Goal: Information Seeking & Learning: Learn about a topic

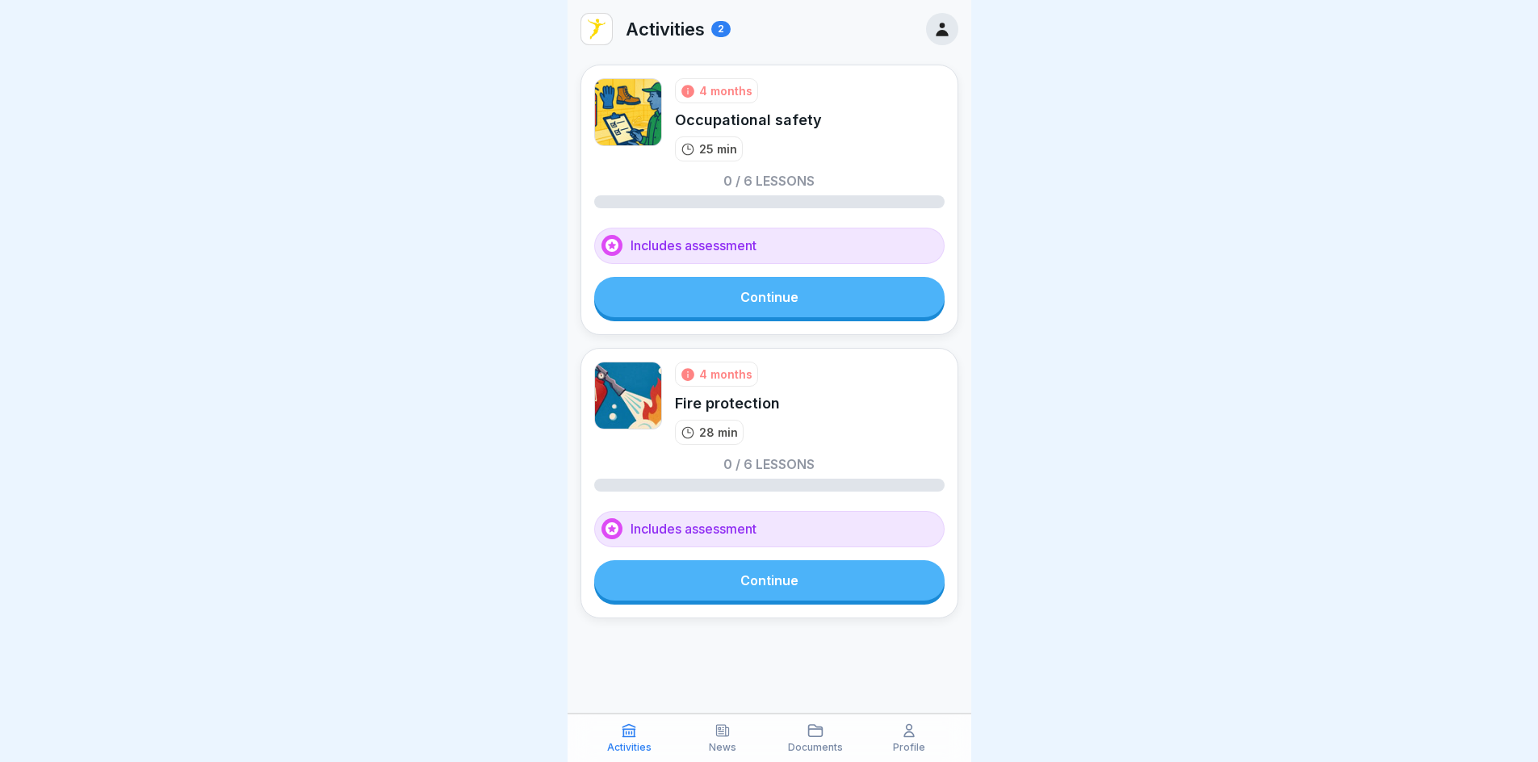
click at [914, 749] on p "Profile" at bounding box center [909, 747] width 32 height 11
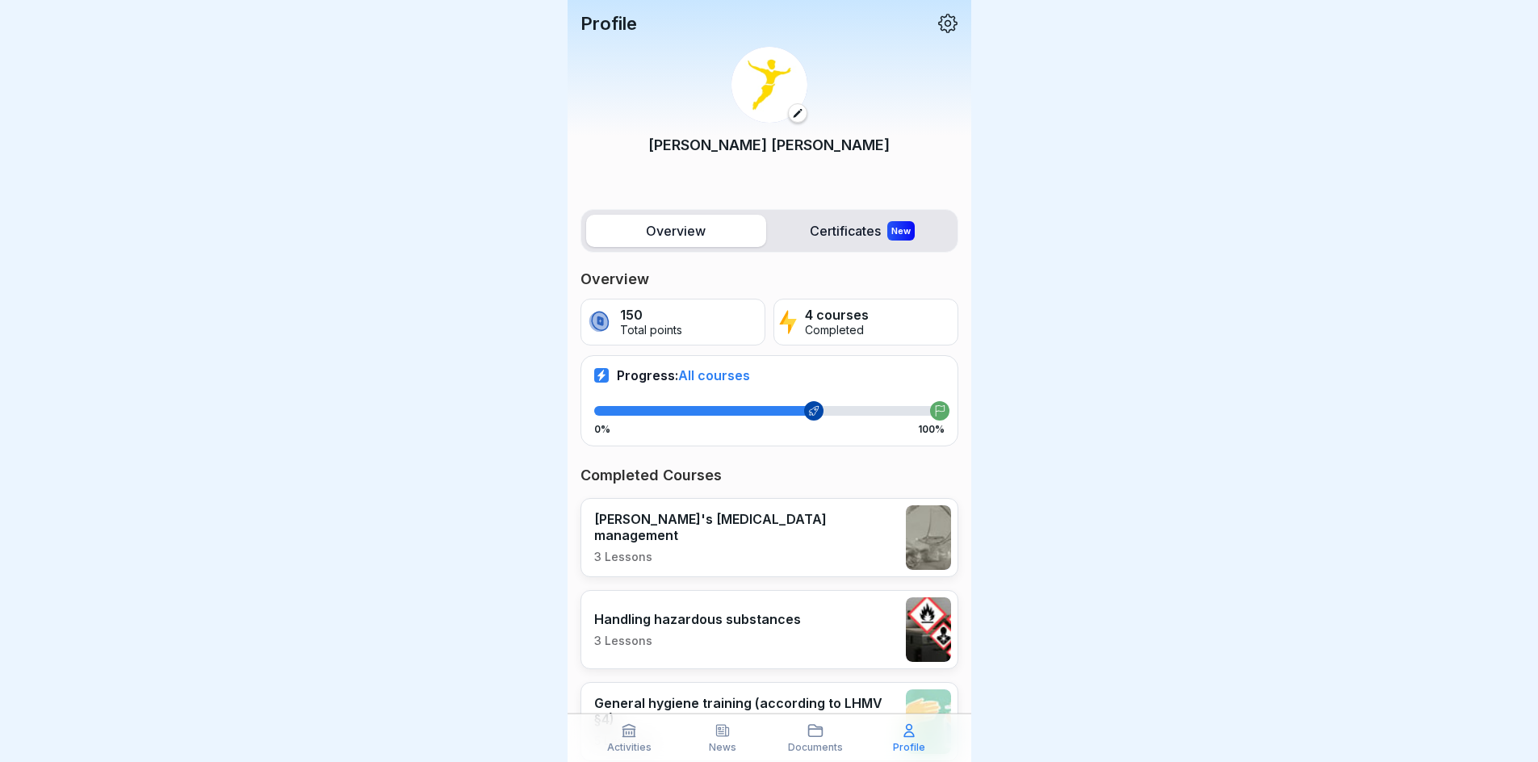
click at [636, 740] on div "Activities" at bounding box center [630, 738] width 86 height 31
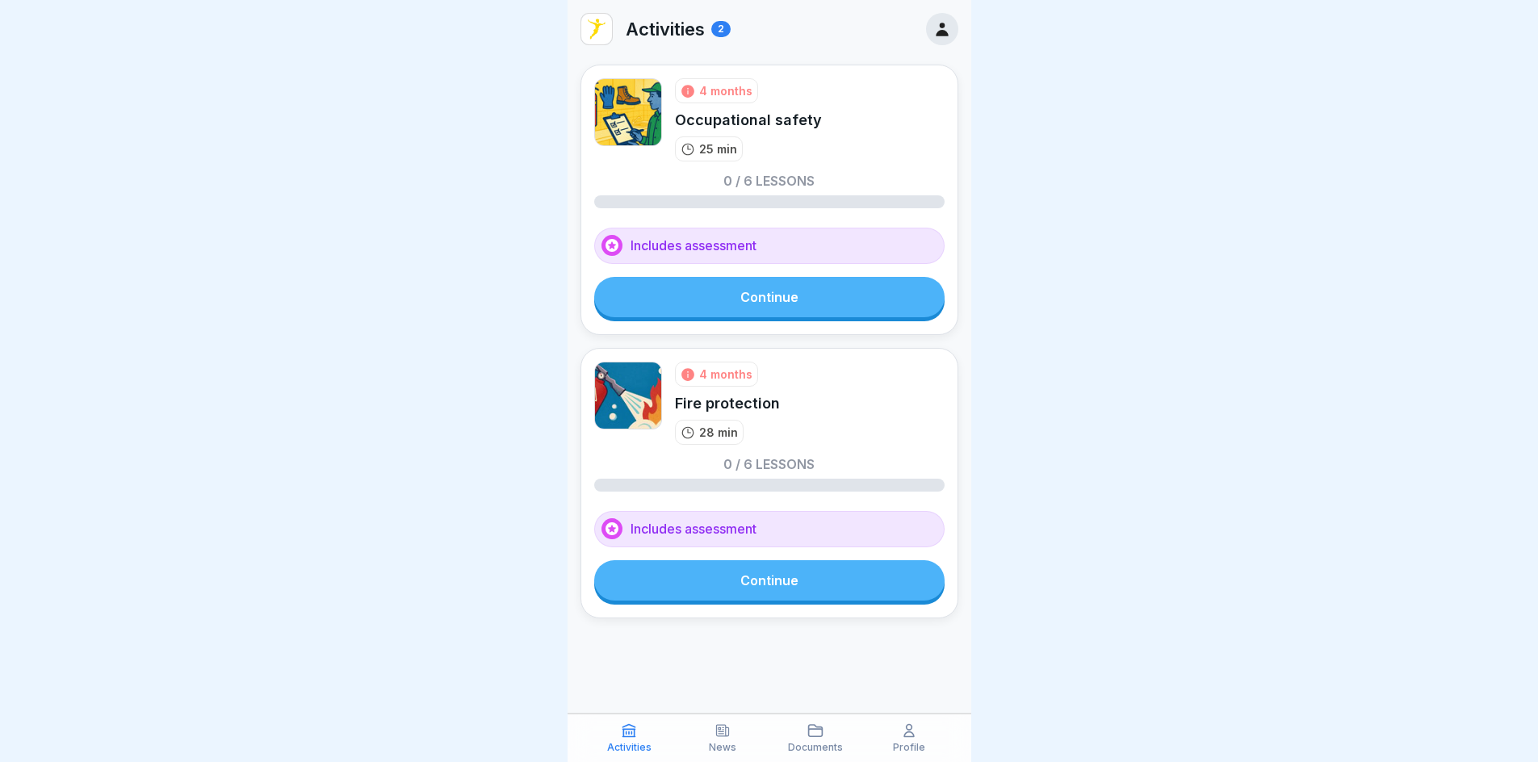
click at [774, 306] on link "Continue" at bounding box center [769, 297] width 350 height 40
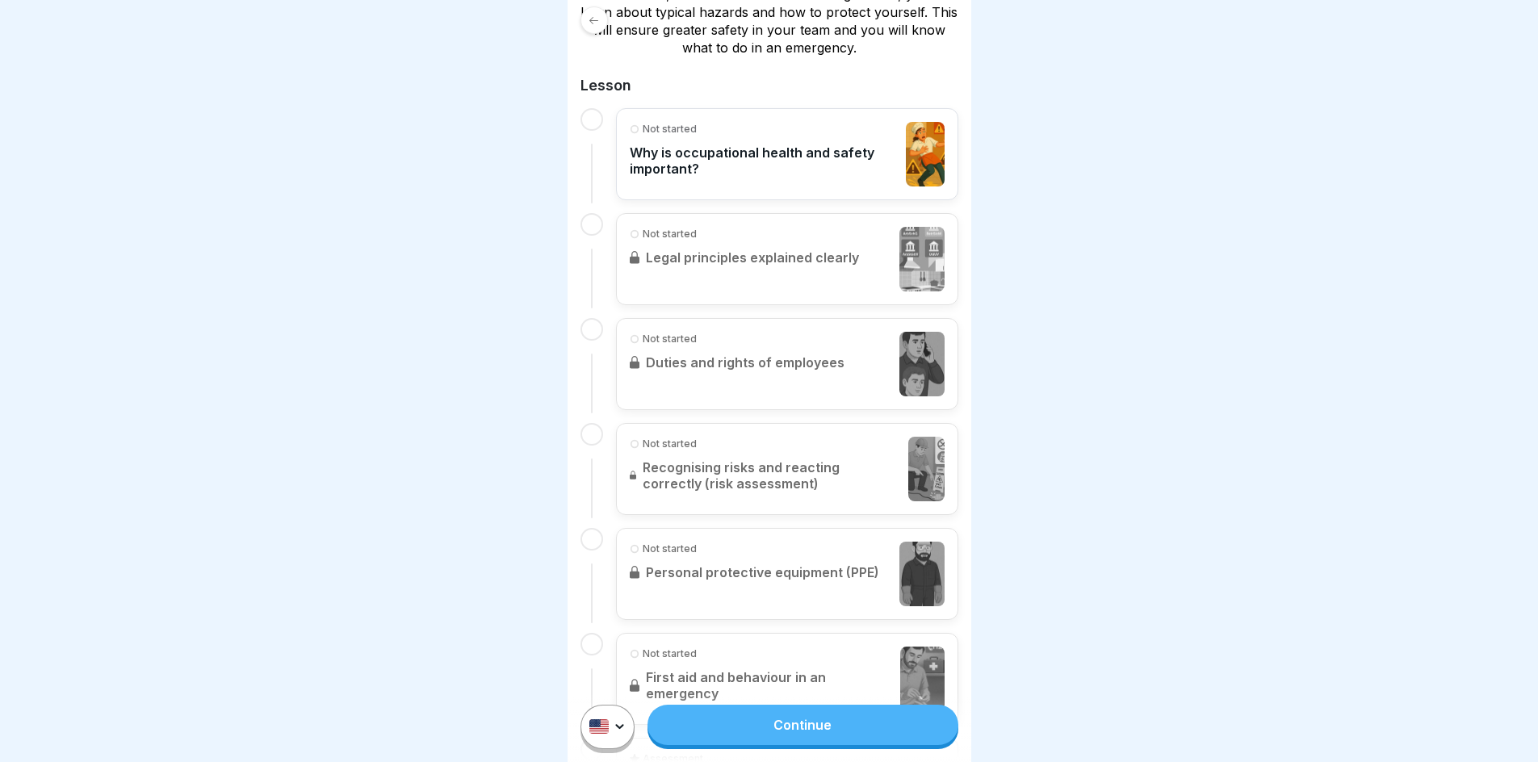
scroll to position [388, 0]
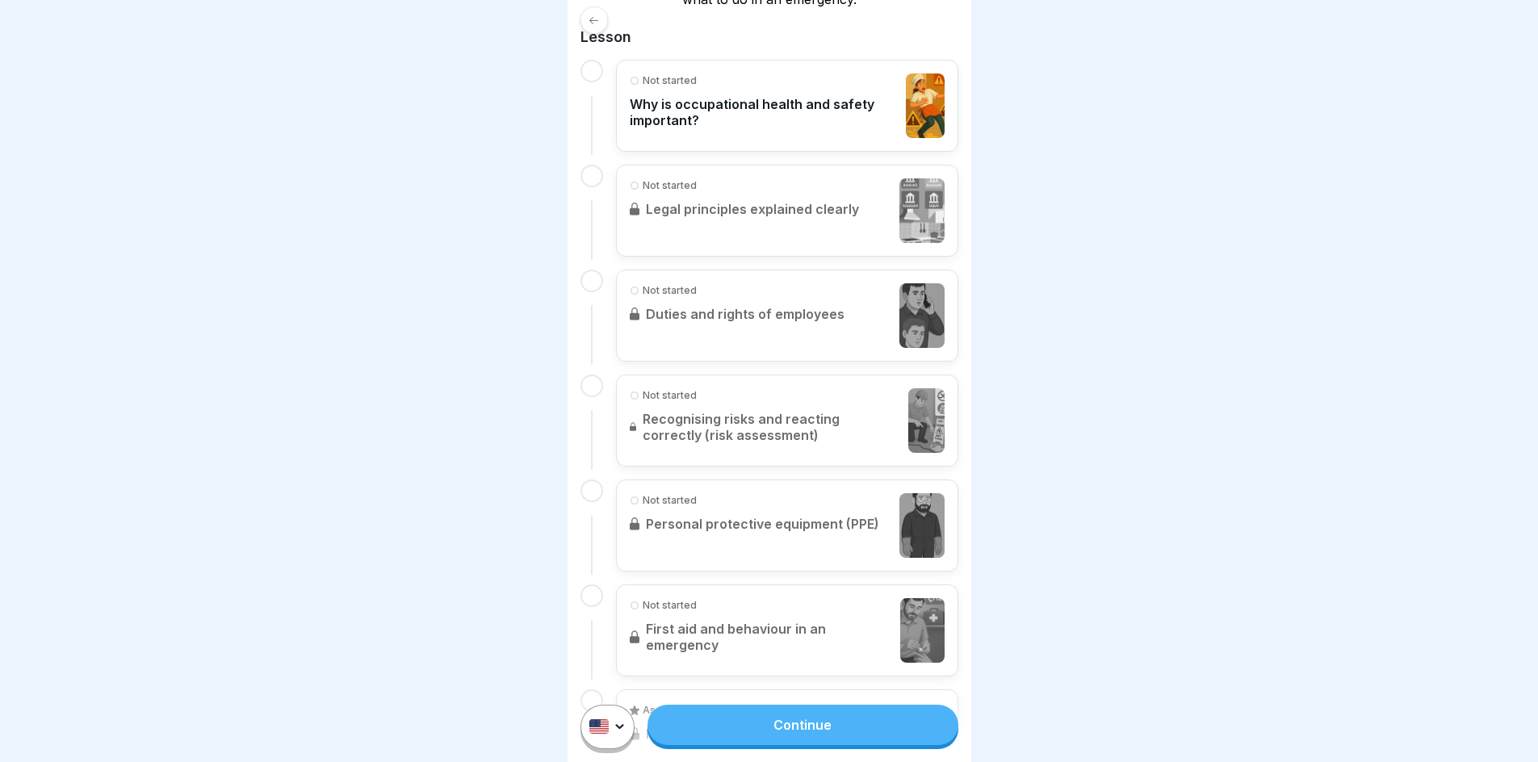
click at [747, 112] on p "Why is occupational health and safety important?" at bounding box center [764, 112] width 269 height 32
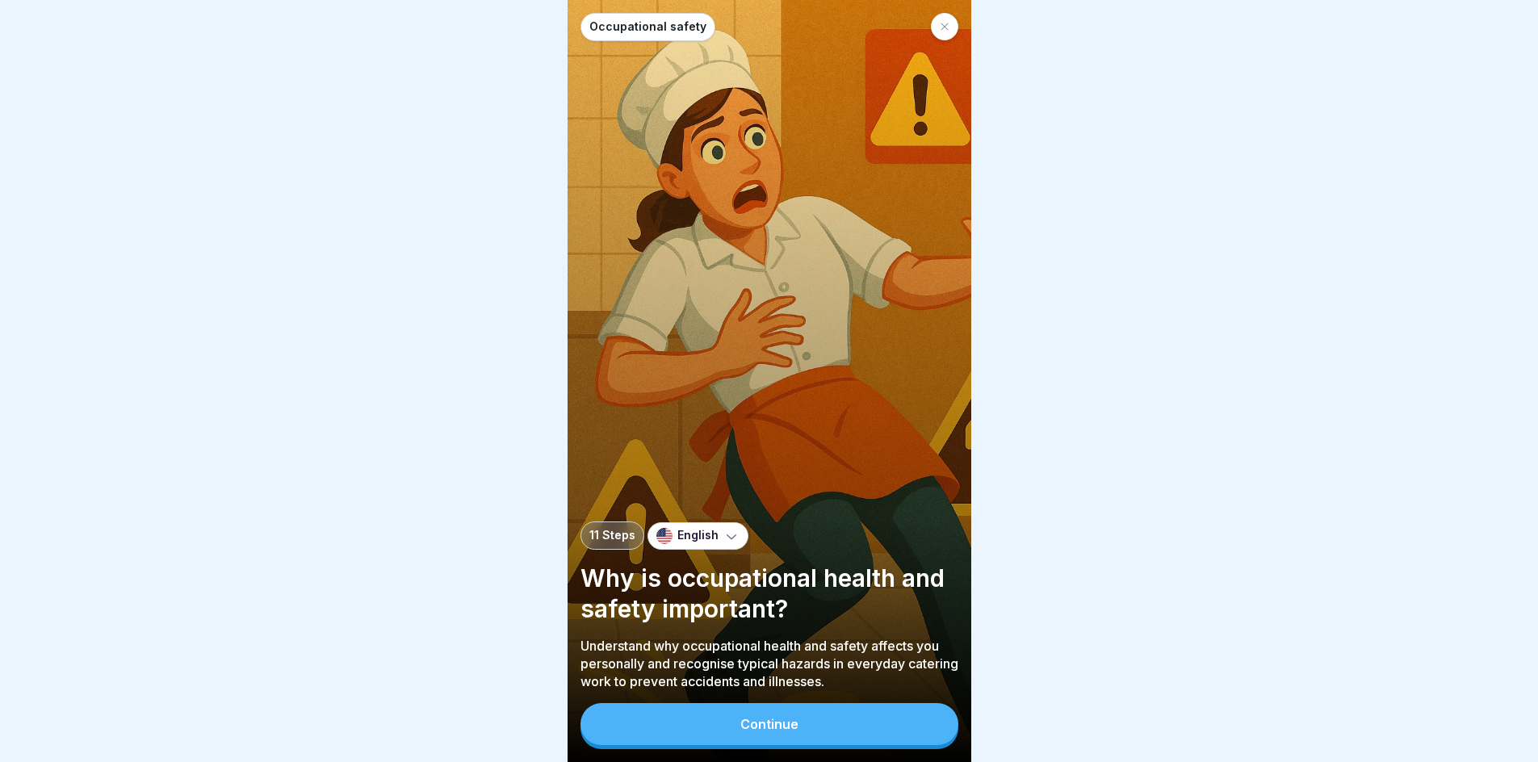
scroll to position [12, 0]
click at [752, 731] on div "Continue" at bounding box center [769, 724] width 58 height 15
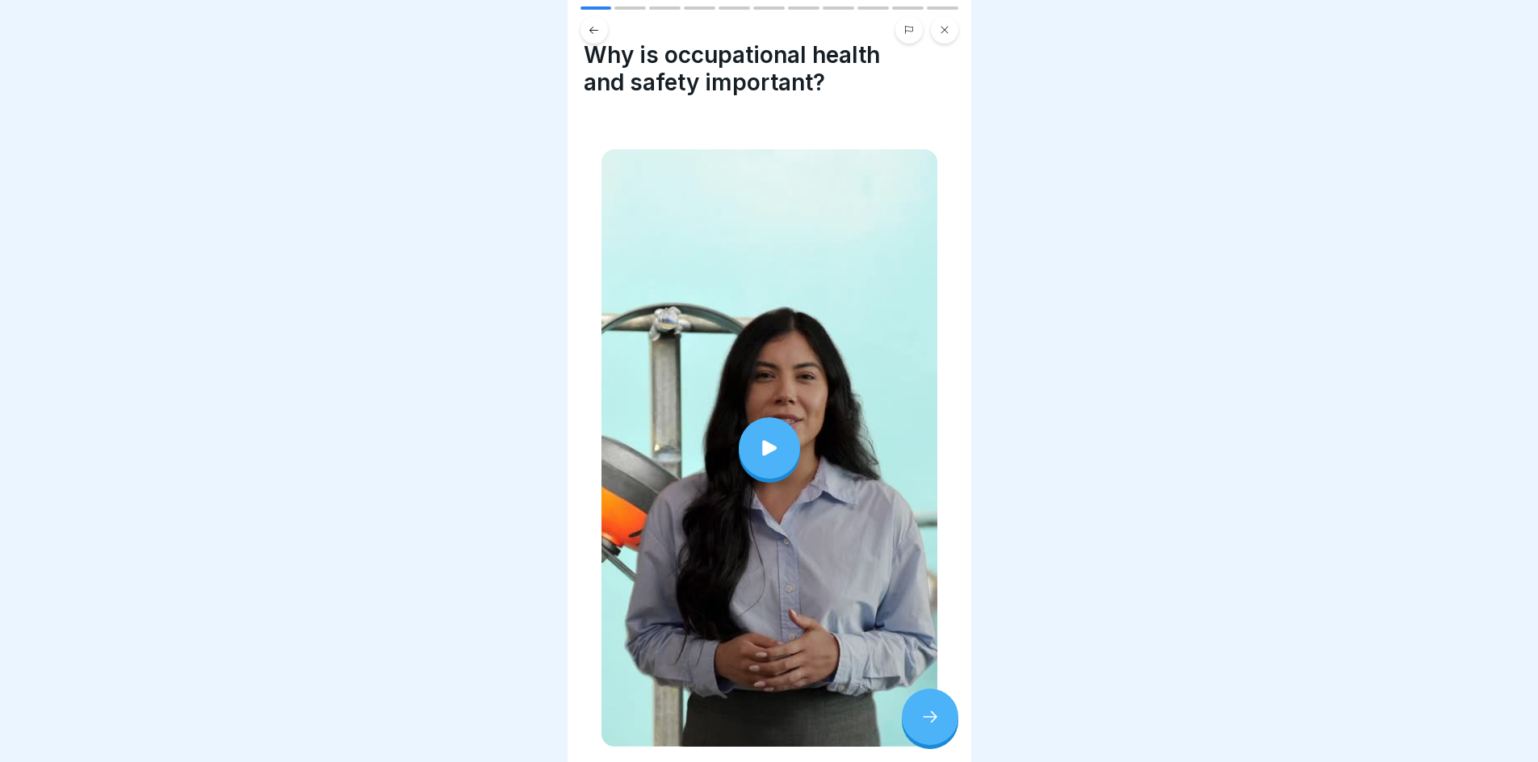
scroll to position [0, 0]
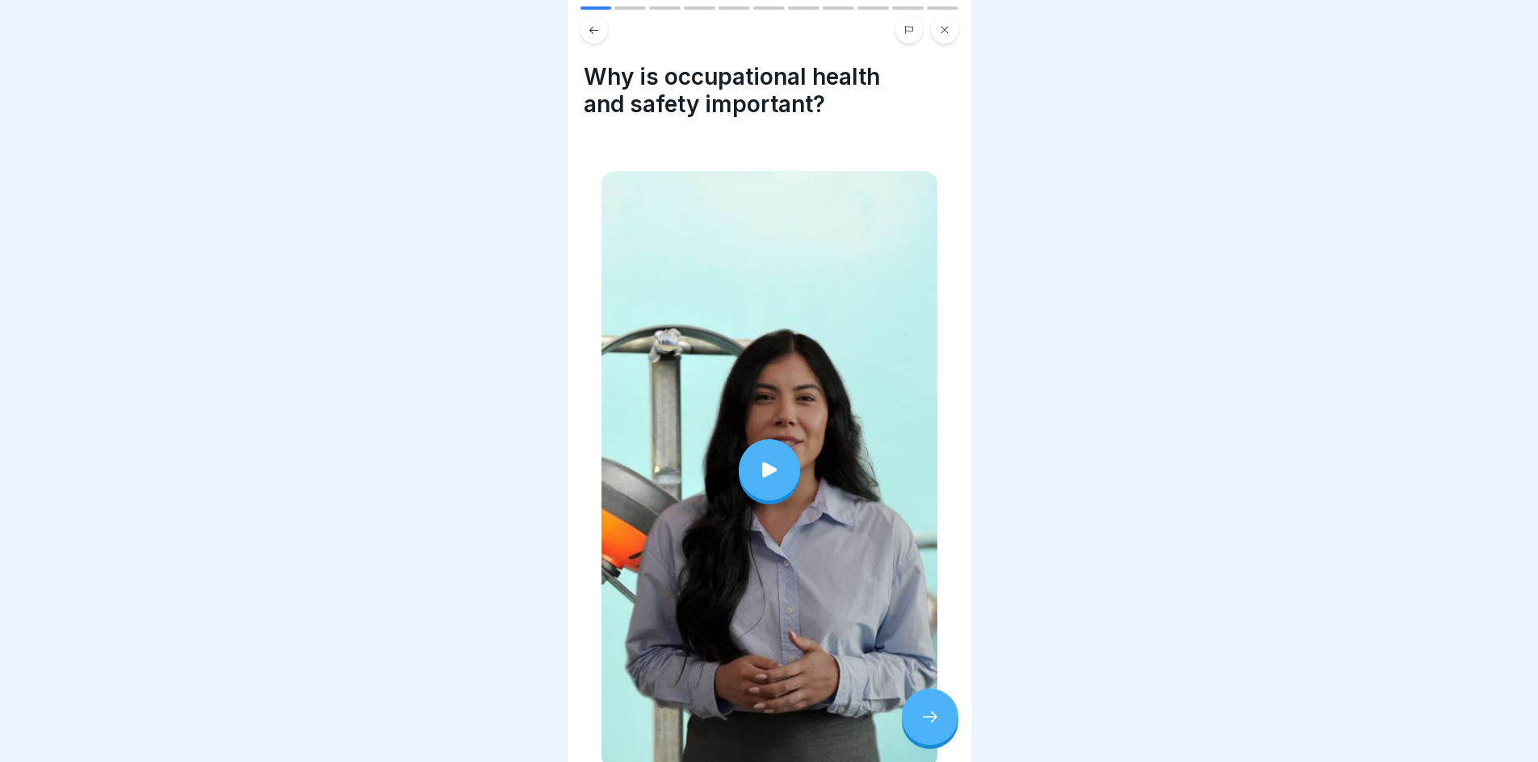
click at [944, 719] on div at bounding box center [930, 717] width 57 height 57
click at [931, 715] on icon at bounding box center [930, 716] width 19 height 19
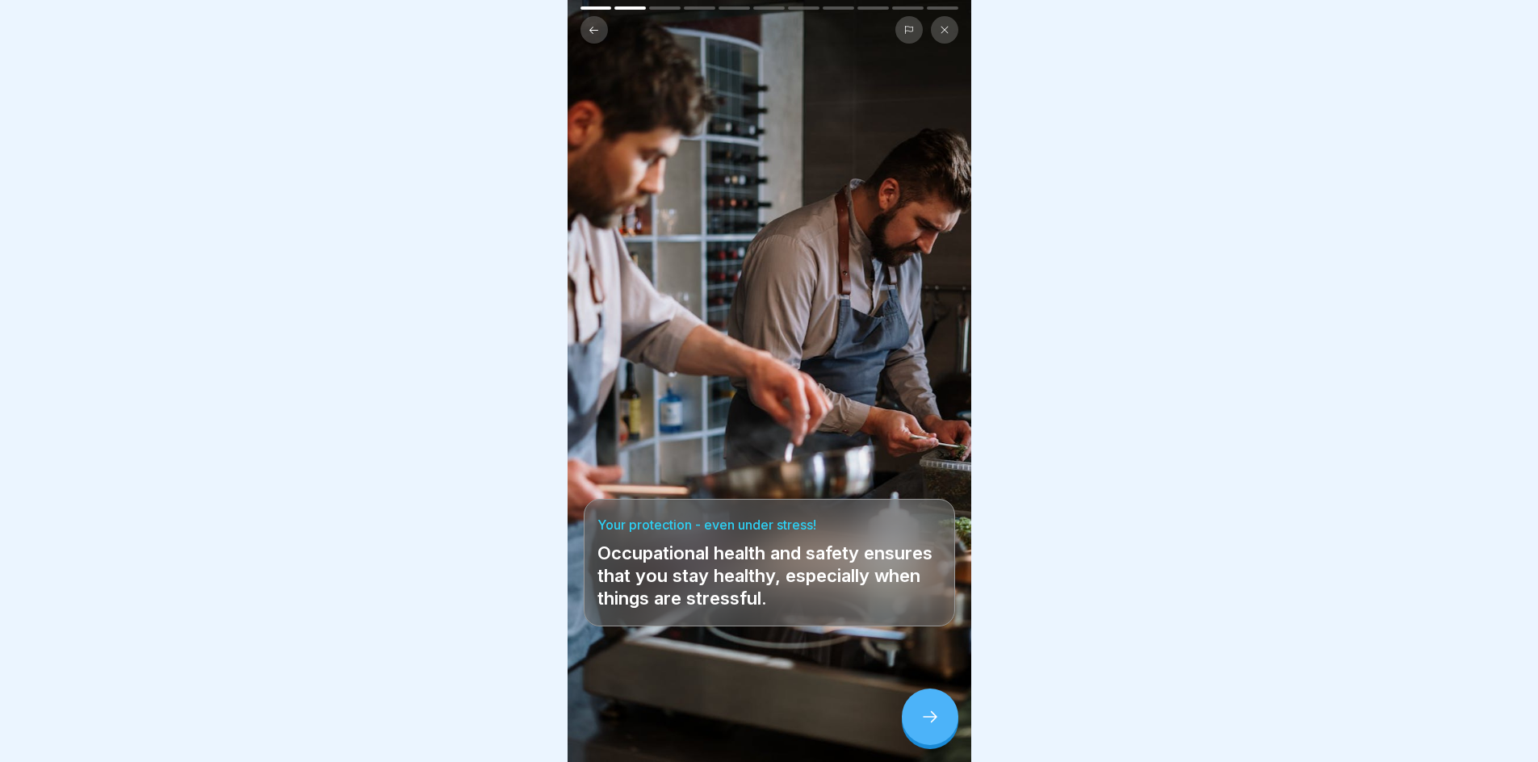
click at [938, 701] on div at bounding box center [930, 717] width 57 height 57
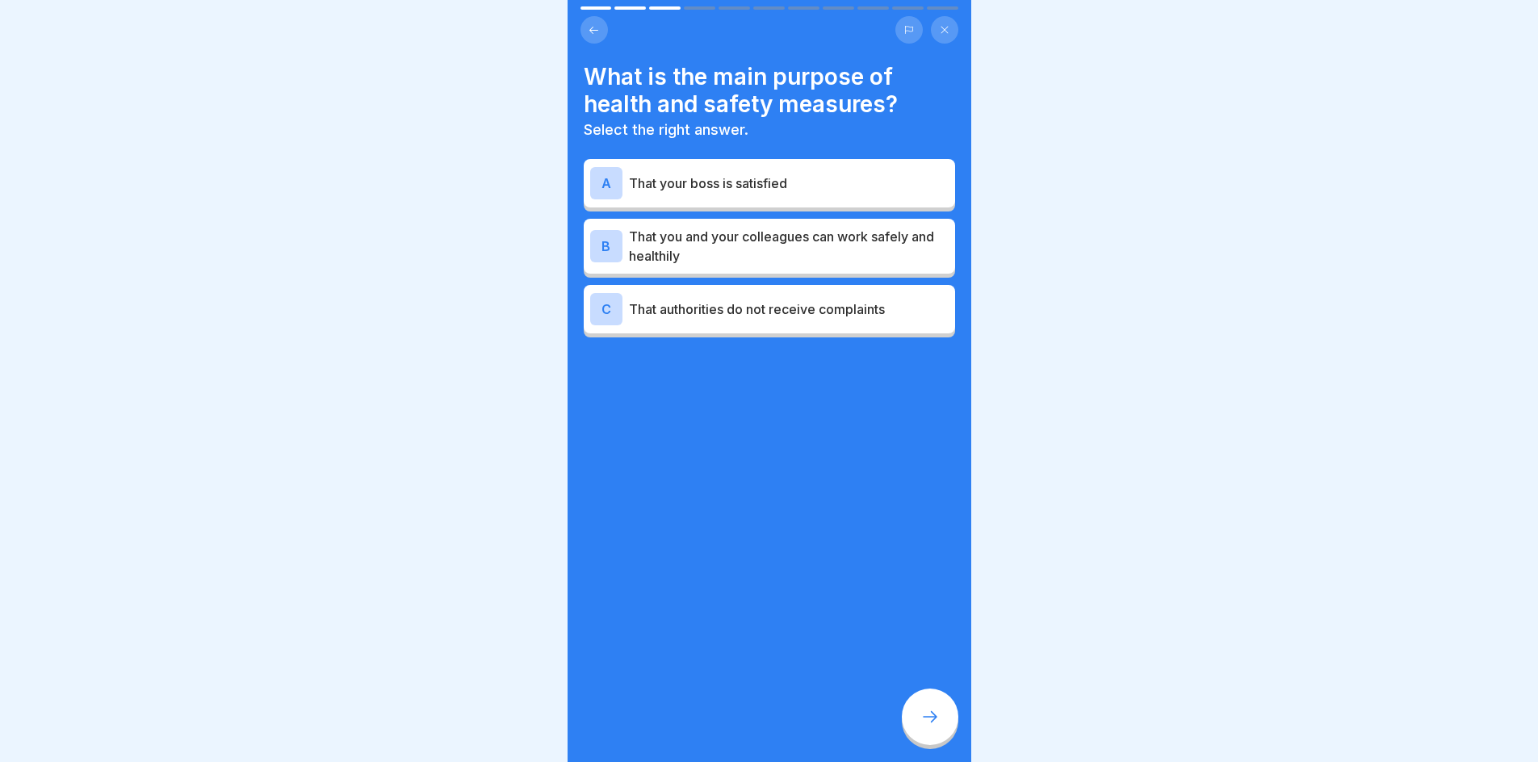
click at [772, 238] on p "That you and your colleagues can work safely and healthily" at bounding box center [789, 246] width 320 height 39
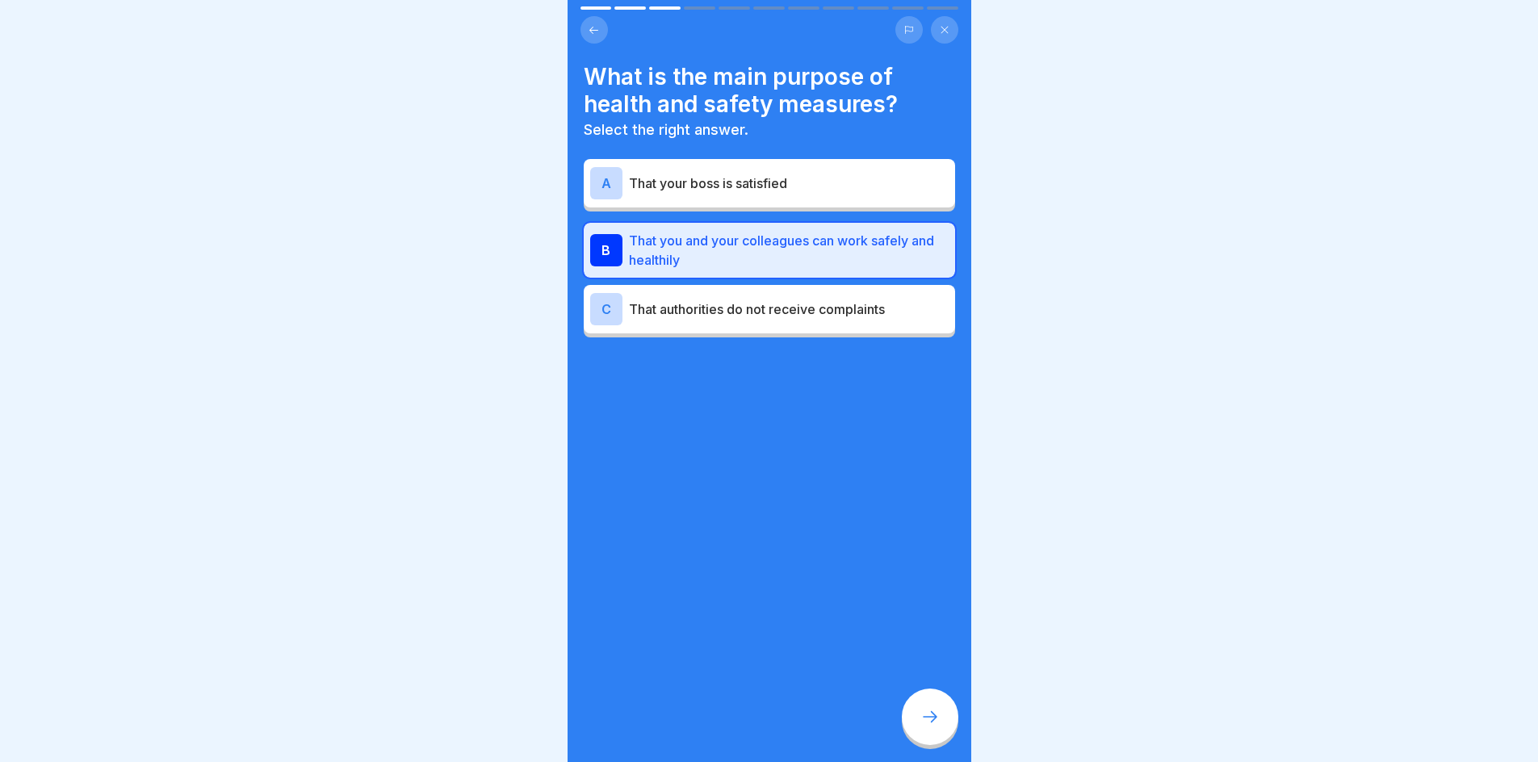
click at [945, 719] on div at bounding box center [930, 717] width 57 height 57
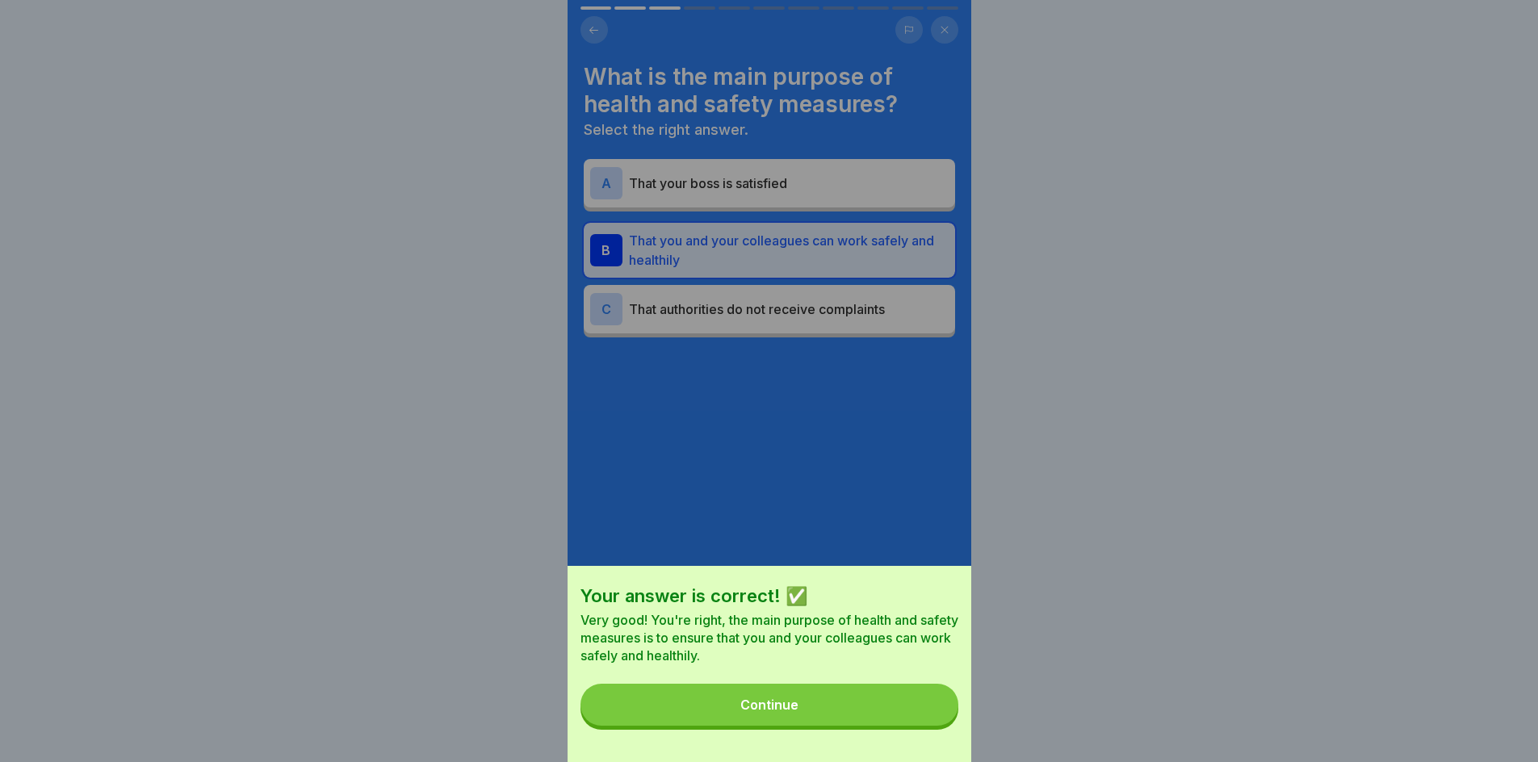
click at [812, 719] on button "Continue" at bounding box center [770, 705] width 378 height 42
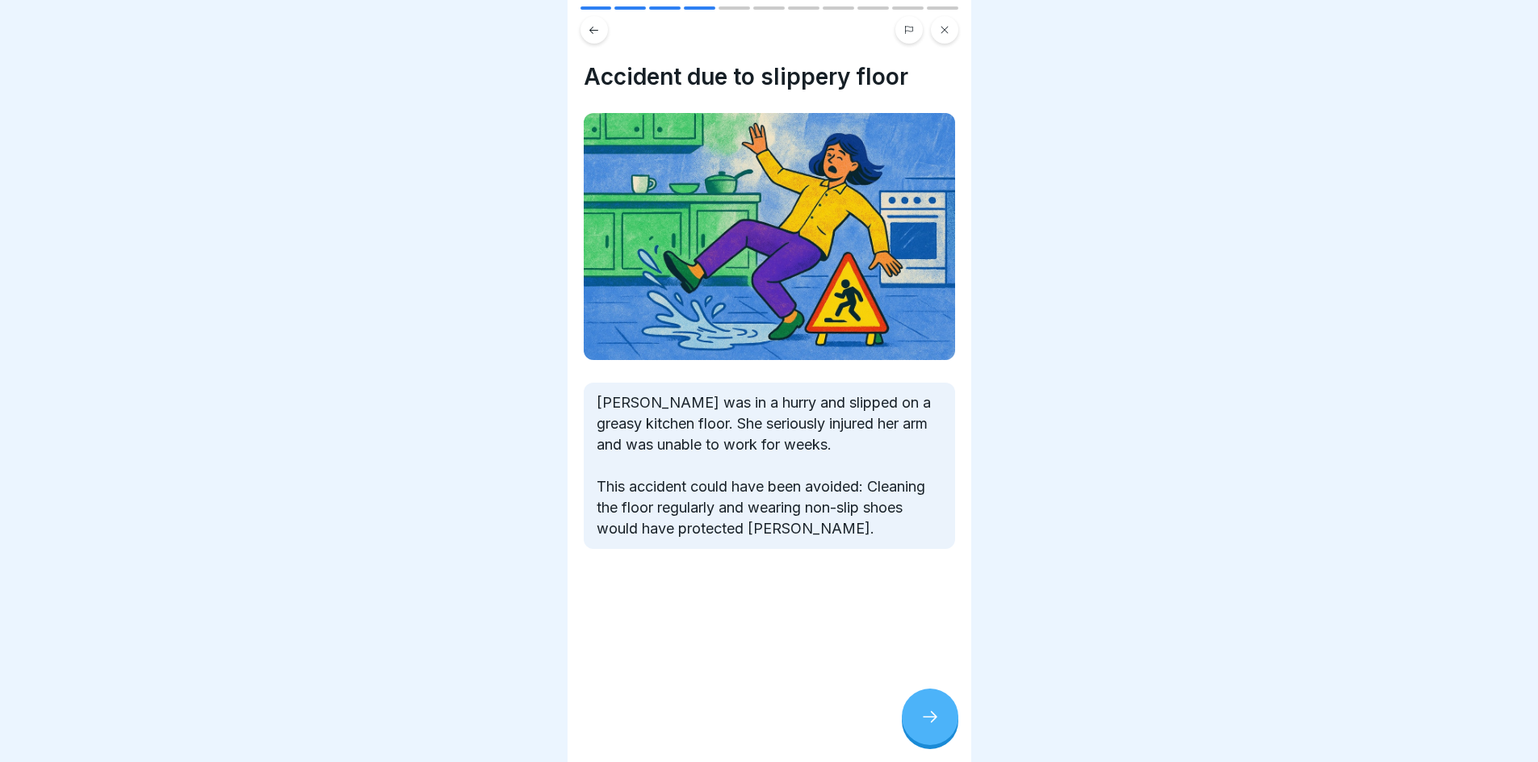
click at [951, 723] on div at bounding box center [930, 717] width 57 height 57
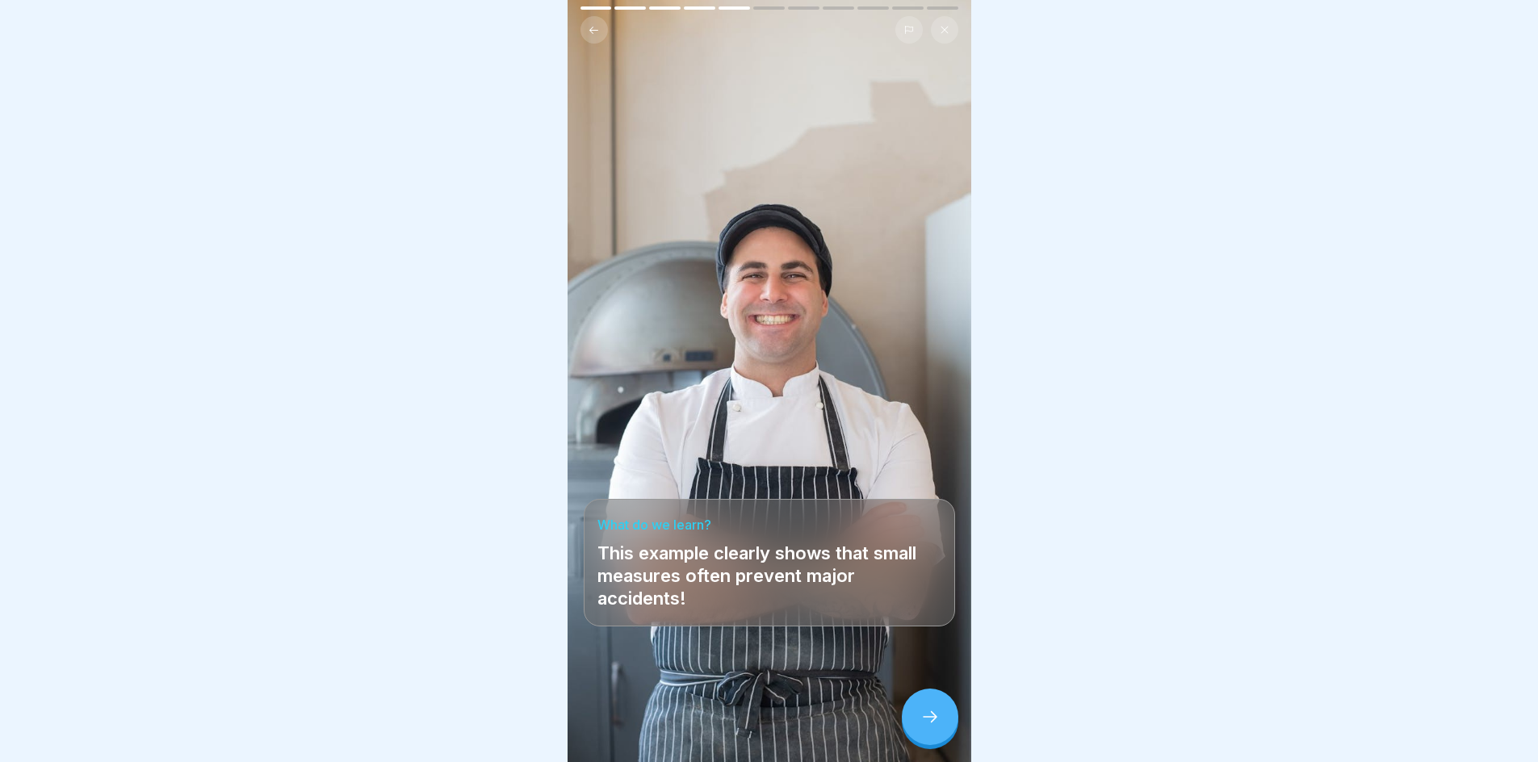
click at [945, 720] on div at bounding box center [930, 717] width 57 height 57
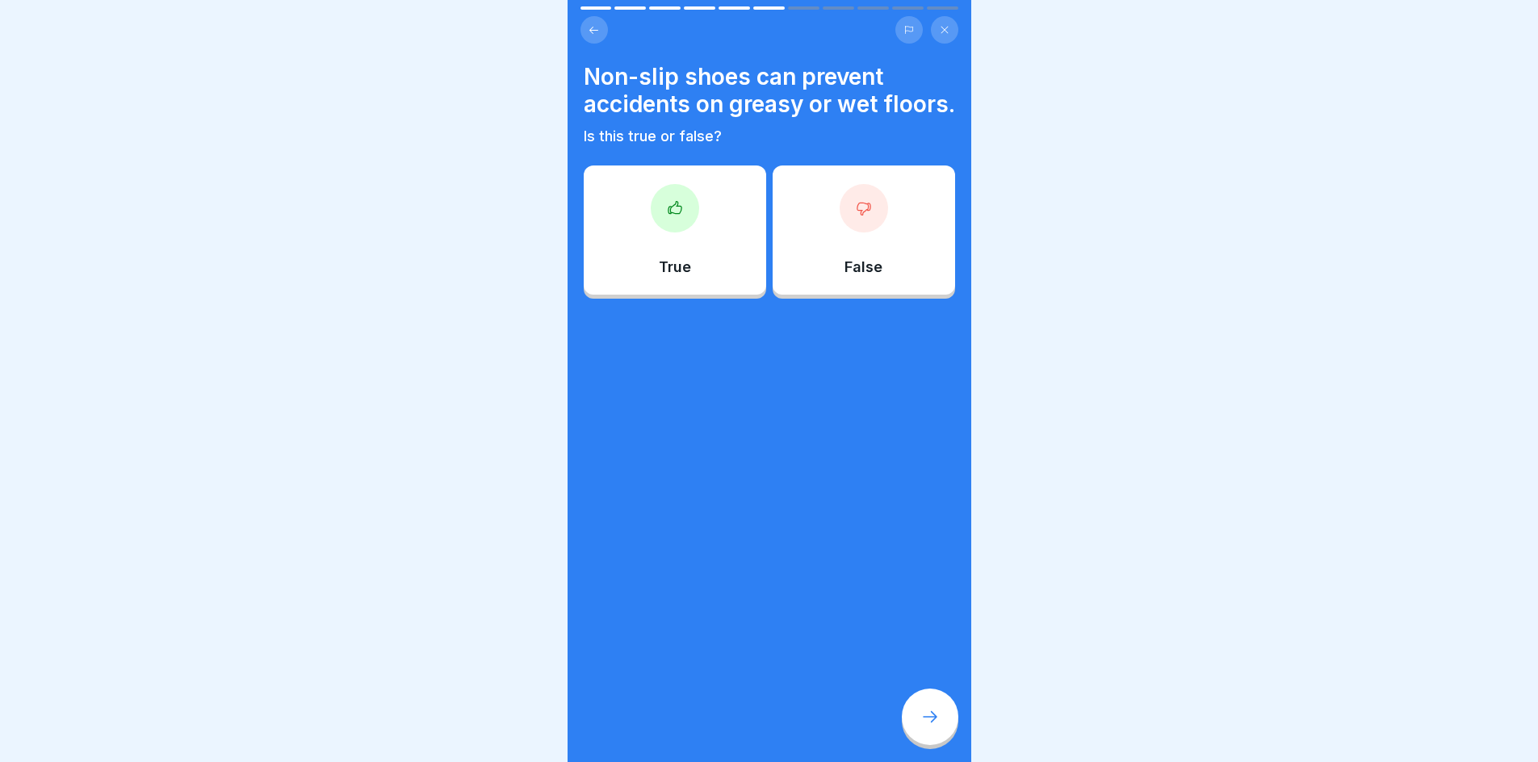
click at [673, 252] on div "True" at bounding box center [675, 230] width 182 height 129
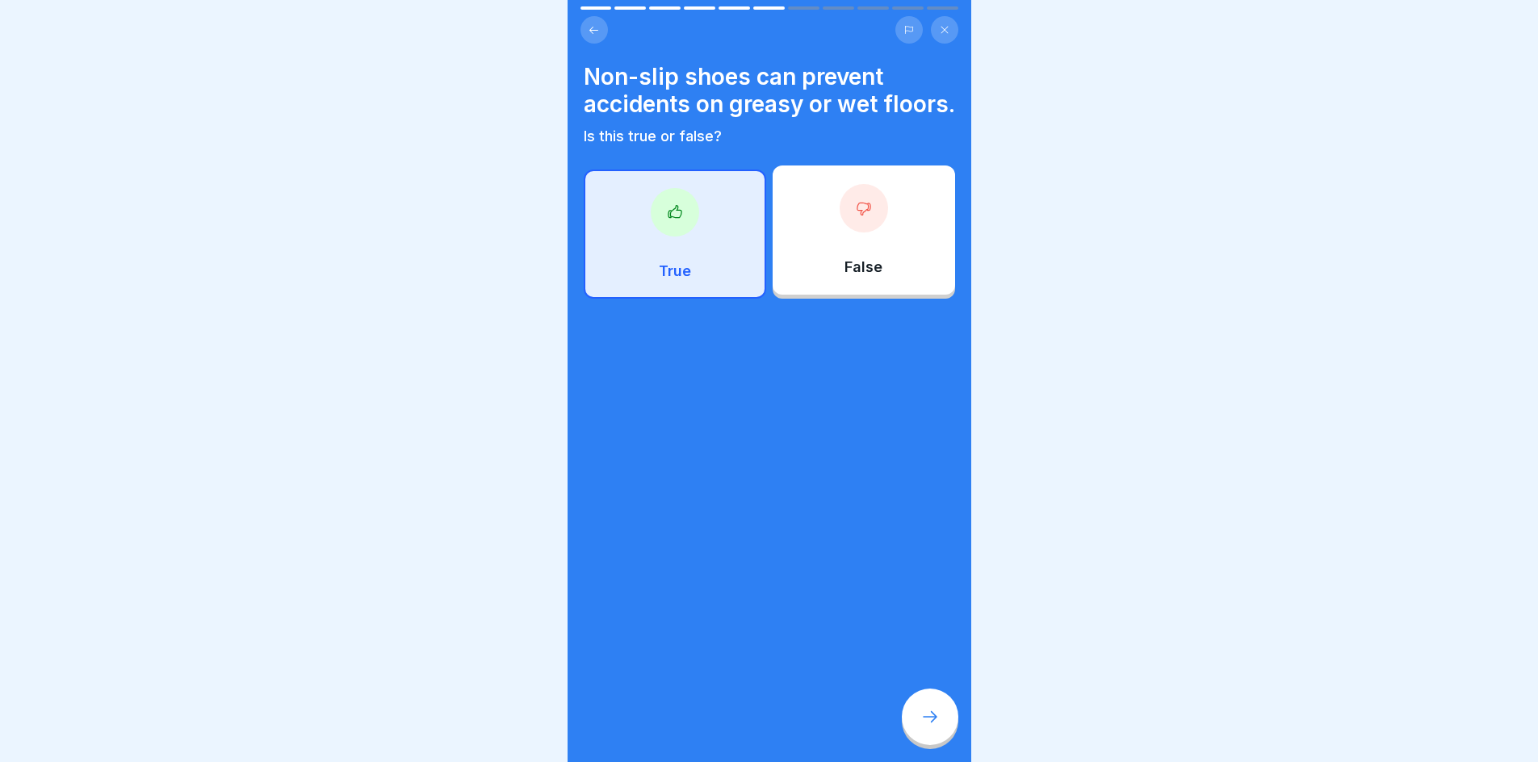
click at [944, 719] on div at bounding box center [930, 717] width 57 height 57
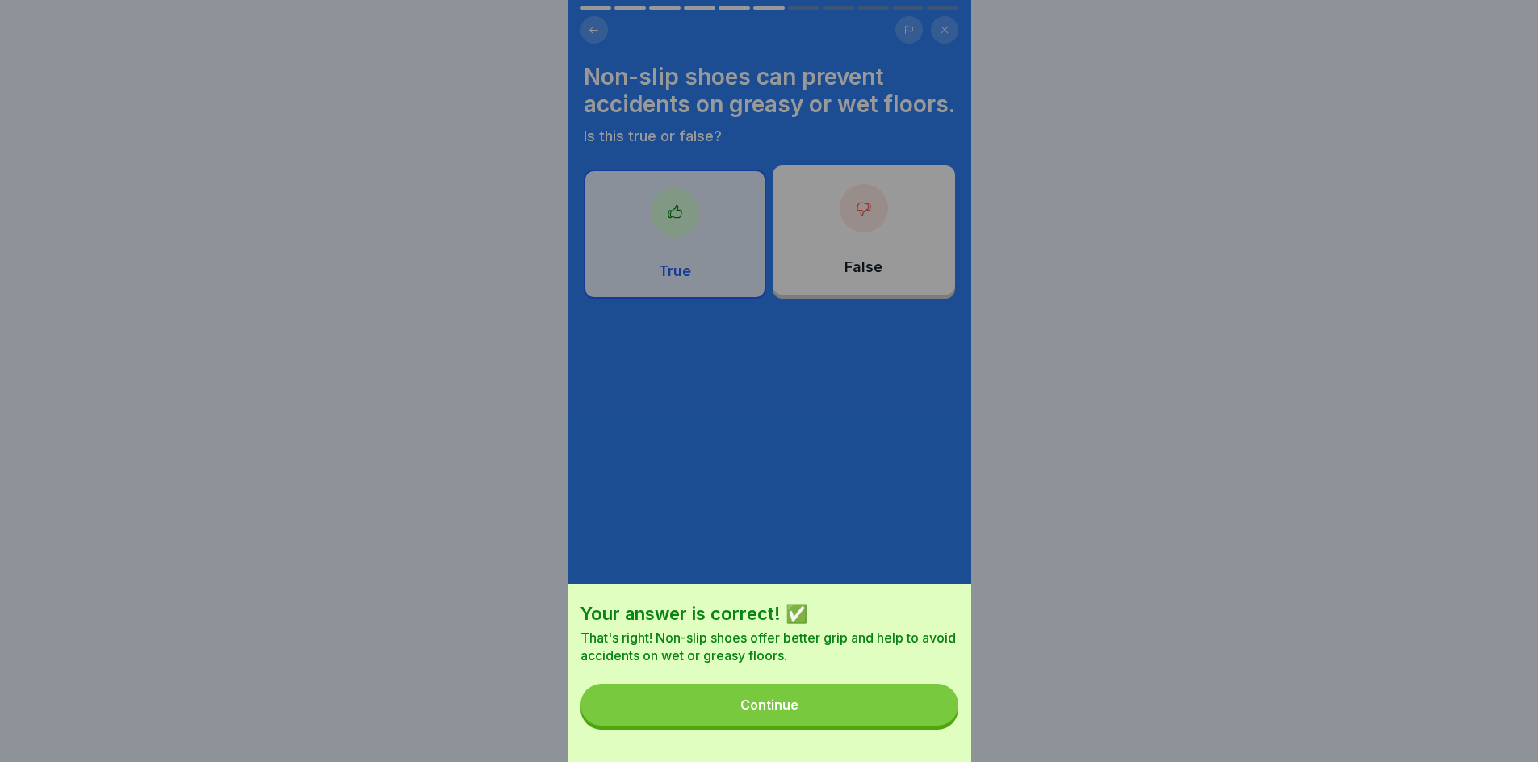
click at [928, 711] on button "Continue" at bounding box center [770, 705] width 378 height 42
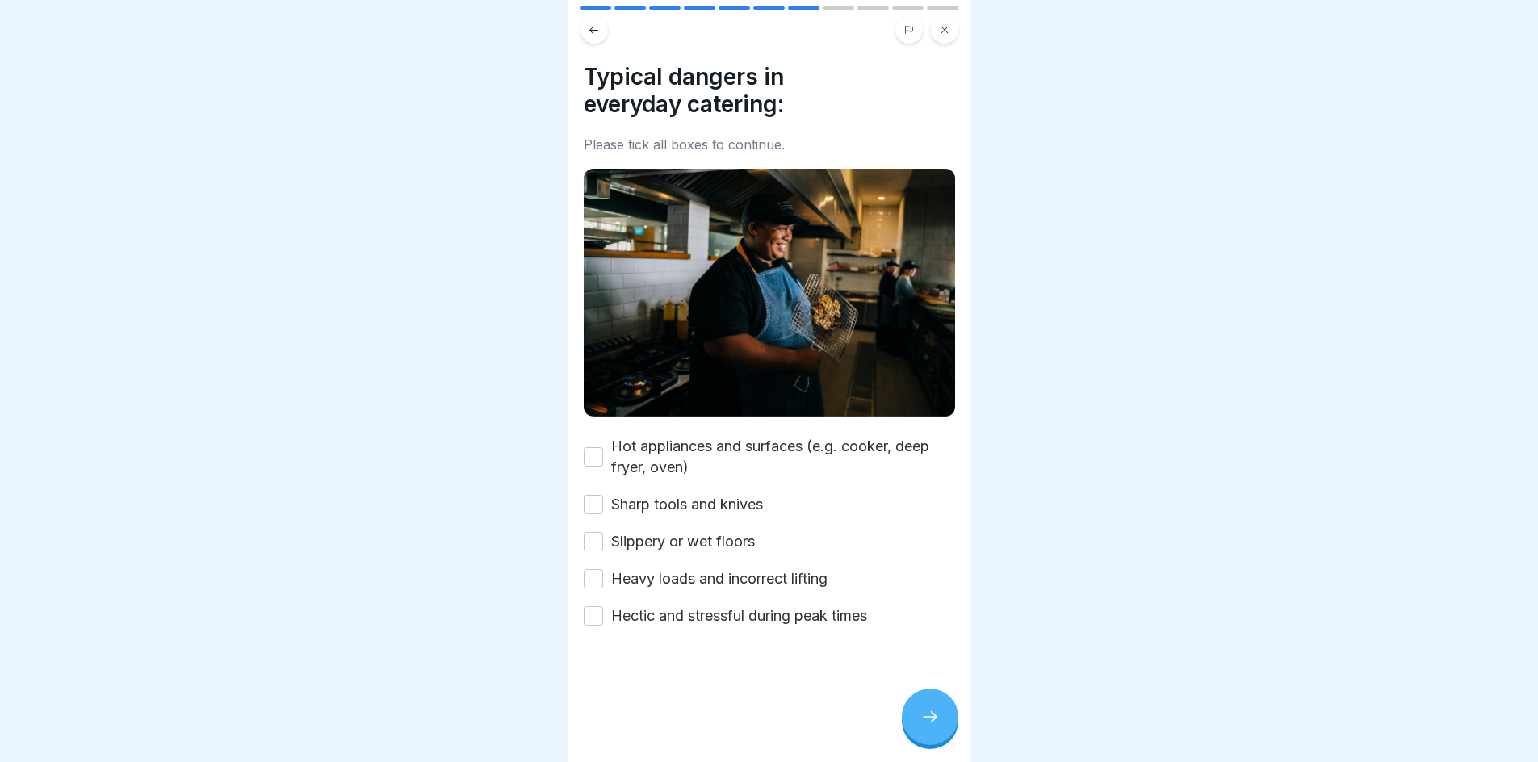
click at [599, 447] on button "Hot appliances and surfaces (e.g. cooker, deep fryer, oven)" at bounding box center [593, 456] width 19 height 19
click at [597, 495] on button "Sharp tools and knives" at bounding box center [593, 504] width 19 height 19
click at [600, 532] on button "Slippery or wet floors" at bounding box center [593, 541] width 19 height 19
click at [600, 569] on button "Heavy loads and incorrect lifting" at bounding box center [593, 578] width 19 height 19
click at [922, 714] on icon at bounding box center [930, 716] width 19 height 19
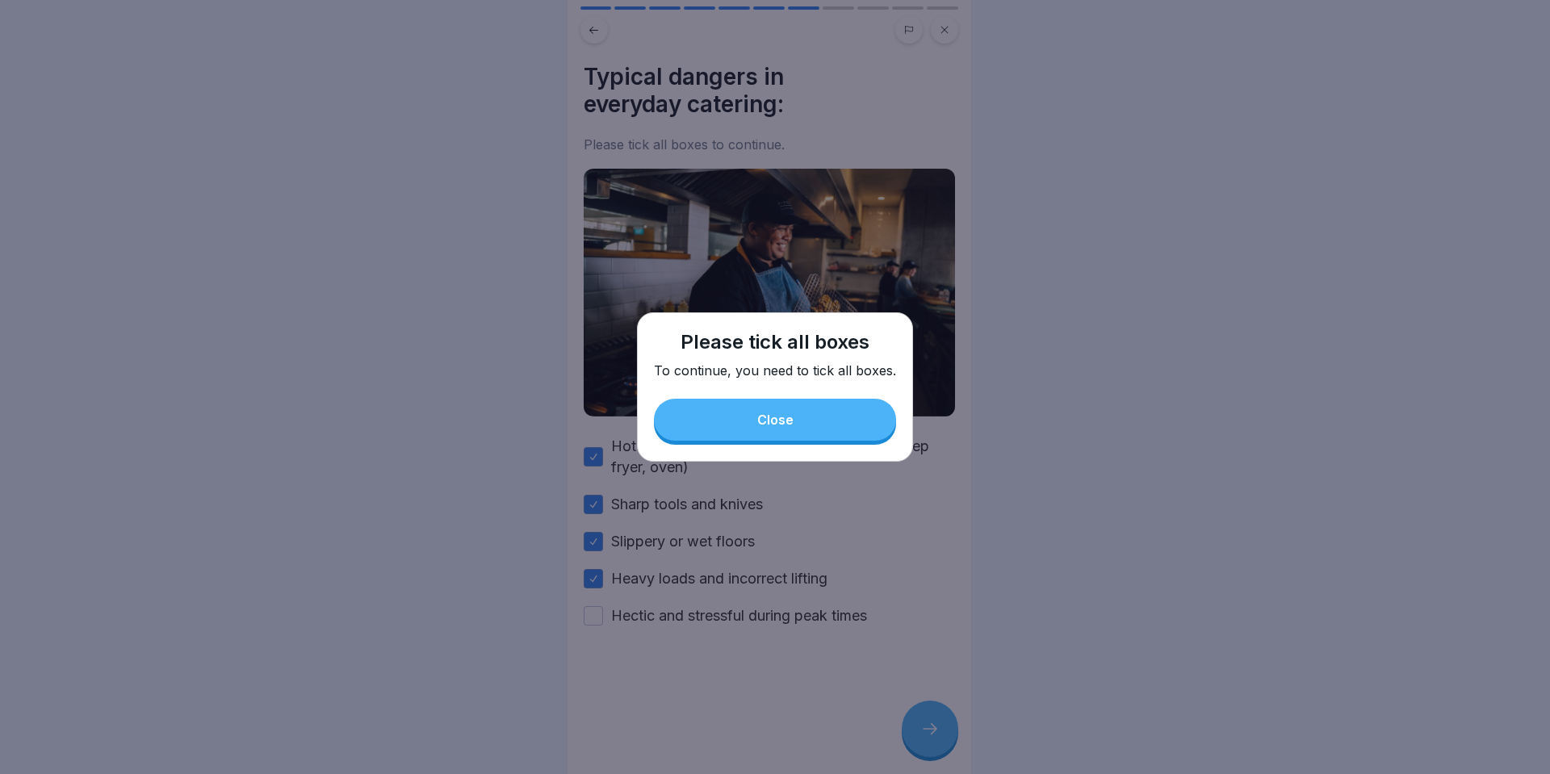
click at [800, 422] on button "Close" at bounding box center [775, 420] width 242 height 42
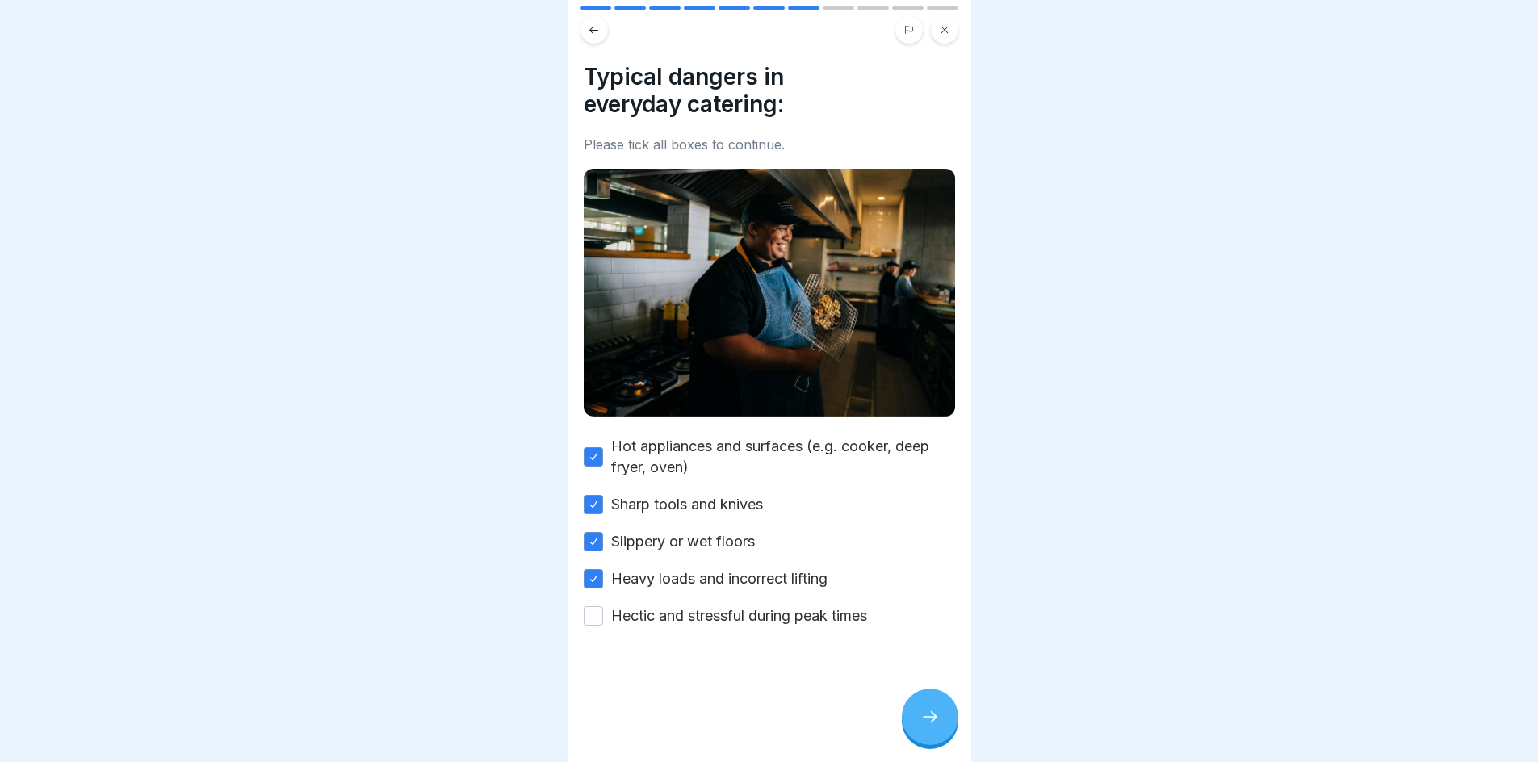
click at [600, 610] on button "Hectic and stressful during peak times" at bounding box center [593, 615] width 19 height 19
click at [930, 727] on icon at bounding box center [930, 716] width 19 height 19
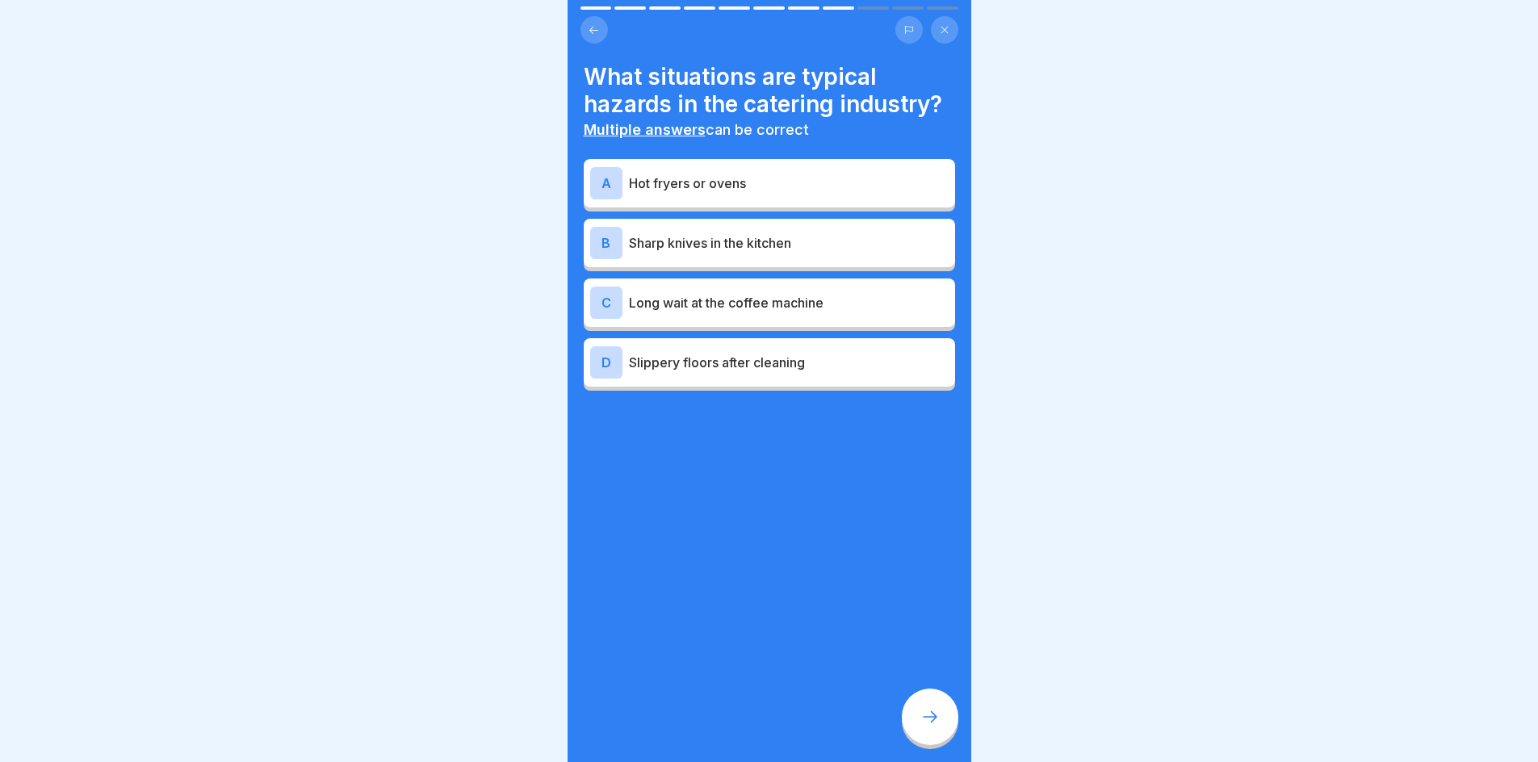
click at [736, 364] on p "Slippery floors after cleaning" at bounding box center [789, 362] width 320 height 19
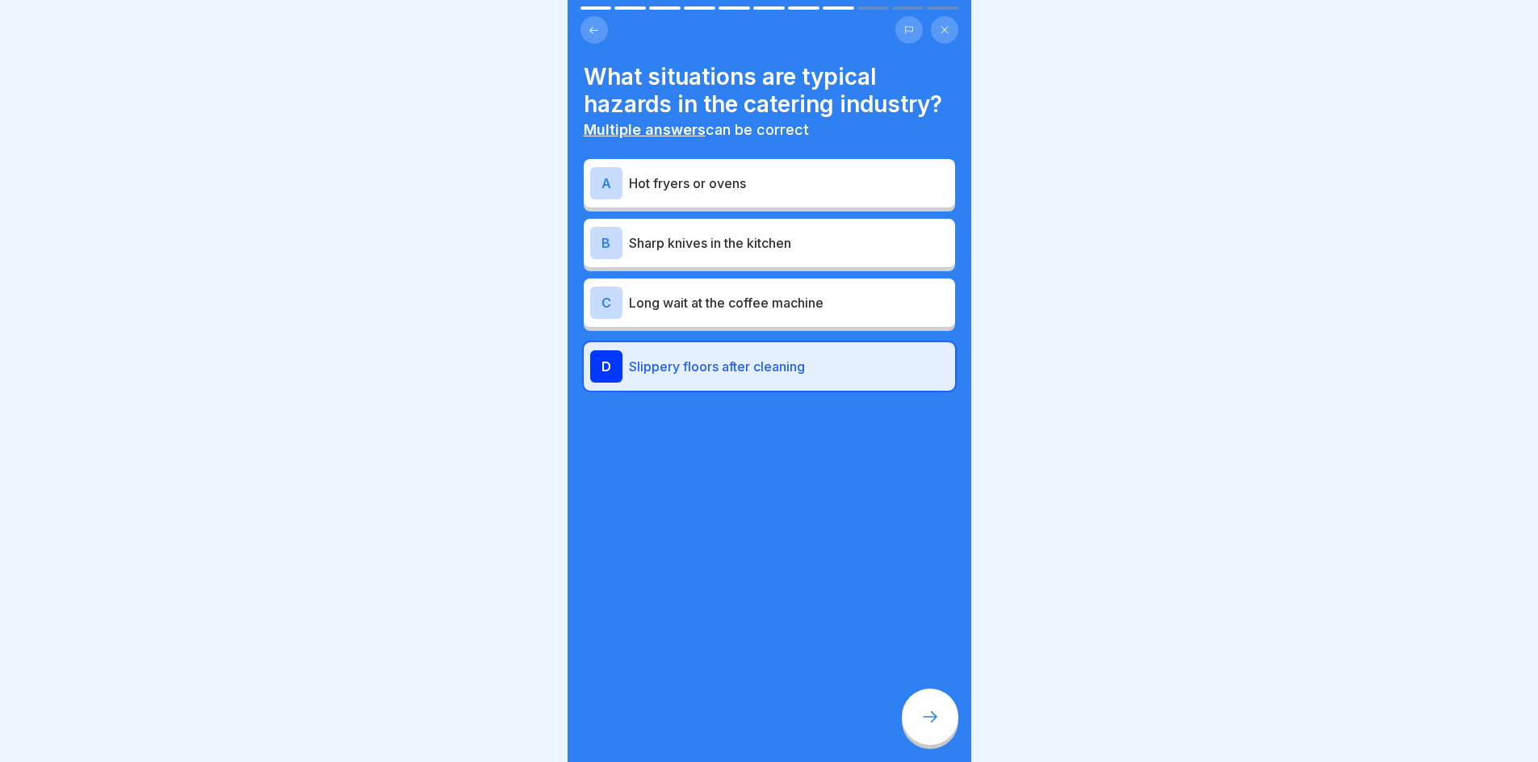
click at [719, 253] on div "B Sharp knives in the kitchen" at bounding box center [769, 243] width 359 height 32
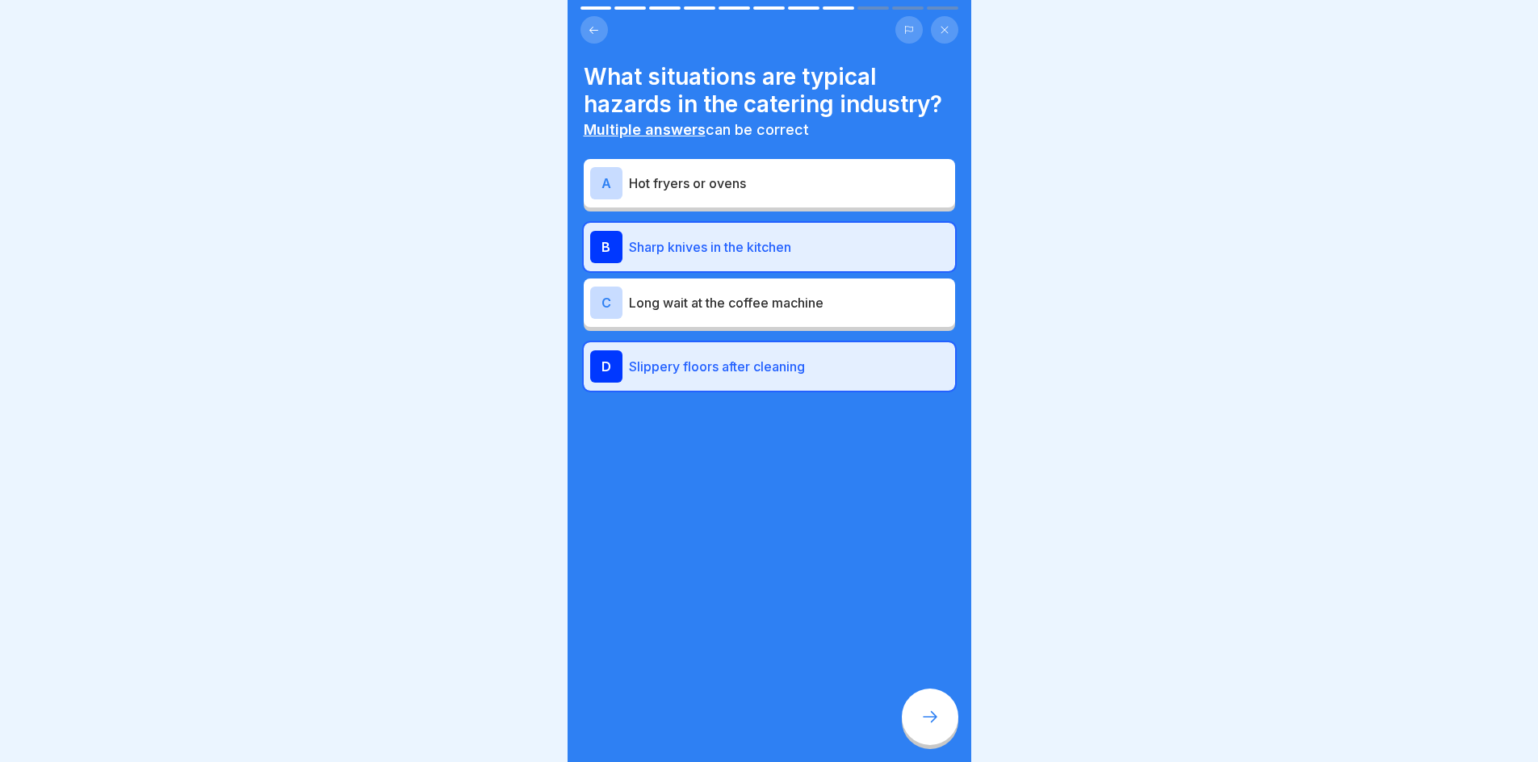
click at [719, 184] on p "Hot fryers or ovens" at bounding box center [789, 183] width 320 height 19
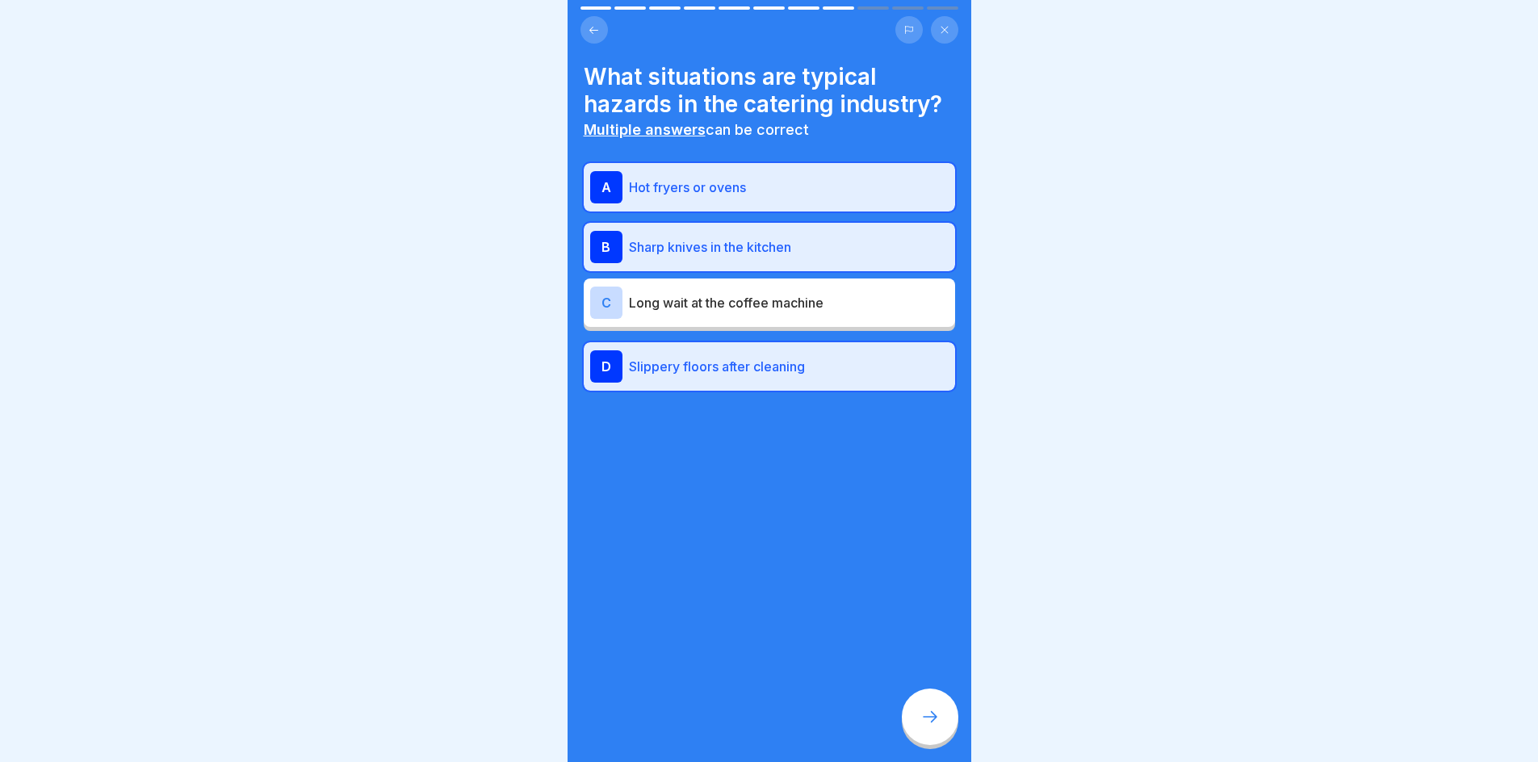
click at [917, 725] on div at bounding box center [930, 717] width 57 height 57
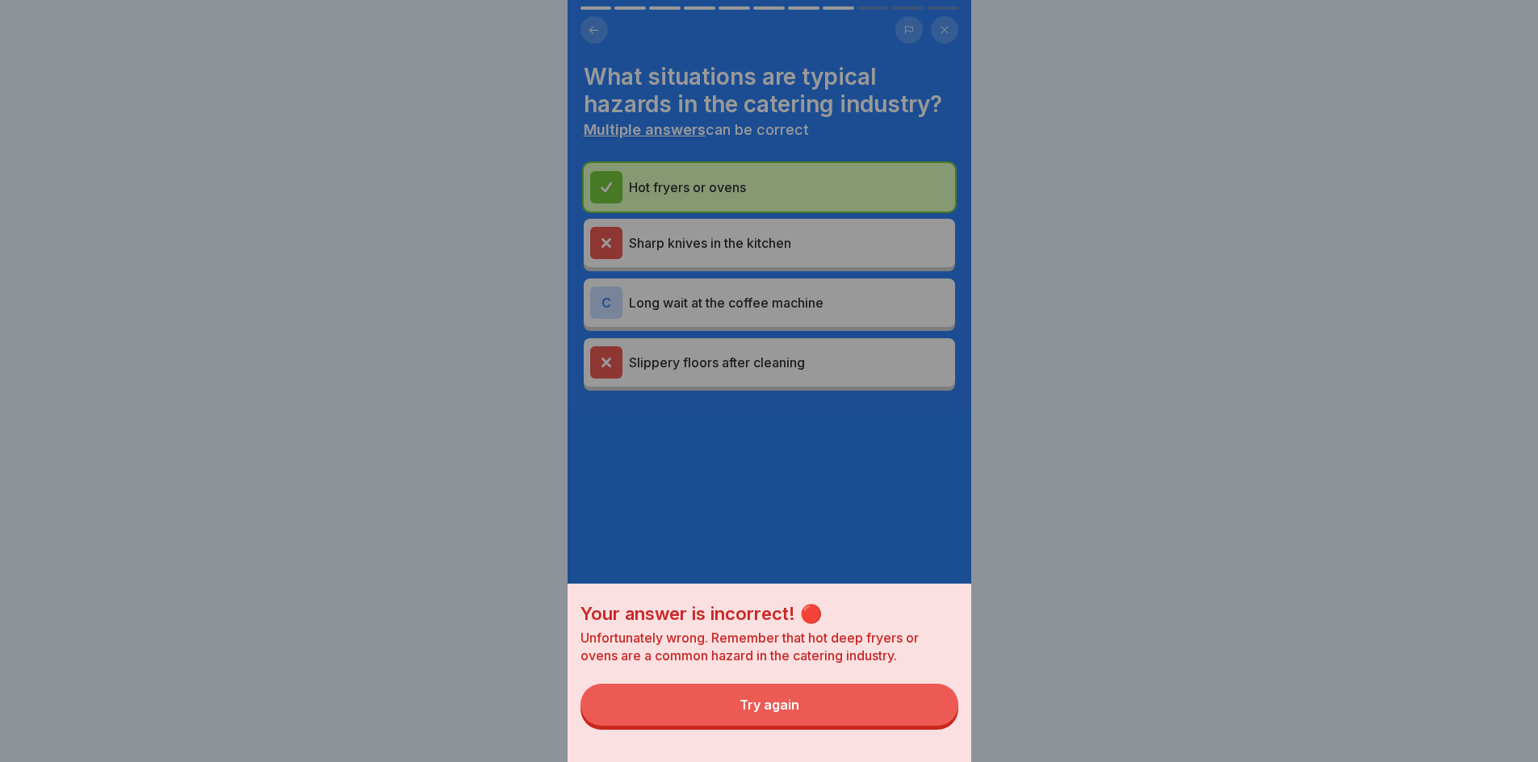
click at [829, 718] on button "Try again" at bounding box center [770, 705] width 378 height 42
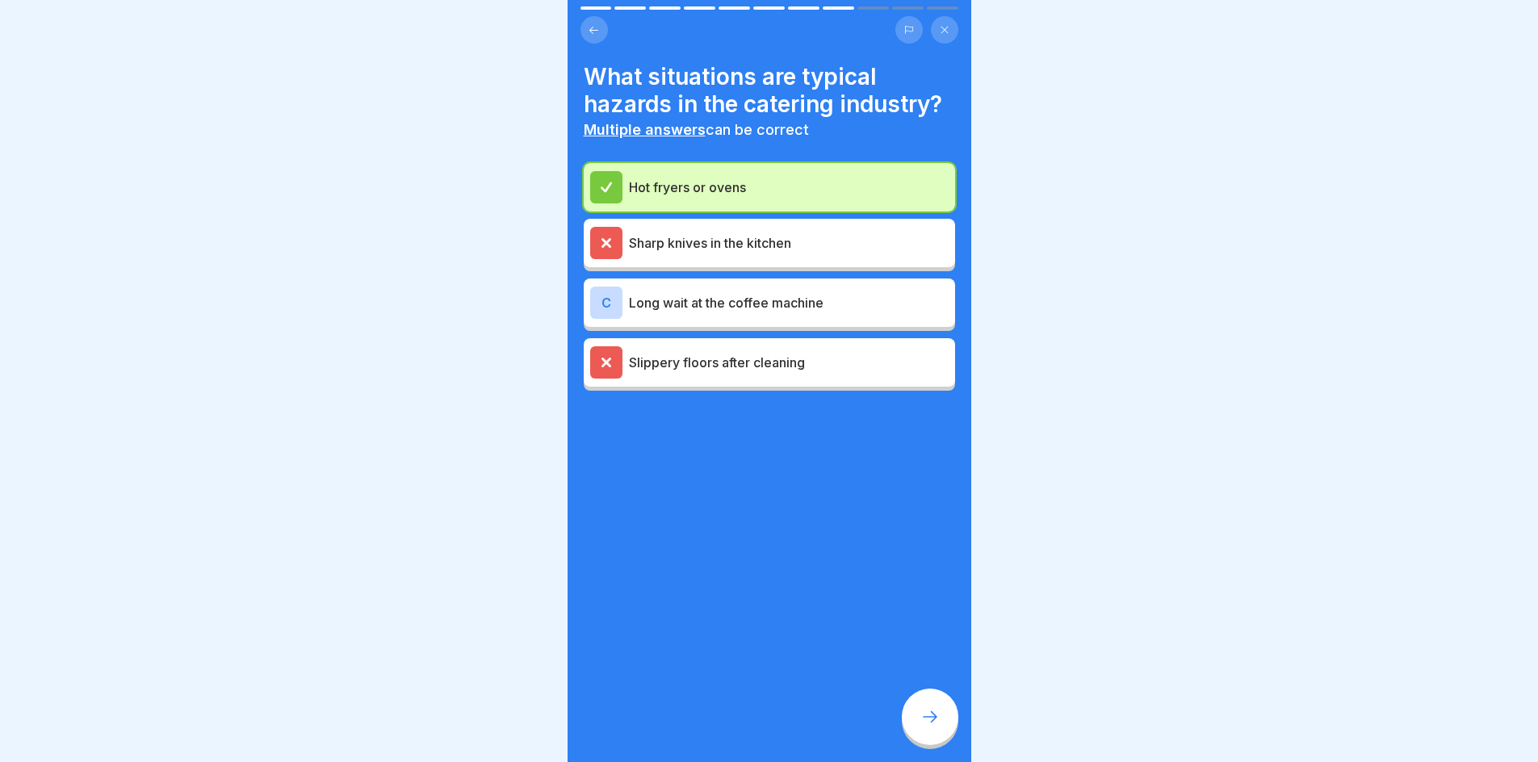
click at [936, 727] on icon at bounding box center [930, 716] width 19 height 19
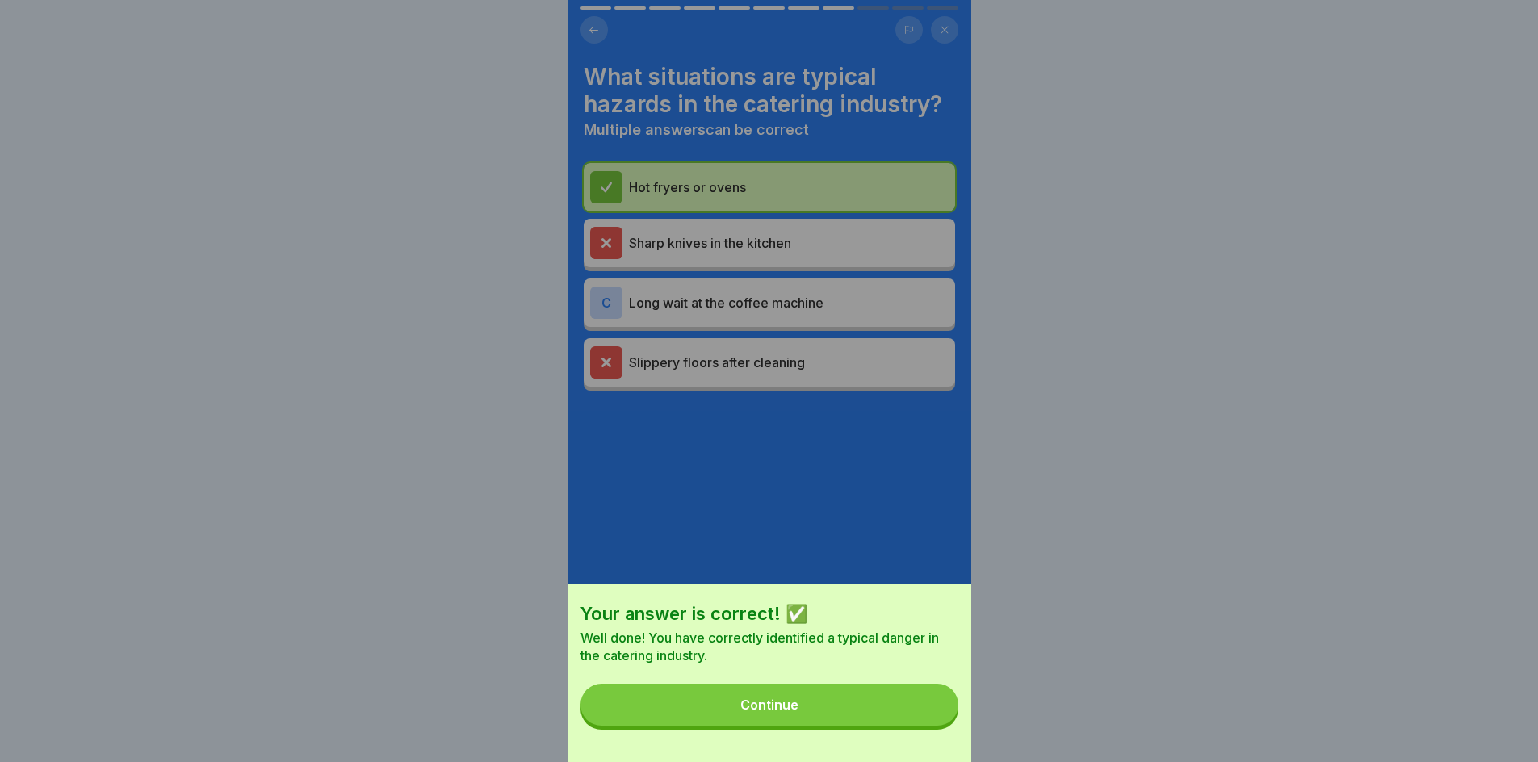
click at [865, 719] on button "Continue" at bounding box center [770, 705] width 378 height 42
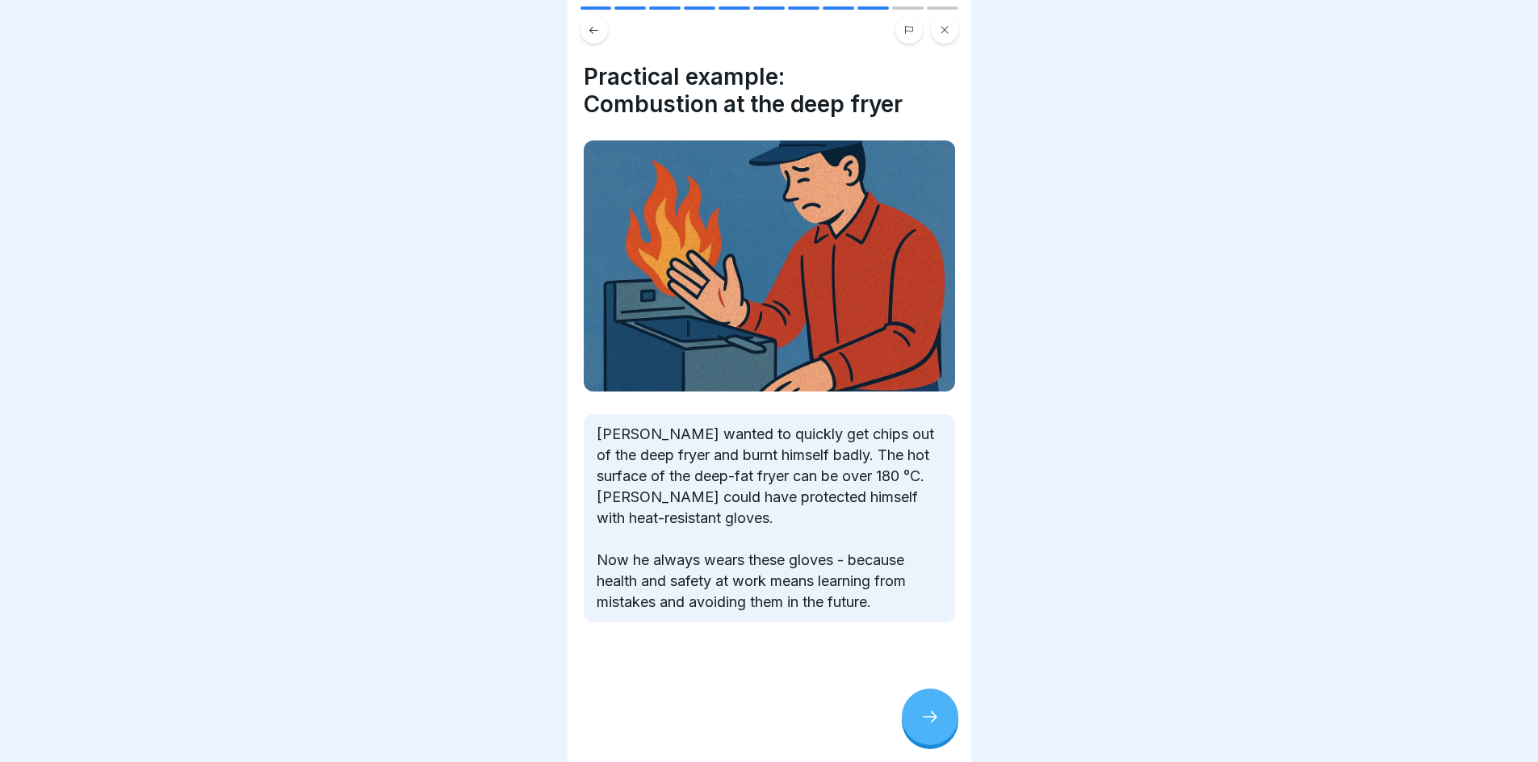
click at [942, 730] on div at bounding box center [930, 717] width 57 height 57
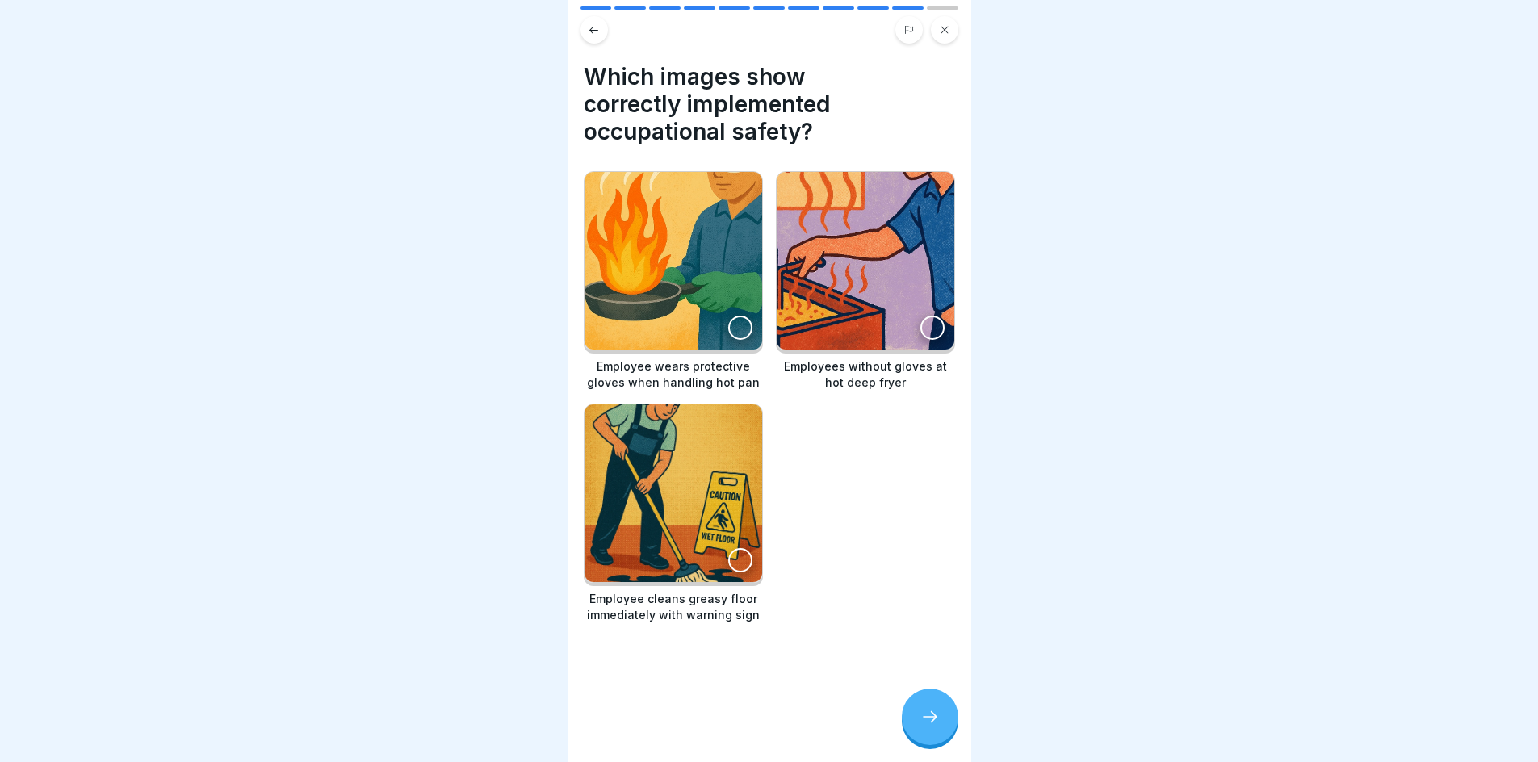
click at [728, 324] on div at bounding box center [740, 328] width 24 height 24
click at [737, 548] on div at bounding box center [740, 560] width 24 height 24
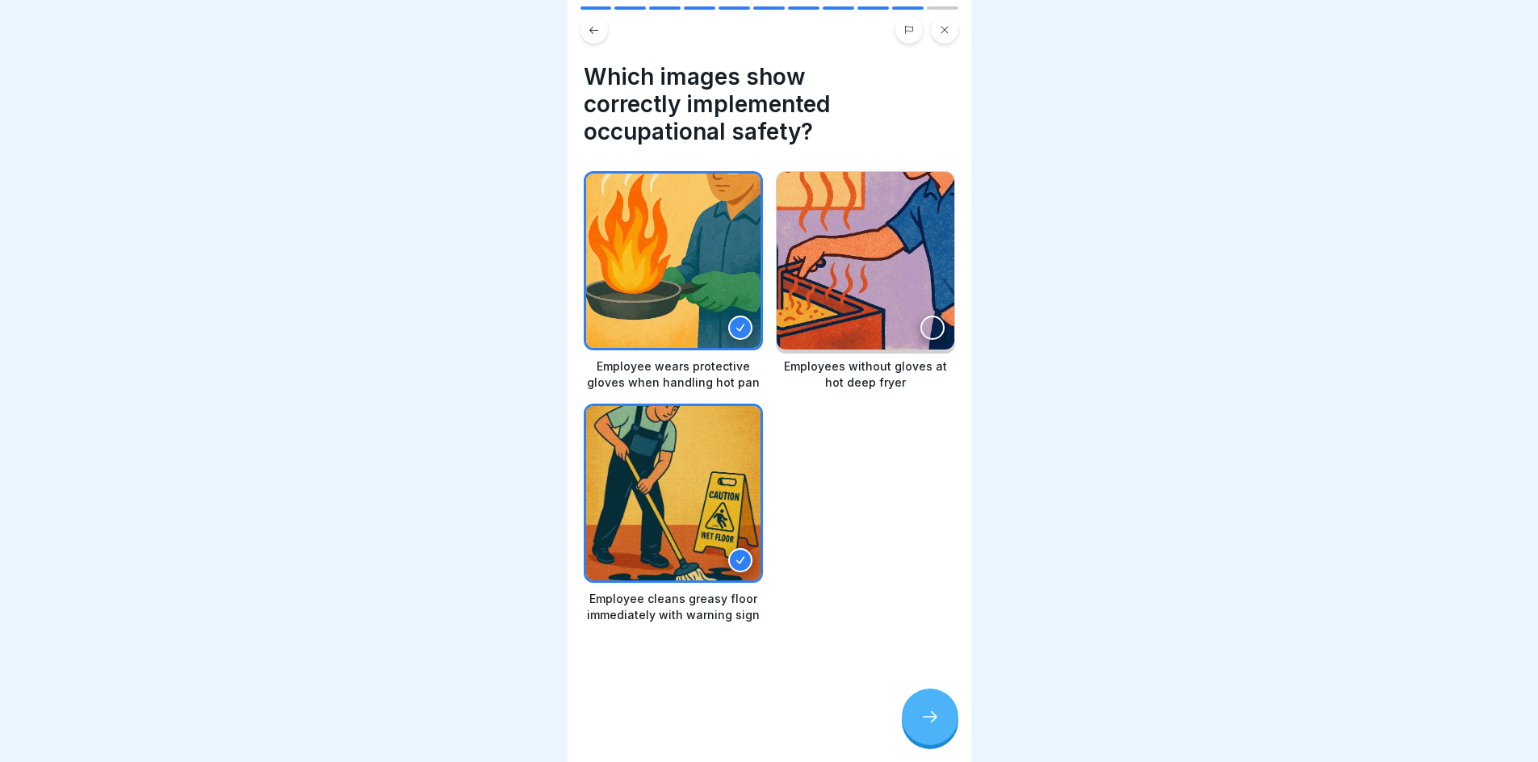
click at [922, 711] on div at bounding box center [930, 717] width 57 height 57
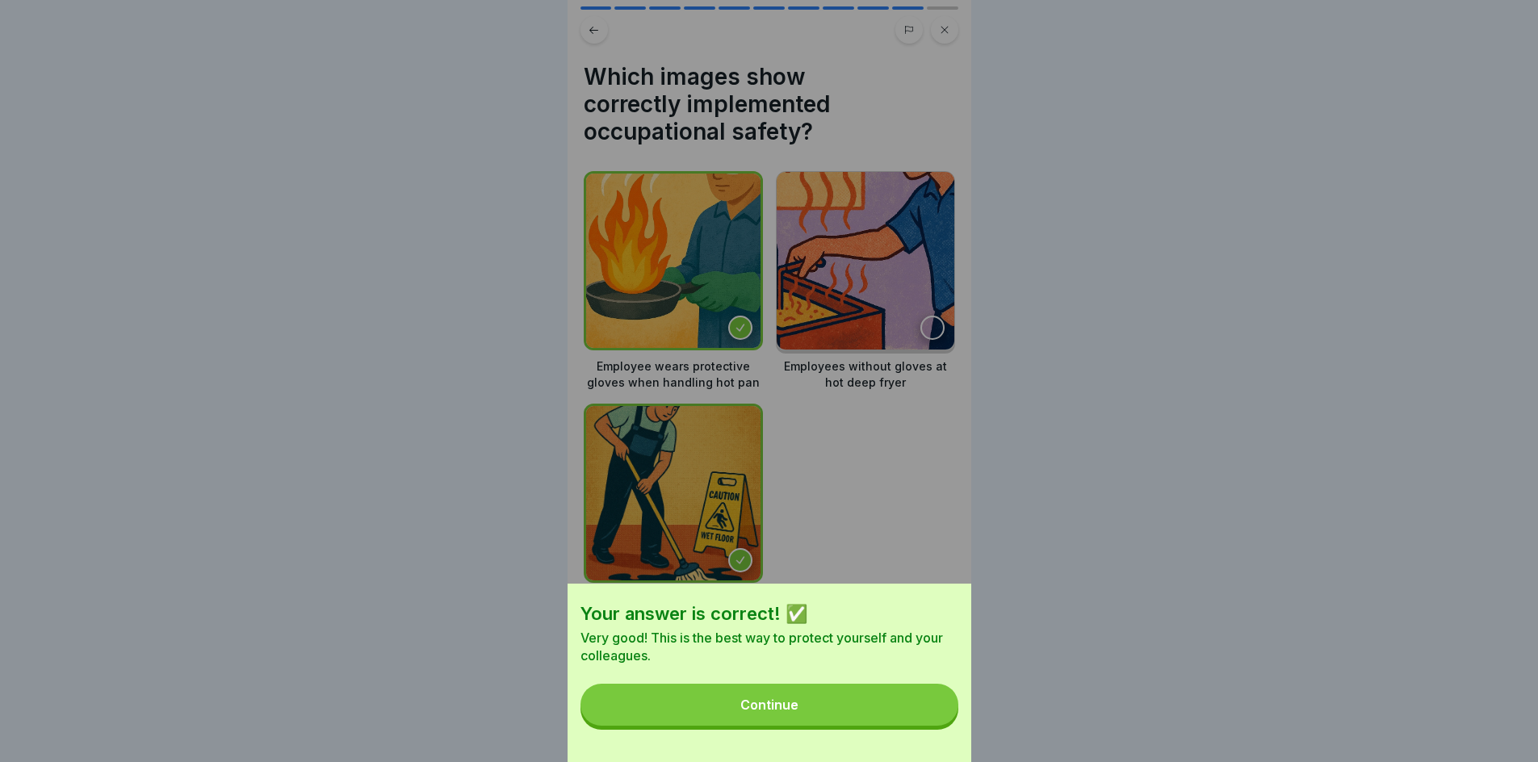
click at [922, 711] on button "Continue" at bounding box center [770, 705] width 378 height 42
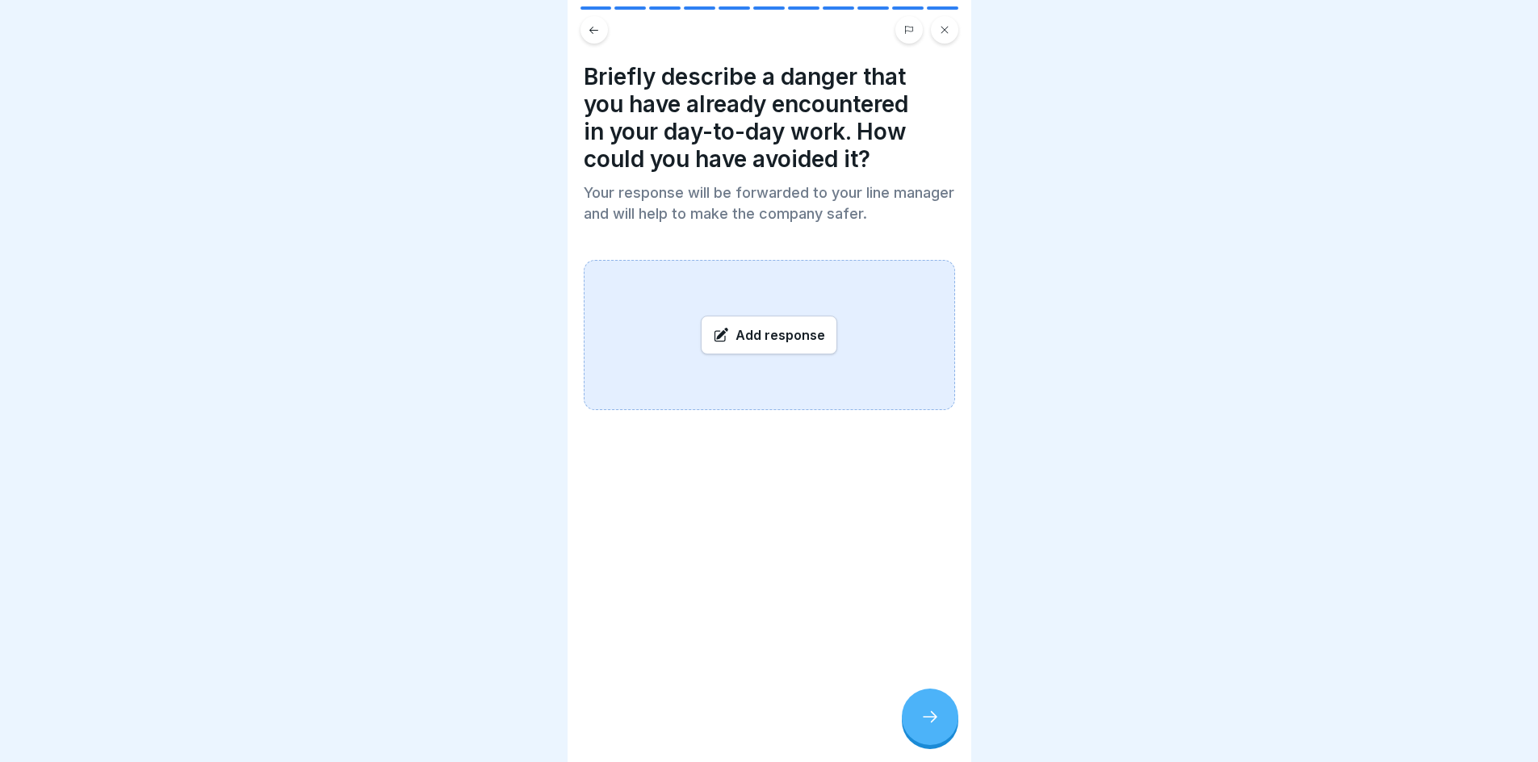
click at [935, 727] on icon at bounding box center [930, 716] width 19 height 19
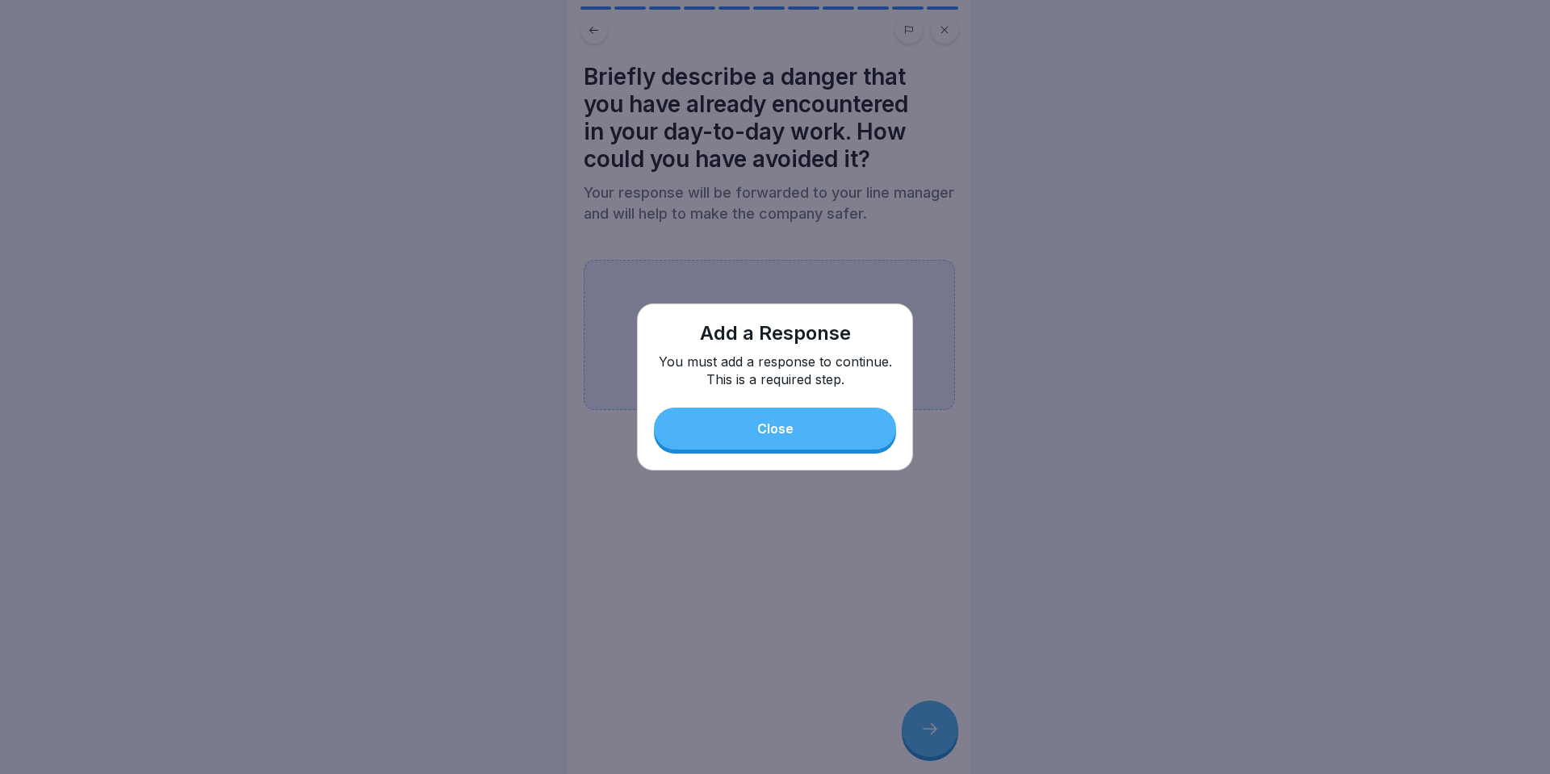
click at [755, 412] on button "Close" at bounding box center [775, 429] width 242 height 42
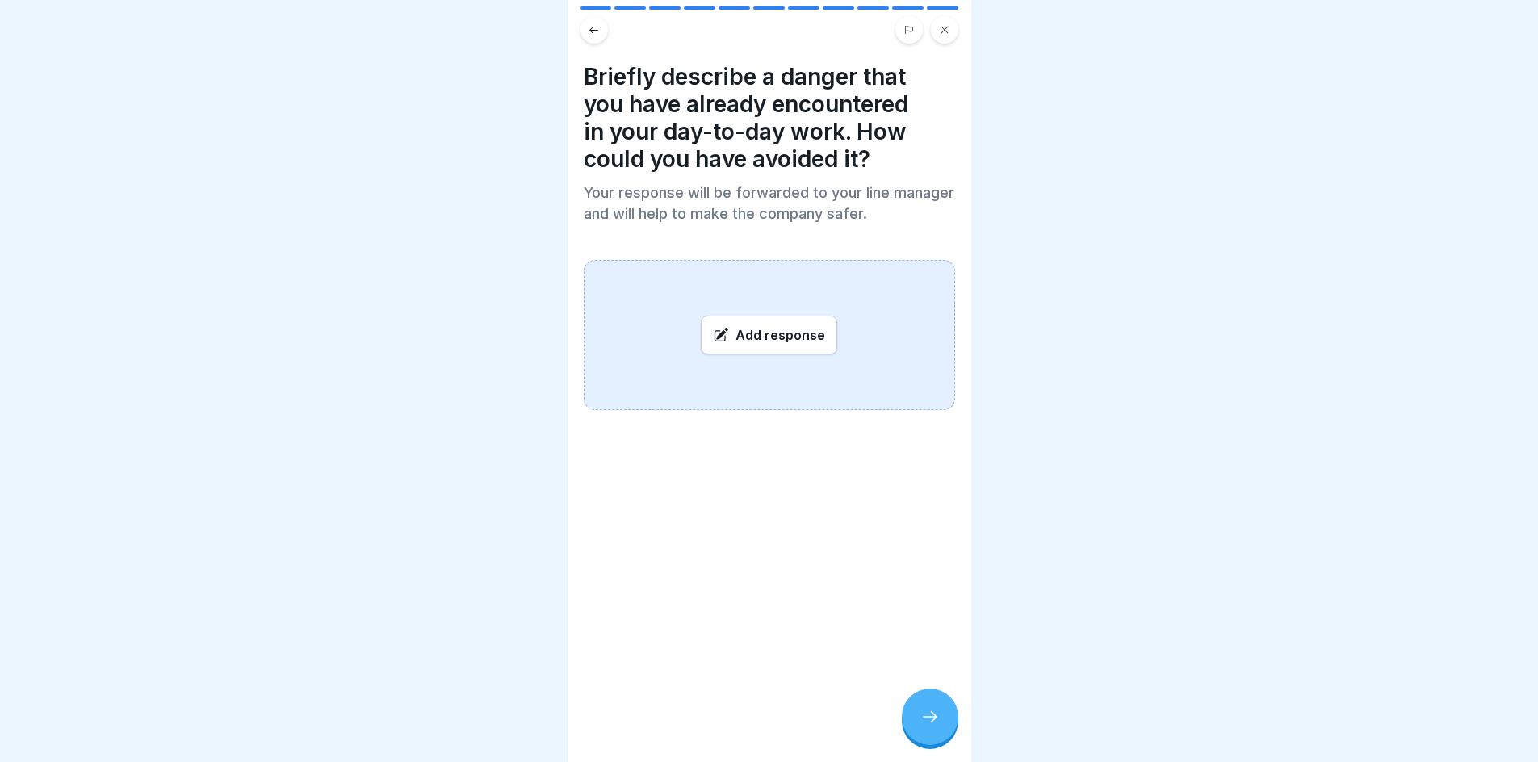
click at [766, 349] on div "Add response" at bounding box center [769, 335] width 136 height 39
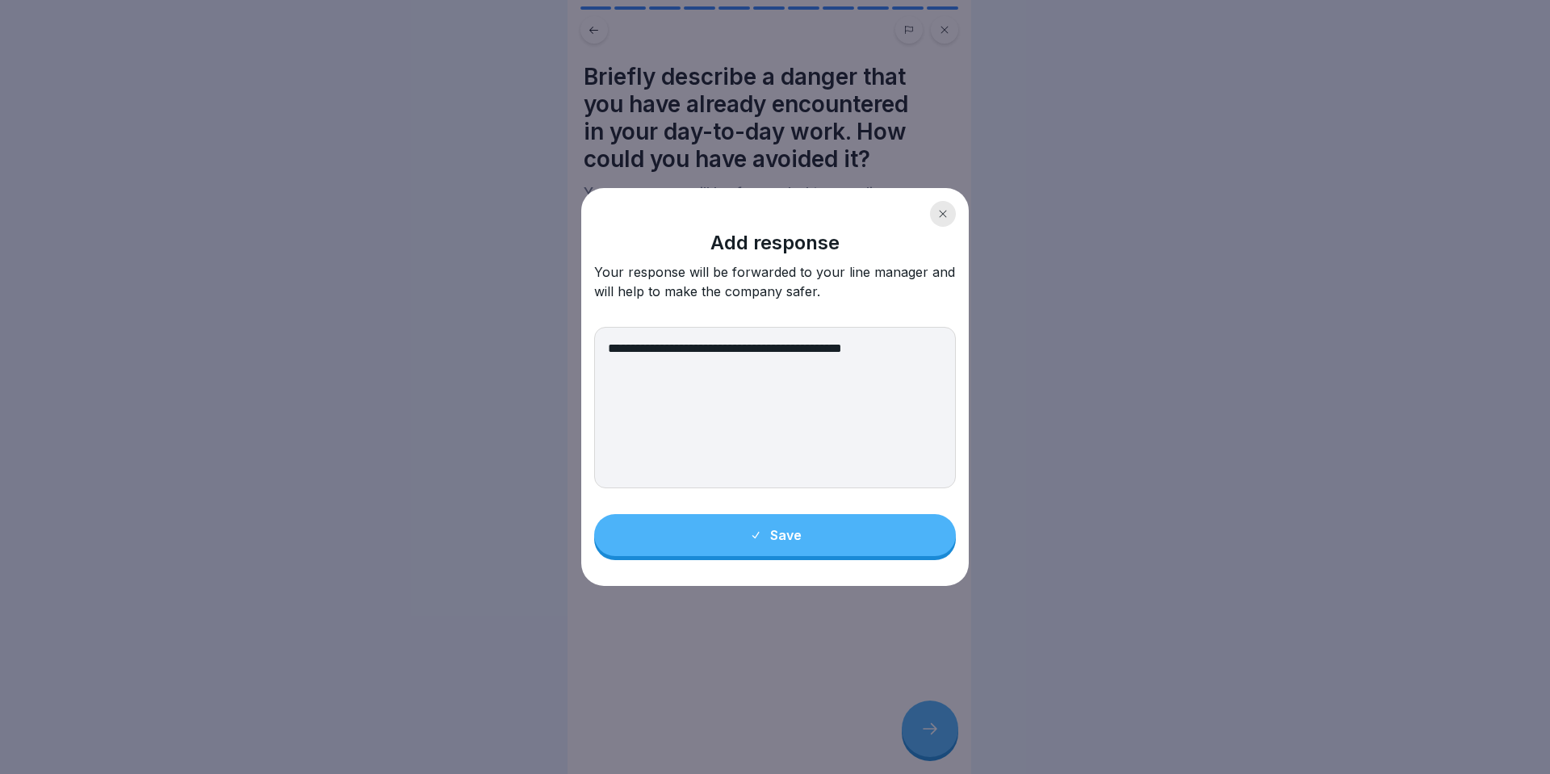
type textarea "**********"
click at [795, 531] on div "Save" at bounding box center [775, 535] width 52 height 15
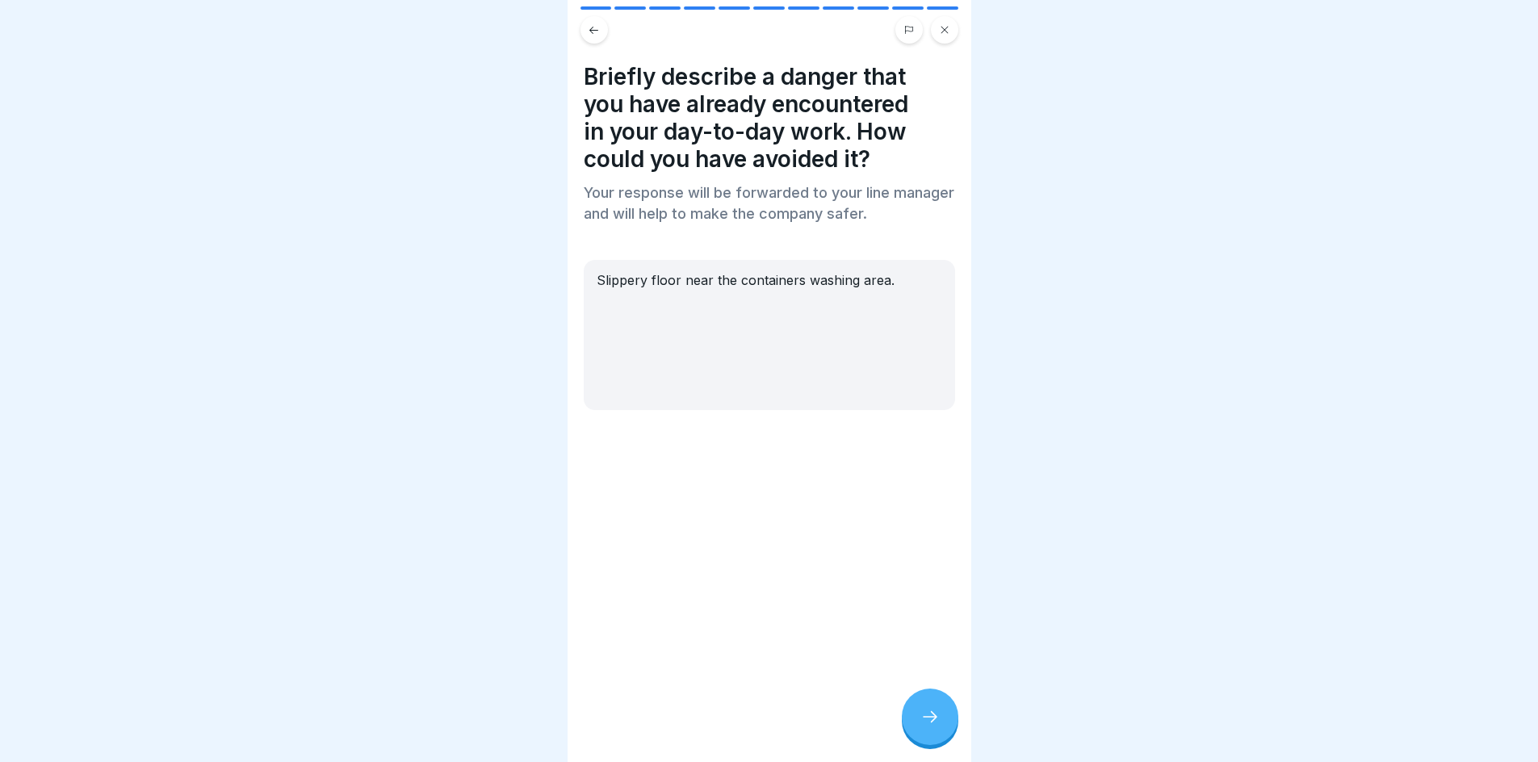
click at [941, 745] on div at bounding box center [930, 717] width 57 height 57
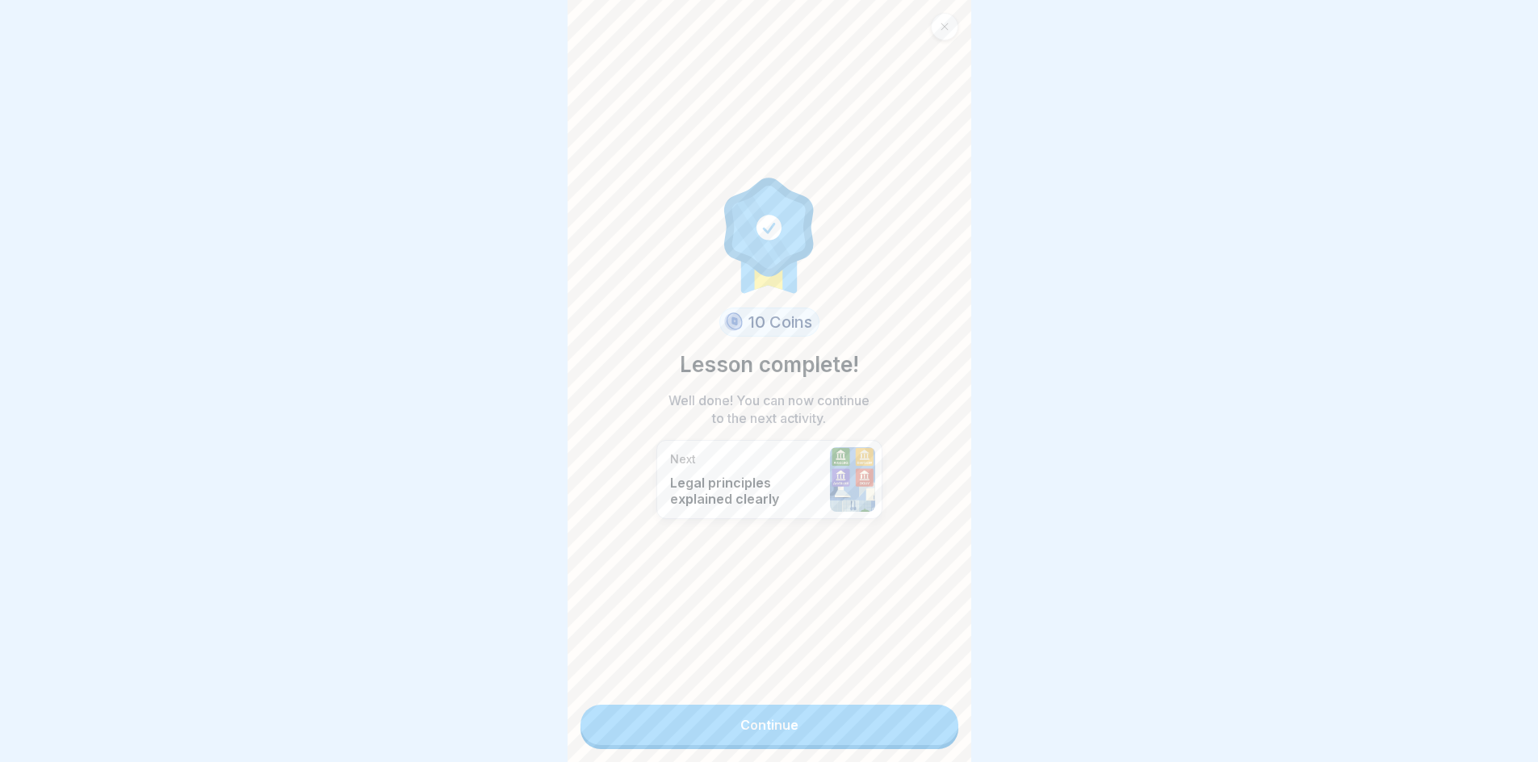
click at [771, 736] on link "Continue" at bounding box center [770, 725] width 378 height 40
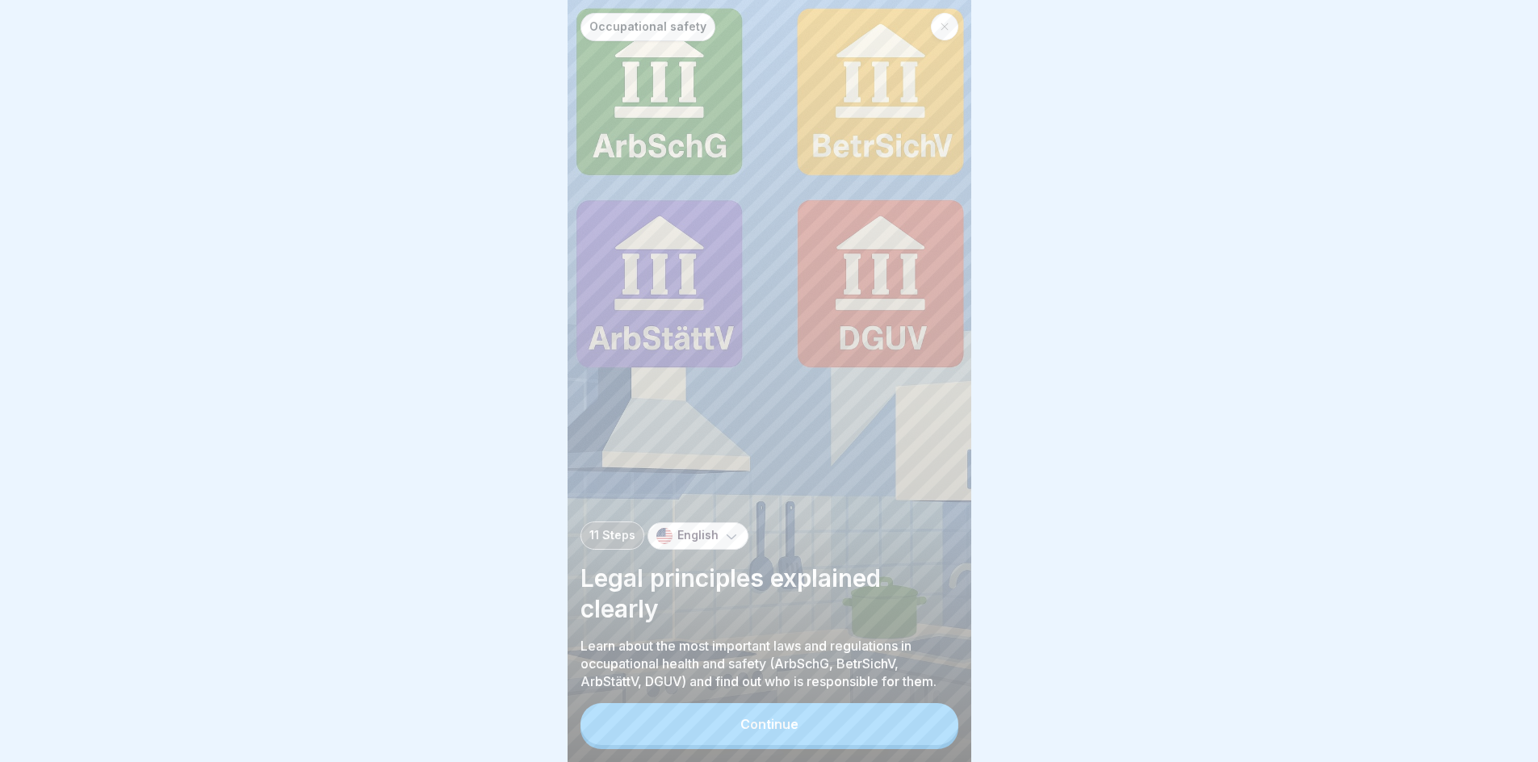
click at [770, 732] on div "Continue" at bounding box center [769, 724] width 58 height 15
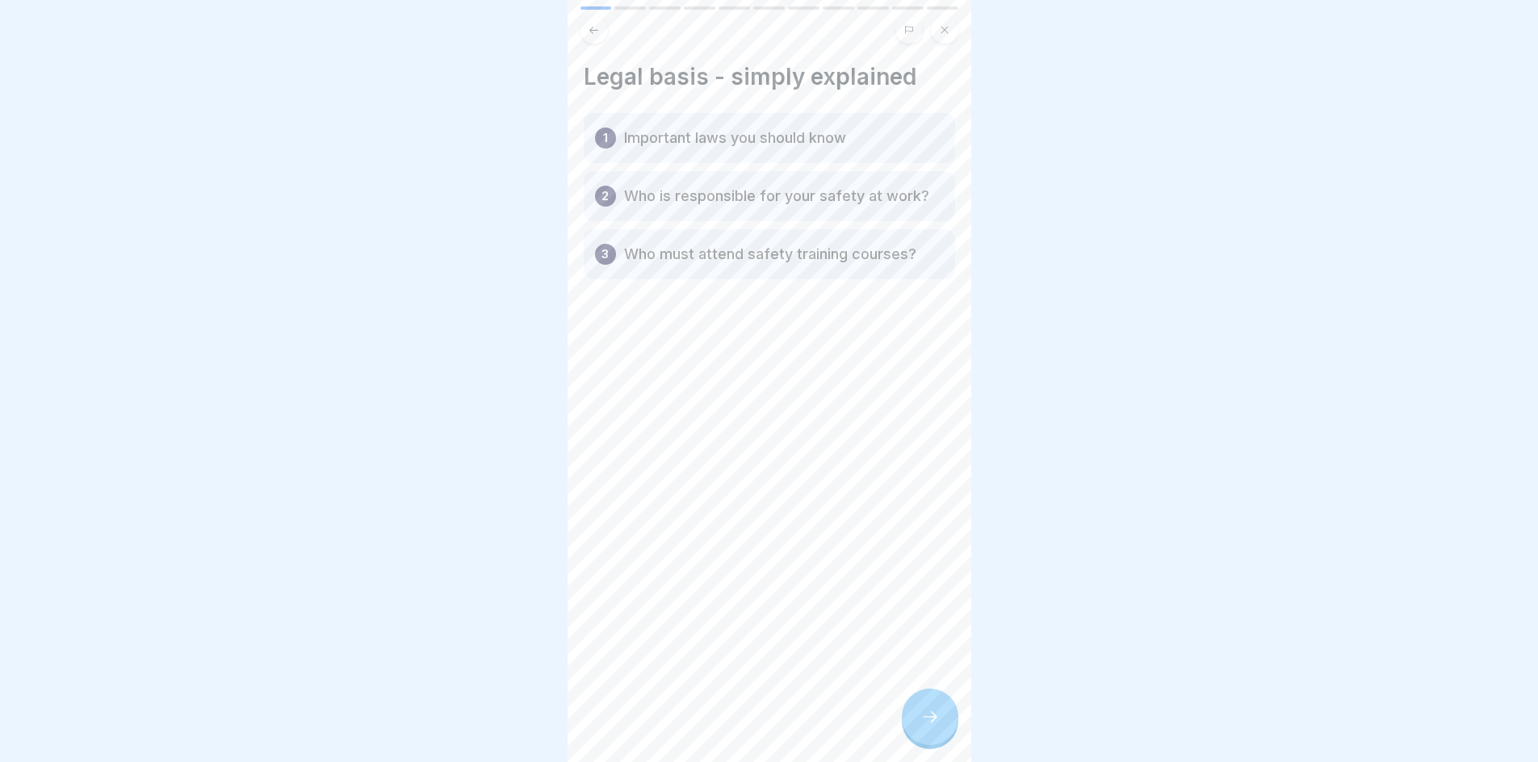
click at [938, 757] on div "Legal basis - simply explained 1 Important laws you should know 2 Who is respon…" at bounding box center [770, 381] width 404 height 762
click at [937, 745] on div at bounding box center [930, 717] width 57 height 57
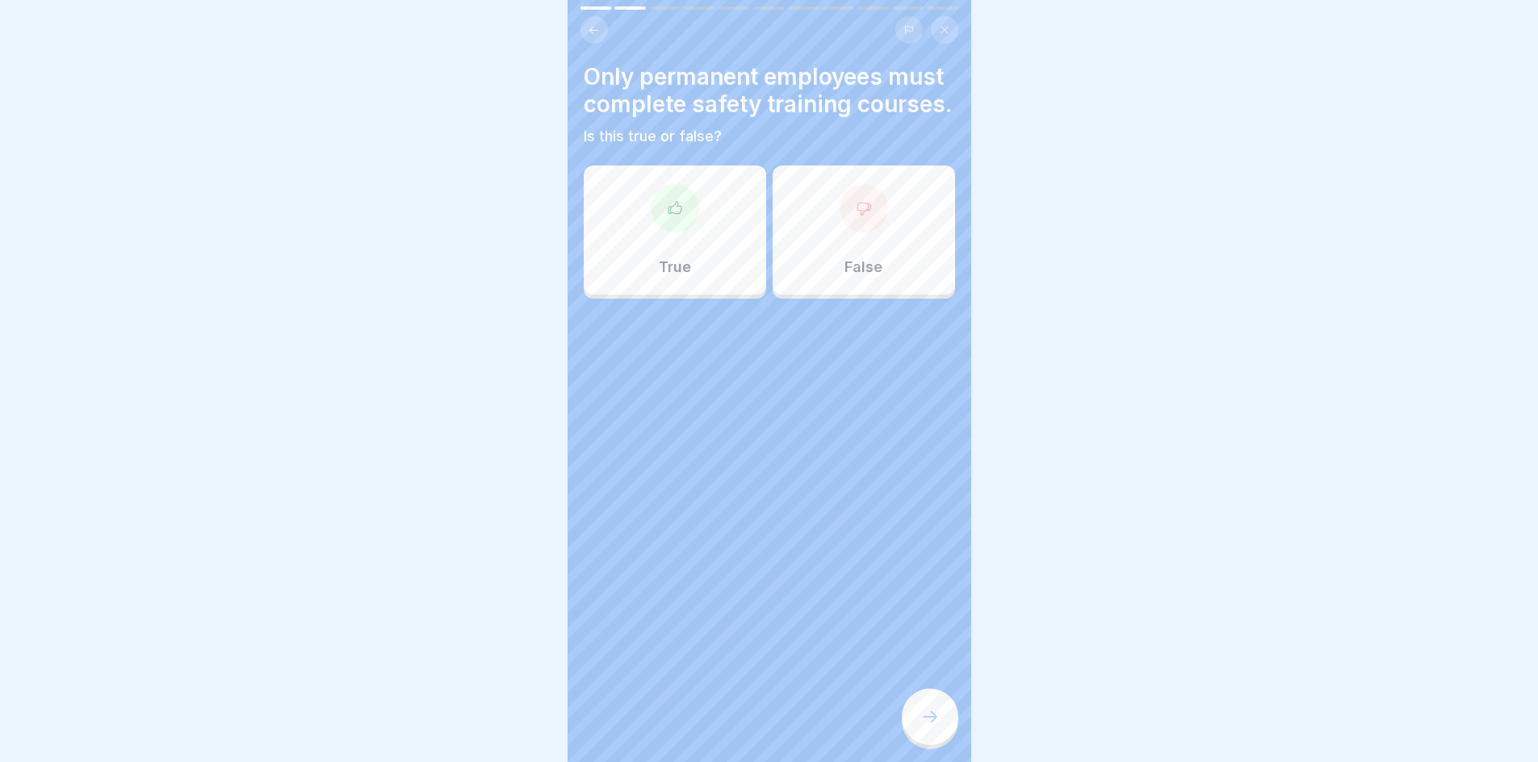
click at [855, 271] on div "False" at bounding box center [864, 230] width 182 height 129
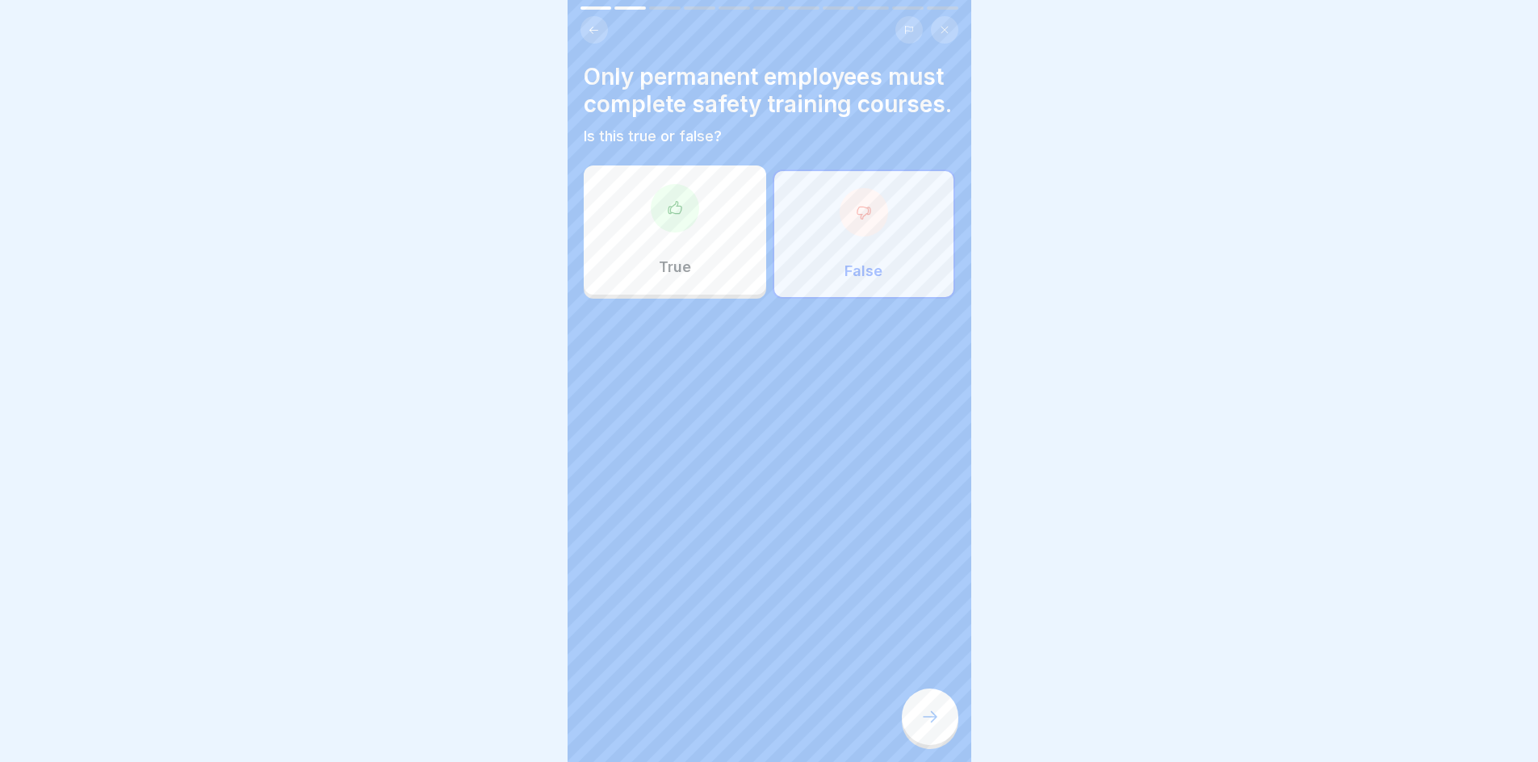
click at [937, 711] on div at bounding box center [930, 717] width 57 height 57
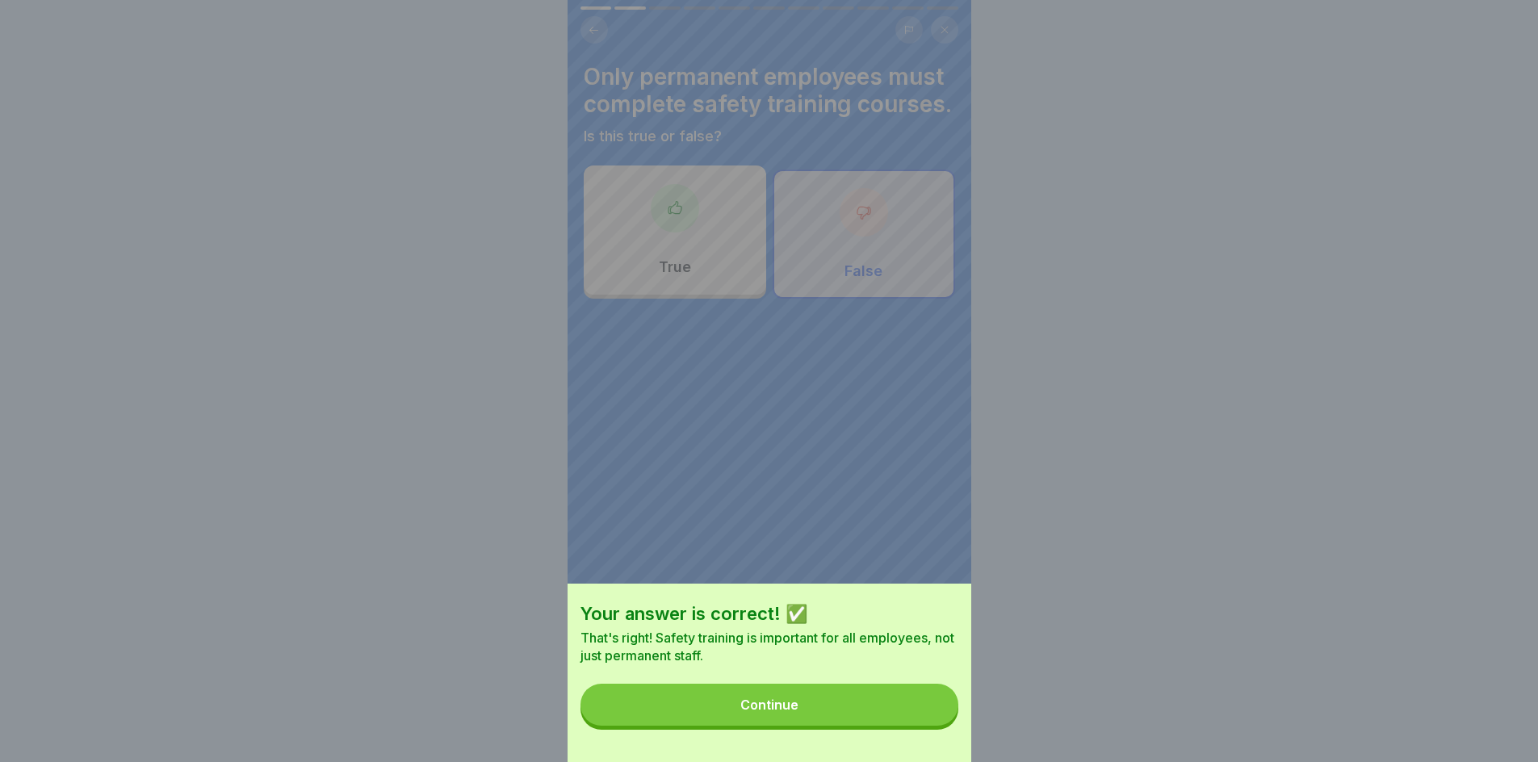
click at [857, 714] on button "Continue" at bounding box center [770, 705] width 378 height 42
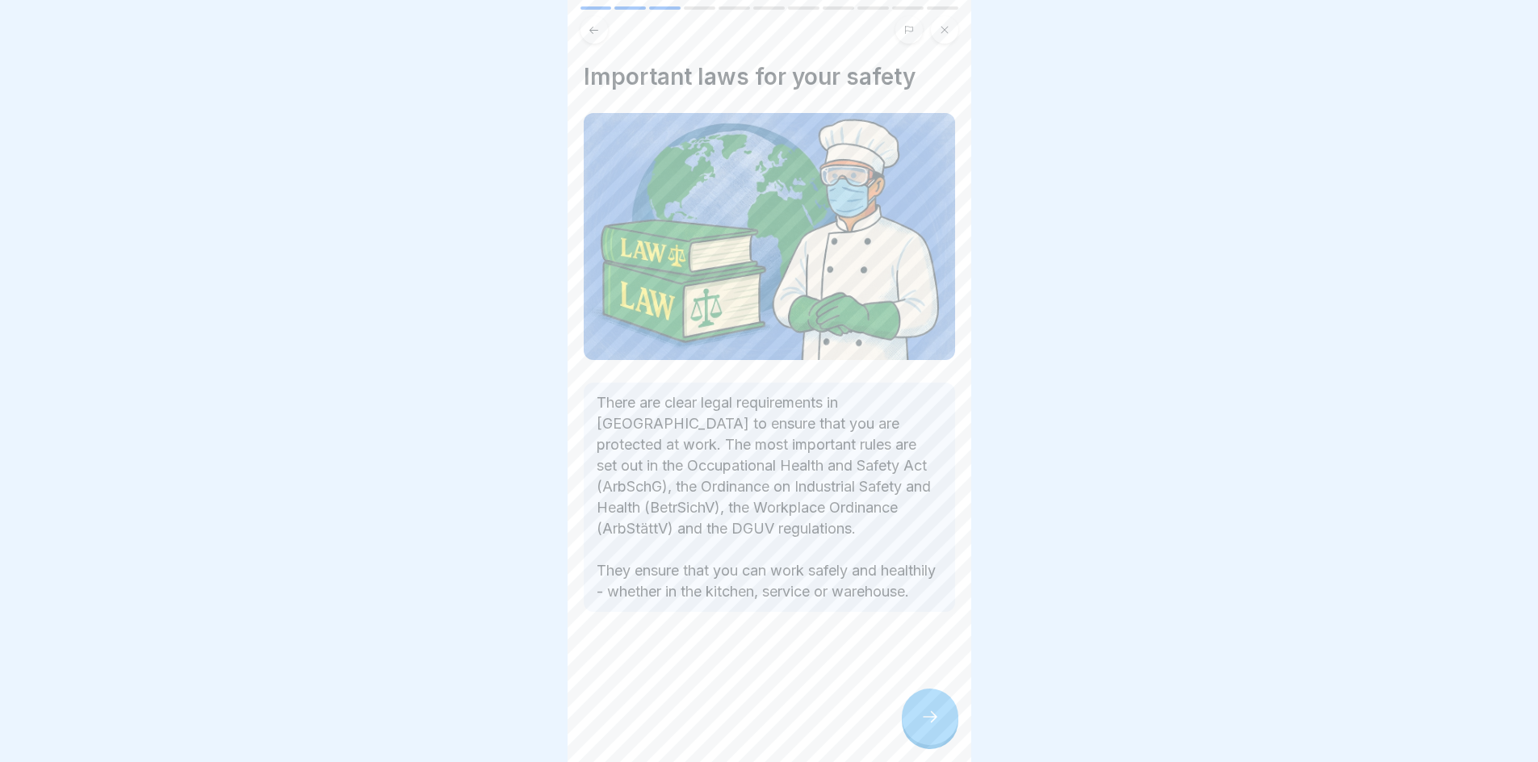
click at [936, 719] on div at bounding box center [930, 717] width 57 height 57
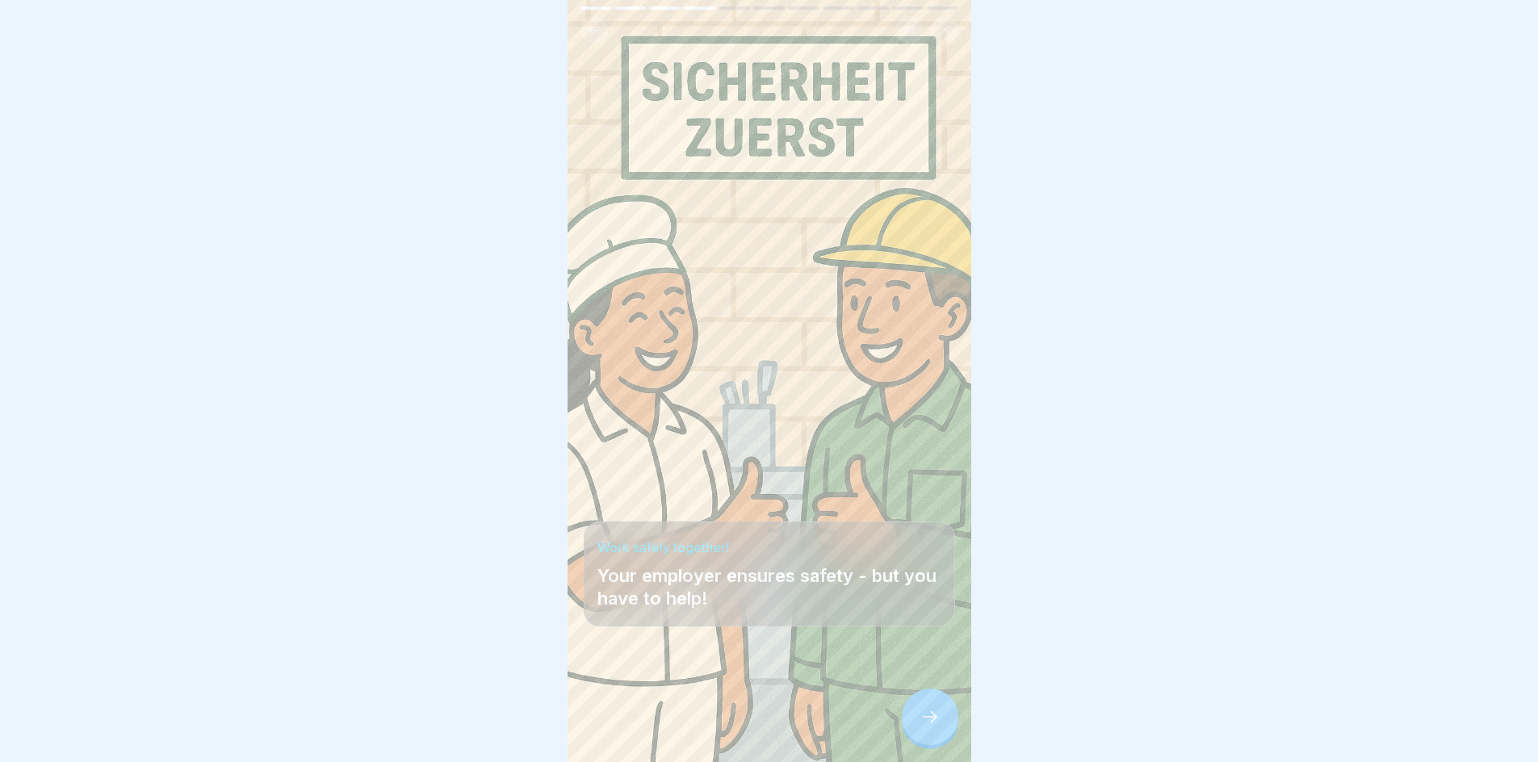
click at [936, 719] on div at bounding box center [930, 717] width 57 height 57
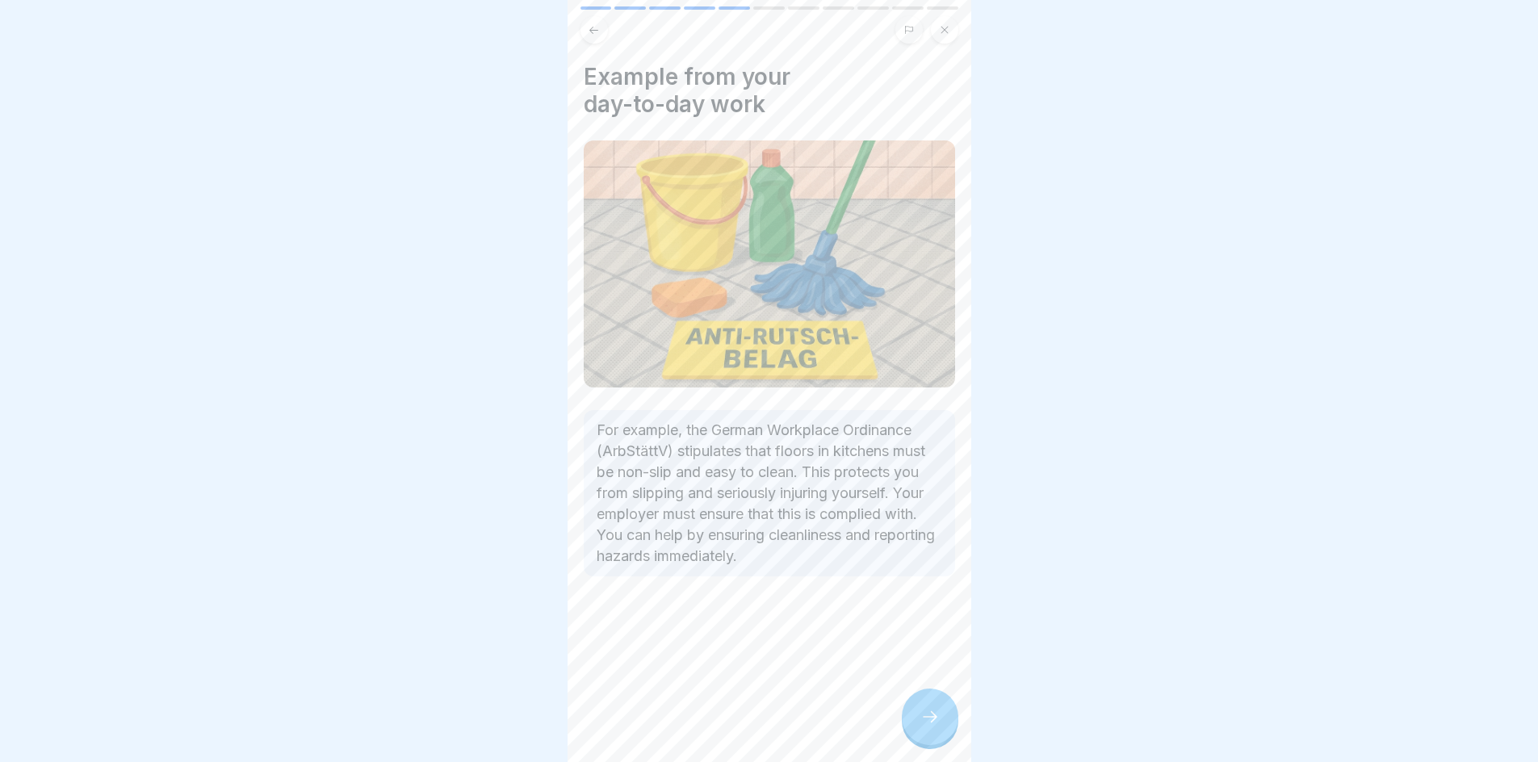
click at [937, 727] on icon at bounding box center [930, 716] width 19 height 19
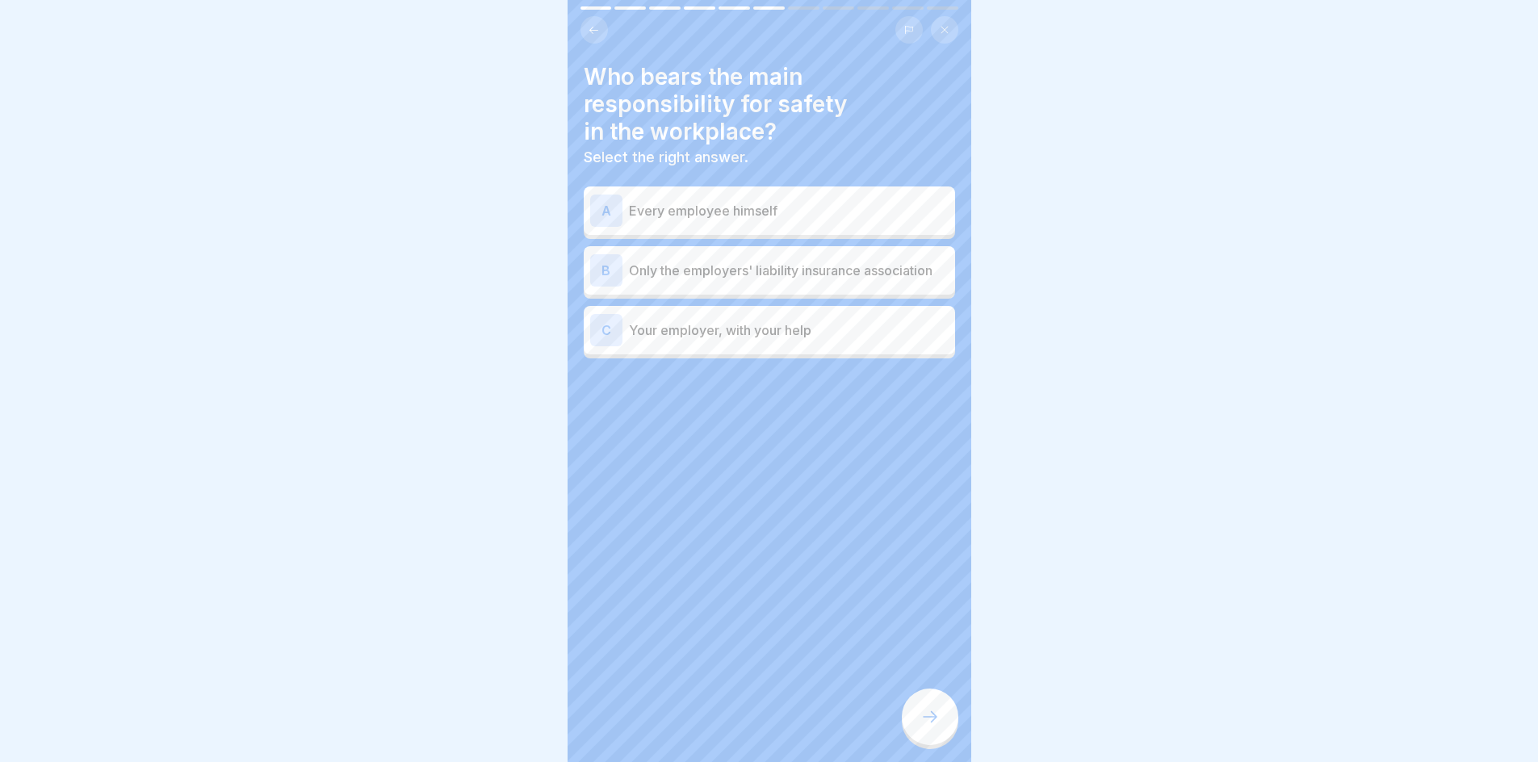
click at [764, 329] on p "Your employer, with your help" at bounding box center [789, 330] width 320 height 19
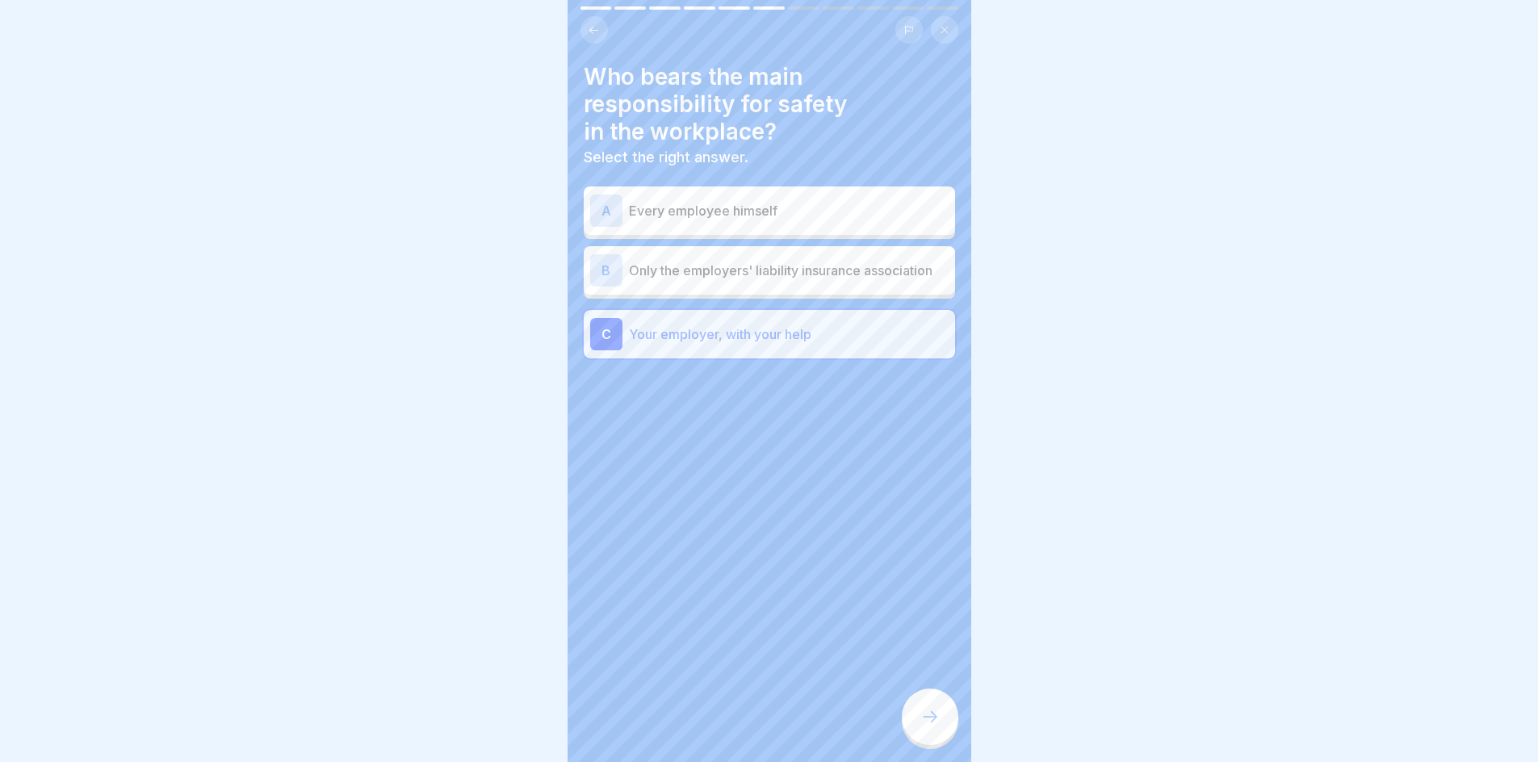
click at [921, 741] on div at bounding box center [930, 717] width 57 height 57
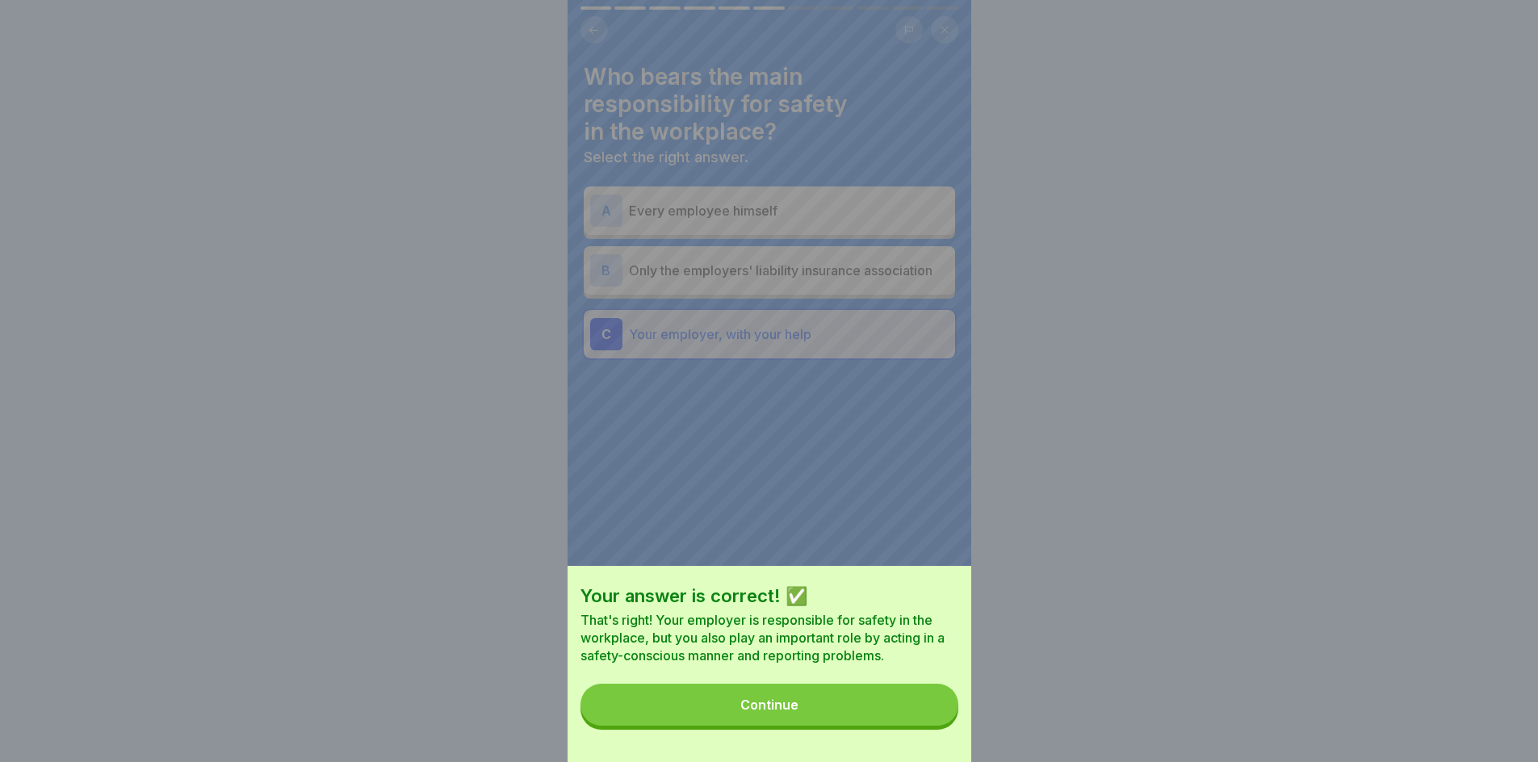
click at [853, 715] on button "Continue" at bounding box center [770, 705] width 378 height 42
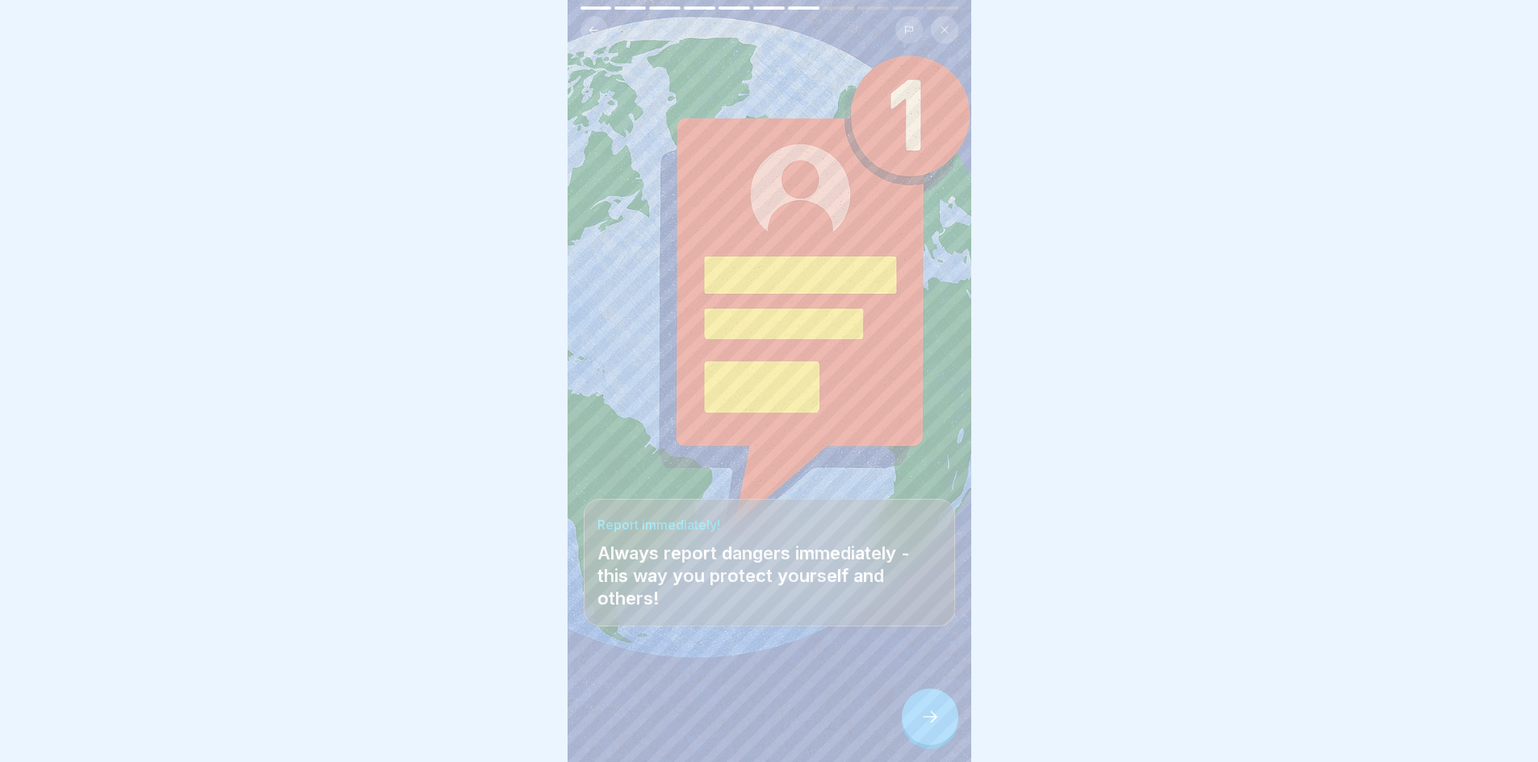
click at [929, 719] on div at bounding box center [930, 717] width 57 height 57
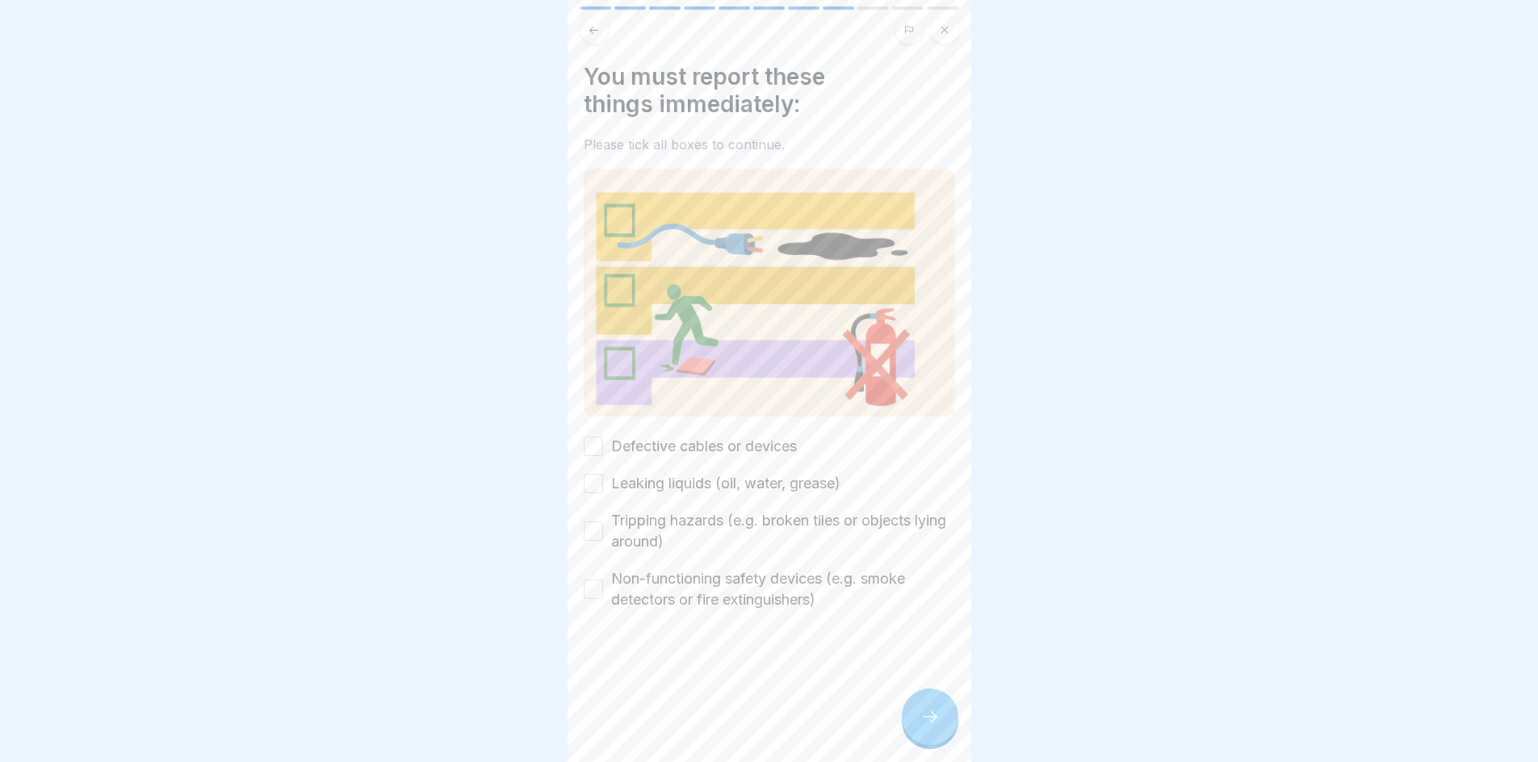
click at [610, 219] on img at bounding box center [769, 292] width 371 height 247
click at [595, 443] on button "Defective cables or devices" at bounding box center [593, 446] width 19 height 19
click at [591, 475] on button "Leaking liquids (oil, water, grease)" at bounding box center [593, 483] width 19 height 19
click at [594, 523] on button "Tripping hazards (e.g. broken tiles or objects lying around)" at bounding box center [593, 531] width 19 height 19
click at [602, 581] on button "Non-functioning safety devices (e.g. smoke detectors or fire extinguishers)" at bounding box center [593, 589] width 19 height 19
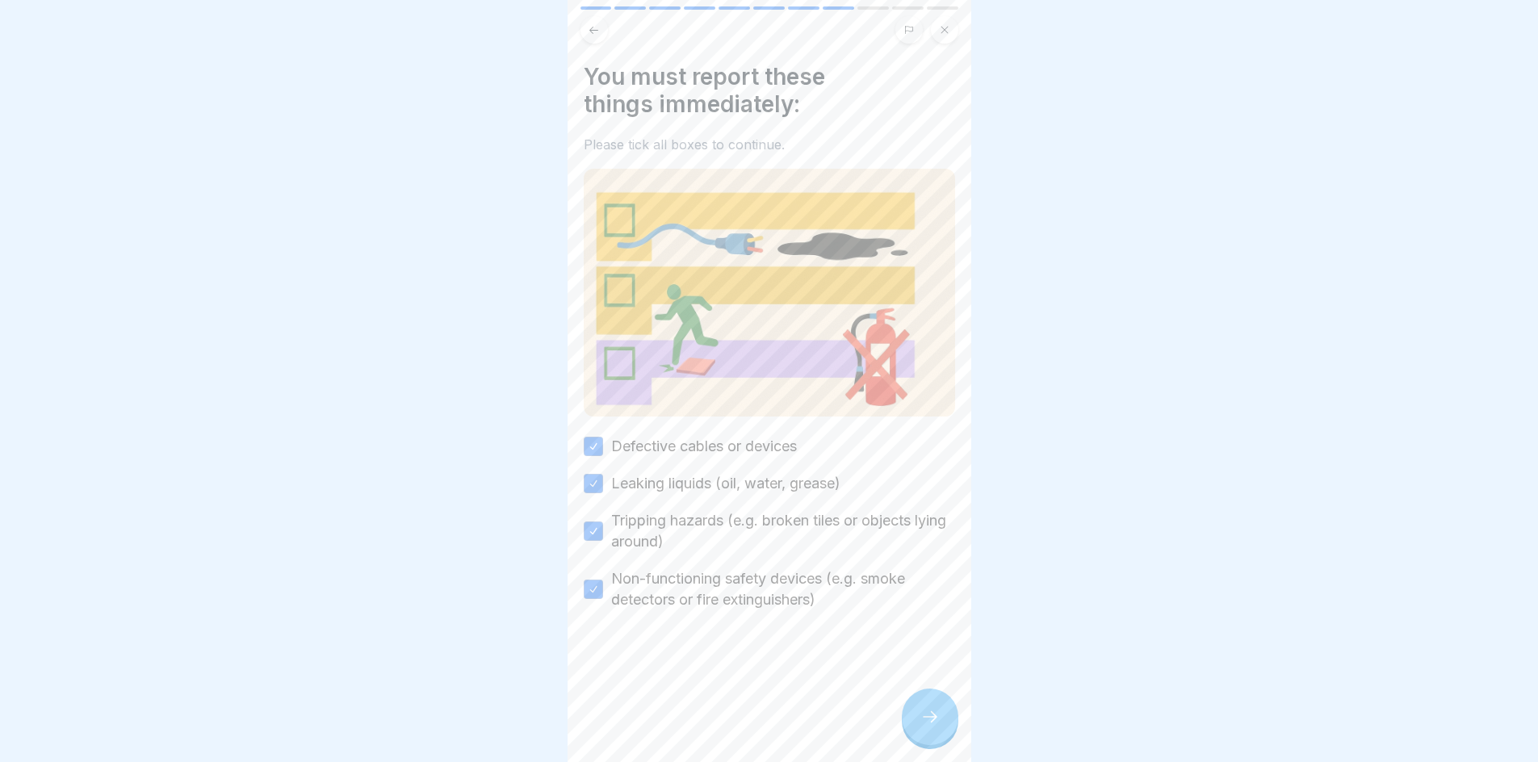
click at [932, 720] on div at bounding box center [930, 717] width 57 height 57
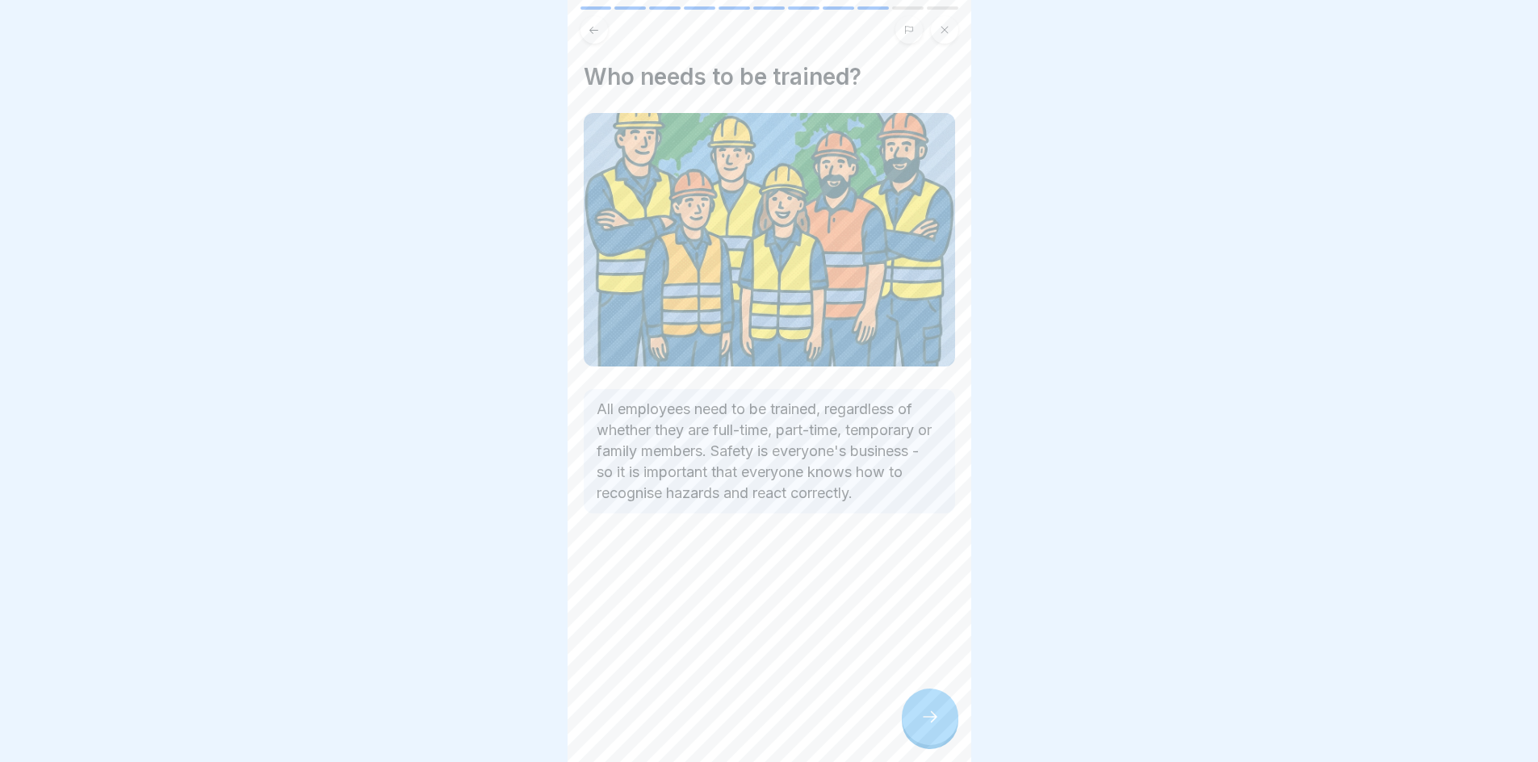
click at [945, 745] on div at bounding box center [930, 717] width 57 height 57
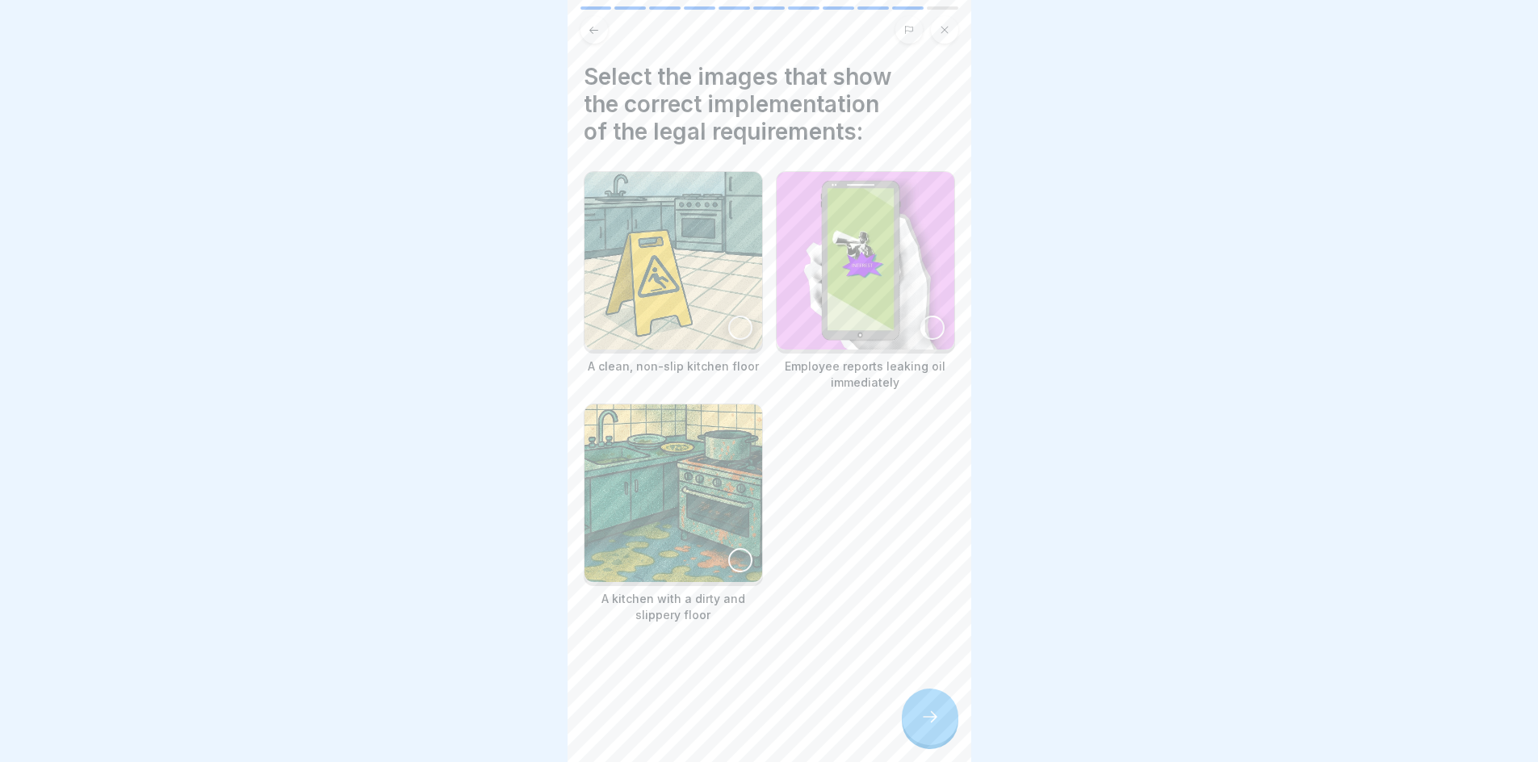
click at [729, 328] on div at bounding box center [740, 328] width 24 height 24
click at [925, 323] on div at bounding box center [933, 328] width 24 height 24
click at [928, 710] on div at bounding box center [930, 717] width 57 height 57
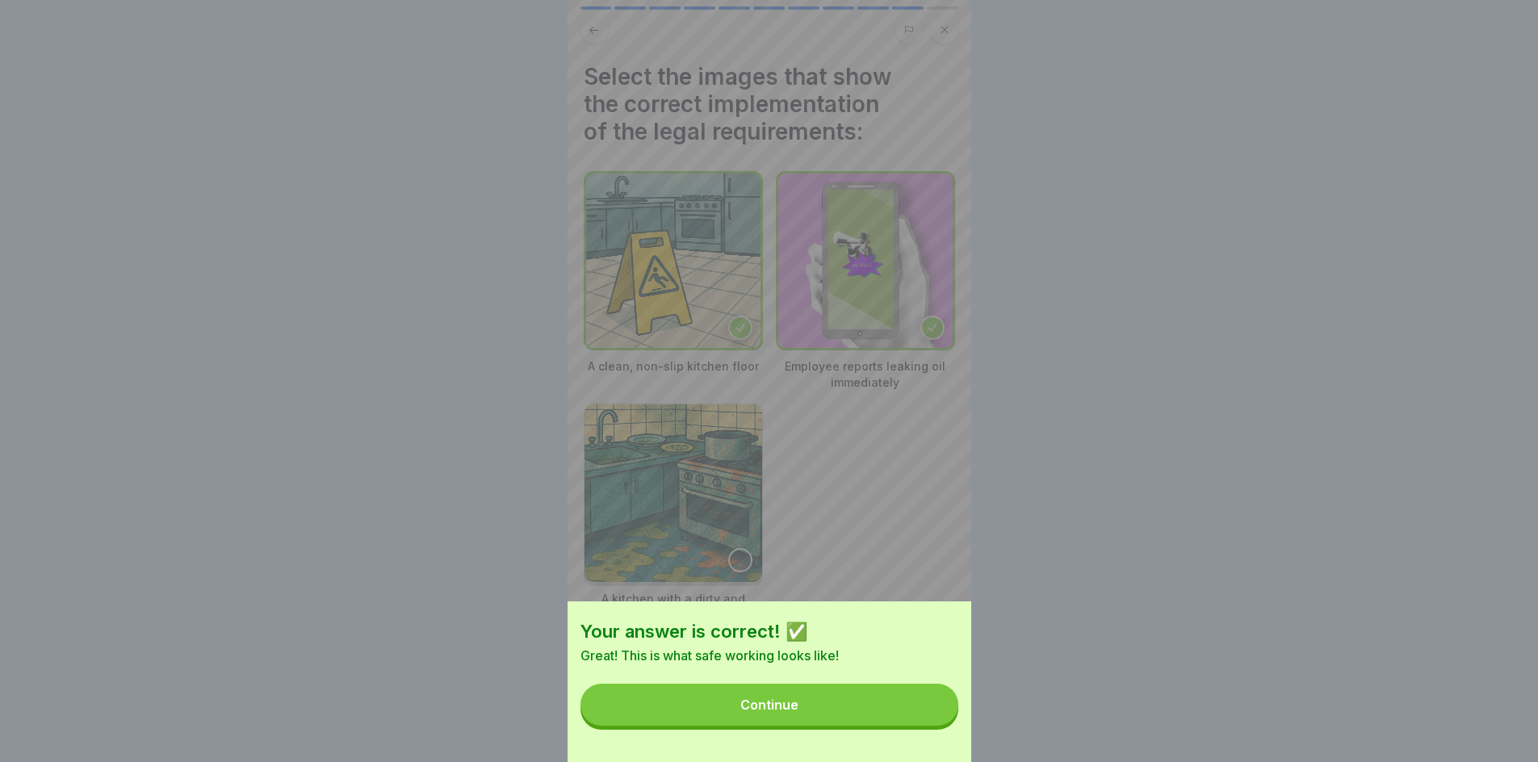
click at [907, 719] on button "Continue" at bounding box center [770, 705] width 378 height 42
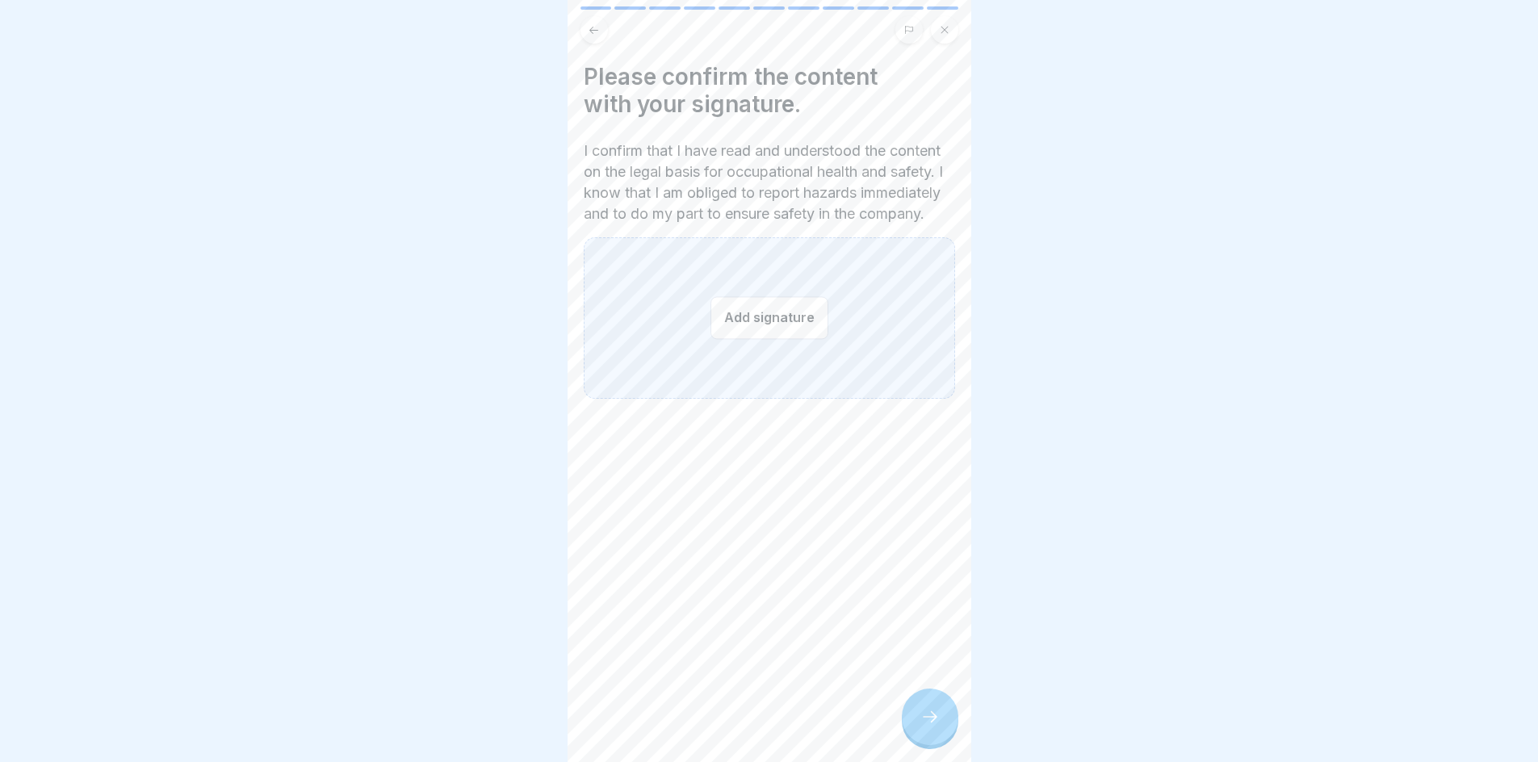
click at [786, 339] on button "Add signature" at bounding box center [770, 317] width 118 height 43
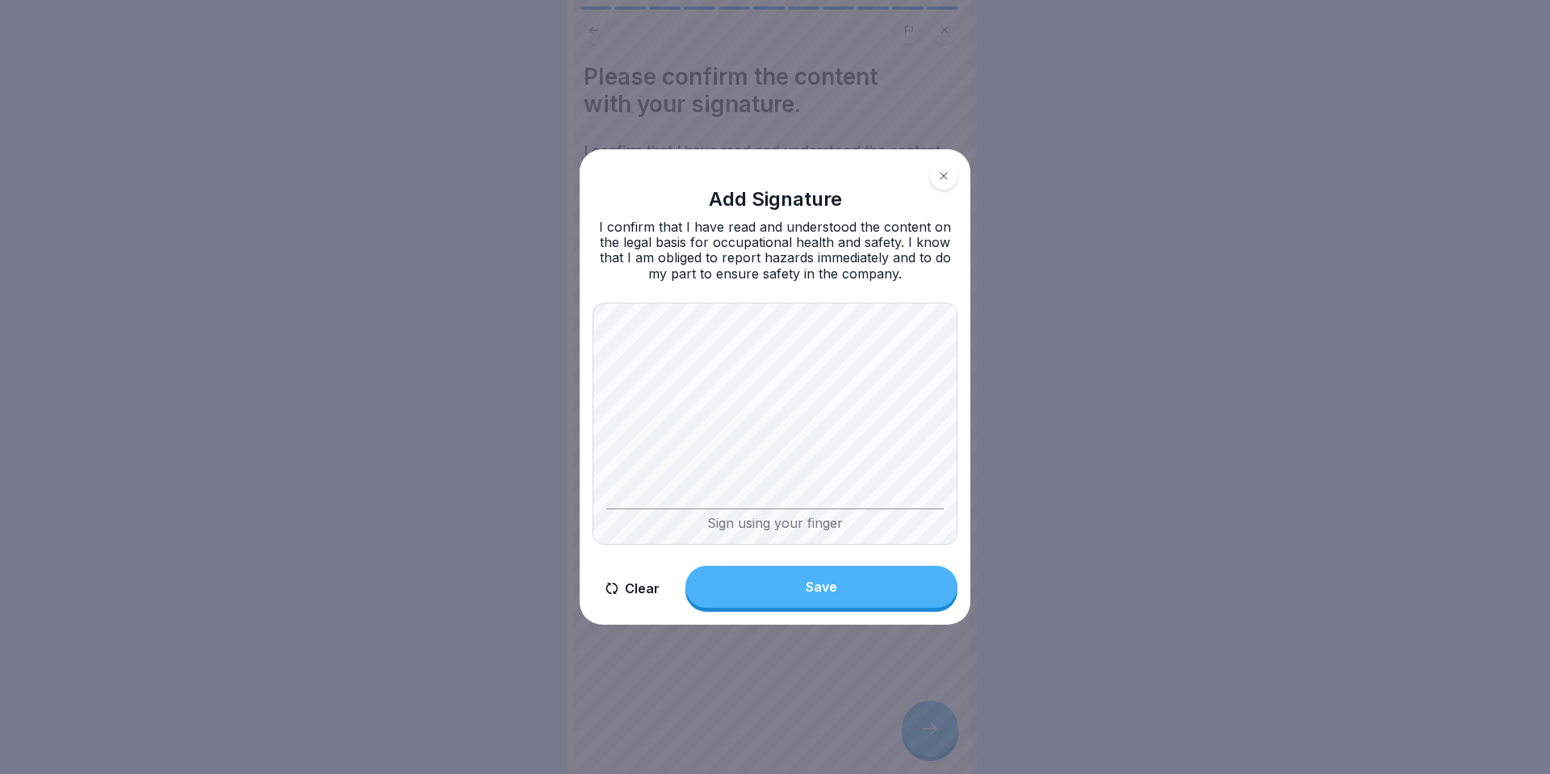
click at [828, 596] on button "Save" at bounding box center [822, 587] width 272 height 42
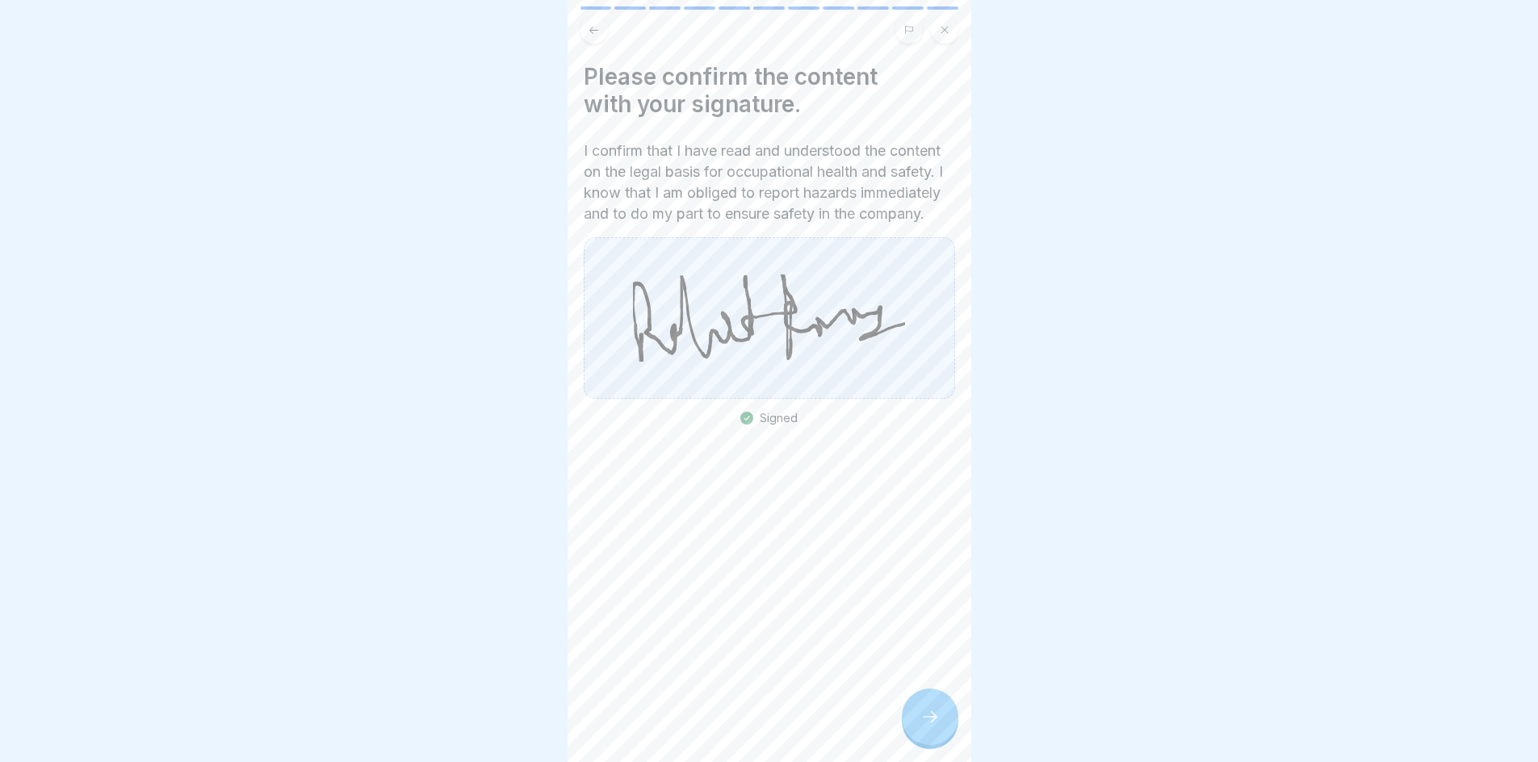
click at [921, 727] on icon at bounding box center [930, 716] width 19 height 19
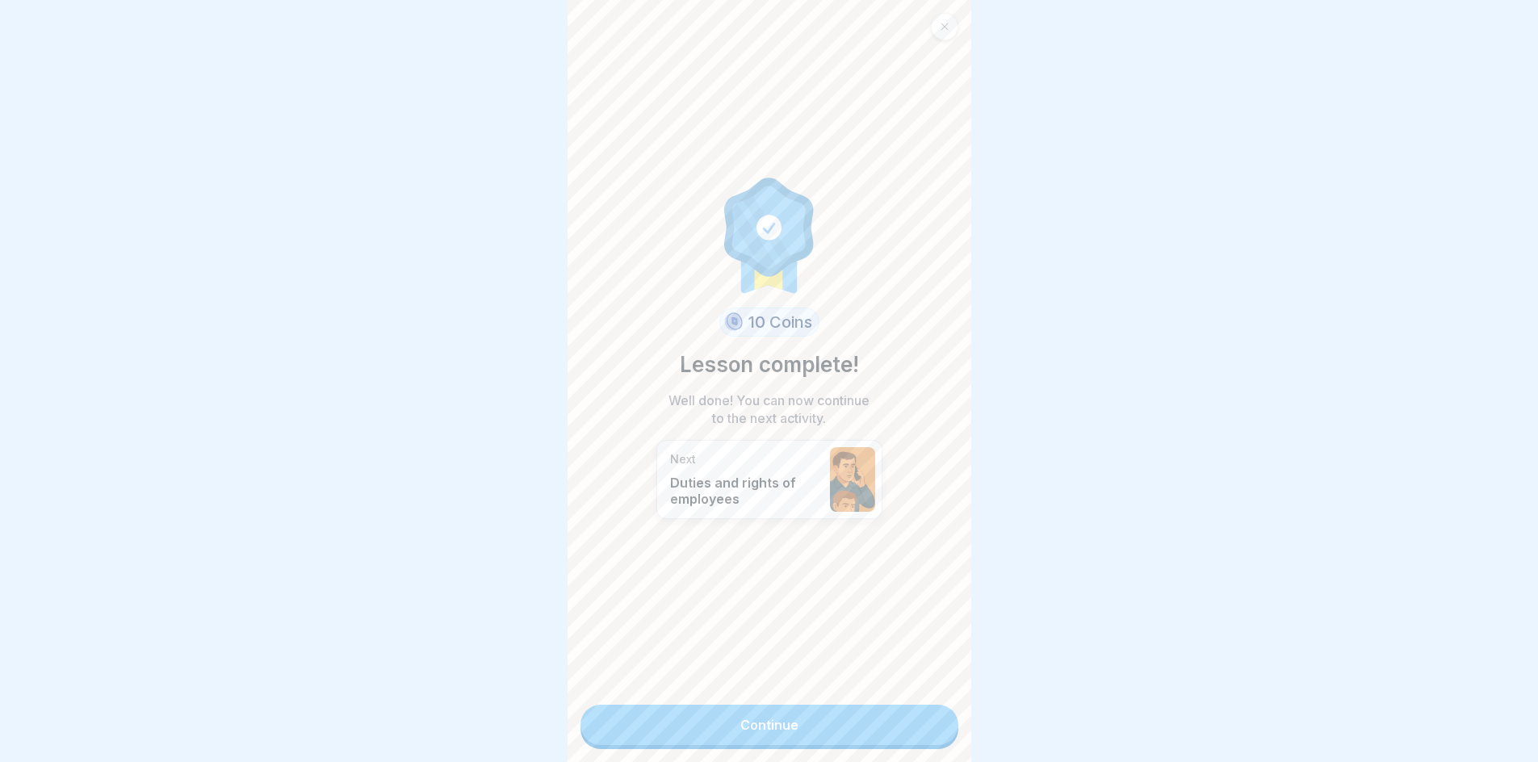
click at [856, 718] on link "Continue" at bounding box center [770, 725] width 378 height 40
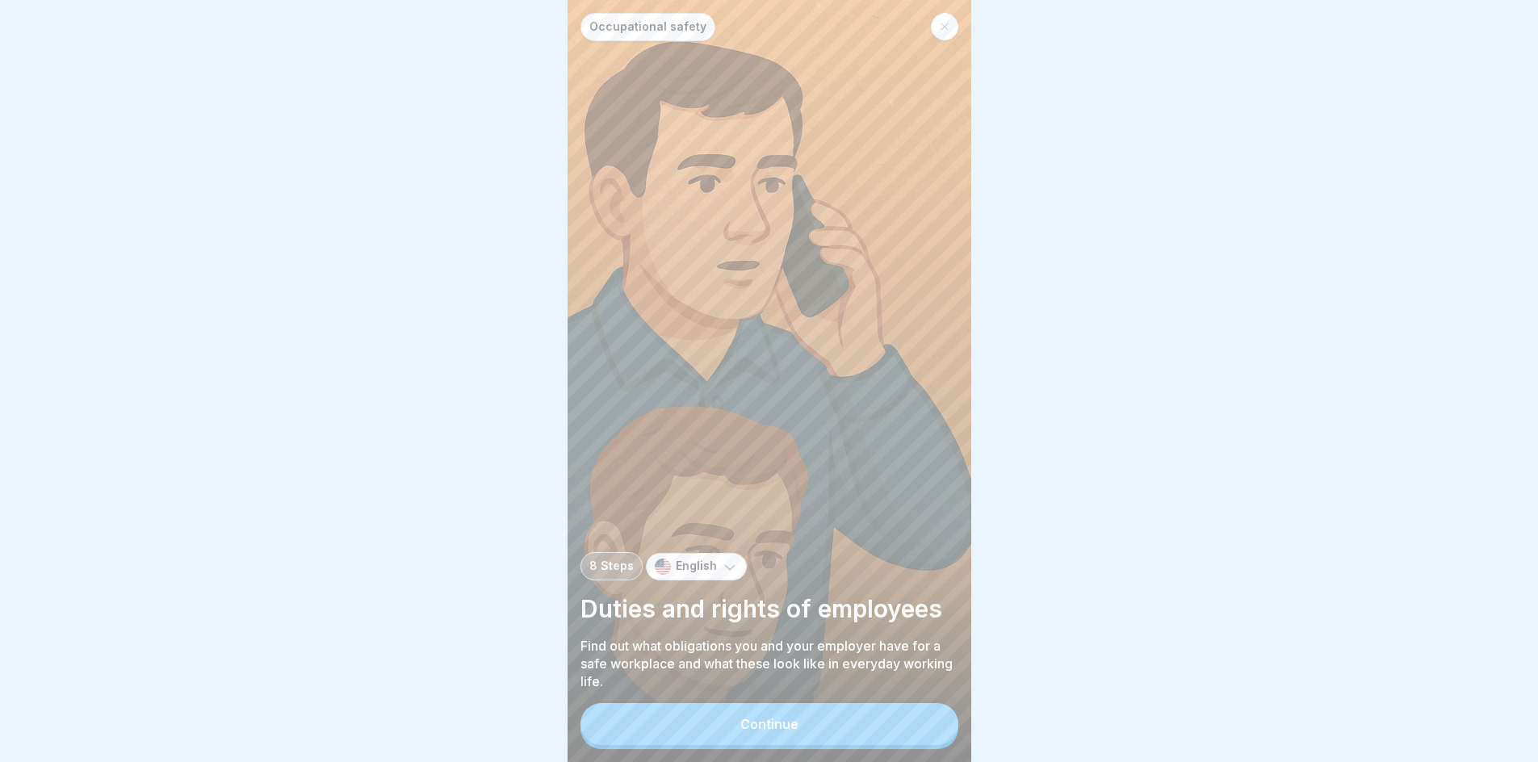
click at [852, 740] on button "Continue" at bounding box center [770, 724] width 378 height 42
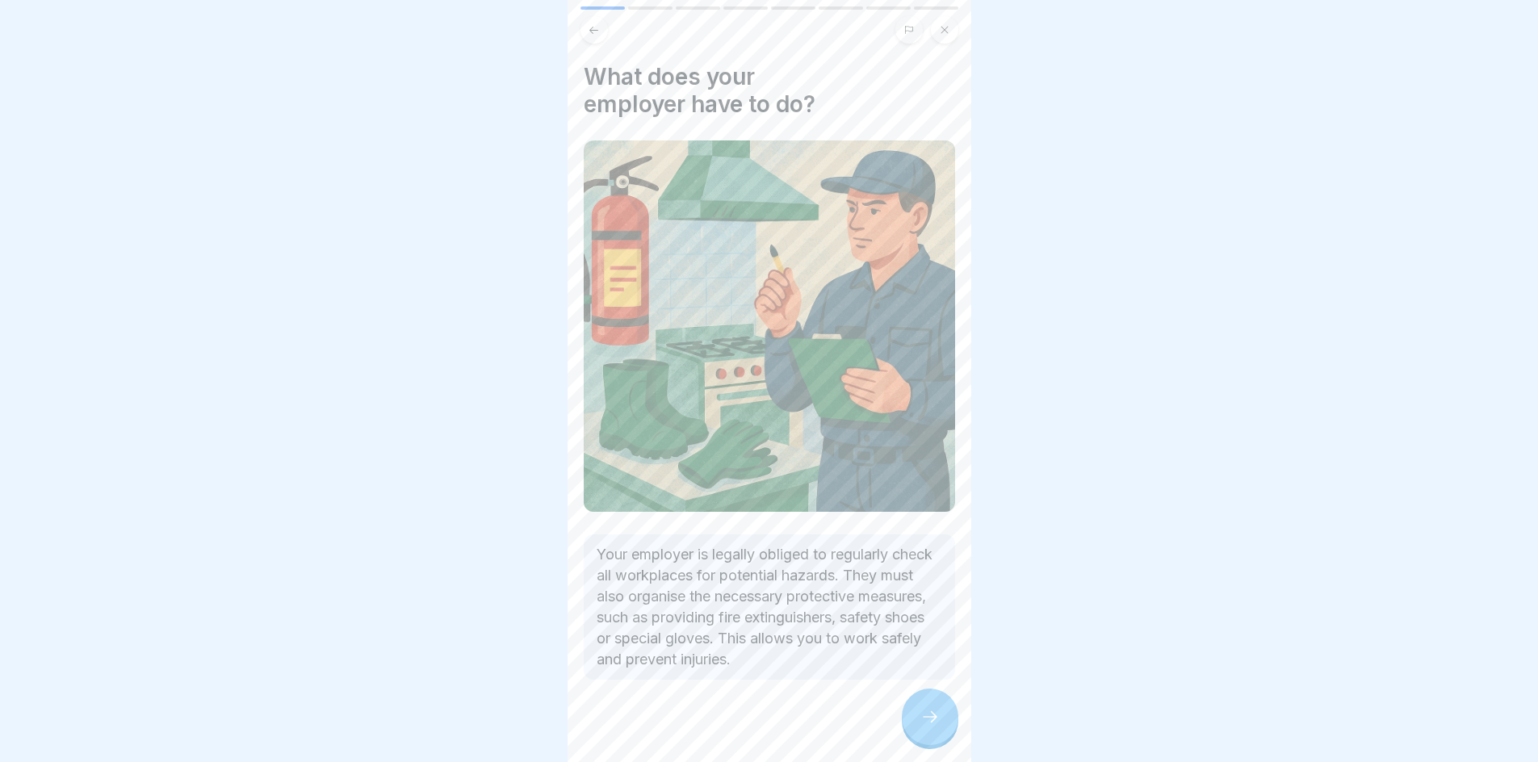
click at [919, 734] on div at bounding box center [930, 717] width 57 height 57
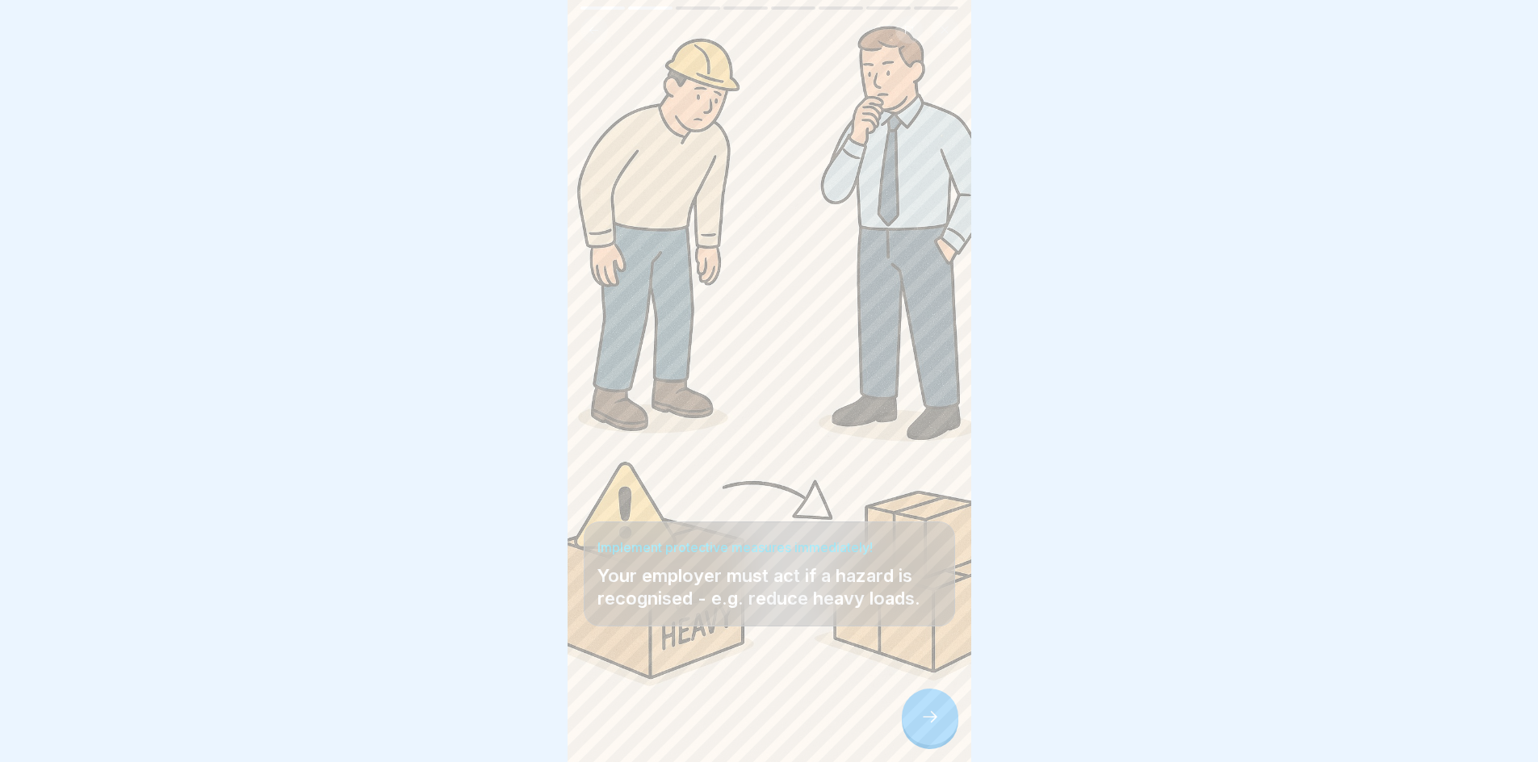
click at [925, 727] on icon at bounding box center [930, 716] width 19 height 19
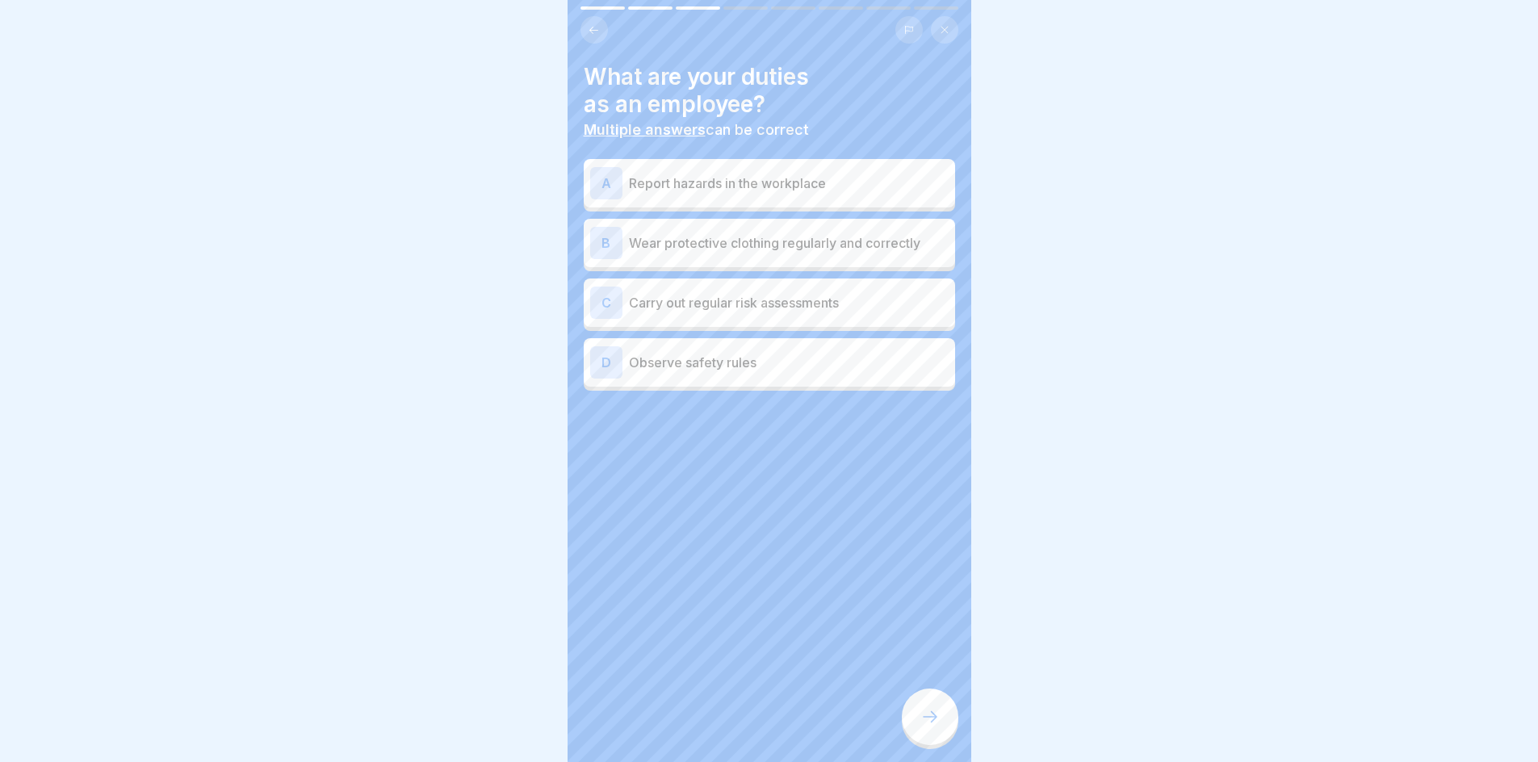
click at [680, 184] on p "Report hazards in the workplace" at bounding box center [789, 183] width 320 height 19
click at [715, 256] on div "B Wear protective clothing regularly and correctly" at bounding box center [769, 243] width 359 height 32
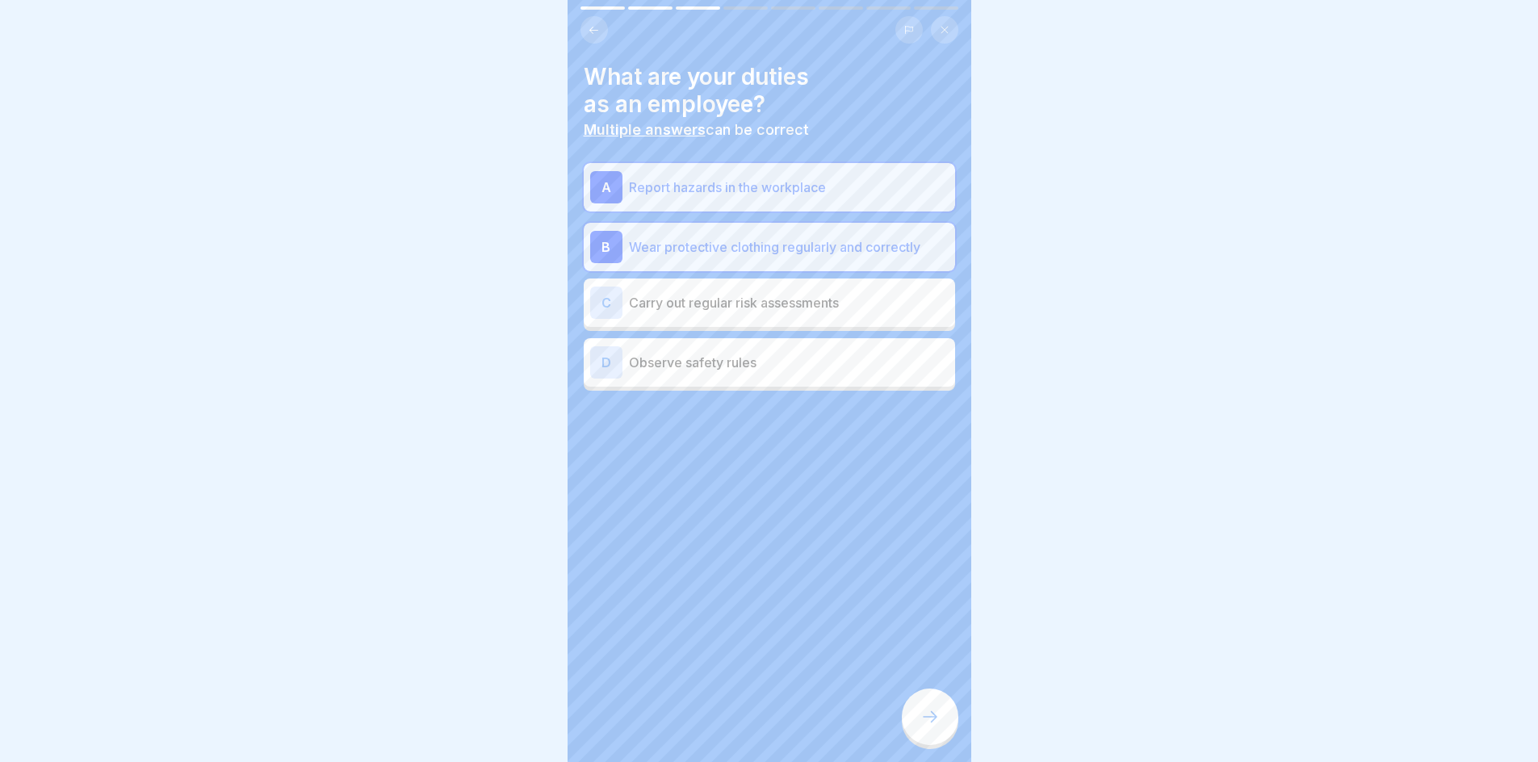
click at [725, 317] on div "C Carry out regular risk assessments" at bounding box center [769, 303] width 359 height 32
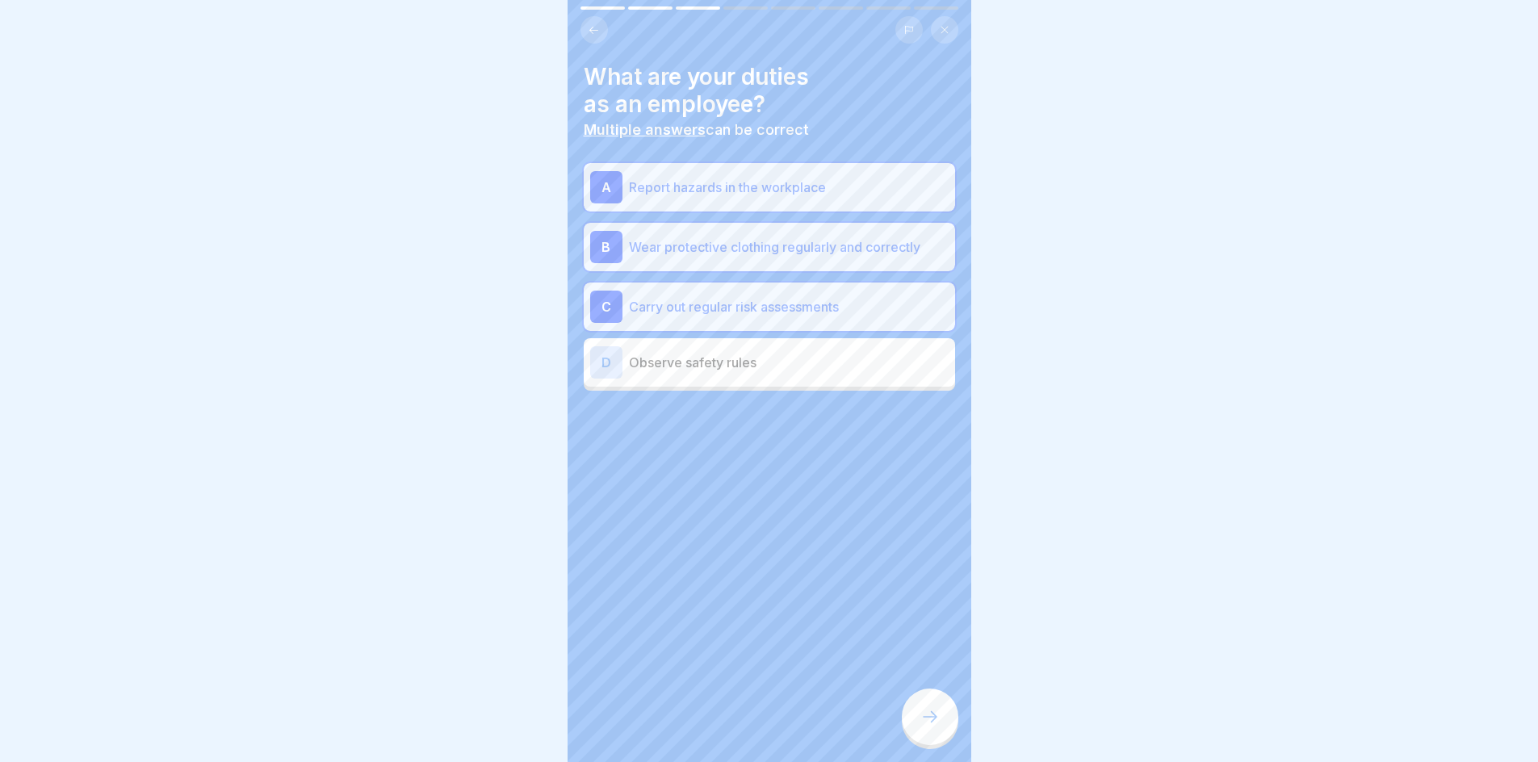
click at [735, 377] on div "D Observe safety rules" at bounding box center [769, 362] width 359 height 32
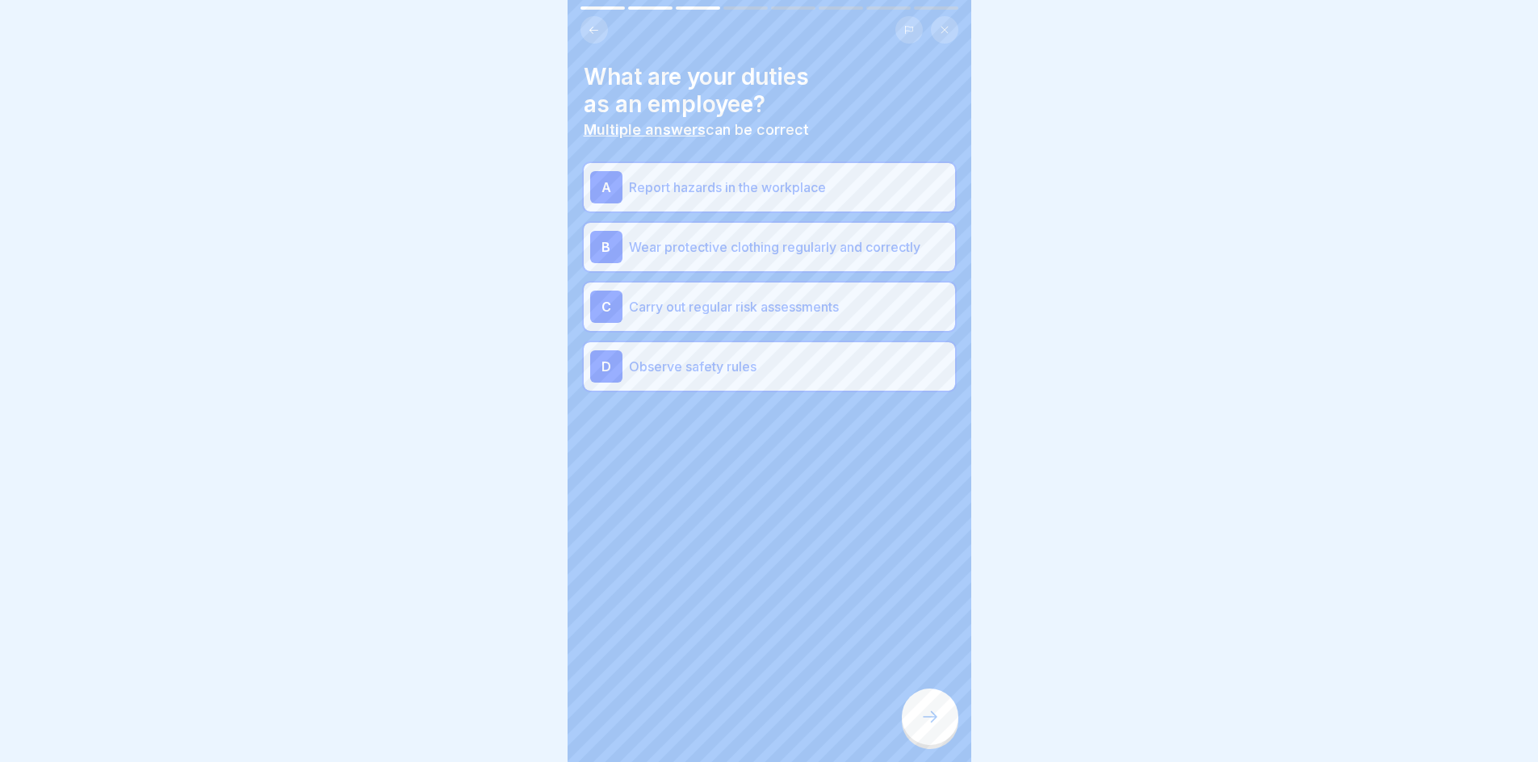
click at [928, 724] on icon at bounding box center [930, 716] width 19 height 19
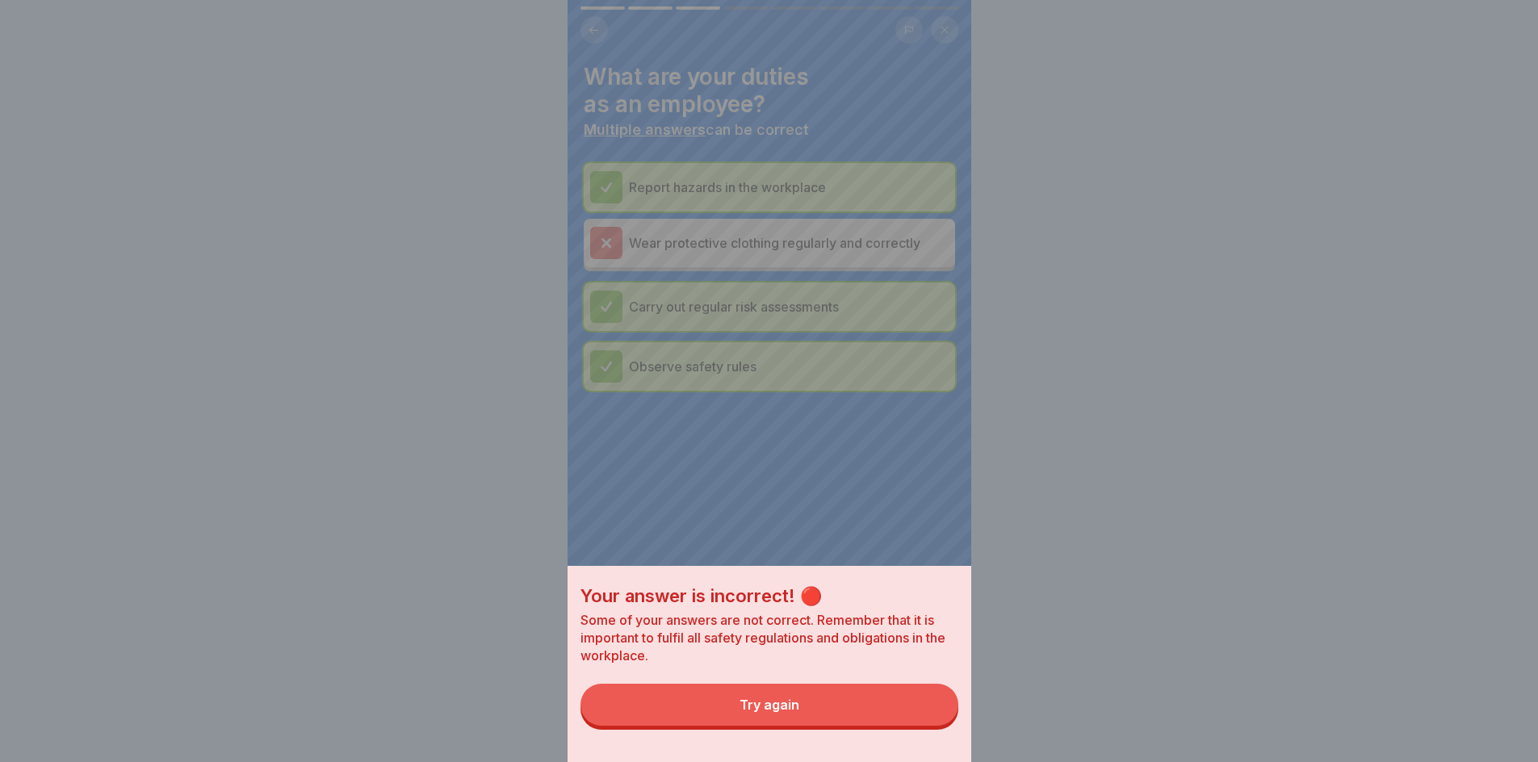
click at [848, 724] on button "Try again" at bounding box center [770, 705] width 378 height 42
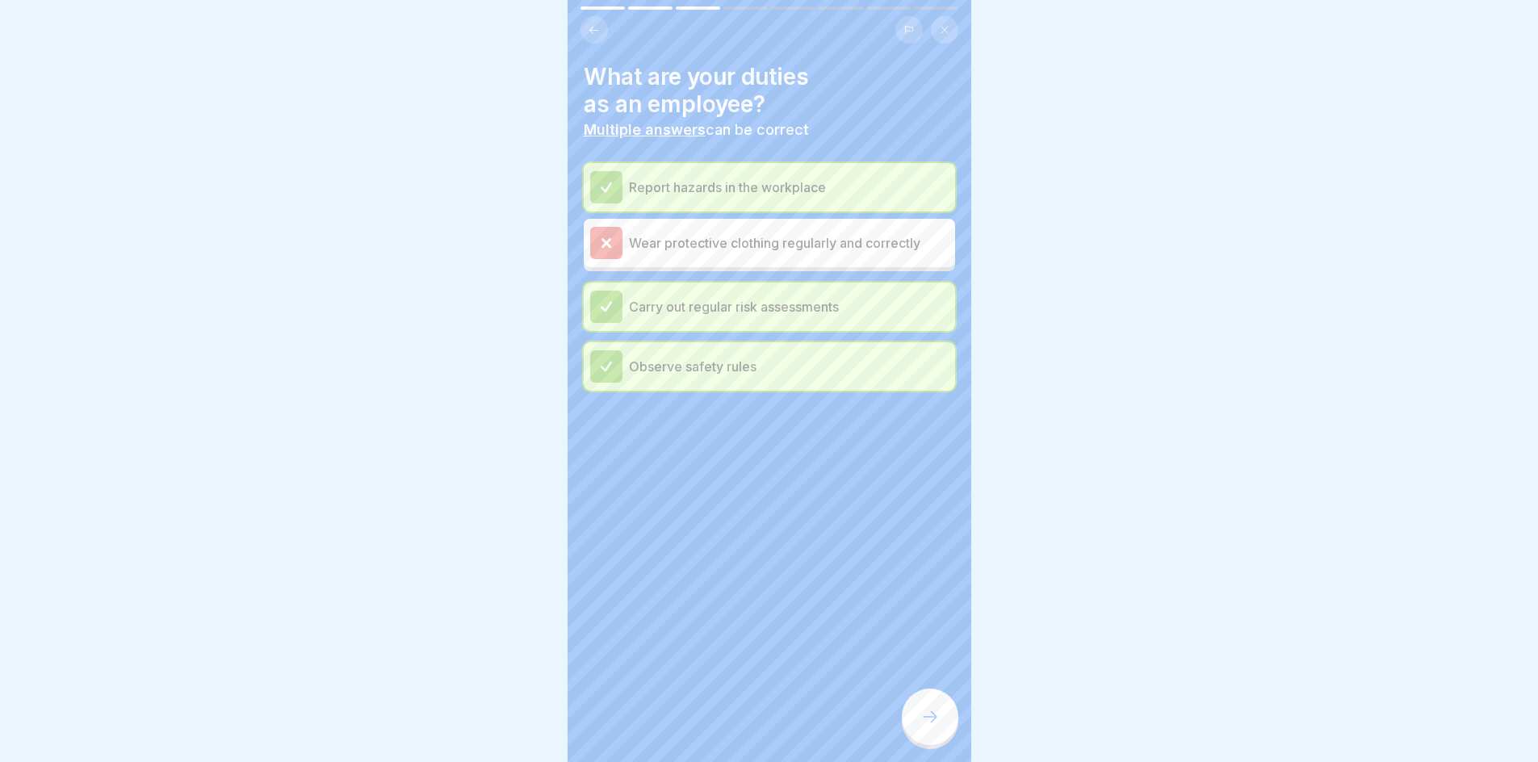
click at [930, 721] on icon at bounding box center [930, 716] width 19 height 19
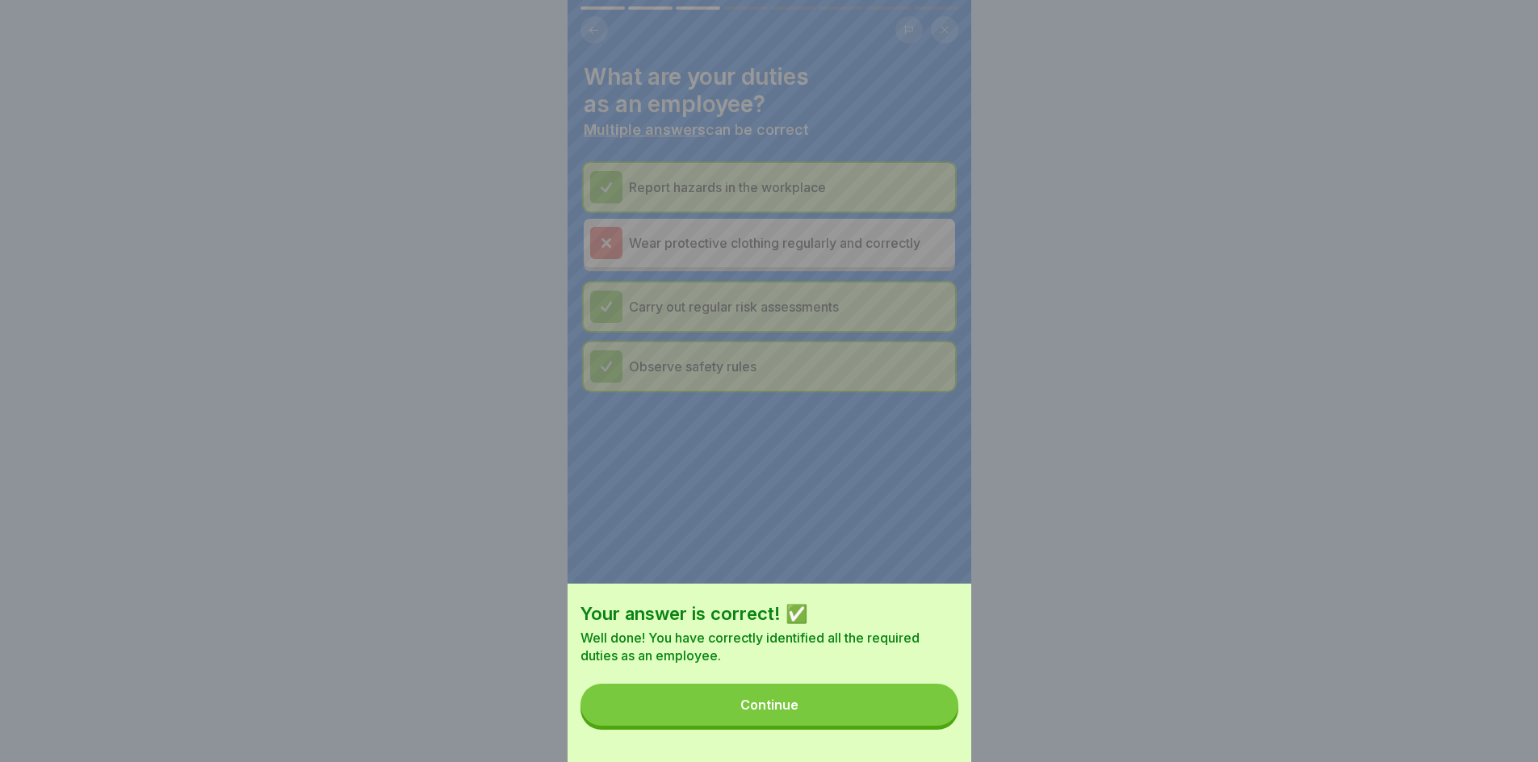
click at [810, 719] on button "Continue" at bounding box center [770, 705] width 378 height 42
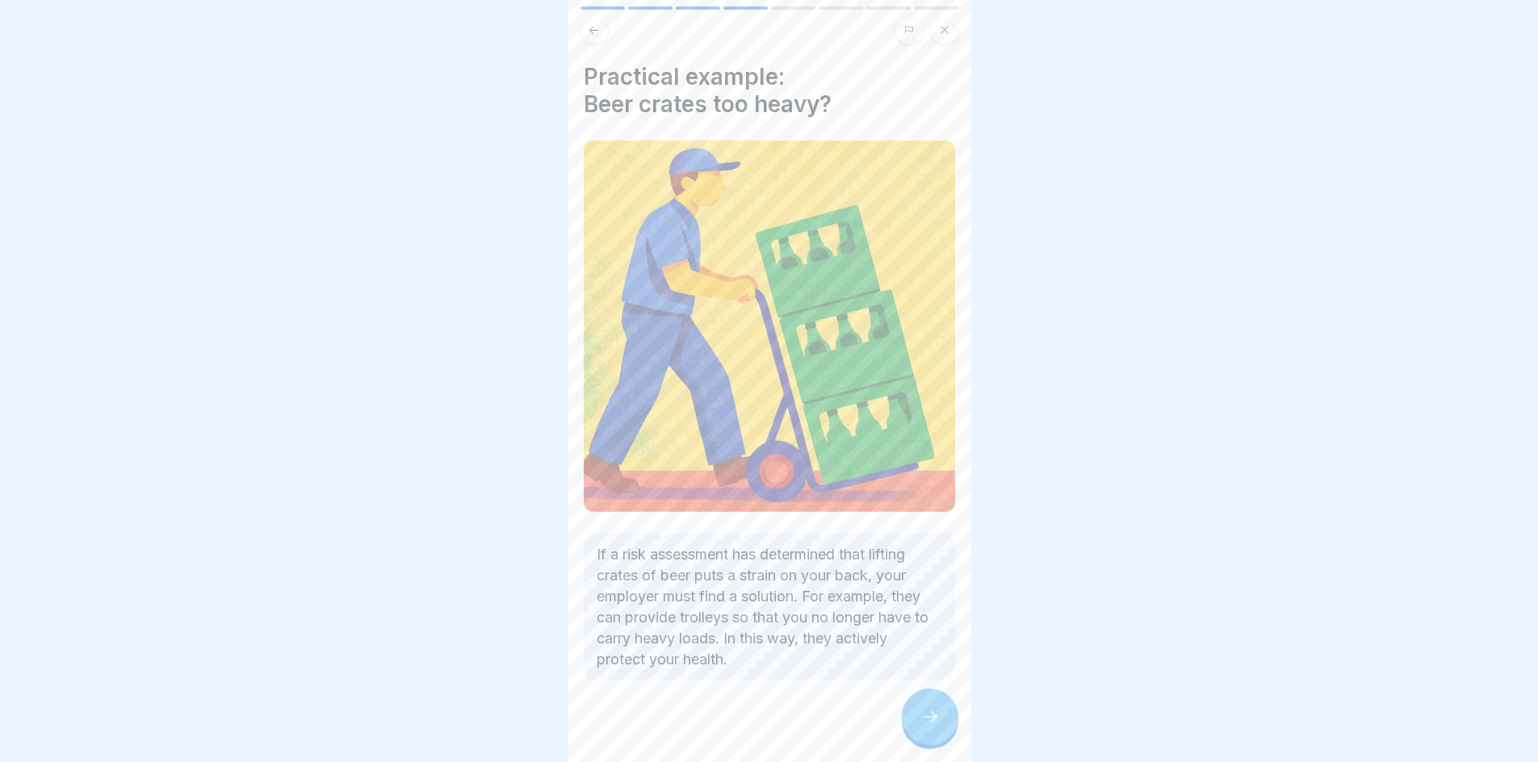
click at [933, 727] on icon at bounding box center [930, 716] width 19 height 19
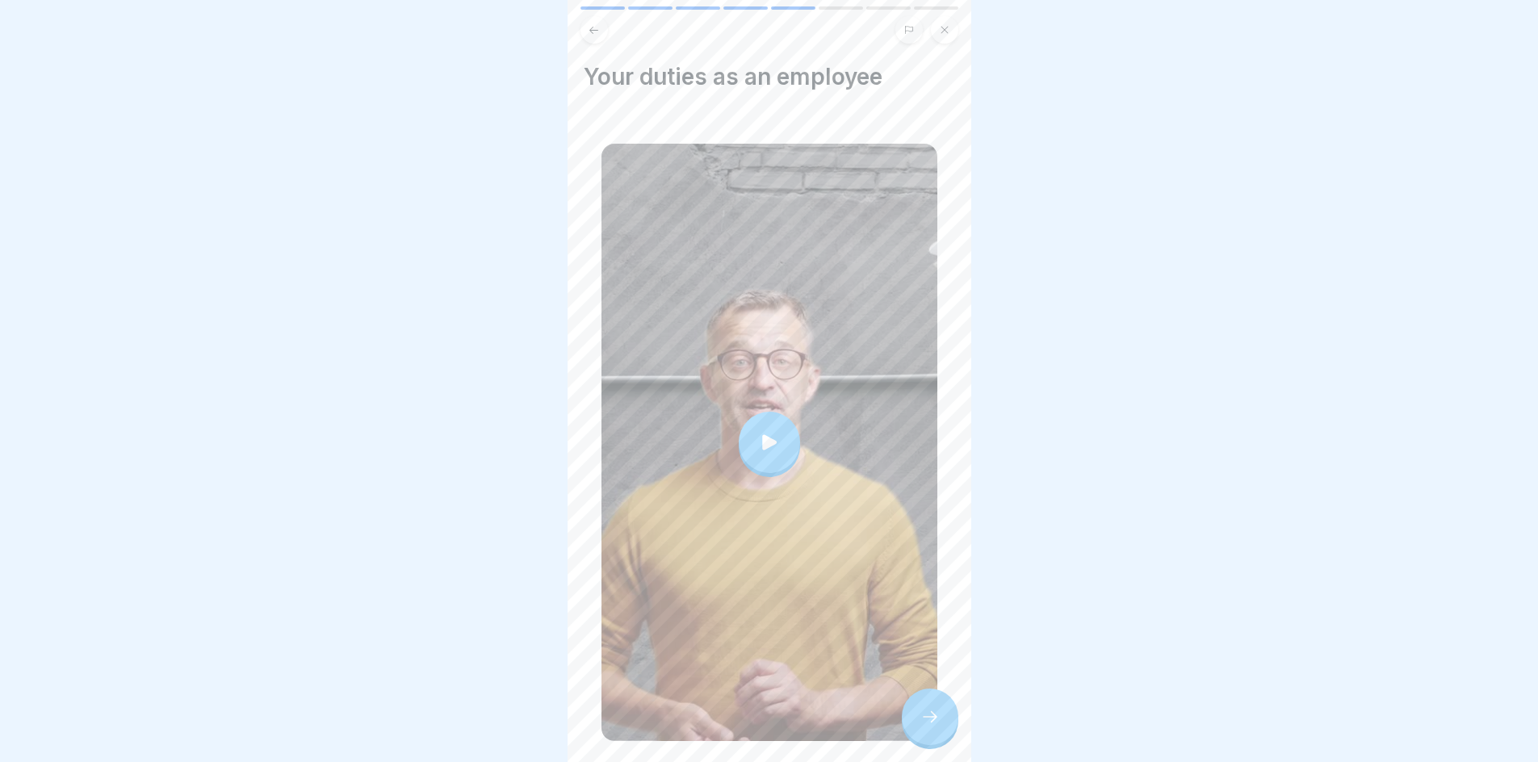
click at [768, 413] on div at bounding box center [769, 442] width 61 height 61
click at [928, 743] on div at bounding box center [930, 717] width 57 height 57
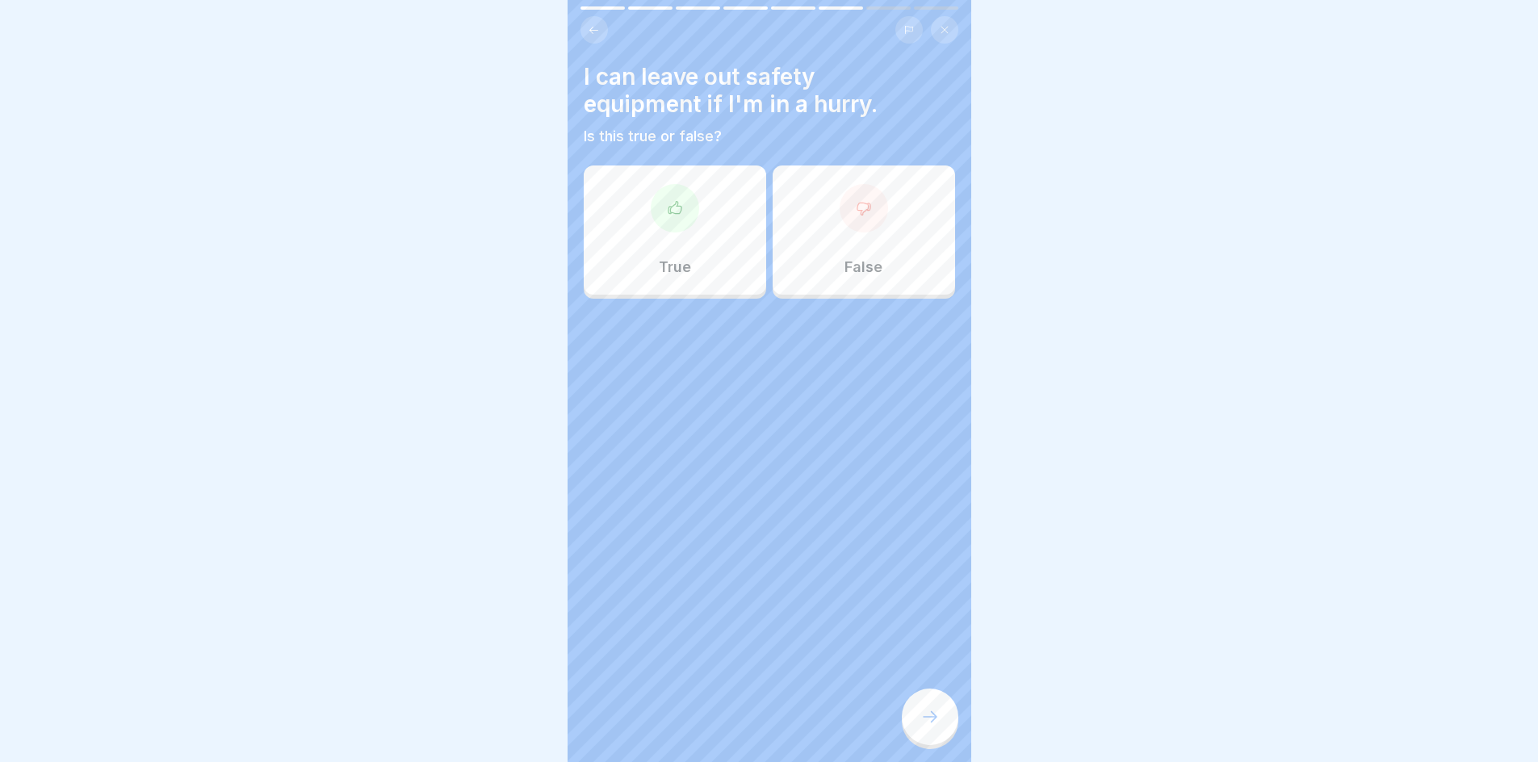
click at [858, 270] on p "False" at bounding box center [864, 267] width 38 height 18
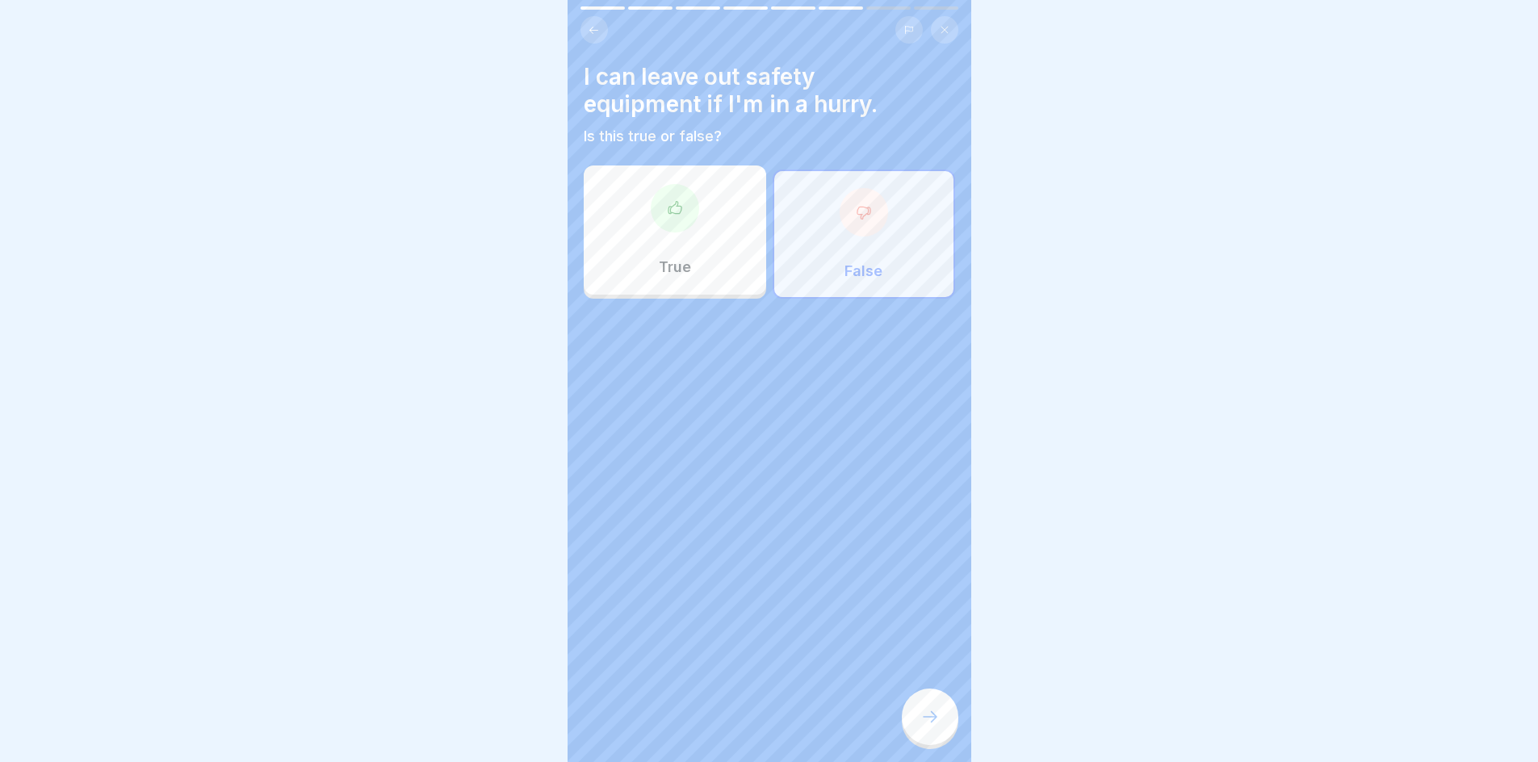
click at [929, 724] on icon at bounding box center [930, 716] width 19 height 19
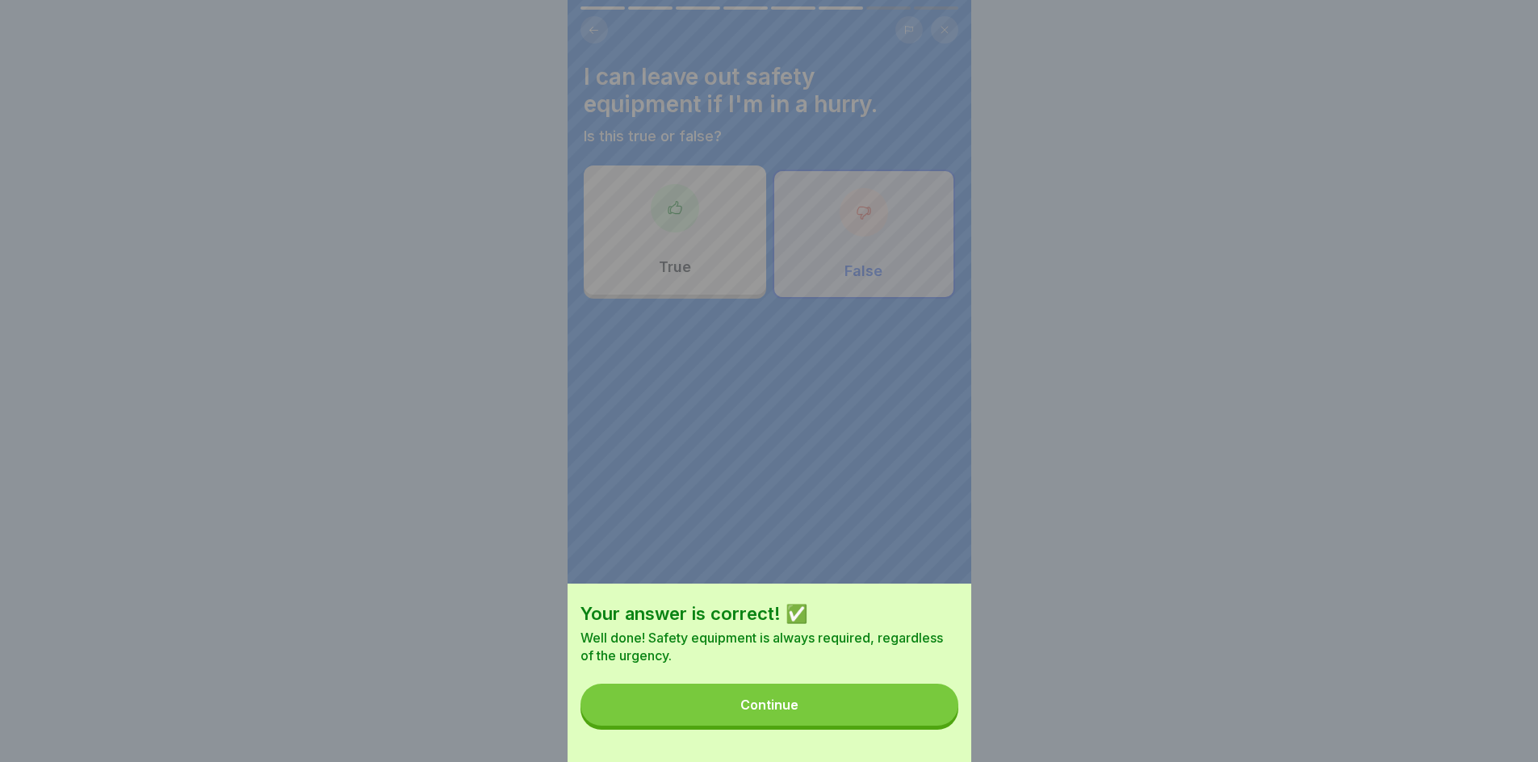
click at [885, 715] on button "Continue" at bounding box center [770, 705] width 378 height 42
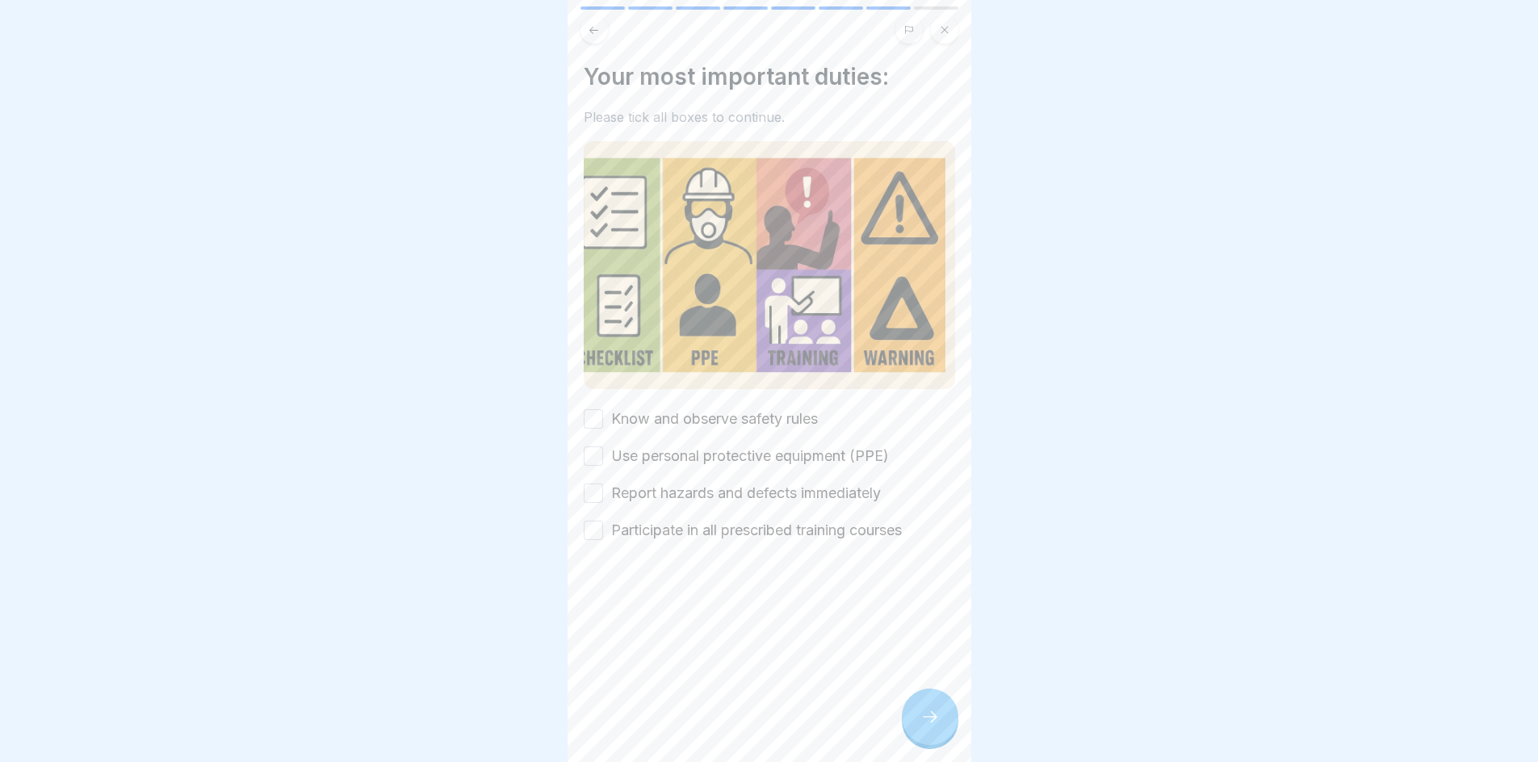
click at [595, 412] on button "Know and observe safety rules" at bounding box center [593, 418] width 19 height 19
click at [589, 460] on div "Know and observe safety rules Use personal protective equipment (PPE) Report ha…" at bounding box center [769, 475] width 371 height 132
click at [585, 449] on button "Use personal protective equipment (PPE)" at bounding box center [593, 456] width 19 height 19
click at [595, 487] on button "Report hazards and defects immediately" at bounding box center [593, 493] width 19 height 19
click at [599, 531] on button "Participate in all prescribed training courses" at bounding box center [593, 530] width 19 height 19
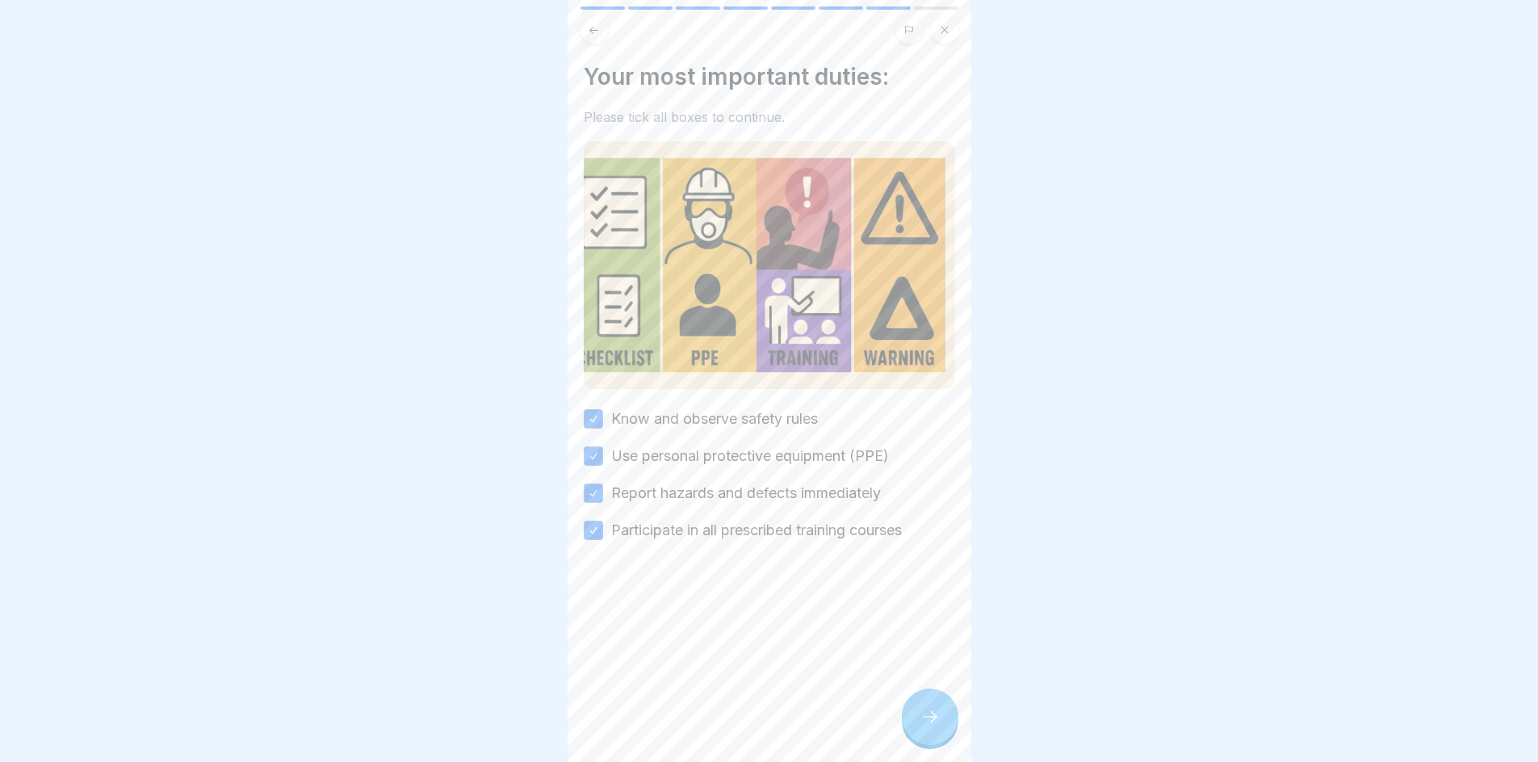
click at [933, 727] on icon at bounding box center [930, 716] width 19 height 19
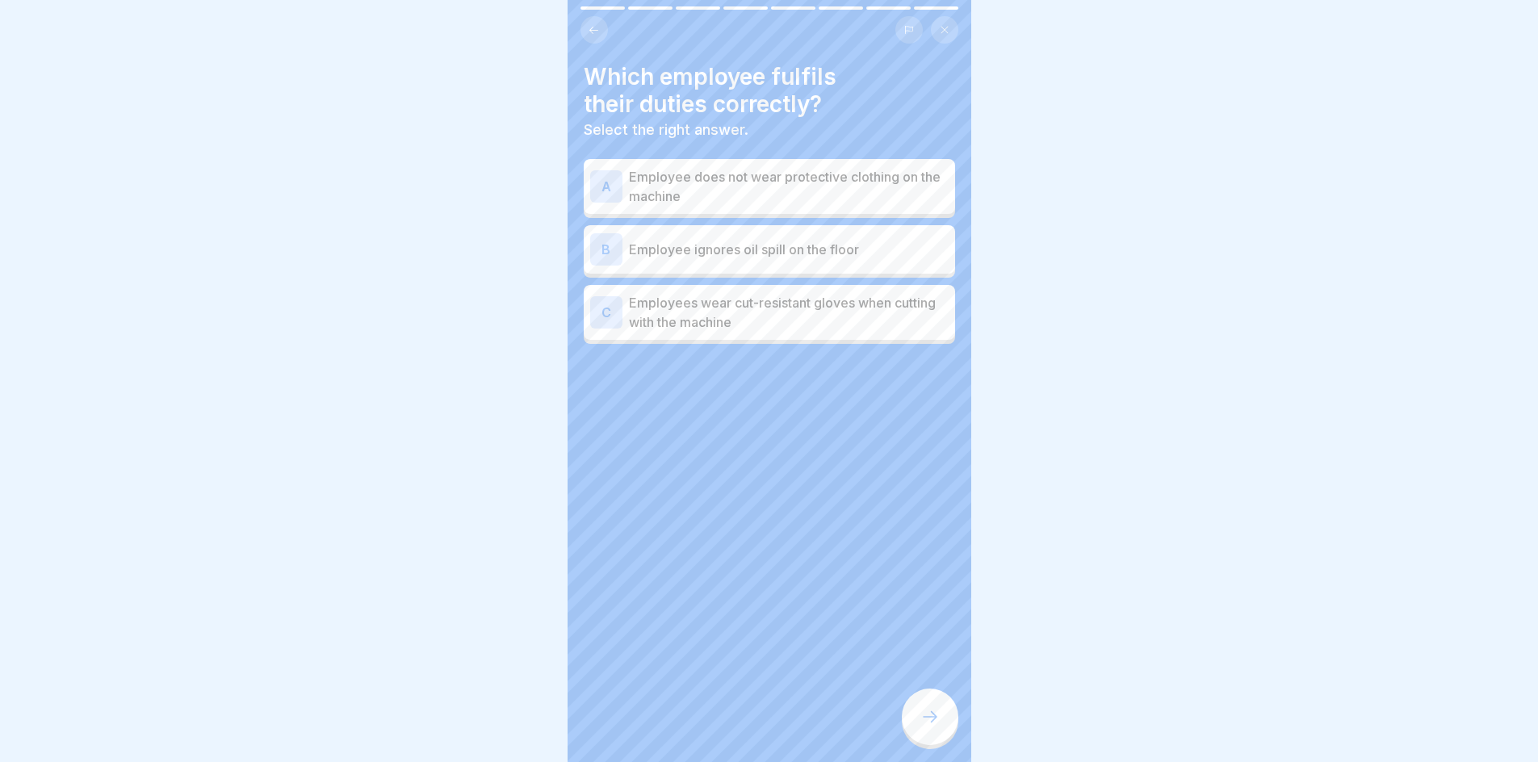
click at [771, 336] on div "C Employees wear cut-resistant gloves when cutting with the machine" at bounding box center [769, 312] width 371 height 55
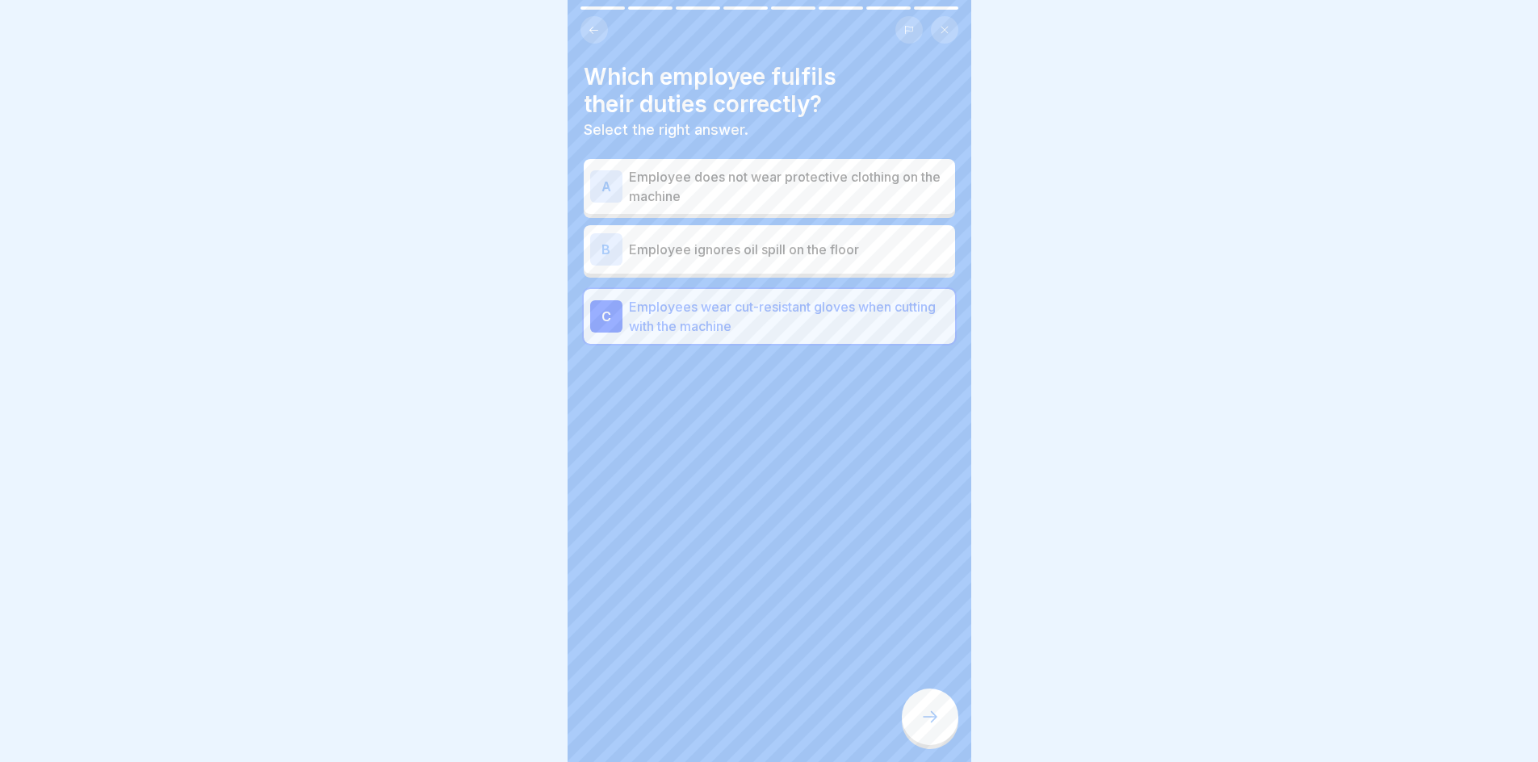
click at [945, 720] on div at bounding box center [930, 717] width 57 height 57
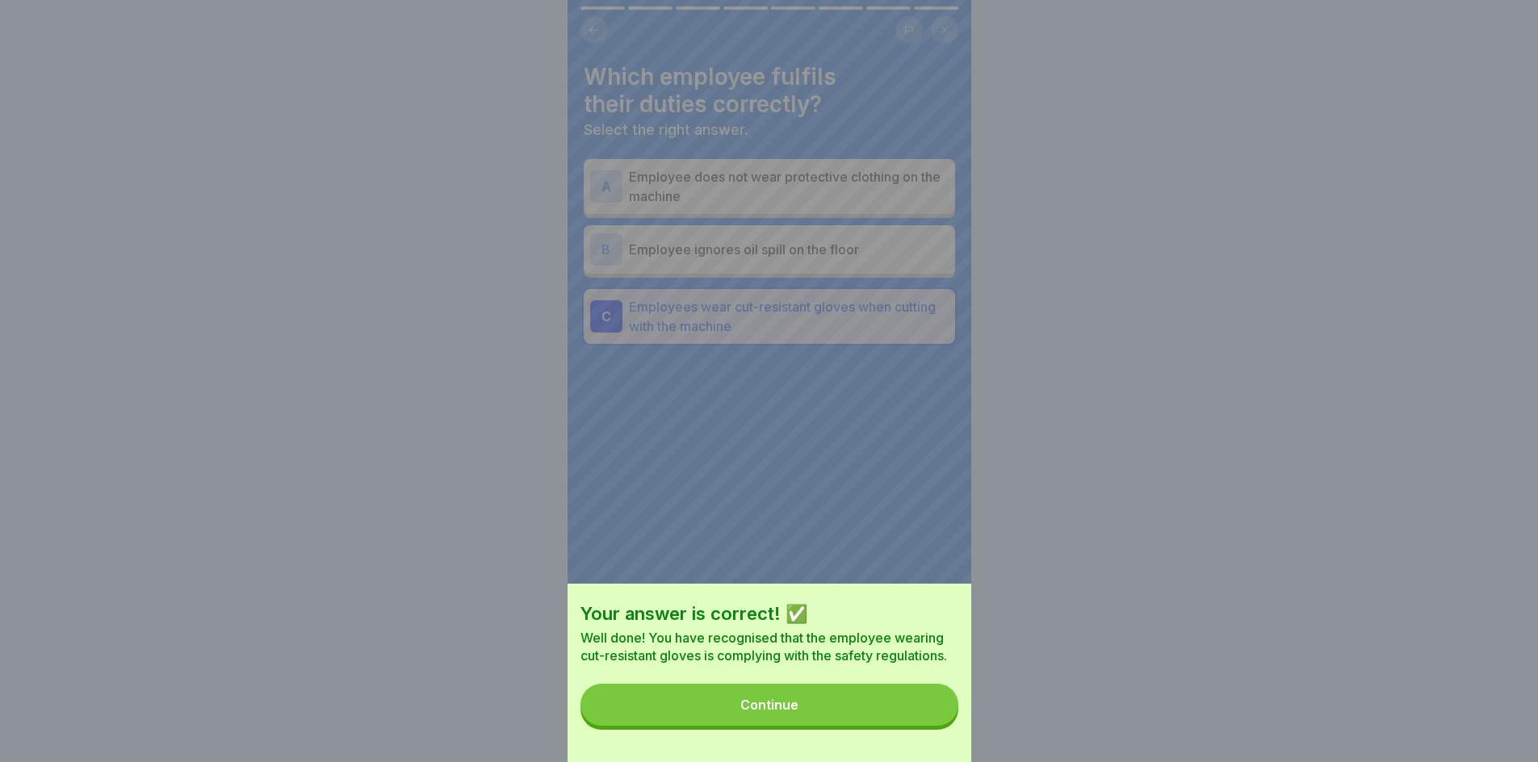
click at [929, 720] on button "Continue" at bounding box center [770, 705] width 378 height 42
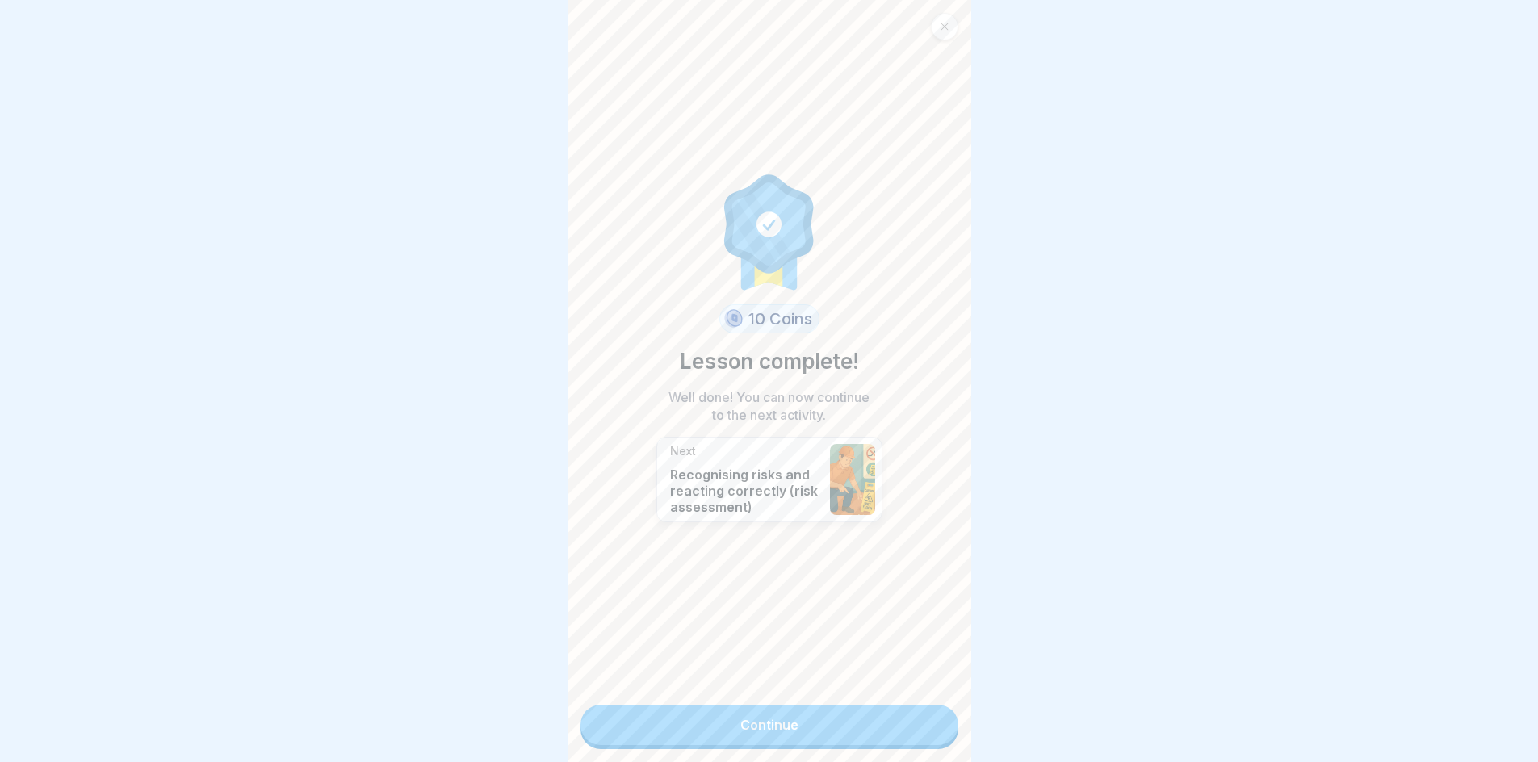
click at [840, 729] on link "Continue" at bounding box center [770, 725] width 378 height 40
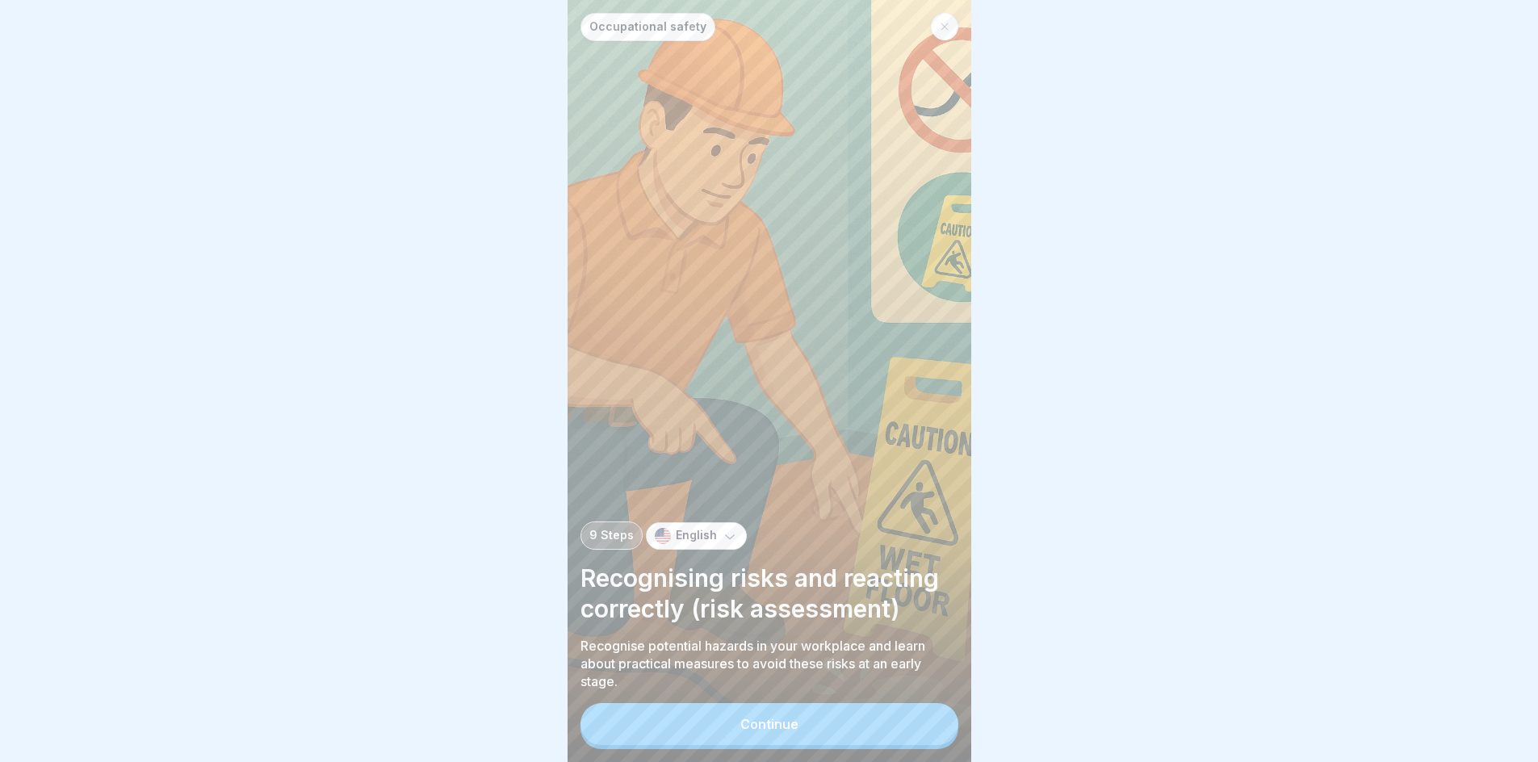
click at [838, 729] on button "Continue" at bounding box center [770, 724] width 378 height 42
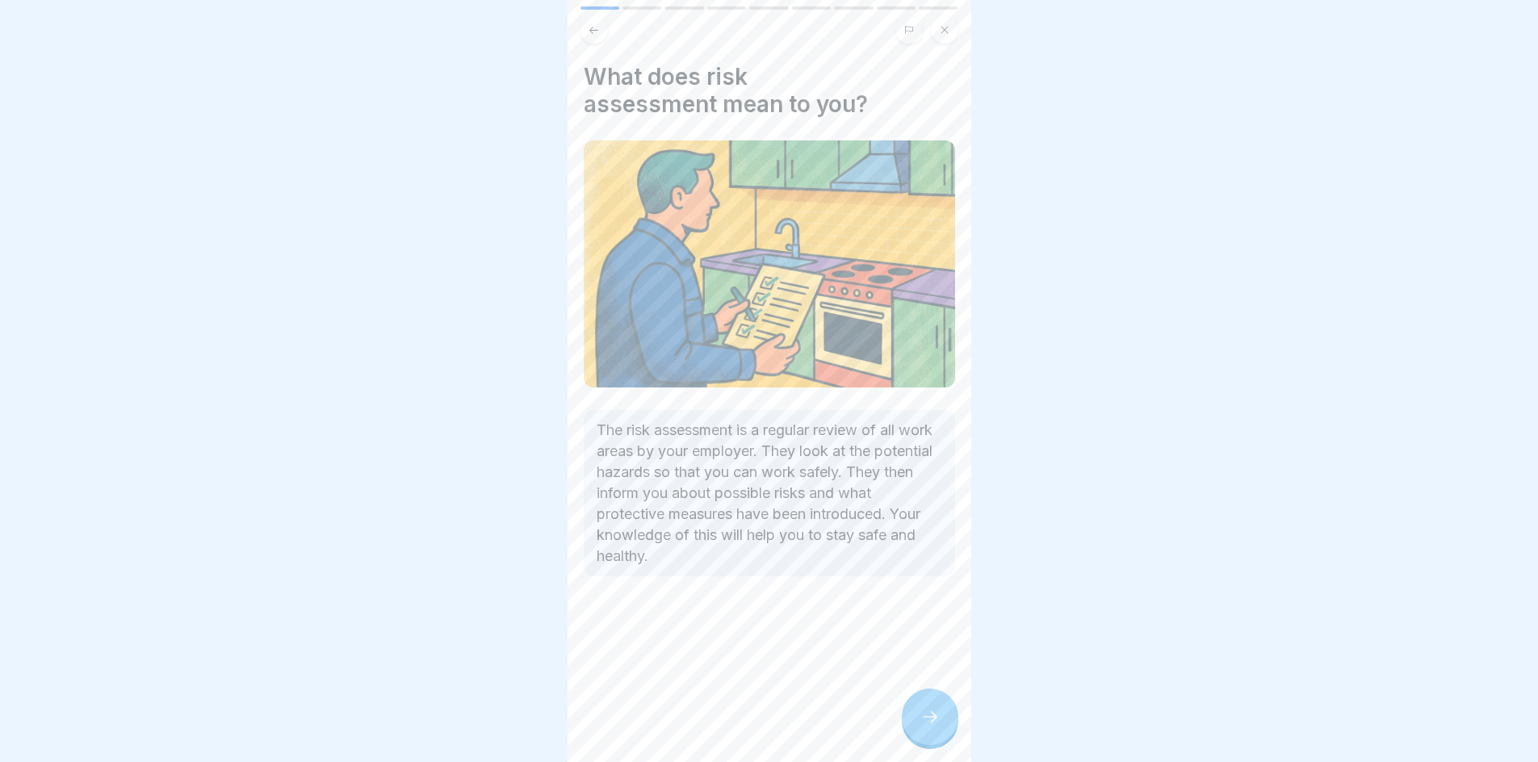
click at [936, 727] on icon at bounding box center [930, 716] width 19 height 19
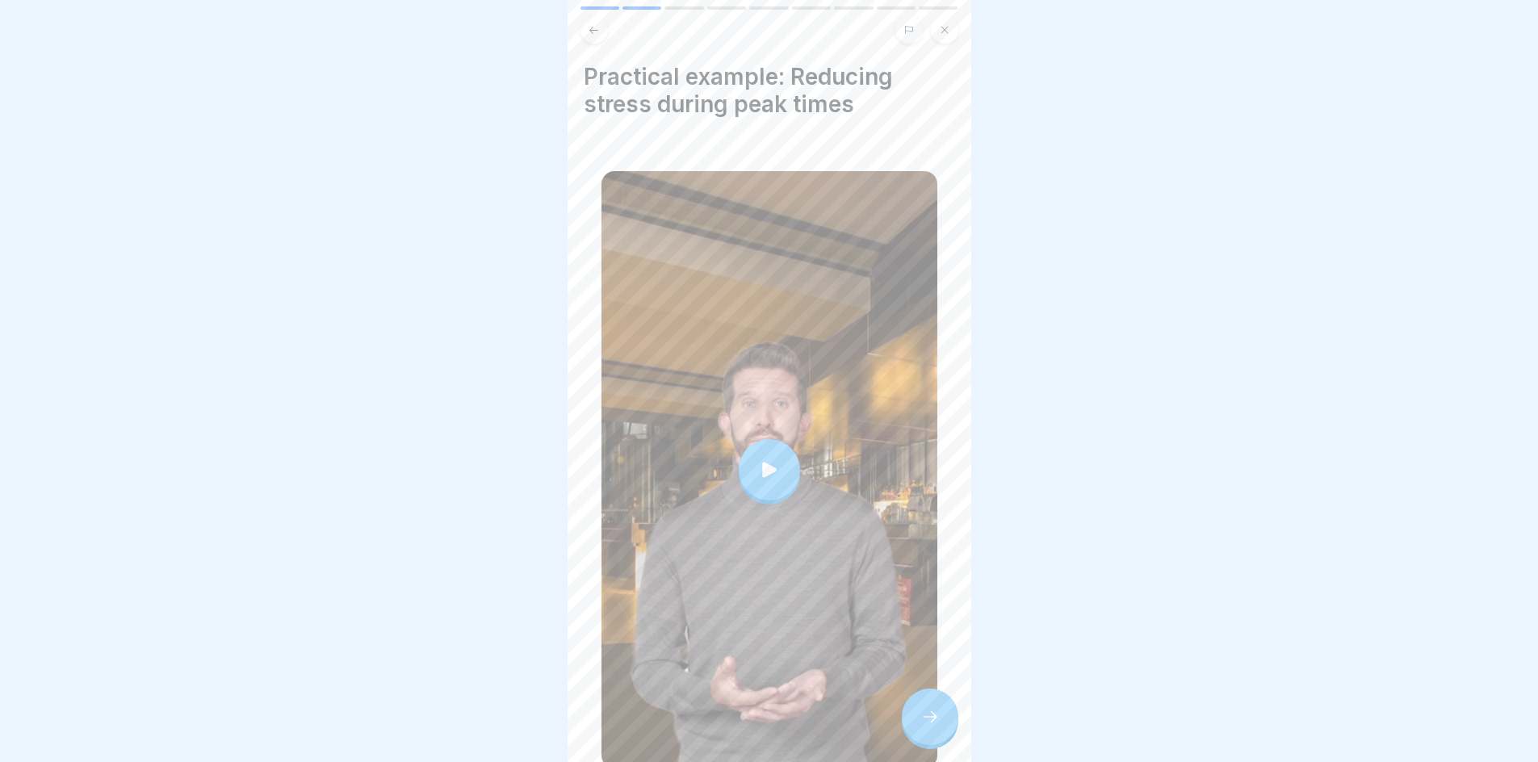
click at [779, 465] on div at bounding box center [769, 469] width 61 height 61
click at [916, 740] on div at bounding box center [930, 717] width 57 height 57
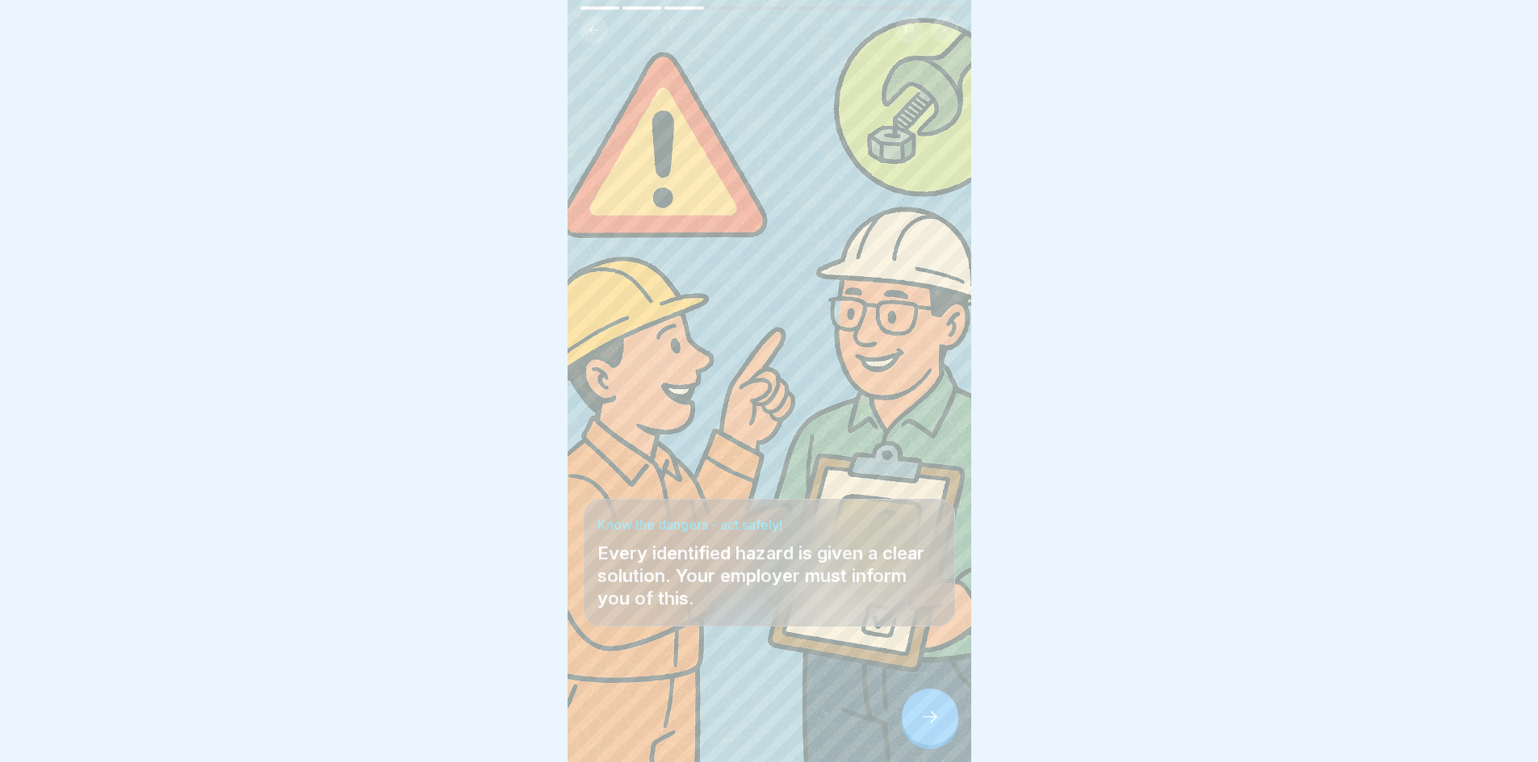
click at [934, 727] on icon at bounding box center [930, 716] width 19 height 19
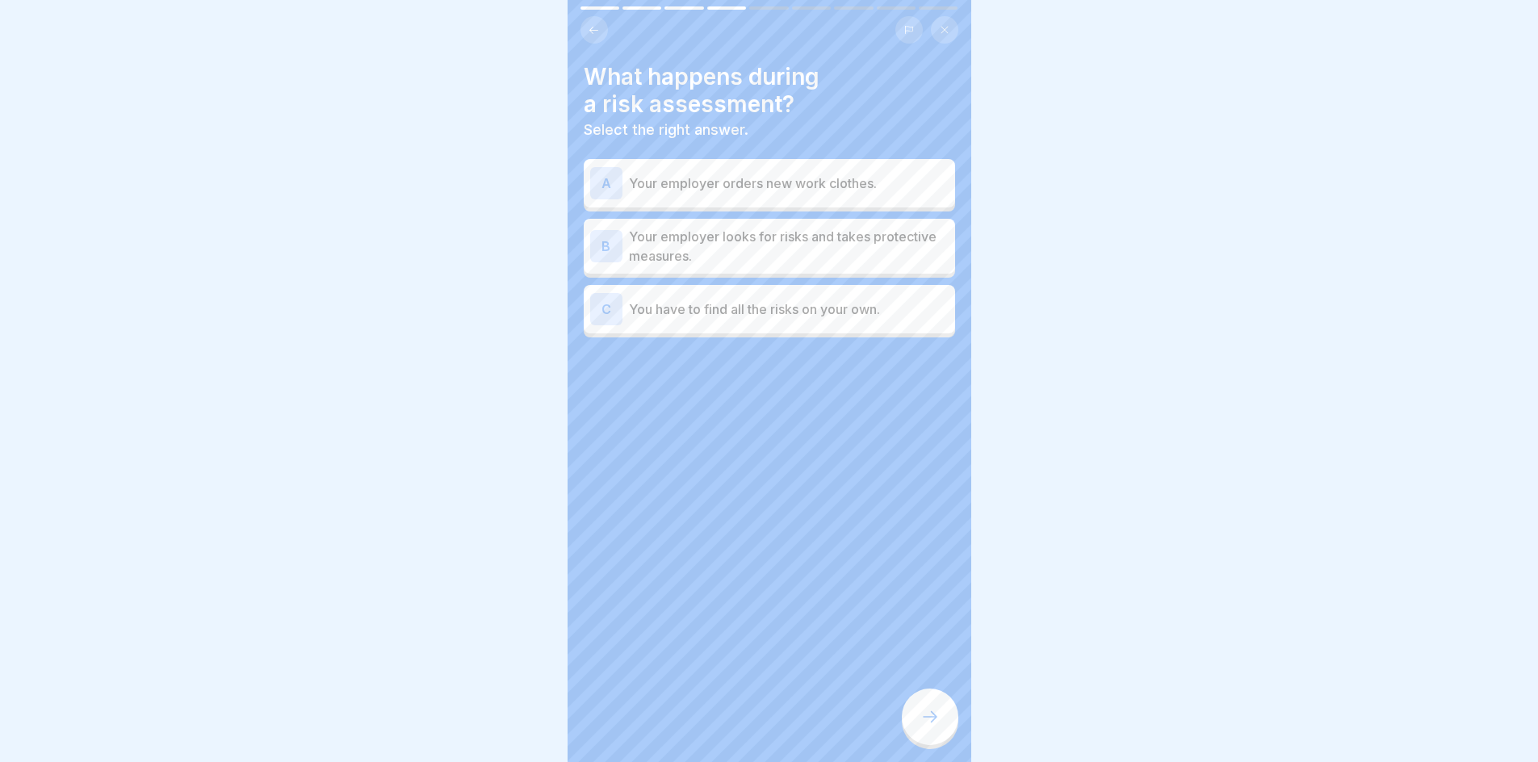
click at [737, 245] on p "Your employer looks for risks and takes protective measures." at bounding box center [789, 246] width 320 height 39
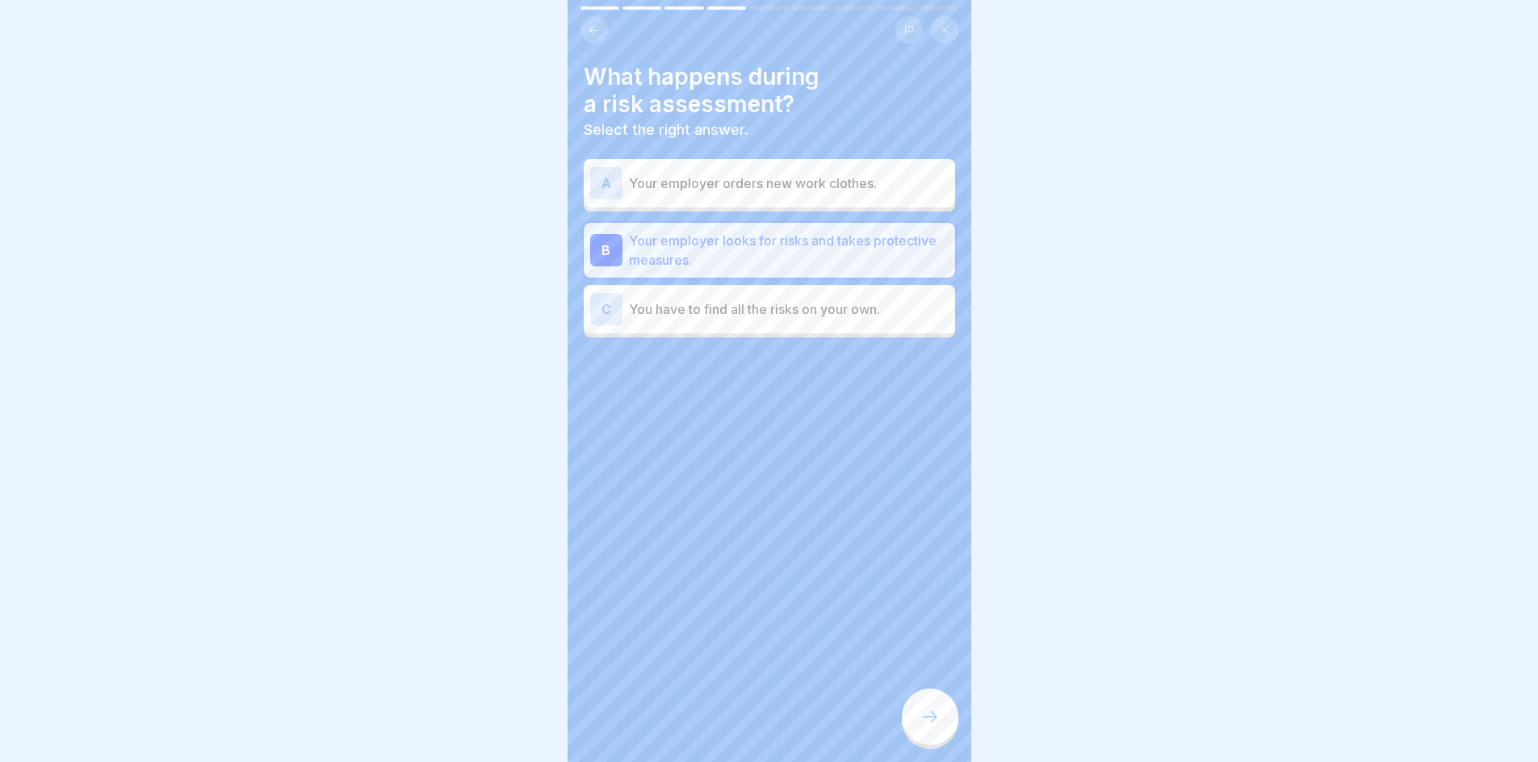
click at [942, 723] on div at bounding box center [930, 717] width 57 height 57
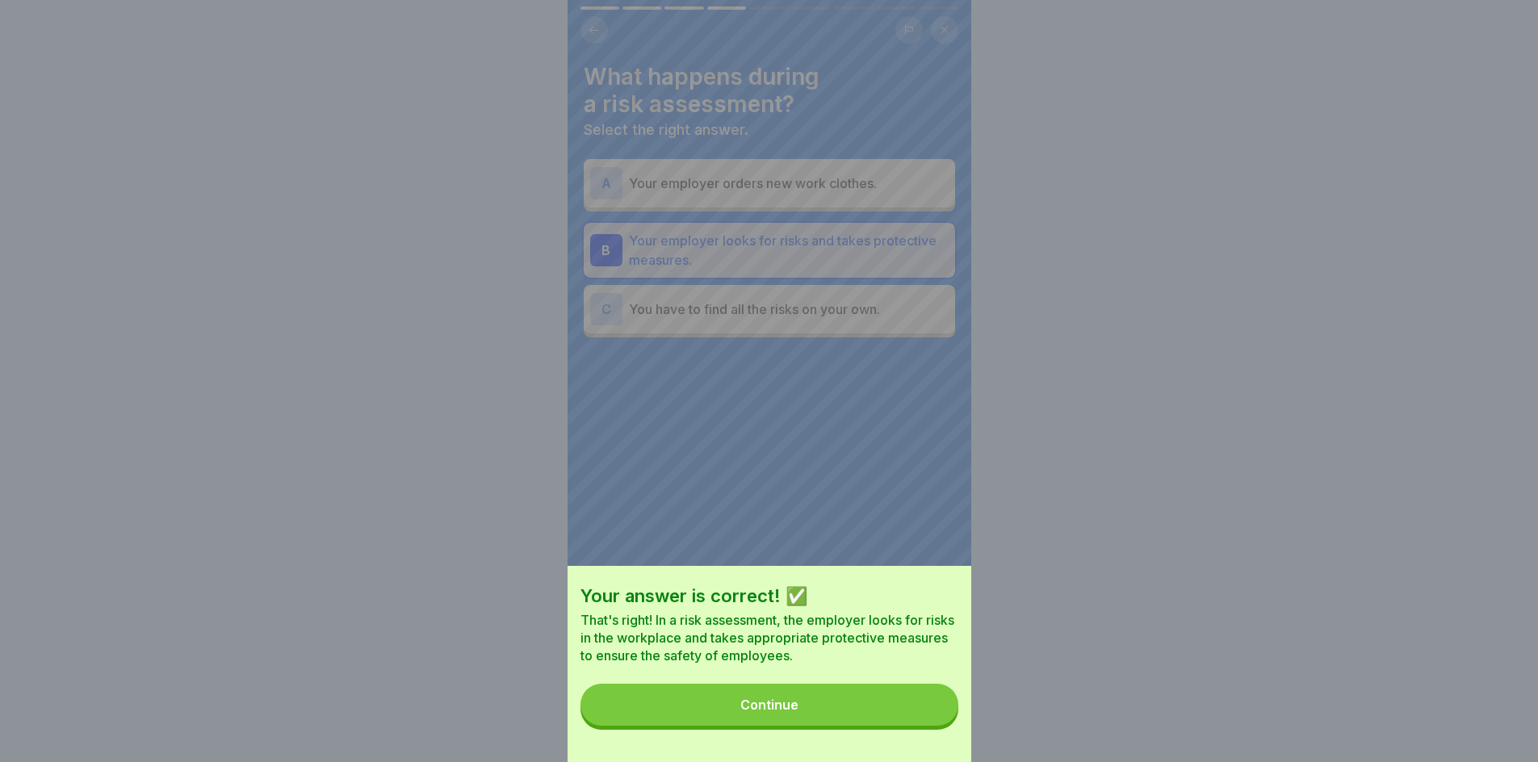
click at [866, 726] on button "Continue" at bounding box center [770, 705] width 378 height 42
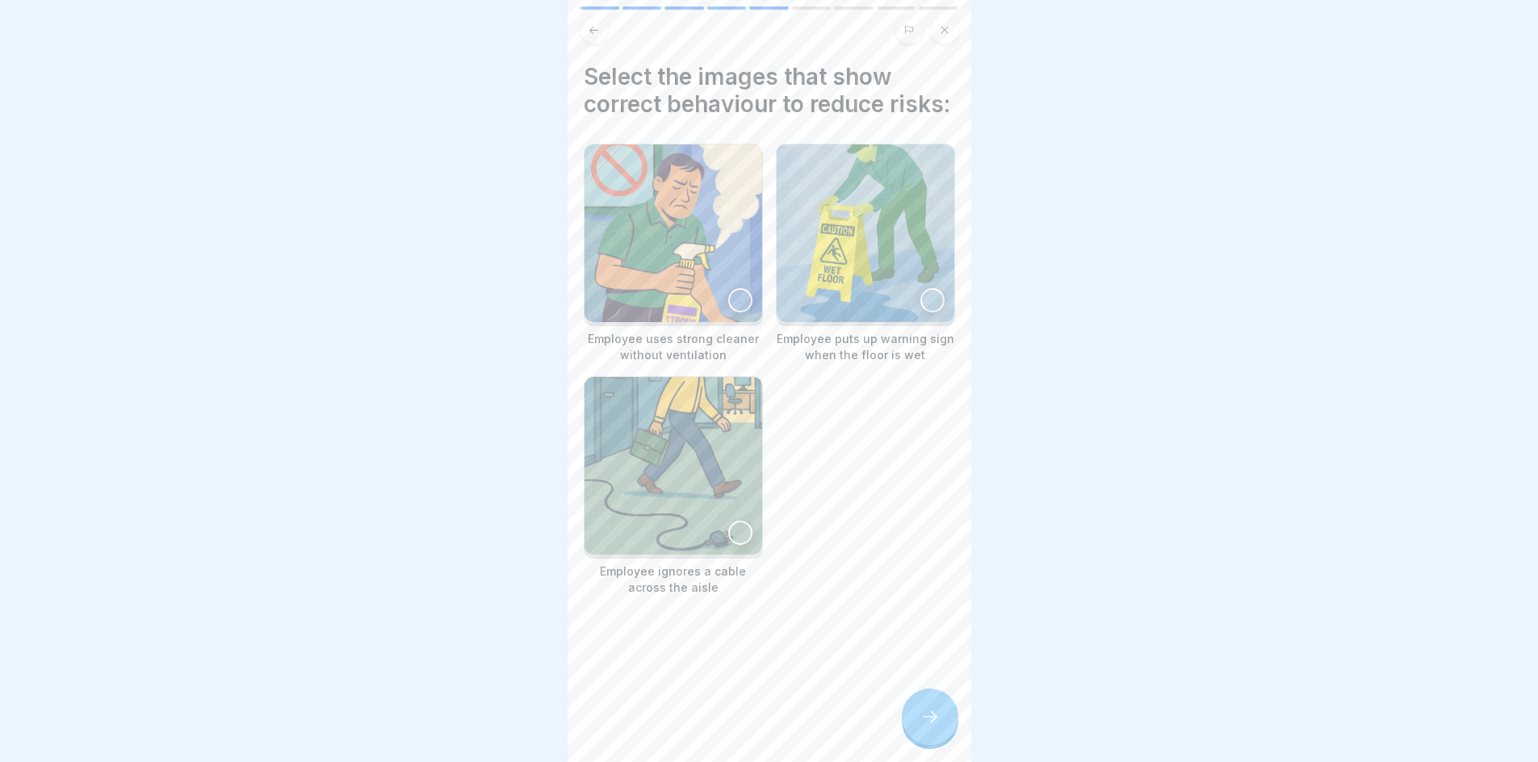
click at [930, 313] on div at bounding box center [933, 300] width 24 height 24
click at [931, 725] on icon at bounding box center [930, 716] width 19 height 19
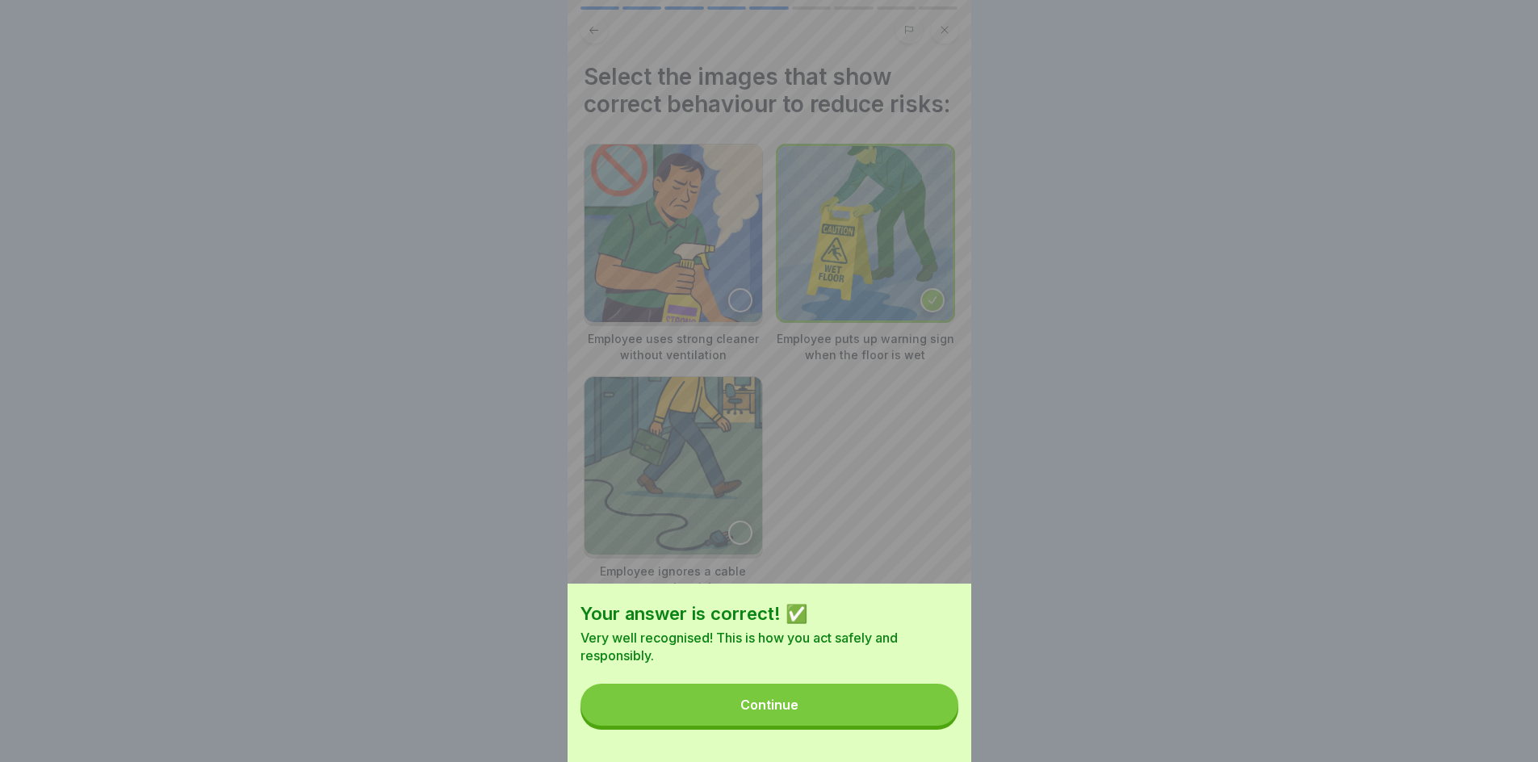
click at [931, 725] on button "Continue" at bounding box center [770, 705] width 378 height 42
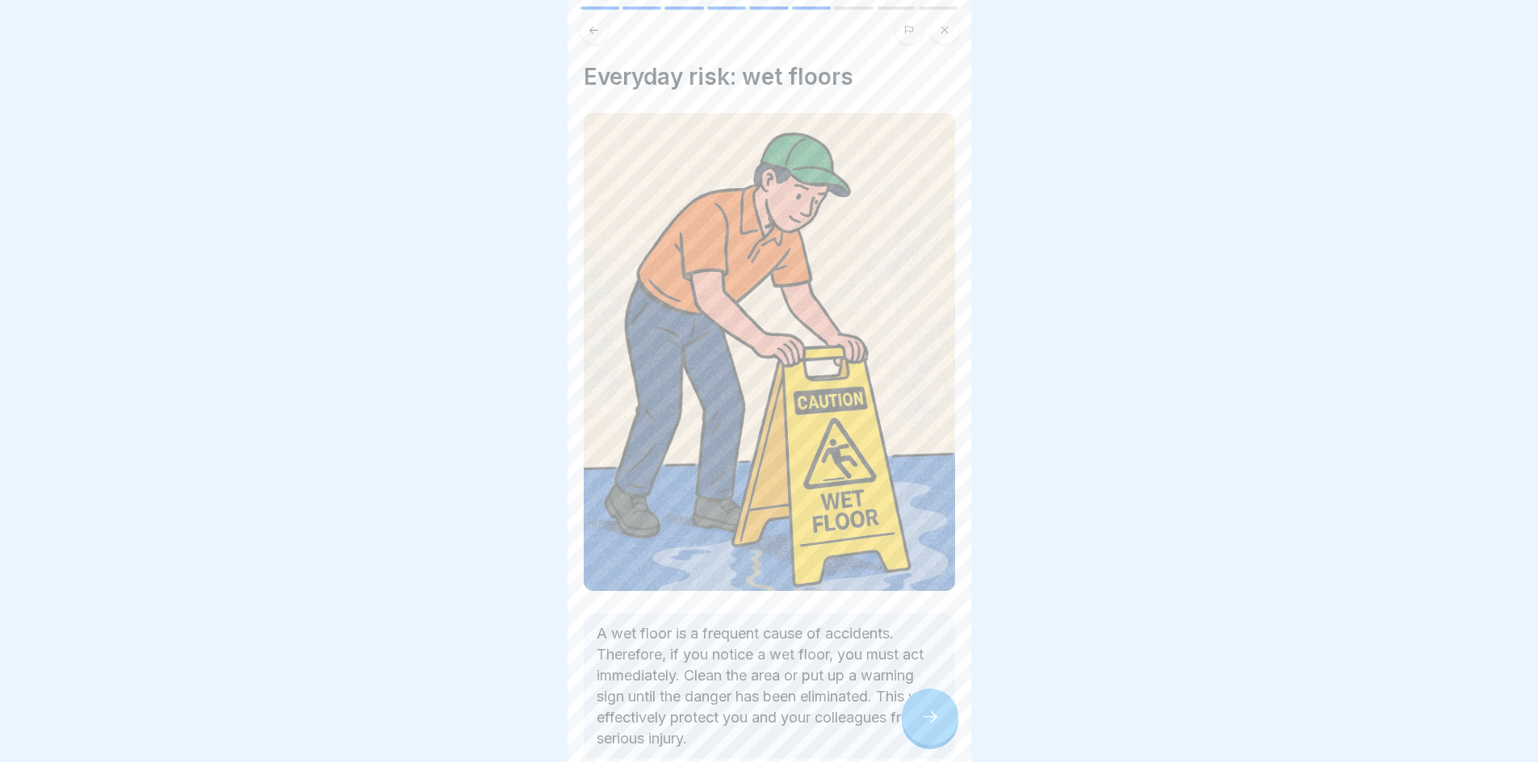
click at [931, 724] on icon at bounding box center [930, 716] width 19 height 19
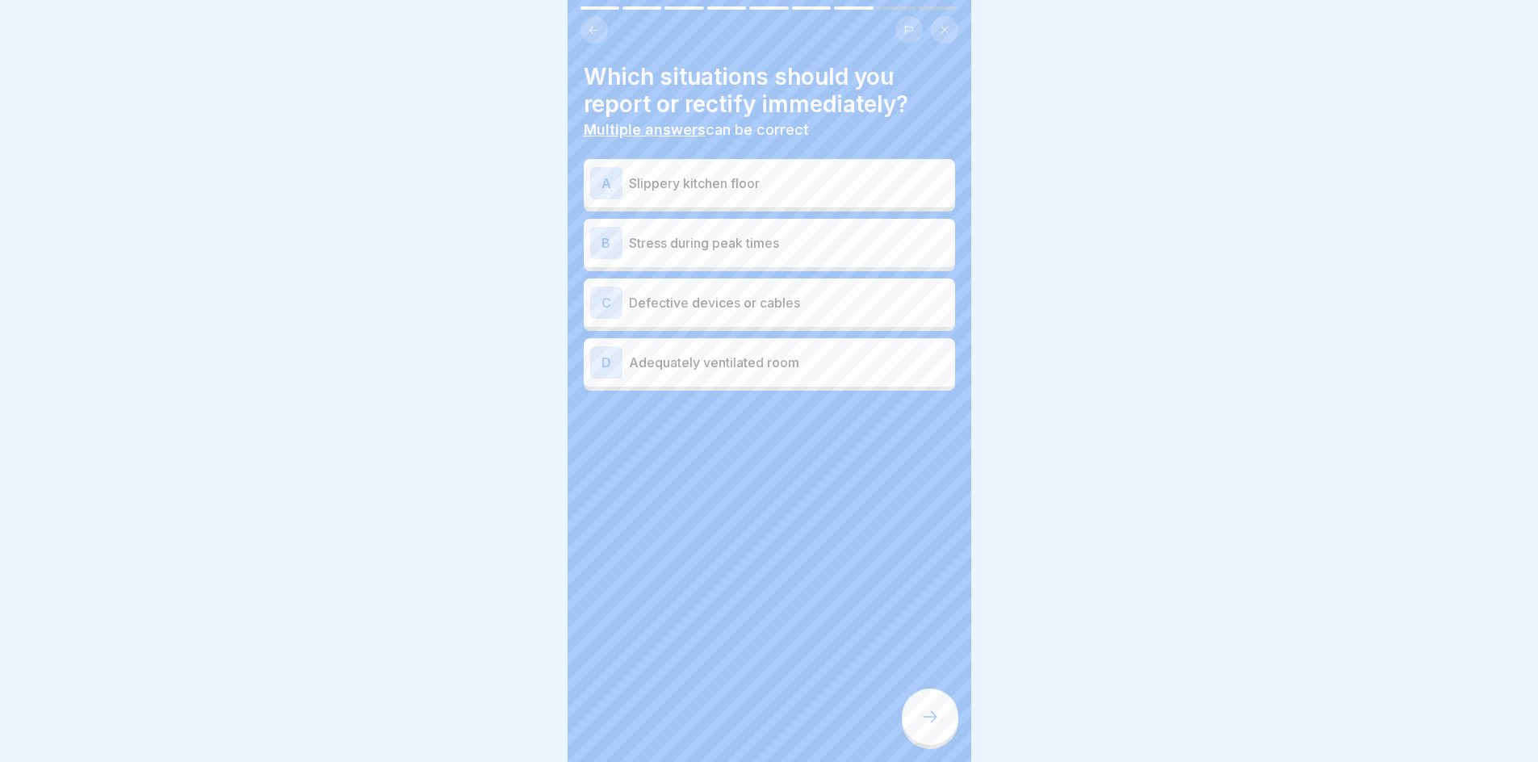
click at [703, 183] on p "Slippery kitchen floor" at bounding box center [789, 183] width 320 height 19
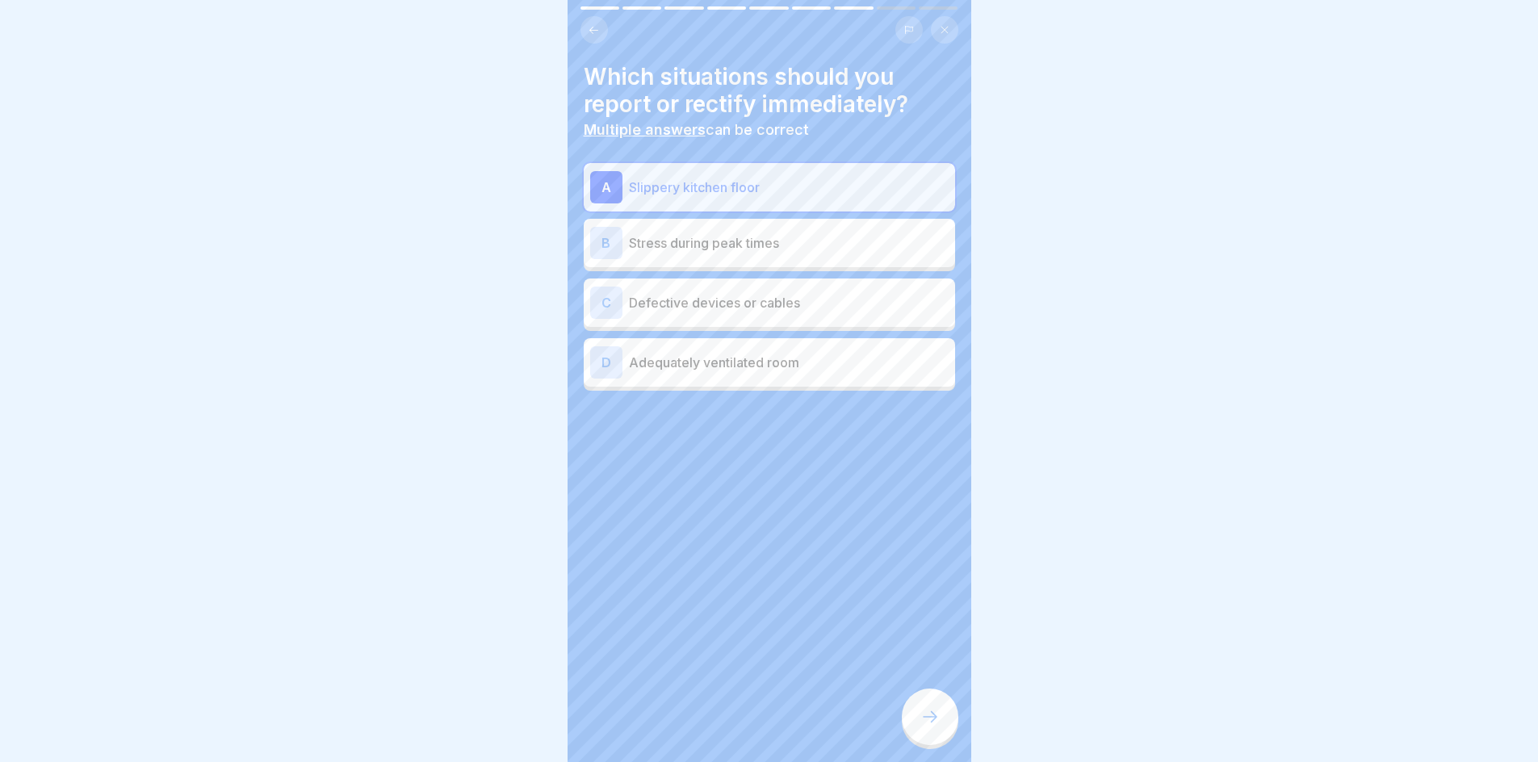
click at [765, 316] on div "C Defective devices or cables" at bounding box center [769, 303] width 359 height 32
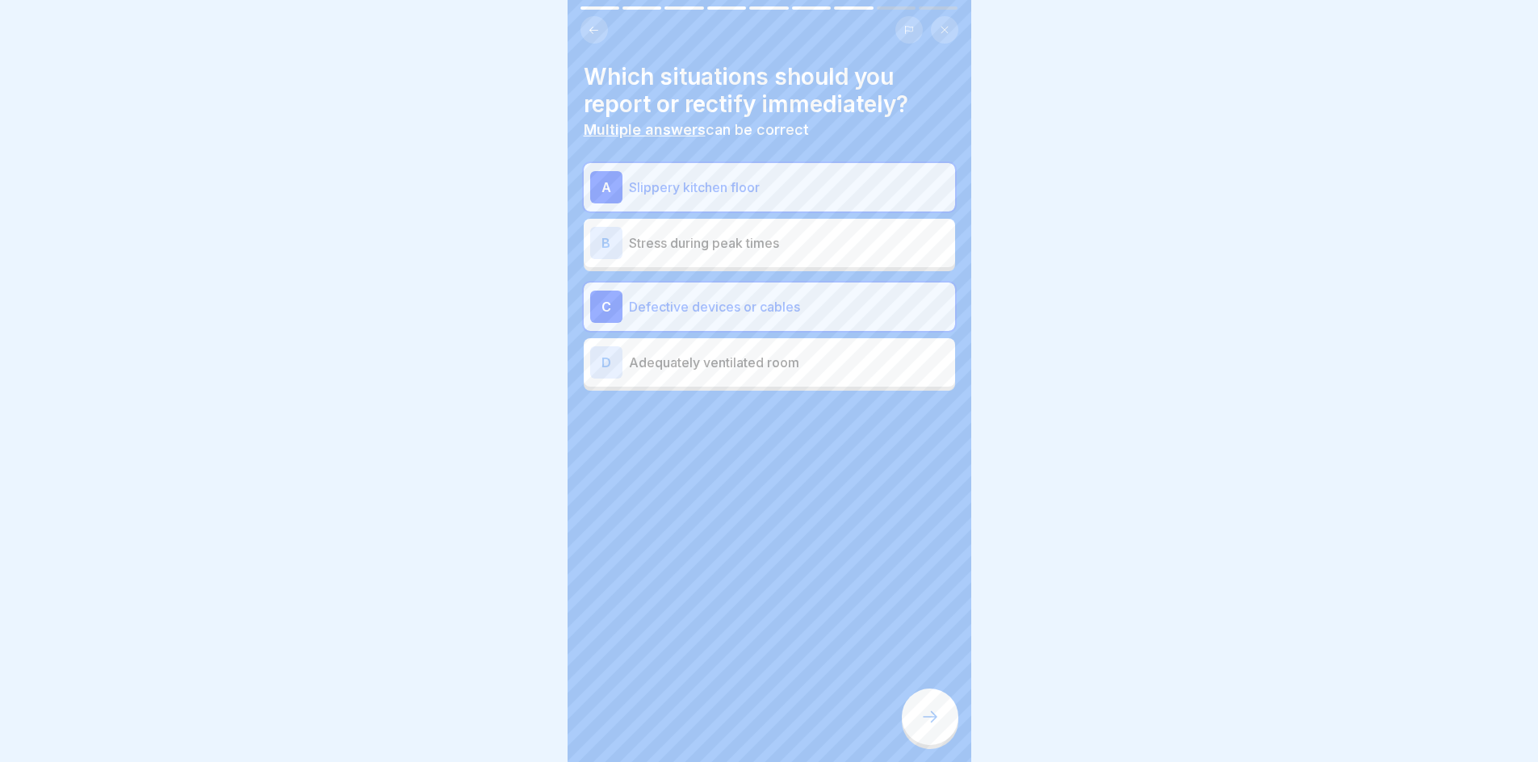
click at [952, 722] on div at bounding box center [930, 717] width 57 height 57
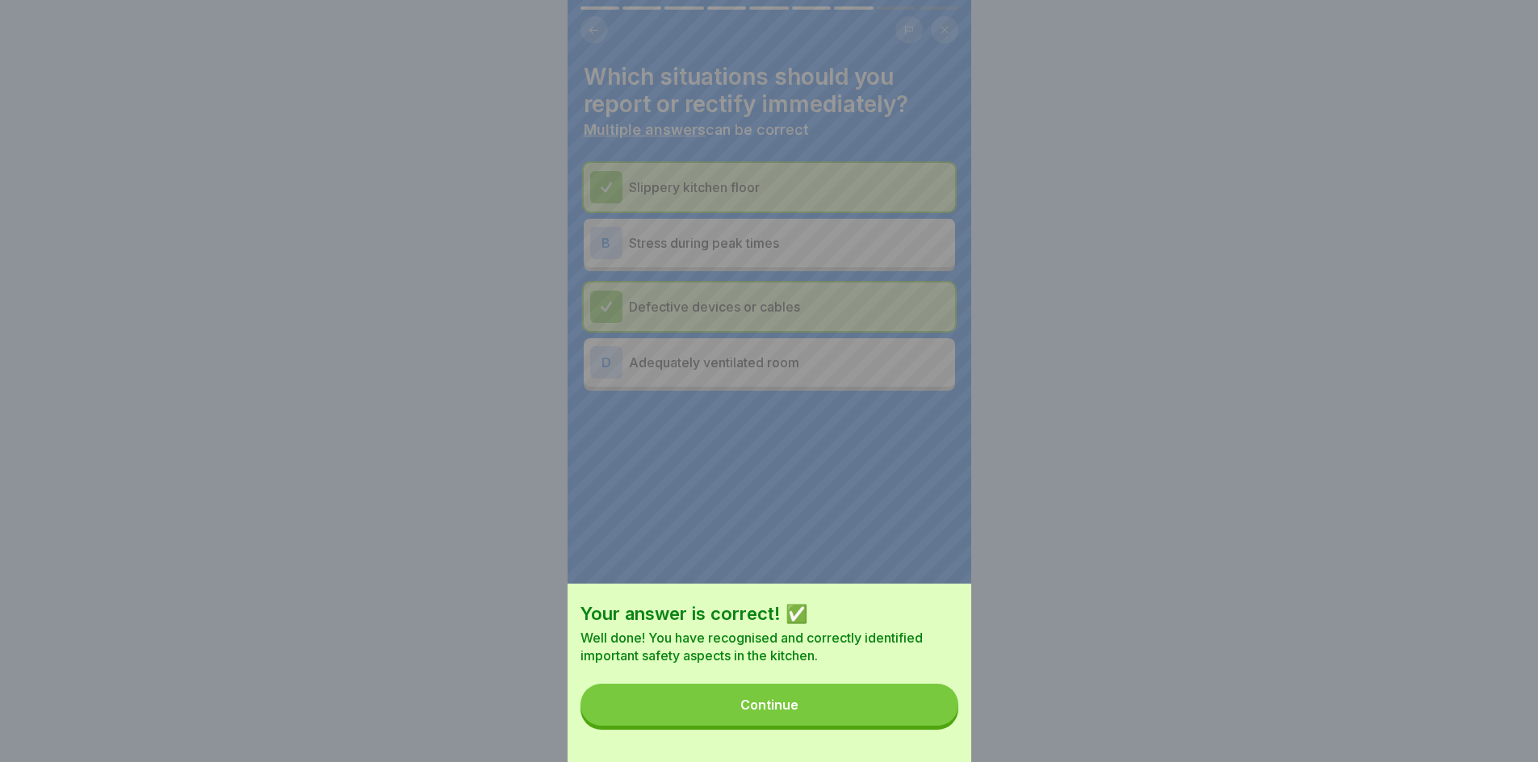
click at [826, 722] on button "Continue" at bounding box center [770, 705] width 378 height 42
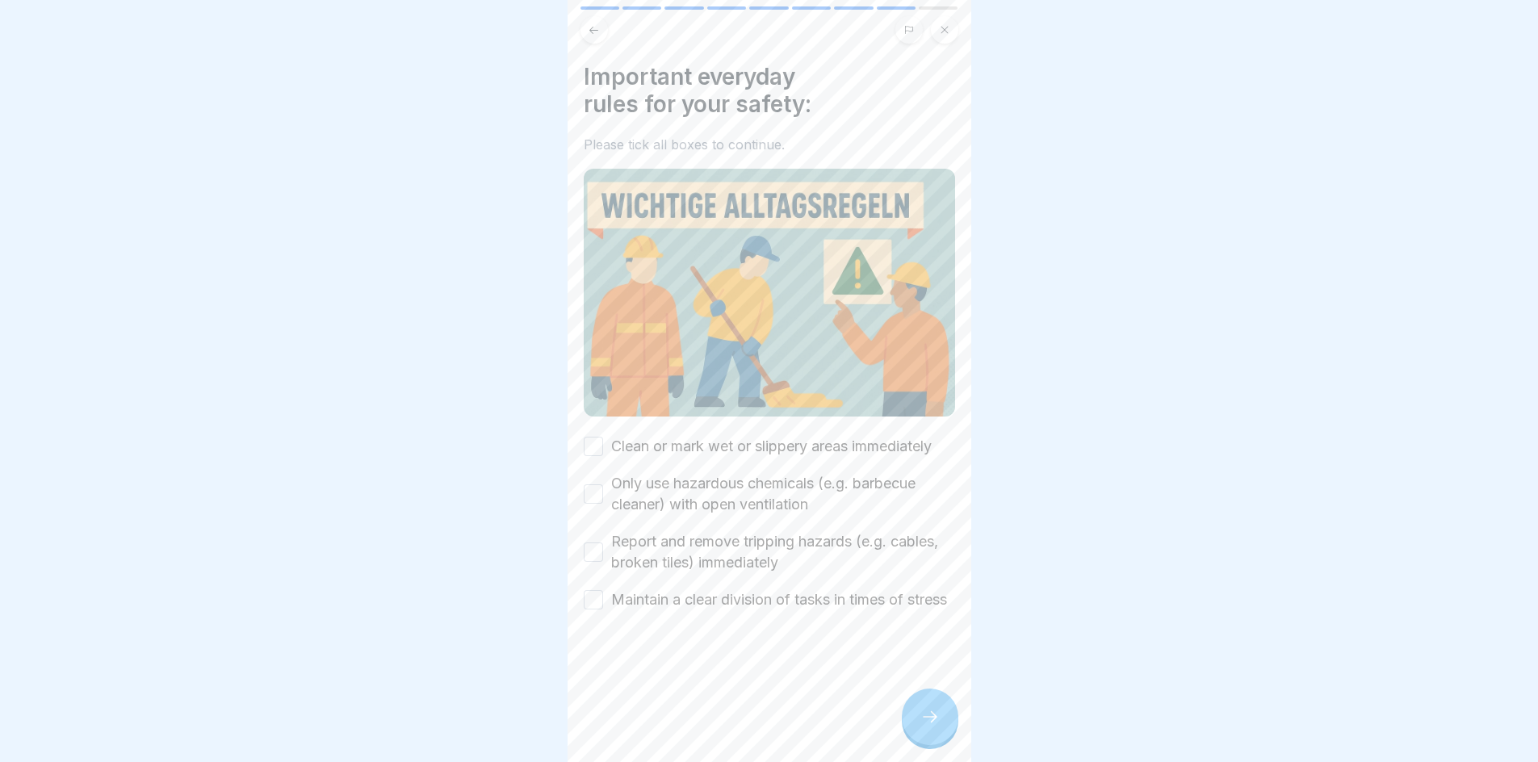
click at [594, 438] on button "Clean or mark wet or slippery areas immediately" at bounding box center [593, 446] width 19 height 19
click at [598, 543] on button "Report and remove tripping hazards (e.g. cables, broken tiles) immediately" at bounding box center [593, 552] width 19 height 19
click at [927, 724] on icon at bounding box center [930, 716] width 19 height 19
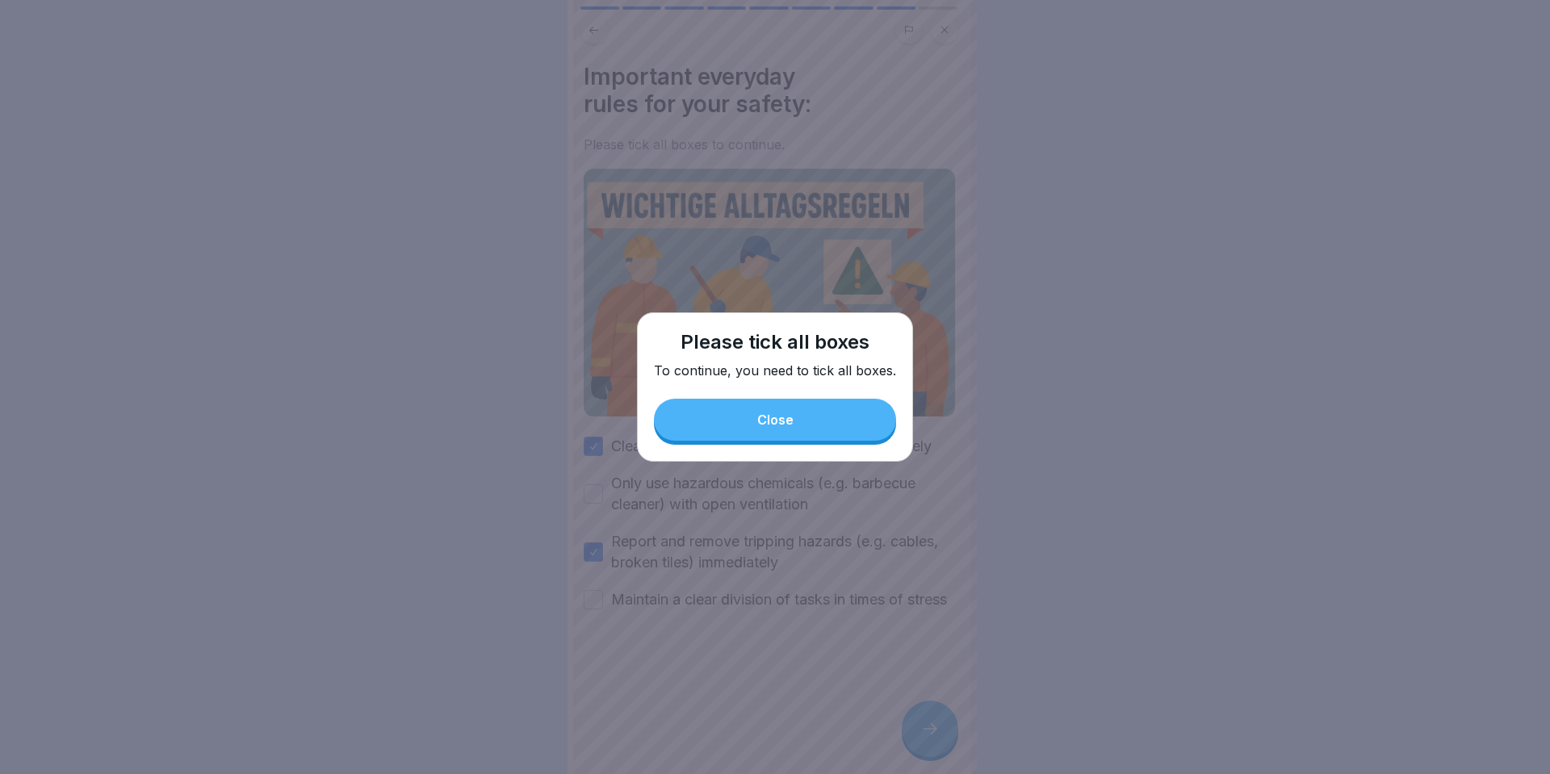
click at [822, 432] on button "Close" at bounding box center [775, 420] width 242 height 42
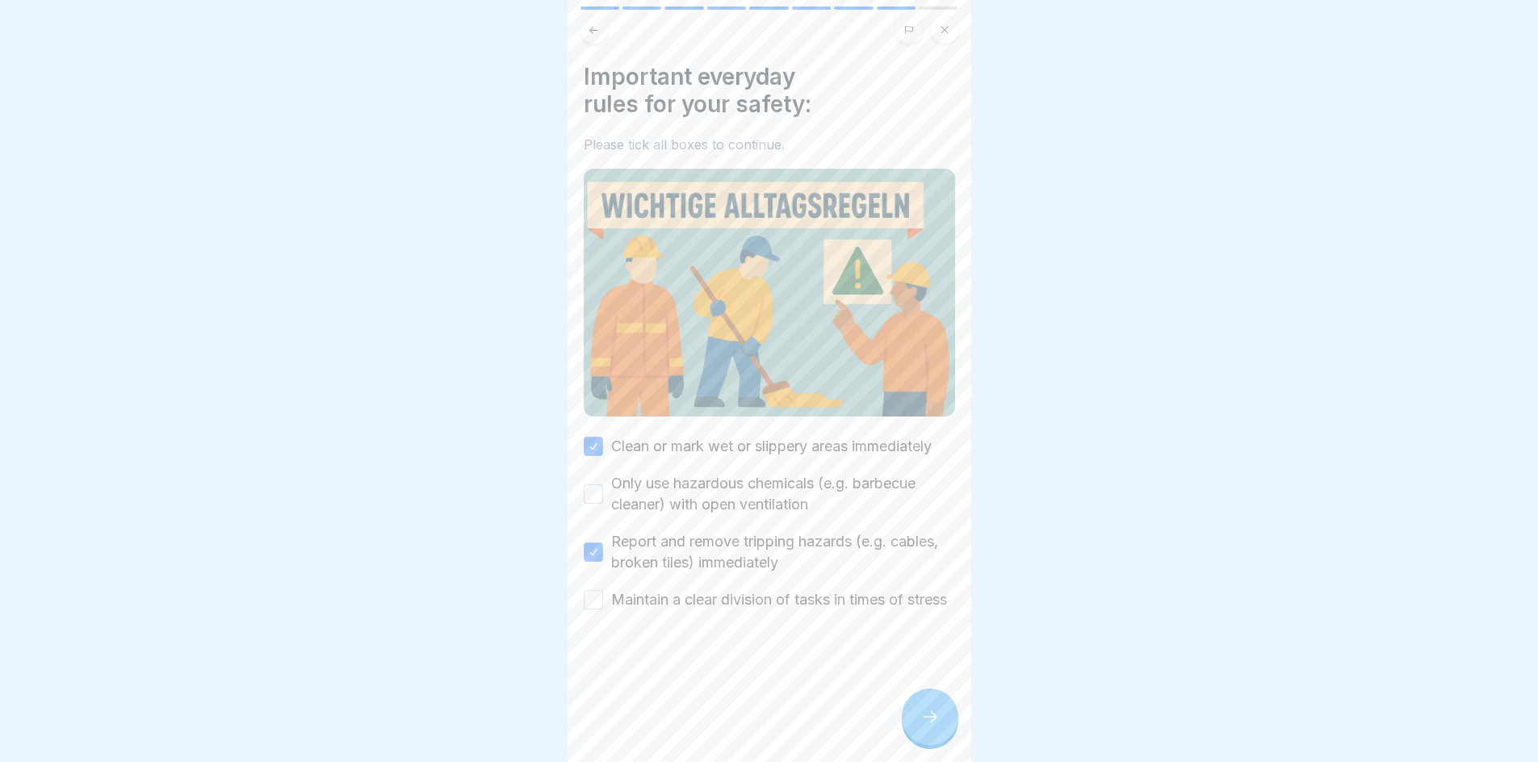
click at [602, 606] on button "Maintain a clear division of tasks in times of stress" at bounding box center [593, 599] width 19 height 19
click at [598, 489] on button "Only use hazardous chemicals (e.g. barbecue cleaner) with open ventilation" at bounding box center [593, 494] width 19 height 19
click at [912, 722] on div at bounding box center [930, 717] width 57 height 57
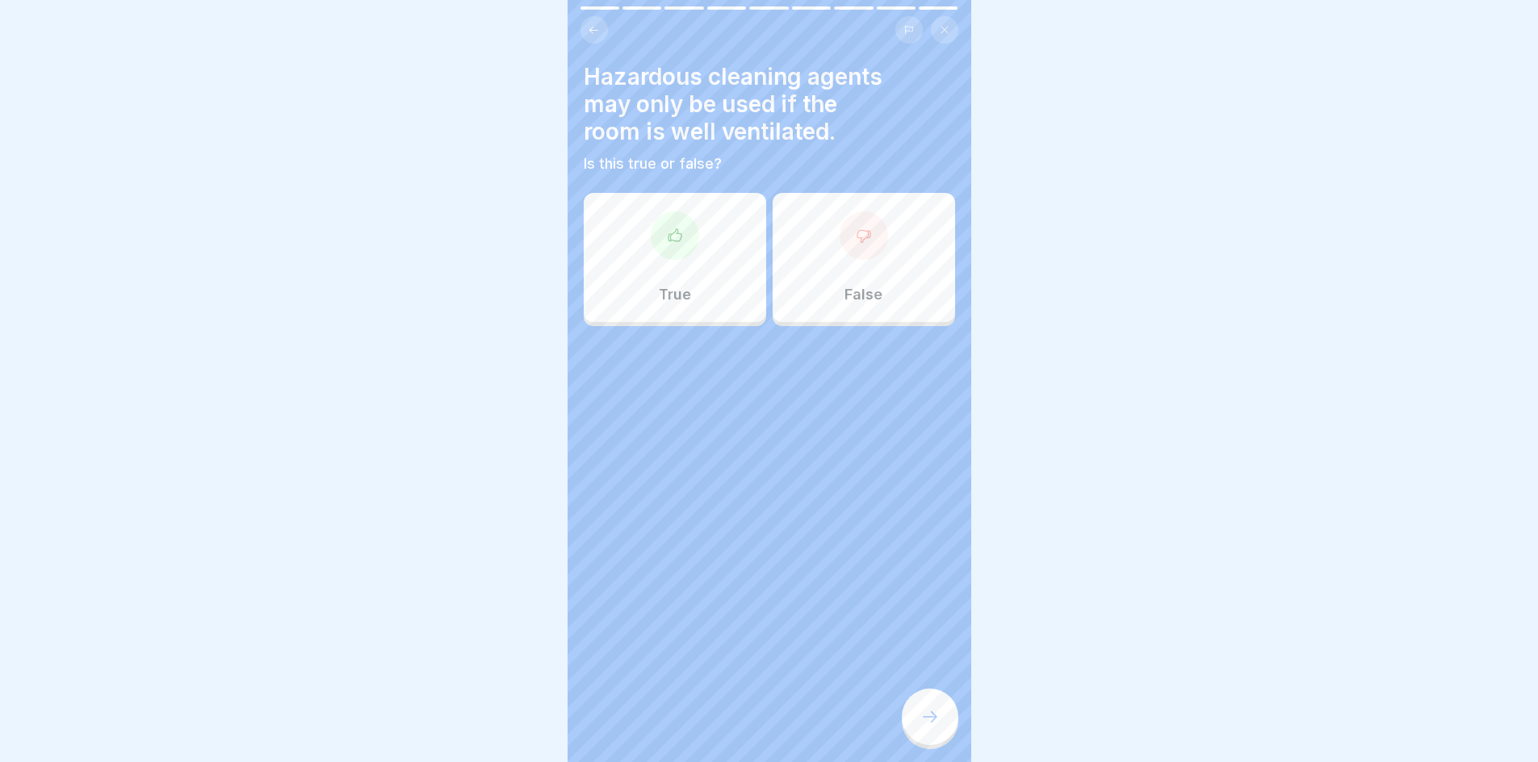
click at [694, 330] on div at bounding box center [769, 374] width 371 height 97
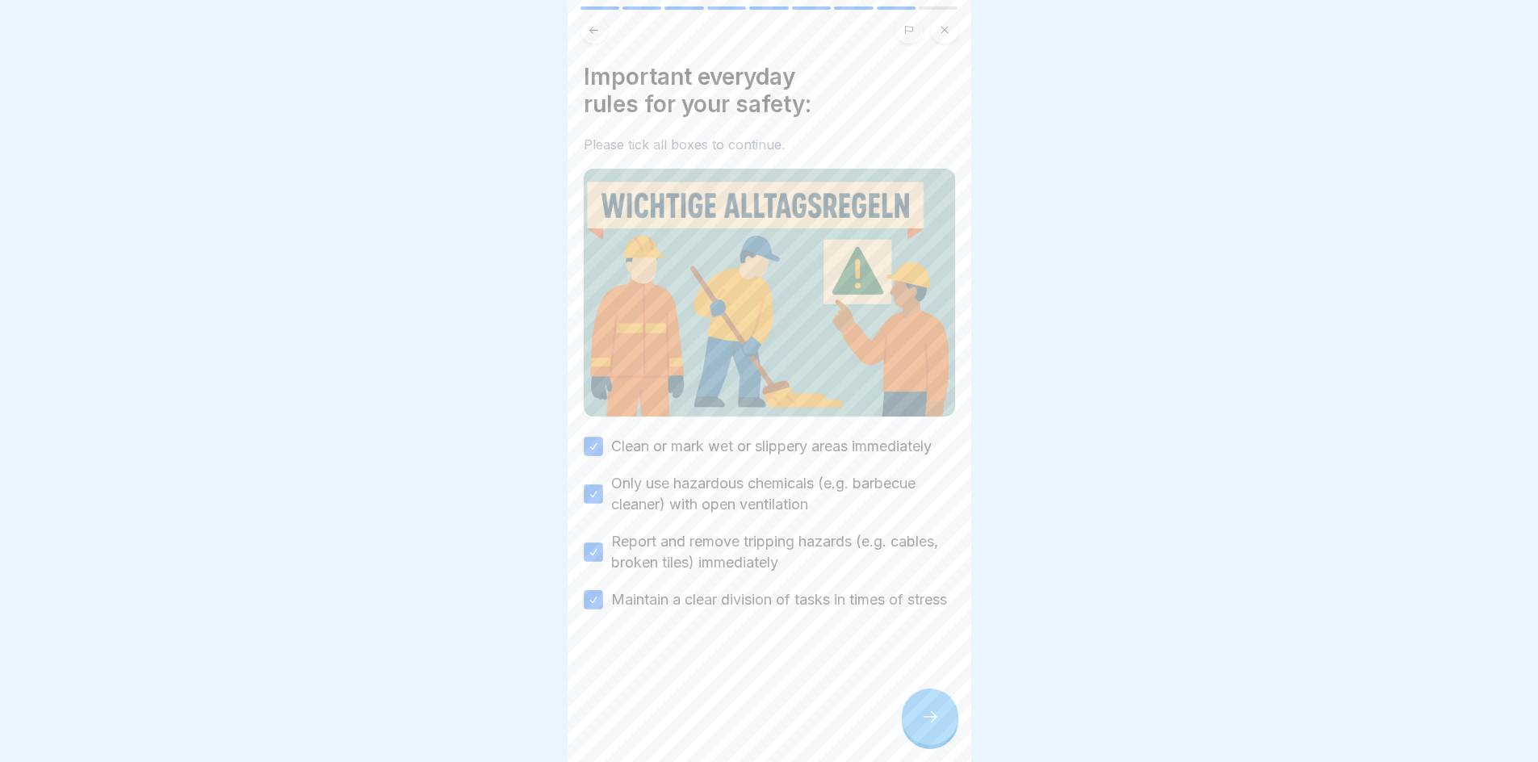
click at [901, 732] on div "Important everyday rules for your safety: Please tick all boxes to continue. Cl…" at bounding box center [770, 381] width 404 height 762
click at [917, 737] on div at bounding box center [930, 717] width 57 height 57
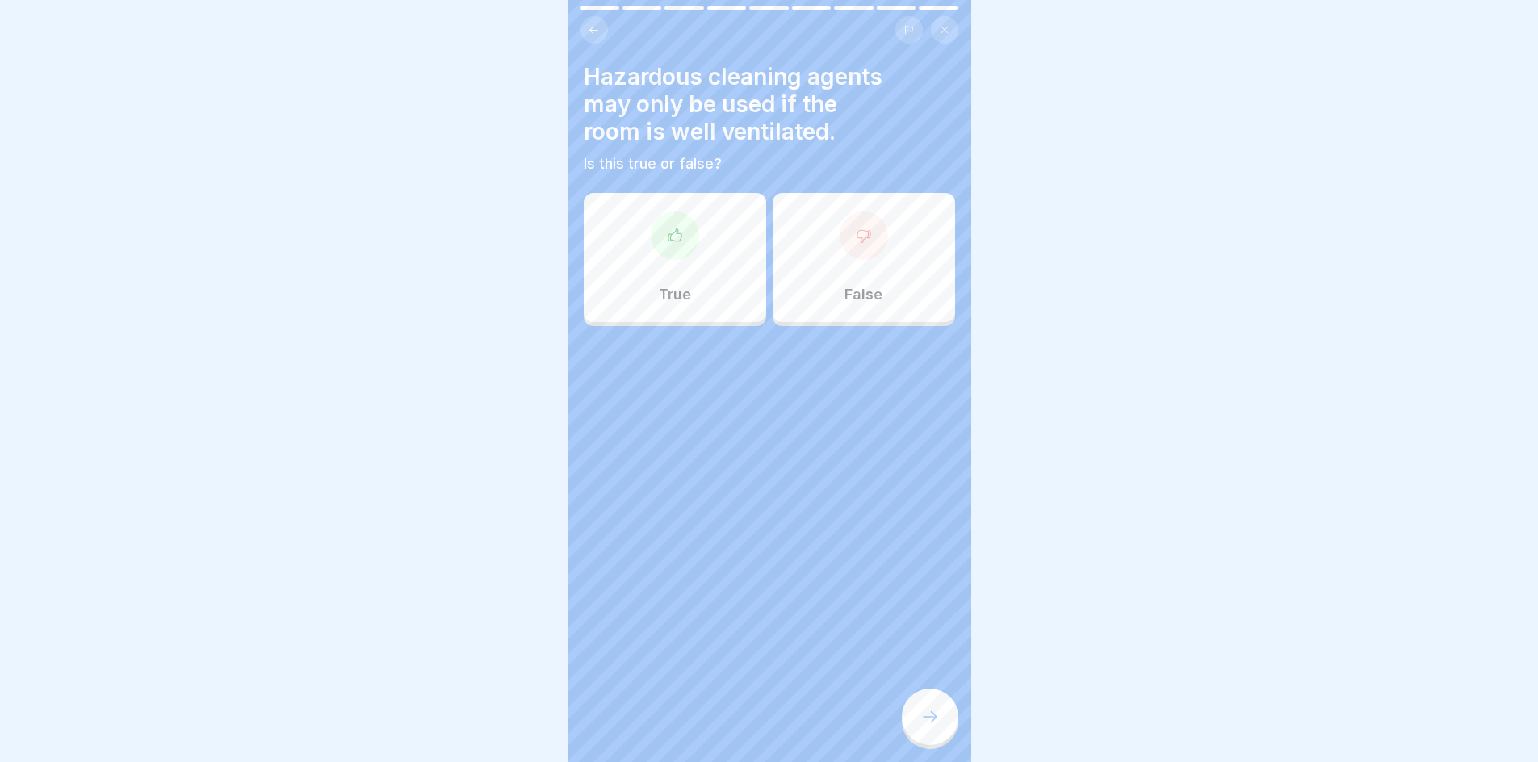
click at [697, 227] on div "True" at bounding box center [675, 257] width 182 height 129
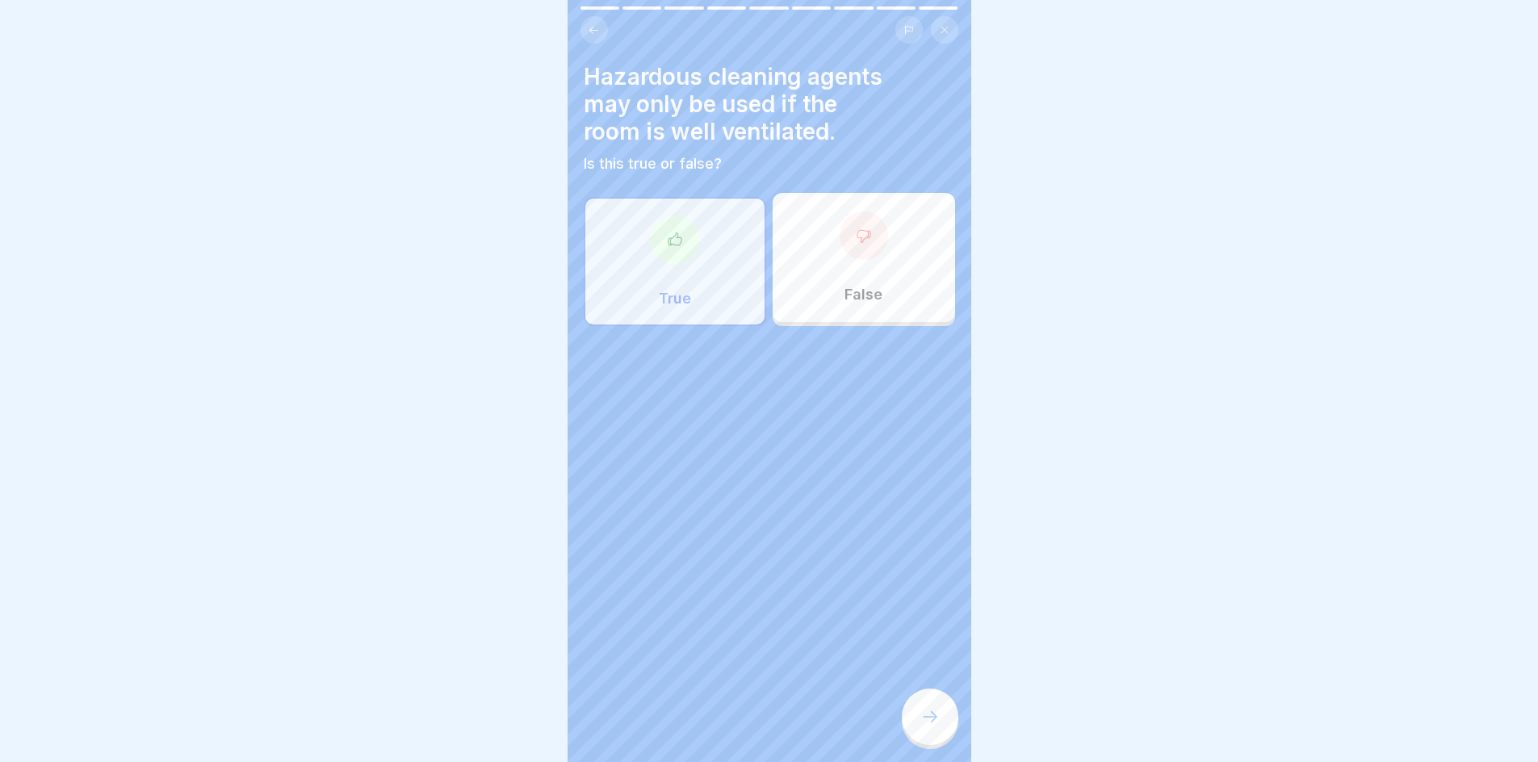
click at [662, 234] on div at bounding box center [675, 240] width 48 height 48
click at [938, 727] on icon at bounding box center [930, 716] width 19 height 19
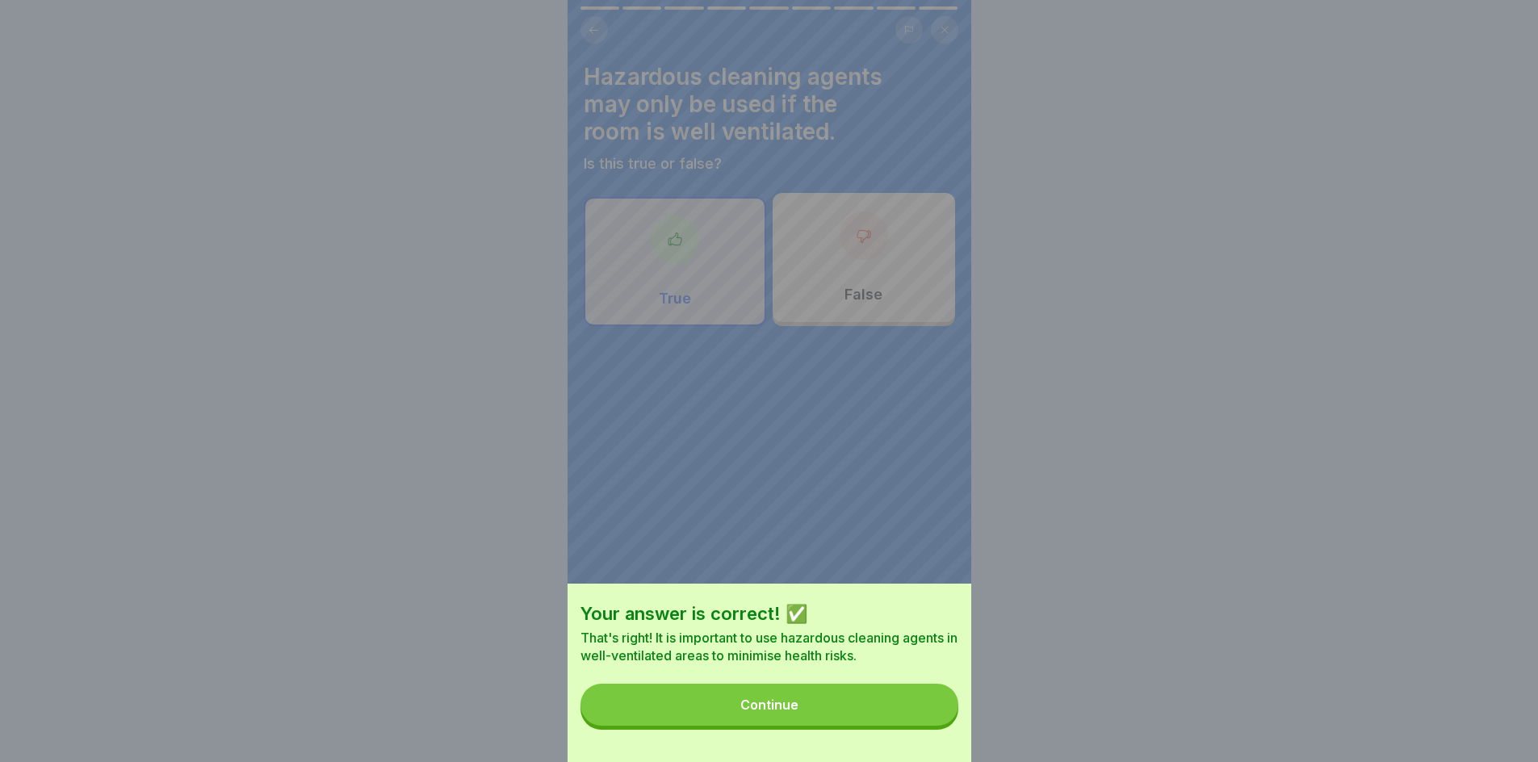
click at [829, 713] on button "Continue" at bounding box center [770, 705] width 378 height 42
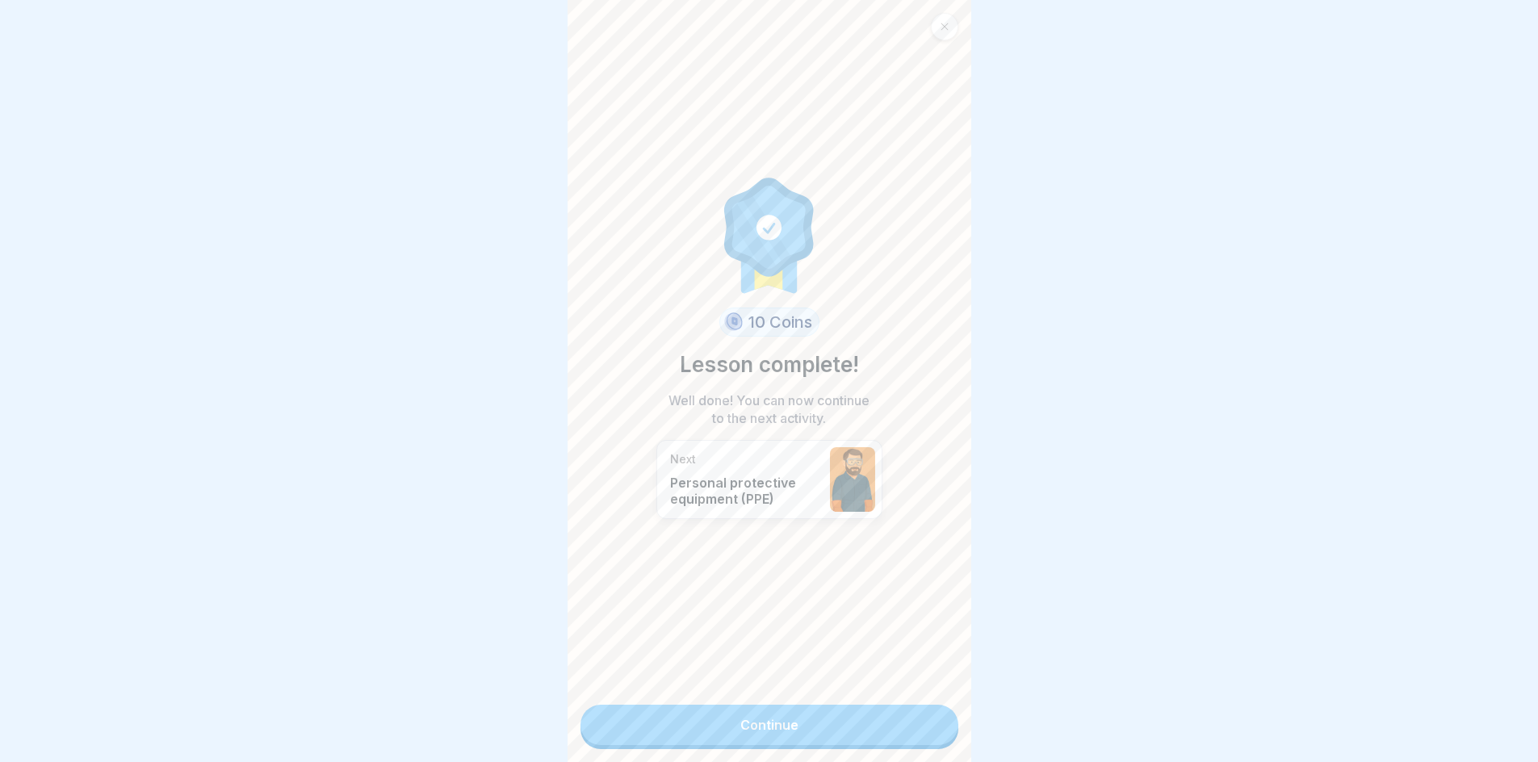
click at [824, 723] on link "Continue" at bounding box center [770, 725] width 378 height 40
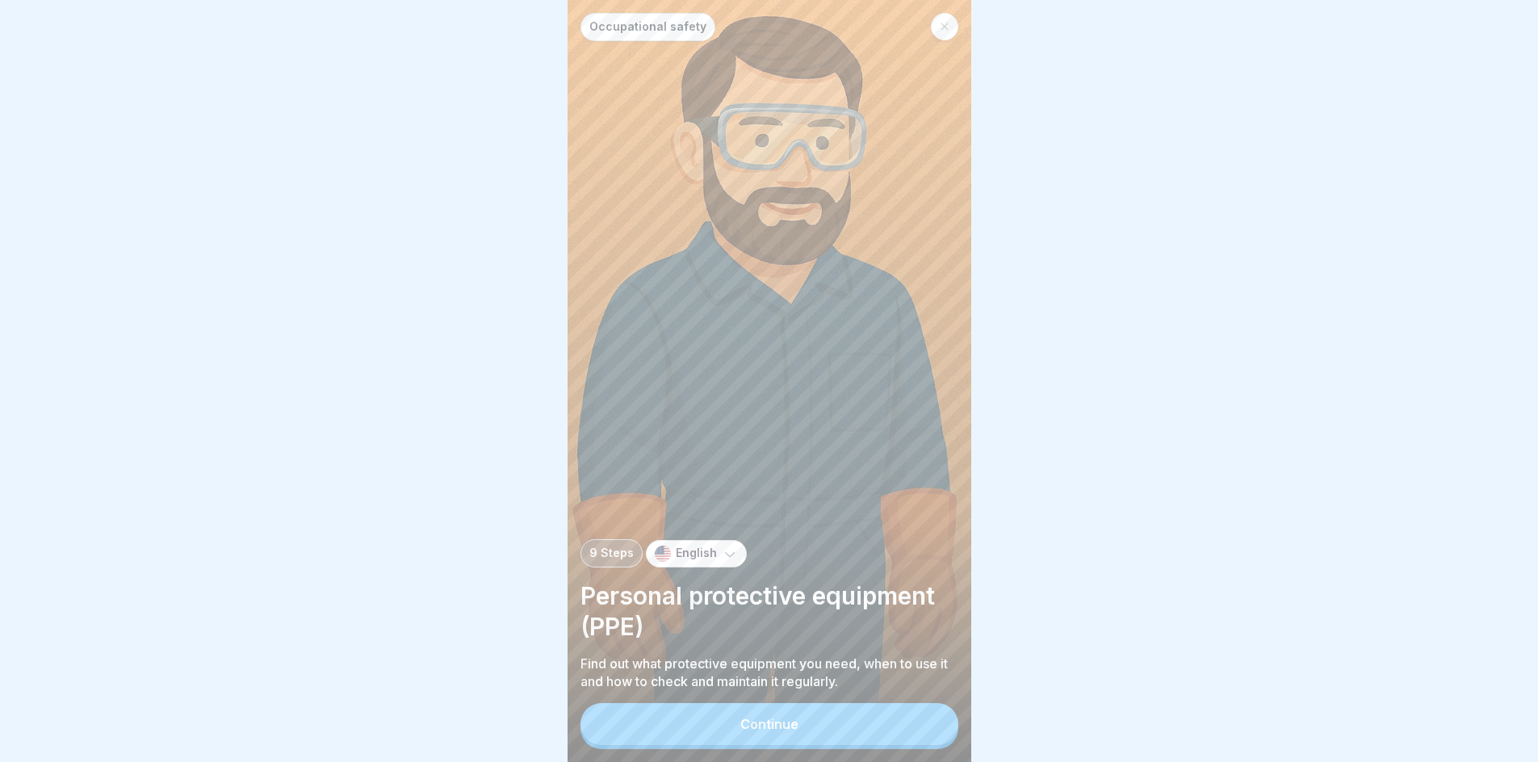
click at [825, 736] on button "Continue" at bounding box center [770, 724] width 378 height 42
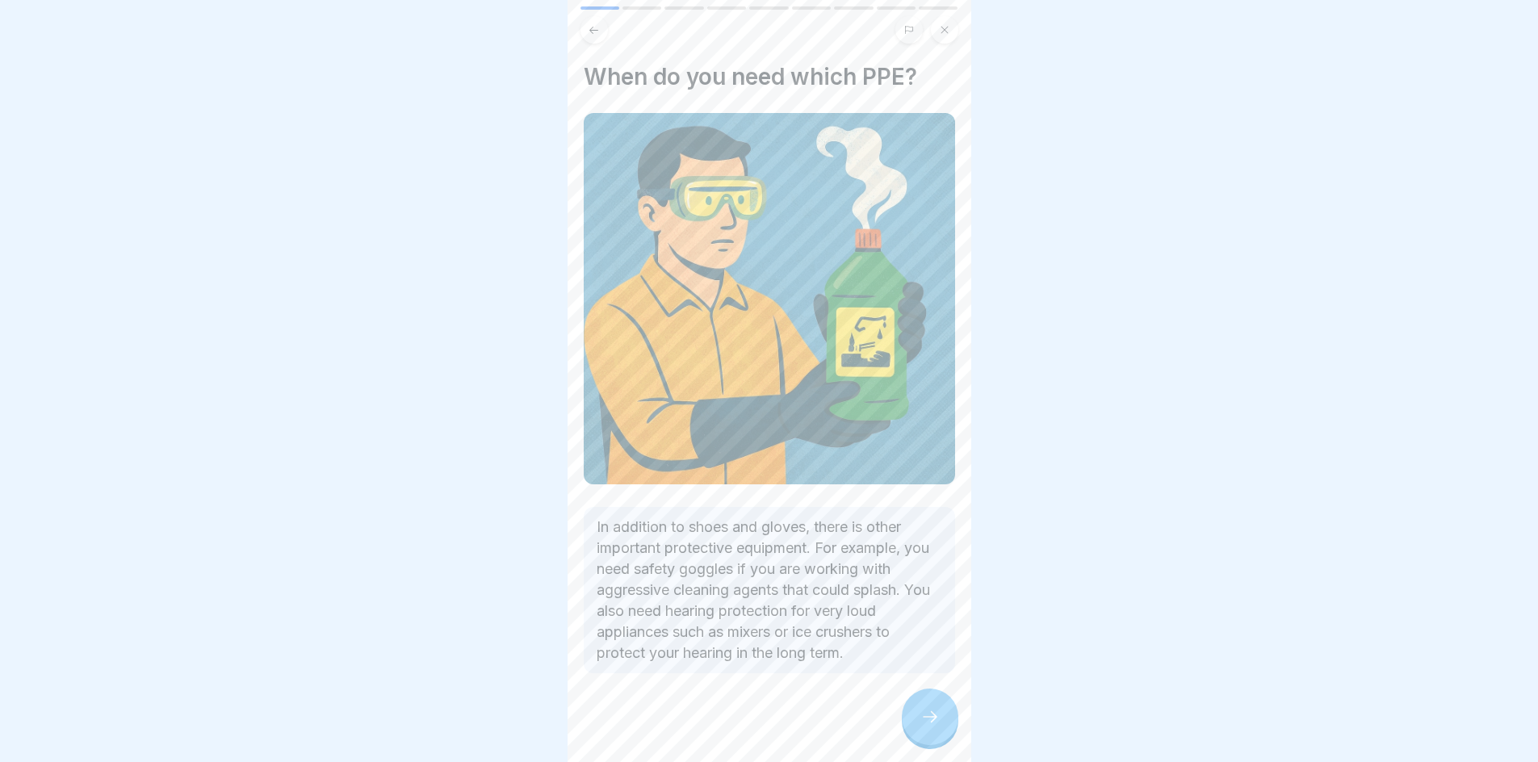
click at [922, 740] on div at bounding box center [930, 717] width 57 height 57
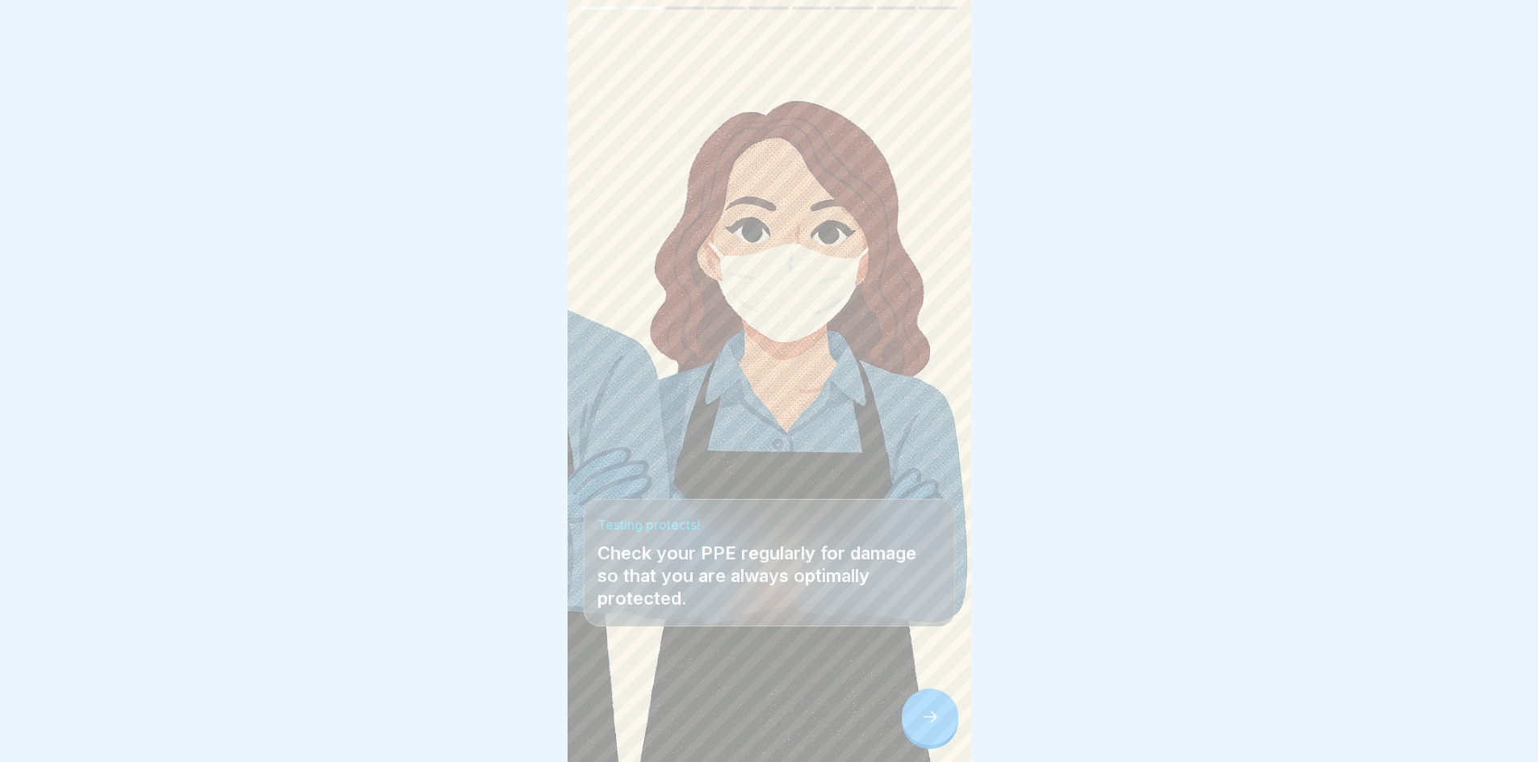
click at [923, 740] on div at bounding box center [930, 717] width 57 height 57
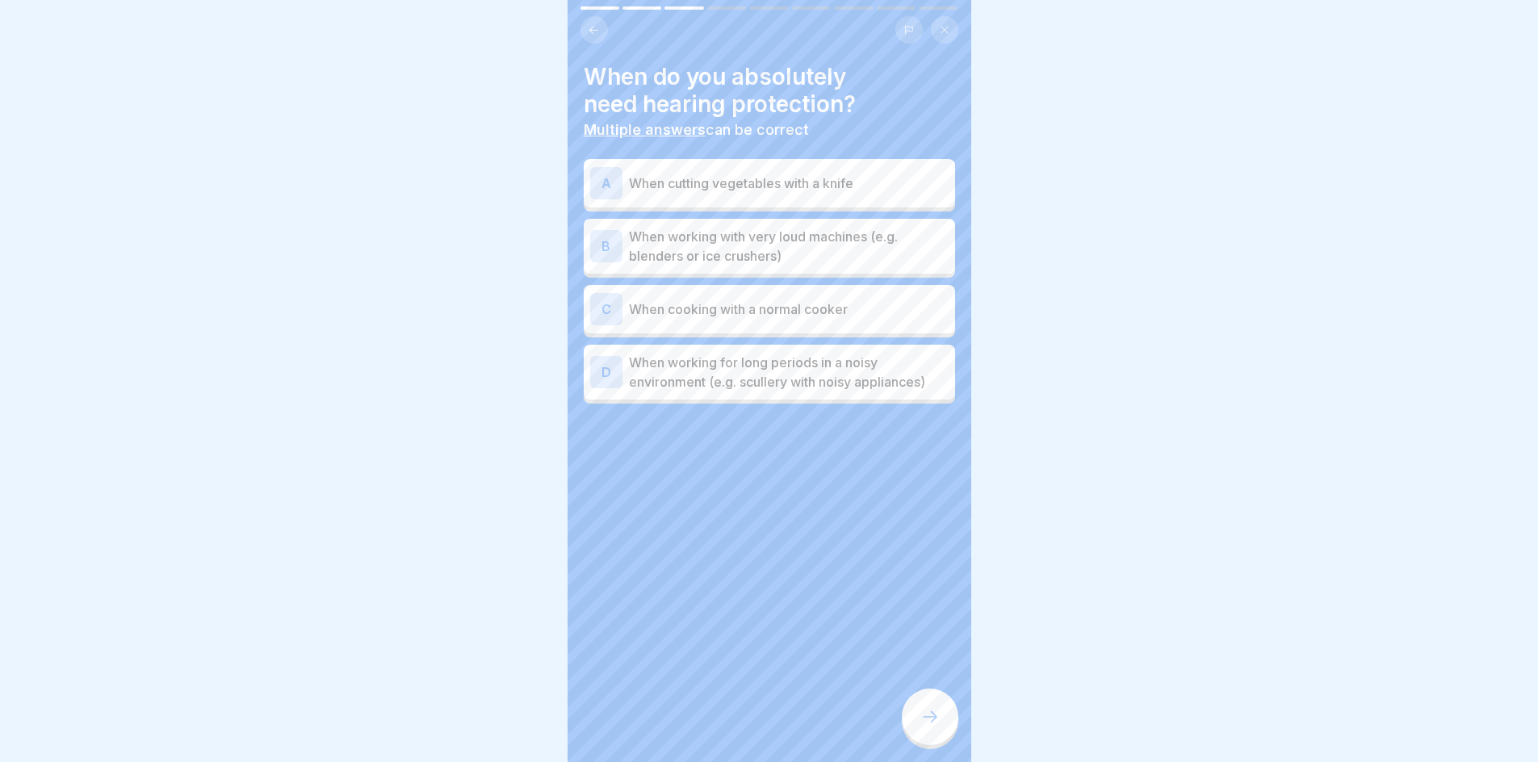
click at [716, 239] on p "When working with very loud machines (e.g. blenders or ice crushers)" at bounding box center [789, 246] width 320 height 39
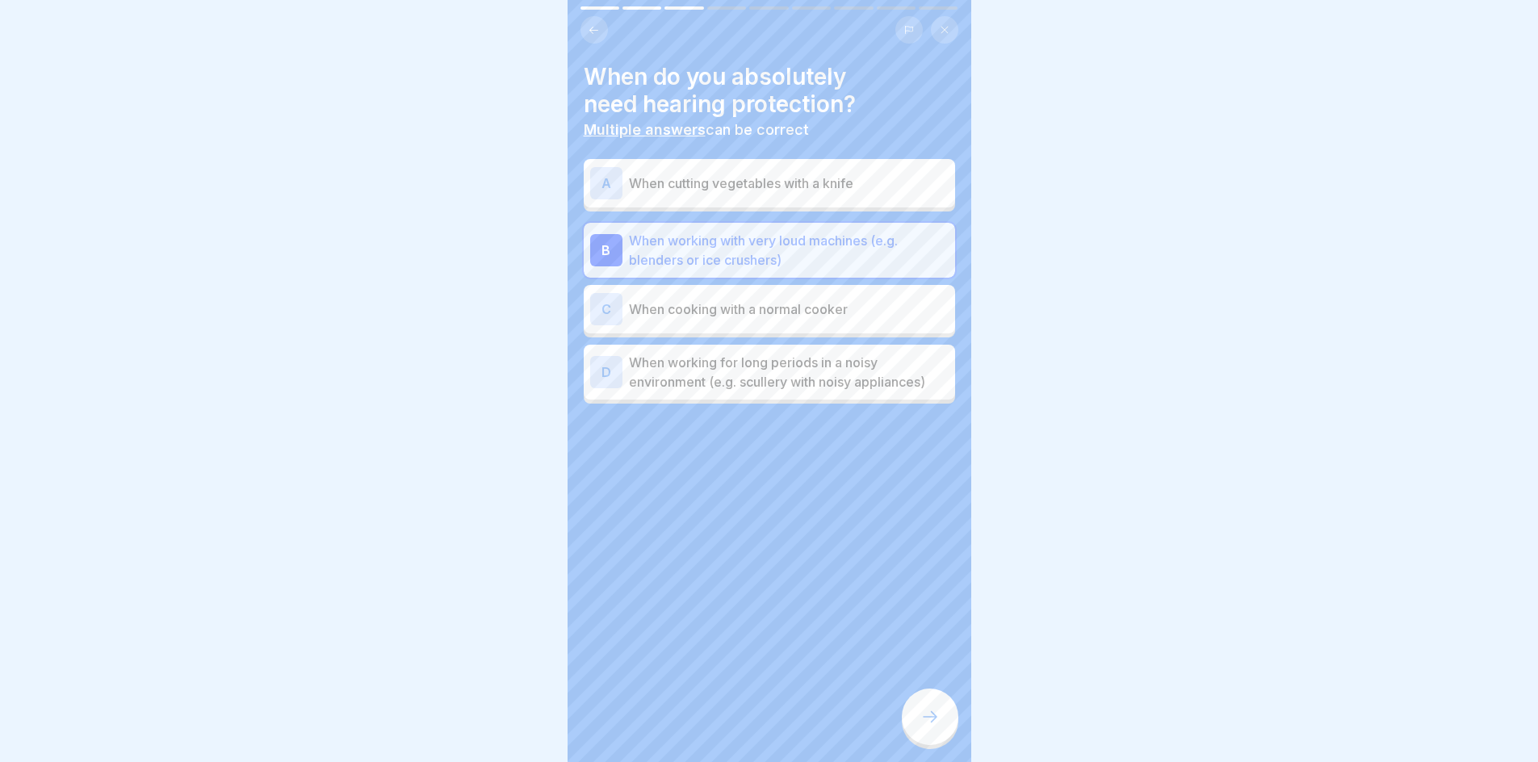
click at [716, 378] on p "When working for long periods in a noisy environment (e.g. scullery with noisy …" at bounding box center [789, 372] width 320 height 39
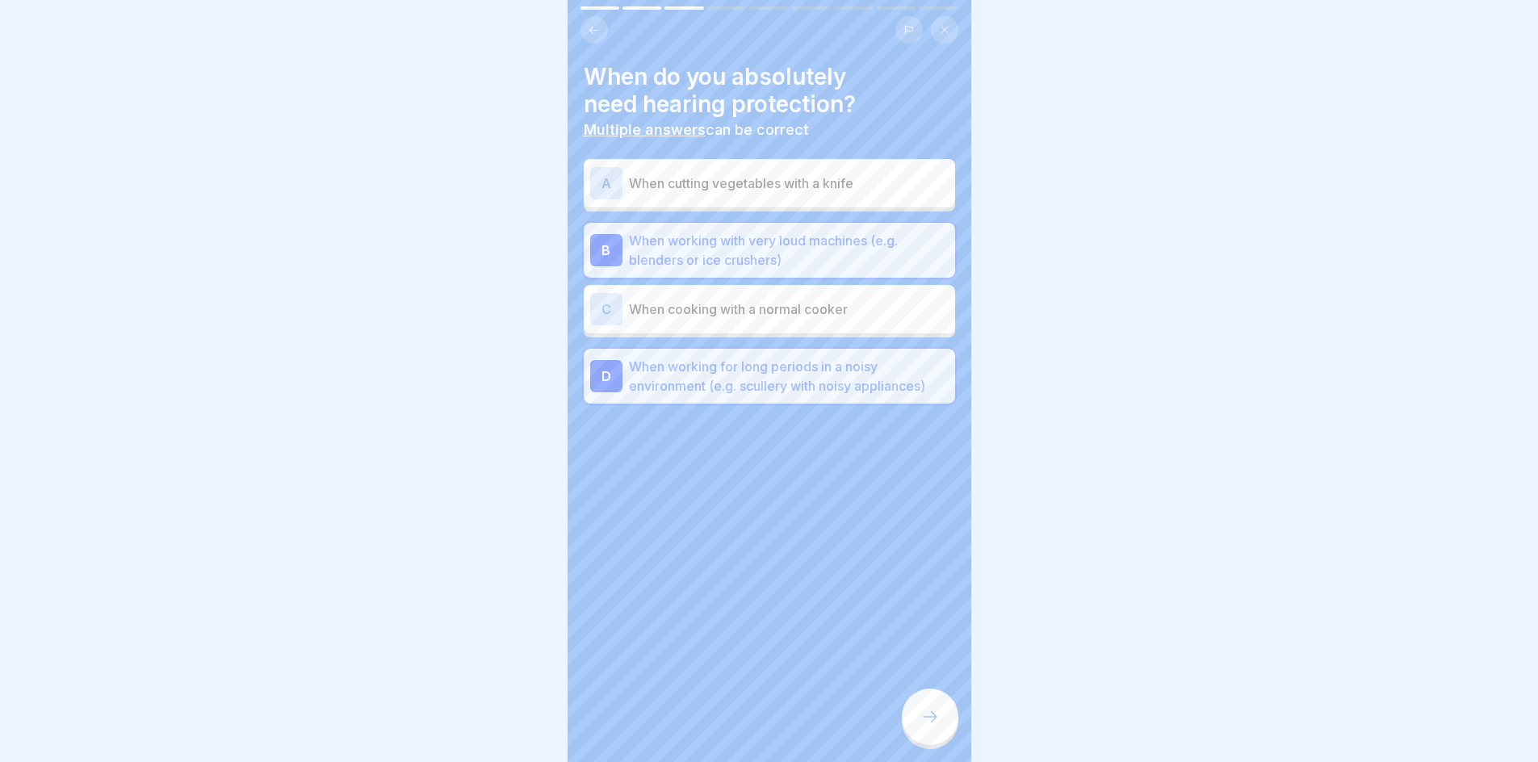
click at [909, 744] on div at bounding box center [930, 717] width 57 height 57
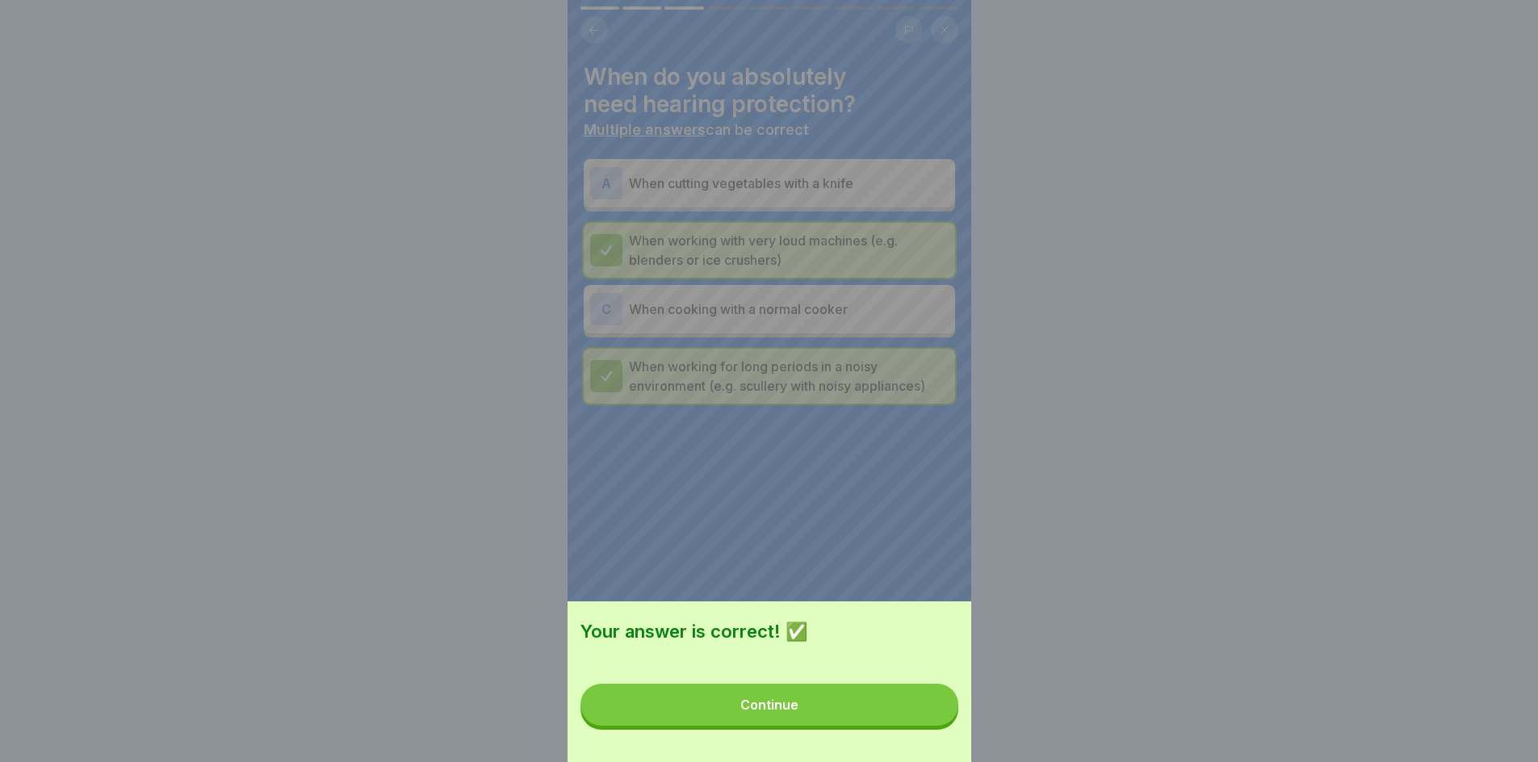
click at [869, 724] on button "Continue" at bounding box center [770, 705] width 378 height 42
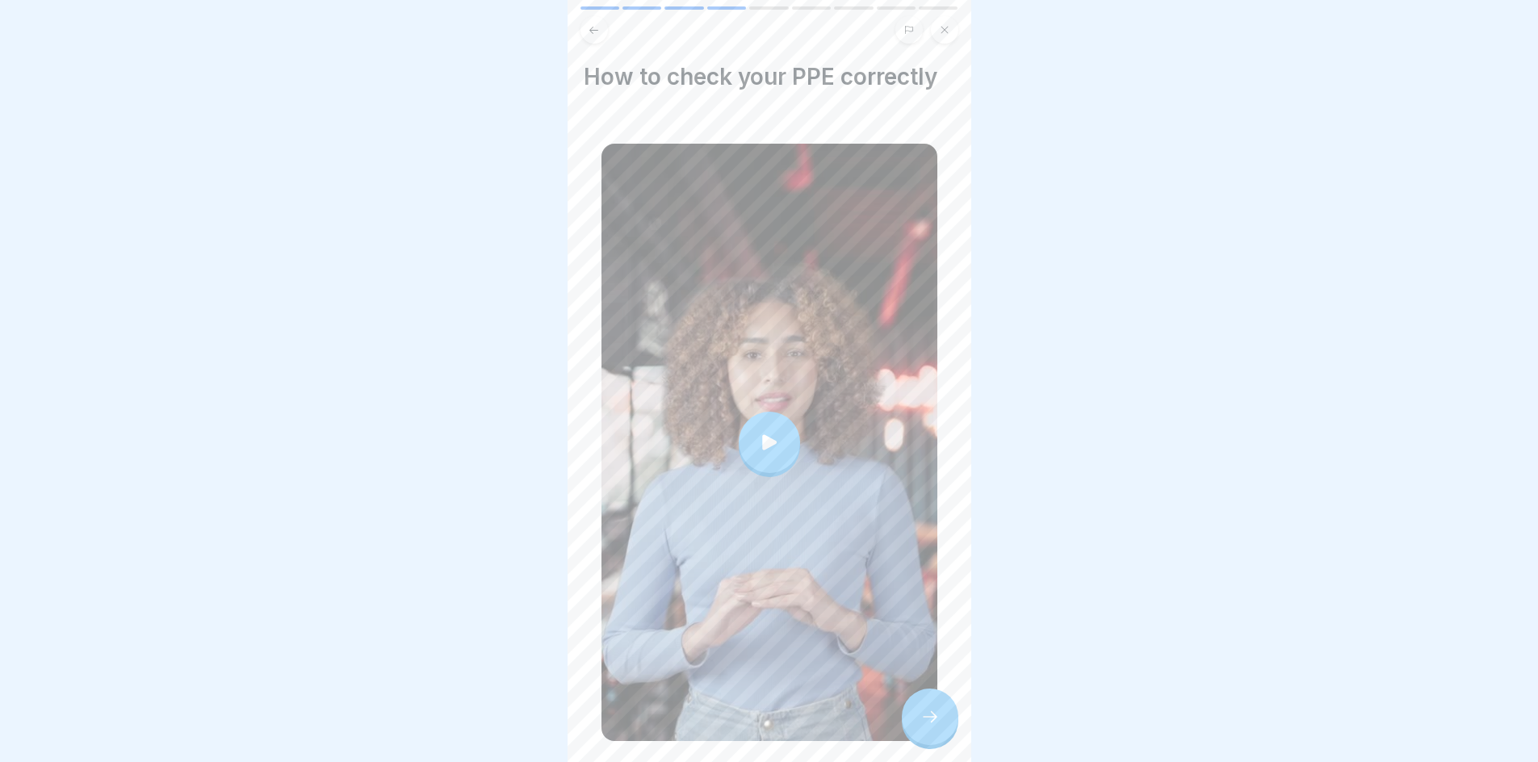
click at [768, 447] on div at bounding box center [769, 442] width 61 height 61
click at [945, 745] on div at bounding box center [930, 717] width 57 height 57
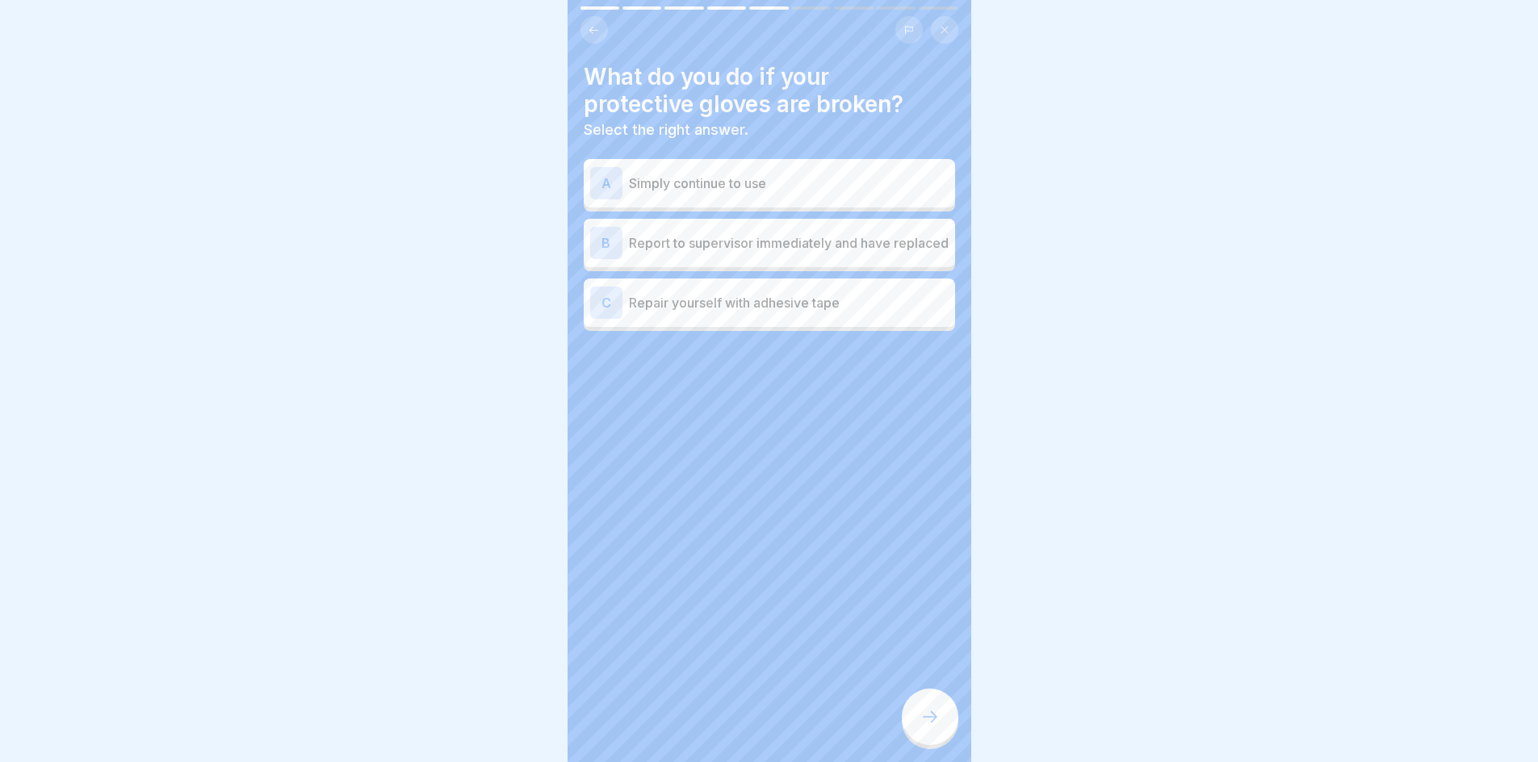
click at [787, 253] on p "Report to supervisor immediately and have replaced" at bounding box center [789, 242] width 320 height 19
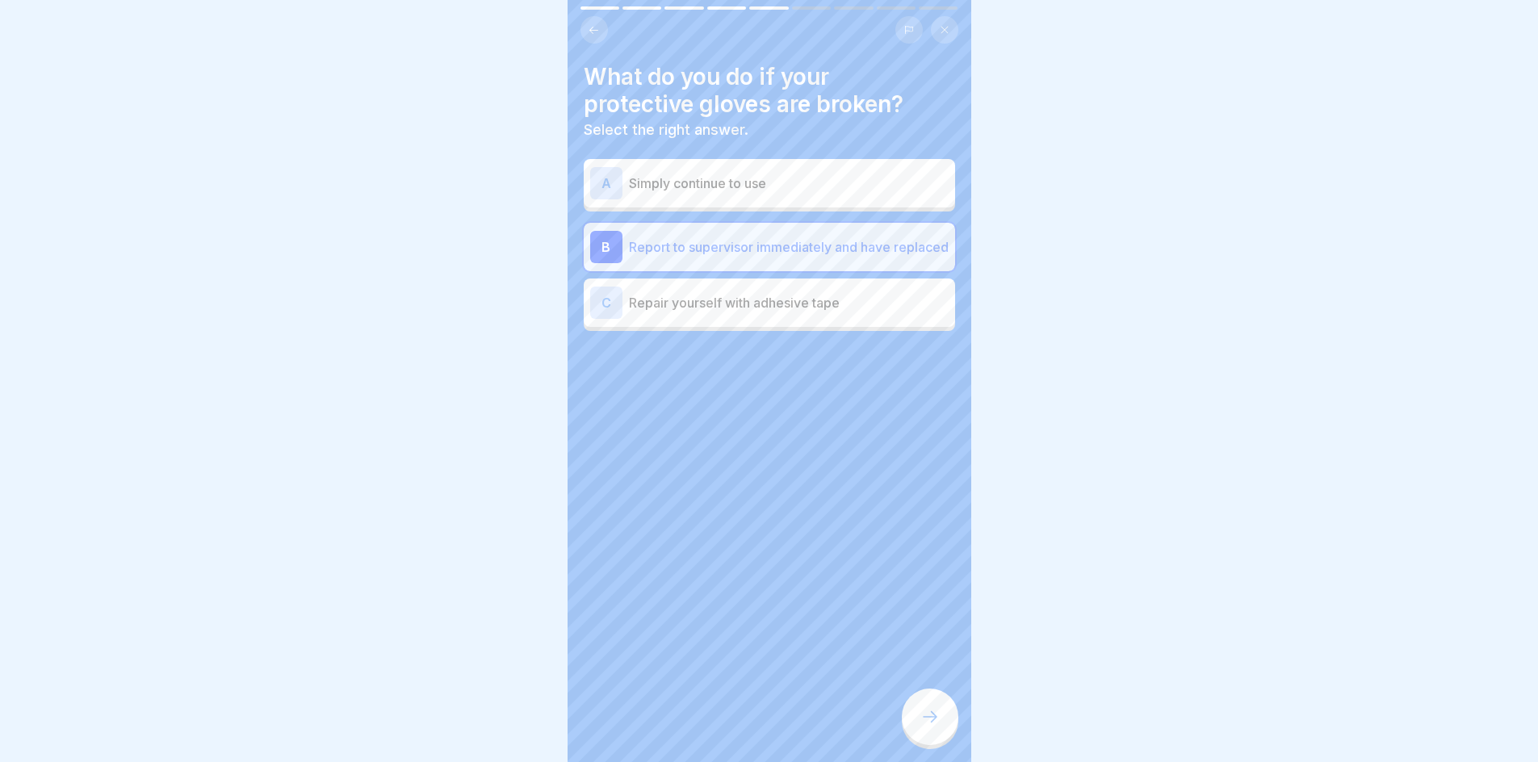
click at [913, 739] on div at bounding box center [930, 717] width 57 height 57
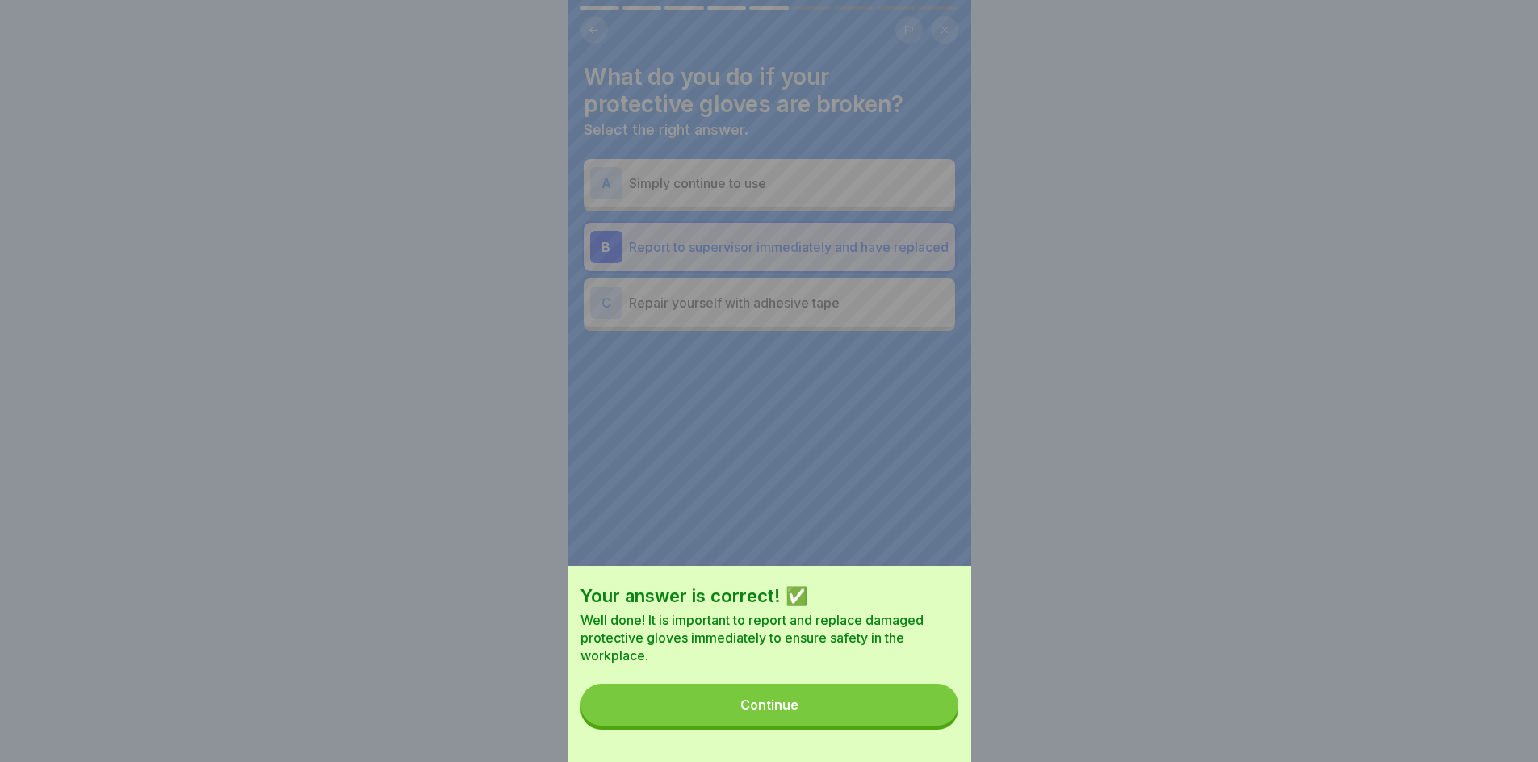
click at [913, 720] on button "Continue" at bounding box center [770, 705] width 378 height 42
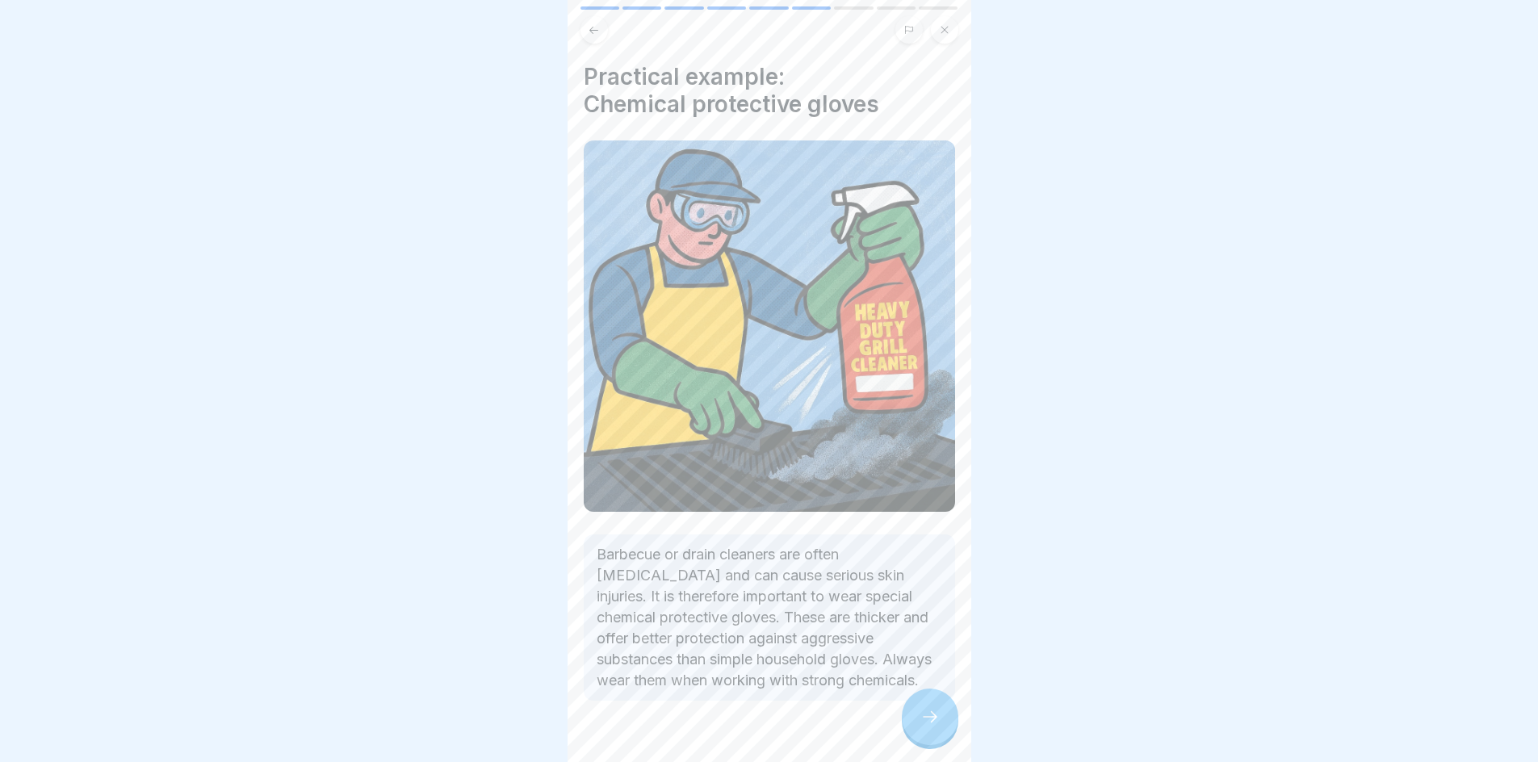
click at [929, 727] on icon at bounding box center [930, 716] width 19 height 19
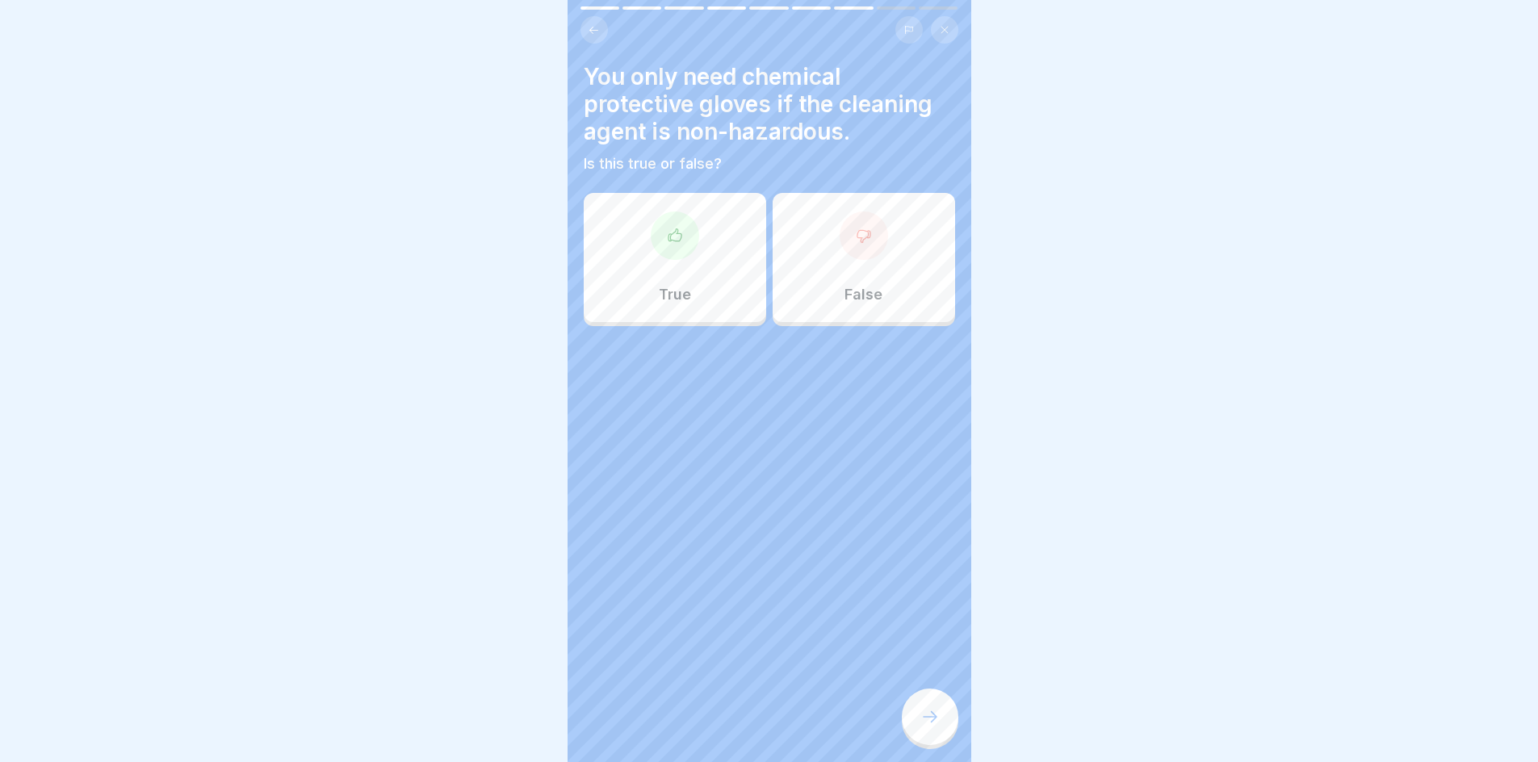
click at [813, 272] on div "False" at bounding box center [864, 257] width 182 height 129
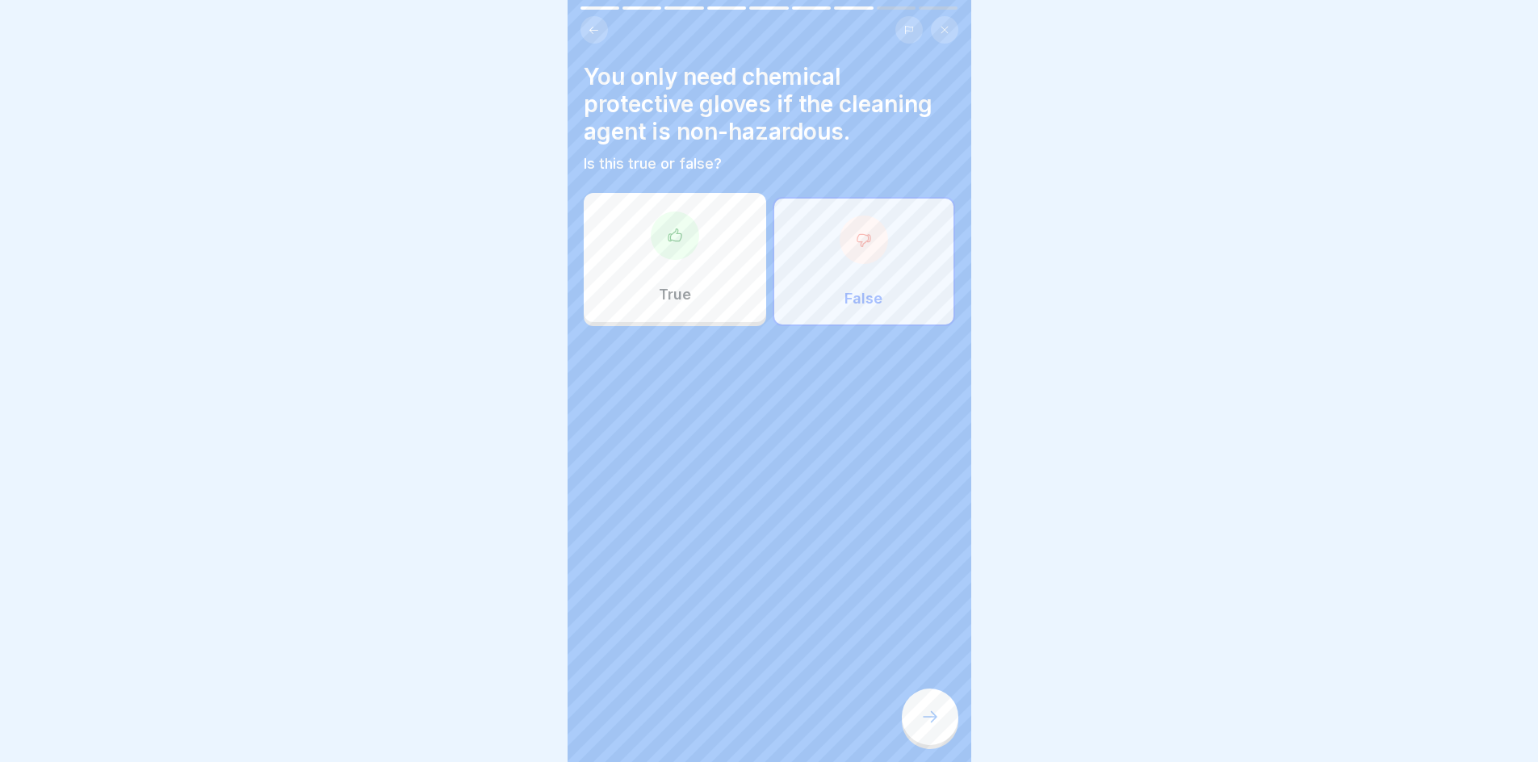
click at [921, 715] on div at bounding box center [930, 717] width 57 height 57
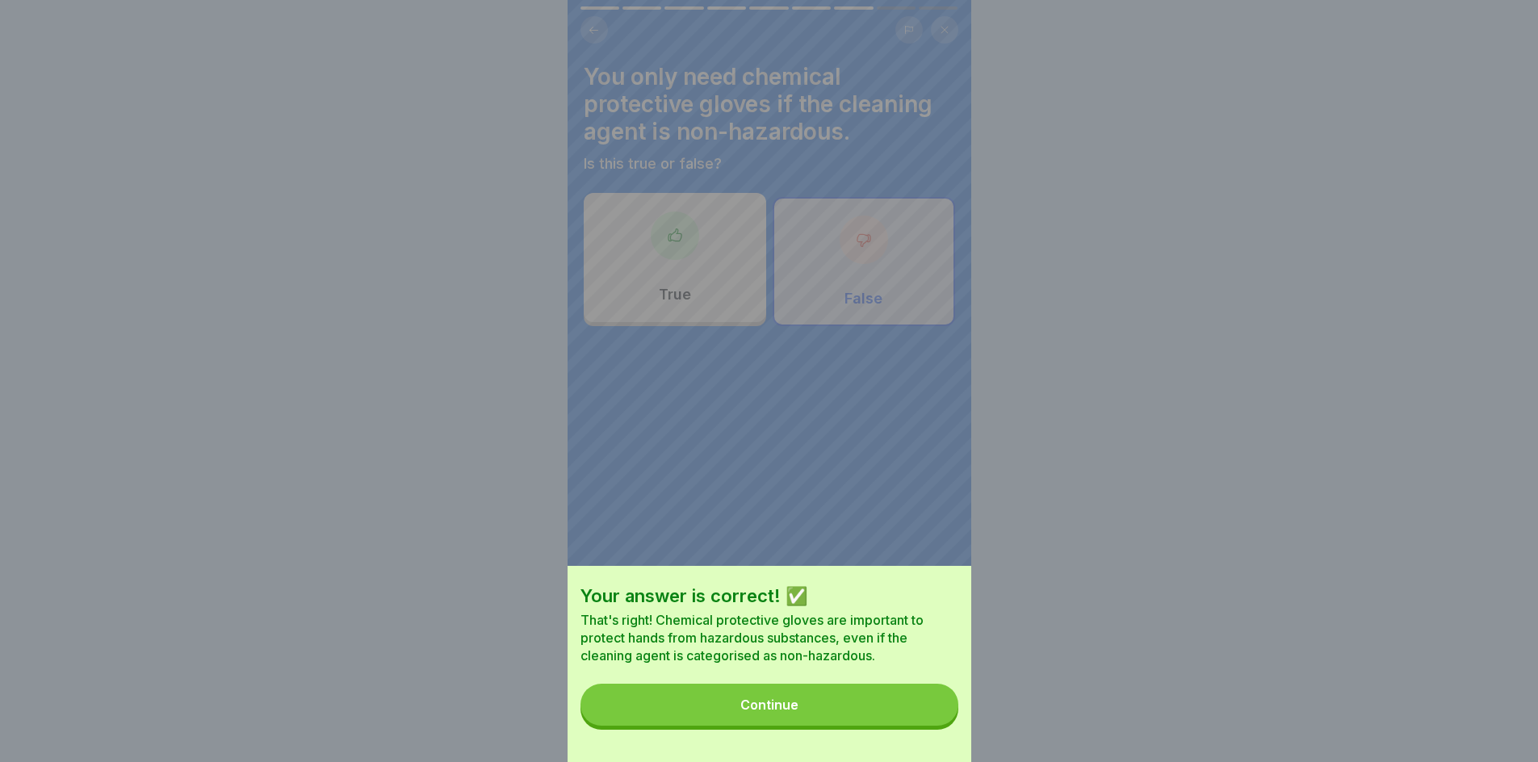
click at [809, 706] on button "Continue" at bounding box center [770, 705] width 378 height 42
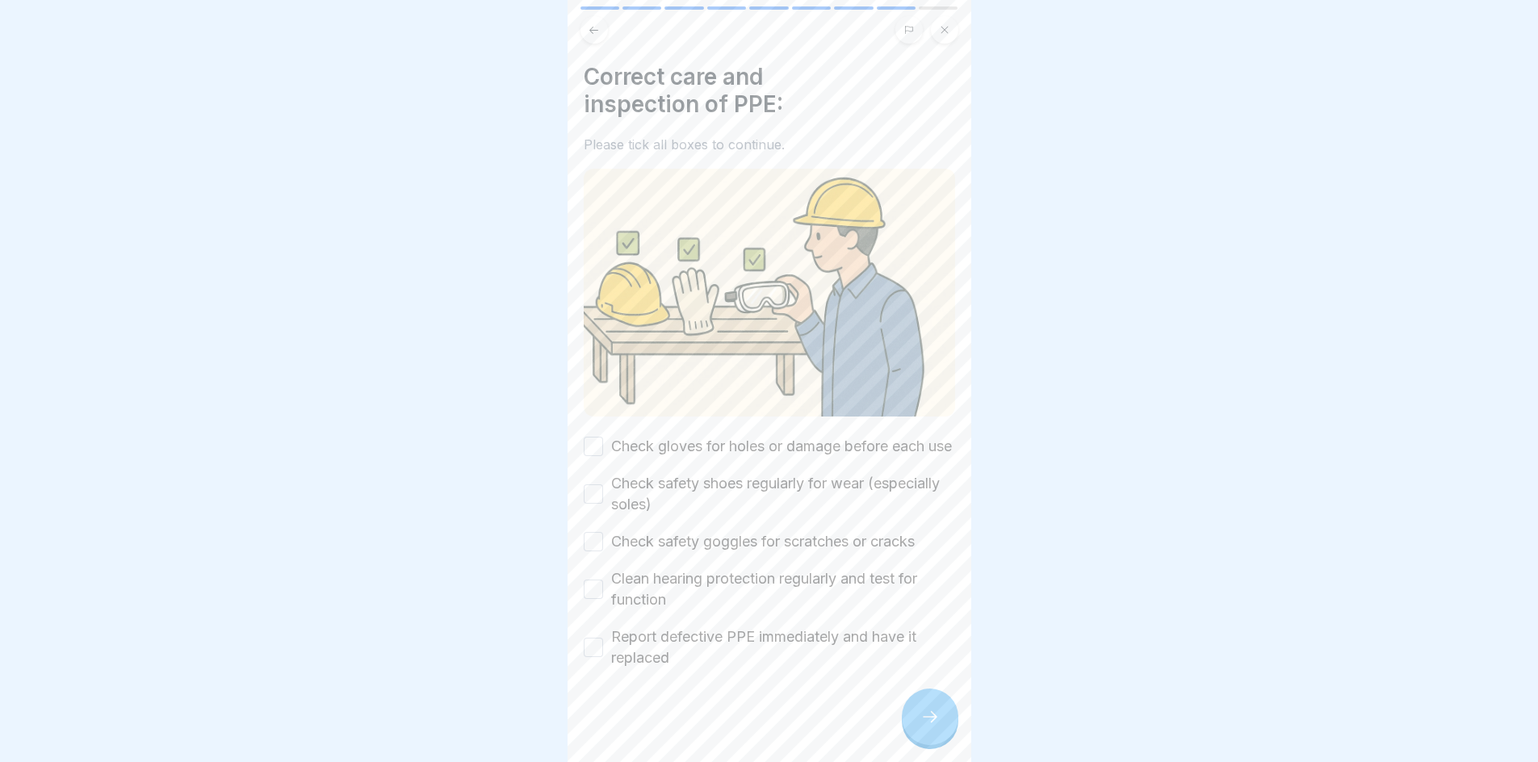
click at [598, 451] on button "Check gloves for holes or damage before each use" at bounding box center [593, 446] width 19 height 19
click at [594, 504] on button "Check safety shoes regularly for wear (especially soles)" at bounding box center [593, 494] width 19 height 19
click at [600, 552] on button "Check safety goggles for scratches or cracks" at bounding box center [593, 541] width 19 height 19
click at [598, 599] on button "Clean hearing protection regularly and test for function" at bounding box center [593, 589] width 19 height 19
click at [601, 653] on button "Report defective PPE immediately and have it replaced" at bounding box center [593, 647] width 19 height 19
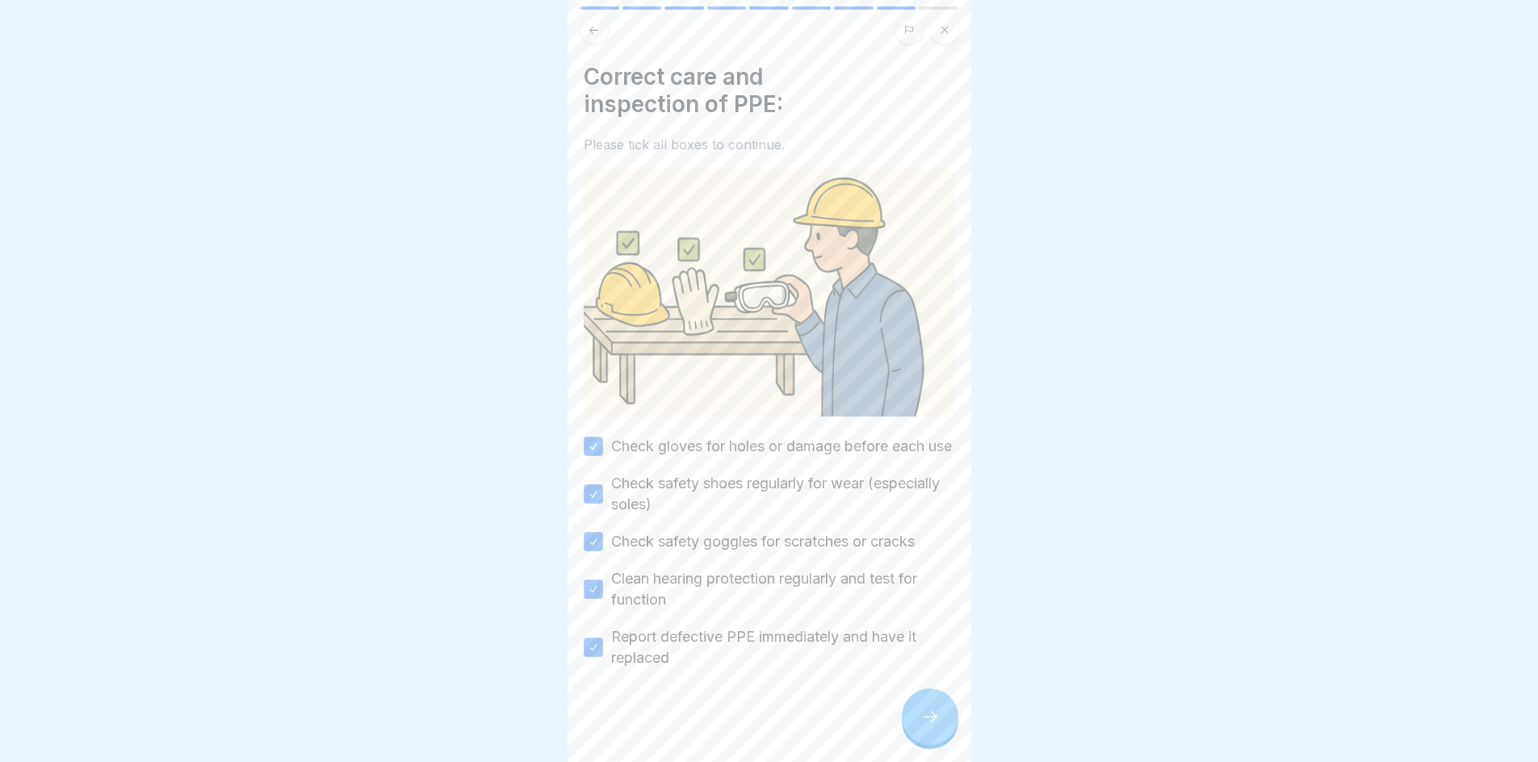
click at [930, 727] on icon at bounding box center [930, 716] width 19 height 19
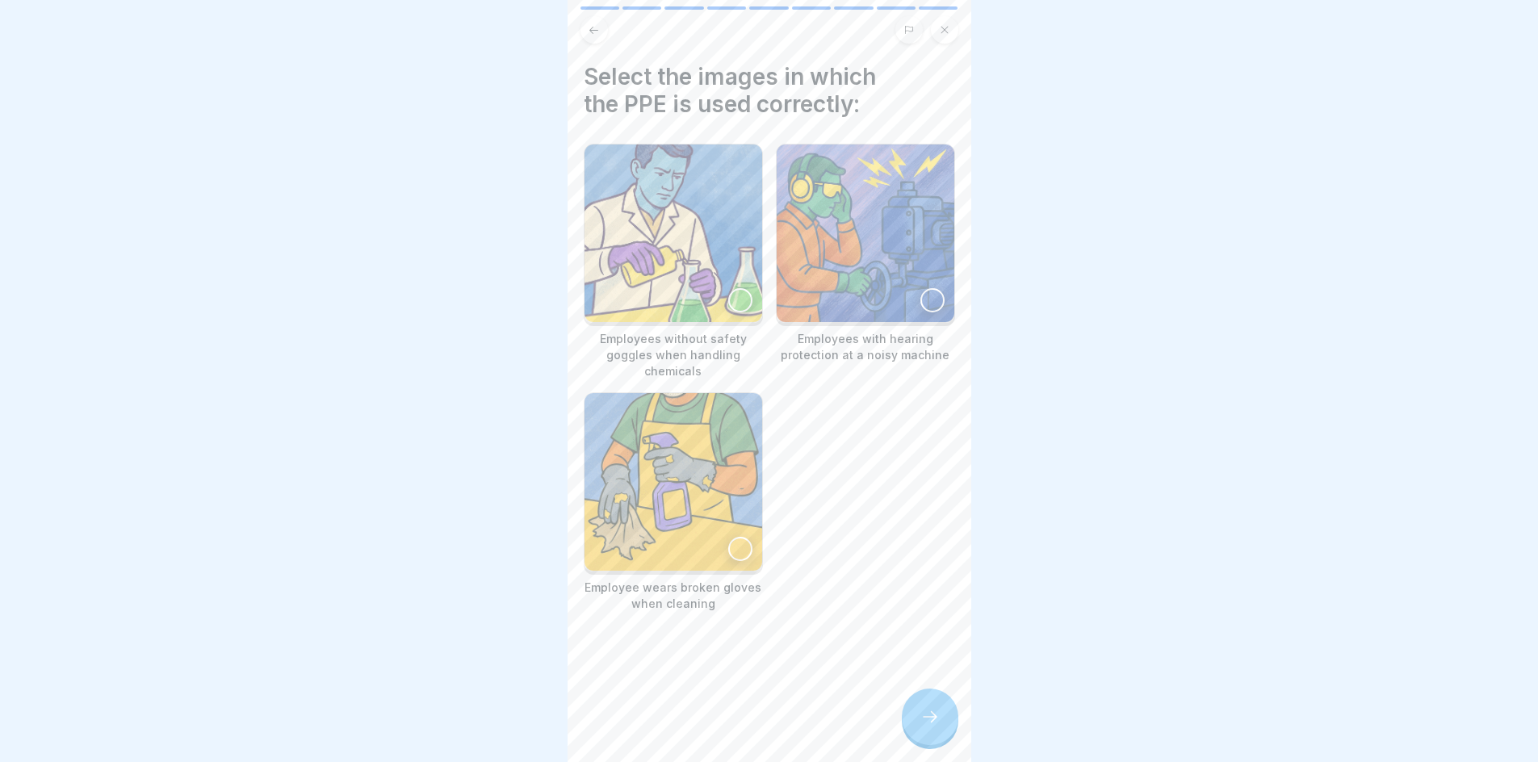
click at [921, 297] on div at bounding box center [933, 300] width 24 height 24
click at [947, 721] on div at bounding box center [930, 717] width 57 height 57
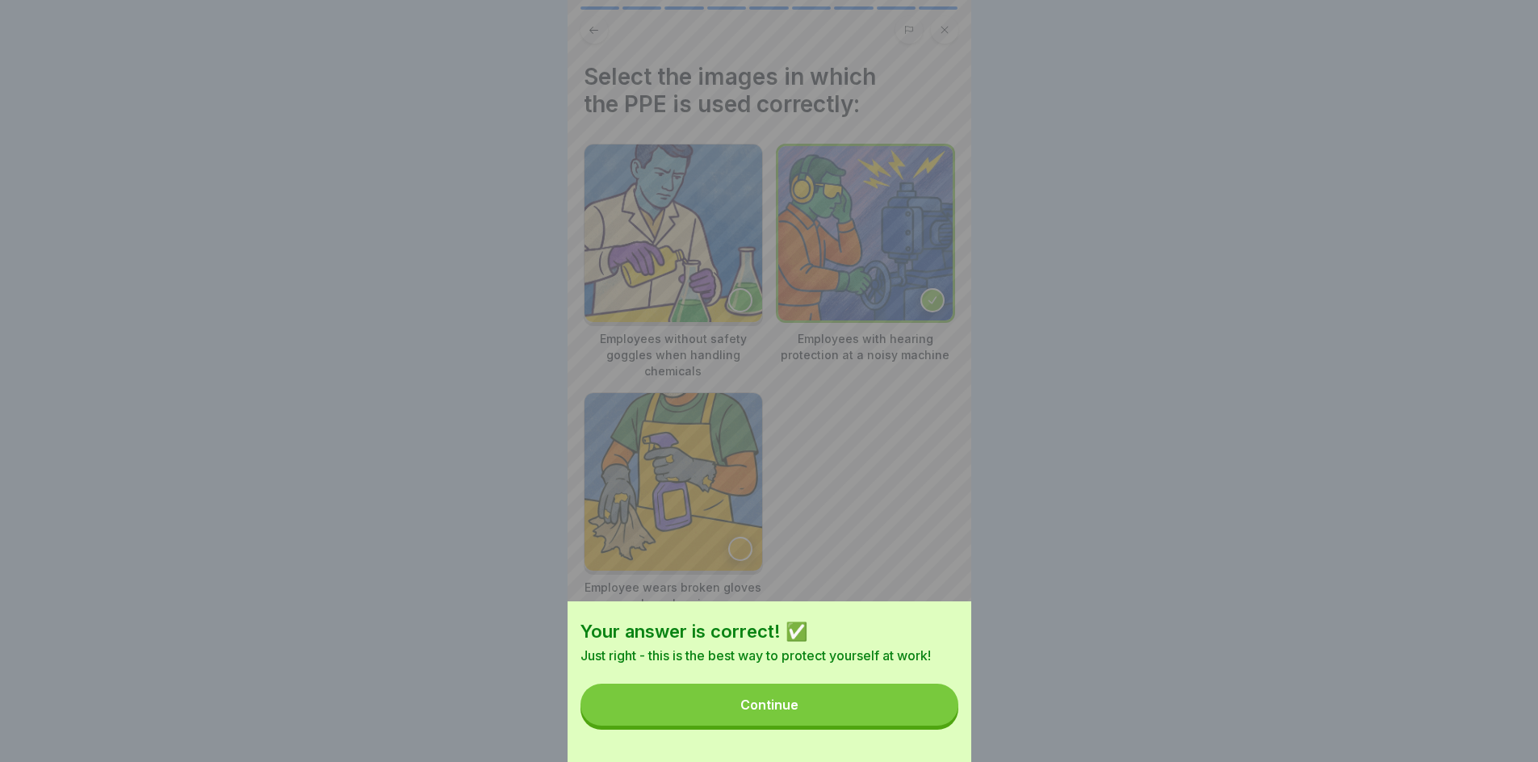
click at [938, 708] on button "Continue" at bounding box center [770, 705] width 378 height 42
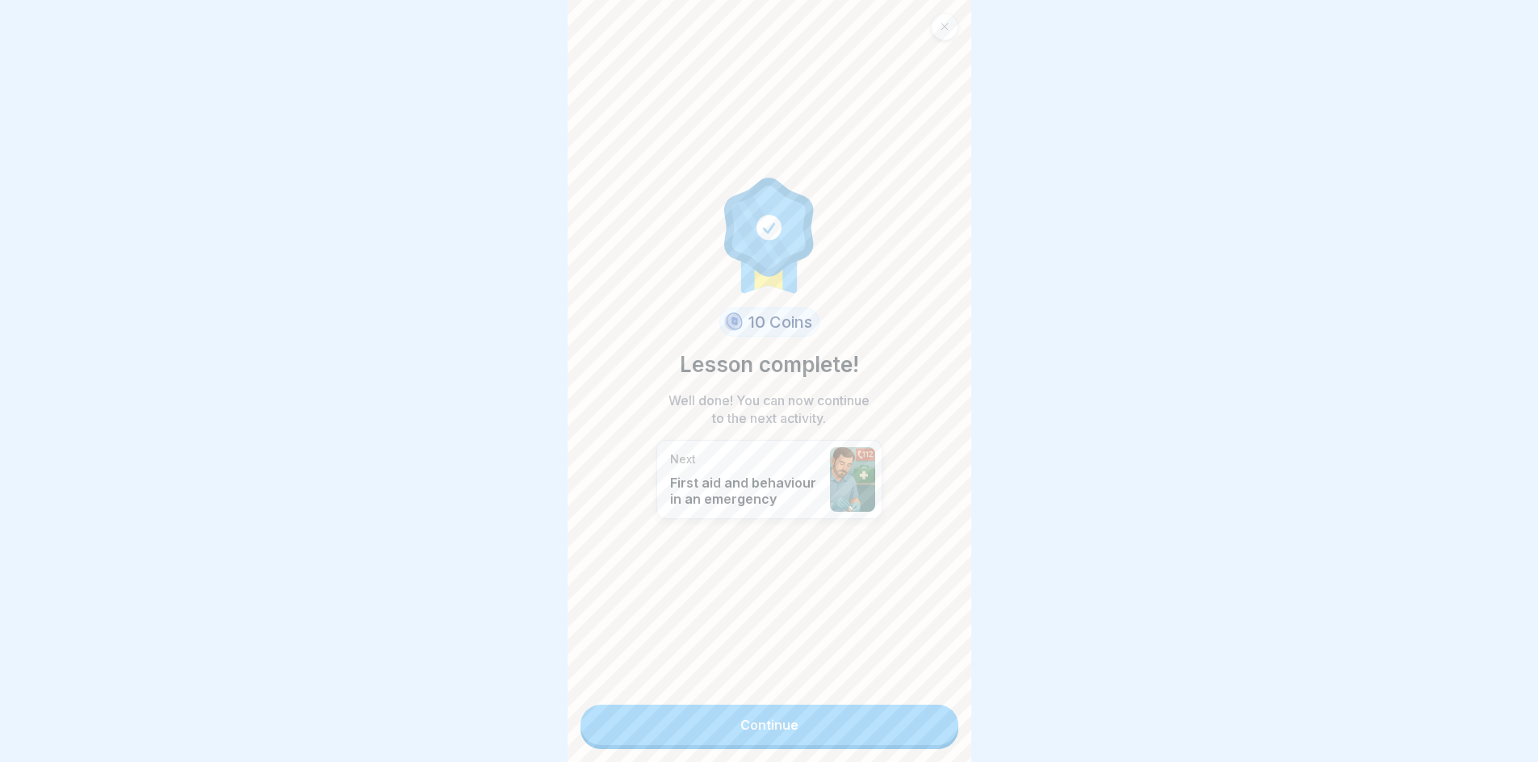
click at [787, 733] on link "Continue" at bounding box center [770, 725] width 378 height 40
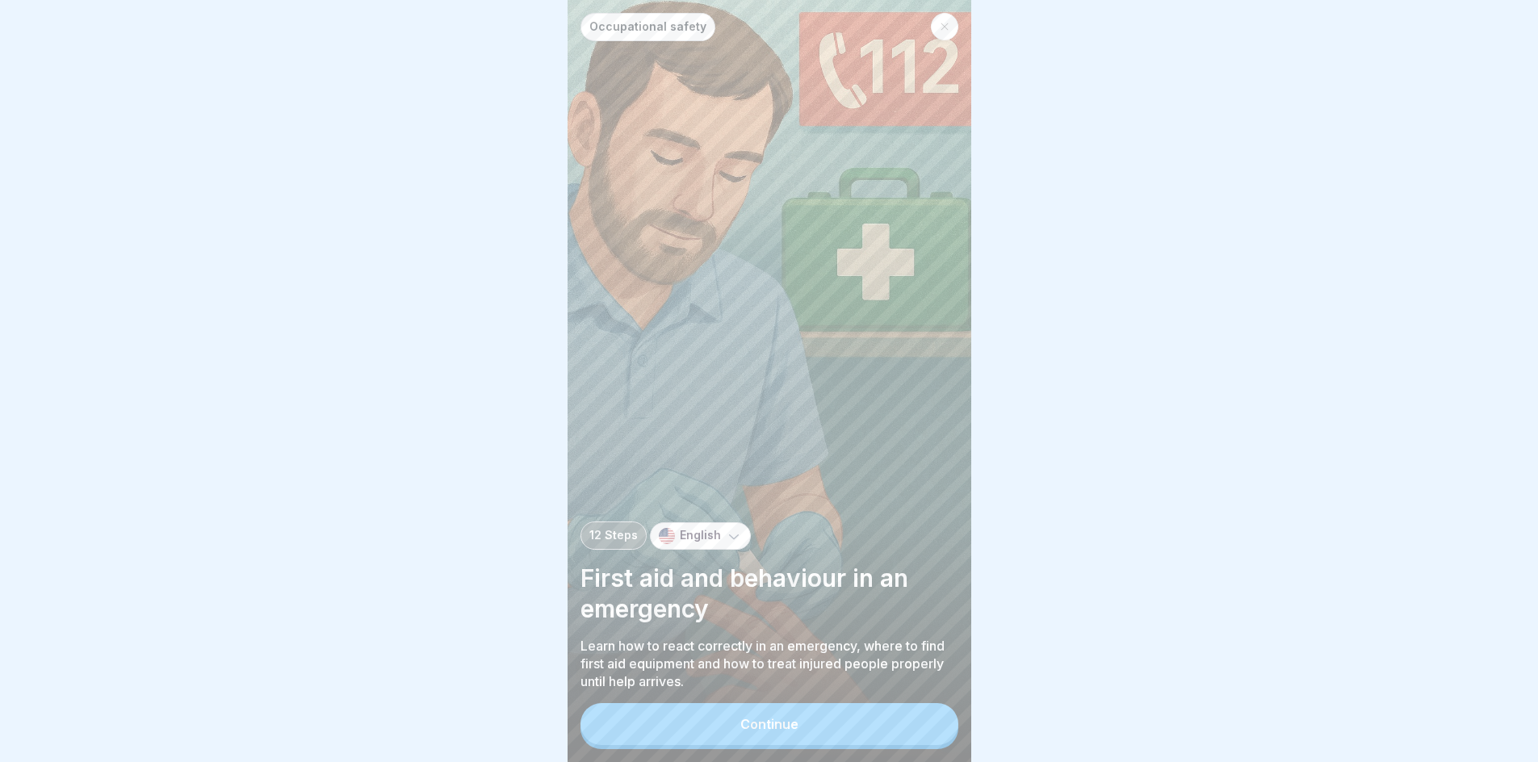
click at [787, 732] on div "Continue" at bounding box center [769, 724] width 58 height 15
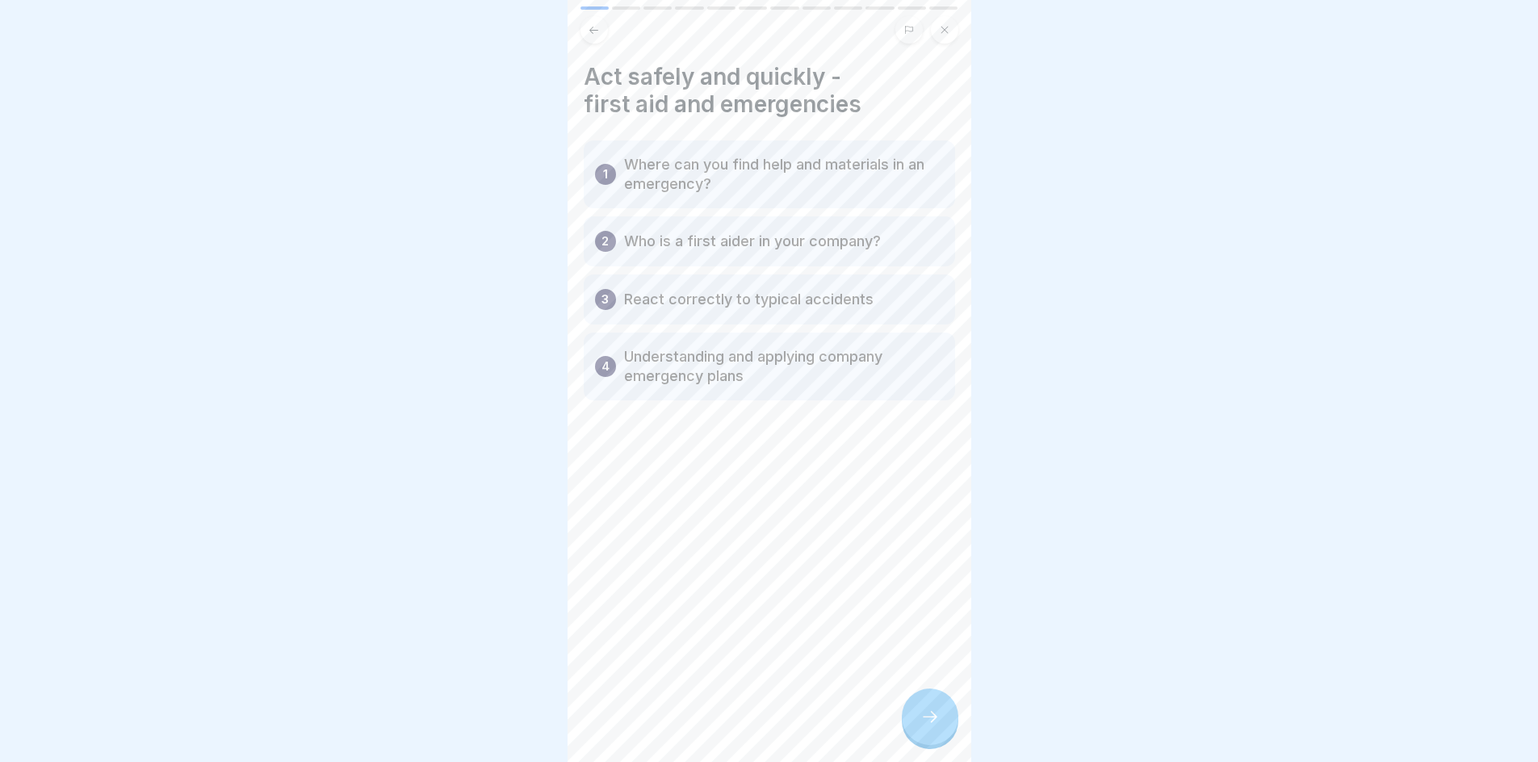
click at [937, 740] on div at bounding box center [930, 717] width 57 height 57
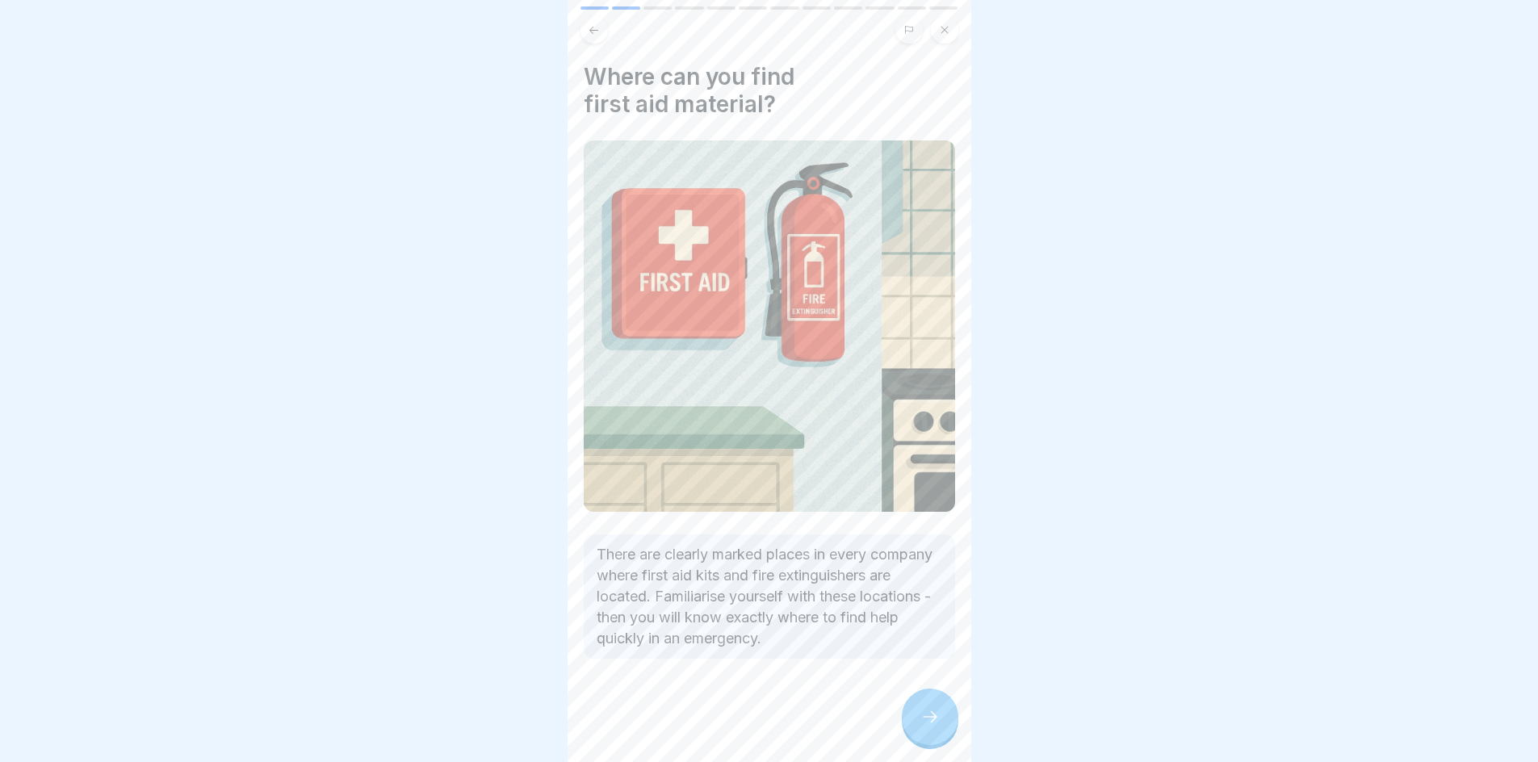
click at [925, 721] on div at bounding box center [930, 717] width 57 height 57
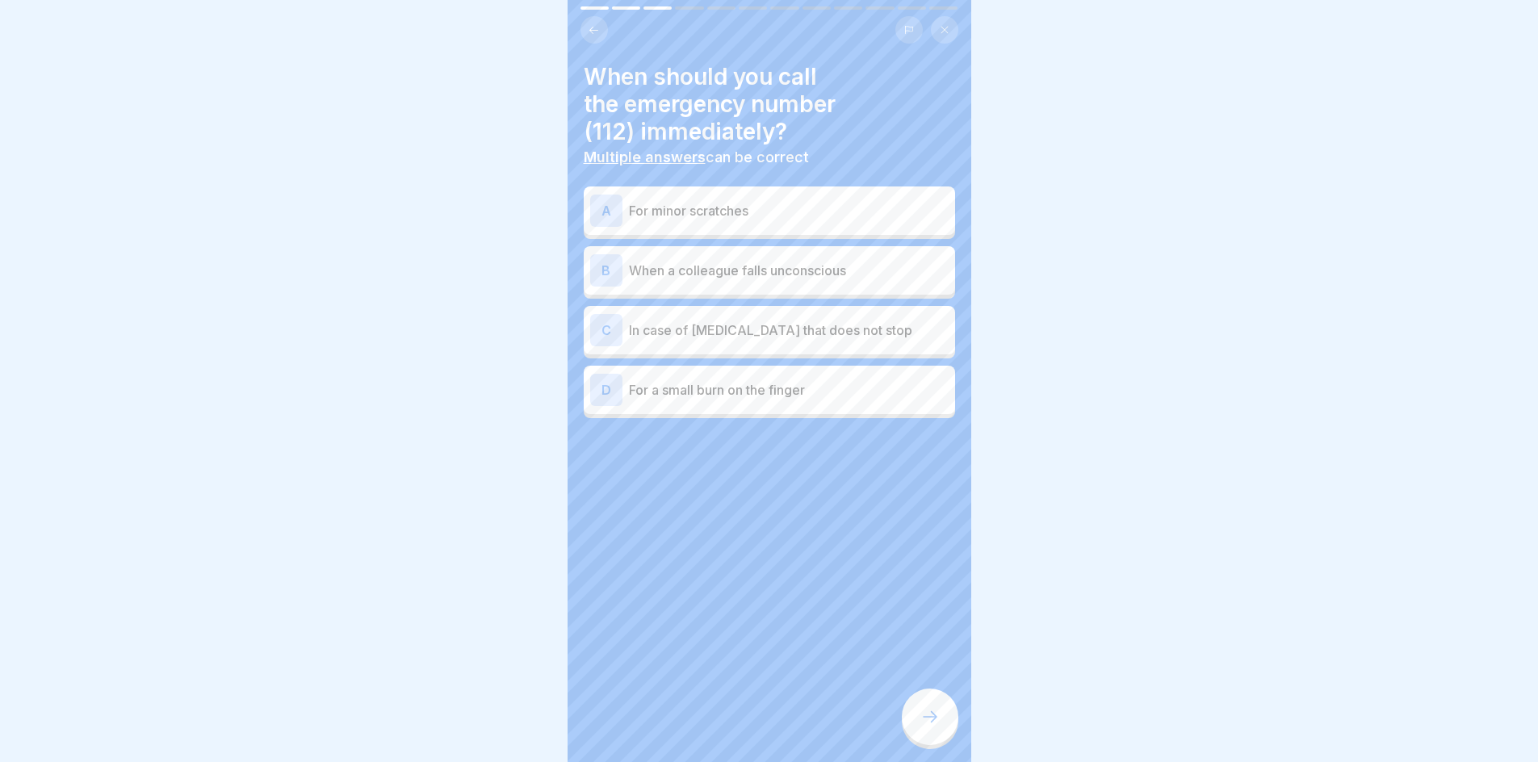
click at [837, 274] on p "When a colleague falls unconscious" at bounding box center [789, 270] width 320 height 19
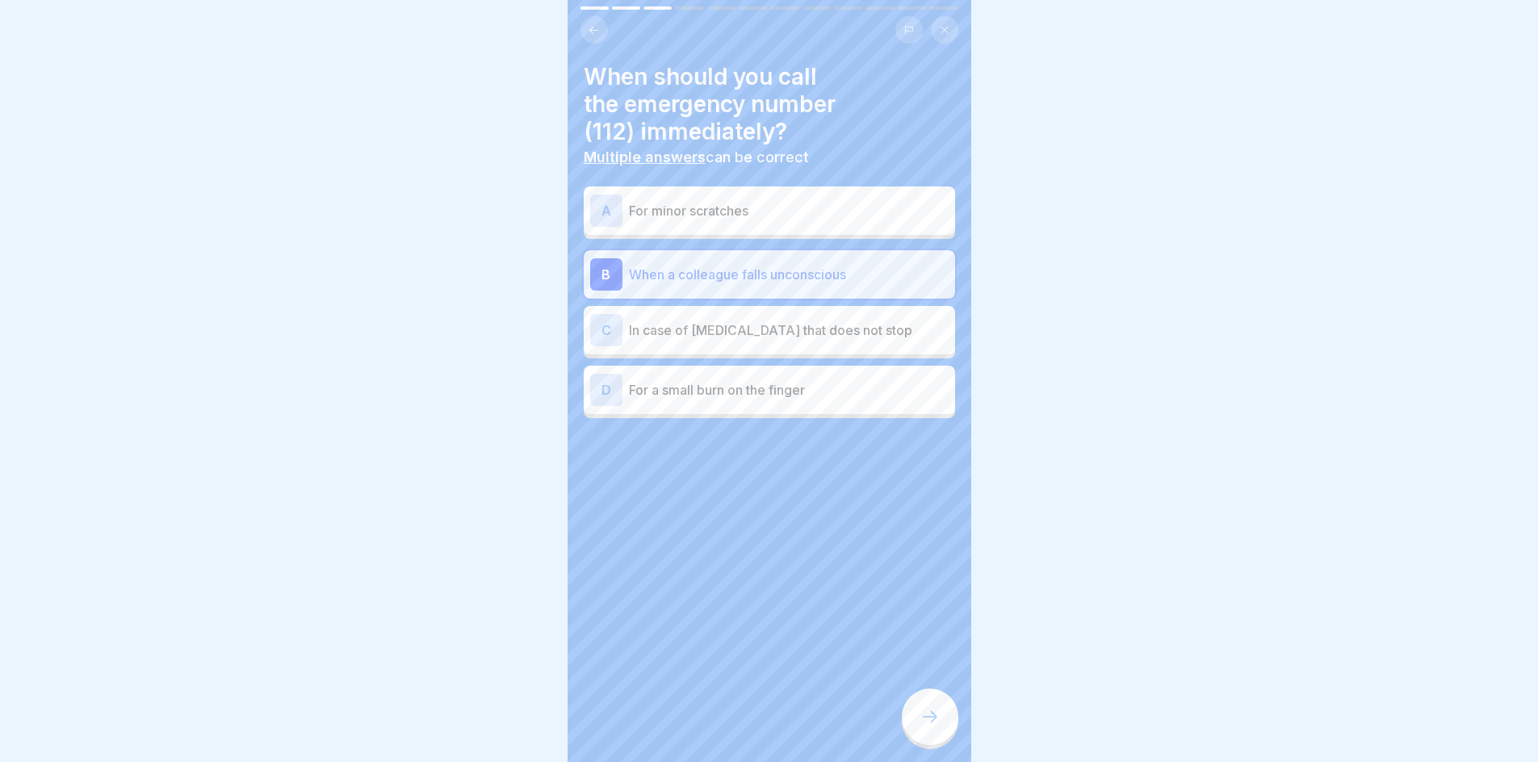
click at [782, 330] on p "In case of [MEDICAL_DATA] that does not stop" at bounding box center [789, 330] width 320 height 19
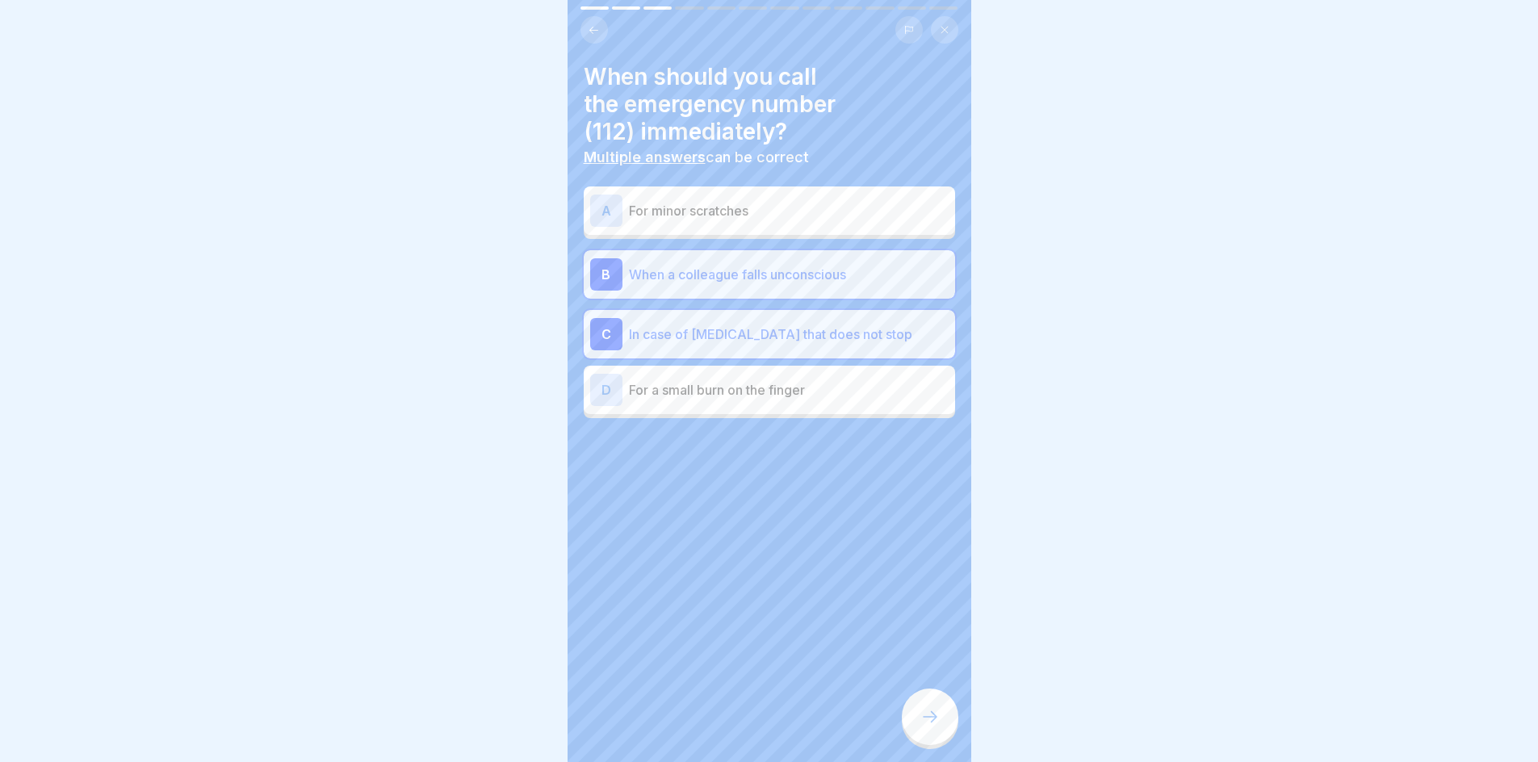
click at [930, 727] on icon at bounding box center [930, 716] width 19 height 19
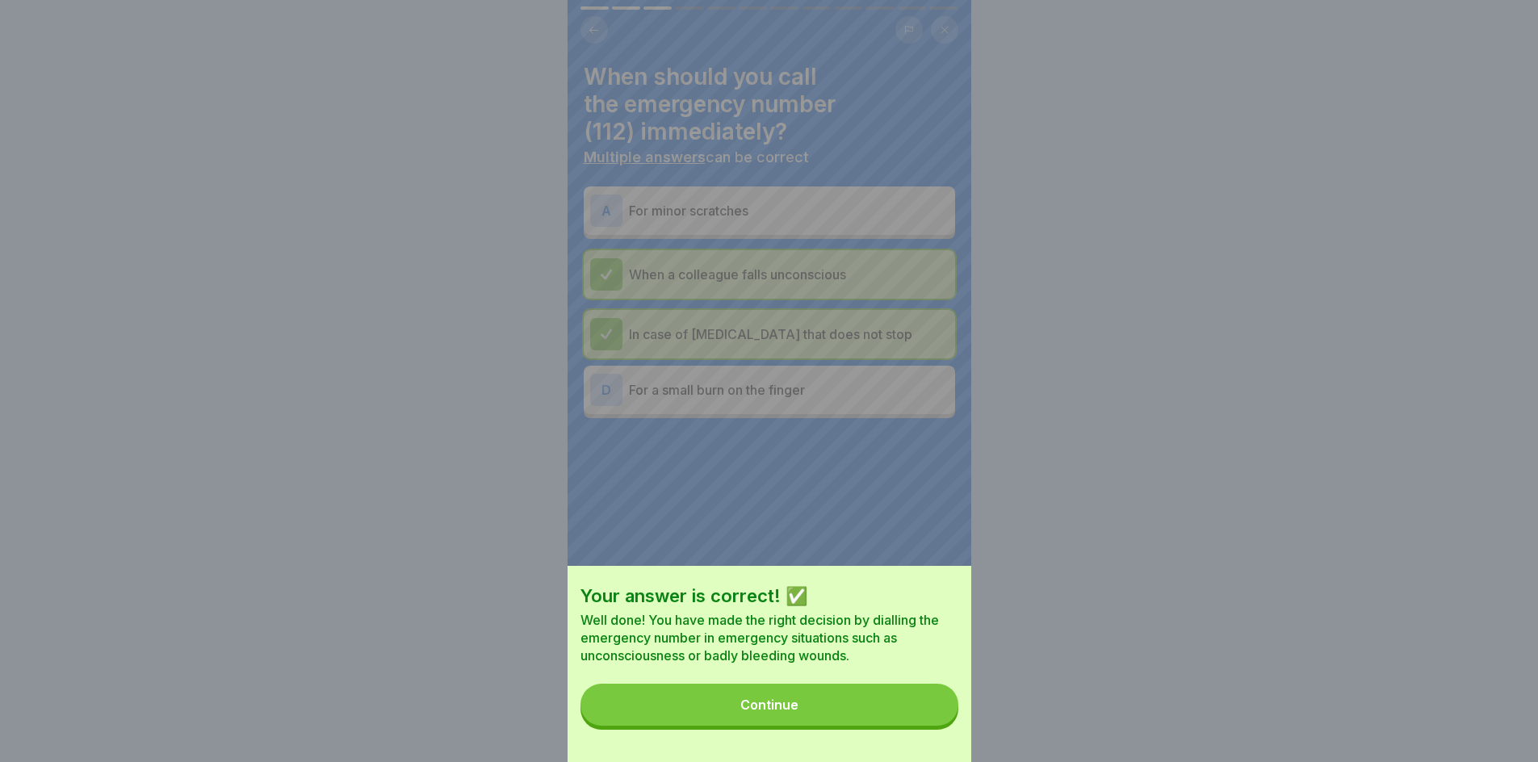
click at [901, 715] on button "Continue" at bounding box center [770, 705] width 378 height 42
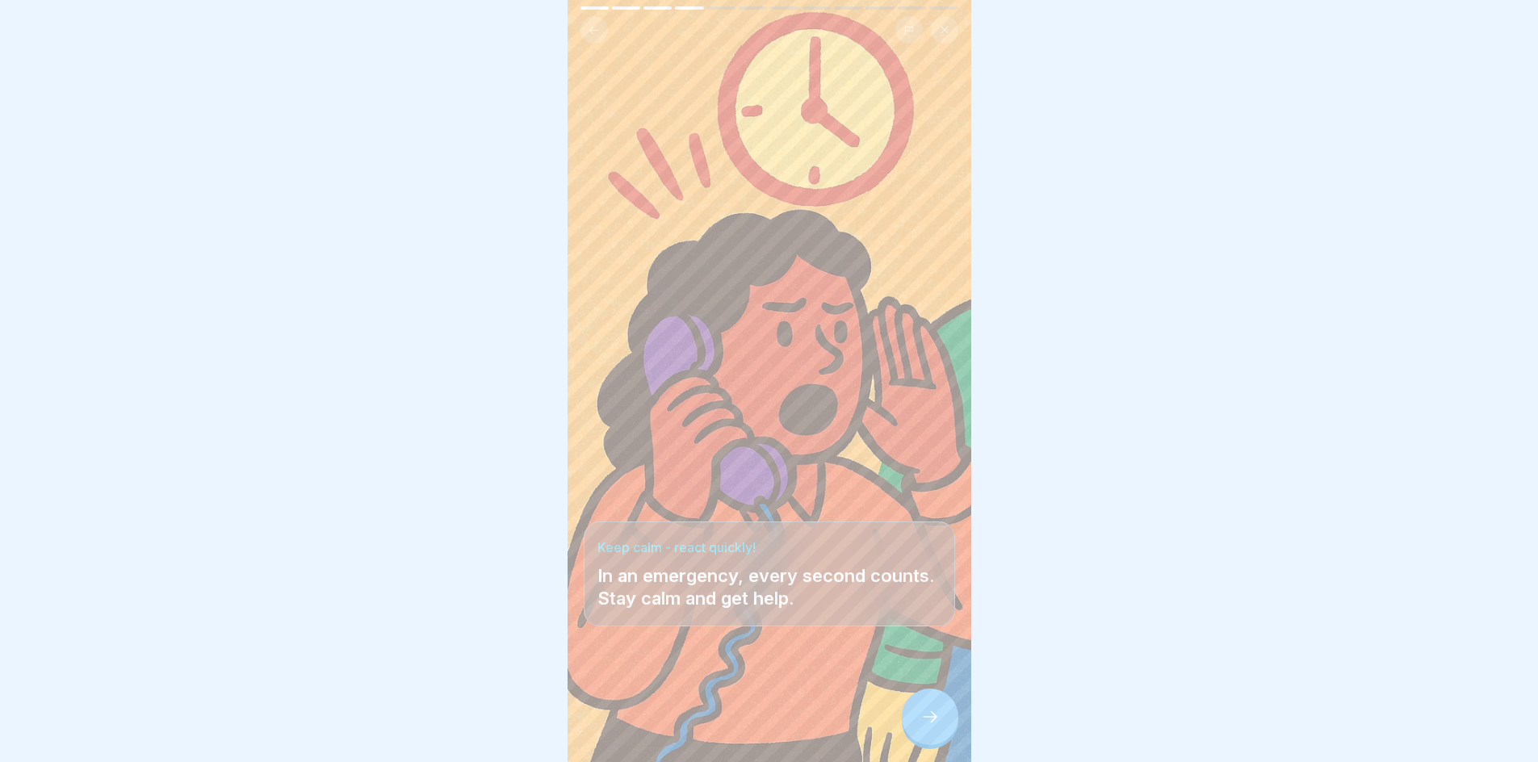
click at [925, 727] on icon at bounding box center [930, 716] width 19 height 19
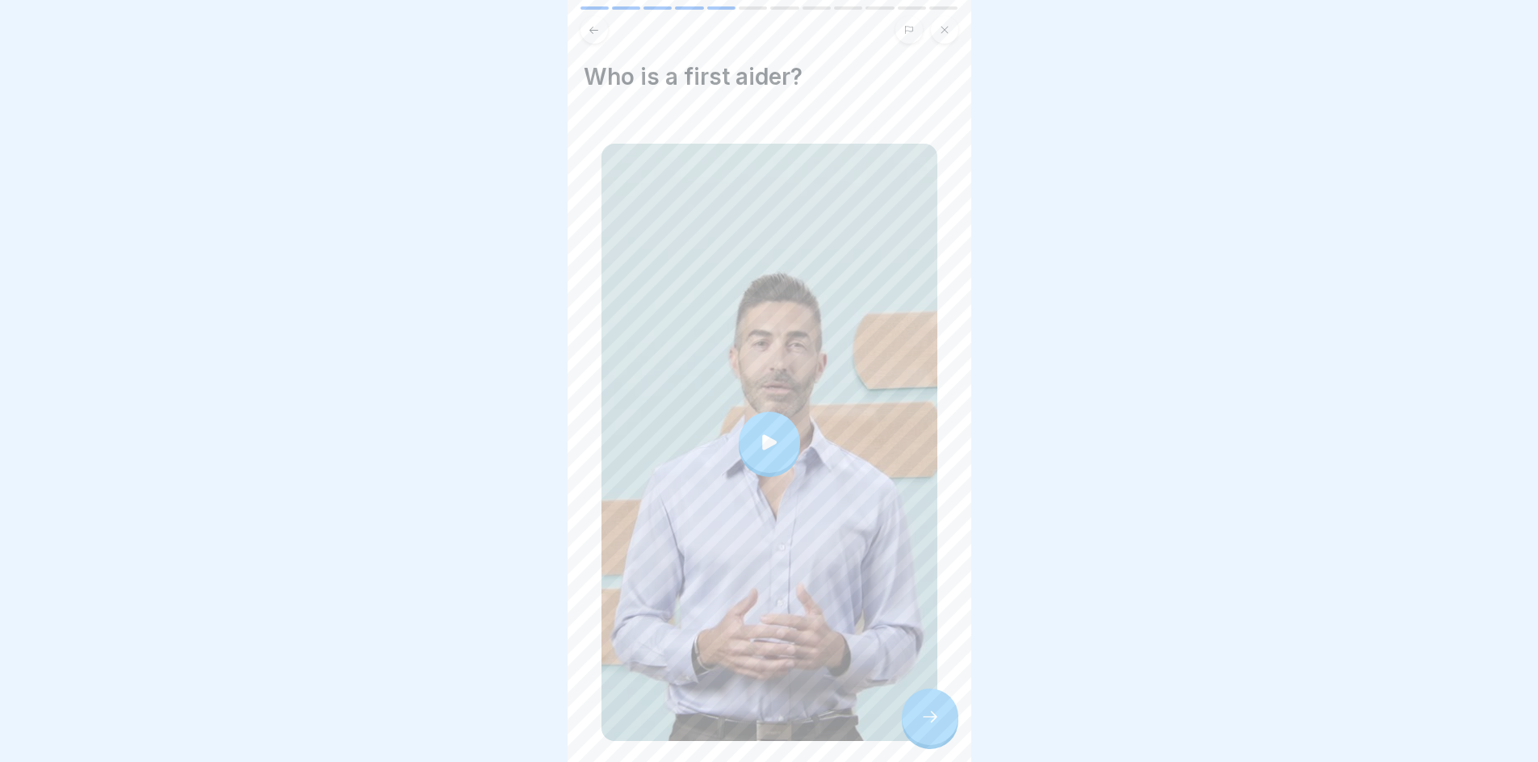
click at [762, 444] on div at bounding box center [769, 442] width 61 height 61
click at [928, 745] on div at bounding box center [930, 717] width 57 height 57
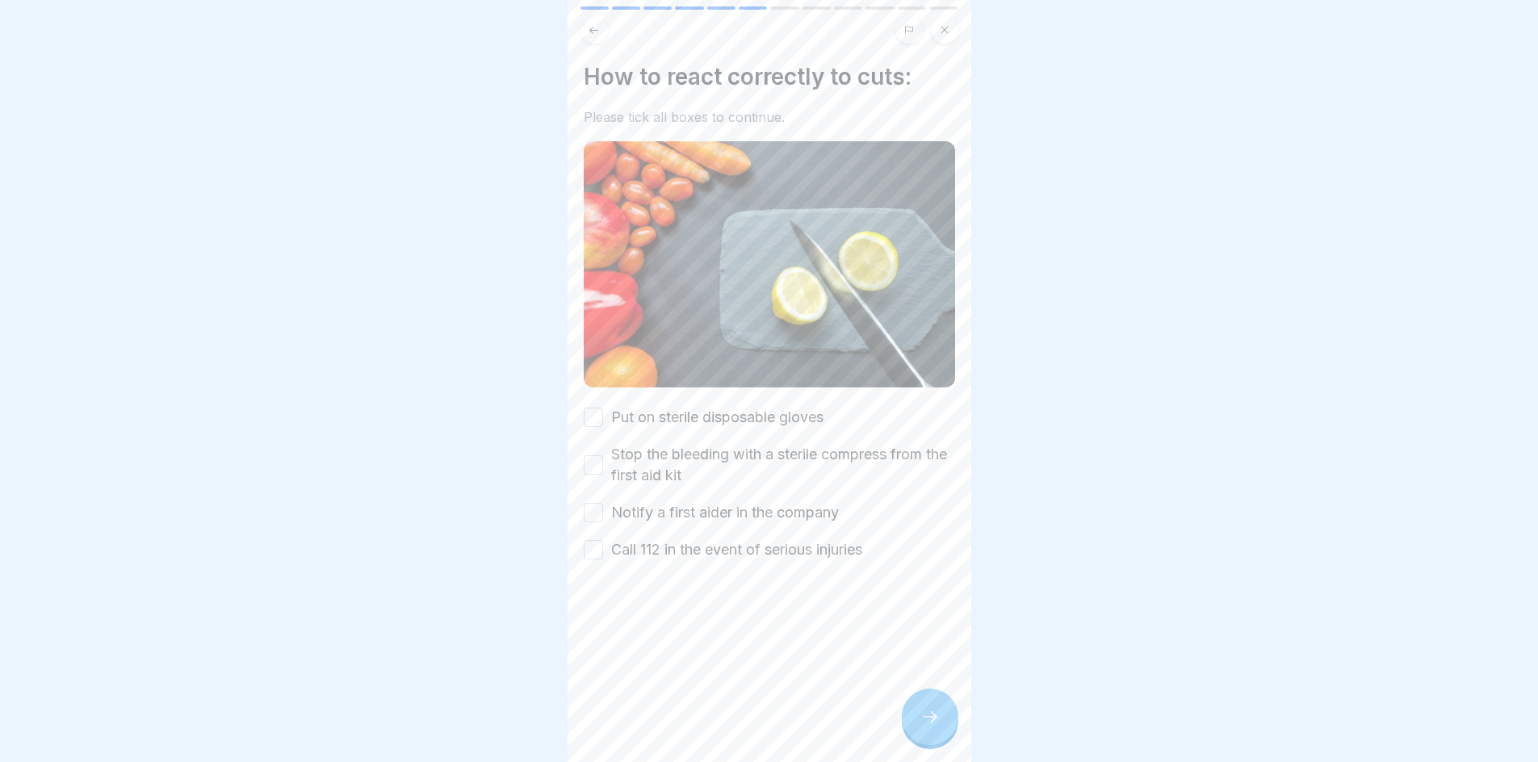
click at [592, 410] on button "Put on sterile disposable gloves" at bounding box center [593, 417] width 19 height 19
click at [598, 455] on button "Stop the bleeding with a sterile compress from the first aid kit" at bounding box center [593, 464] width 19 height 19
click at [596, 504] on button "Notify a first aider in the company" at bounding box center [593, 512] width 19 height 19
click at [591, 543] on button "Call 112 in the event of serious injuries" at bounding box center [593, 549] width 19 height 19
click at [911, 732] on div at bounding box center [930, 717] width 57 height 57
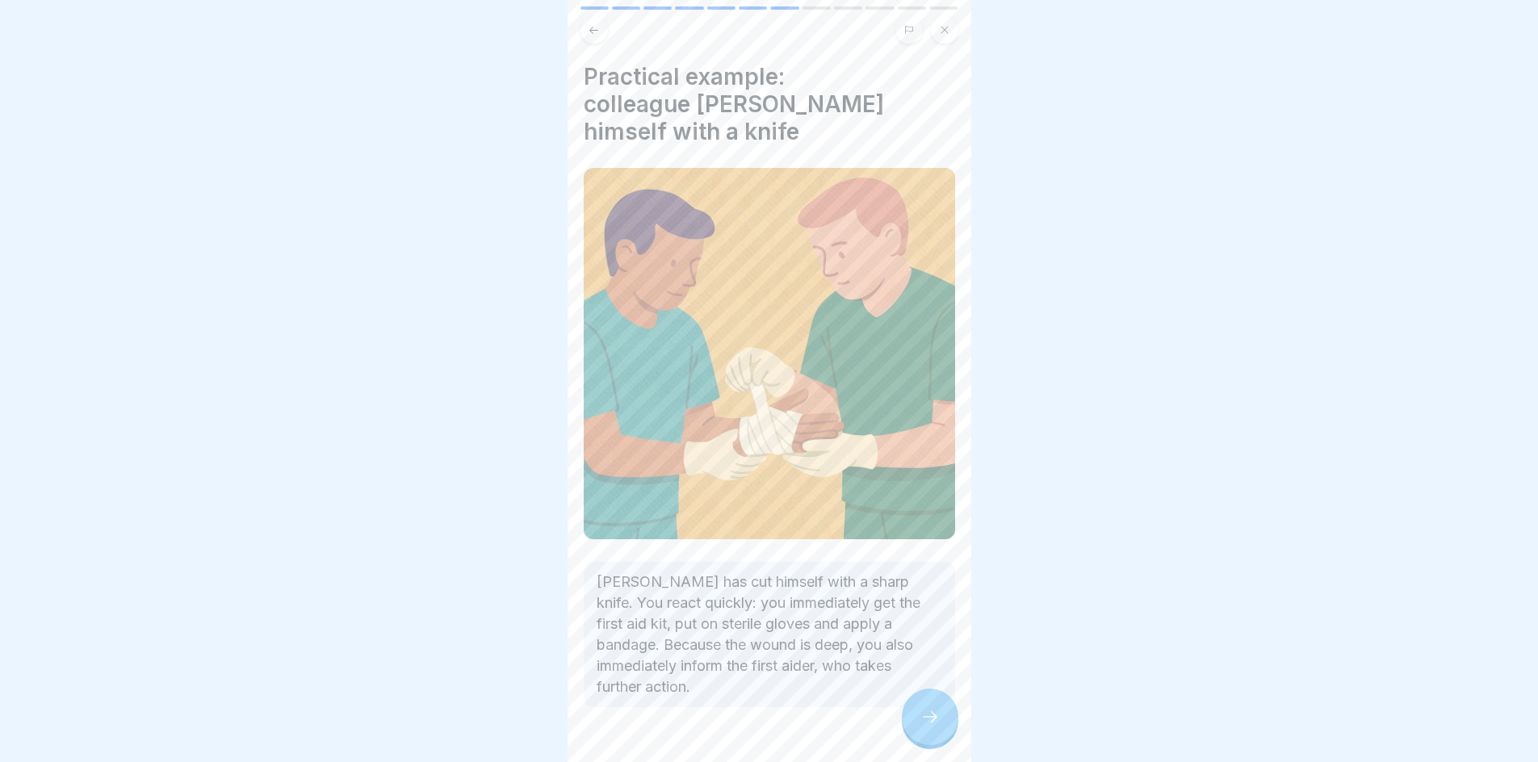
click at [942, 740] on div at bounding box center [930, 717] width 57 height 57
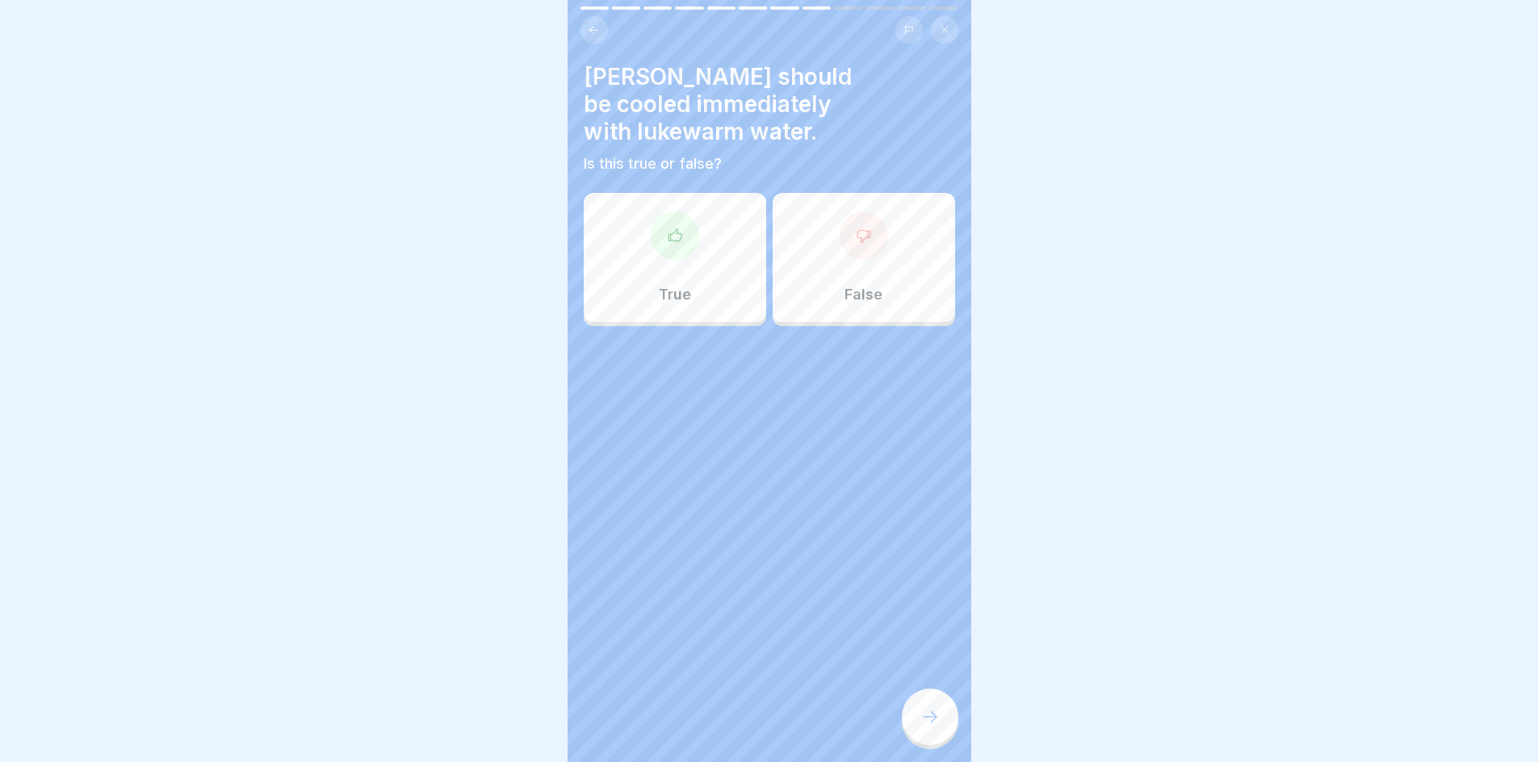
click at [841, 305] on div "False" at bounding box center [864, 257] width 182 height 129
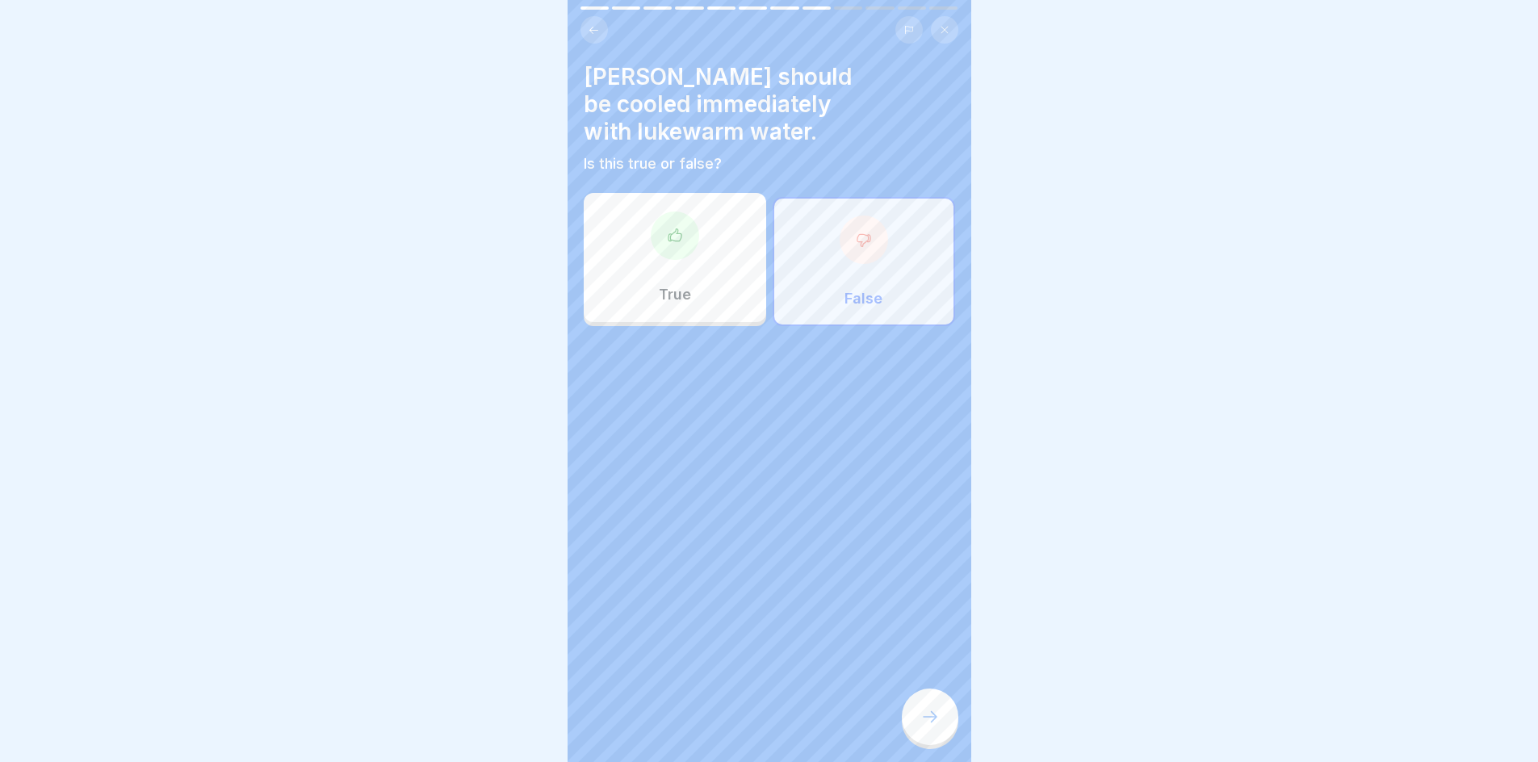
click at [694, 300] on div "True" at bounding box center [675, 257] width 182 height 129
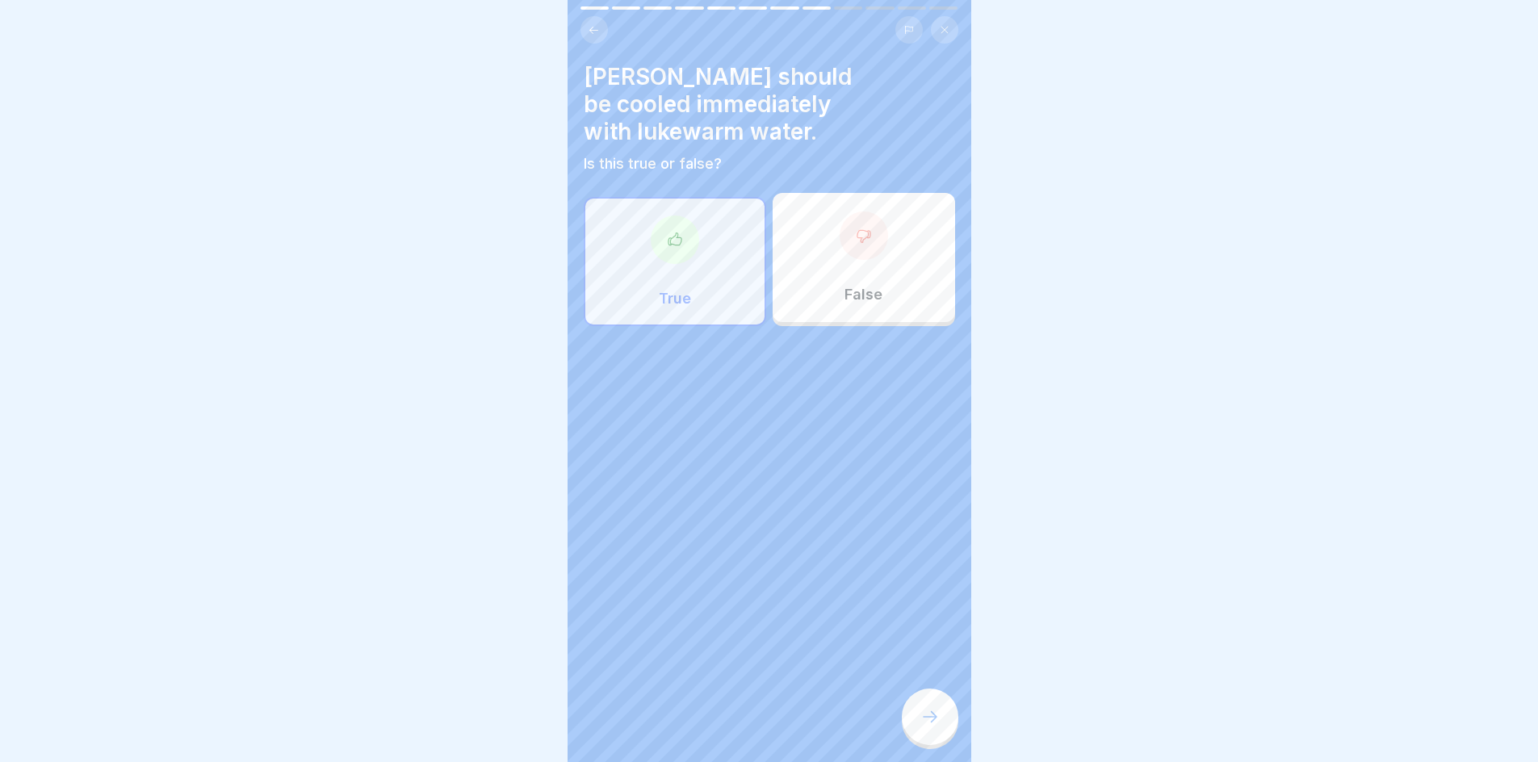
click at [918, 728] on div at bounding box center [930, 717] width 57 height 57
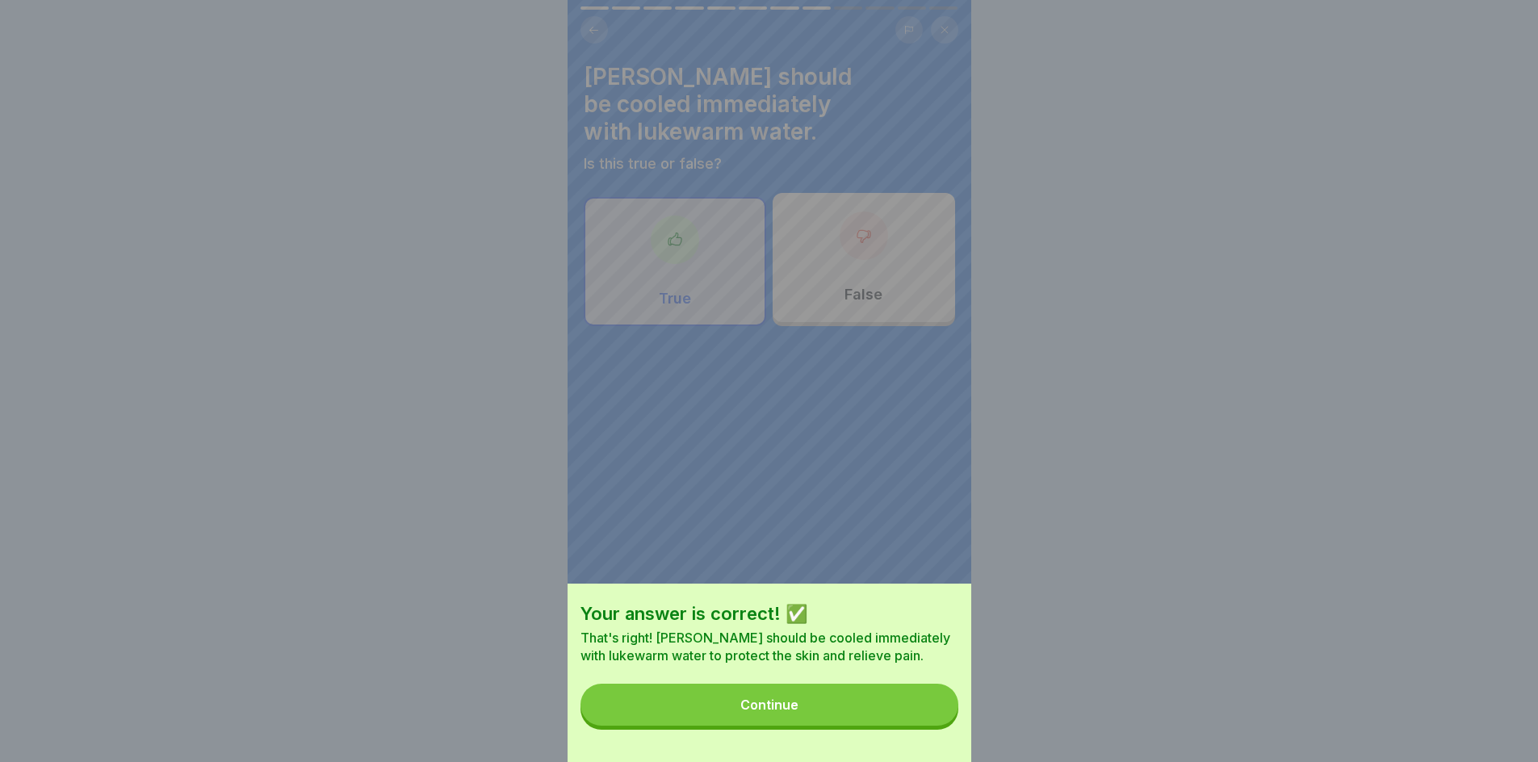
click at [892, 724] on button "Continue" at bounding box center [770, 705] width 378 height 42
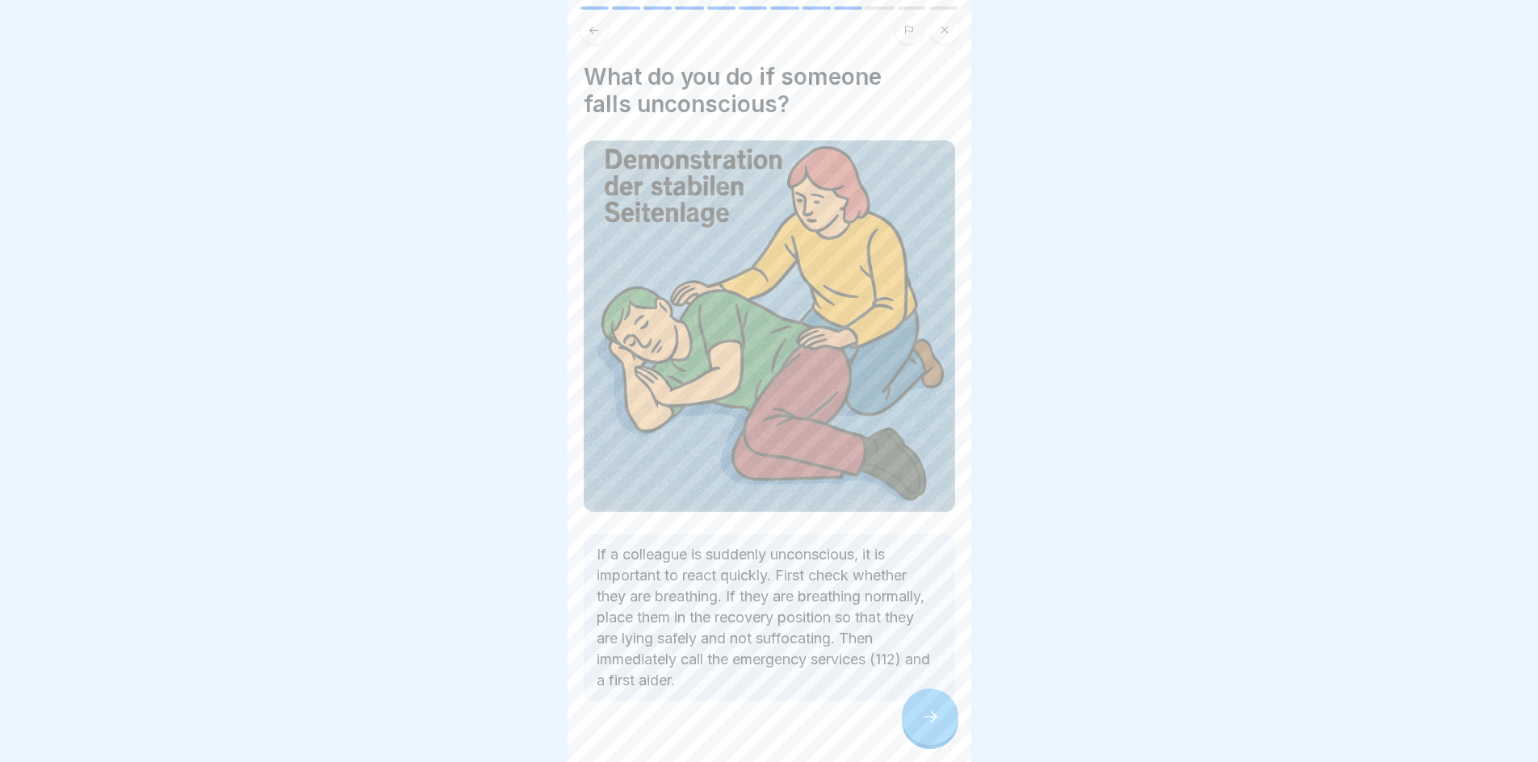
click at [925, 727] on icon at bounding box center [930, 716] width 19 height 19
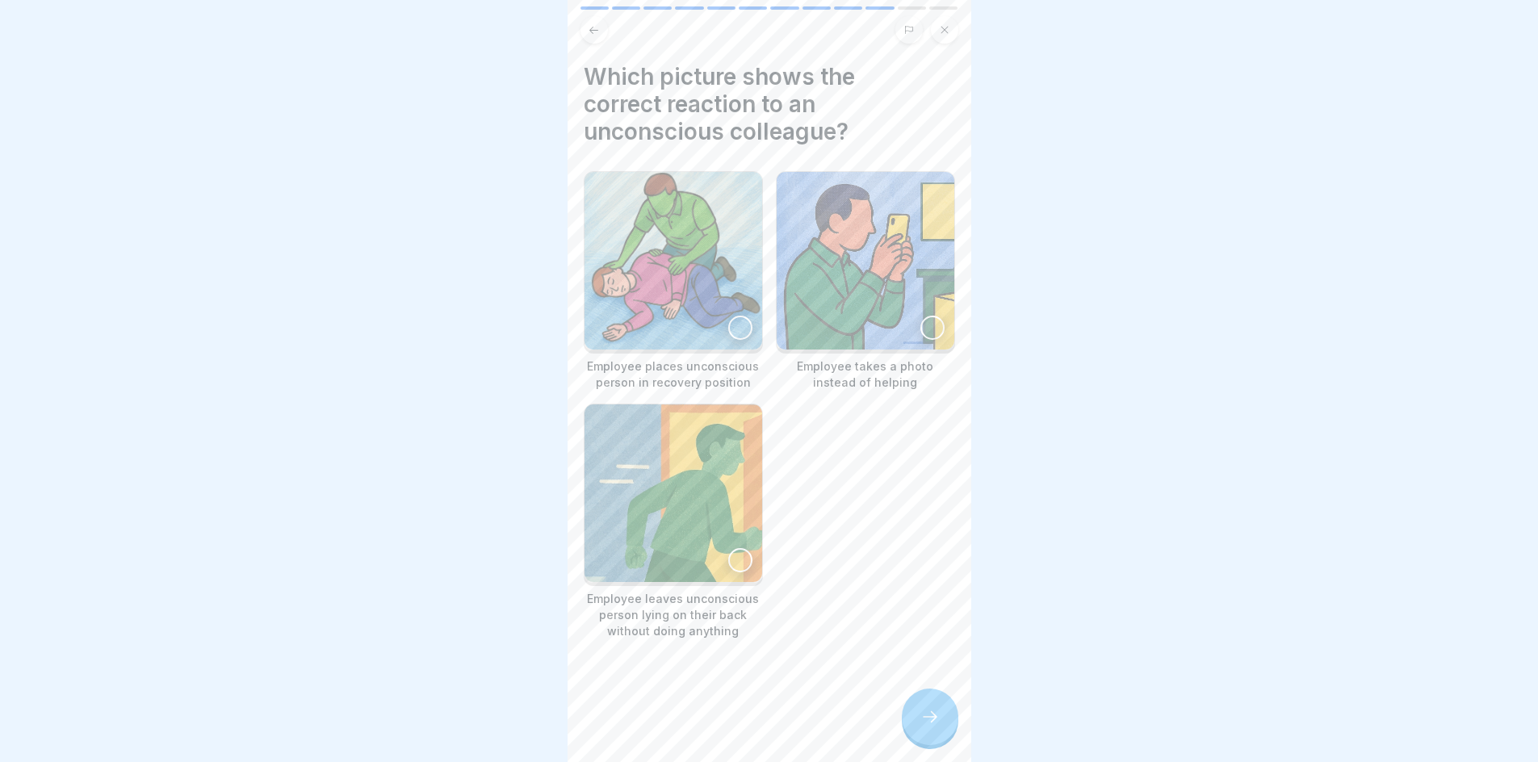
click at [732, 328] on div at bounding box center [740, 328] width 24 height 24
click at [949, 719] on div at bounding box center [930, 717] width 57 height 57
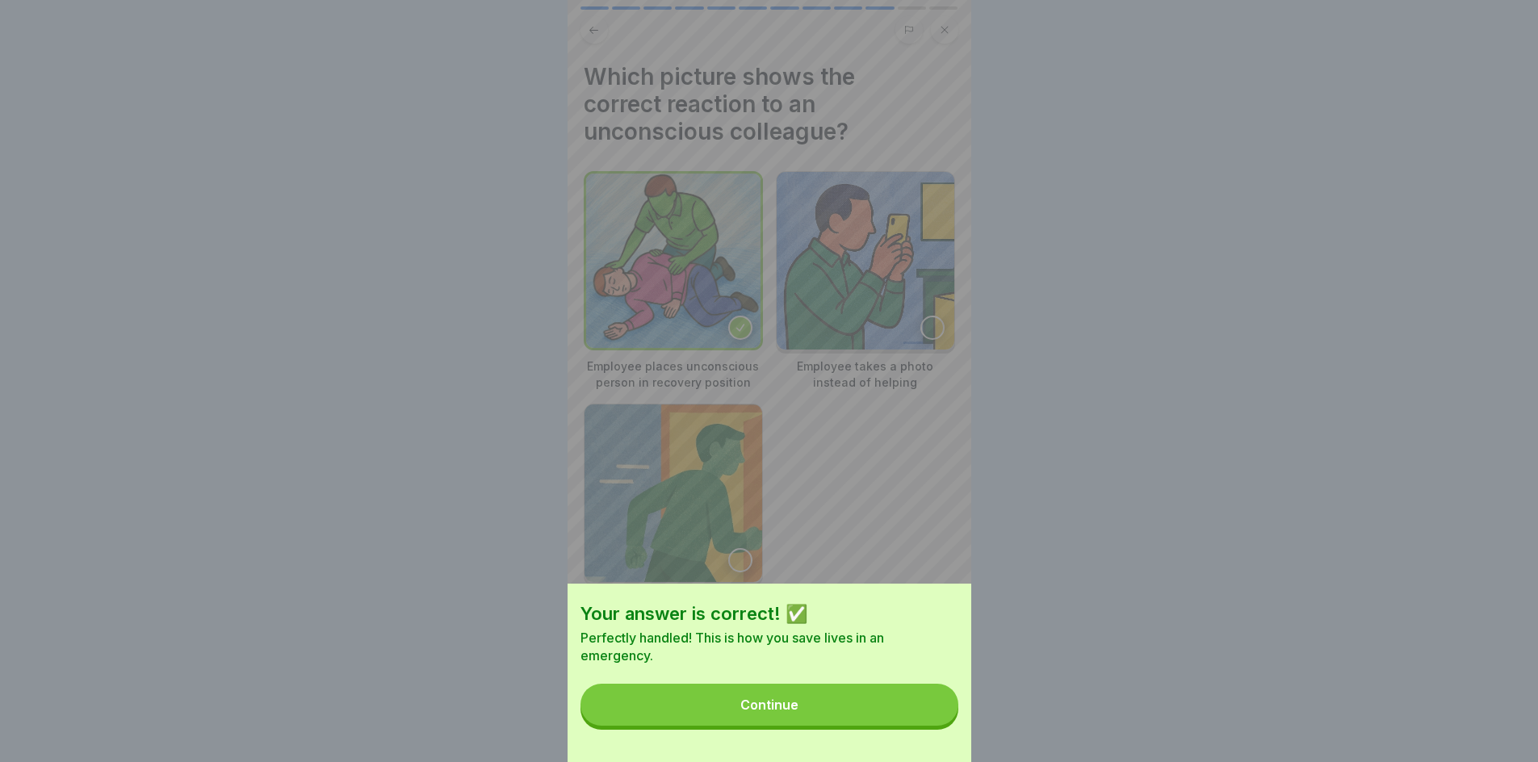
click at [841, 726] on button "Continue" at bounding box center [770, 705] width 378 height 42
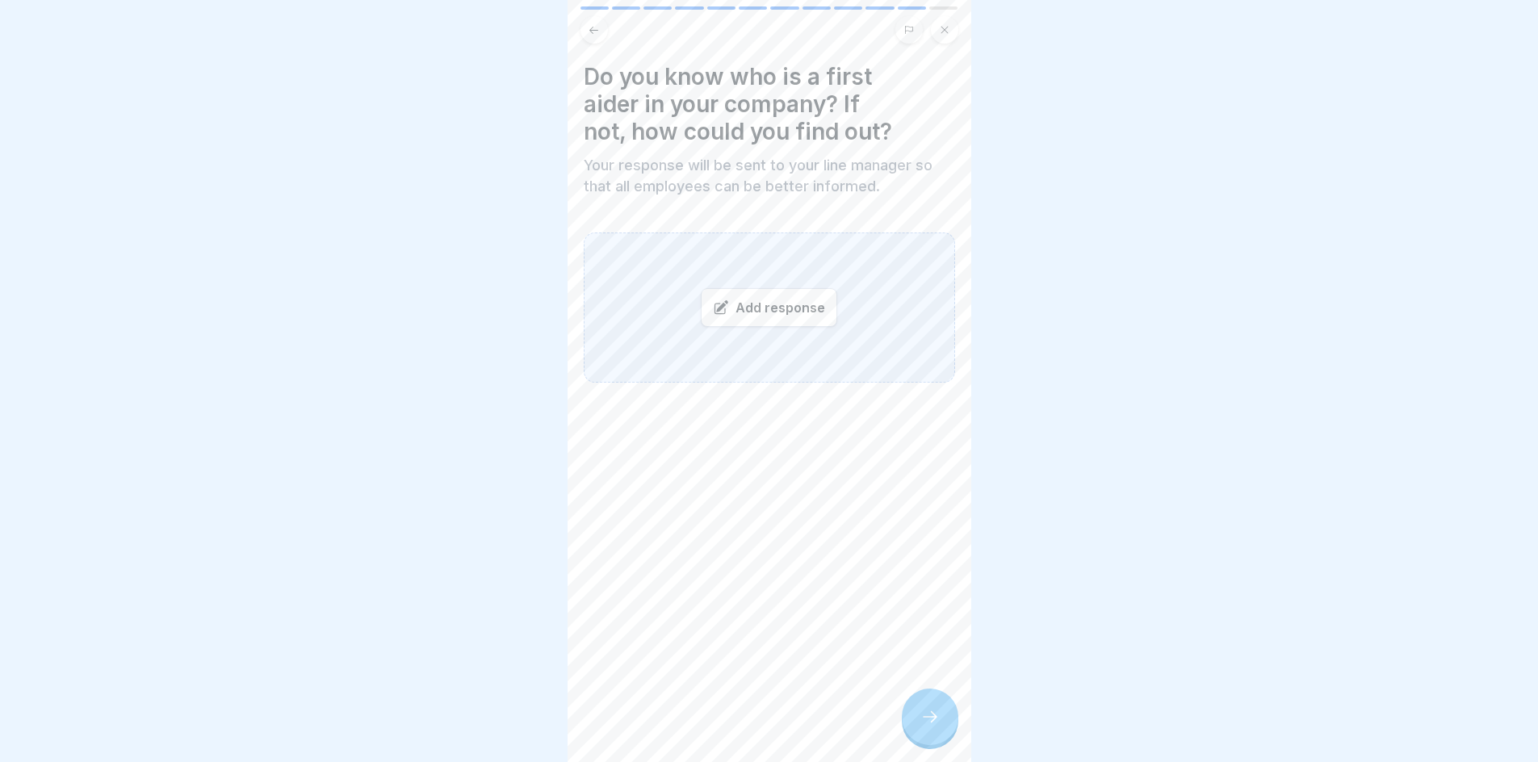
click at [784, 308] on div "Add response" at bounding box center [769, 307] width 136 height 39
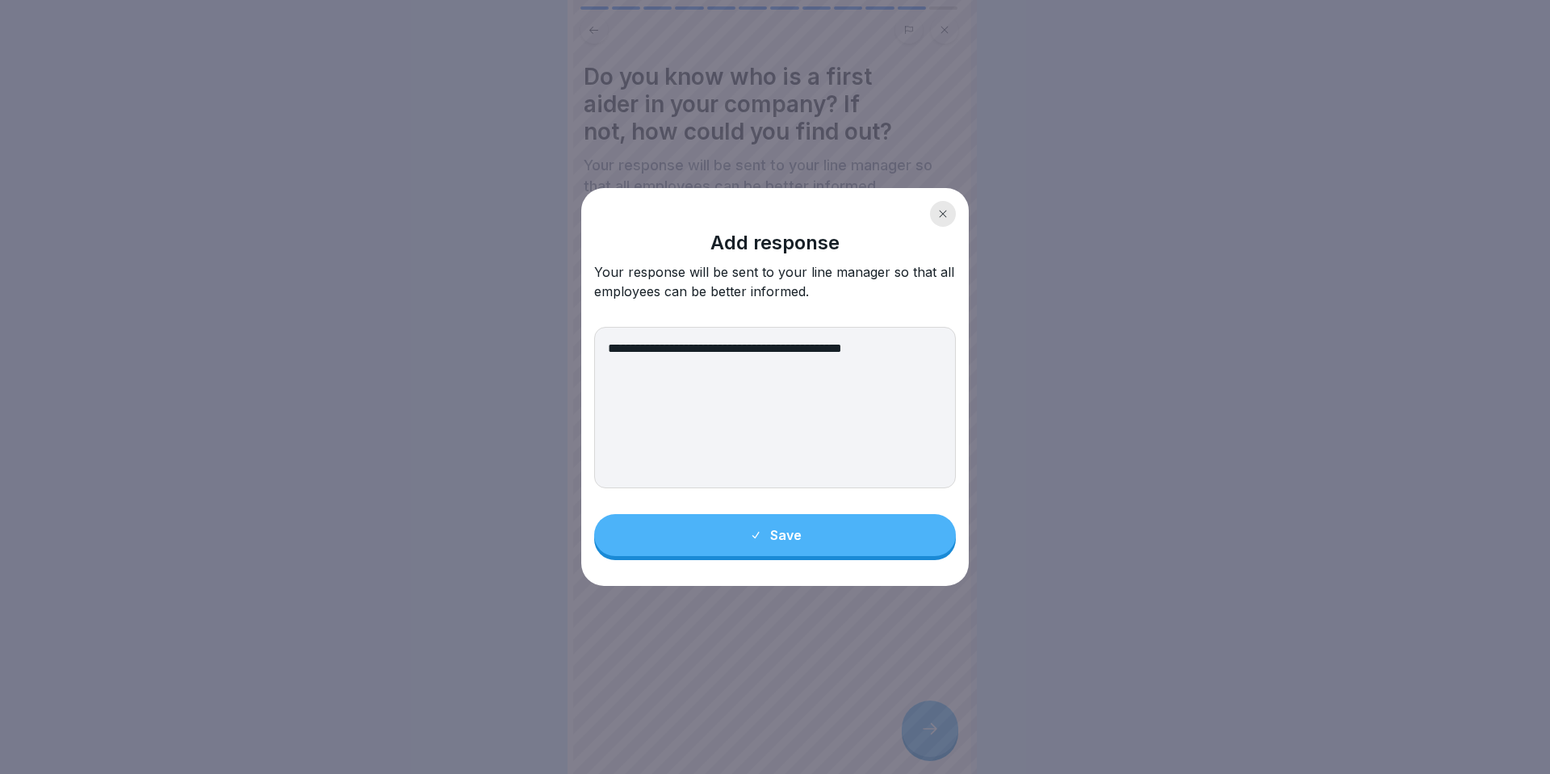
type textarea "**********"
click at [803, 552] on button "Save" at bounding box center [775, 535] width 362 height 42
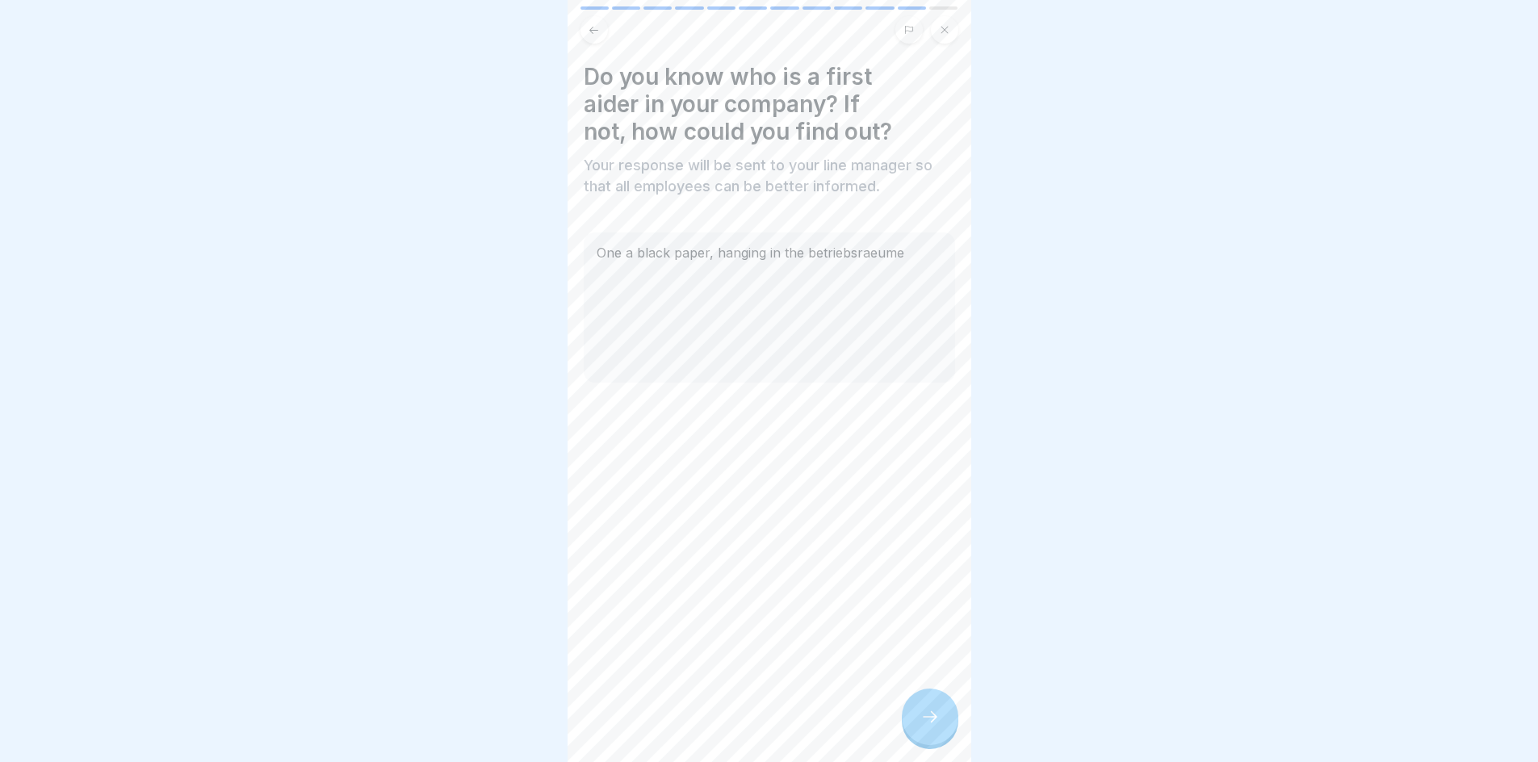
click at [915, 740] on div at bounding box center [930, 717] width 57 height 57
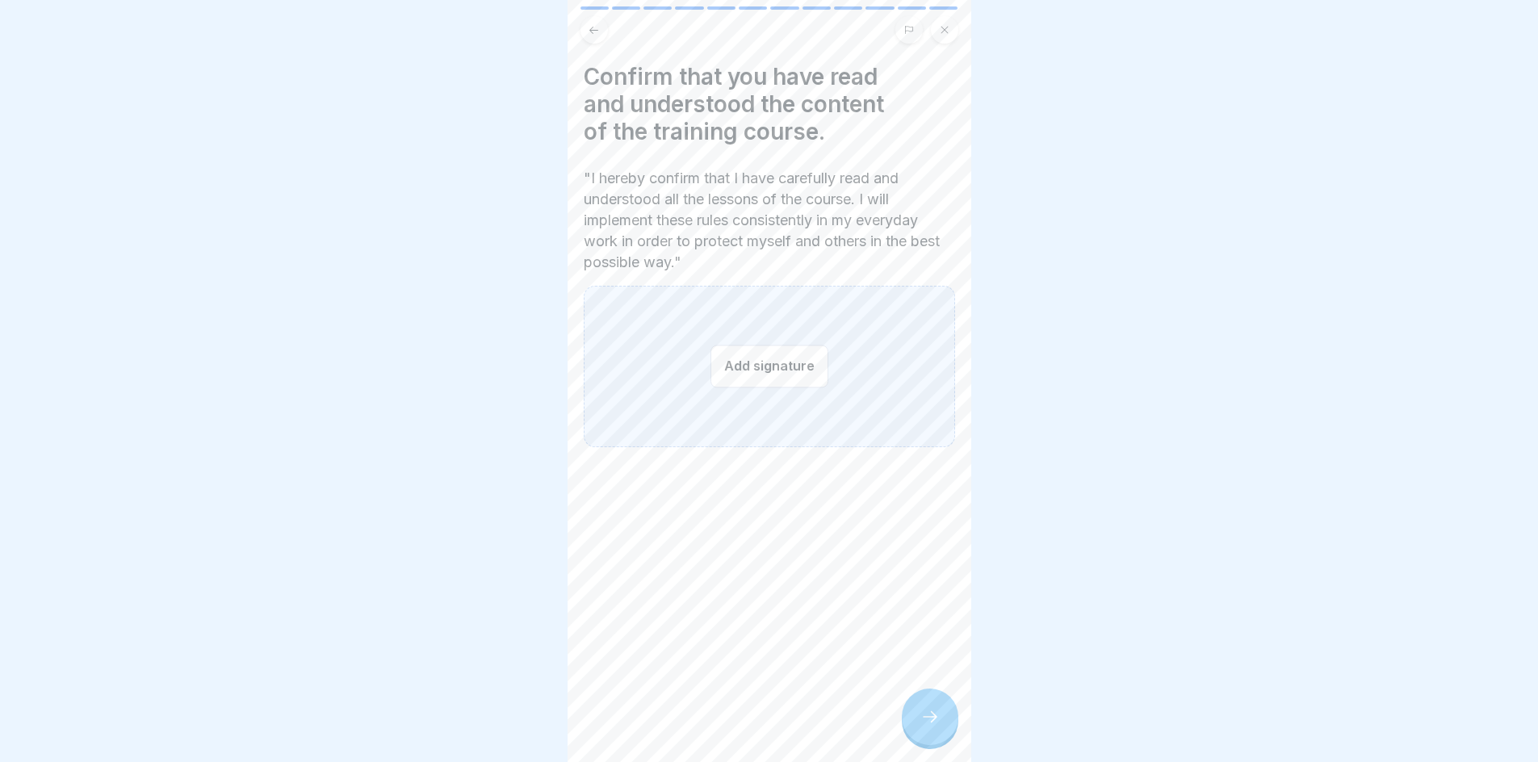
click at [774, 389] on div "Add signature" at bounding box center [769, 367] width 371 height 162
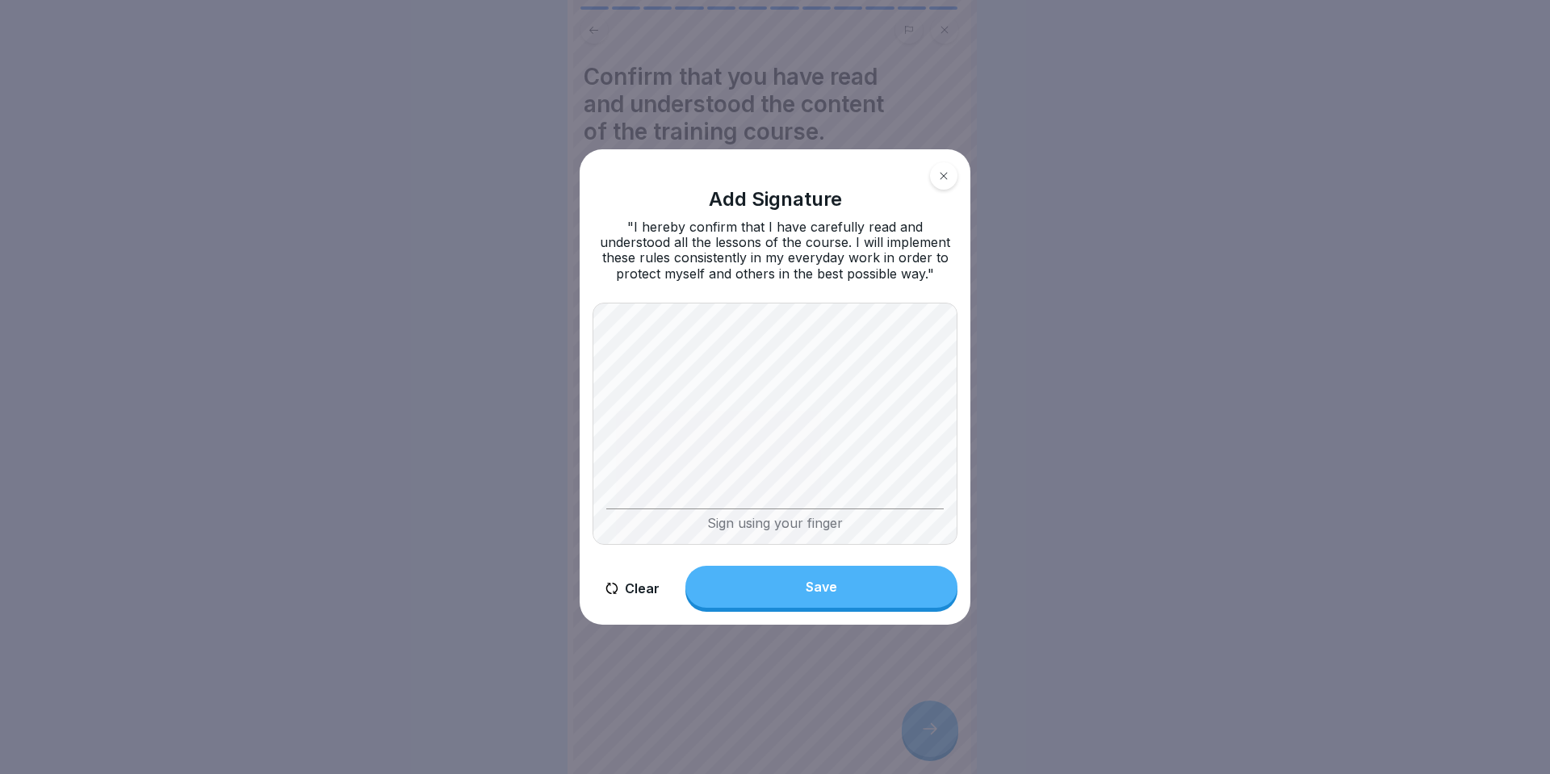
click at [828, 599] on button "Save" at bounding box center [822, 587] width 272 height 42
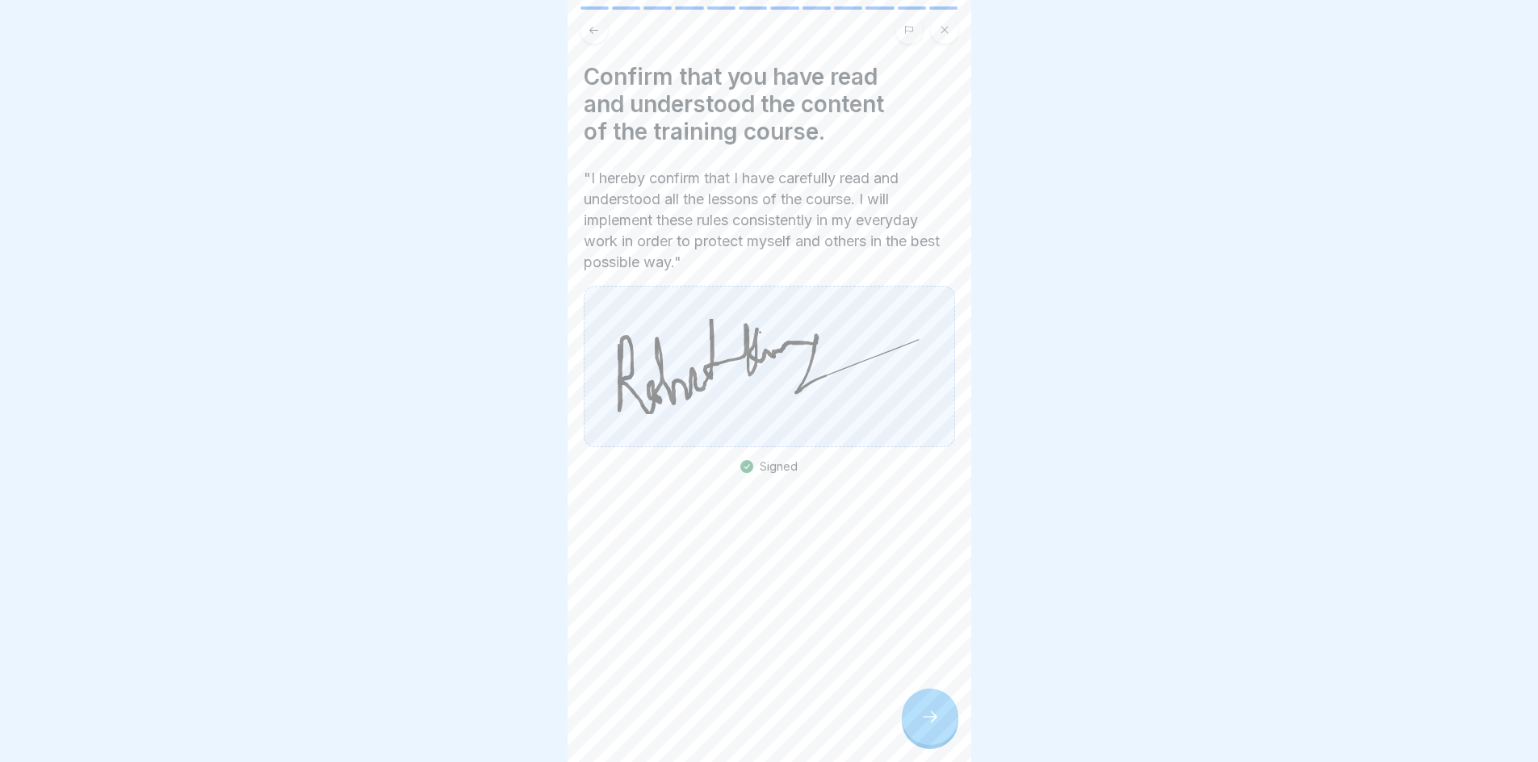
click at [932, 743] on div at bounding box center [930, 717] width 57 height 57
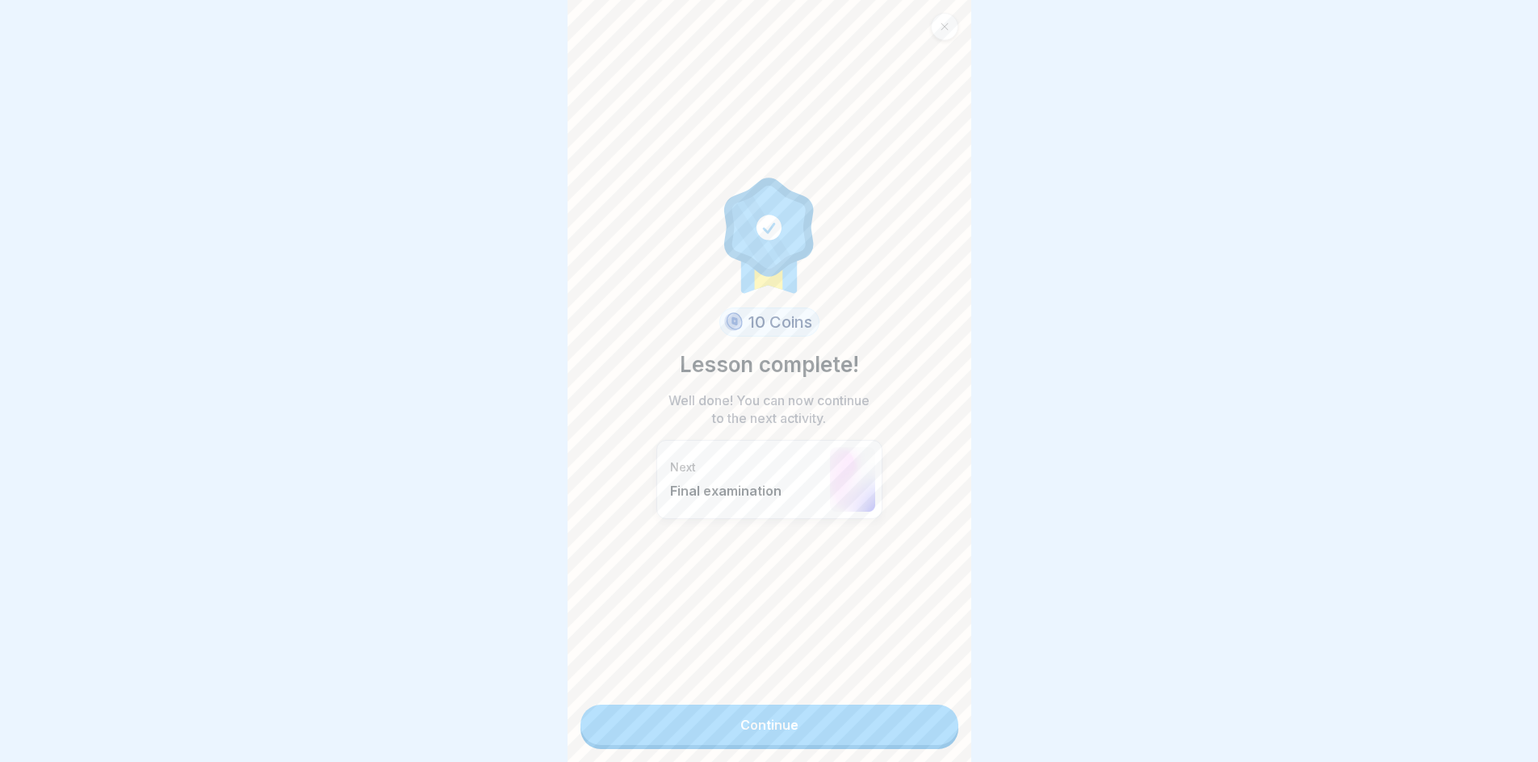
click at [781, 729] on link "Continue" at bounding box center [770, 725] width 378 height 40
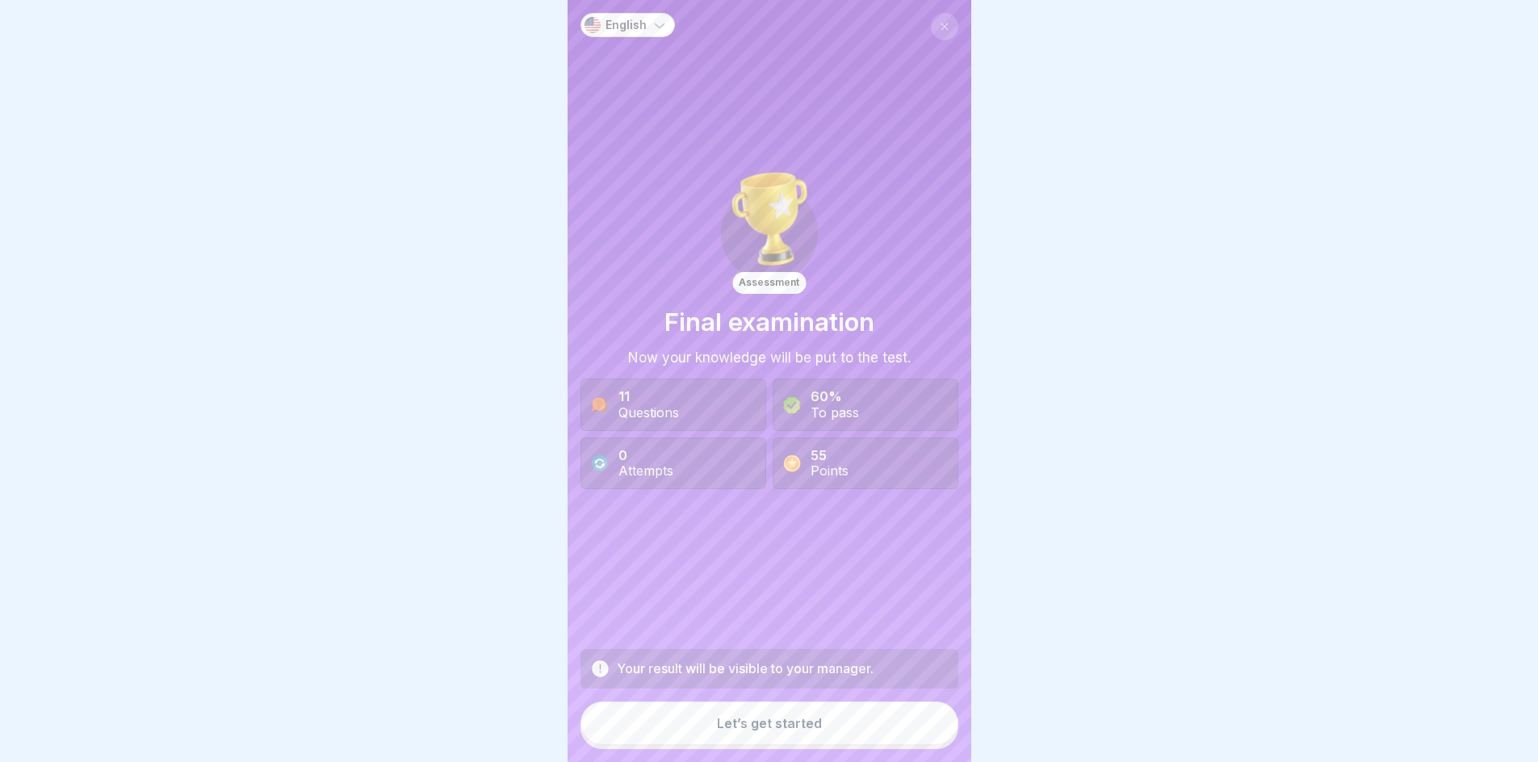
click at [760, 731] on div "Let’s get started" at bounding box center [769, 723] width 105 height 15
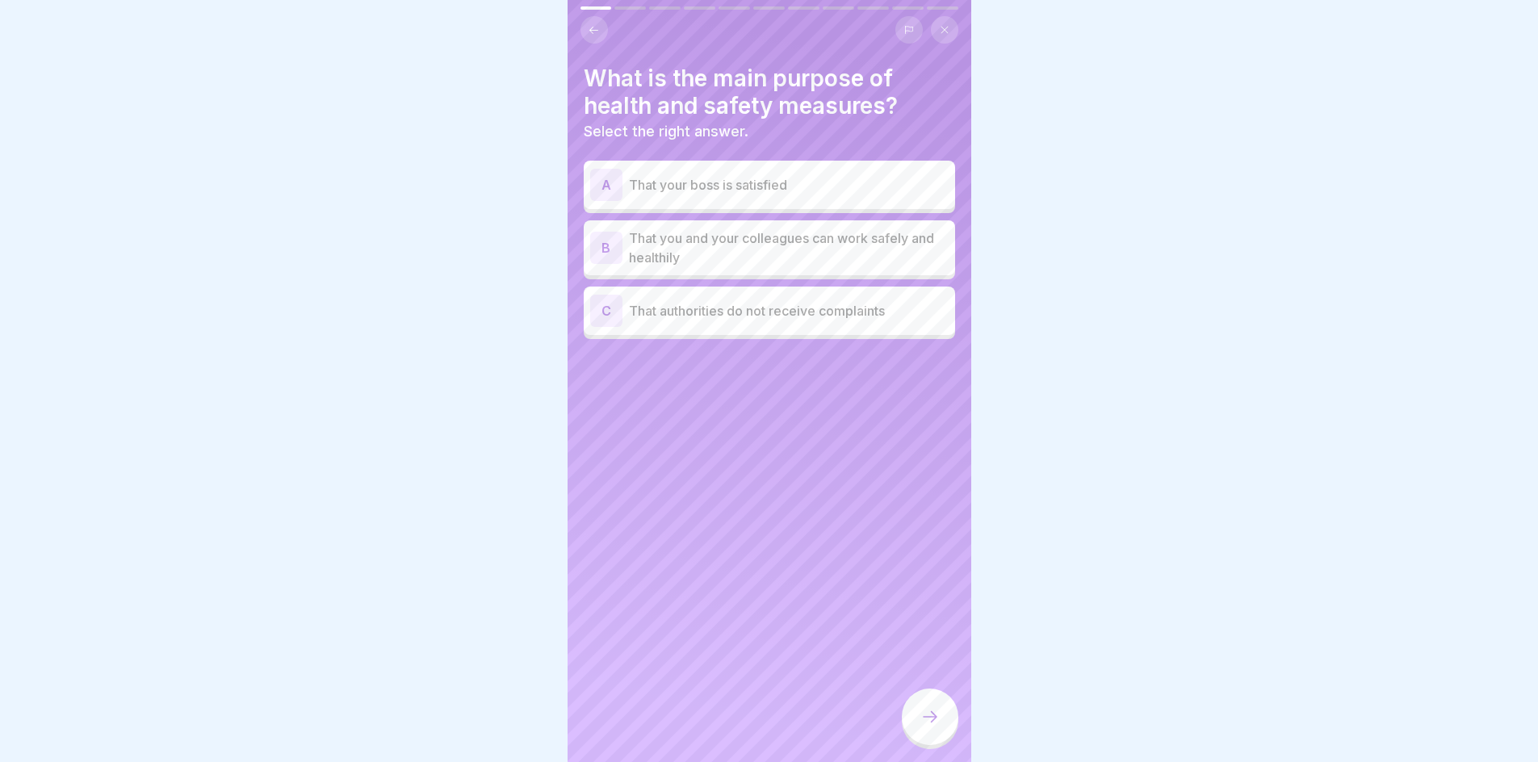
click at [698, 254] on p "That you and your colleagues can work safely and healthily" at bounding box center [789, 248] width 320 height 39
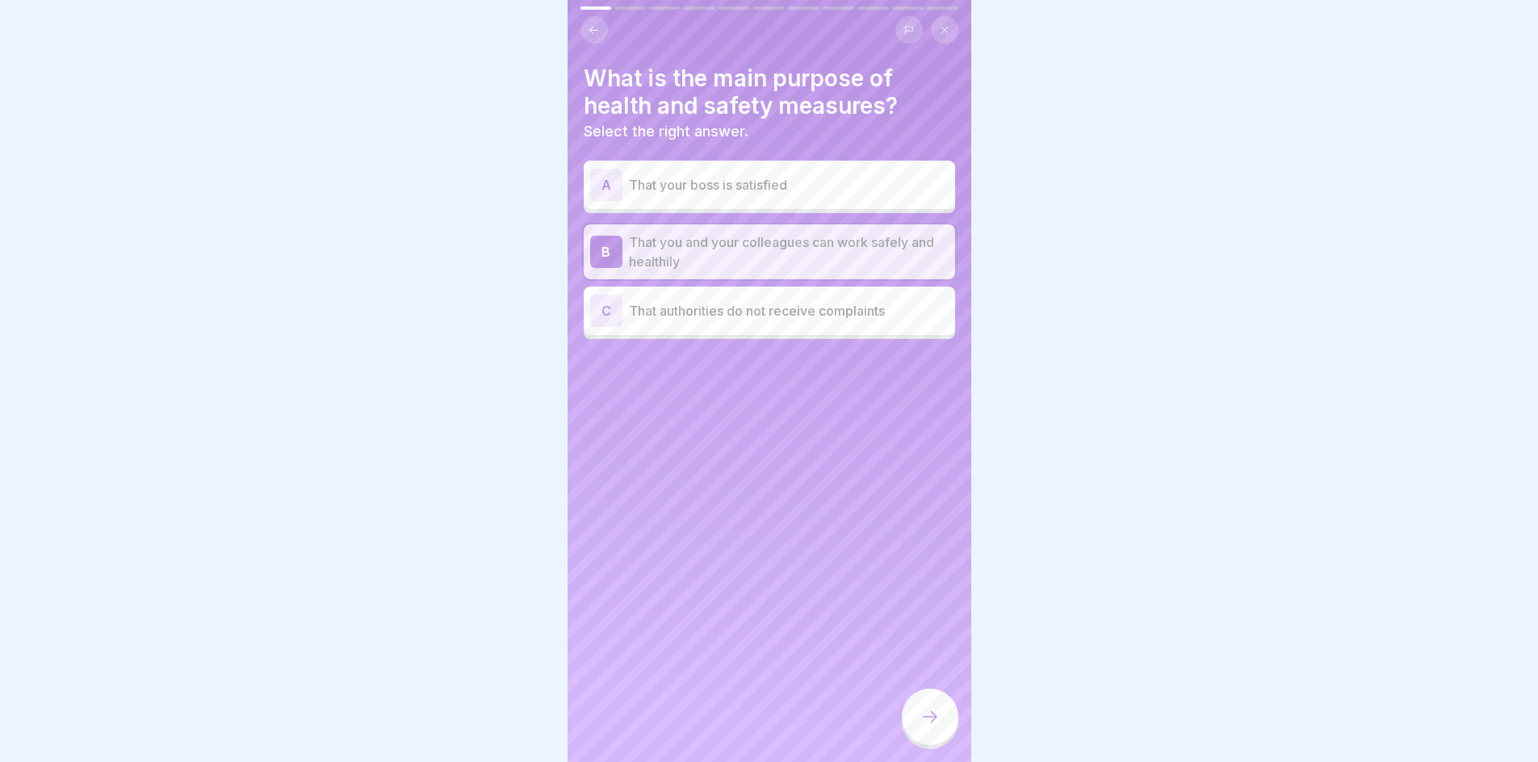
click at [923, 727] on icon at bounding box center [930, 716] width 19 height 19
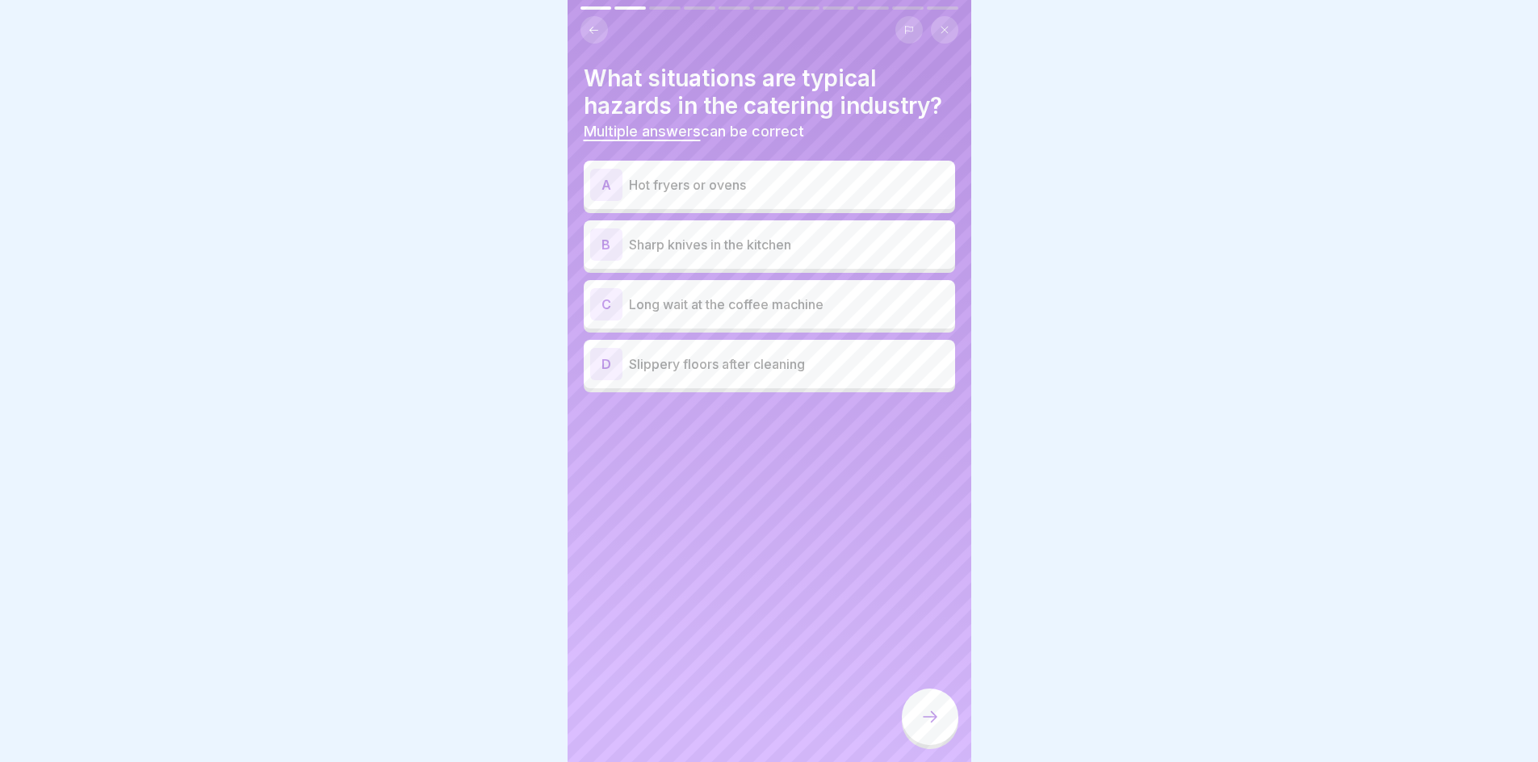
click at [724, 195] on div "A Hot fryers or ovens" at bounding box center [769, 185] width 359 height 32
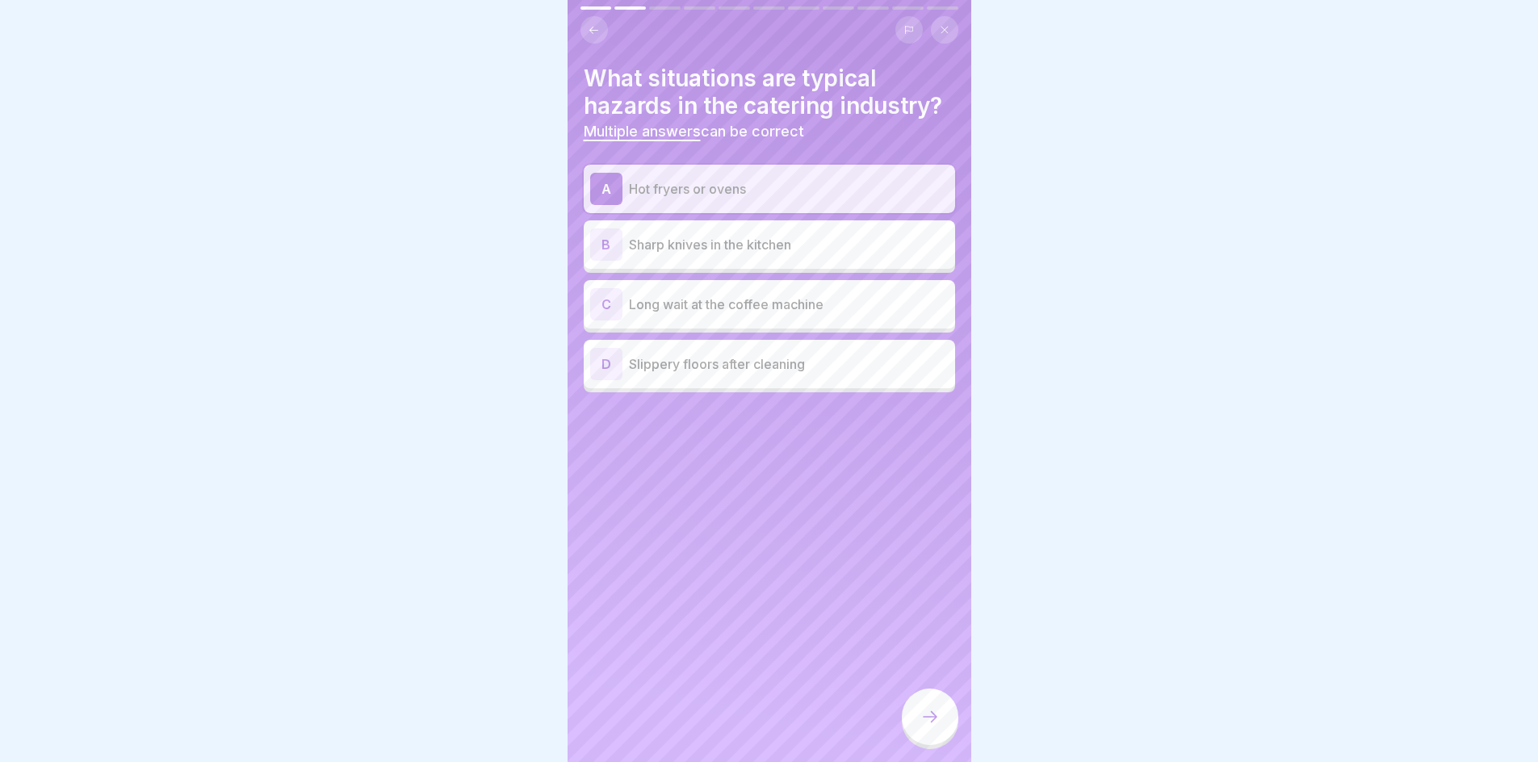
click at [715, 364] on p "Slippery floors after cleaning" at bounding box center [789, 363] width 320 height 19
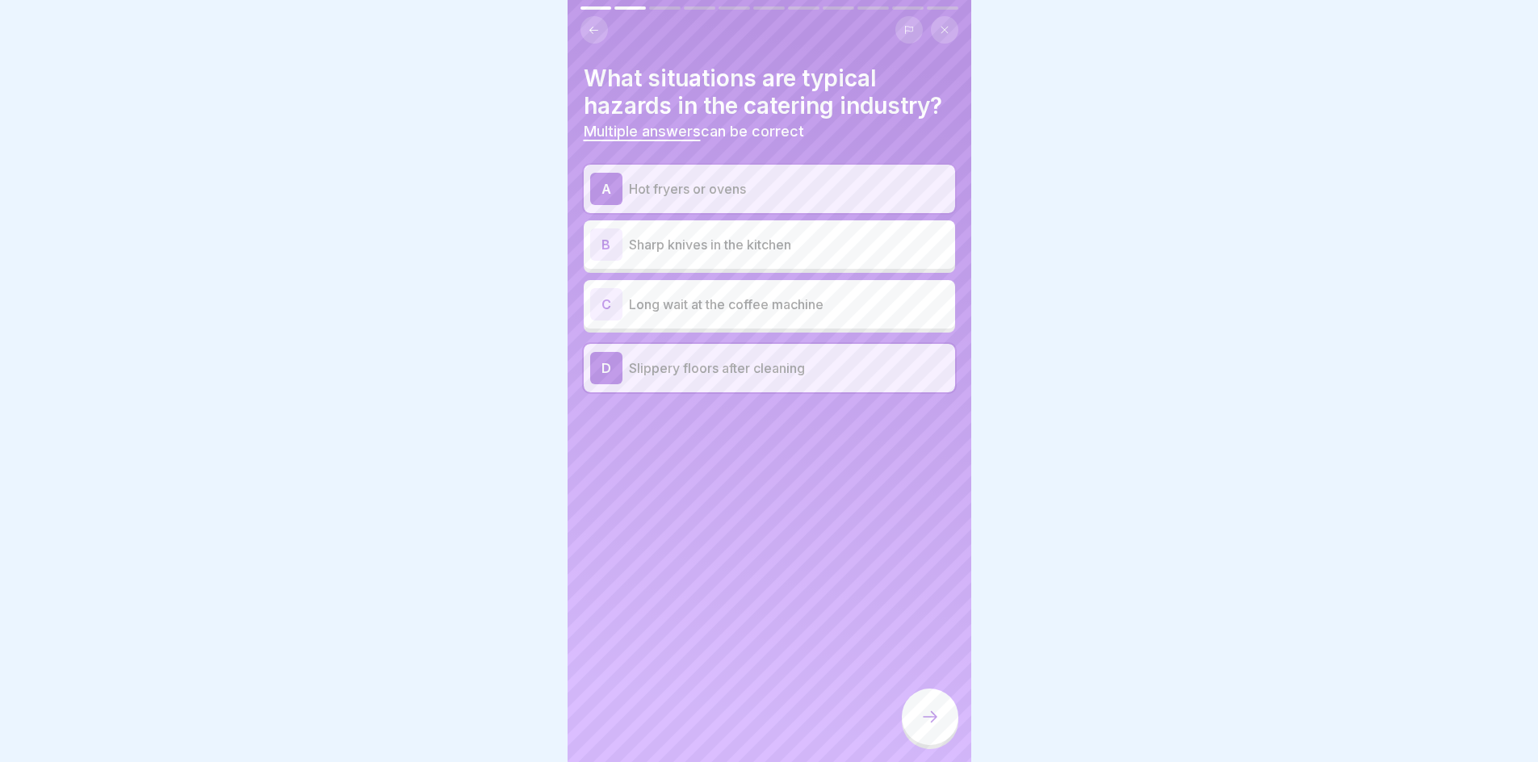
click at [909, 741] on div at bounding box center [930, 717] width 57 height 57
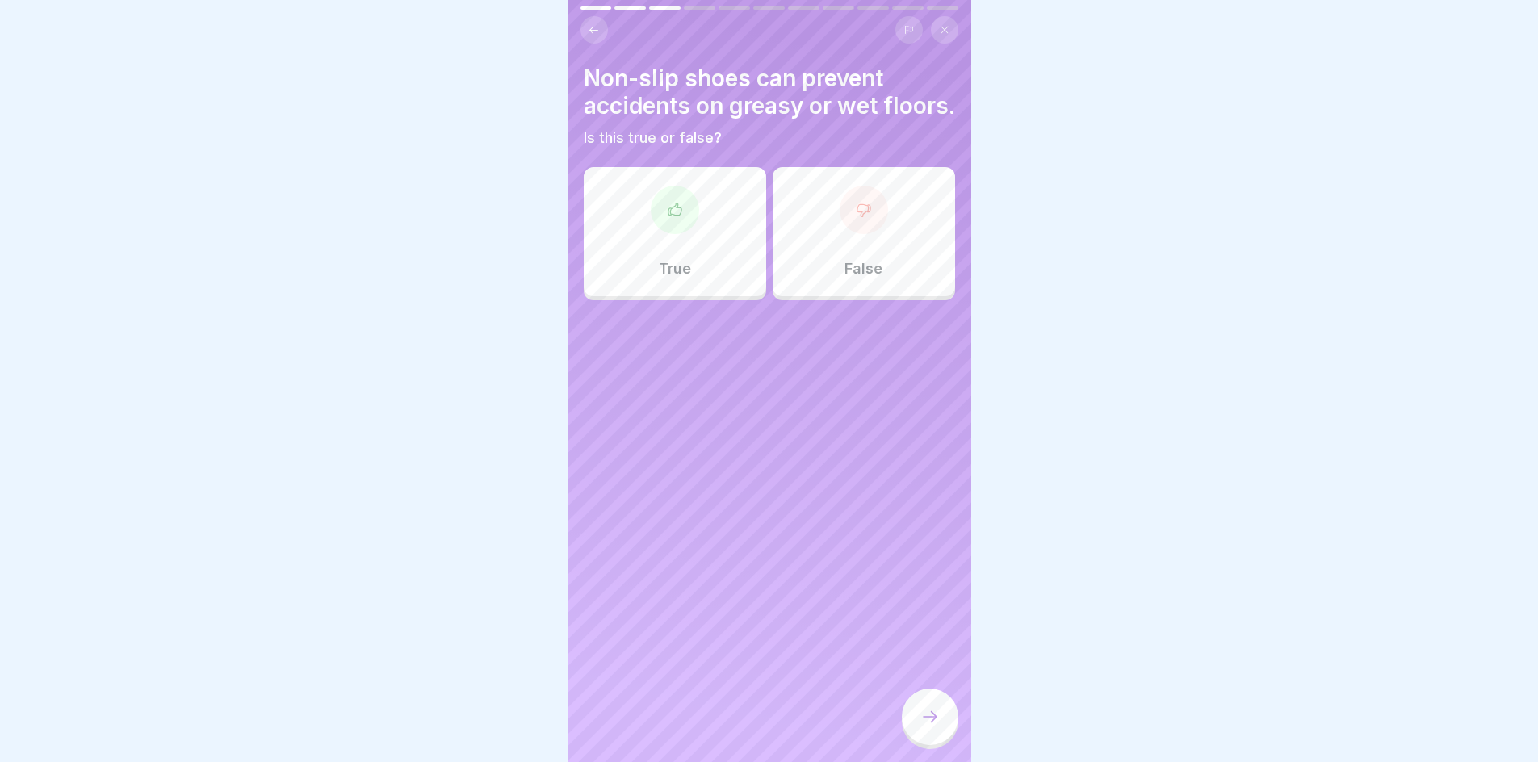
click at [678, 266] on div "True" at bounding box center [675, 231] width 182 height 129
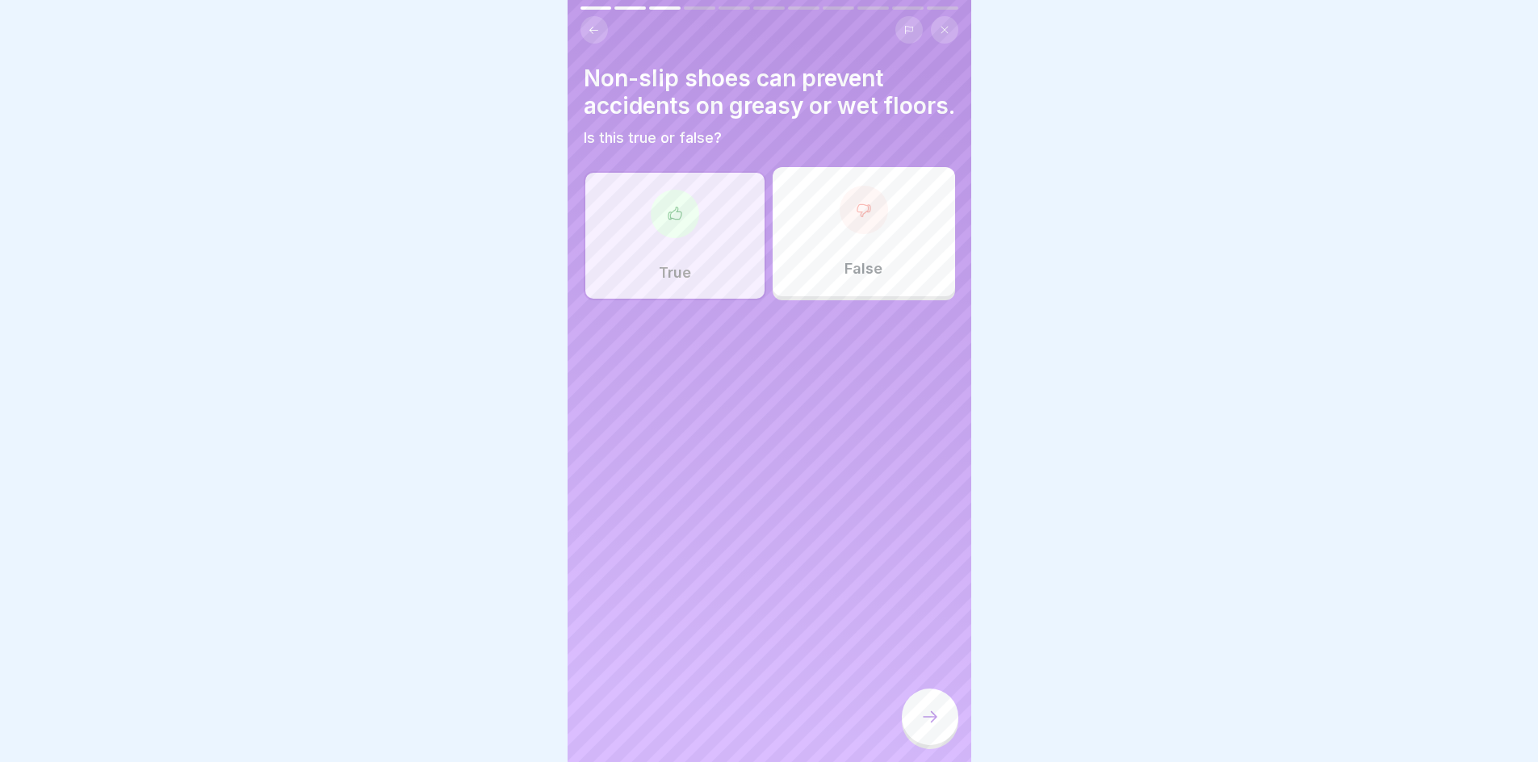
click at [921, 725] on icon at bounding box center [930, 716] width 19 height 19
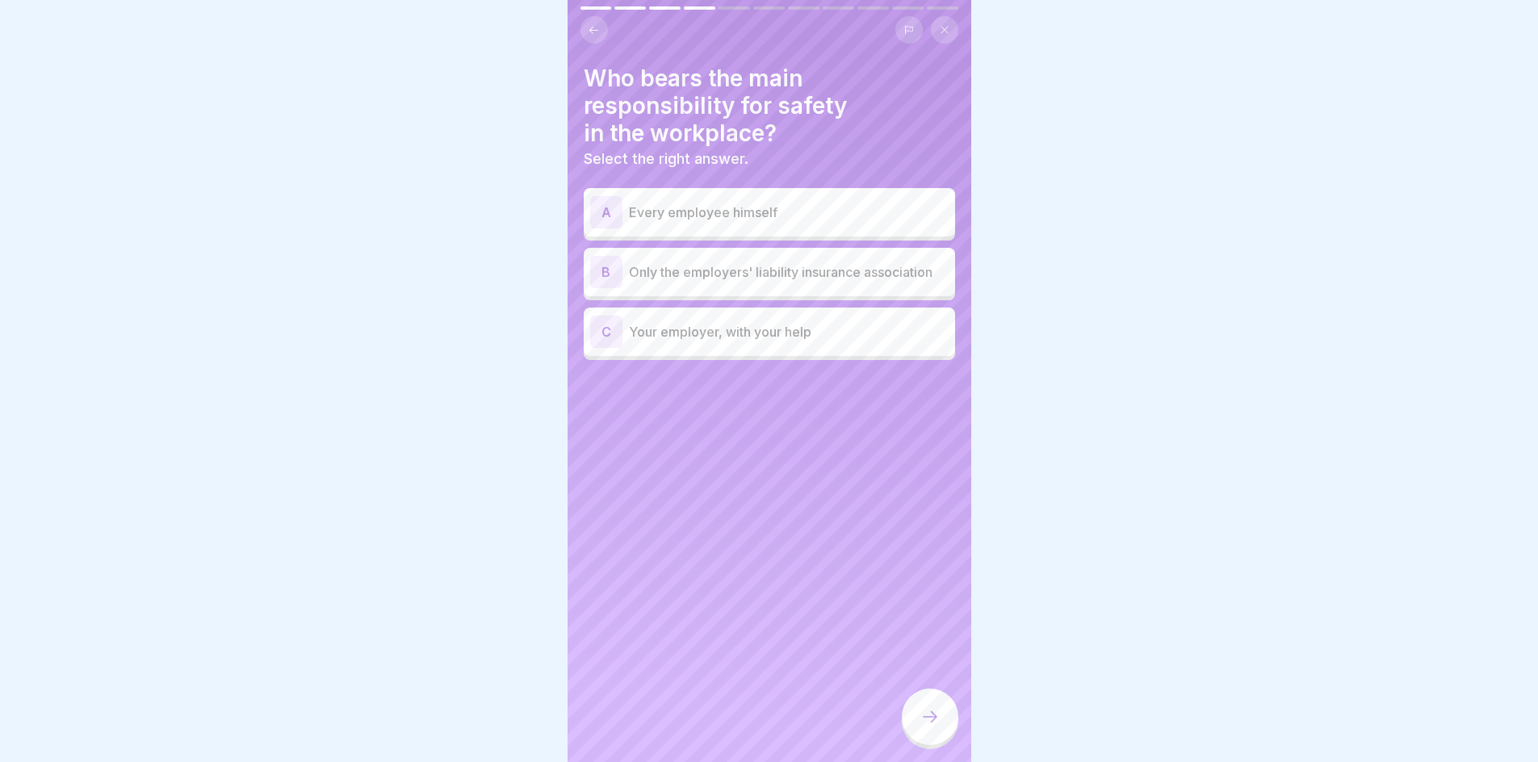
click at [728, 326] on div "C Your employer, with your help" at bounding box center [769, 332] width 359 height 32
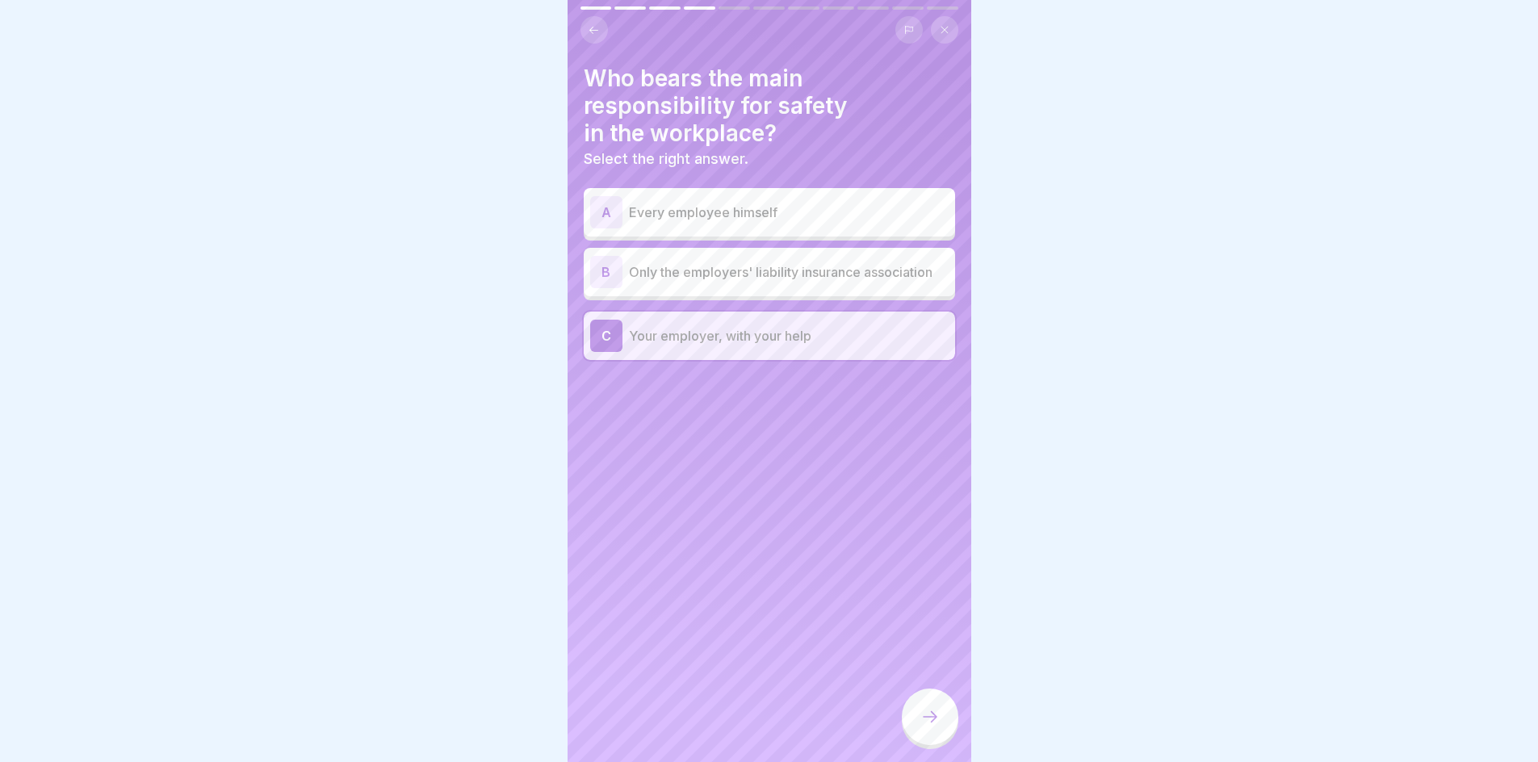
click at [933, 707] on div at bounding box center [930, 717] width 57 height 57
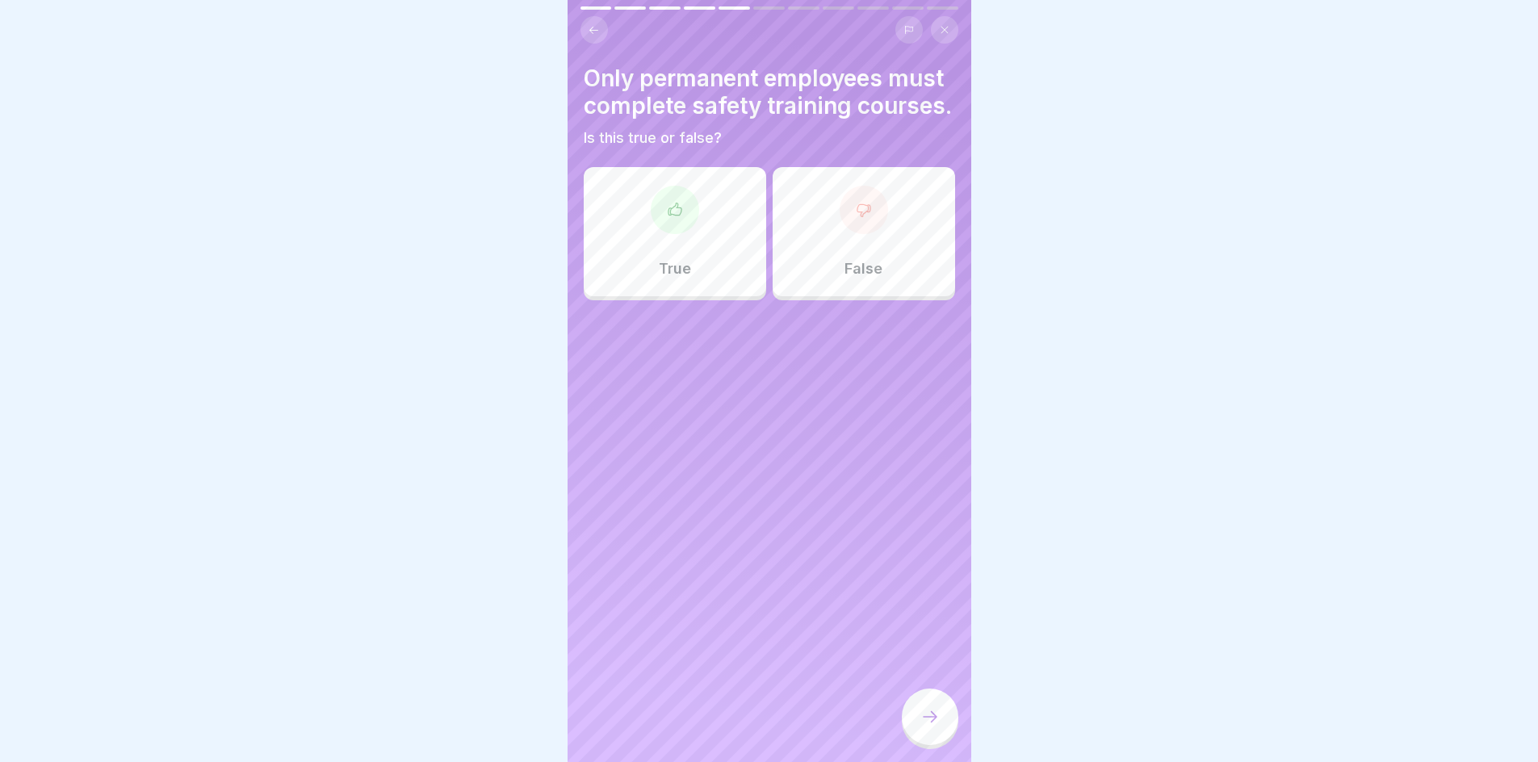
click at [830, 257] on div "False" at bounding box center [864, 231] width 182 height 129
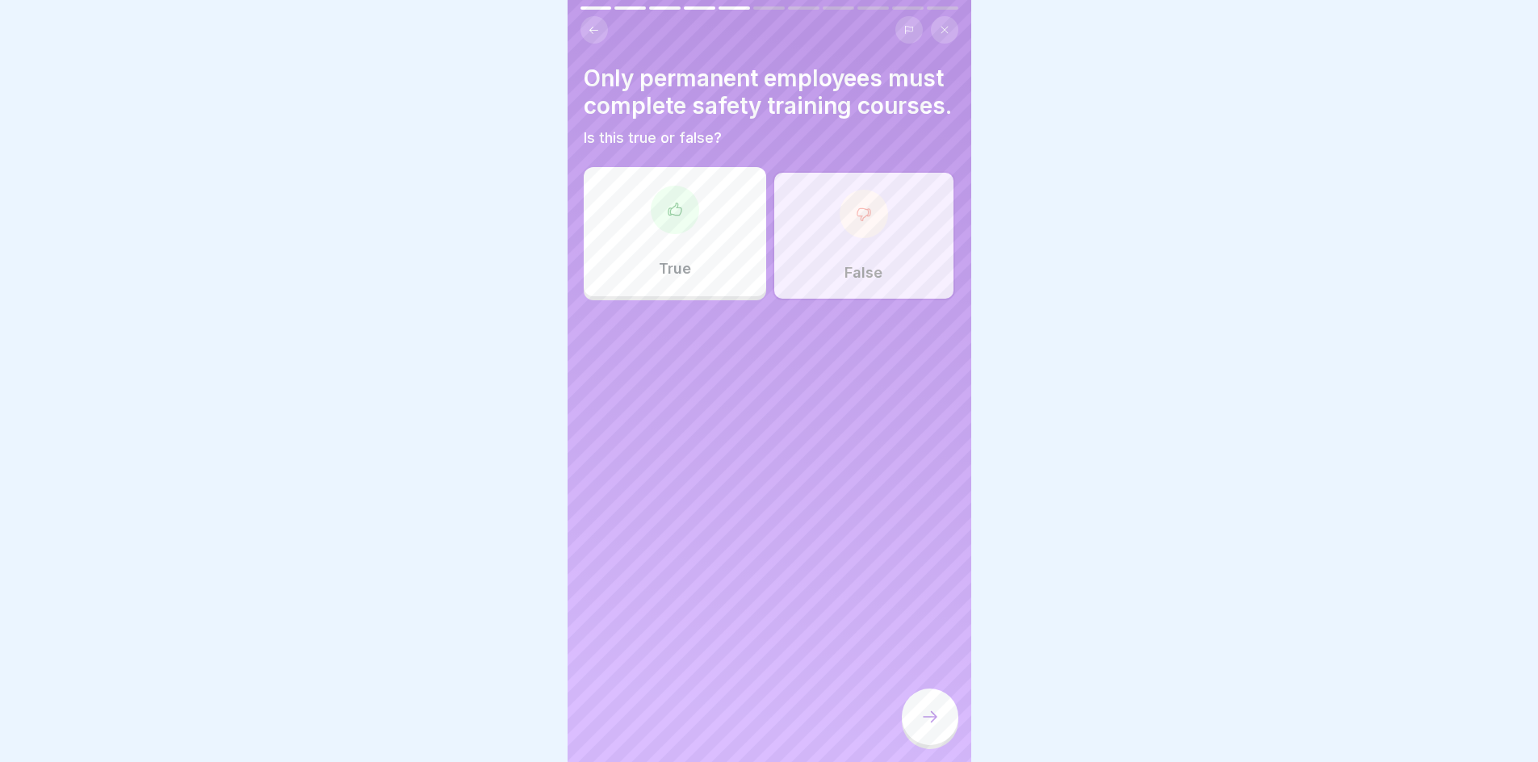
click at [912, 726] on div at bounding box center [930, 717] width 57 height 57
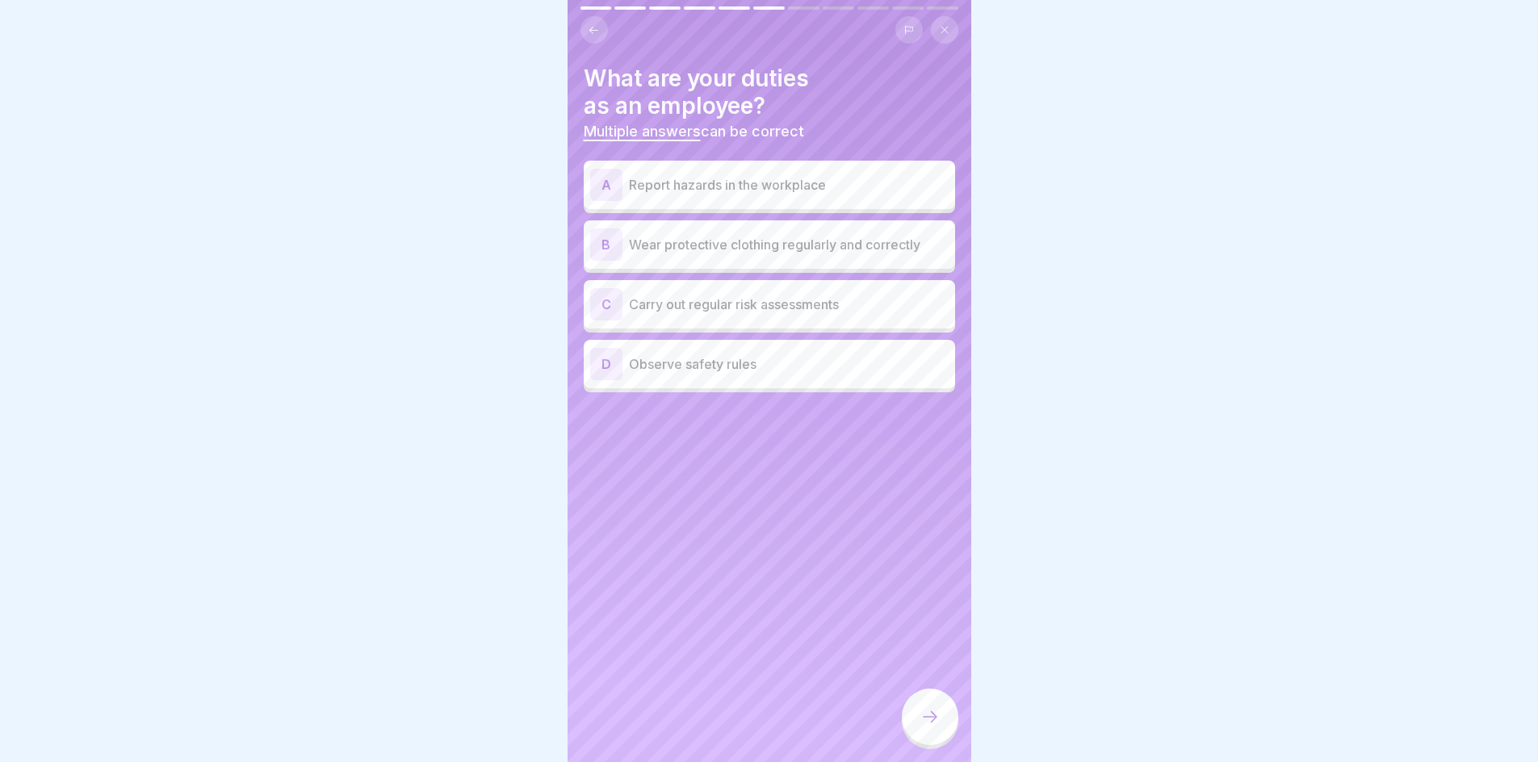
click at [761, 182] on p "Report hazards in the workplace" at bounding box center [789, 184] width 320 height 19
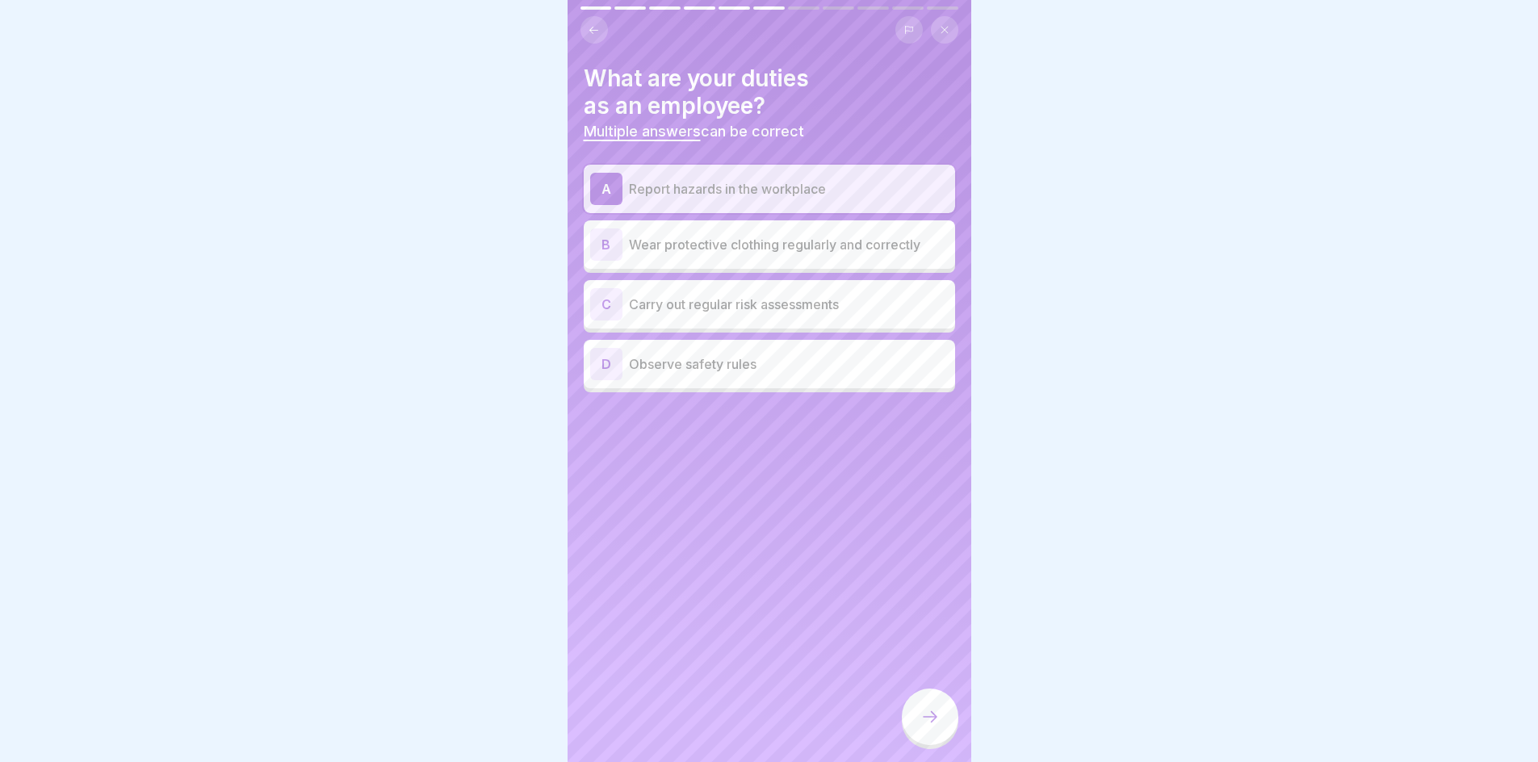
click at [715, 373] on p "Observe safety rules" at bounding box center [789, 363] width 320 height 19
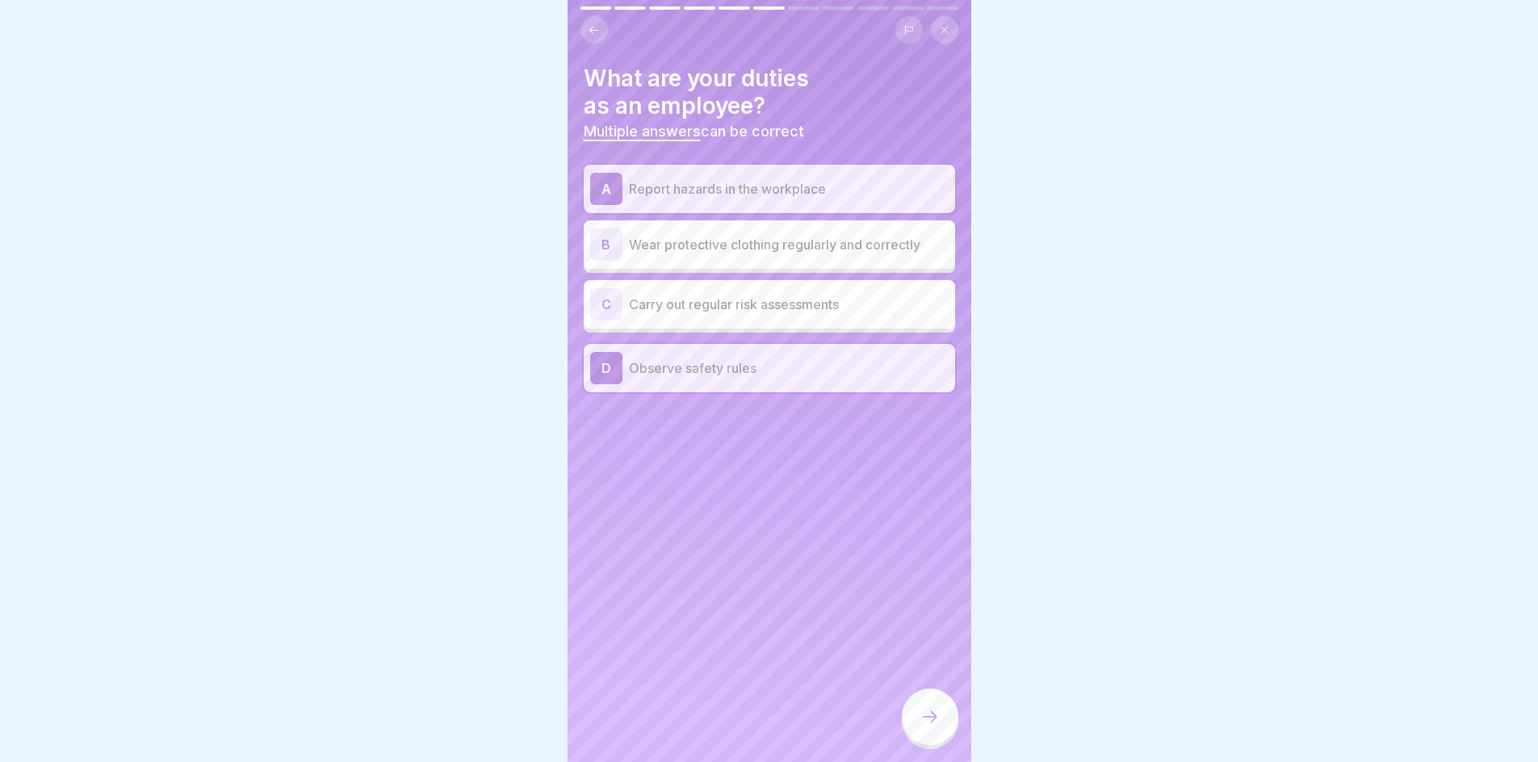
click at [925, 727] on icon at bounding box center [930, 716] width 19 height 19
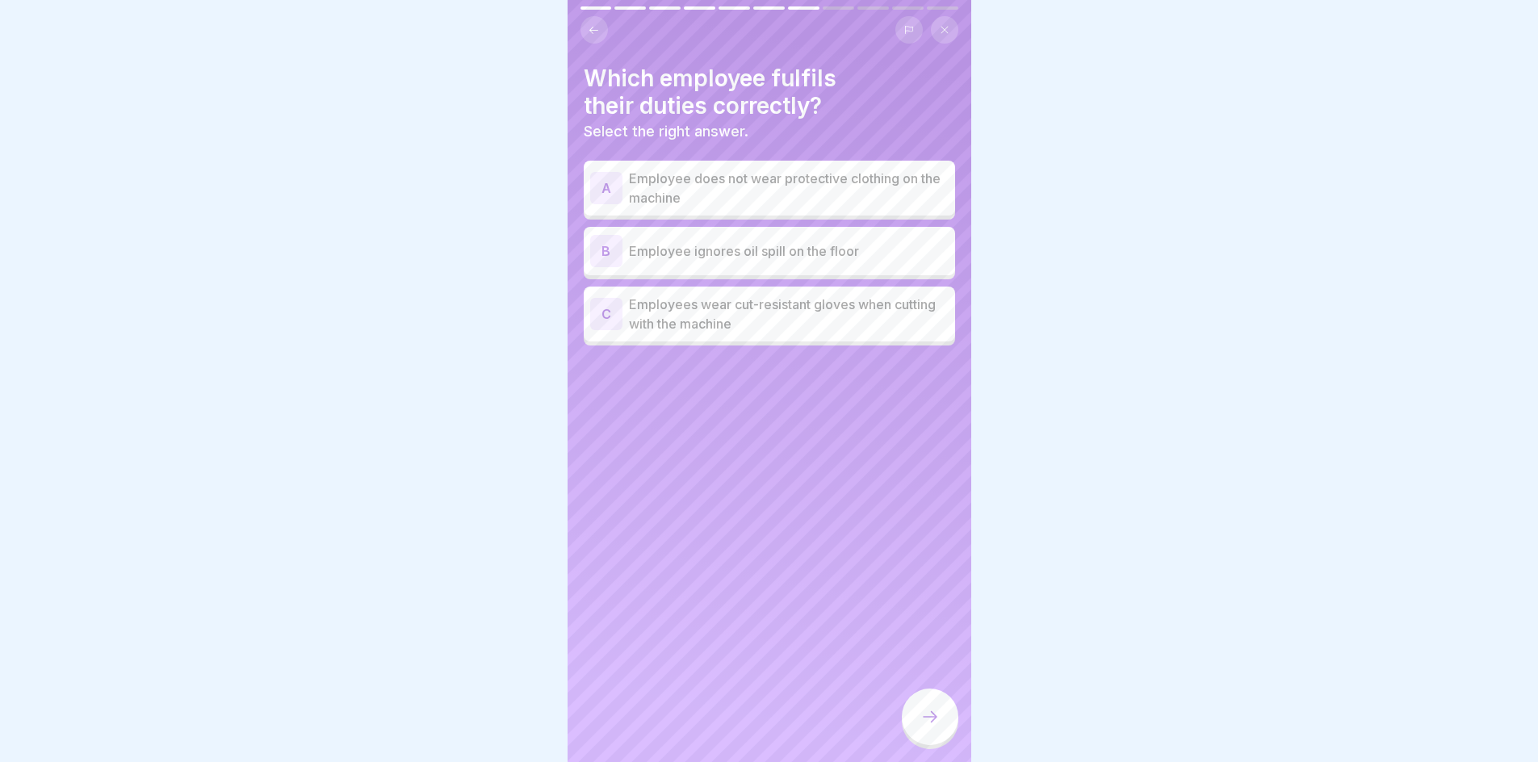
click at [737, 329] on p "Employees wear cut-resistant gloves when cutting with the machine" at bounding box center [789, 314] width 320 height 39
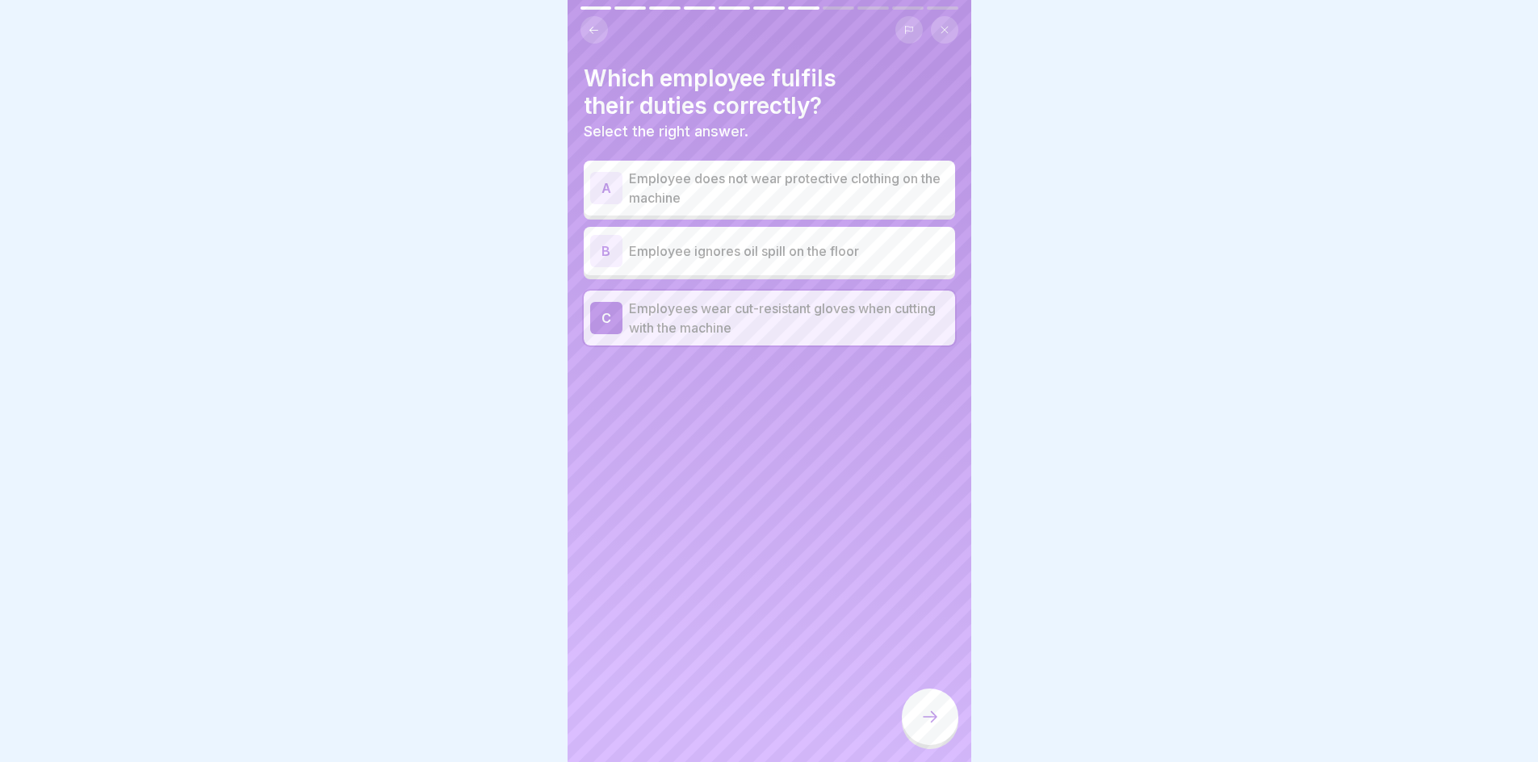
click at [938, 745] on div at bounding box center [930, 717] width 57 height 57
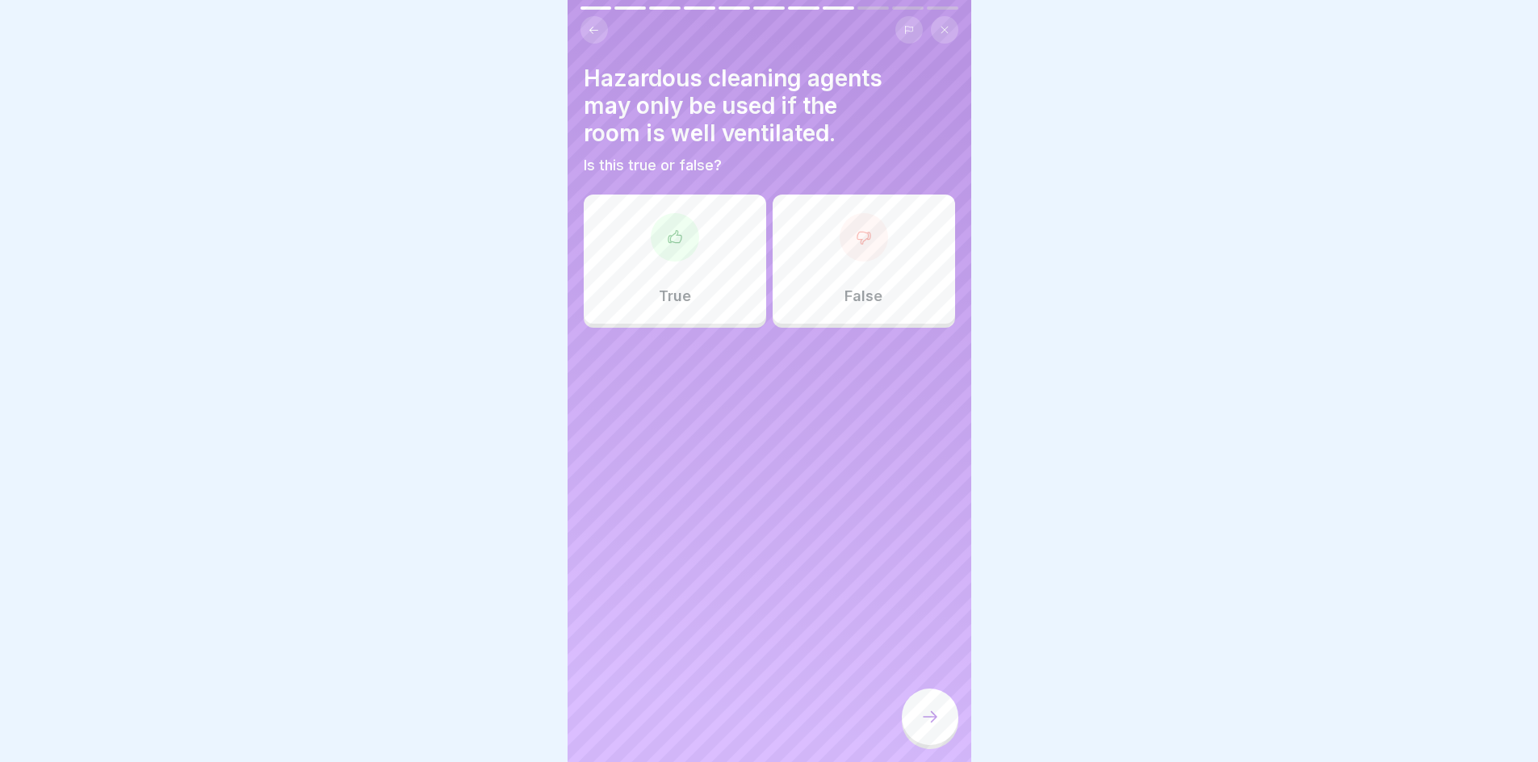
click at [707, 271] on div "True" at bounding box center [675, 259] width 182 height 129
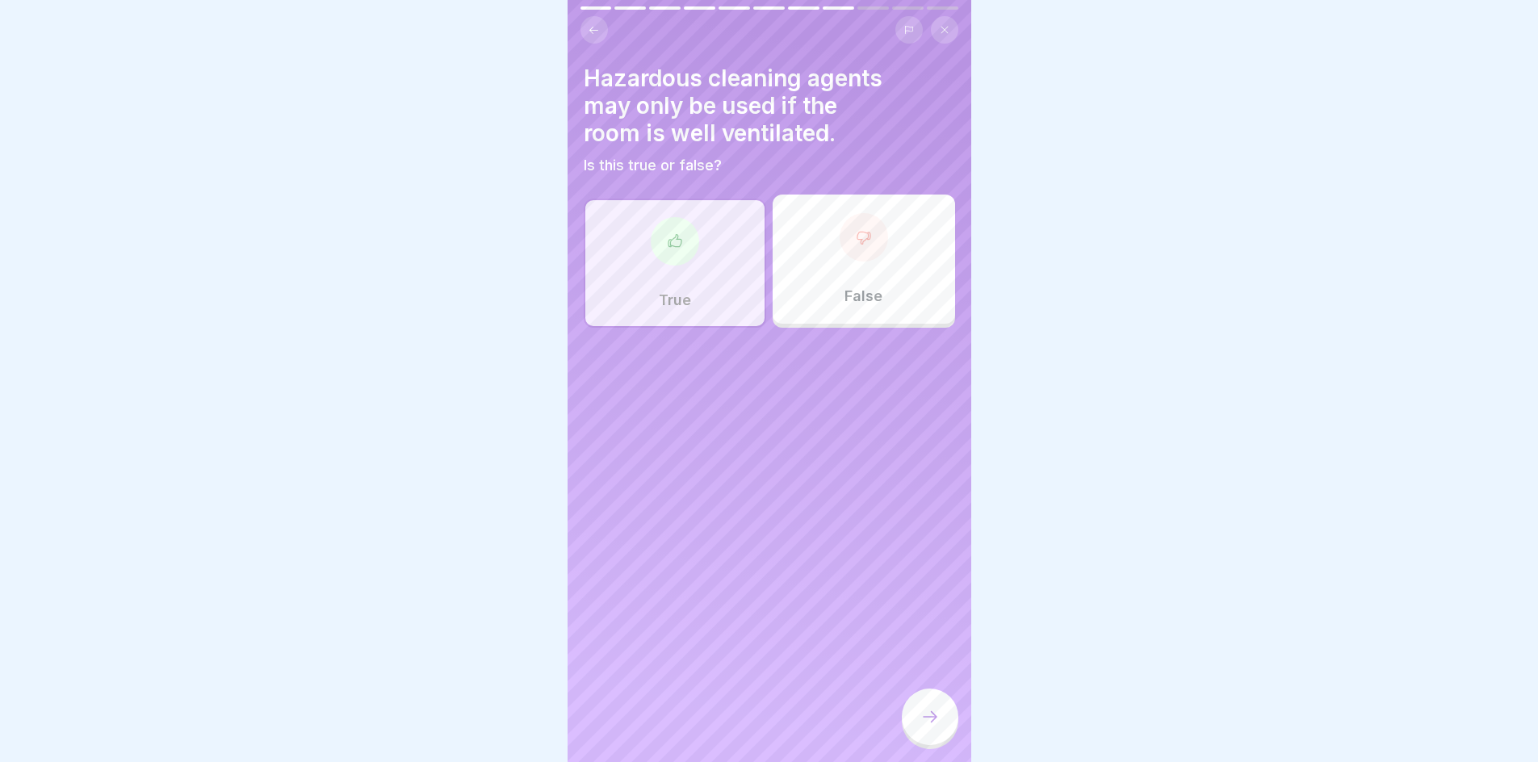
click at [938, 718] on div at bounding box center [930, 717] width 57 height 57
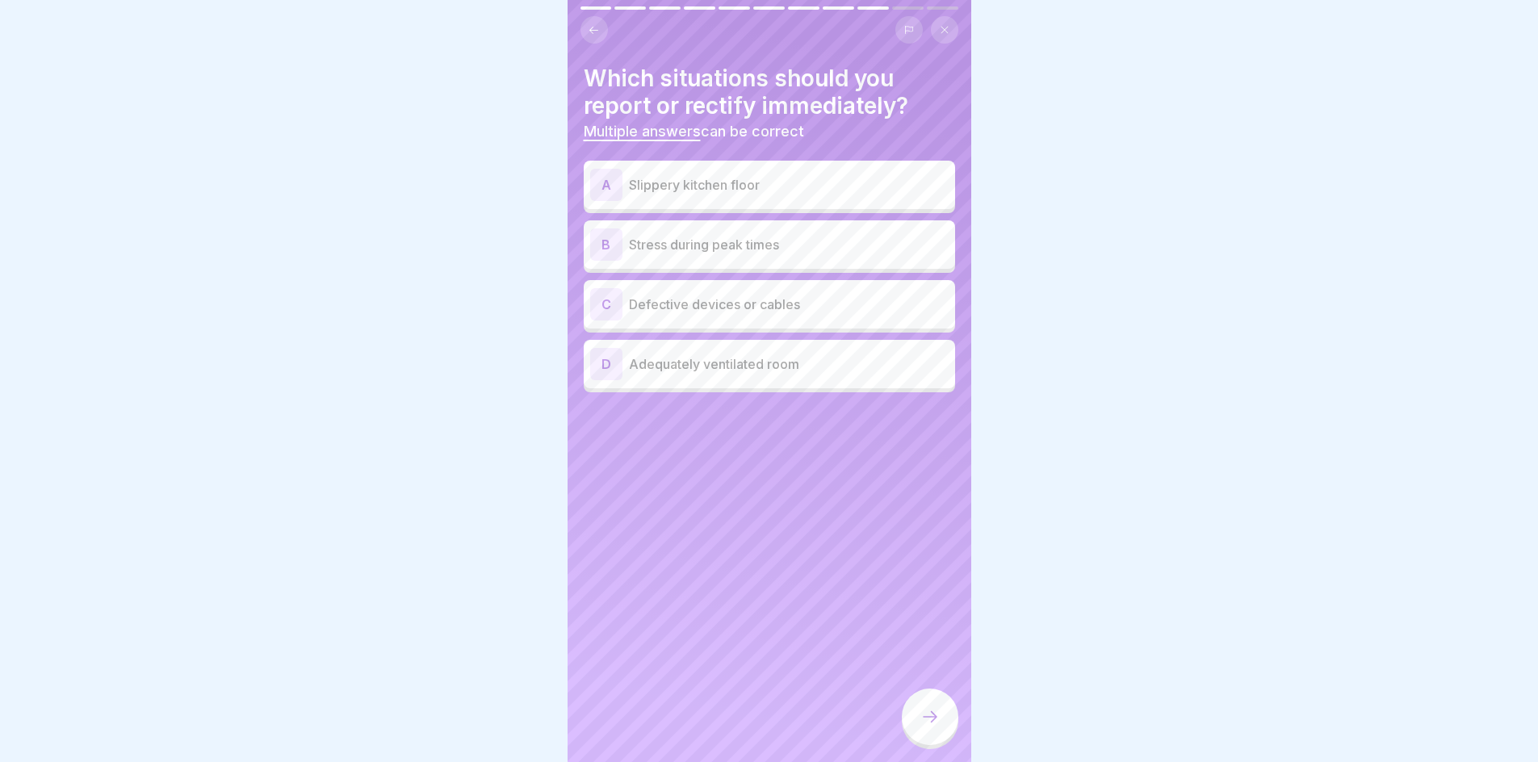
click at [746, 187] on p "Slippery kitchen floor" at bounding box center [789, 184] width 320 height 19
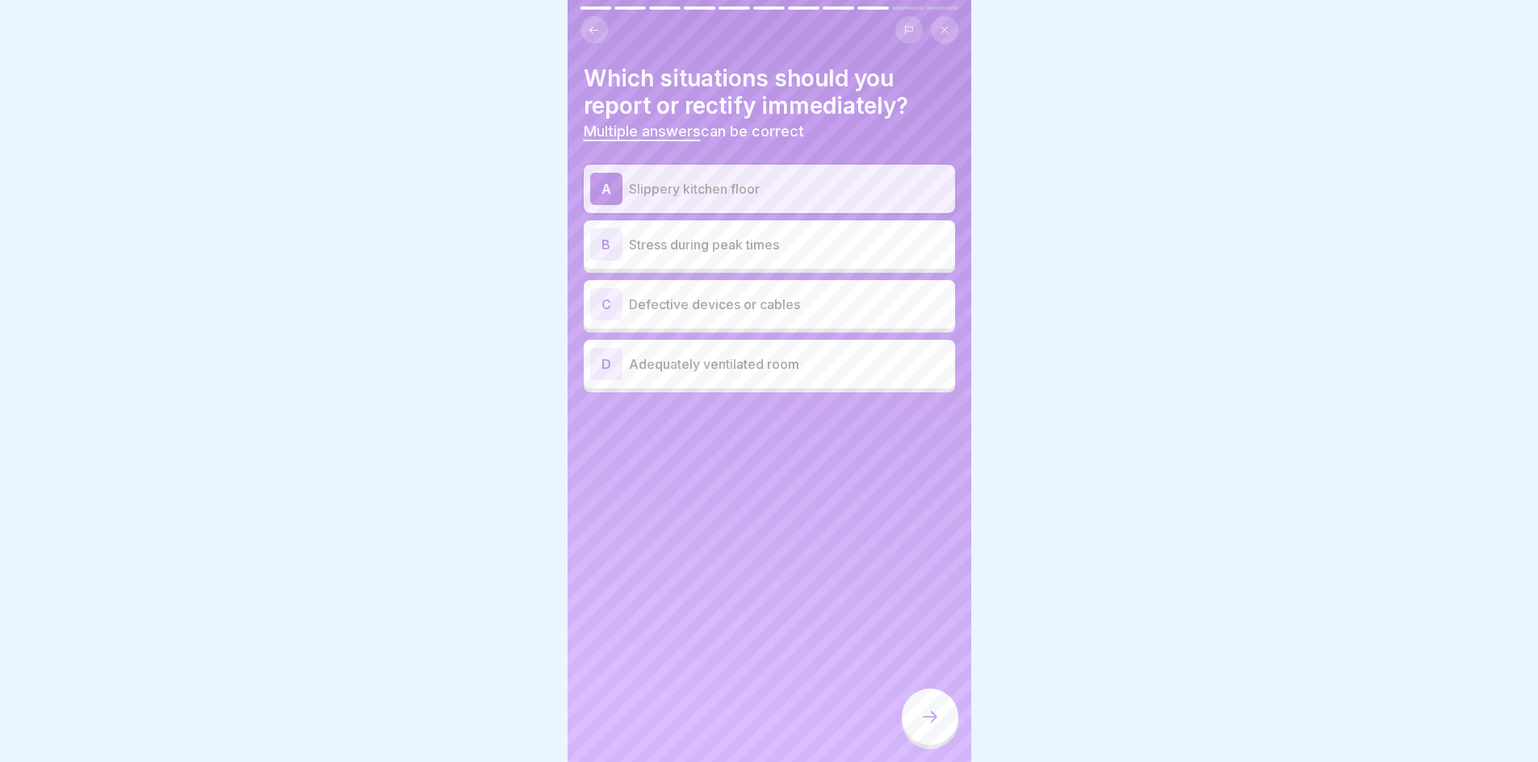
click at [771, 298] on p "Defective devices or cables" at bounding box center [789, 304] width 320 height 19
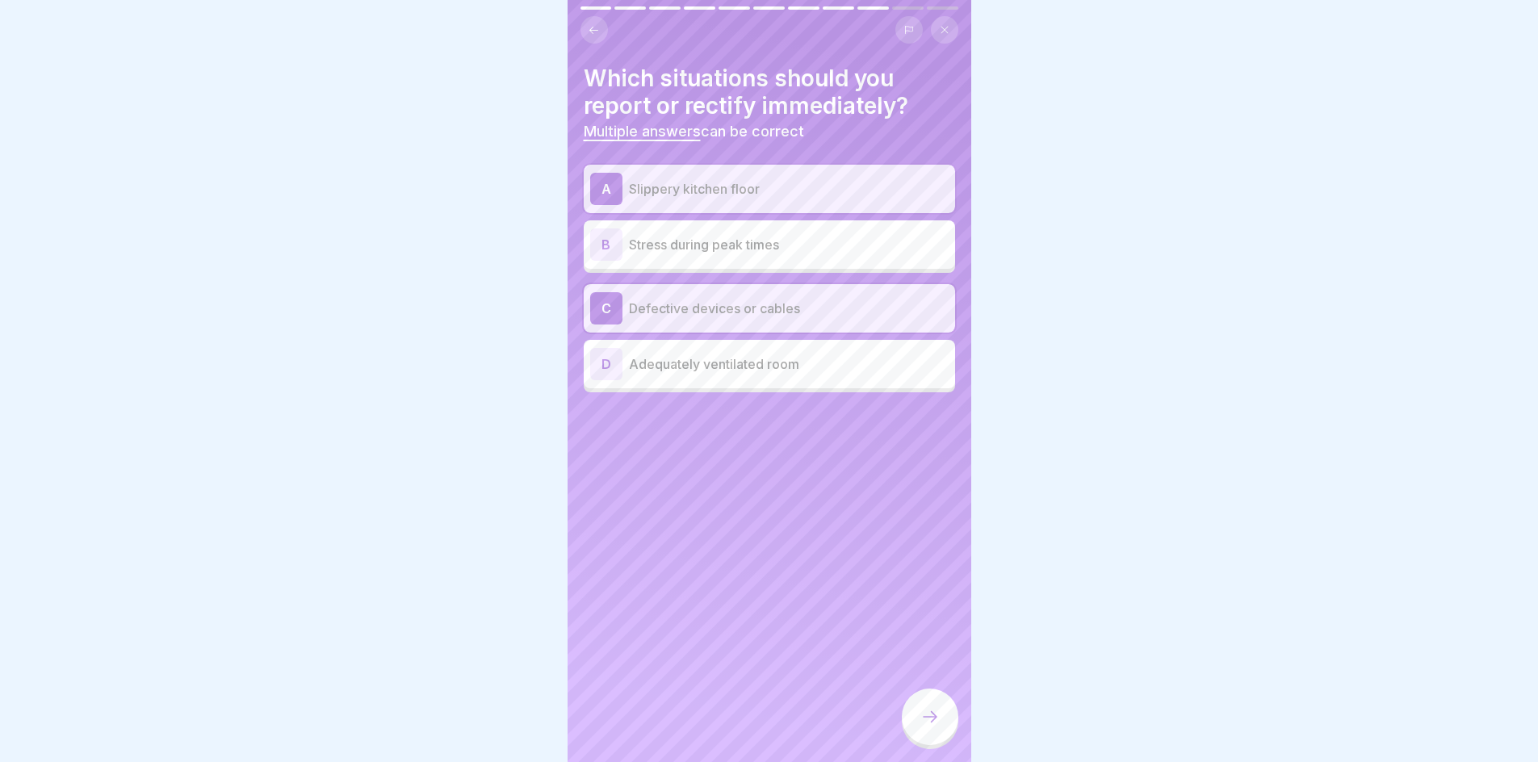
click at [913, 733] on div at bounding box center [930, 717] width 57 height 57
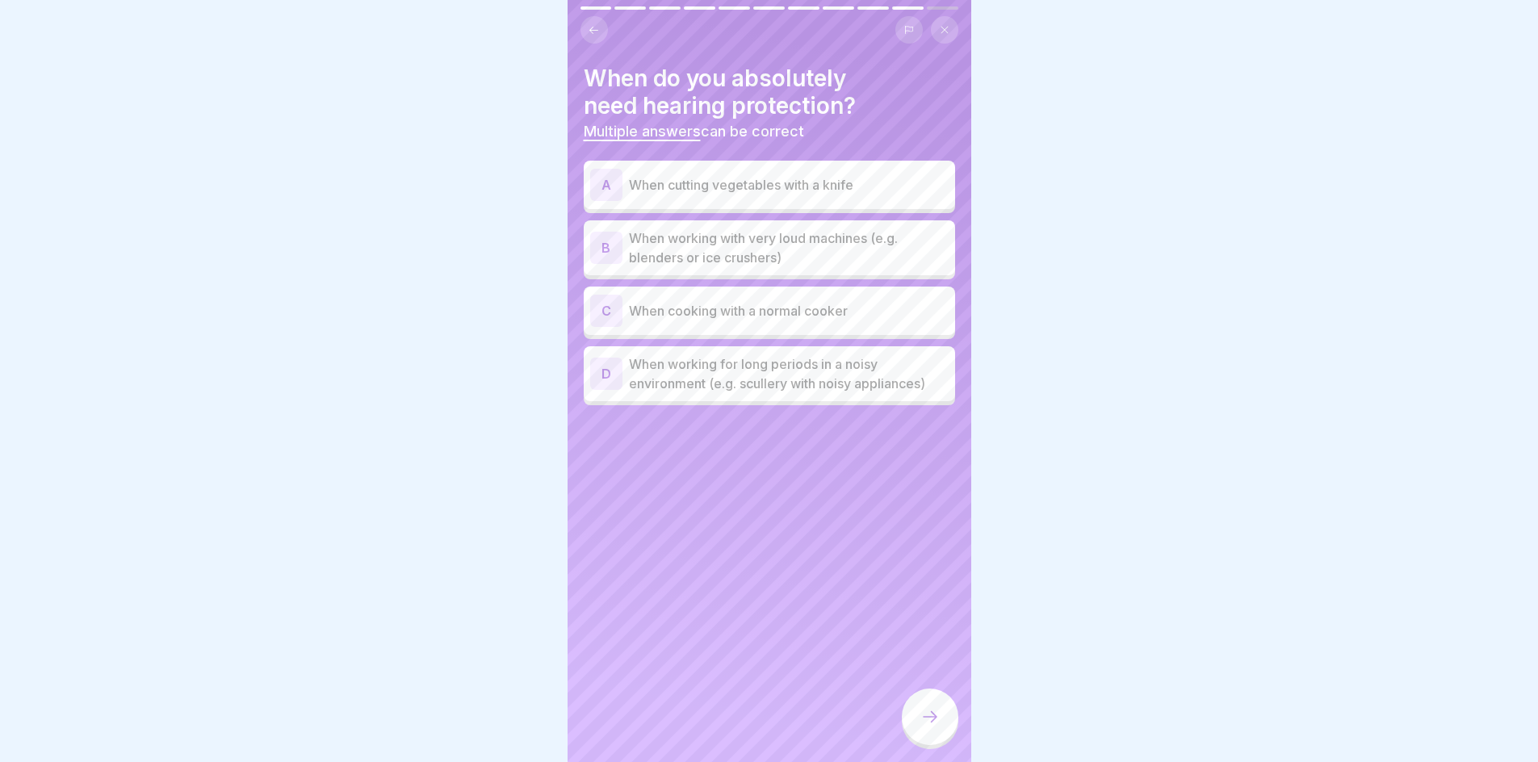
click at [776, 383] on p "When working for long periods in a noisy environment (e.g. scullery with noisy …" at bounding box center [789, 373] width 320 height 39
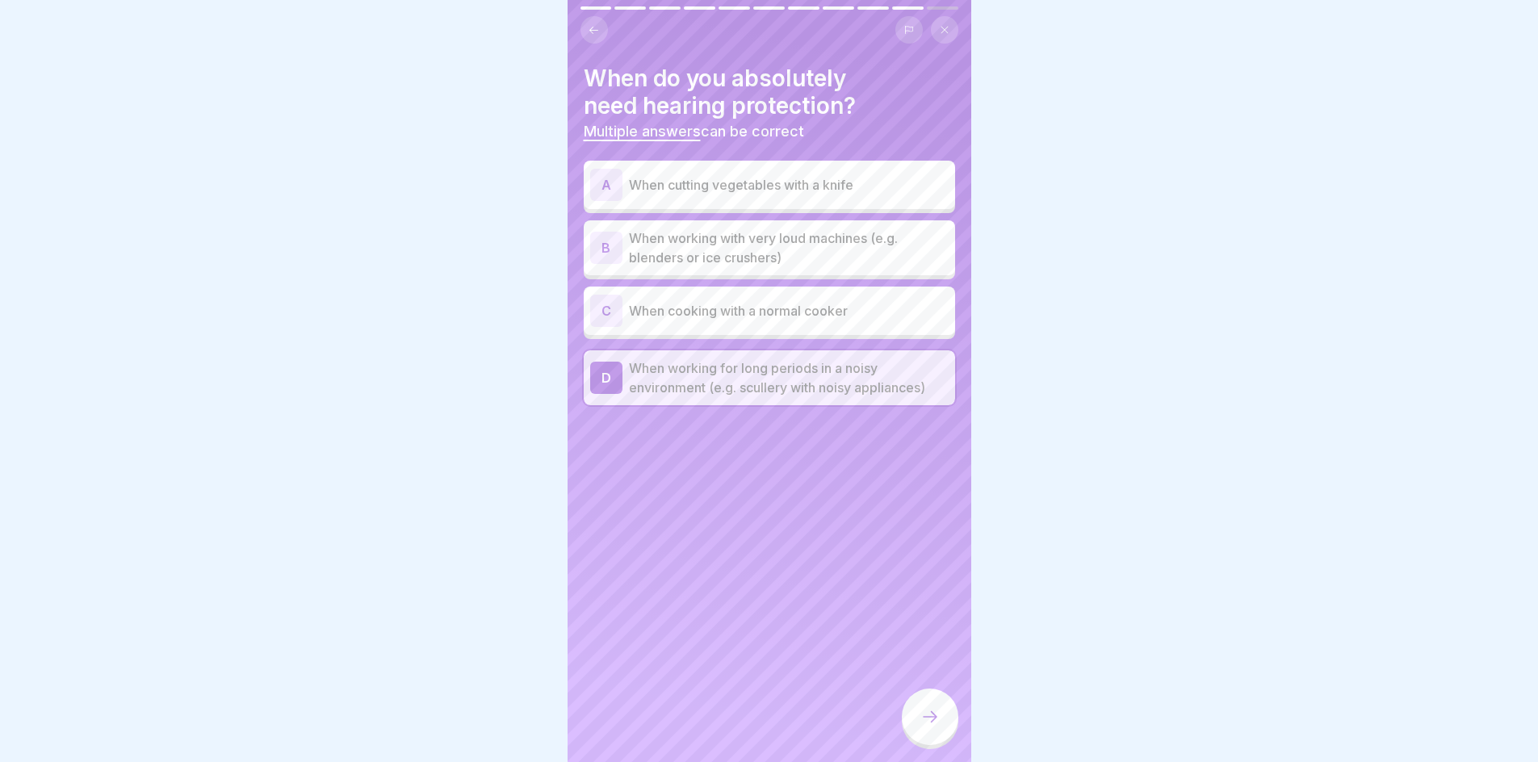
click at [786, 236] on p "When working with very loud machines (e.g. blenders or ice crushers)" at bounding box center [789, 248] width 320 height 39
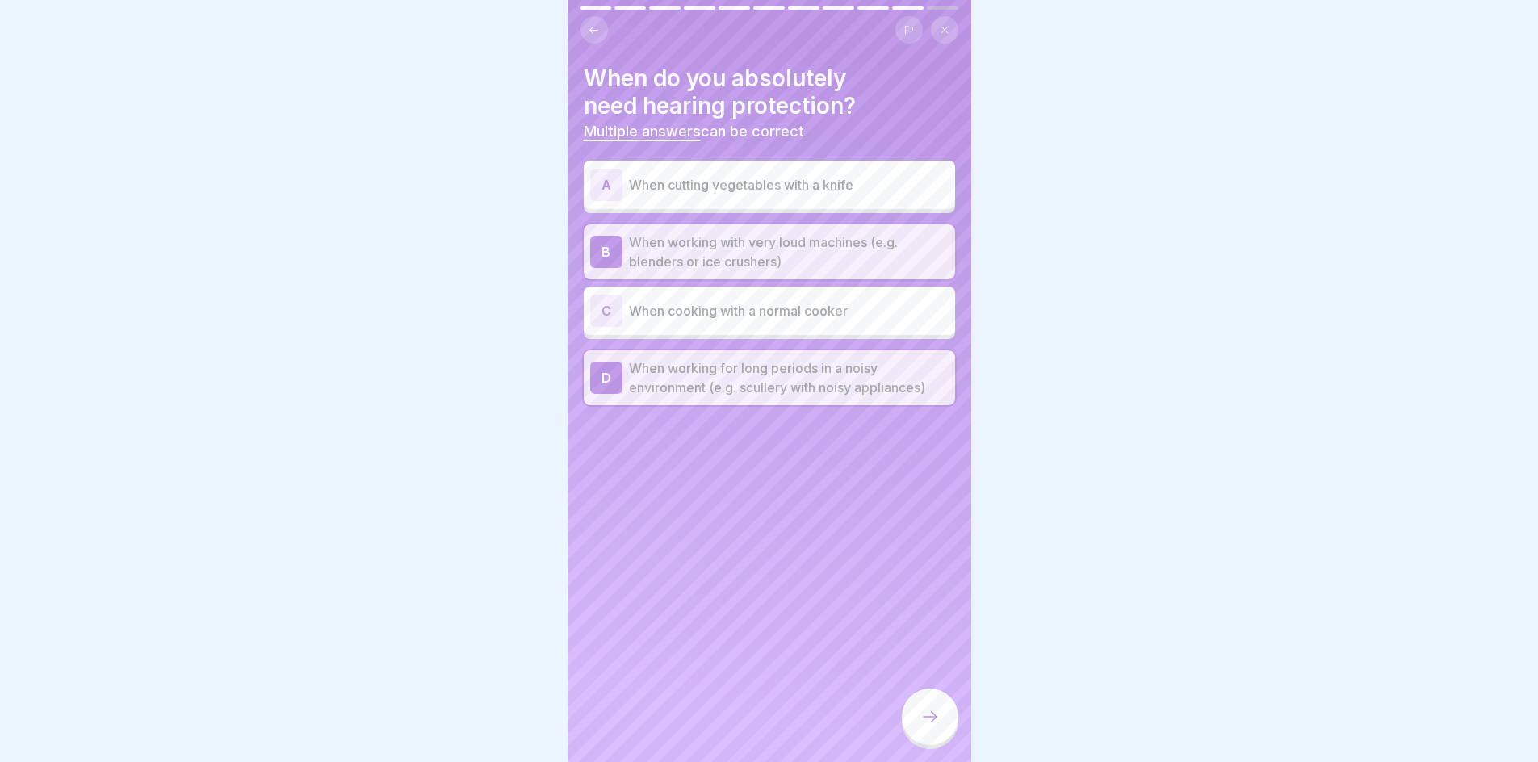
click at [929, 718] on div at bounding box center [930, 717] width 57 height 57
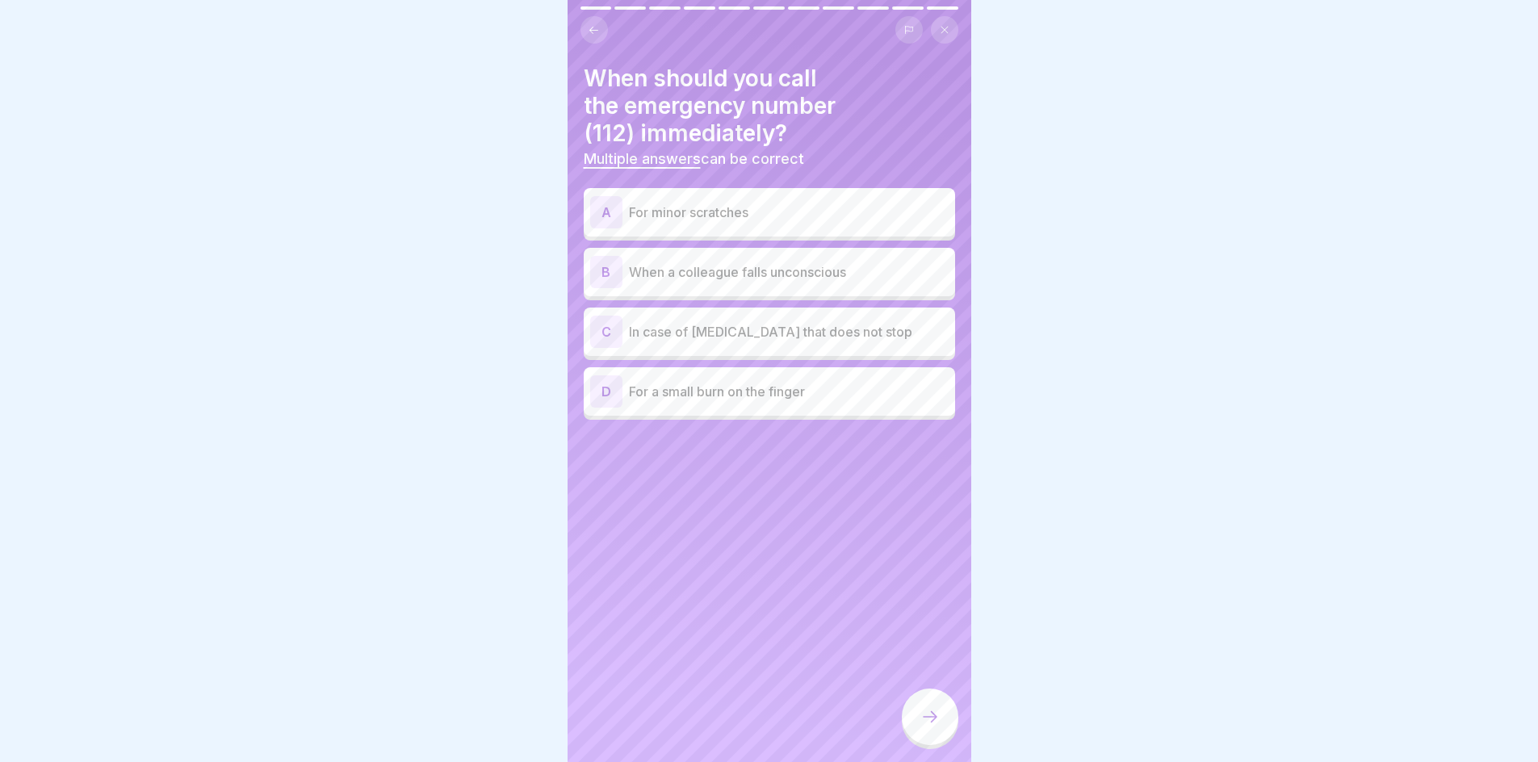
click at [806, 347] on div "C In case of [MEDICAL_DATA] that does not stop" at bounding box center [769, 332] width 359 height 32
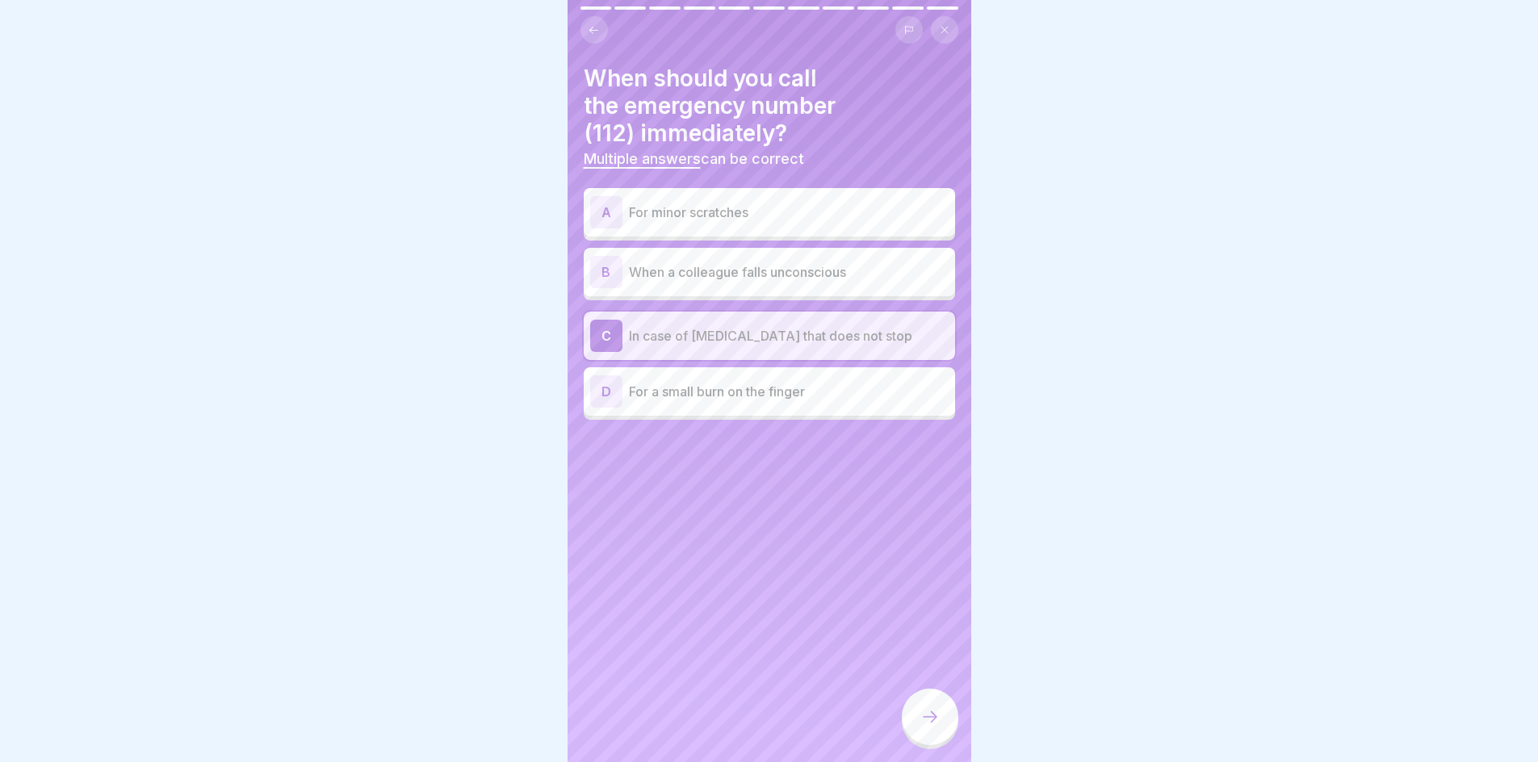
click at [805, 283] on div "B When a colleague falls unconscious" at bounding box center [769, 272] width 359 height 32
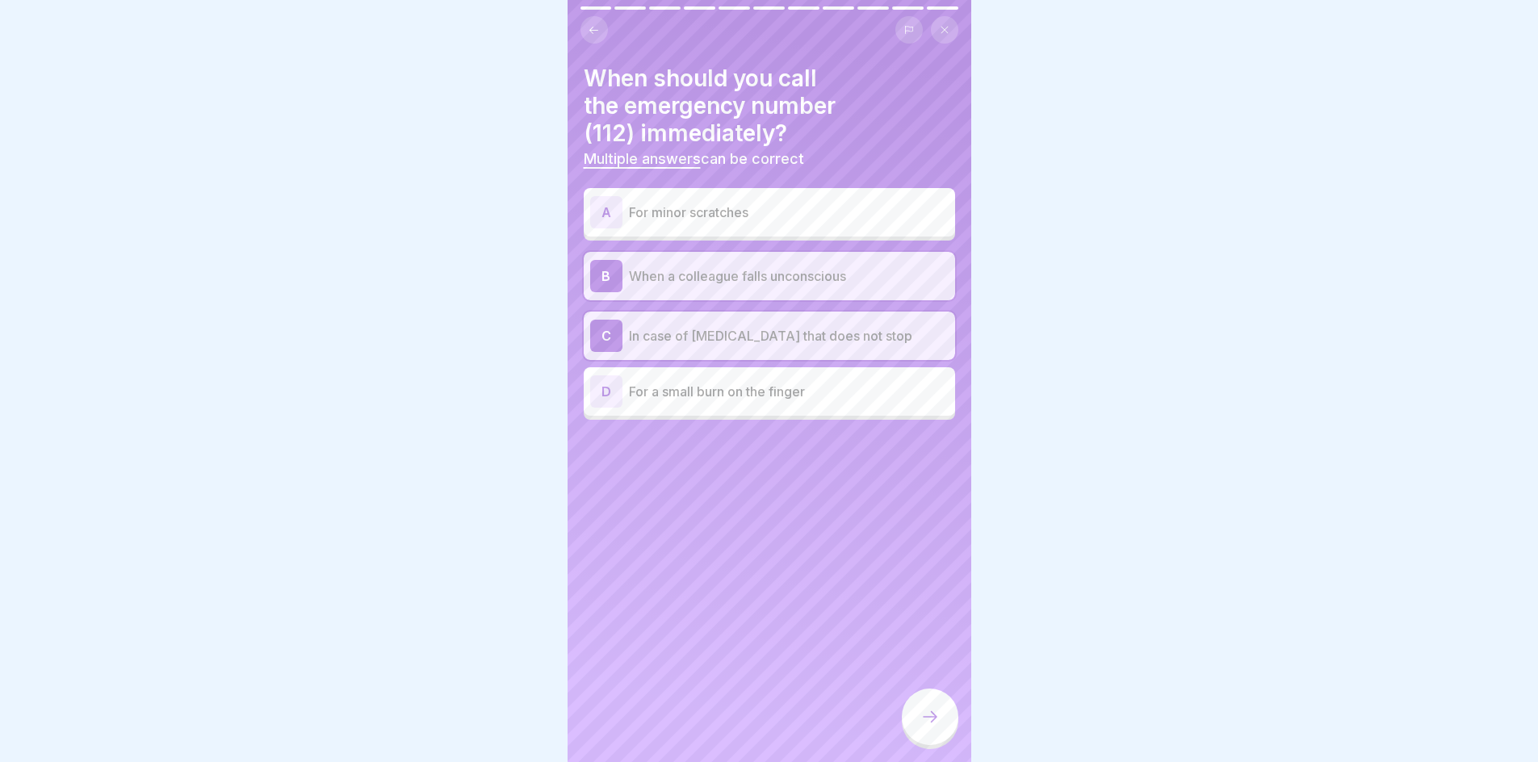
click at [929, 745] on div at bounding box center [930, 717] width 57 height 57
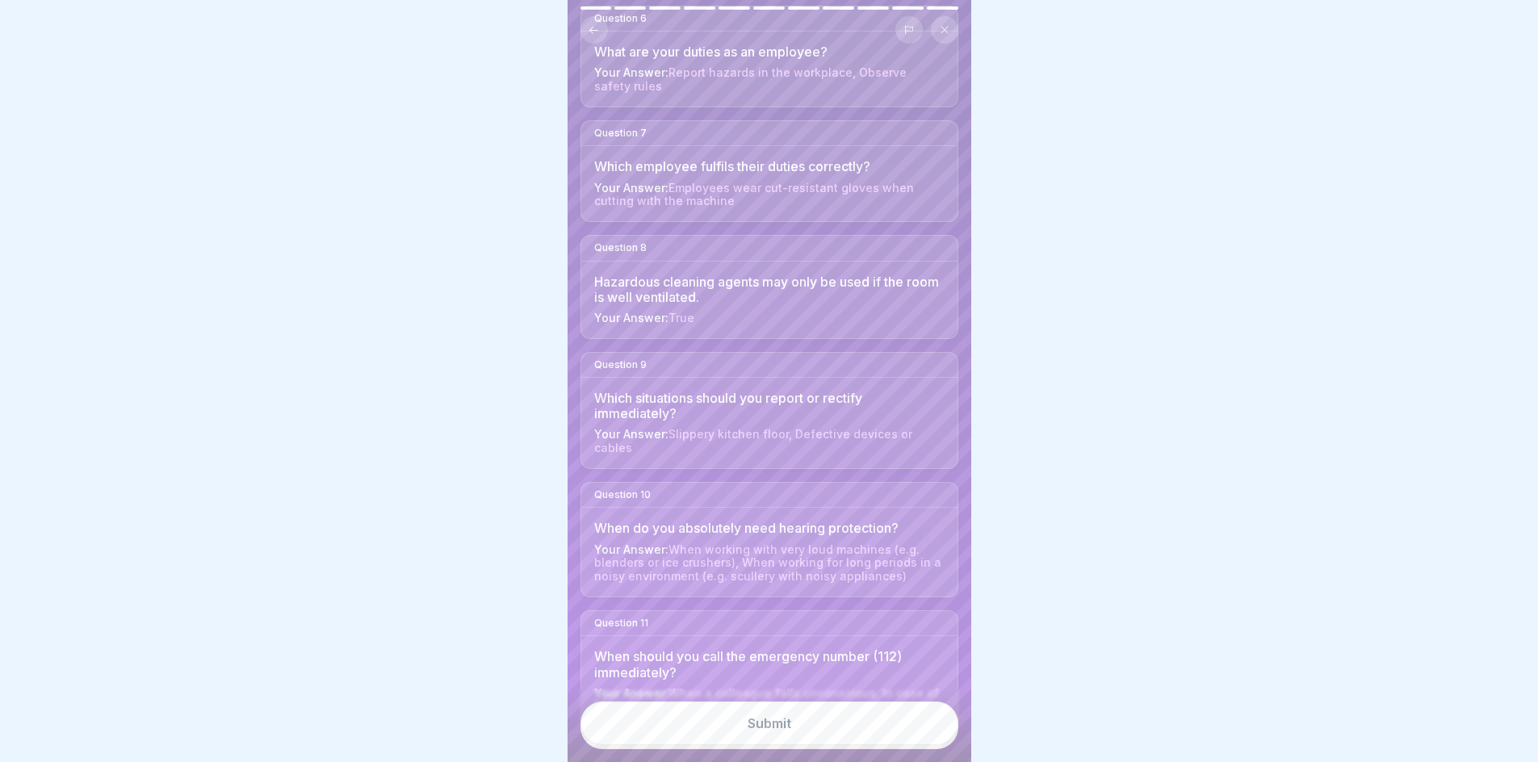
scroll to position [809, 0]
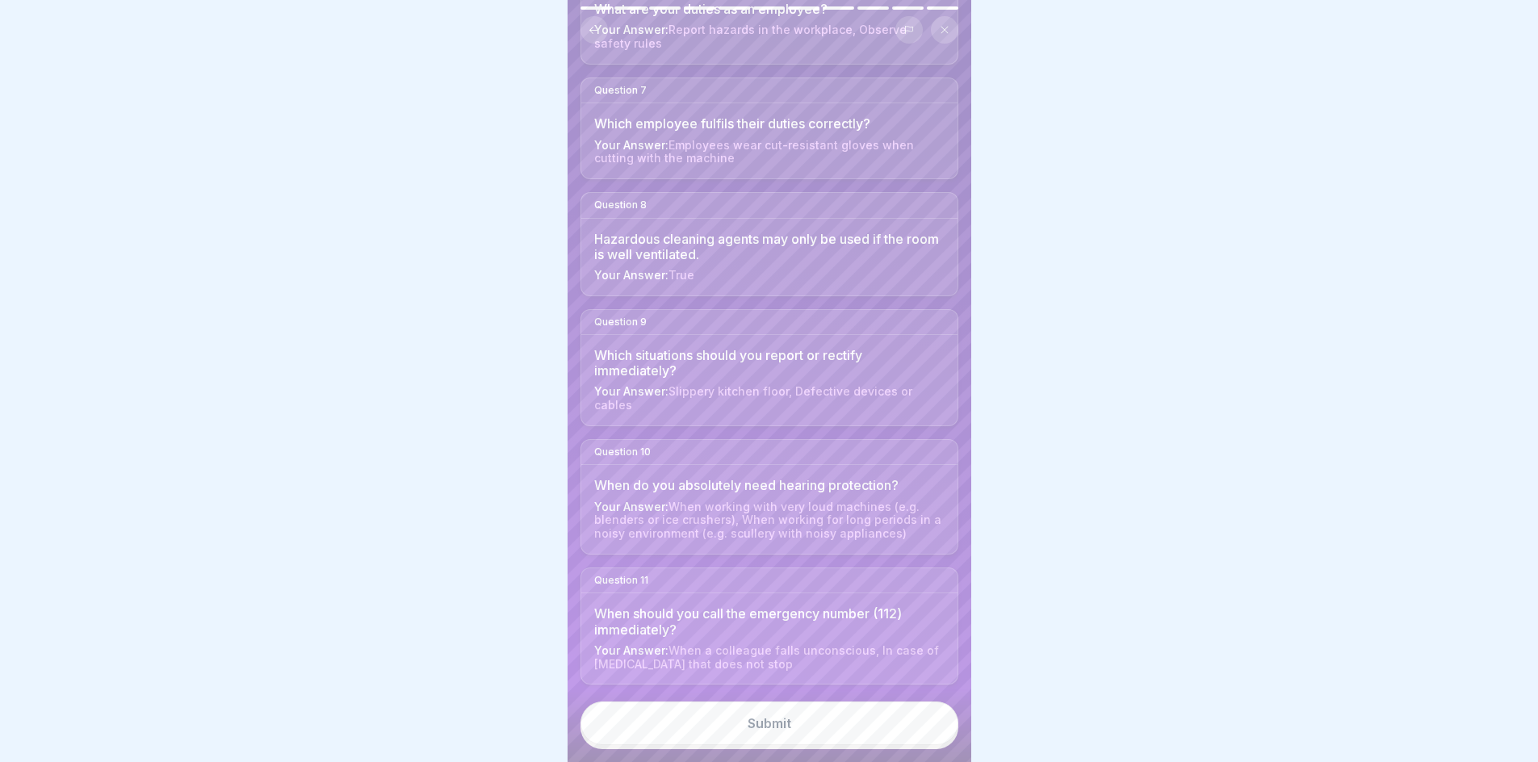
click at [773, 745] on button "Submit" at bounding box center [770, 724] width 378 height 44
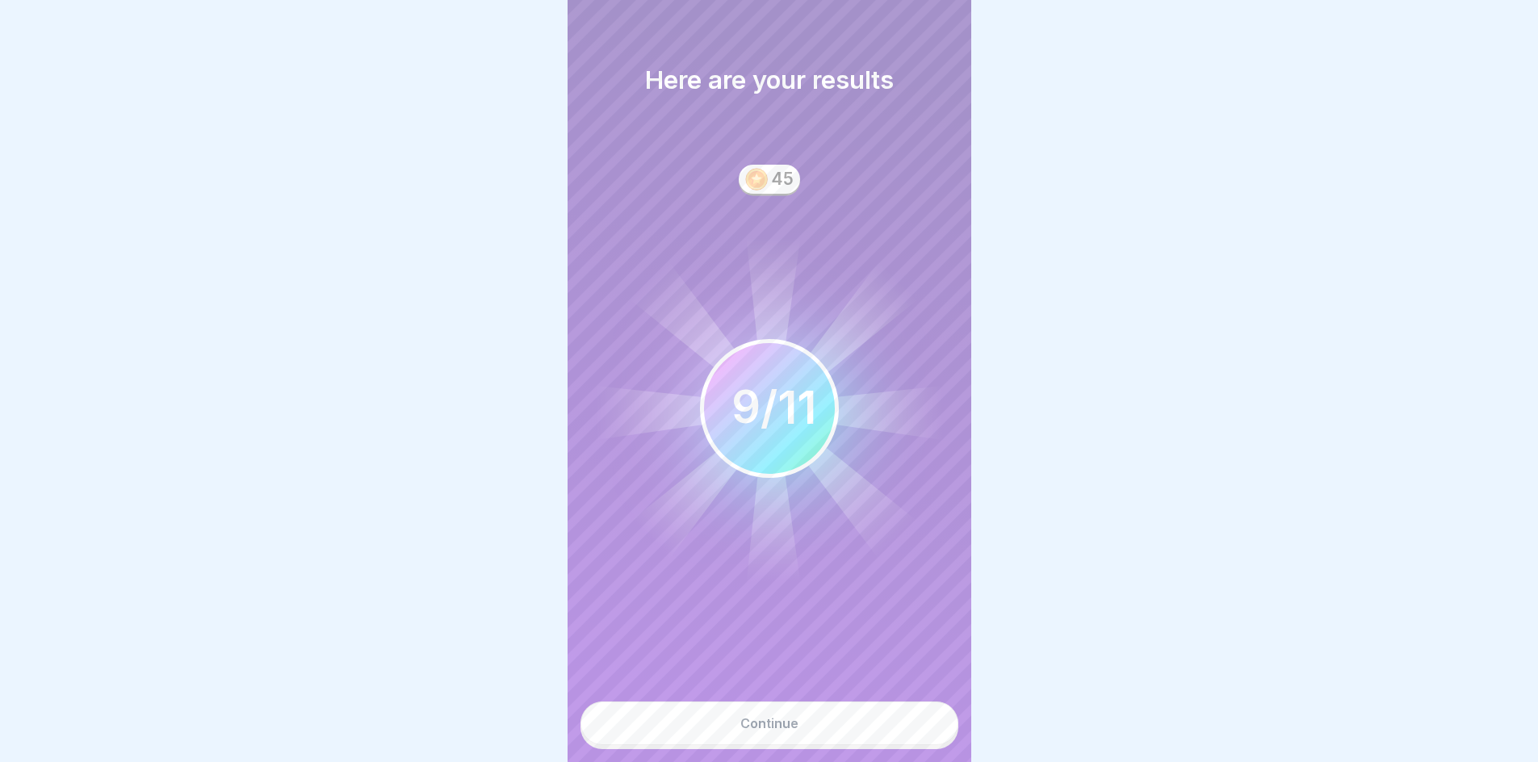
click at [780, 745] on button "Continue" at bounding box center [770, 724] width 378 height 44
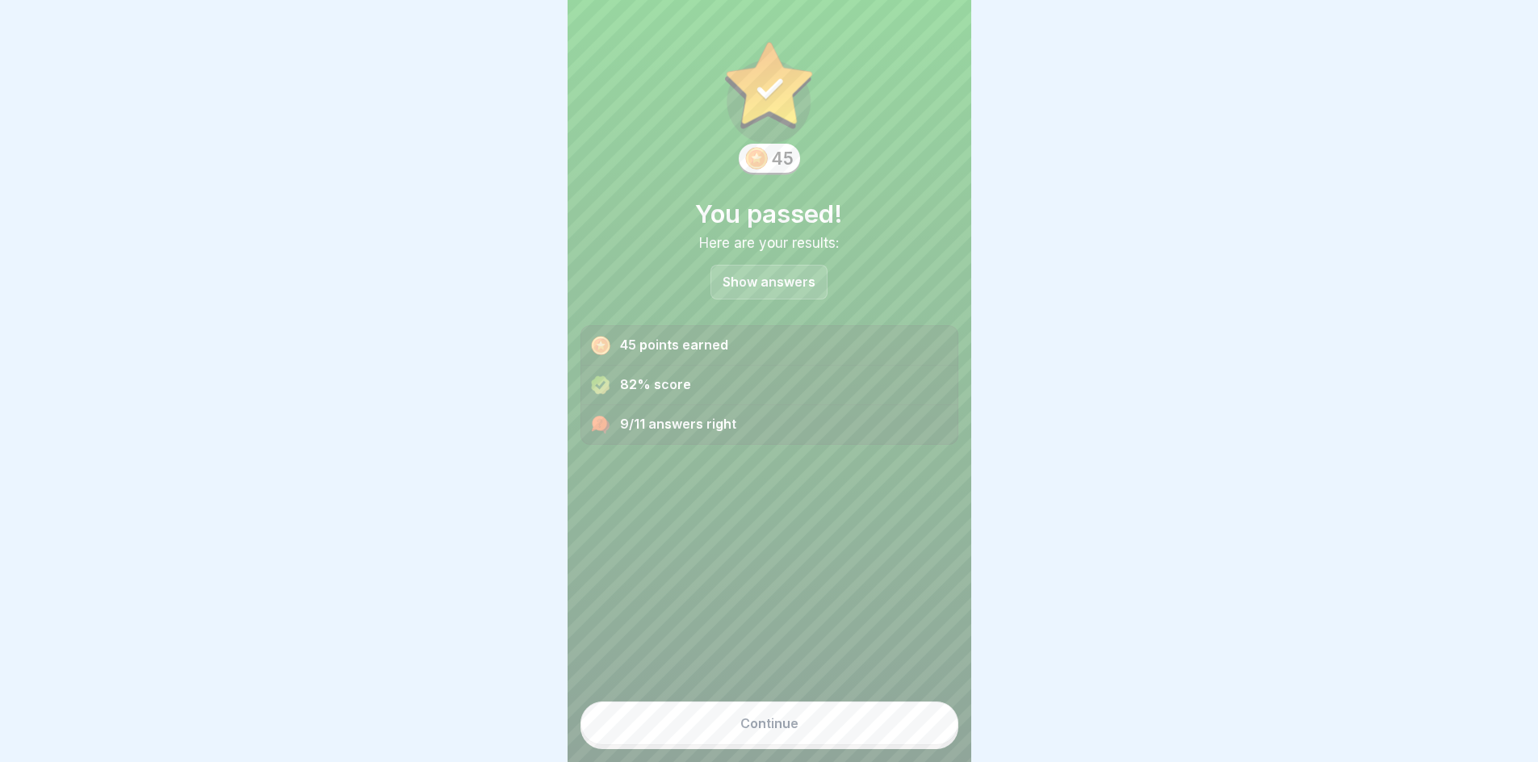
click at [768, 729] on div "Continue" at bounding box center [769, 723] width 58 height 15
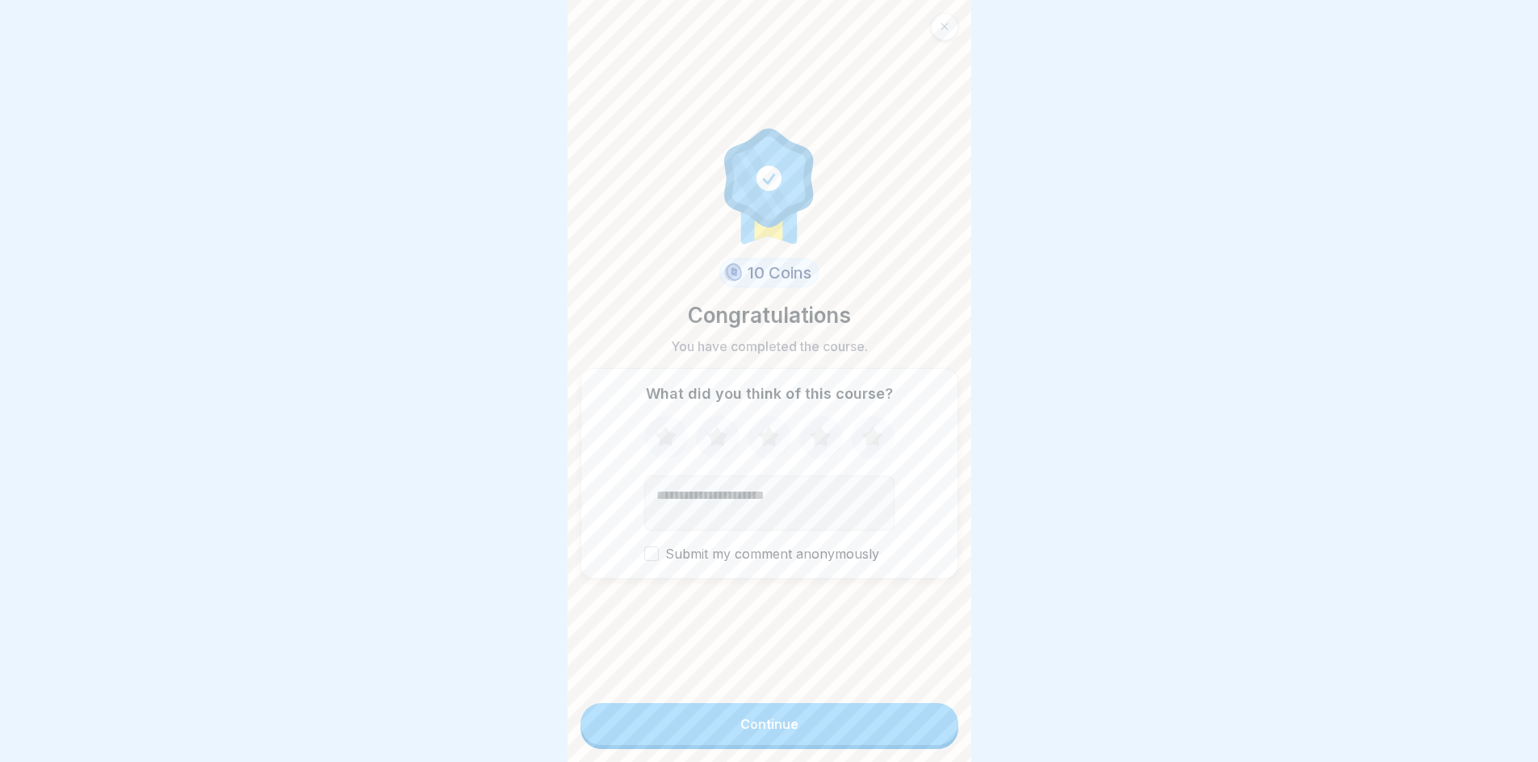
click at [860, 434] on icon at bounding box center [872, 438] width 43 height 42
click at [784, 745] on button "Continue" at bounding box center [770, 724] width 378 height 42
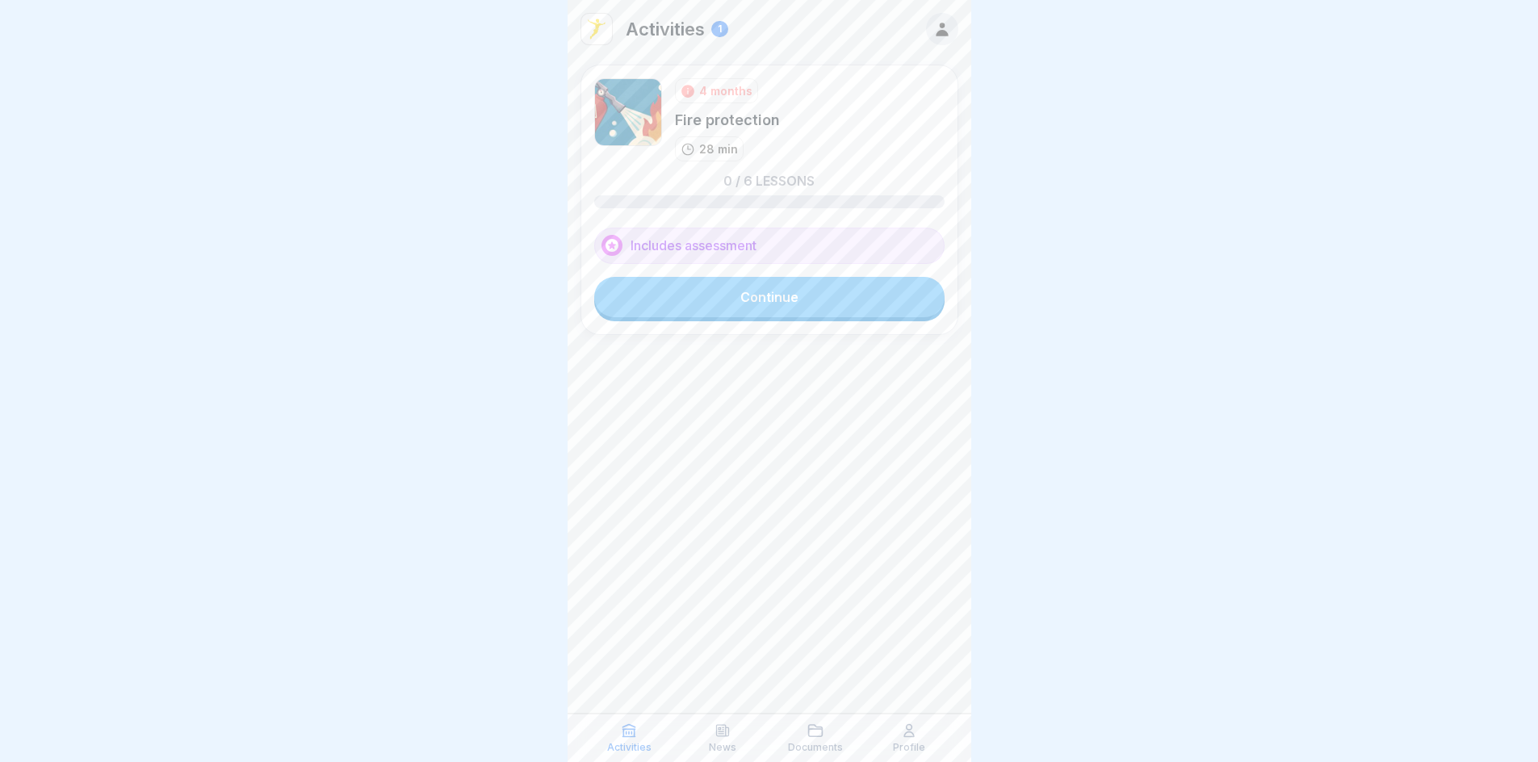
click at [796, 301] on link "Continue" at bounding box center [769, 297] width 350 height 40
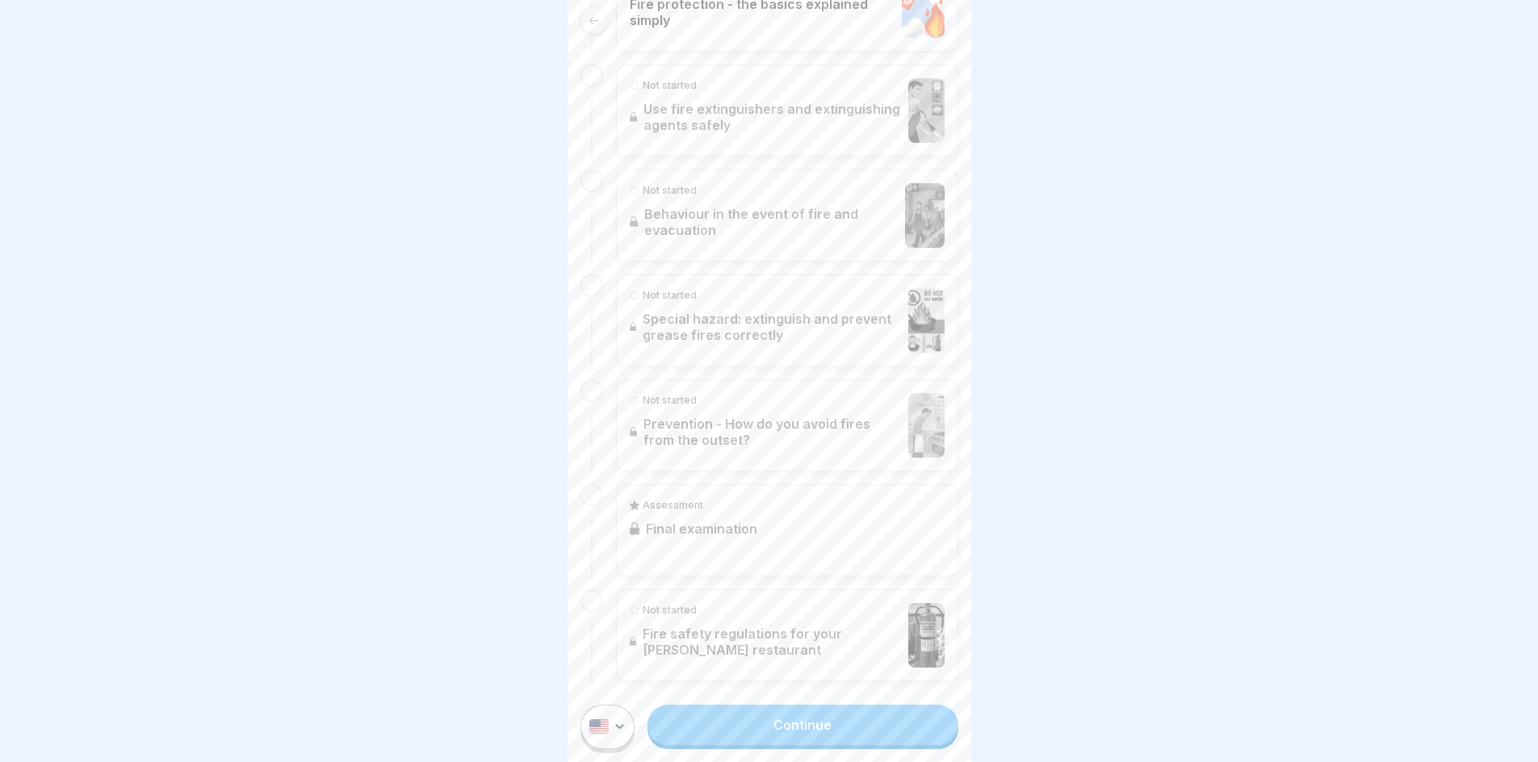
scroll to position [491, 0]
click at [838, 745] on link "Continue" at bounding box center [803, 725] width 310 height 40
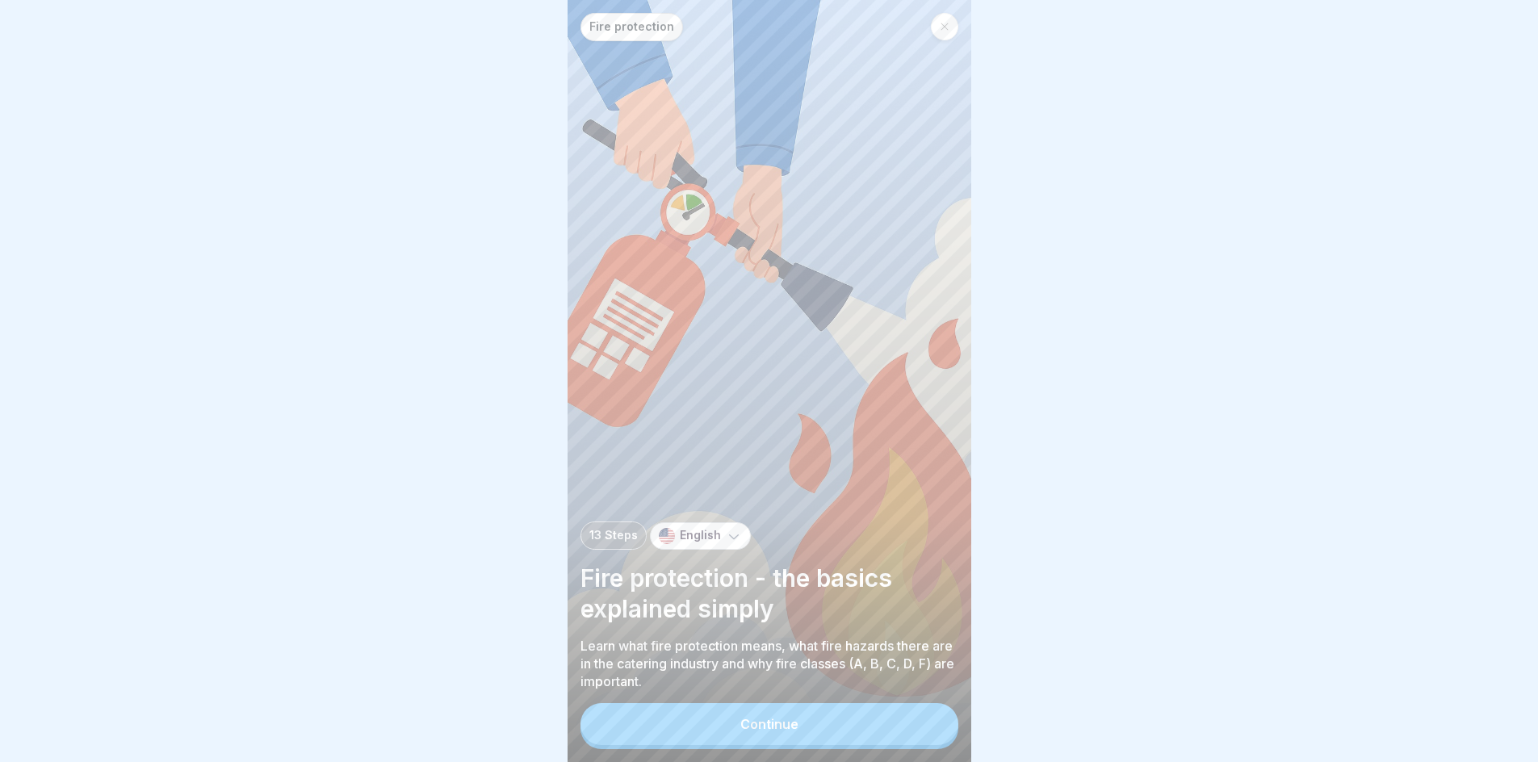
click at [816, 745] on button "Continue" at bounding box center [770, 724] width 378 height 42
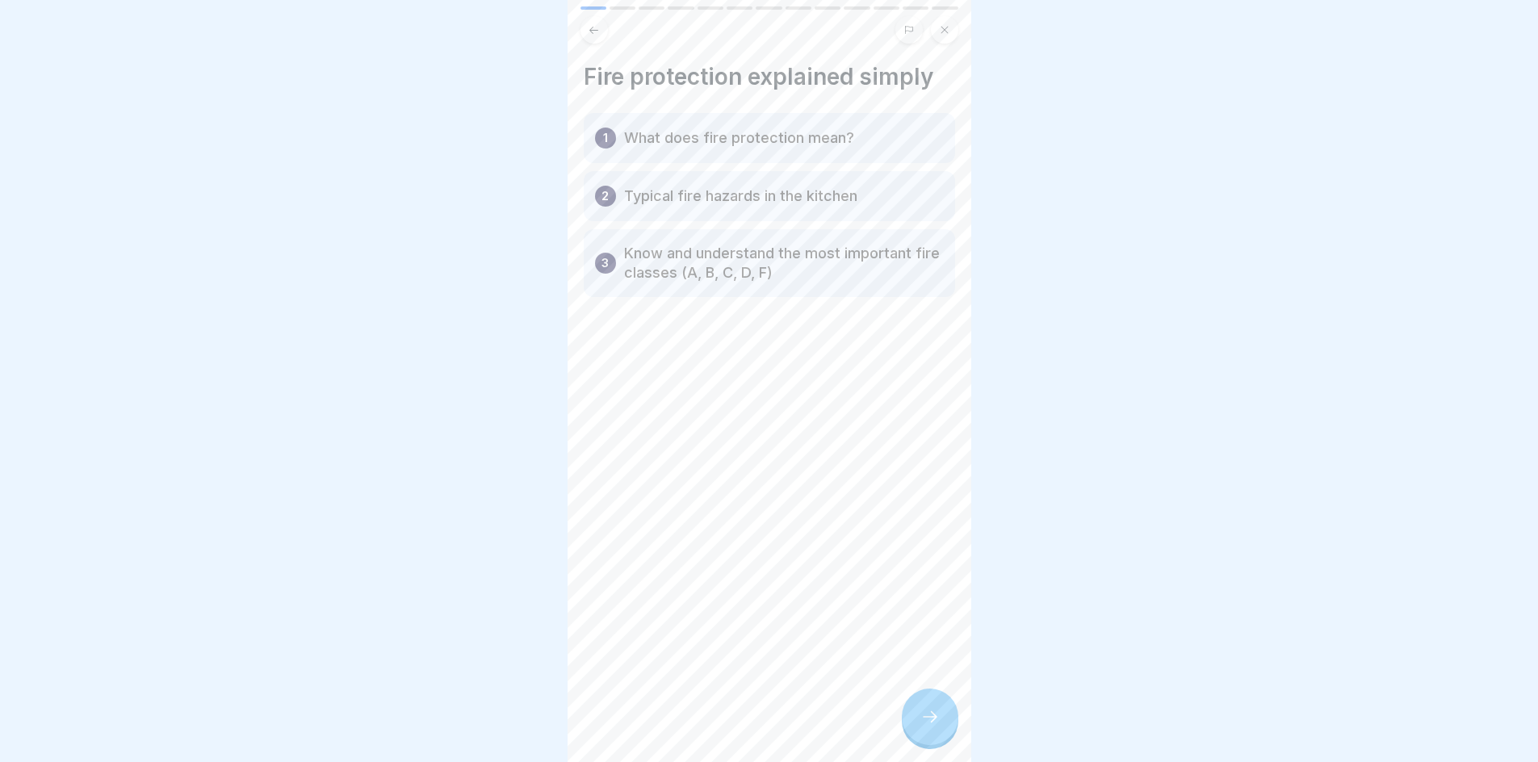
click at [927, 727] on icon at bounding box center [930, 716] width 19 height 19
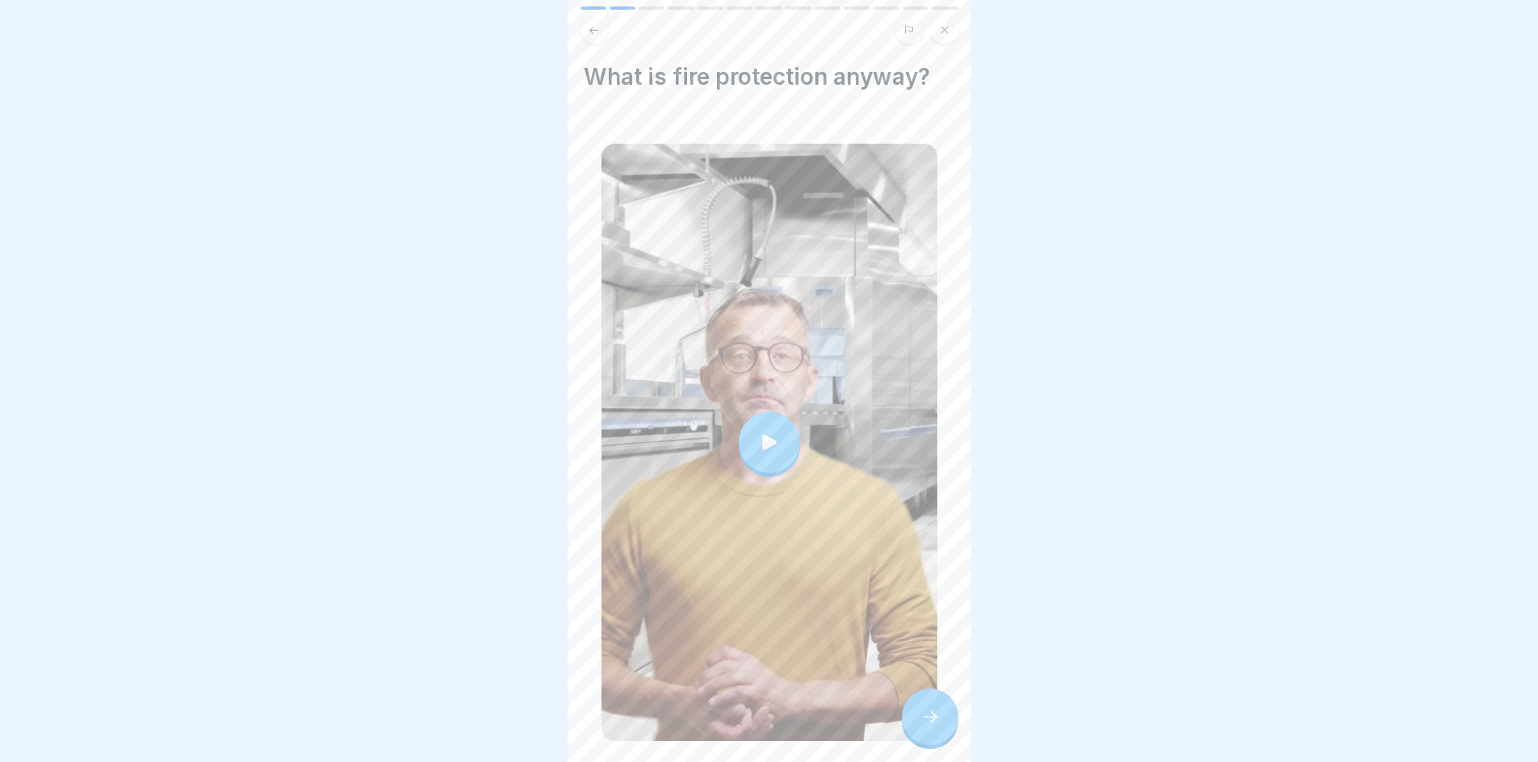
click at [758, 440] on icon at bounding box center [769, 442] width 23 height 23
click at [921, 745] on div at bounding box center [930, 717] width 57 height 57
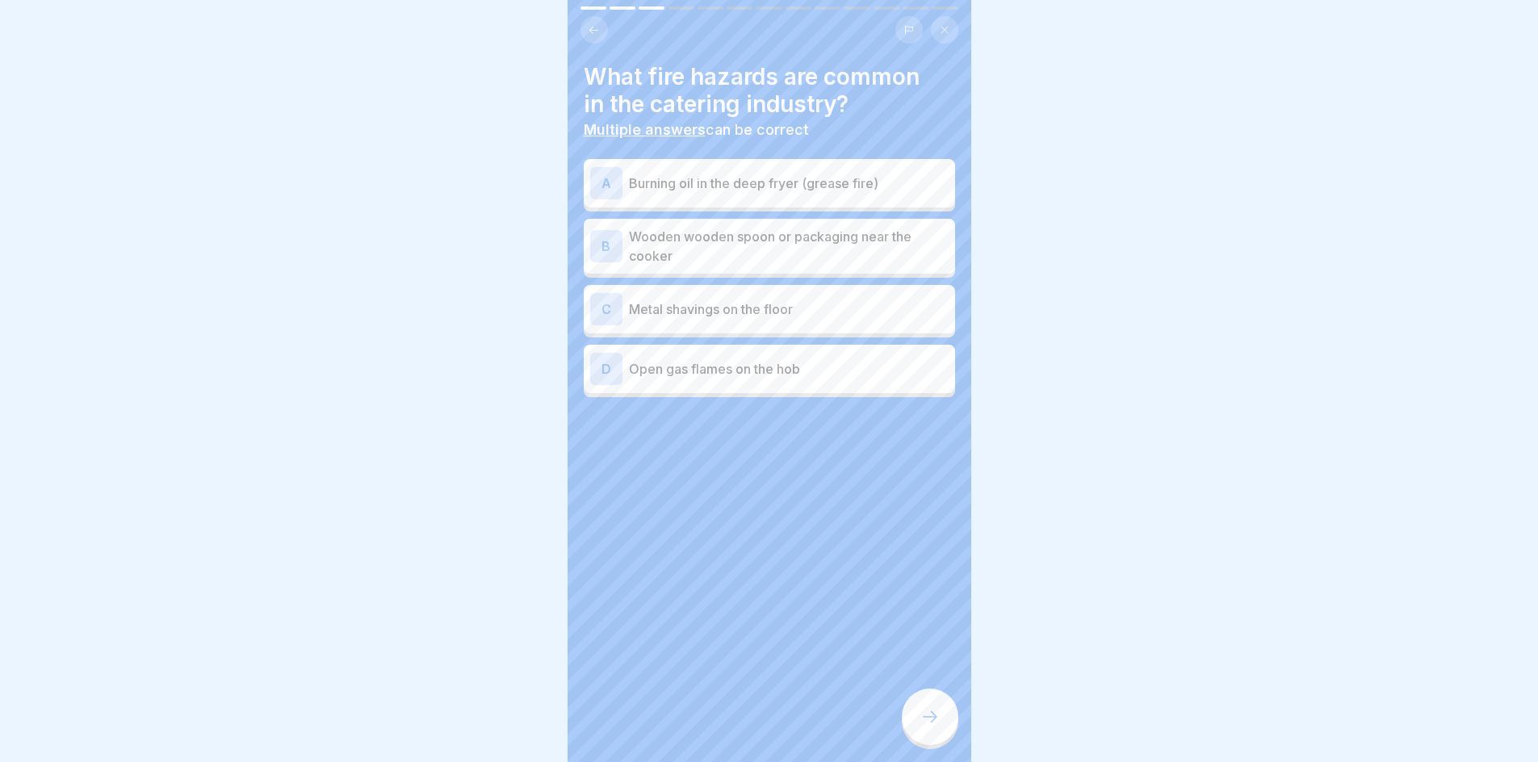
click at [904, 191] on p "Burning oil in the deep fryer (grease fire)" at bounding box center [789, 183] width 320 height 19
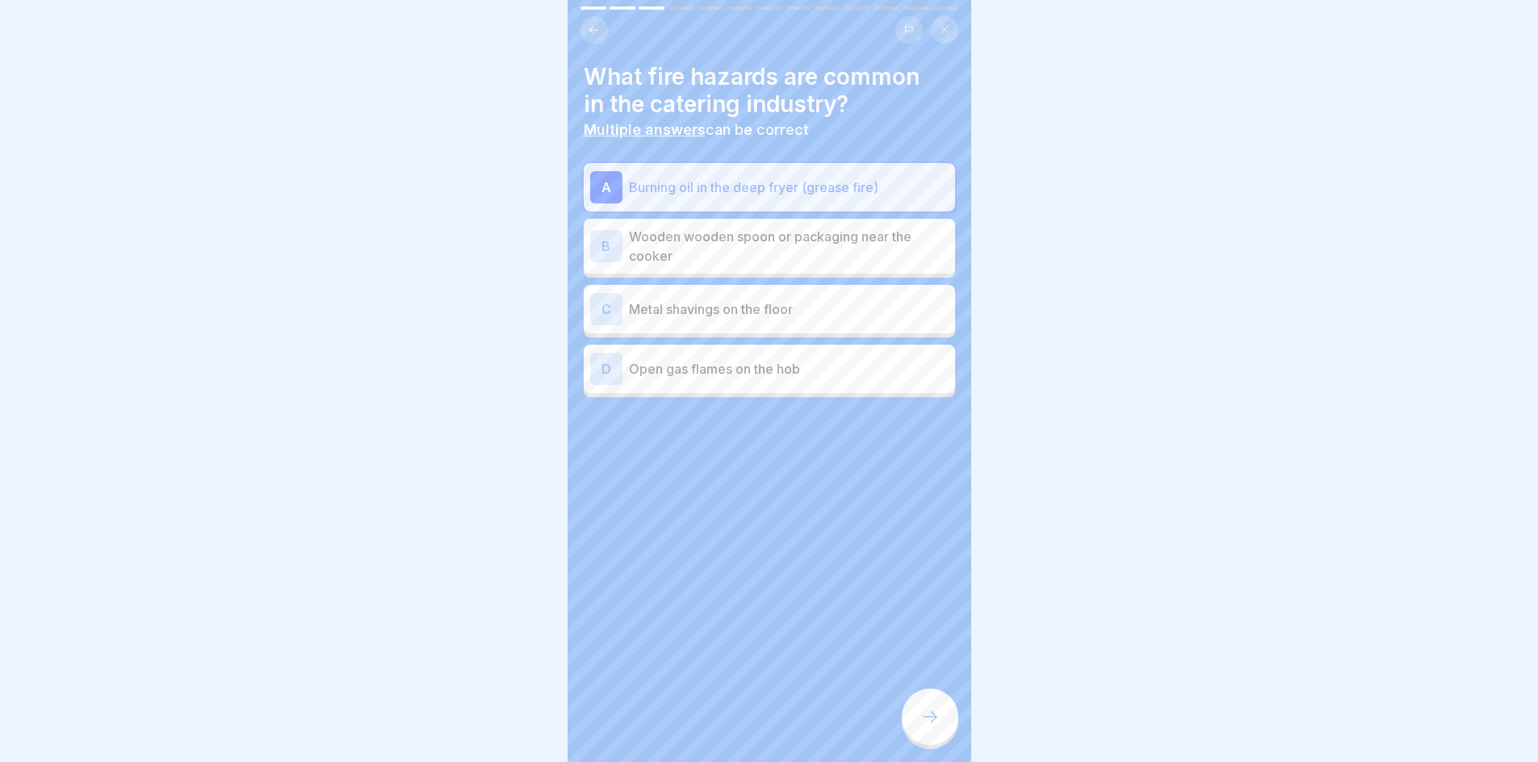
click at [789, 355] on div "D Open gas flames on the hob" at bounding box center [769, 369] width 359 height 32
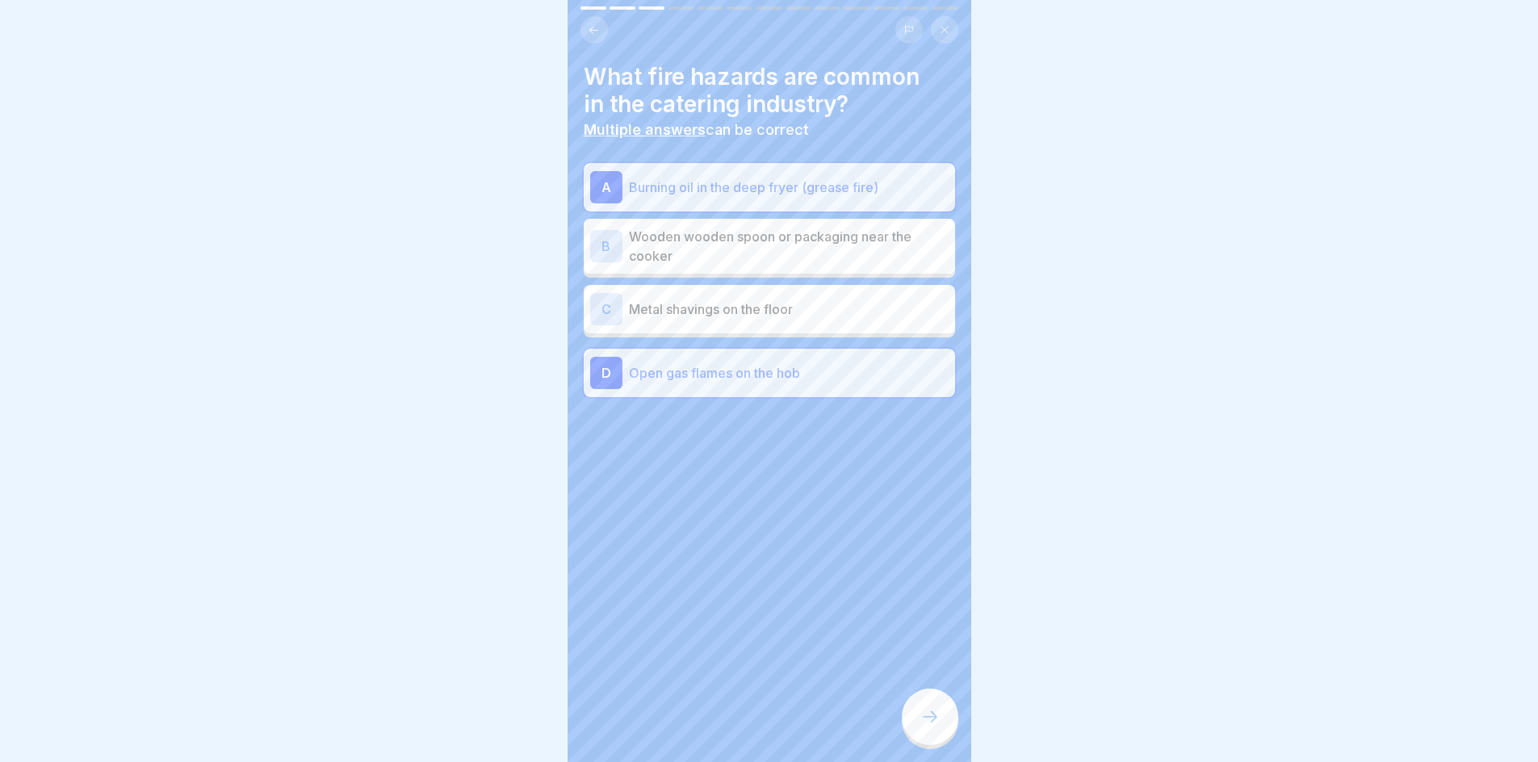
click at [917, 732] on div at bounding box center [930, 717] width 57 height 57
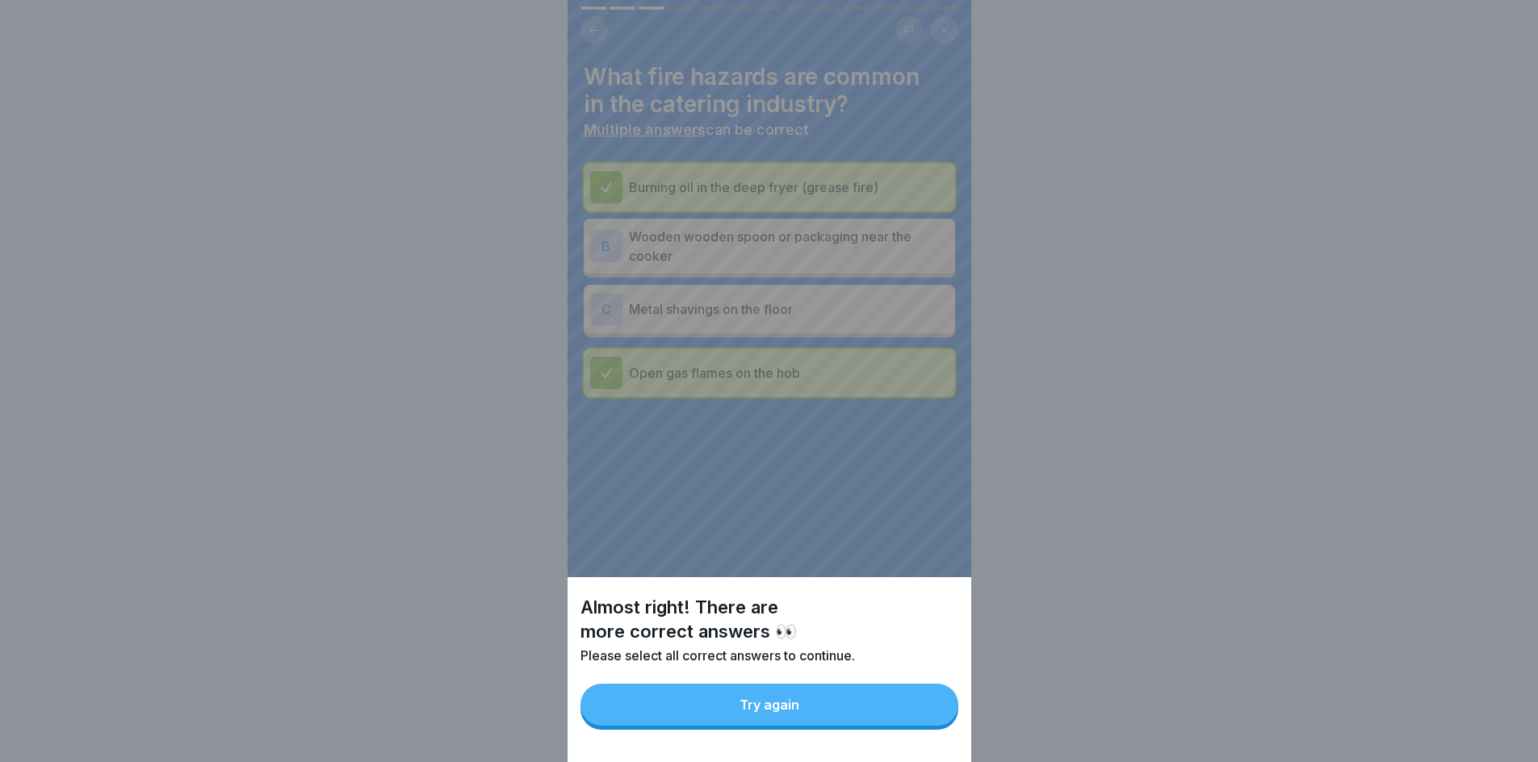
click at [820, 724] on button "Try again" at bounding box center [770, 705] width 378 height 42
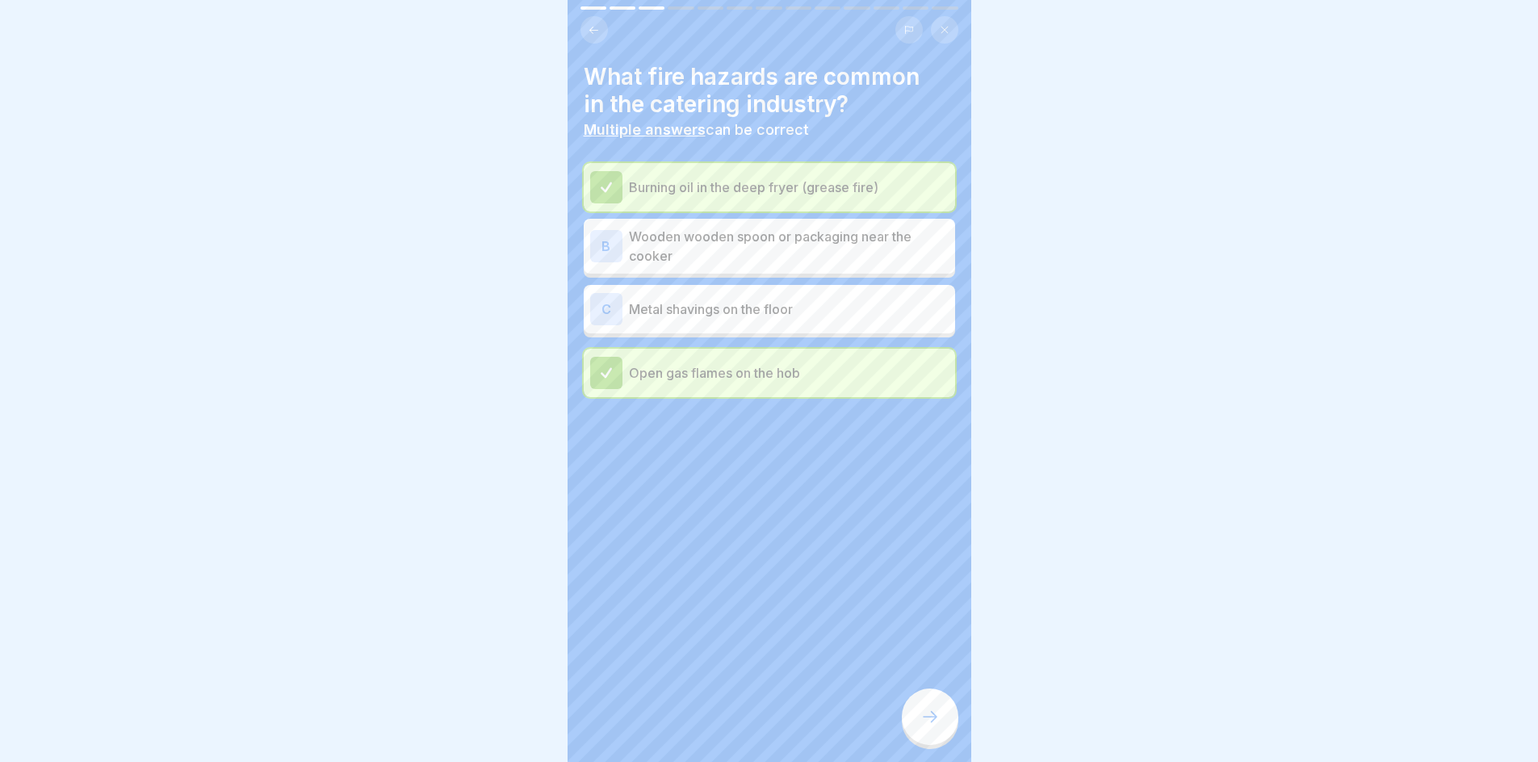
click at [738, 372] on p "Open gas flames on the hob" at bounding box center [789, 372] width 320 height 19
click at [656, 310] on p "Metal shavings on the floor" at bounding box center [789, 309] width 320 height 19
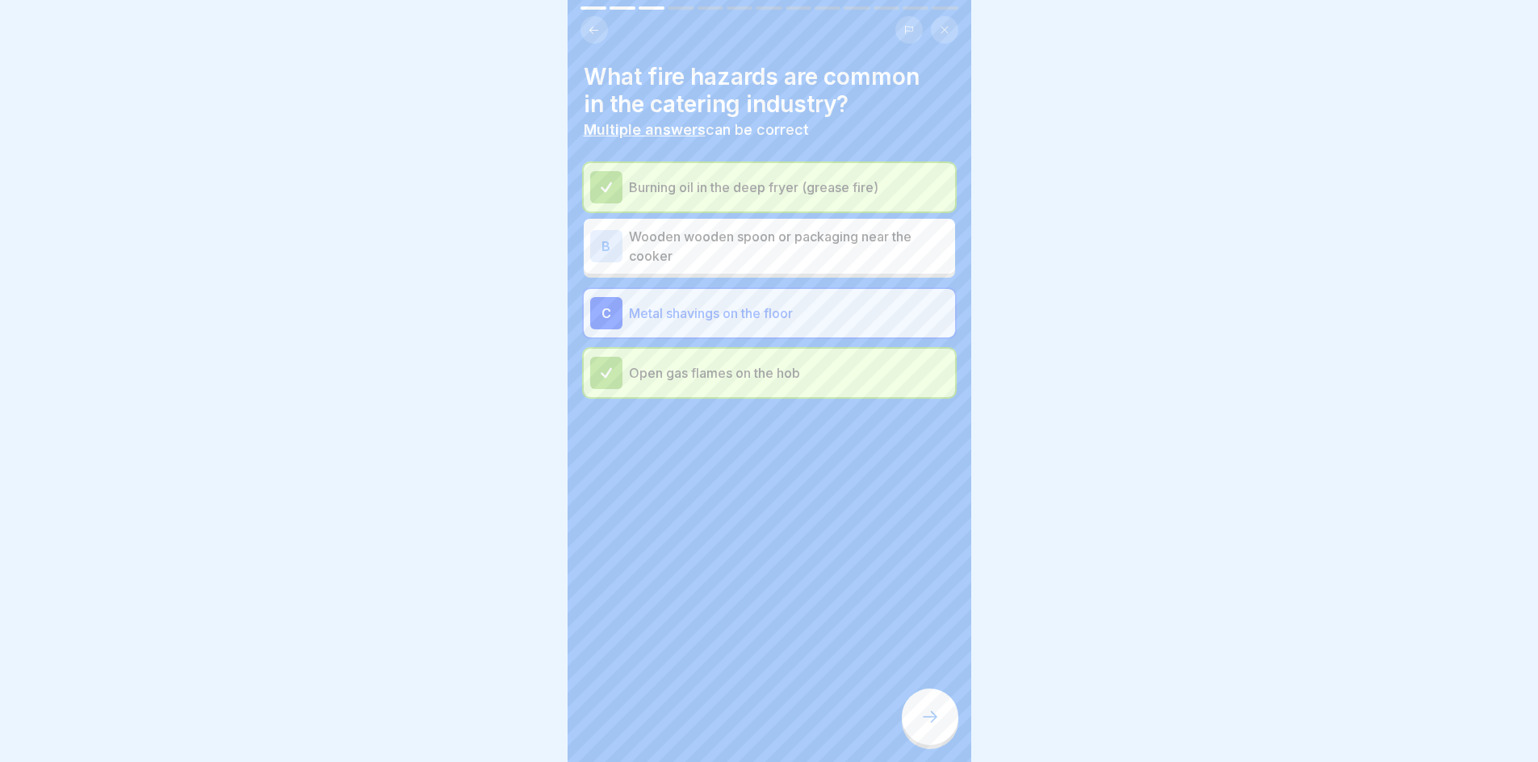
click at [606, 373] on icon at bounding box center [606, 373] width 15 height 15
click at [690, 371] on p "Open gas flames on the hob" at bounding box center [789, 372] width 320 height 19
click at [705, 243] on p "Wooden wooden spoon or packaging near the cooker" at bounding box center [789, 246] width 320 height 39
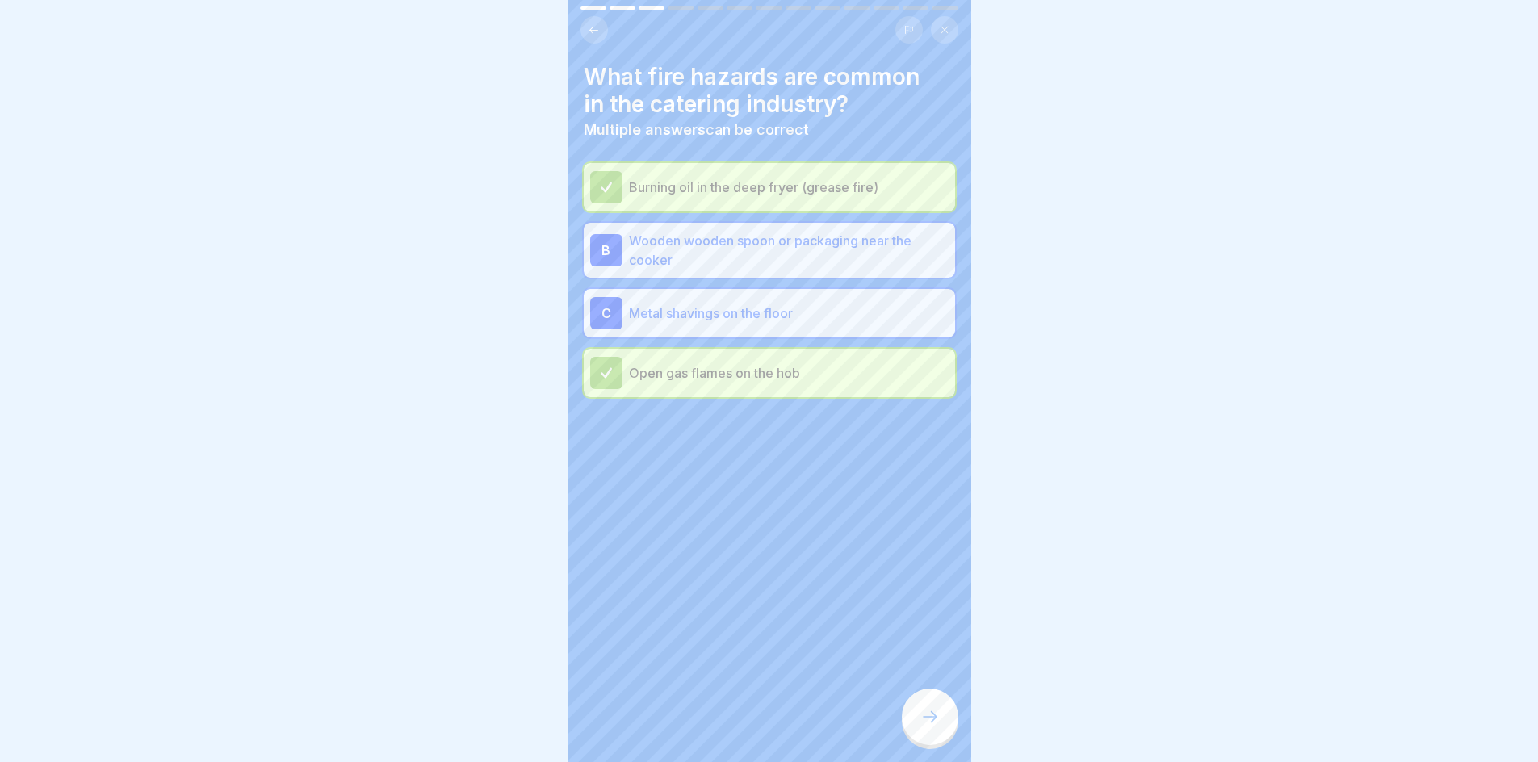
click at [924, 727] on icon at bounding box center [930, 716] width 19 height 19
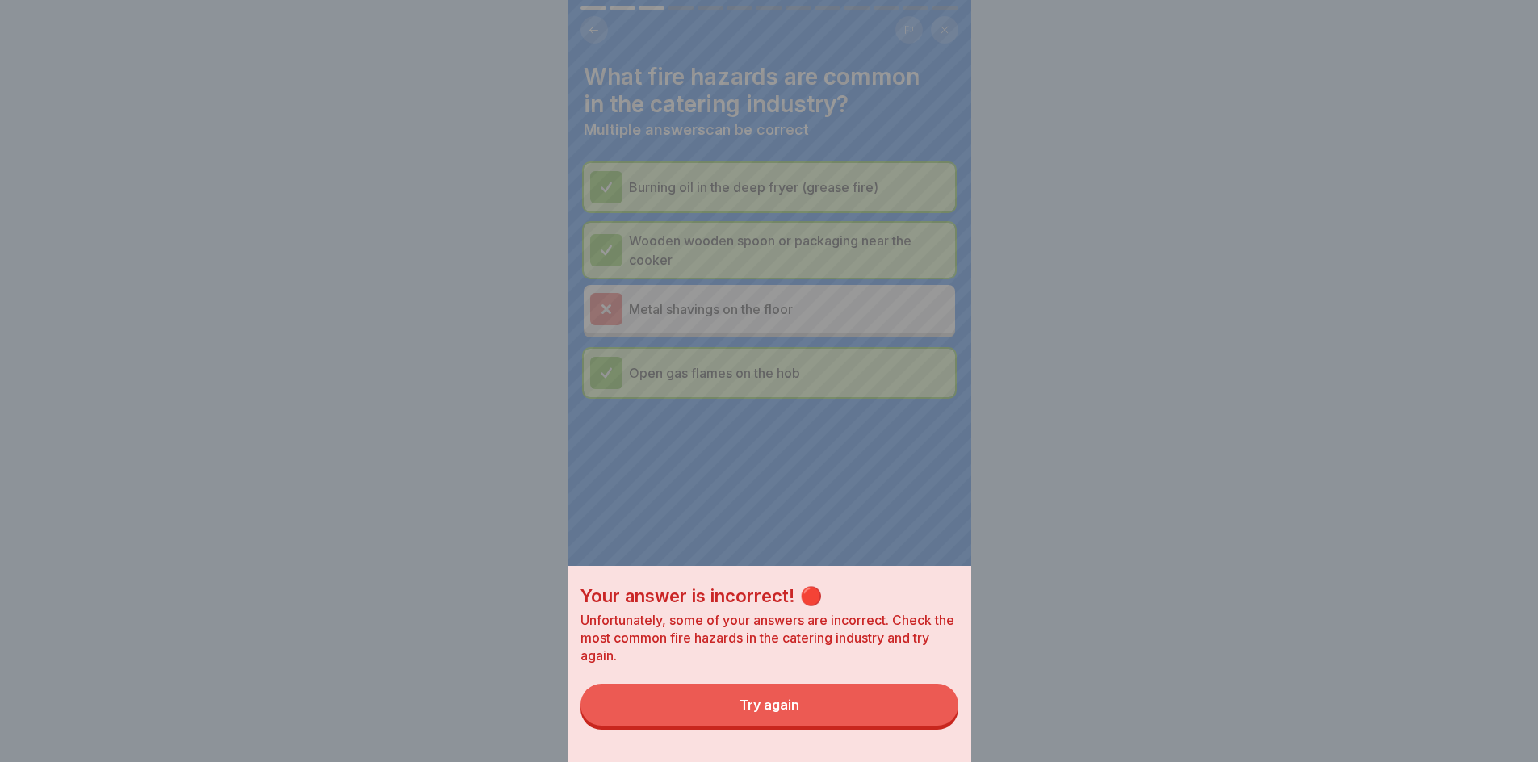
click at [741, 726] on button "Try again" at bounding box center [770, 705] width 378 height 42
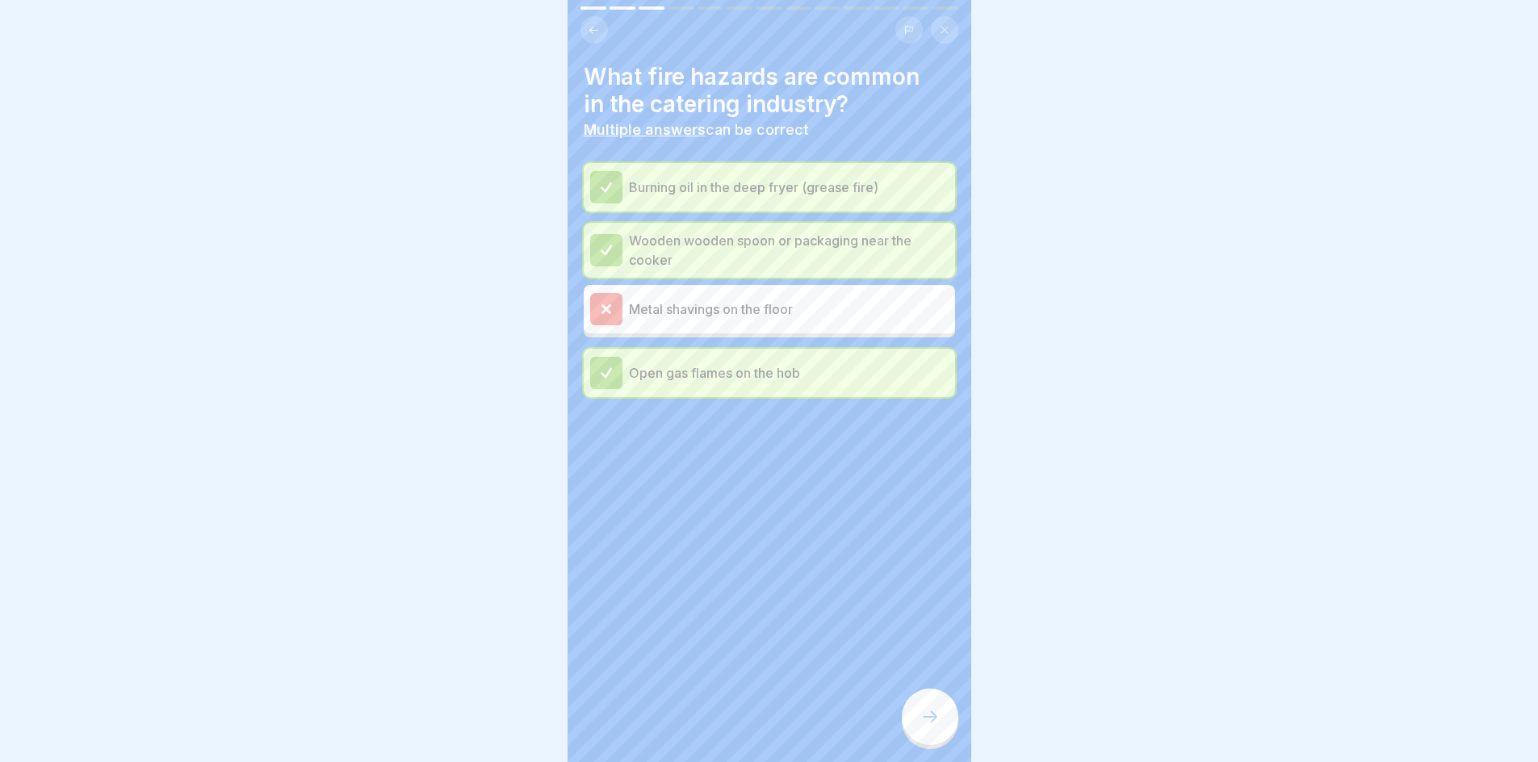
click at [923, 727] on icon at bounding box center [930, 716] width 19 height 19
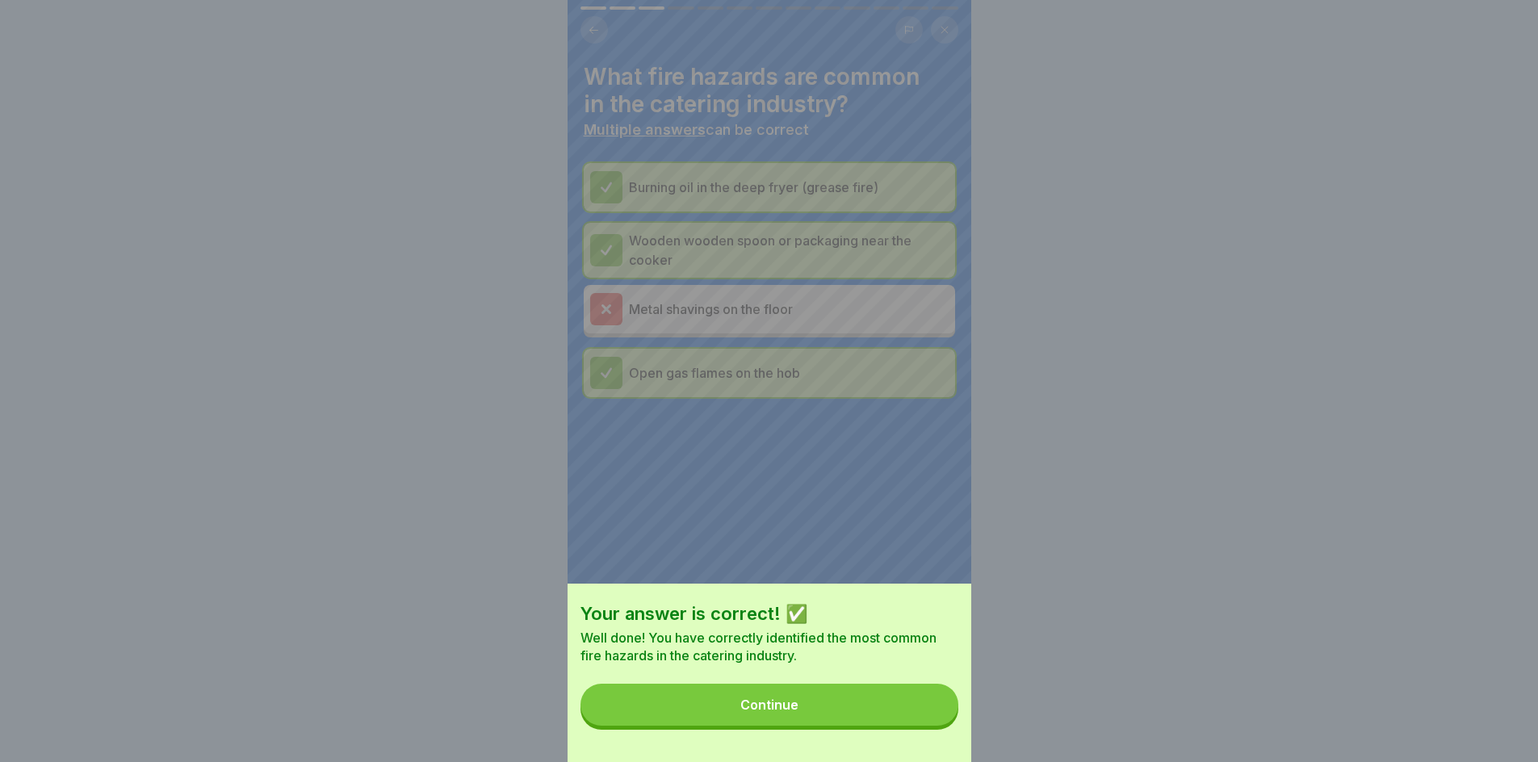
click at [884, 726] on button "Continue" at bounding box center [770, 705] width 378 height 42
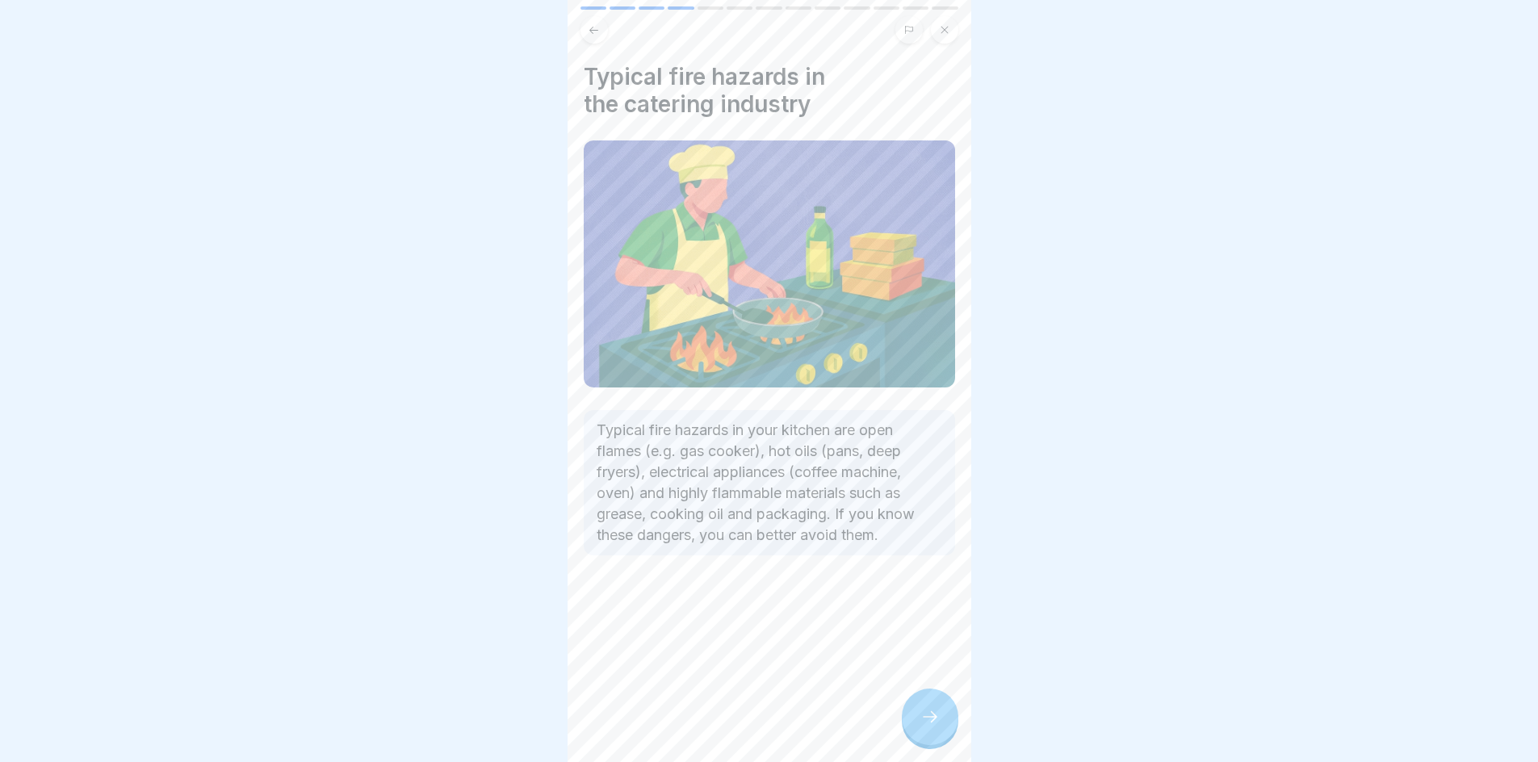
click at [916, 715] on div at bounding box center [930, 717] width 57 height 57
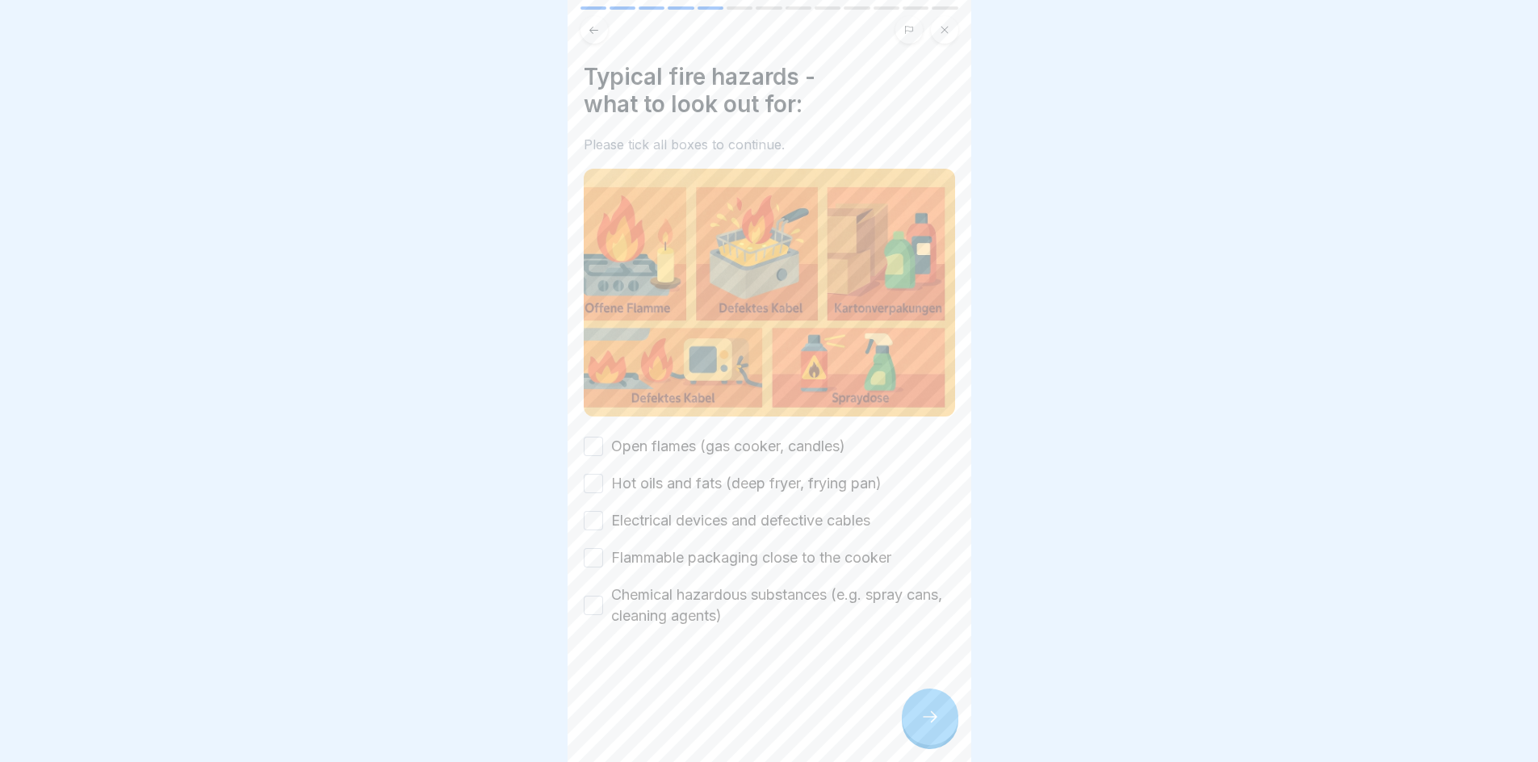
click at [602, 437] on button "Open flames (gas cooker, candles)" at bounding box center [593, 446] width 19 height 19
click at [593, 480] on button "Hot oils and fats (deep fryer, frying pan)" at bounding box center [593, 483] width 19 height 19
click at [590, 514] on button "Electrical devices and defective cables" at bounding box center [593, 520] width 19 height 19
click at [594, 552] on button "Flammable packaging close to the cooker" at bounding box center [593, 557] width 19 height 19
click at [598, 602] on button "Chemical hazardous substances (e.g. spray cans, cleaning agents)" at bounding box center [593, 605] width 19 height 19
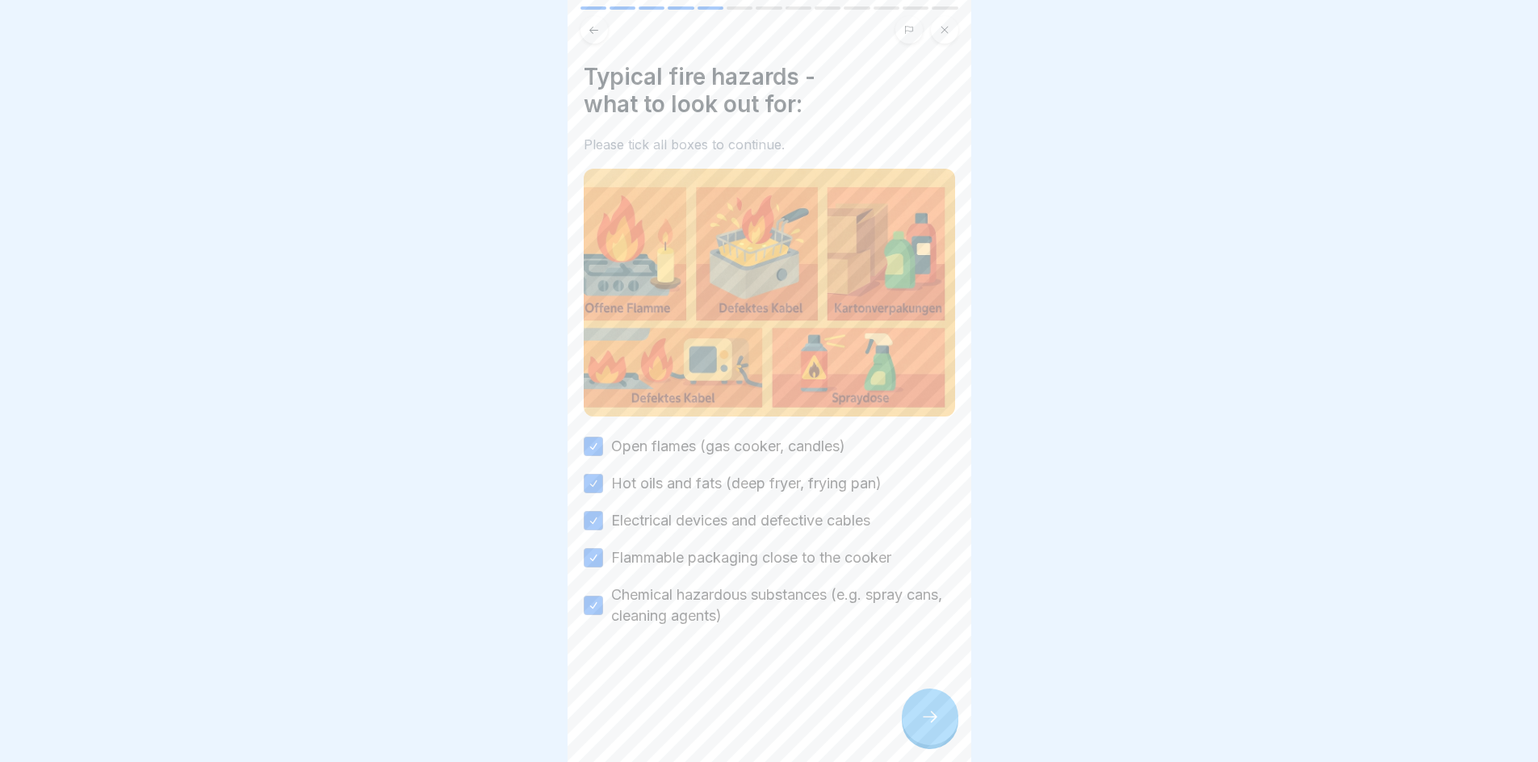
click at [952, 738] on div at bounding box center [930, 717] width 57 height 57
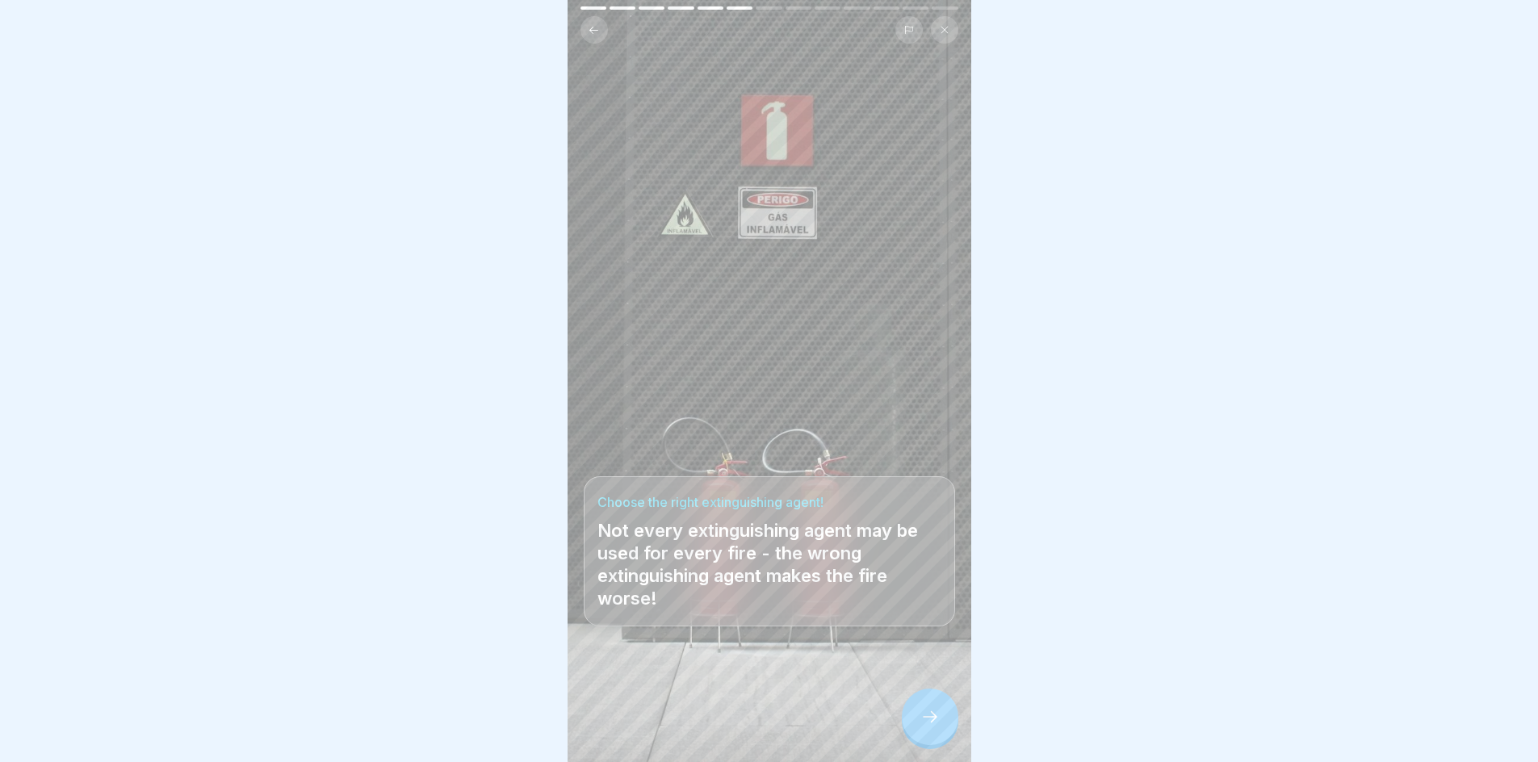
click at [934, 722] on icon at bounding box center [930, 716] width 19 height 19
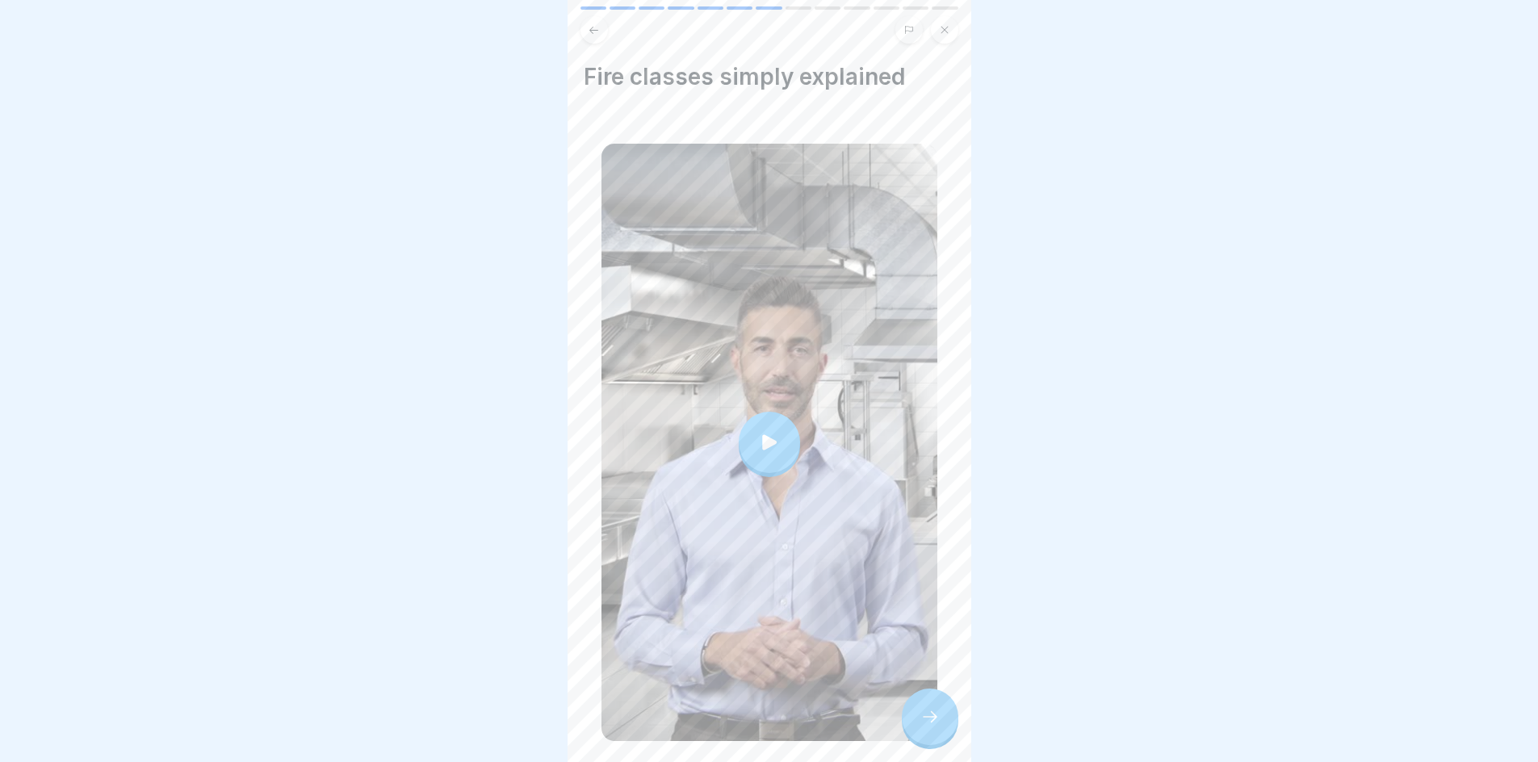
click at [763, 421] on div at bounding box center [769, 442] width 61 height 61
click at [926, 740] on div at bounding box center [930, 717] width 57 height 57
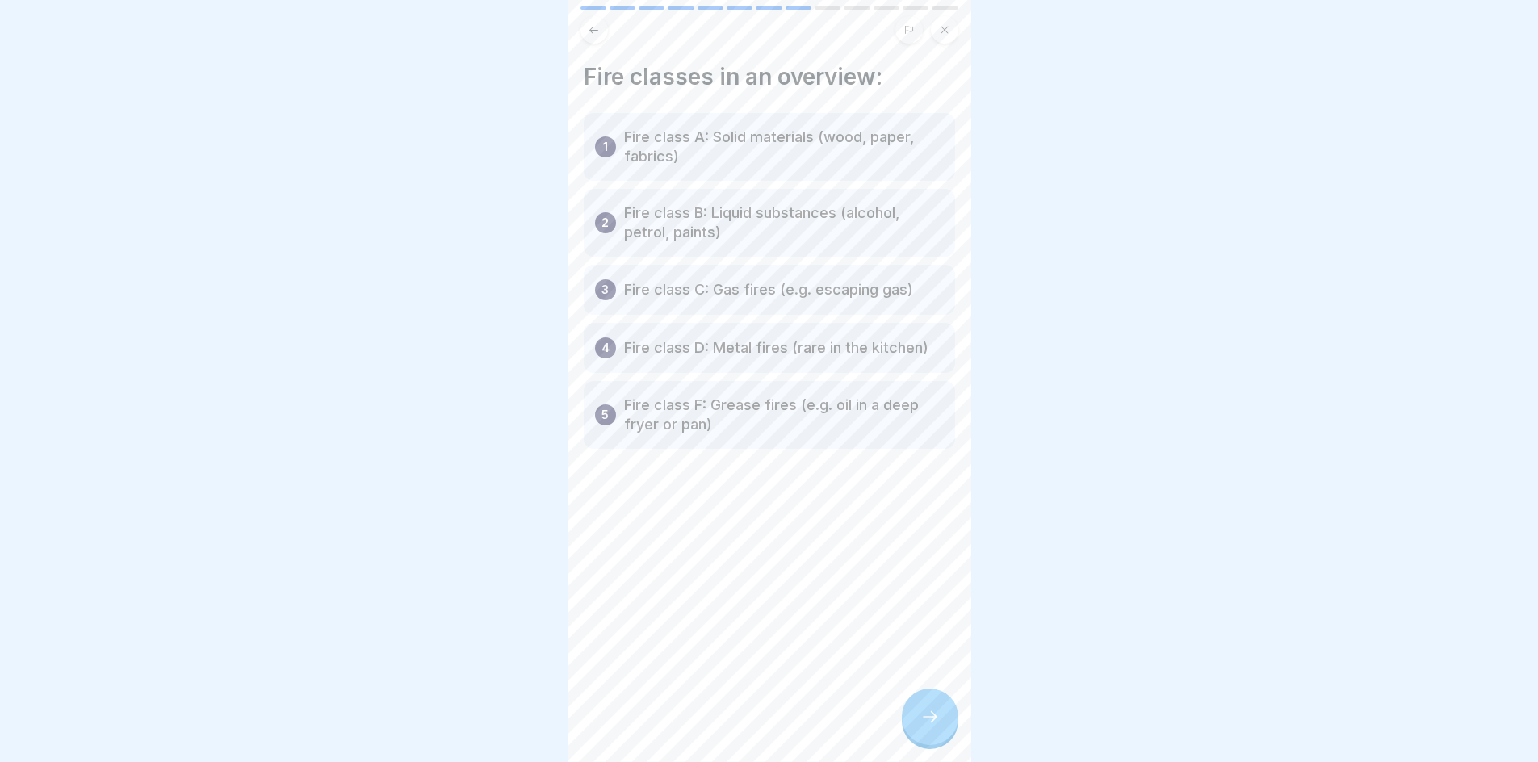
click at [904, 737] on div at bounding box center [930, 717] width 57 height 57
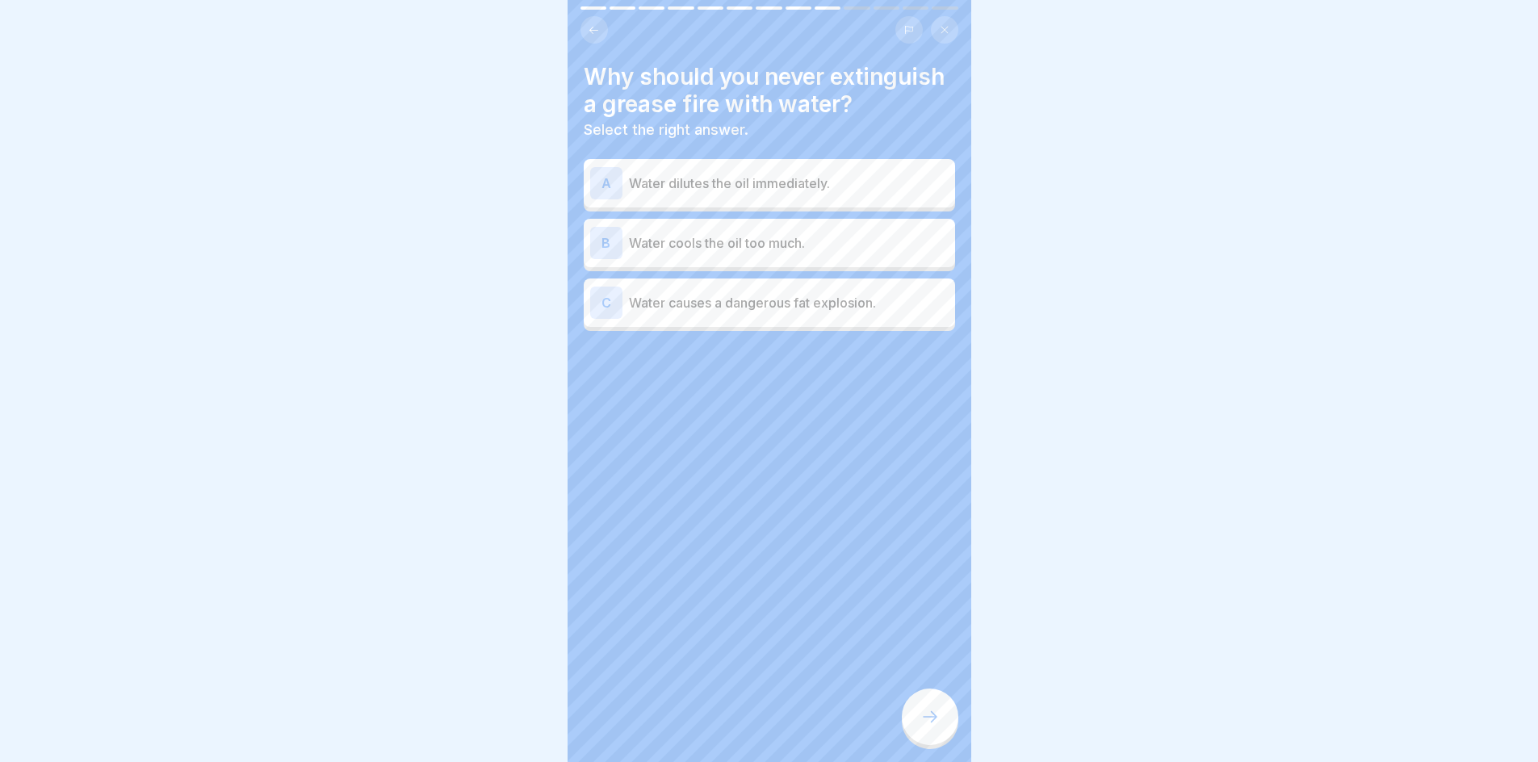
click at [791, 319] on div "C Water causes a dangerous fat explosion." at bounding box center [769, 303] width 359 height 32
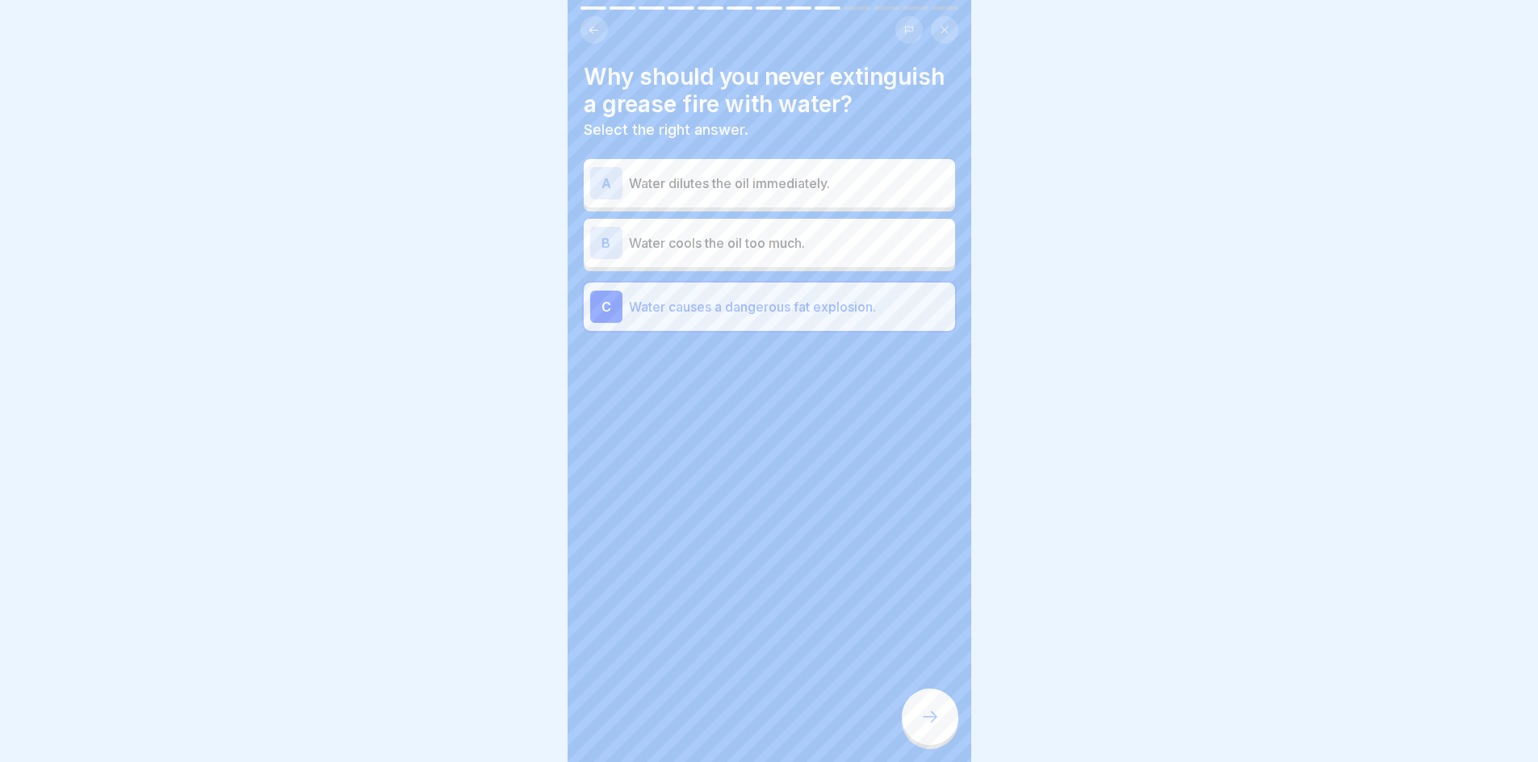
click at [931, 739] on div at bounding box center [930, 717] width 57 height 57
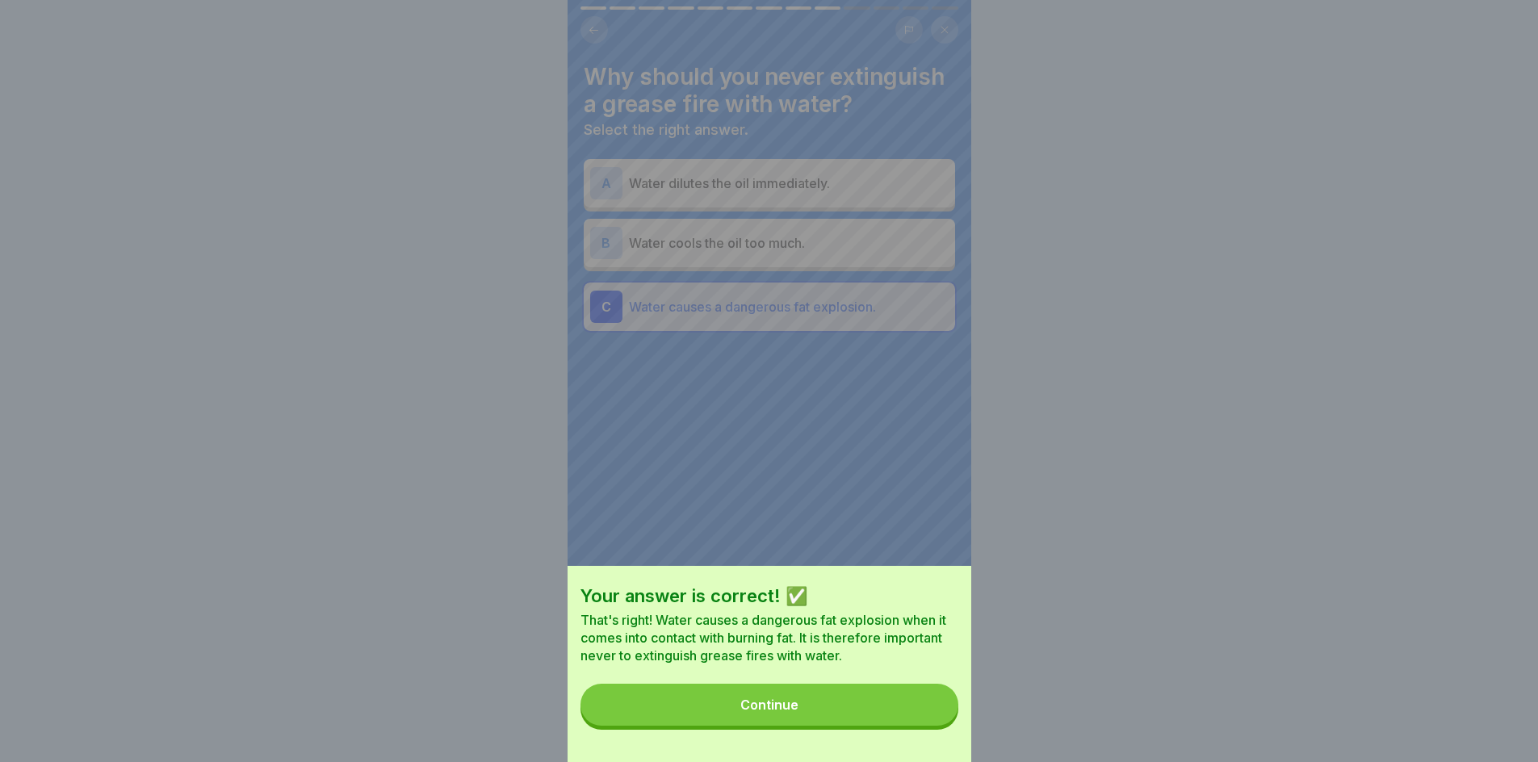
click at [815, 706] on button "Continue" at bounding box center [770, 705] width 378 height 42
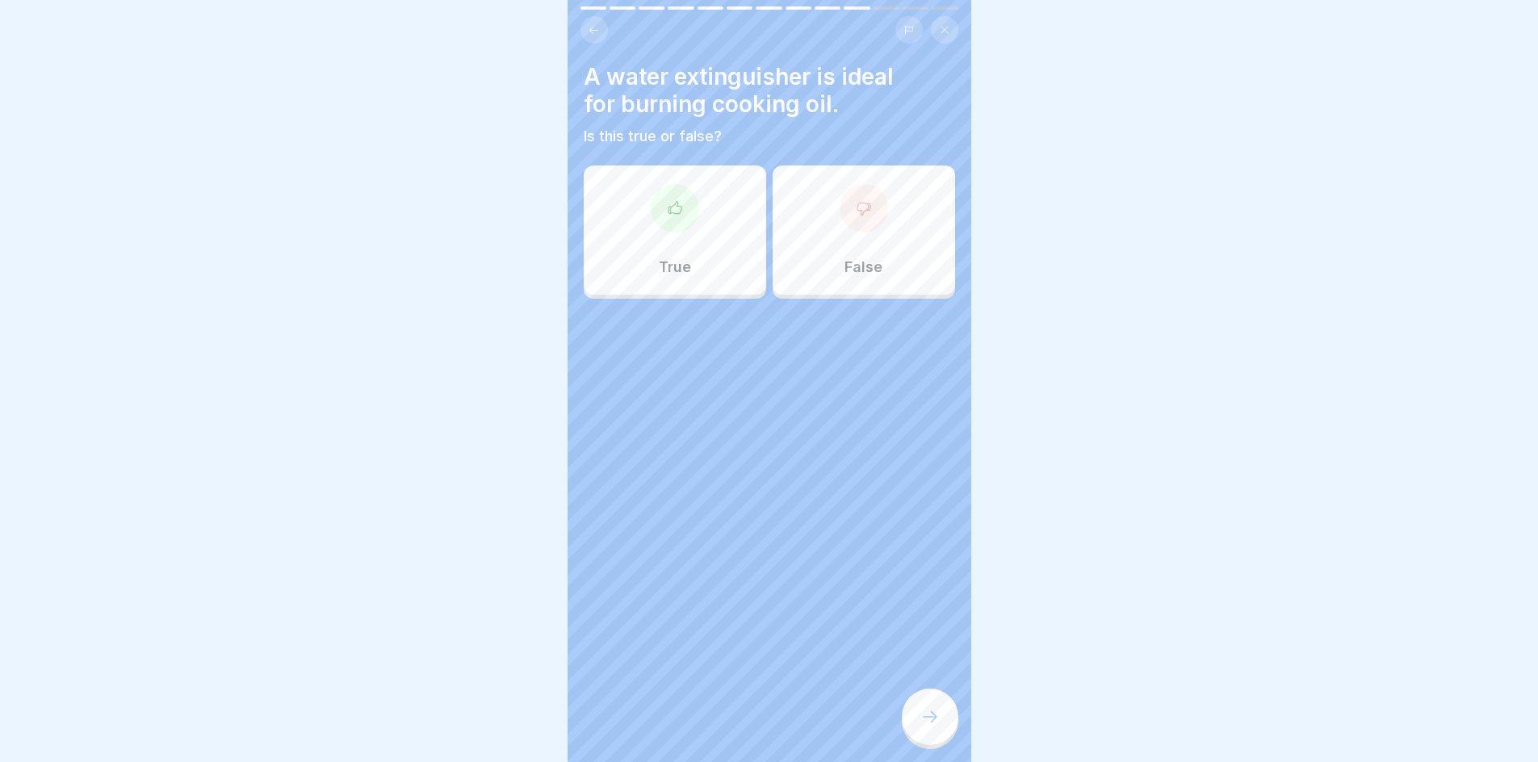
click at [889, 258] on div "False" at bounding box center [864, 230] width 182 height 129
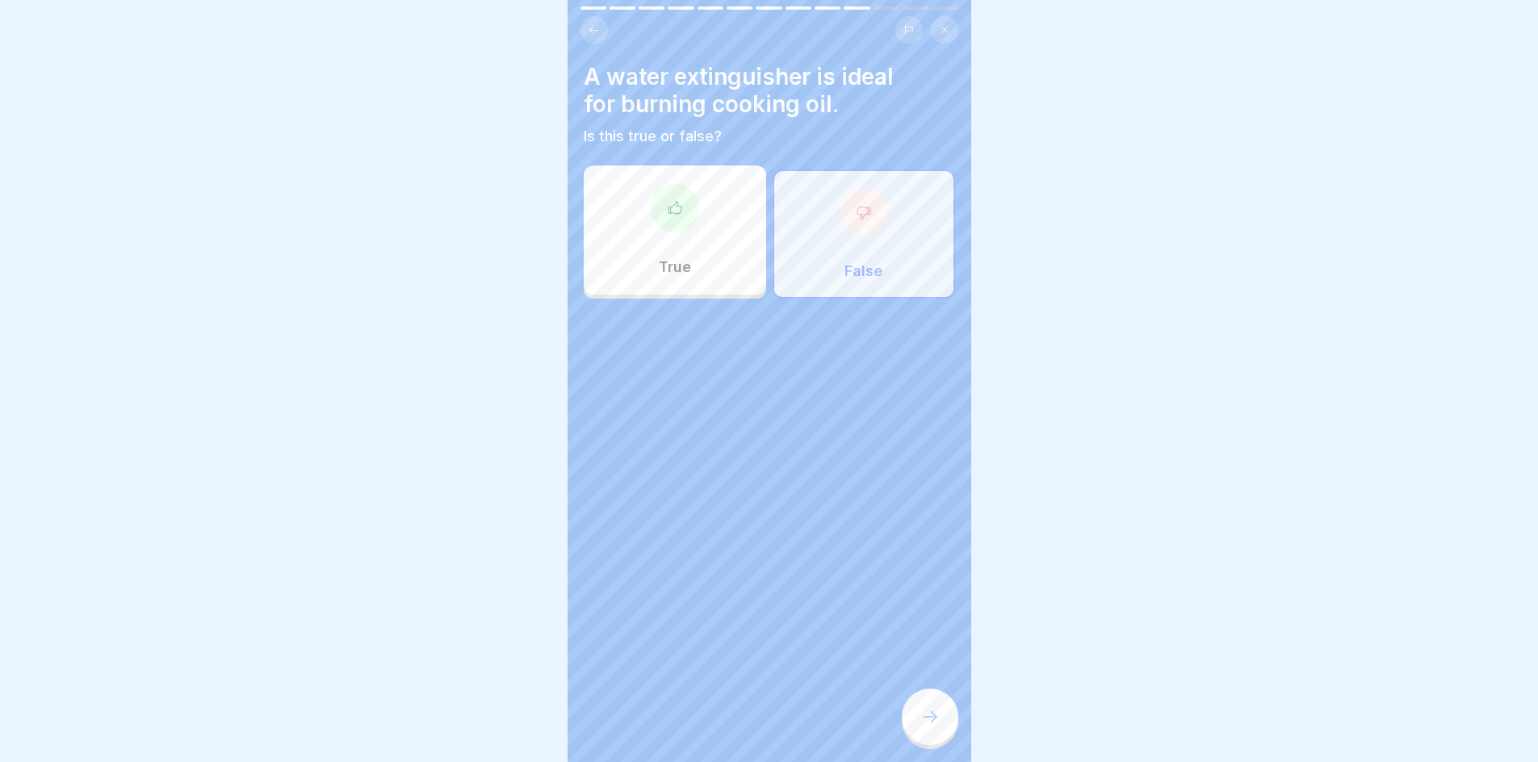
click at [928, 727] on icon at bounding box center [930, 716] width 19 height 19
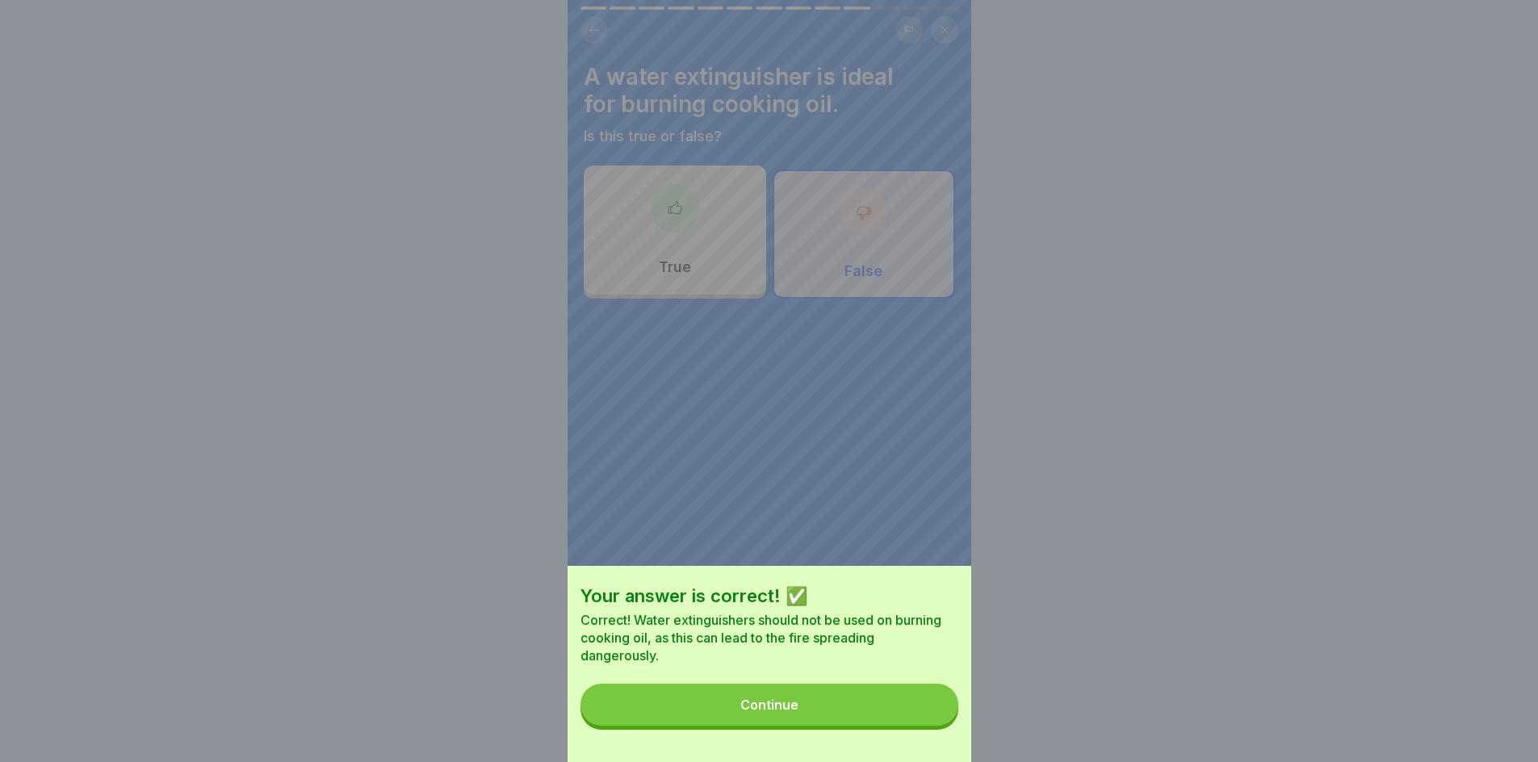
click at [813, 726] on button "Continue" at bounding box center [770, 705] width 378 height 42
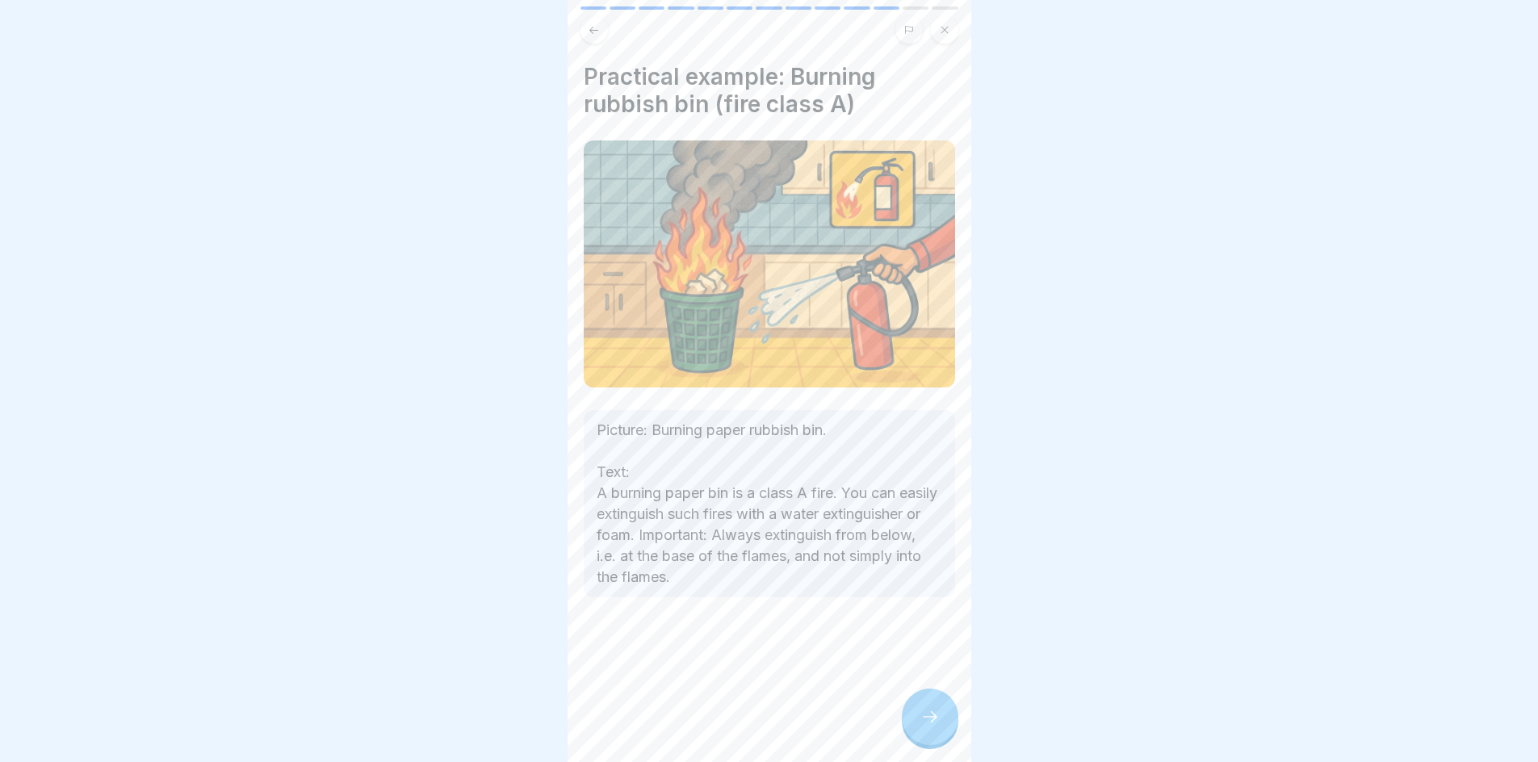
click at [936, 745] on div at bounding box center [930, 717] width 57 height 57
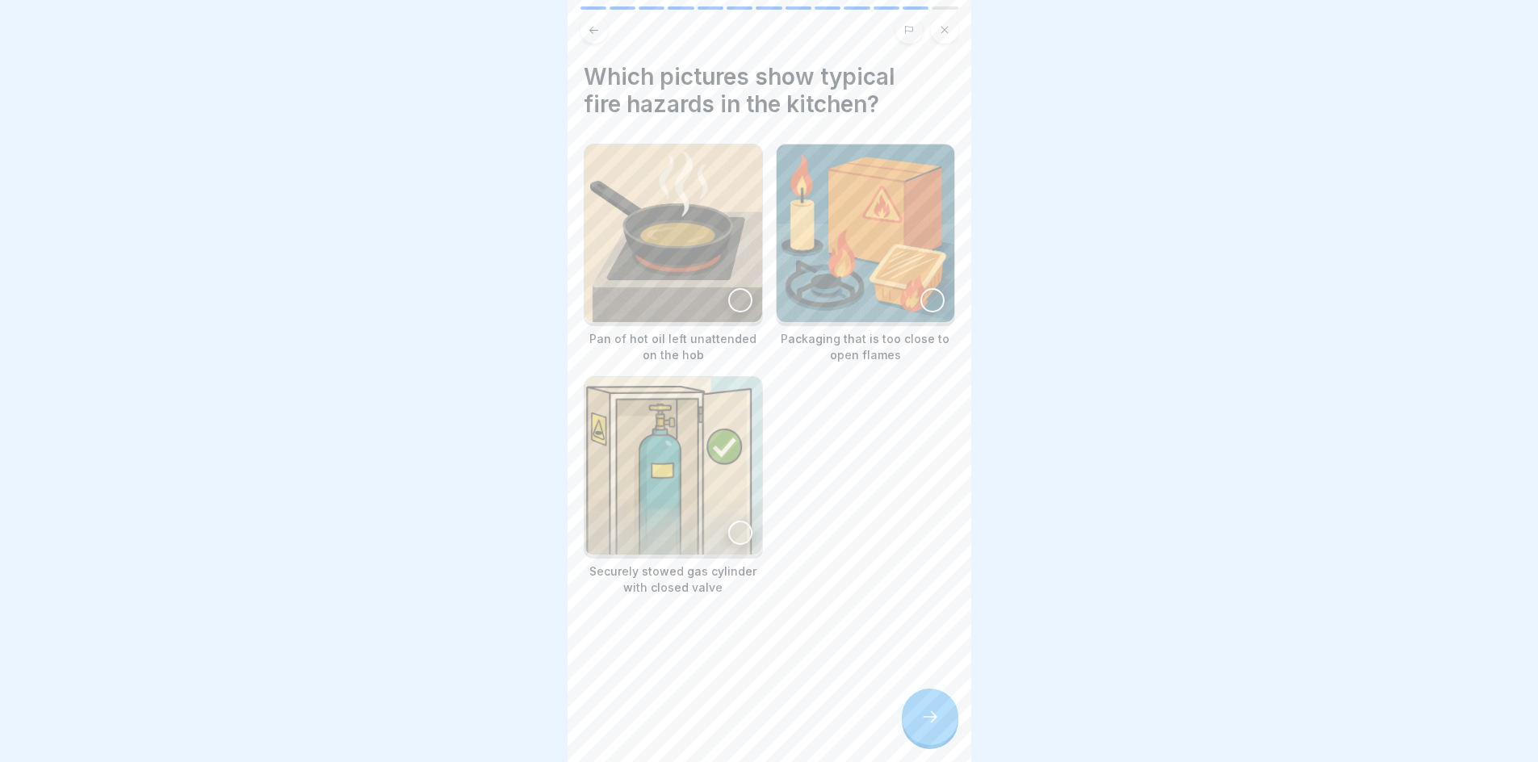
click at [735, 308] on img at bounding box center [674, 234] width 178 height 178
click at [921, 291] on div at bounding box center [933, 300] width 24 height 24
click at [953, 722] on div at bounding box center [930, 717] width 57 height 57
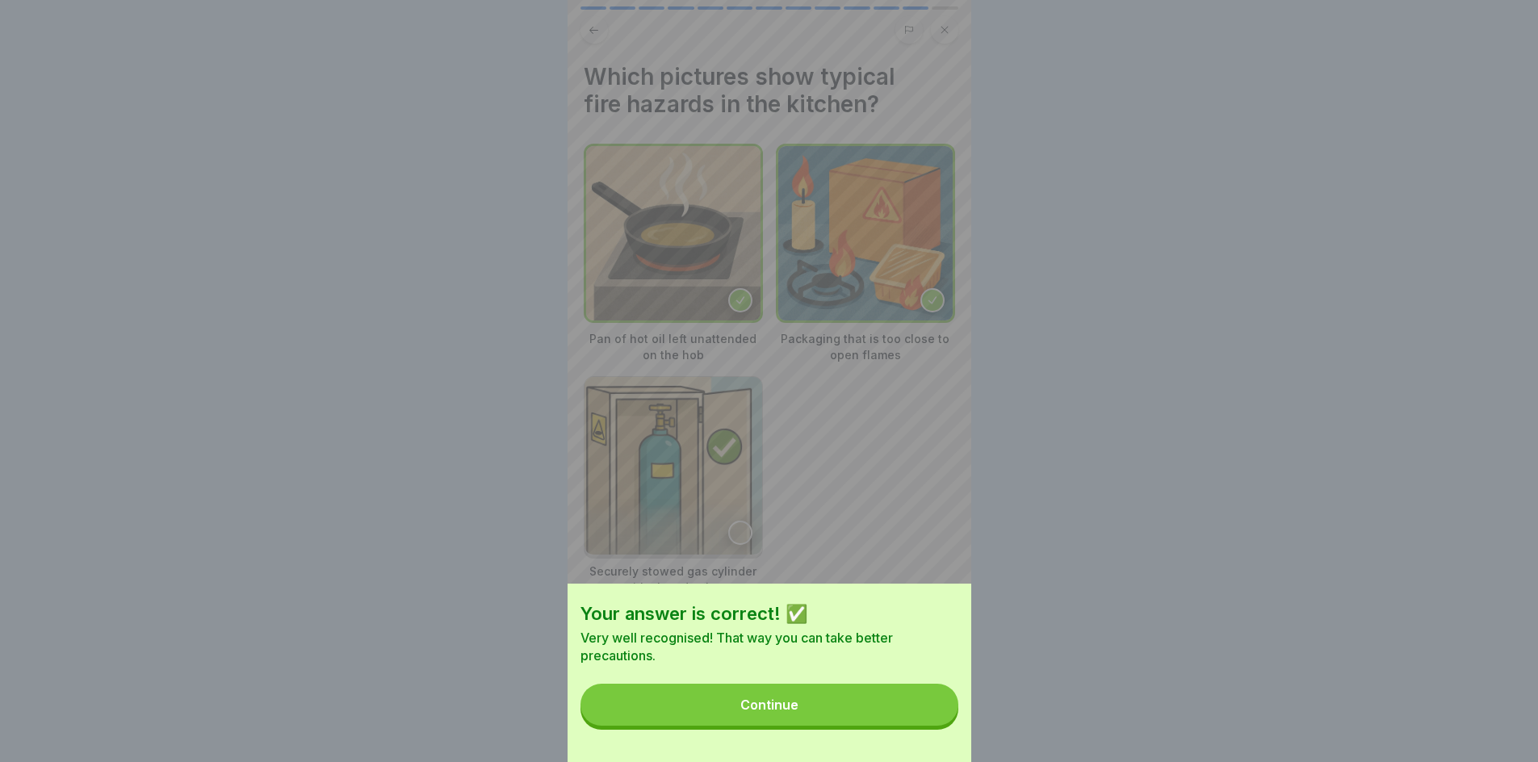
click at [834, 726] on button "Continue" at bounding box center [770, 705] width 378 height 42
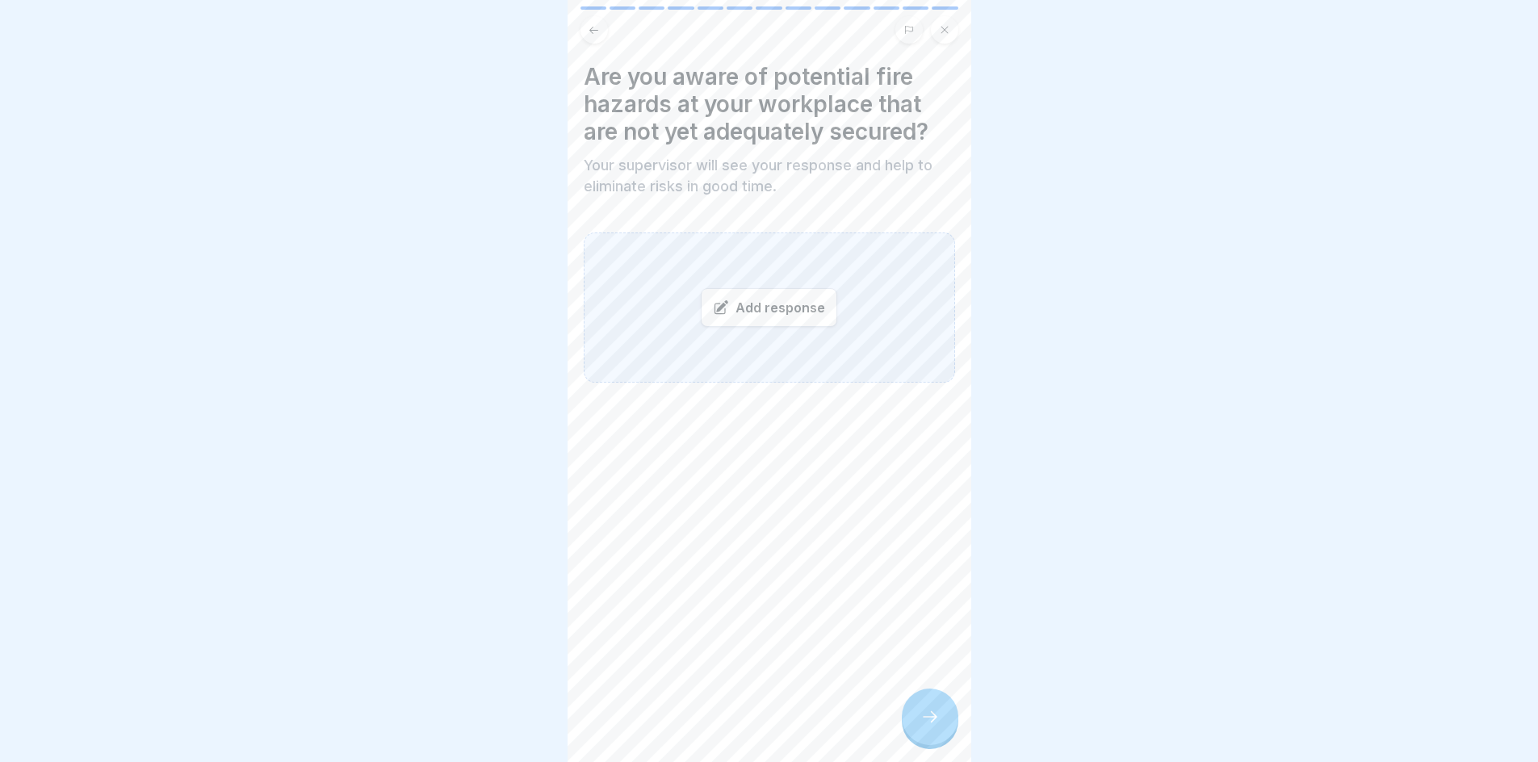
click at [762, 313] on div "Add response" at bounding box center [769, 307] width 136 height 39
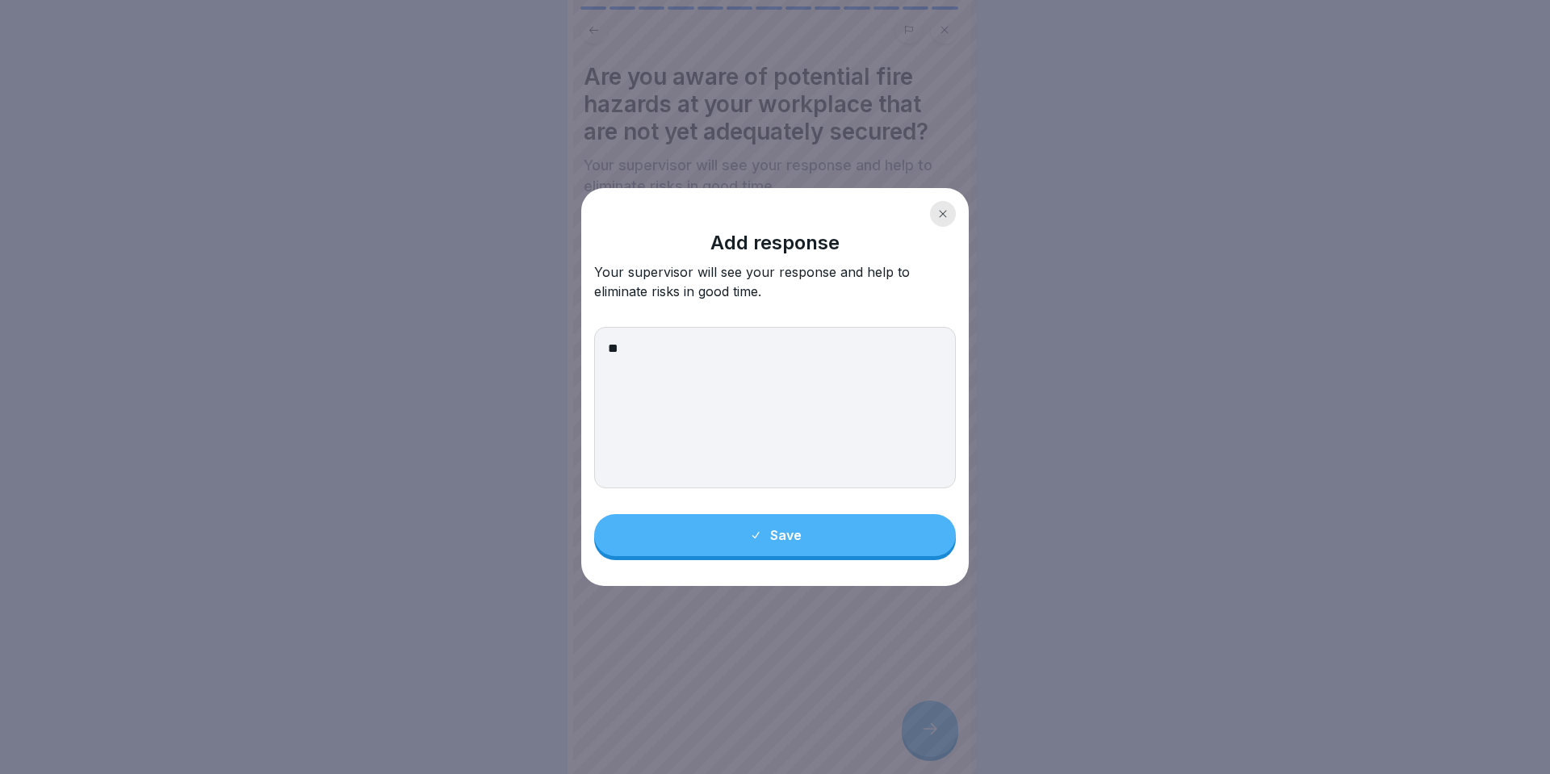
type textarea "**"
click at [770, 536] on div "Save" at bounding box center [775, 535] width 52 height 15
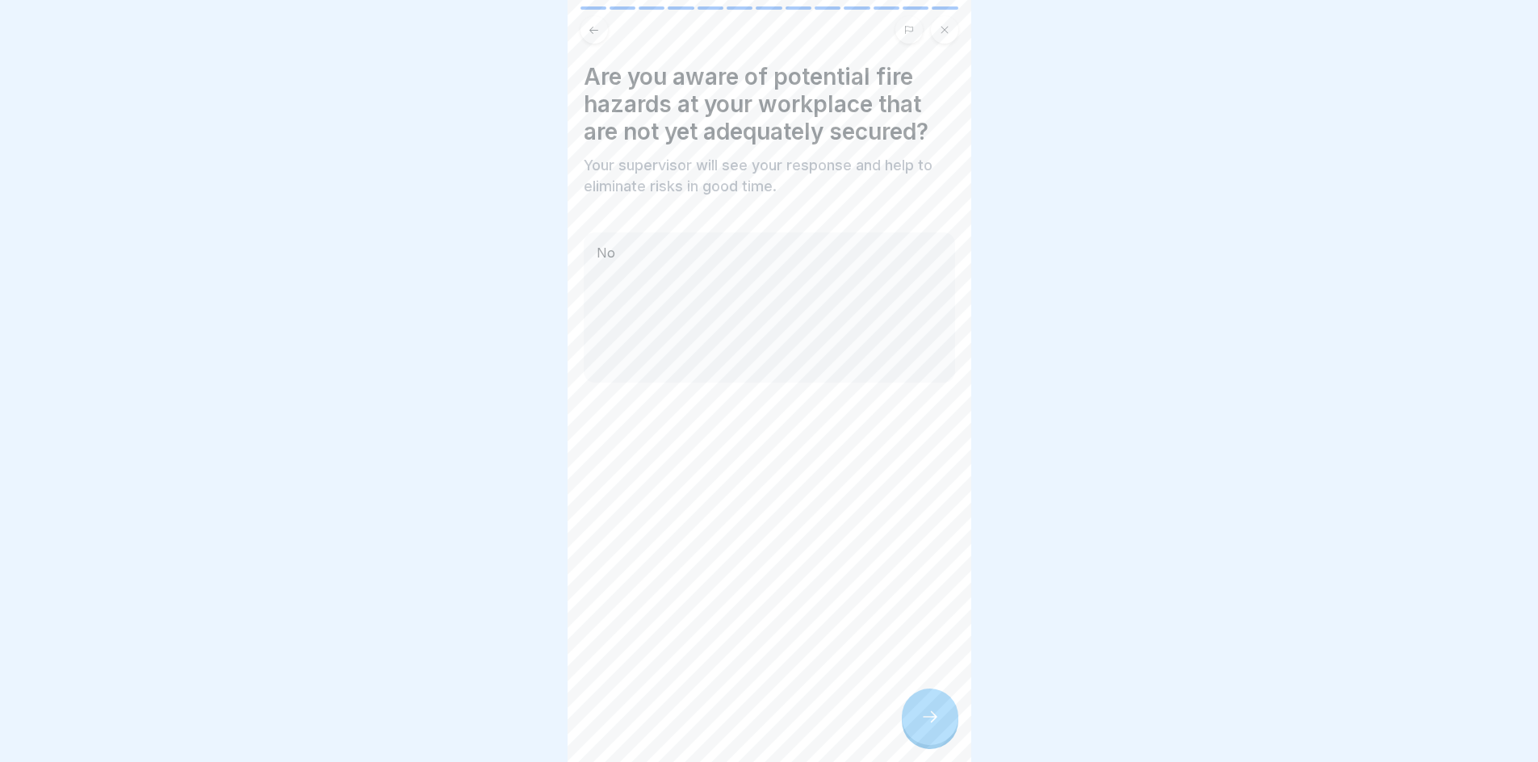
click at [928, 727] on icon at bounding box center [930, 716] width 19 height 19
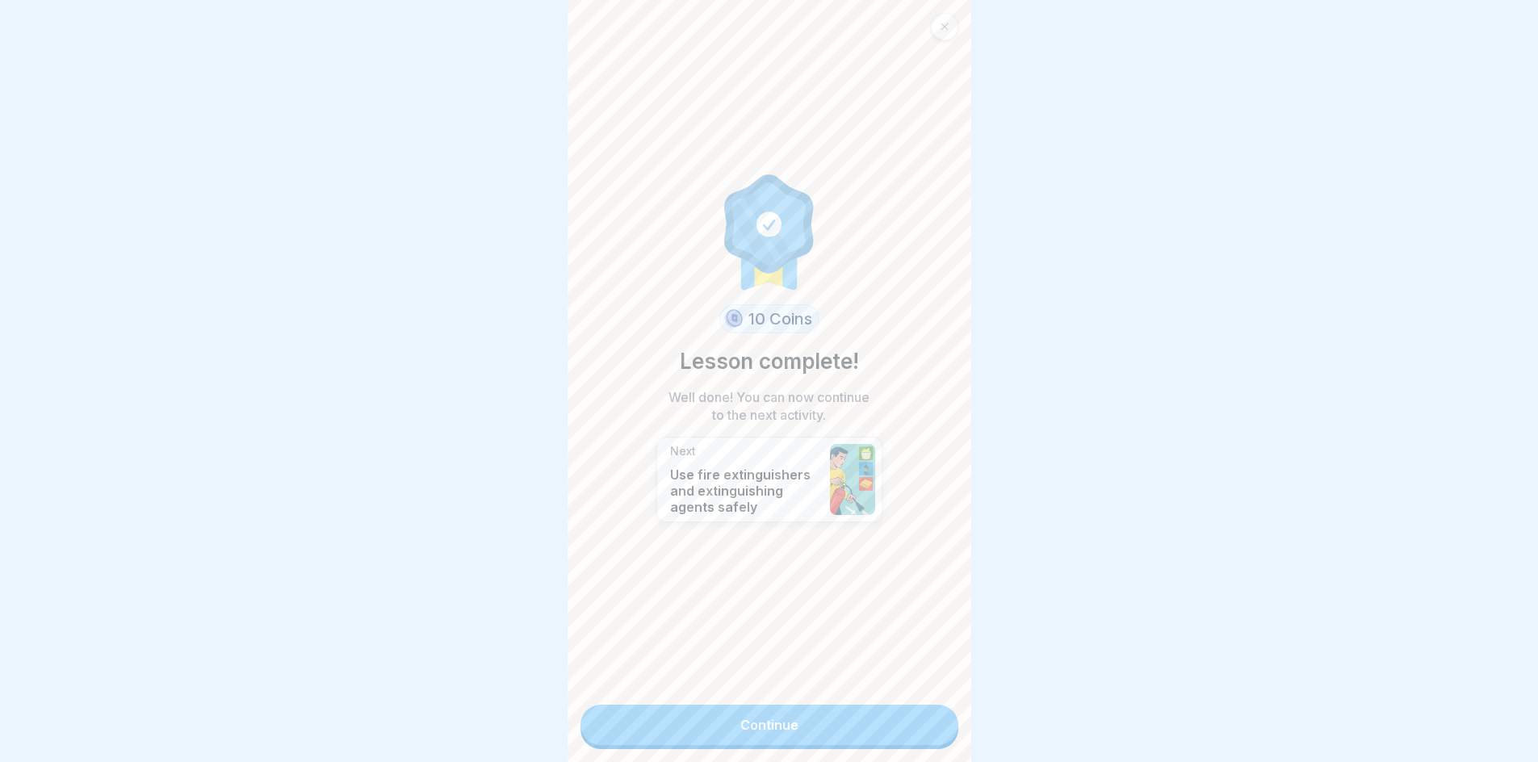
click at [814, 715] on link "Continue" at bounding box center [770, 725] width 378 height 40
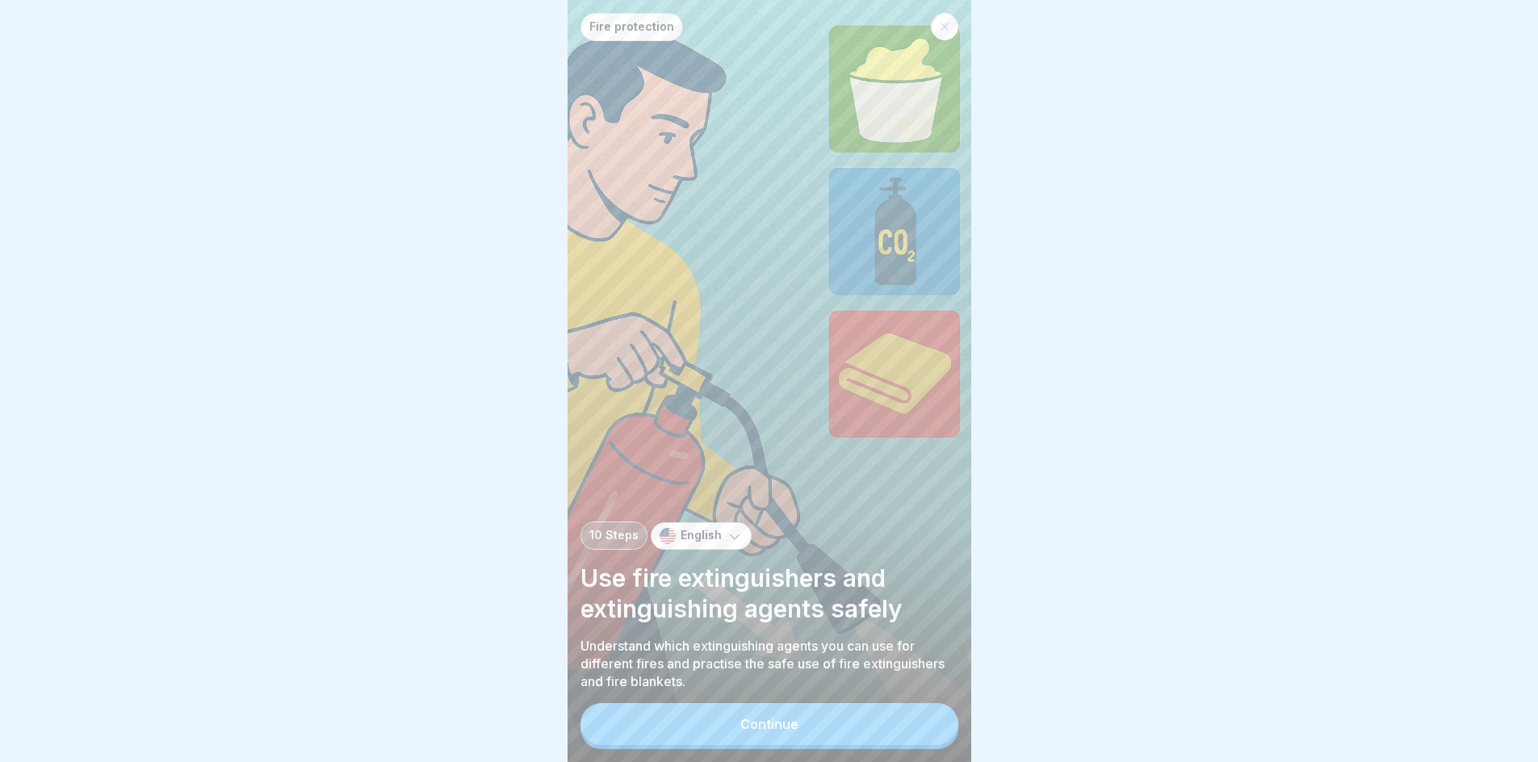
click at [774, 731] on div "Continue" at bounding box center [769, 724] width 58 height 15
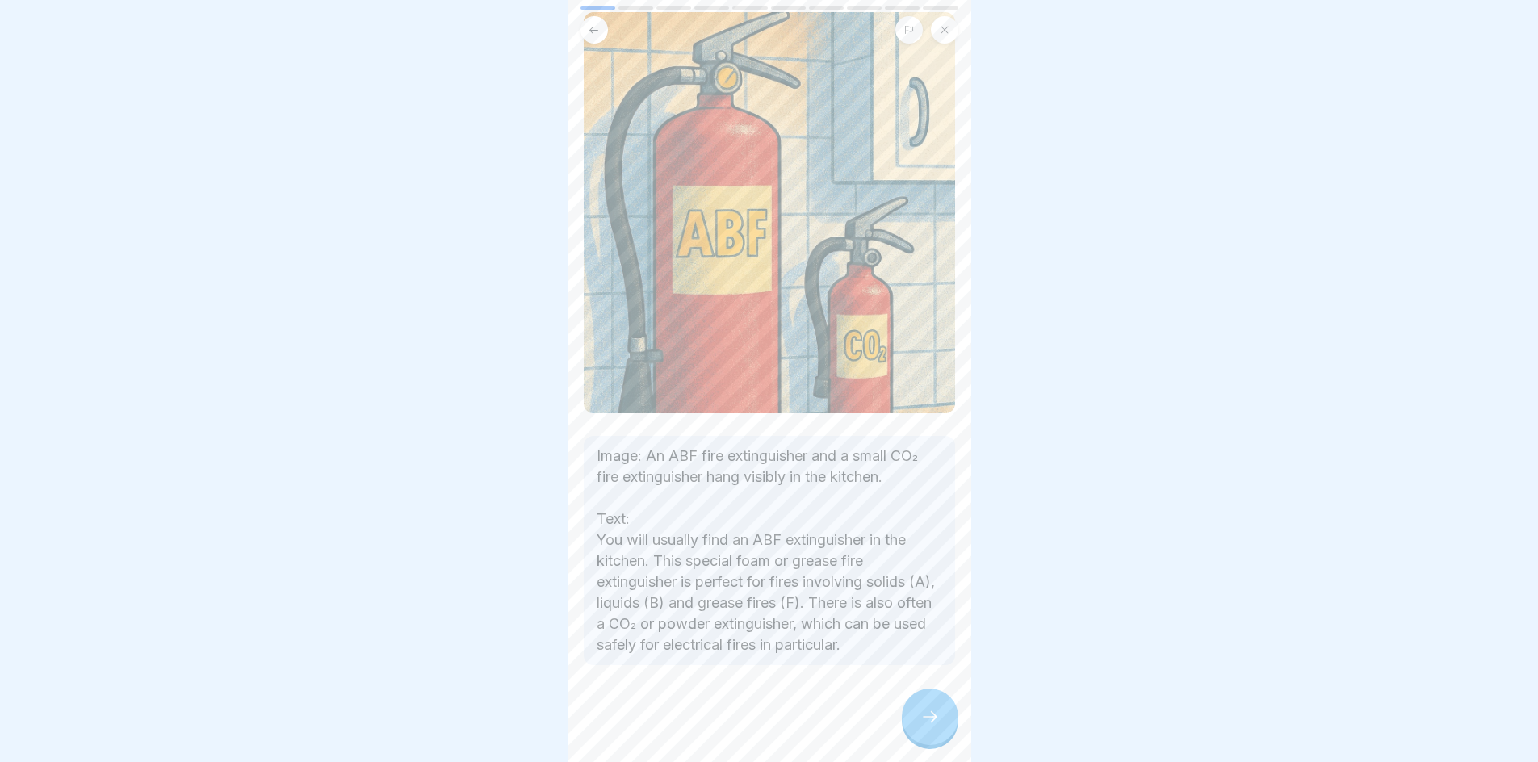
scroll to position [136, 0]
click at [932, 725] on icon at bounding box center [930, 716] width 19 height 19
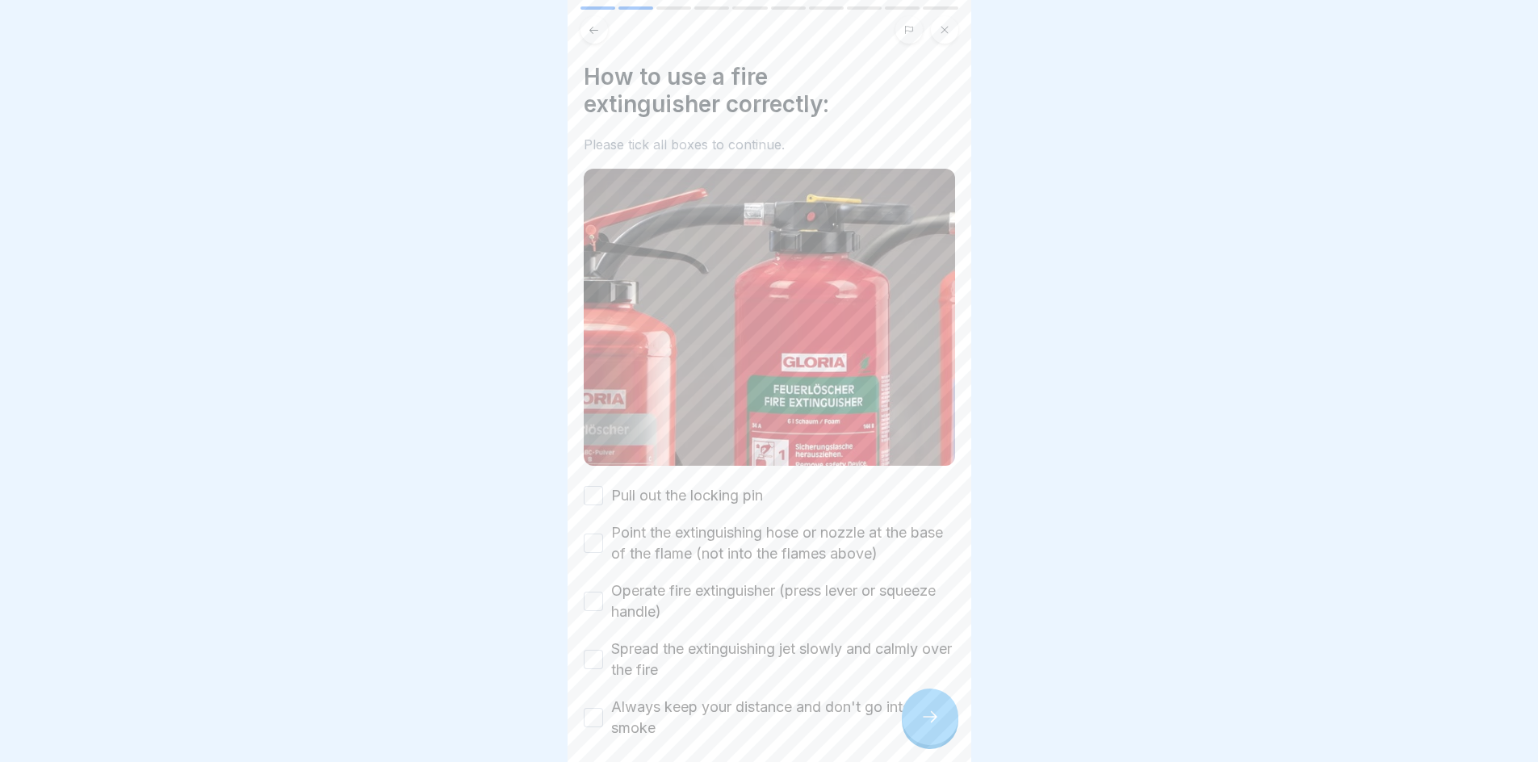
click at [585, 486] on button "Pull out the locking pin" at bounding box center [593, 495] width 19 height 19
click at [589, 534] on button "Point the extinguishing hose or nozzle at the base of the flame (not into the f…" at bounding box center [593, 543] width 19 height 19
click at [594, 592] on button "Operate fire extinguisher (press lever or squeeze handle)" at bounding box center [593, 601] width 19 height 19
click at [594, 657] on button "Spread the extinguishing jet slowly and calmly over the fire" at bounding box center [593, 659] width 19 height 19
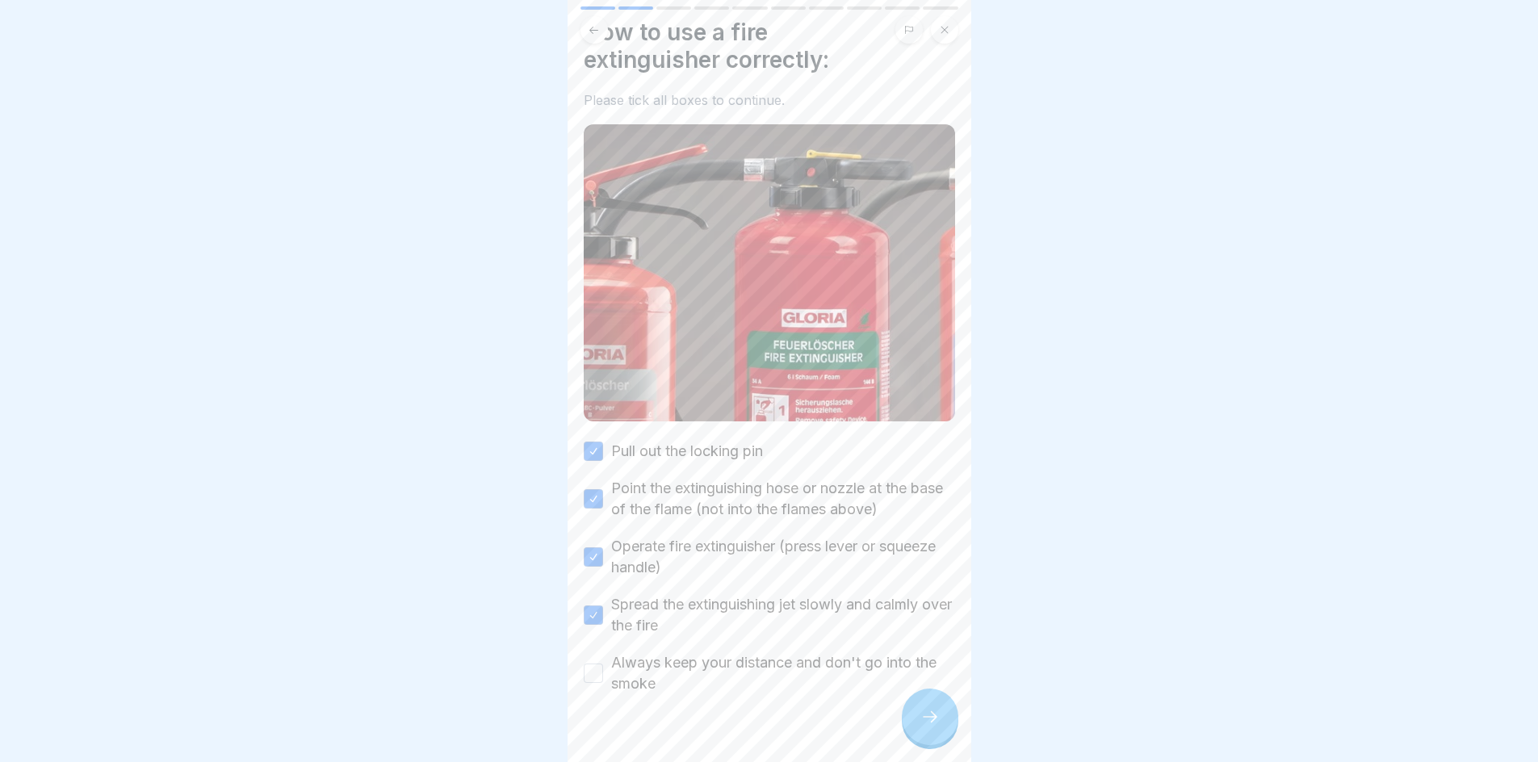
scroll to position [64, 0]
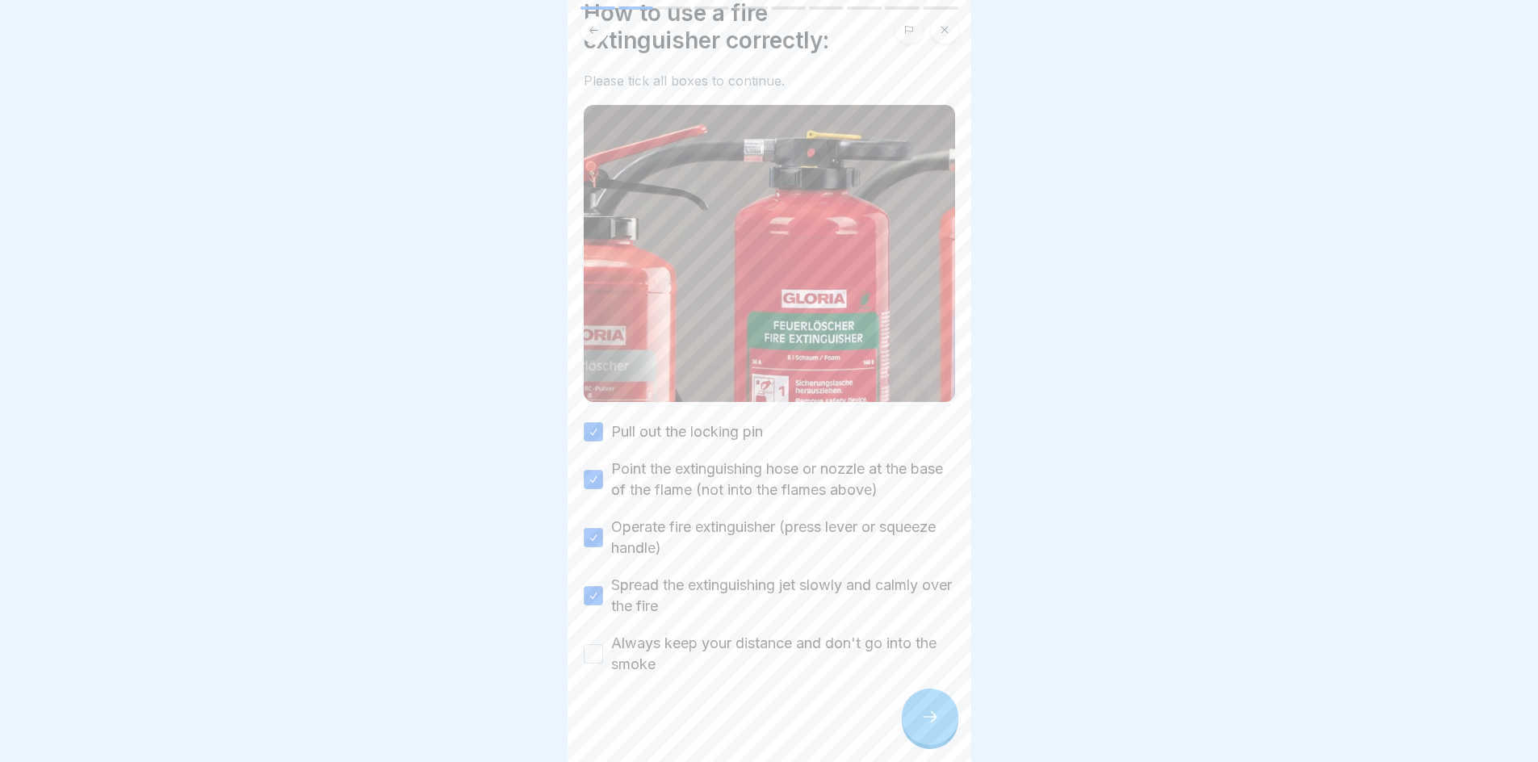
click at [594, 644] on button "Always keep your distance and don't go into the smoke" at bounding box center [593, 653] width 19 height 19
click at [935, 740] on div at bounding box center [930, 717] width 57 height 57
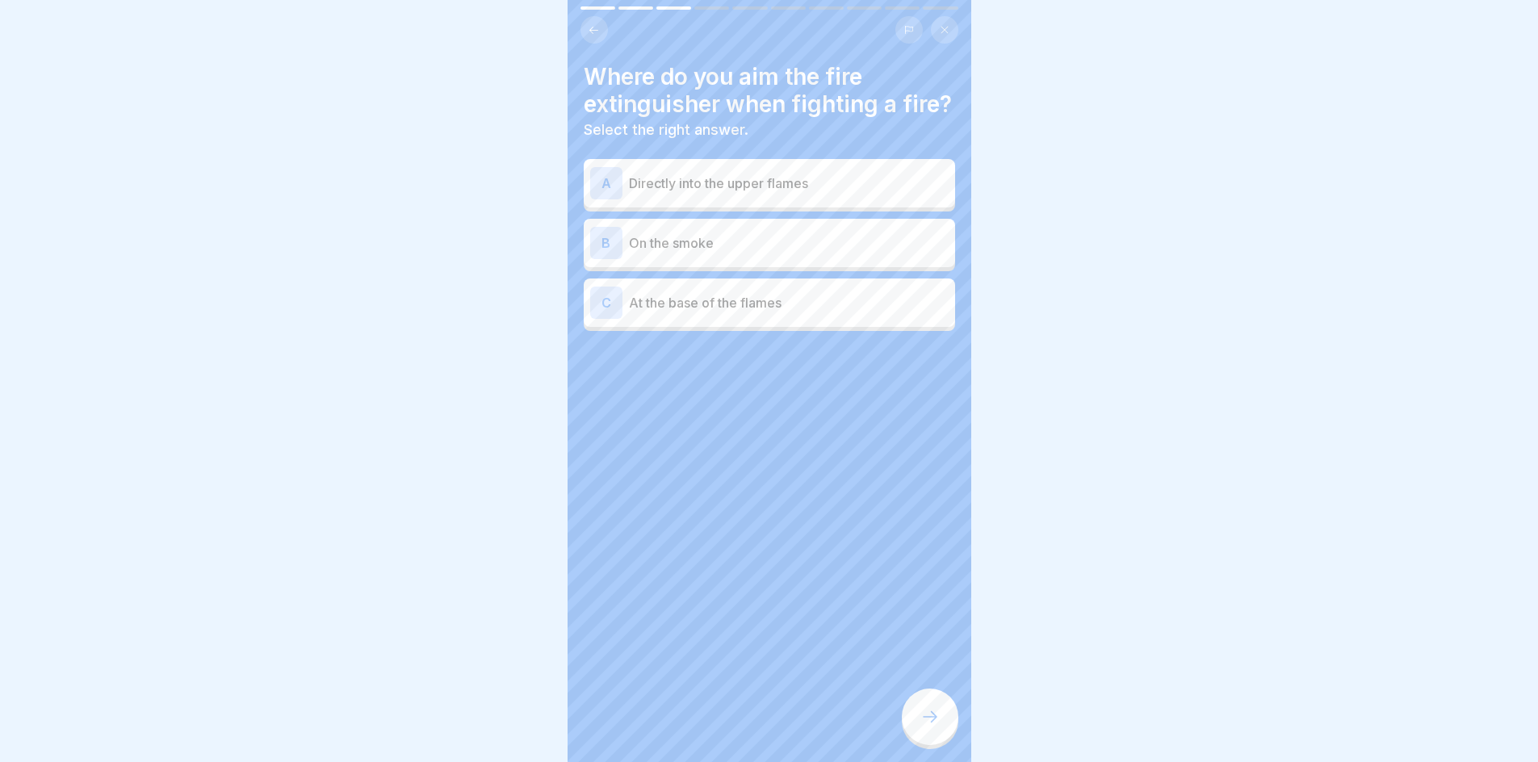
click at [716, 313] on p "At the base of the flames" at bounding box center [789, 302] width 320 height 19
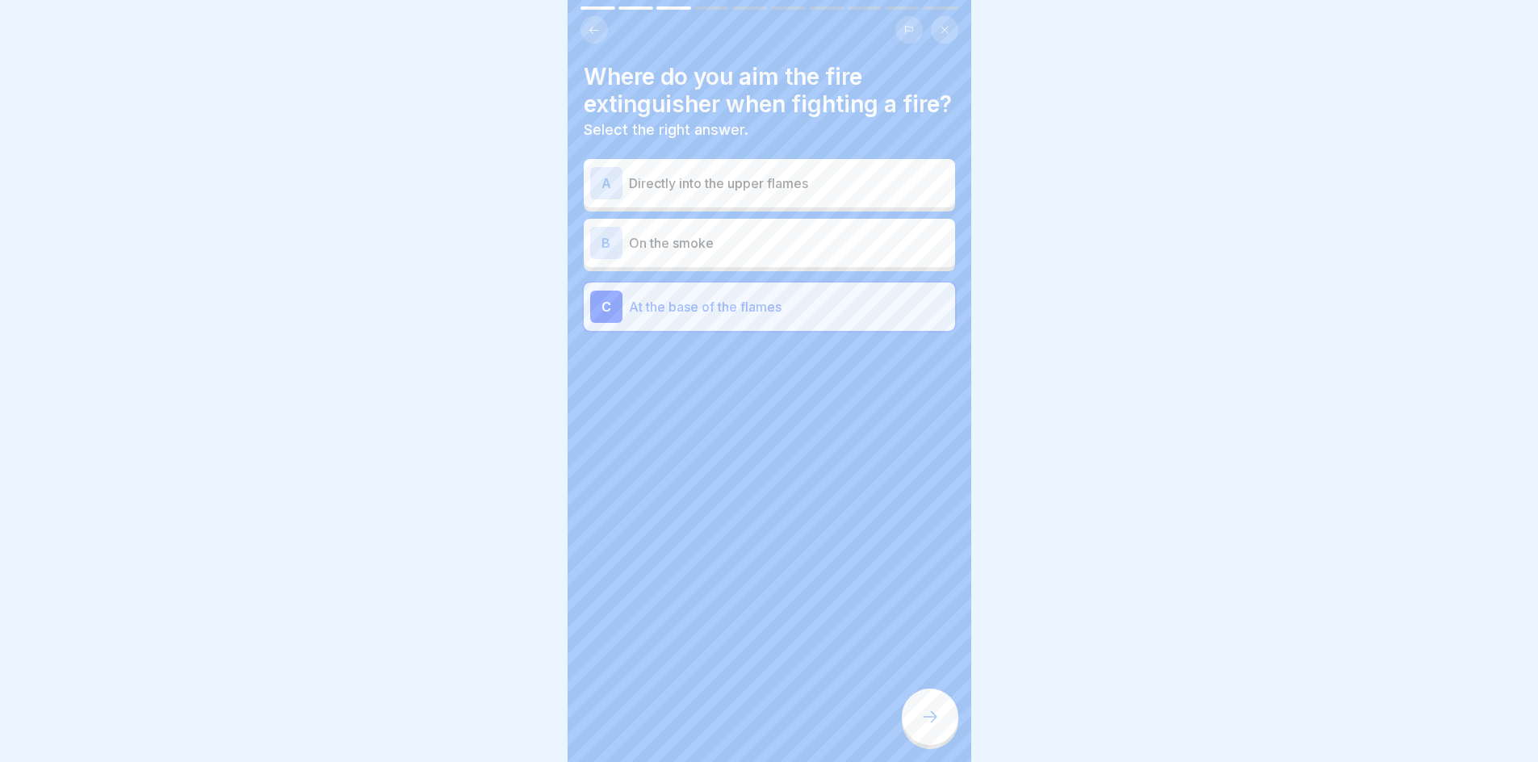
click at [921, 727] on icon at bounding box center [930, 716] width 19 height 19
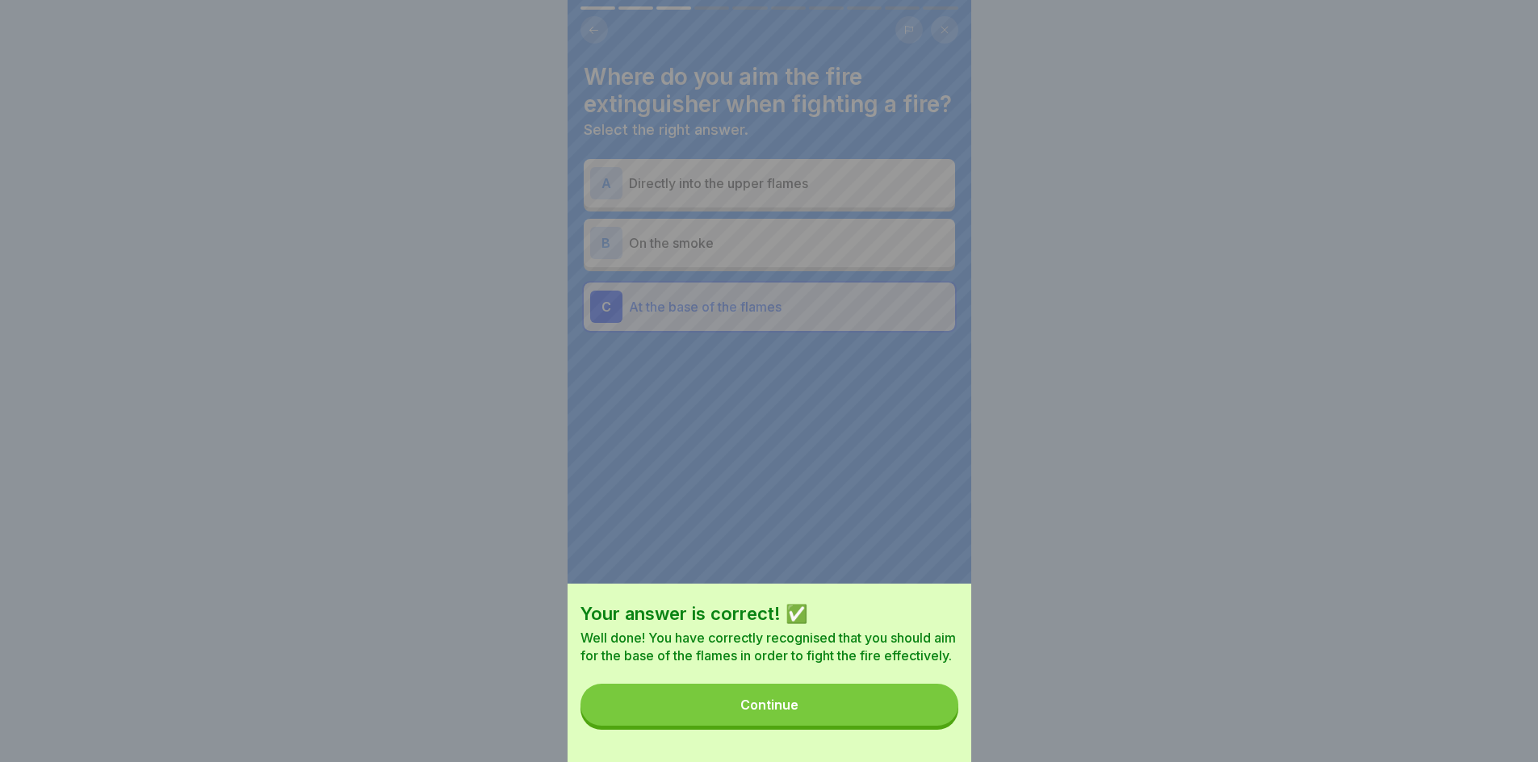
click at [921, 726] on button "Continue" at bounding box center [770, 705] width 378 height 42
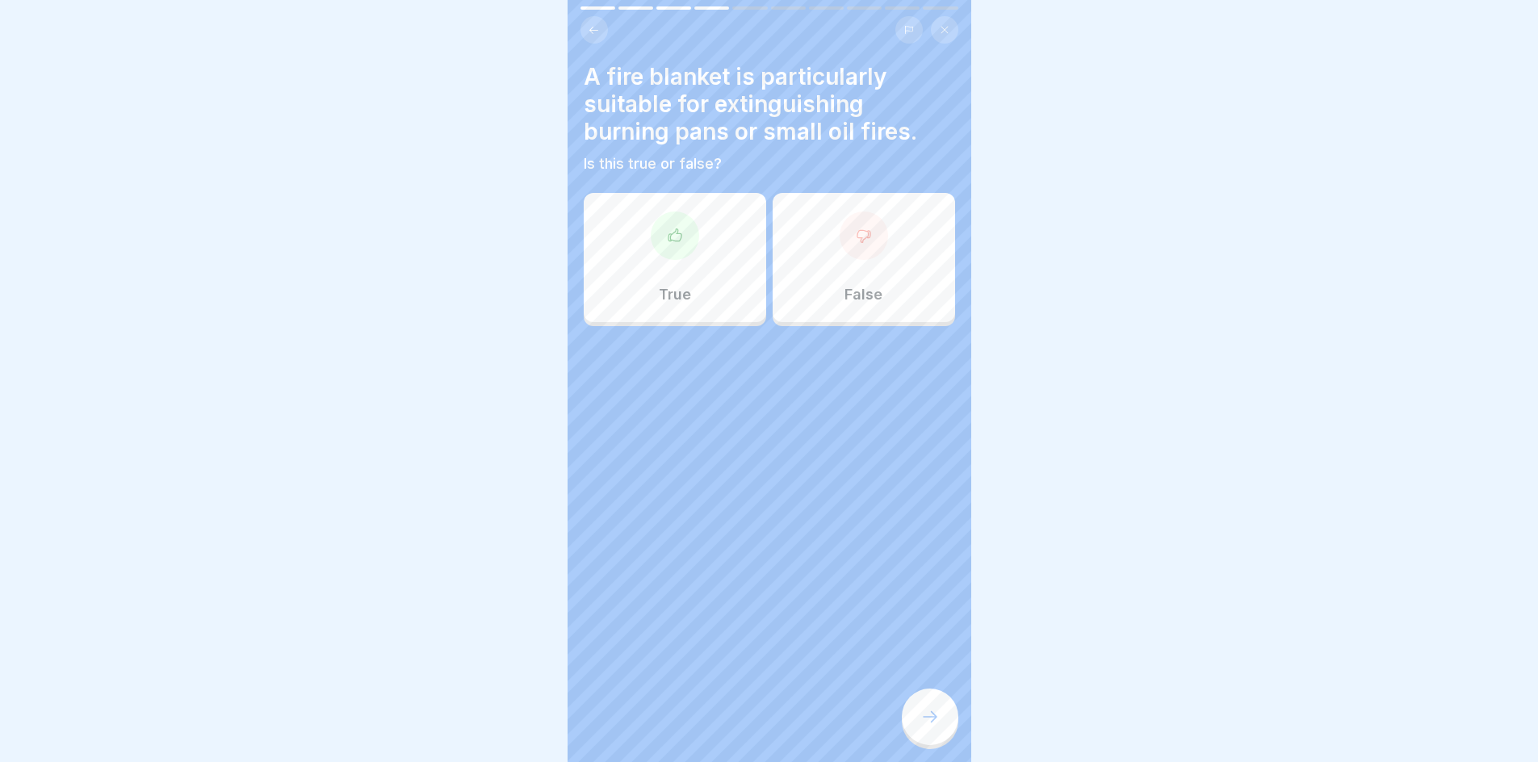
click at [719, 313] on div "True" at bounding box center [675, 257] width 182 height 129
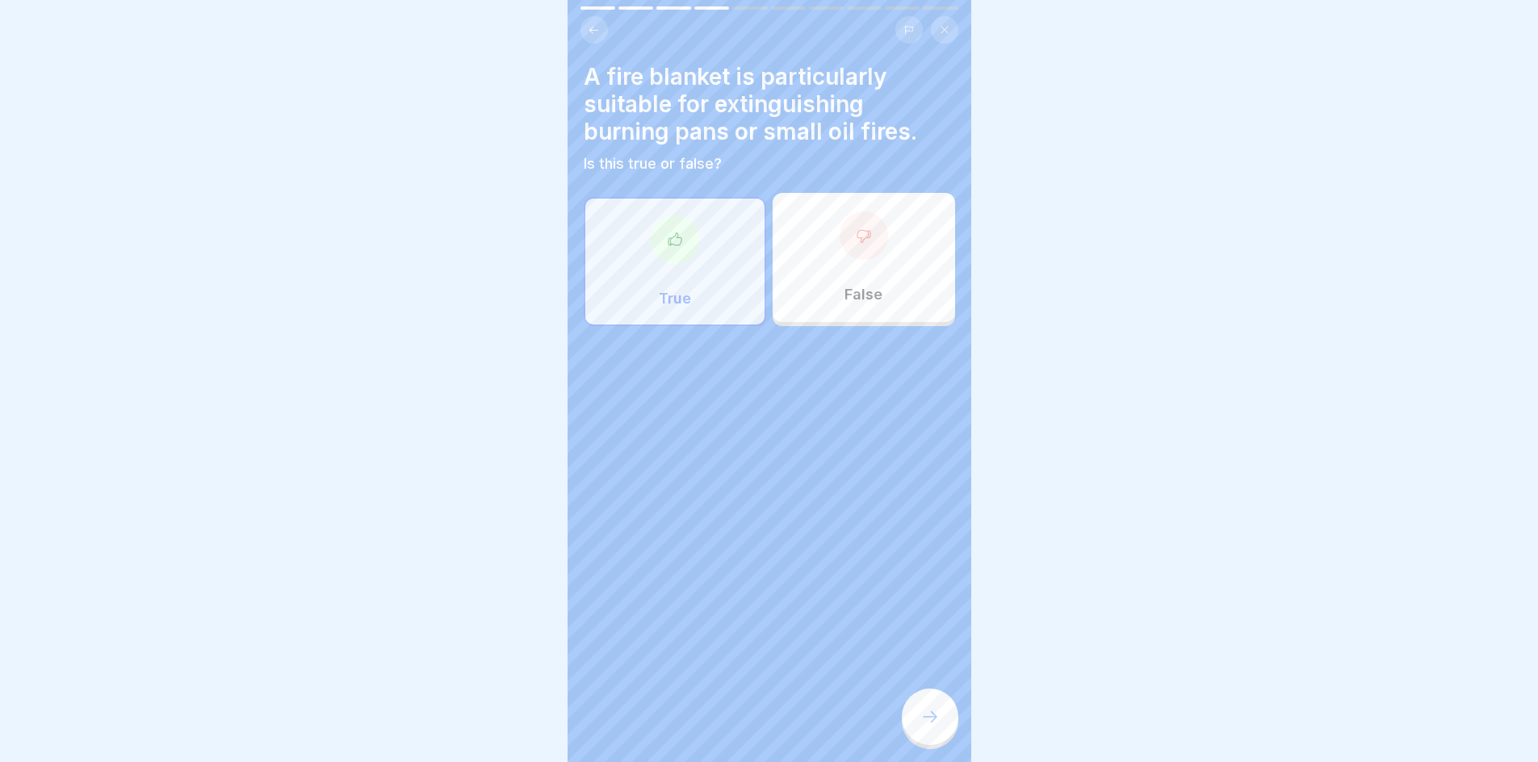
click at [927, 727] on icon at bounding box center [930, 716] width 19 height 19
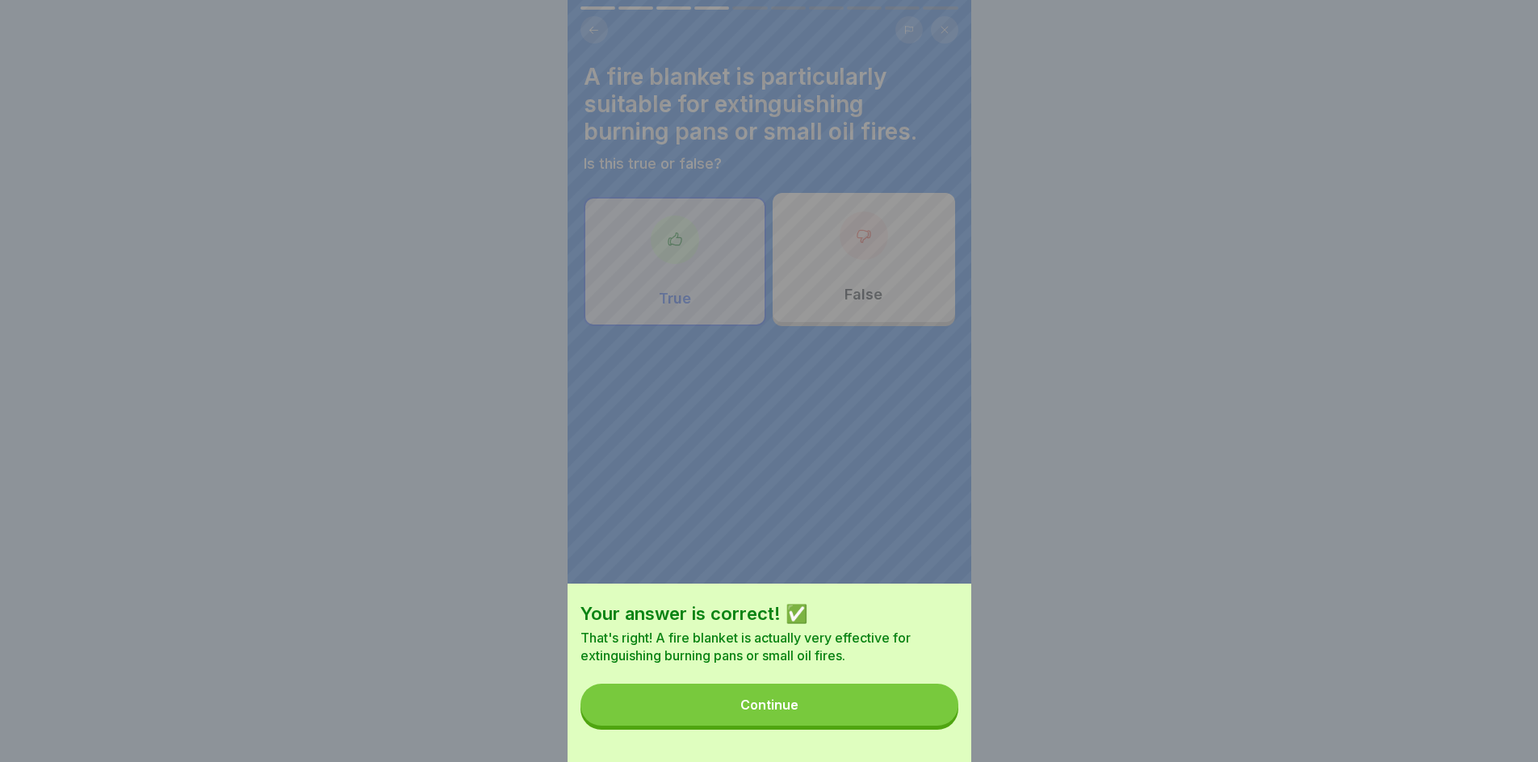
click at [923, 726] on button "Continue" at bounding box center [770, 705] width 378 height 42
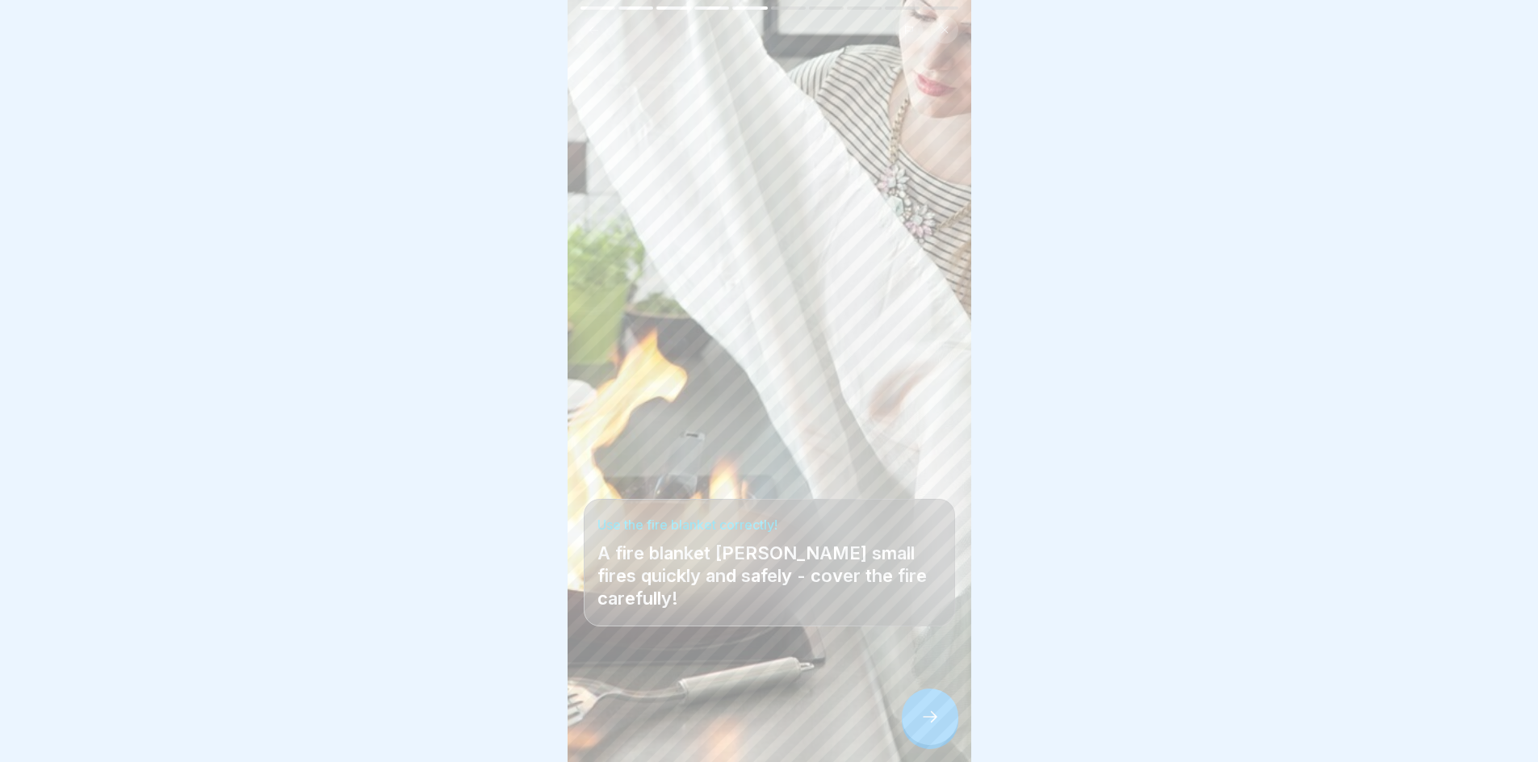
click at [933, 724] on icon at bounding box center [930, 716] width 19 height 19
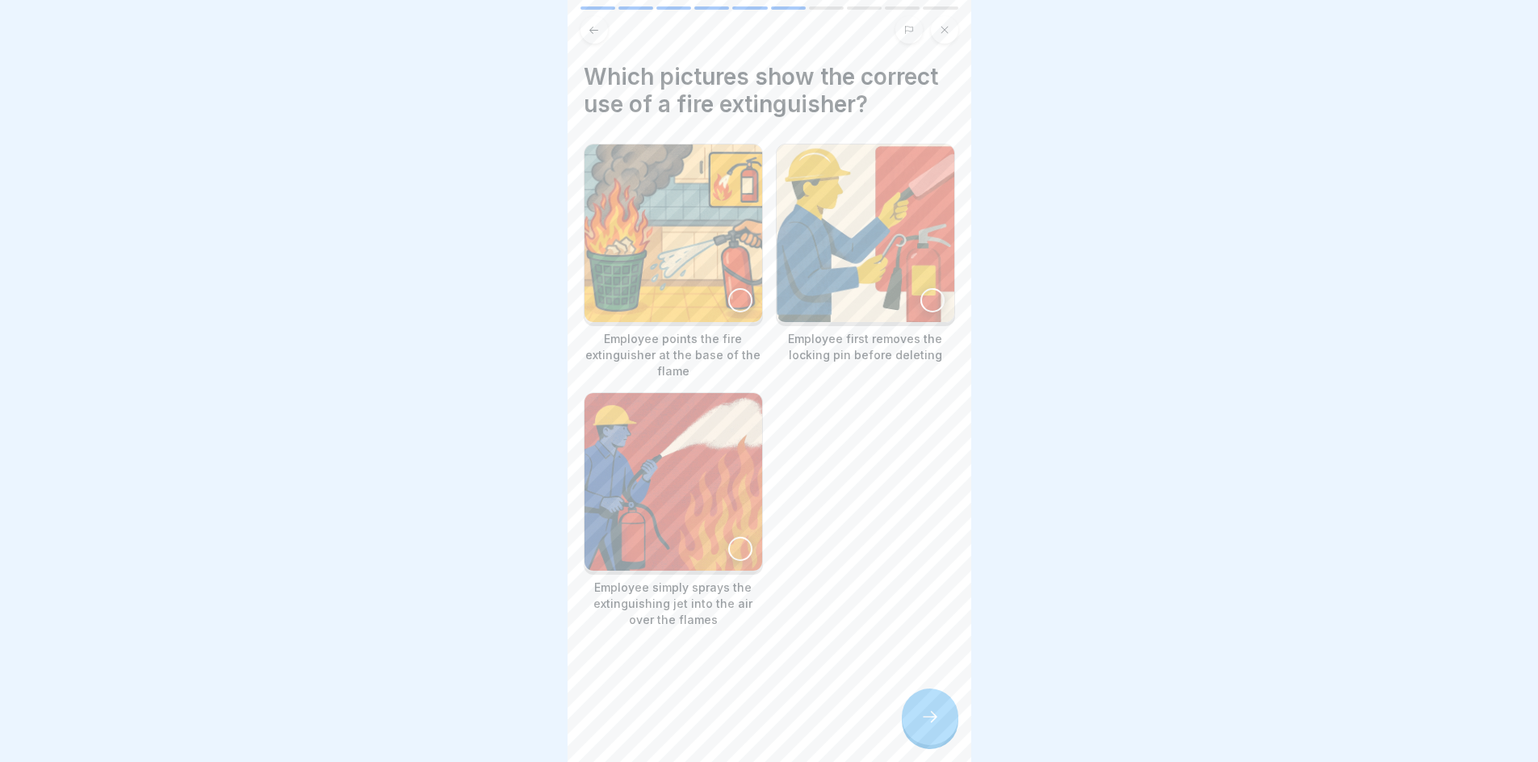
click at [731, 297] on div at bounding box center [740, 300] width 24 height 24
click at [929, 727] on icon at bounding box center [930, 716] width 19 height 19
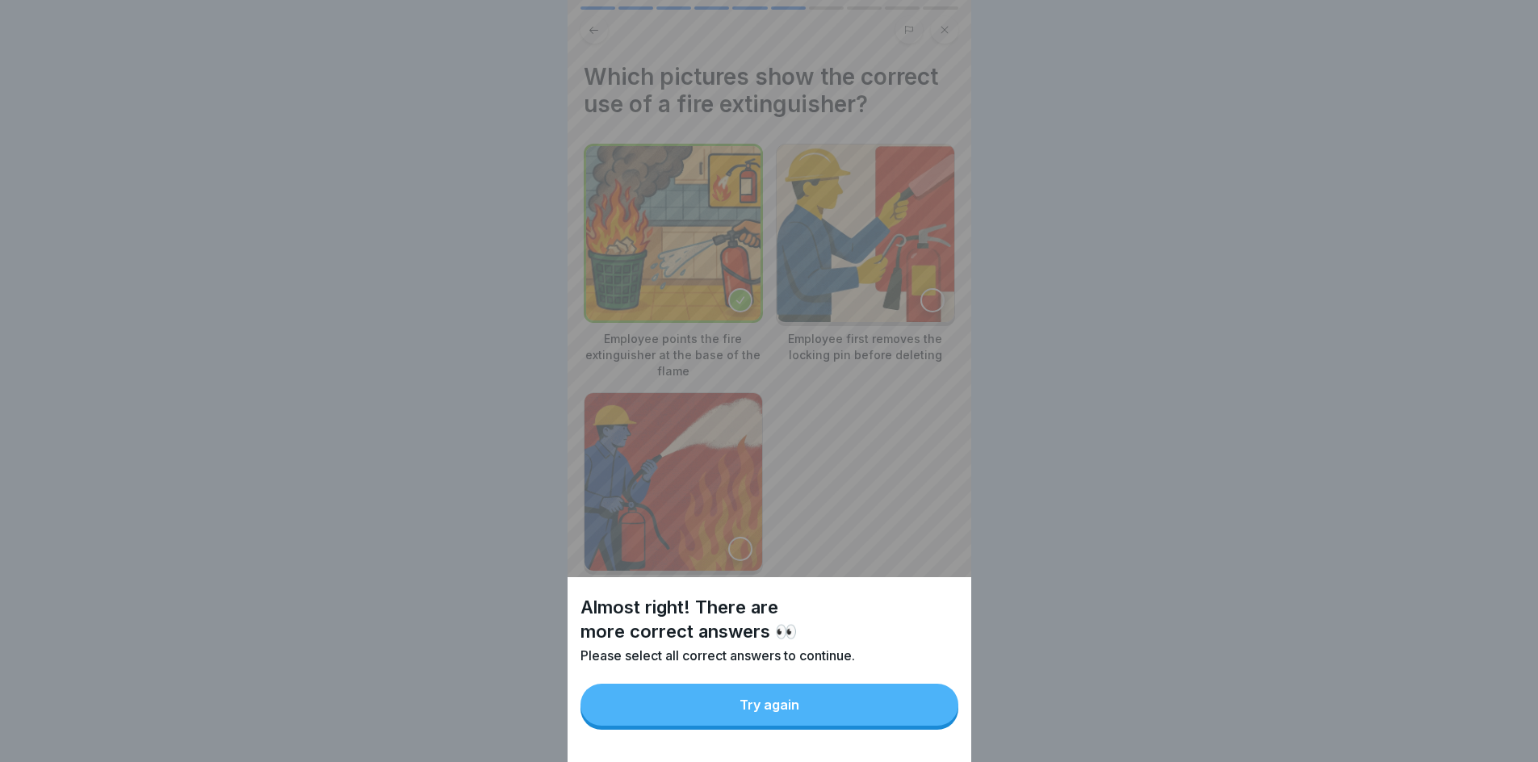
click at [832, 722] on button "Try again" at bounding box center [770, 705] width 378 height 42
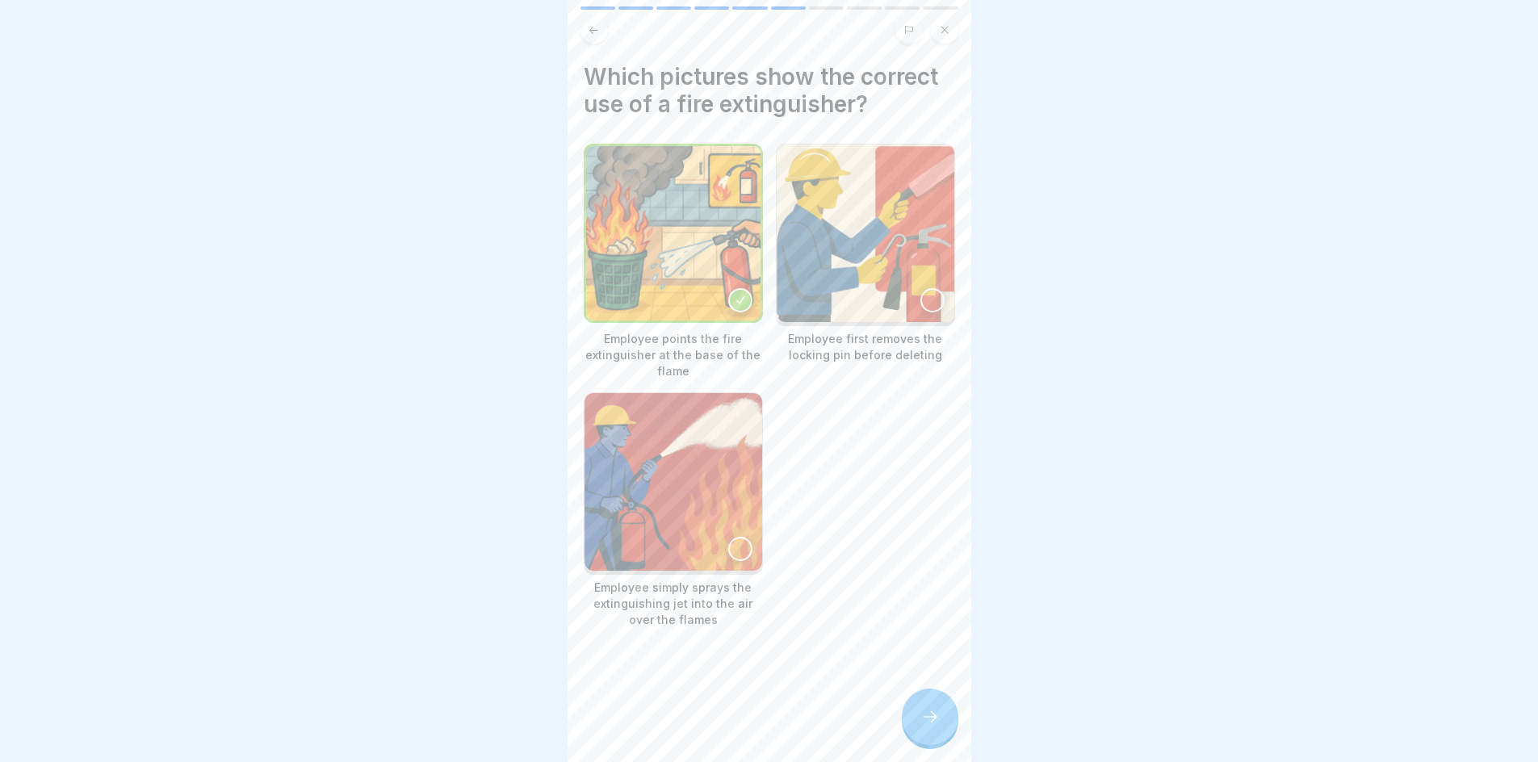
click at [921, 292] on div at bounding box center [933, 300] width 24 height 24
click at [933, 727] on icon at bounding box center [930, 716] width 19 height 19
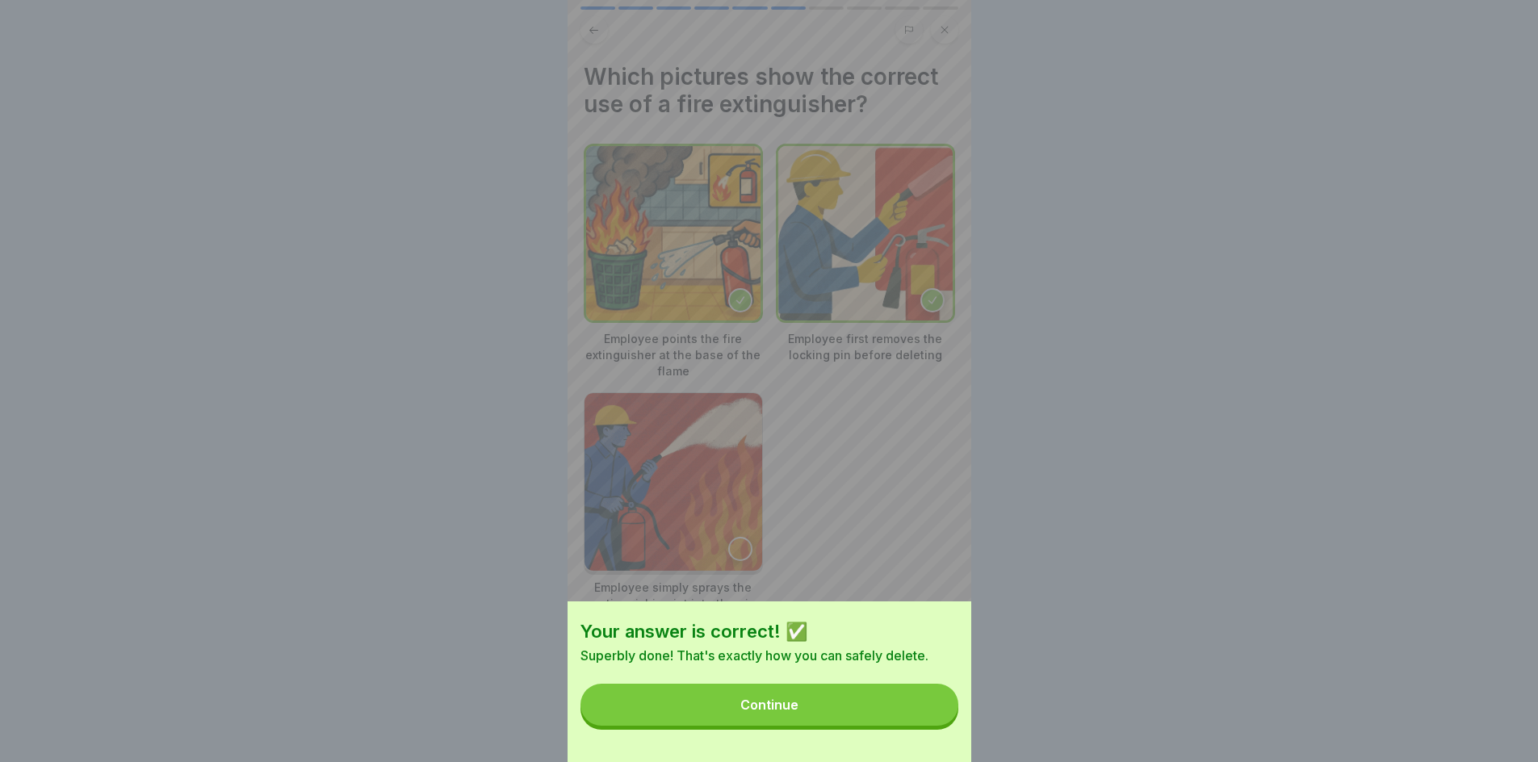
click at [891, 726] on button "Continue" at bounding box center [770, 705] width 378 height 42
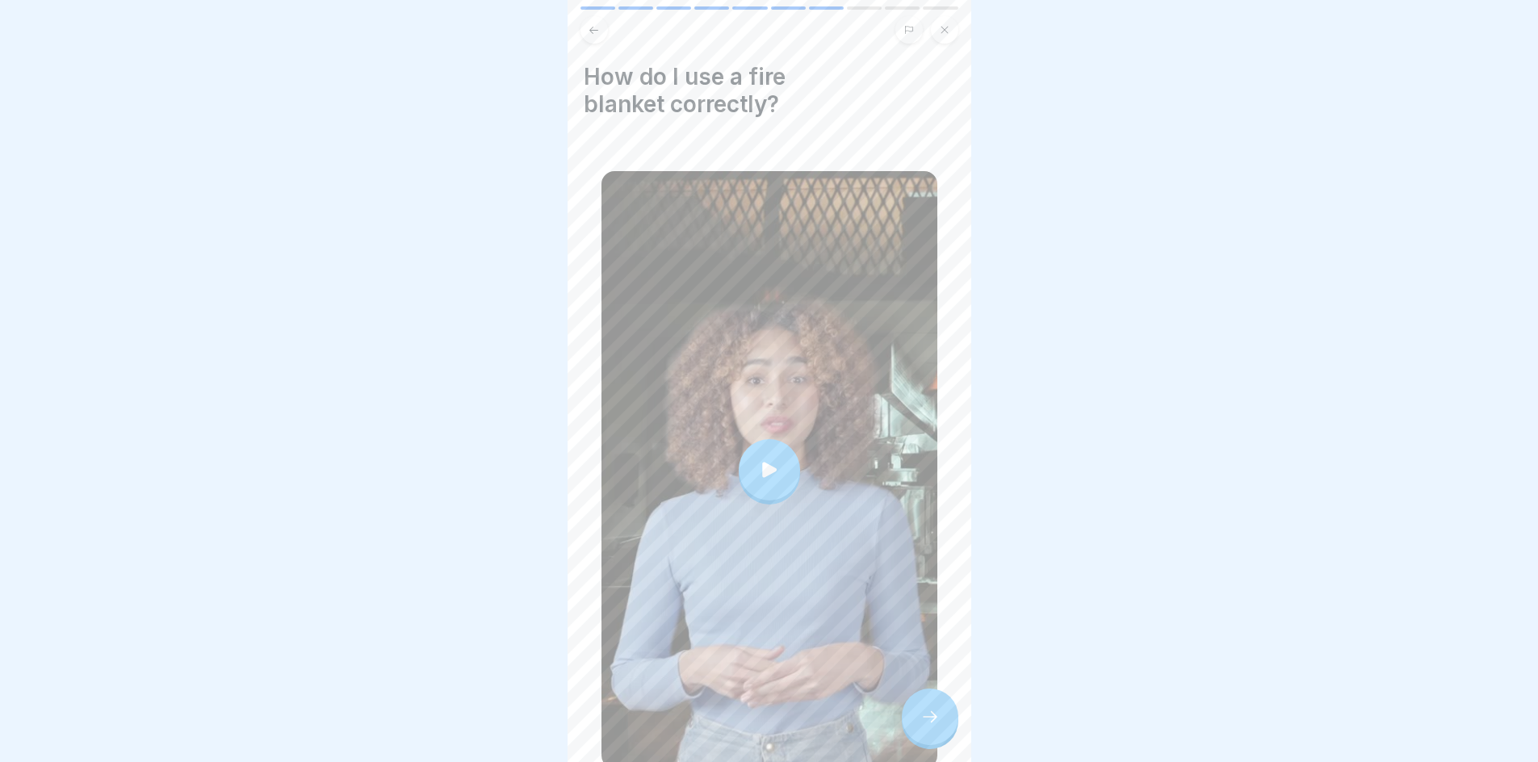
click at [773, 448] on div at bounding box center [769, 469] width 61 height 61
click at [924, 709] on div at bounding box center [930, 717] width 57 height 57
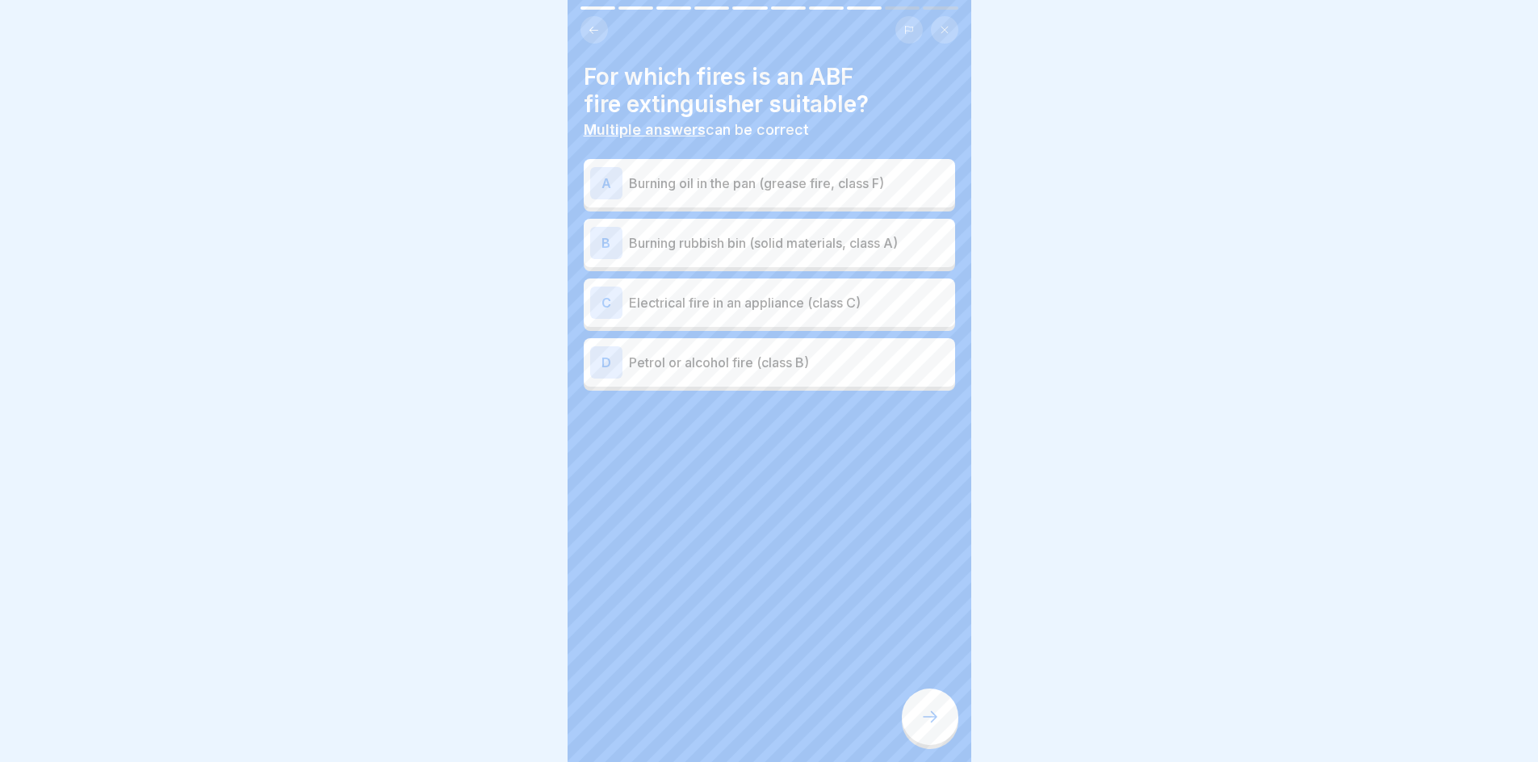
click at [775, 380] on div "D Petrol or alcohol fire (class B)" at bounding box center [769, 362] width 371 height 48
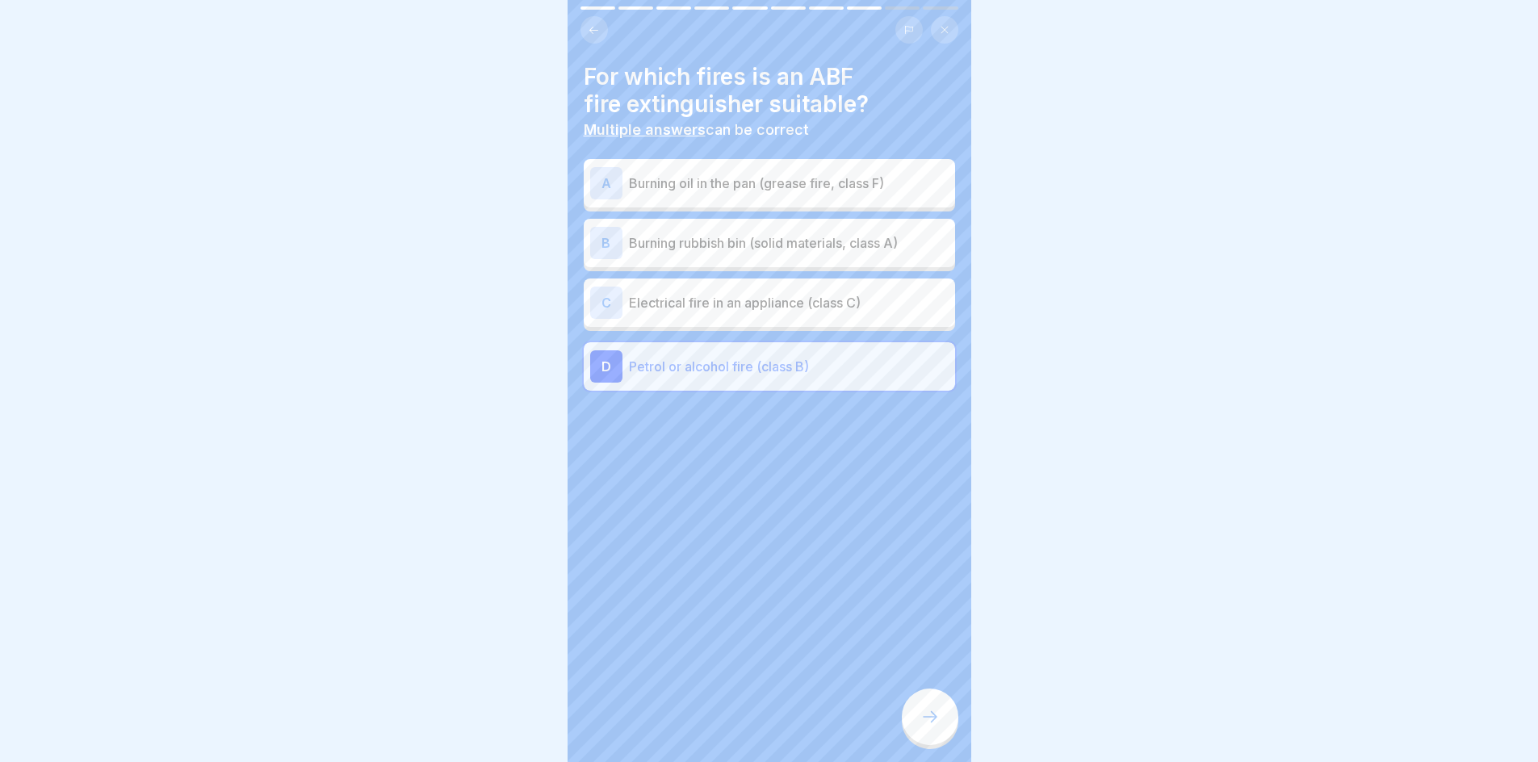
click at [754, 251] on p "Burning rubbish bin (solid materials, class A)" at bounding box center [789, 242] width 320 height 19
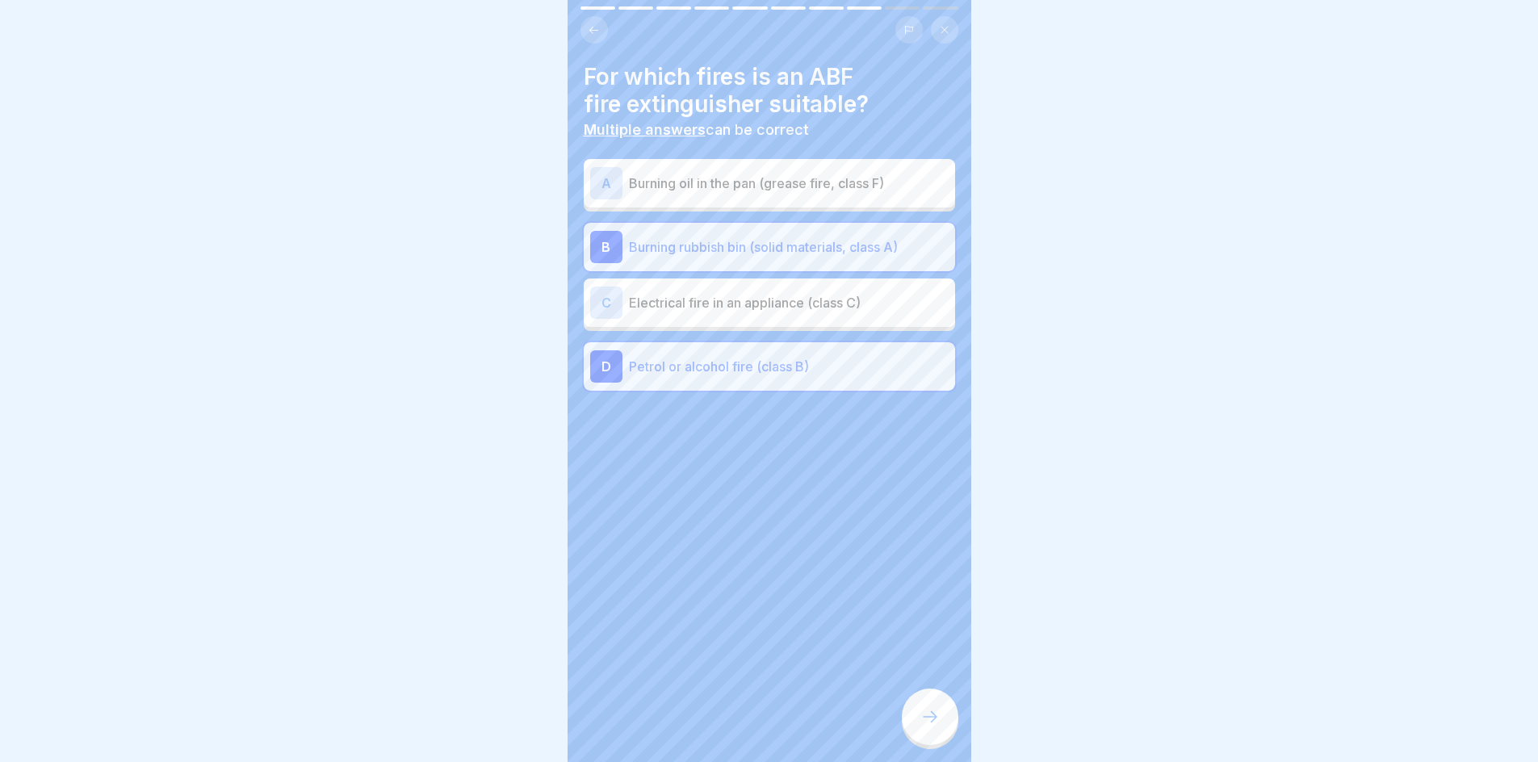
click at [758, 191] on p "Burning oil in the pan (grease fire, class F)" at bounding box center [789, 183] width 320 height 19
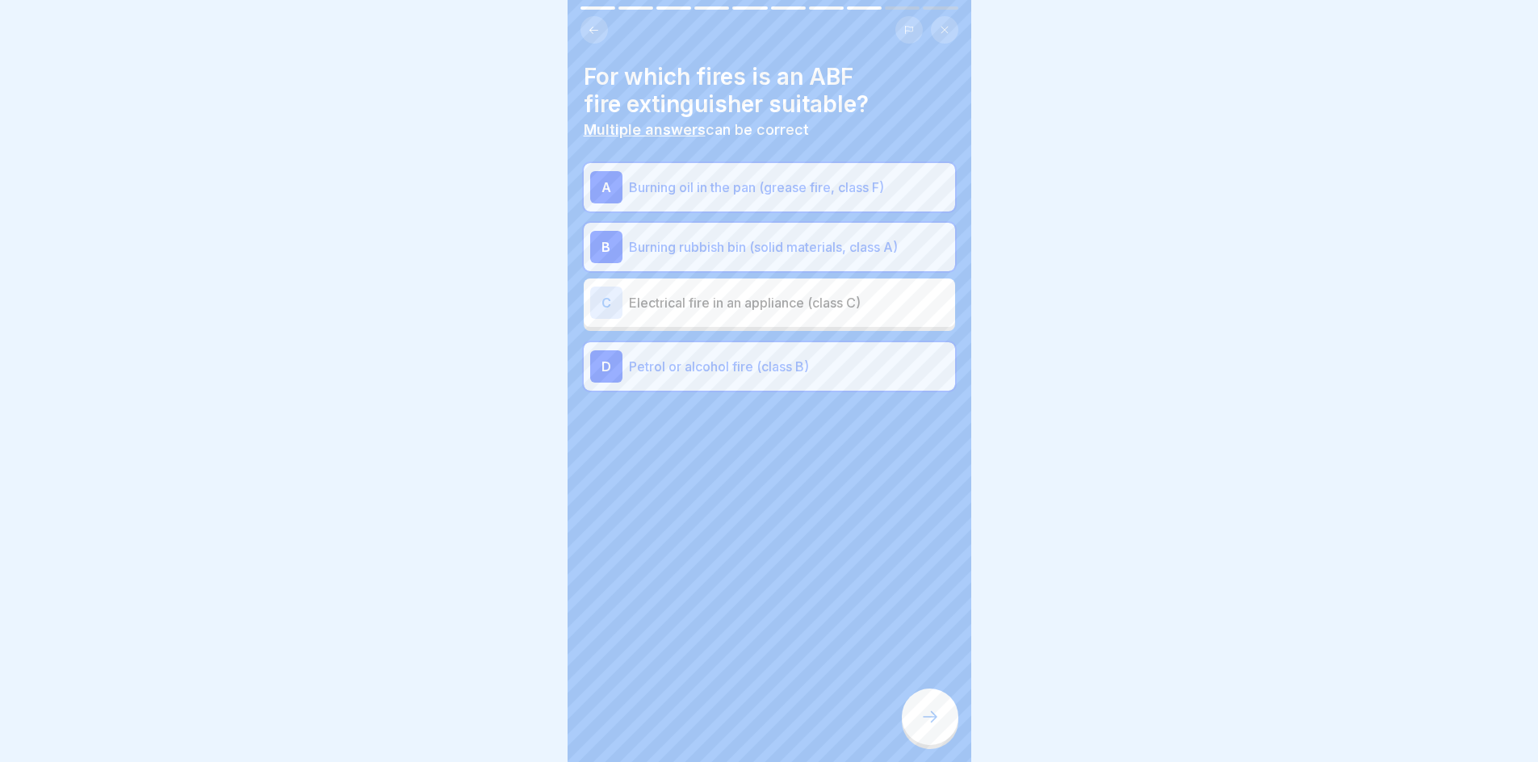
click at [921, 725] on icon at bounding box center [930, 716] width 19 height 19
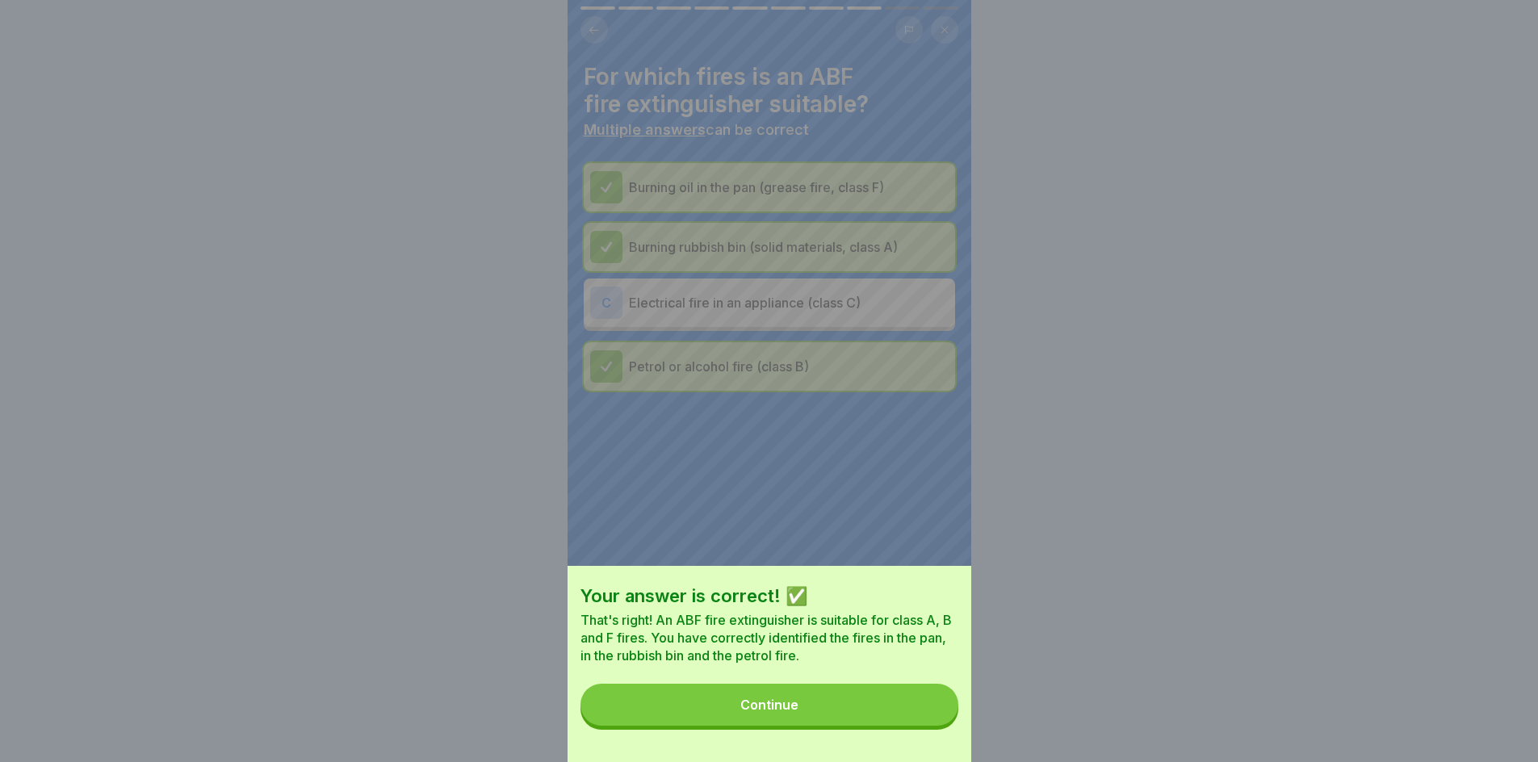
click at [858, 718] on button "Continue" at bounding box center [770, 705] width 378 height 42
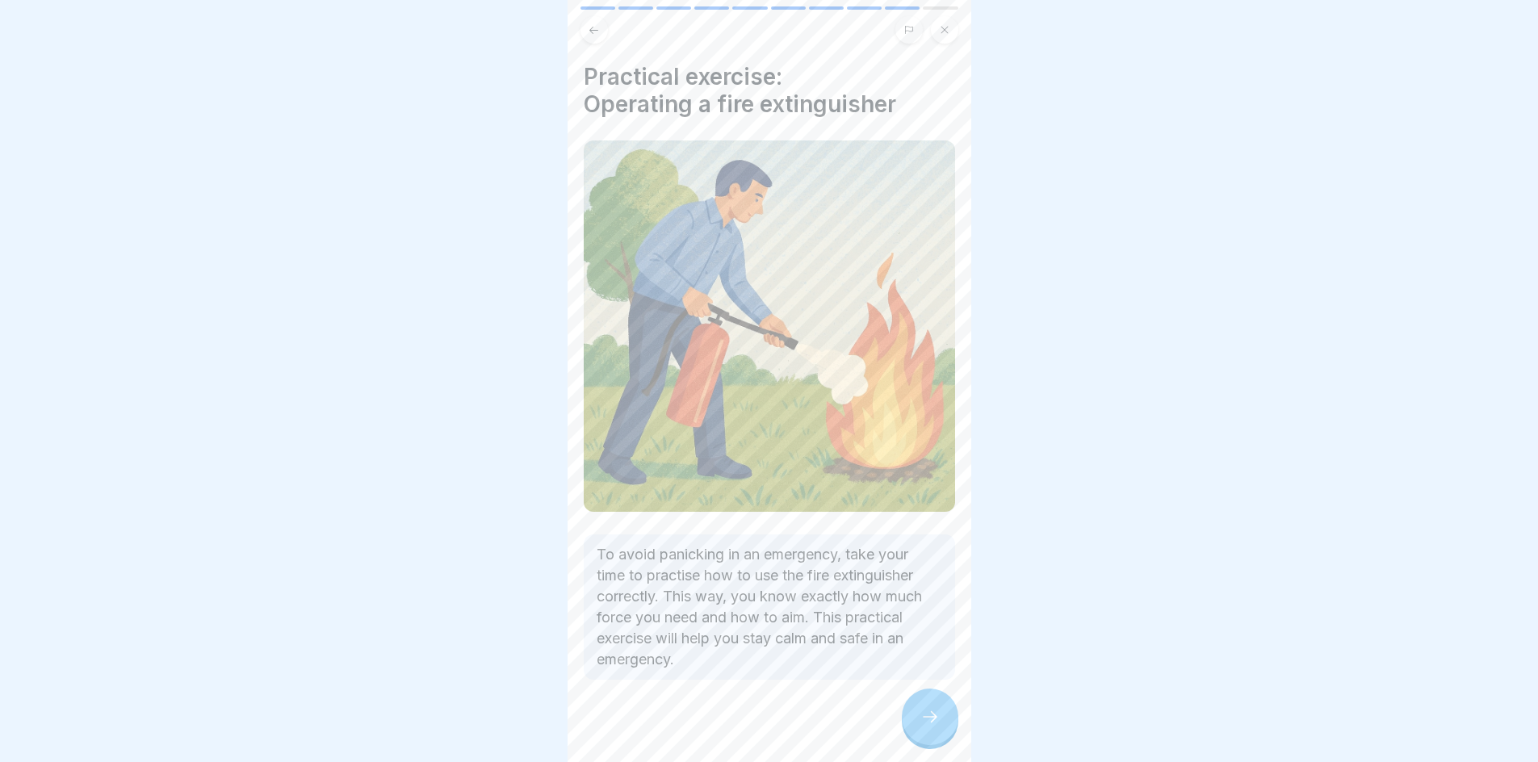
click at [925, 727] on icon at bounding box center [930, 716] width 19 height 19
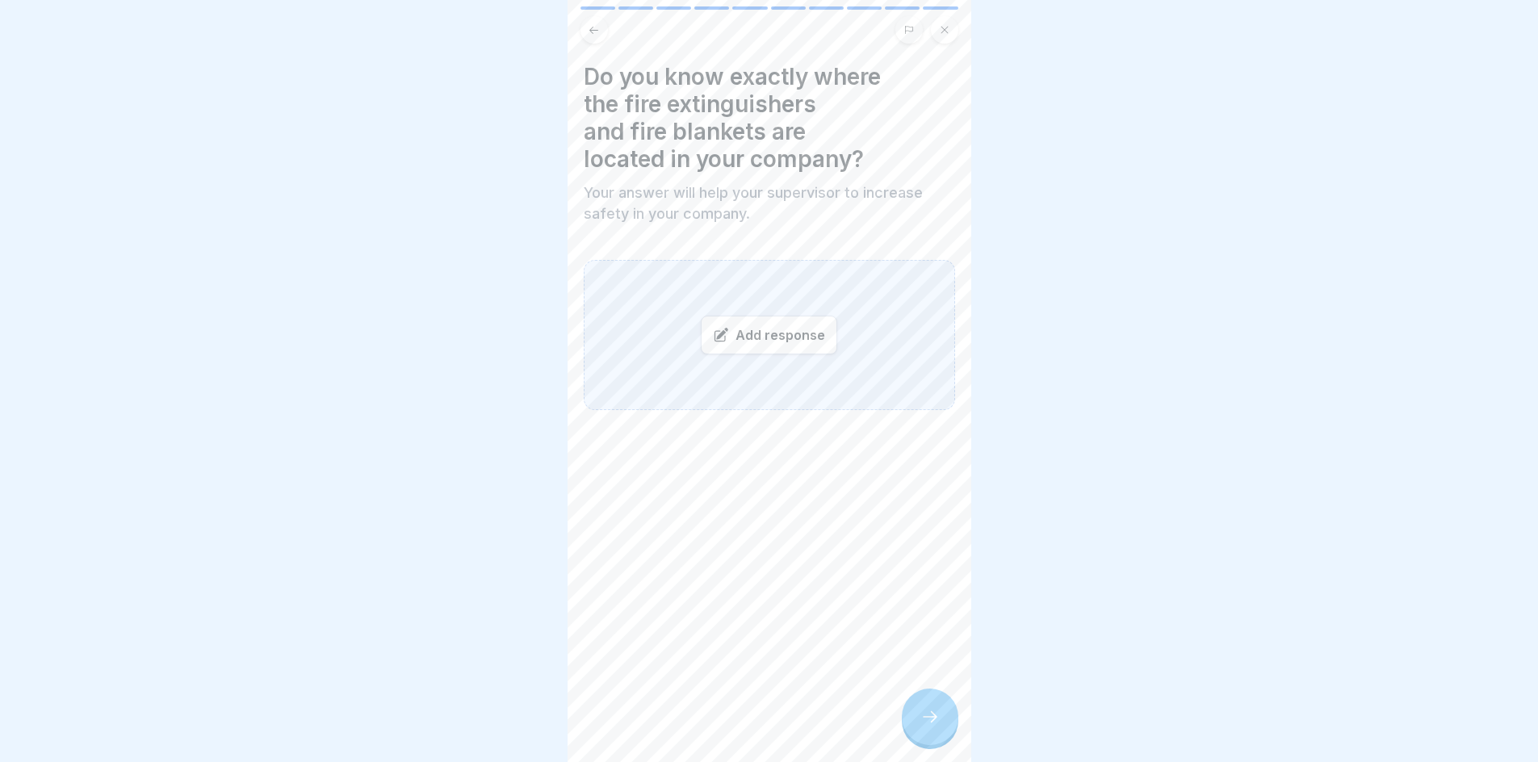
click at [774, 348] on div "Add response" at bounding box center [769, 335] width 136 height 39
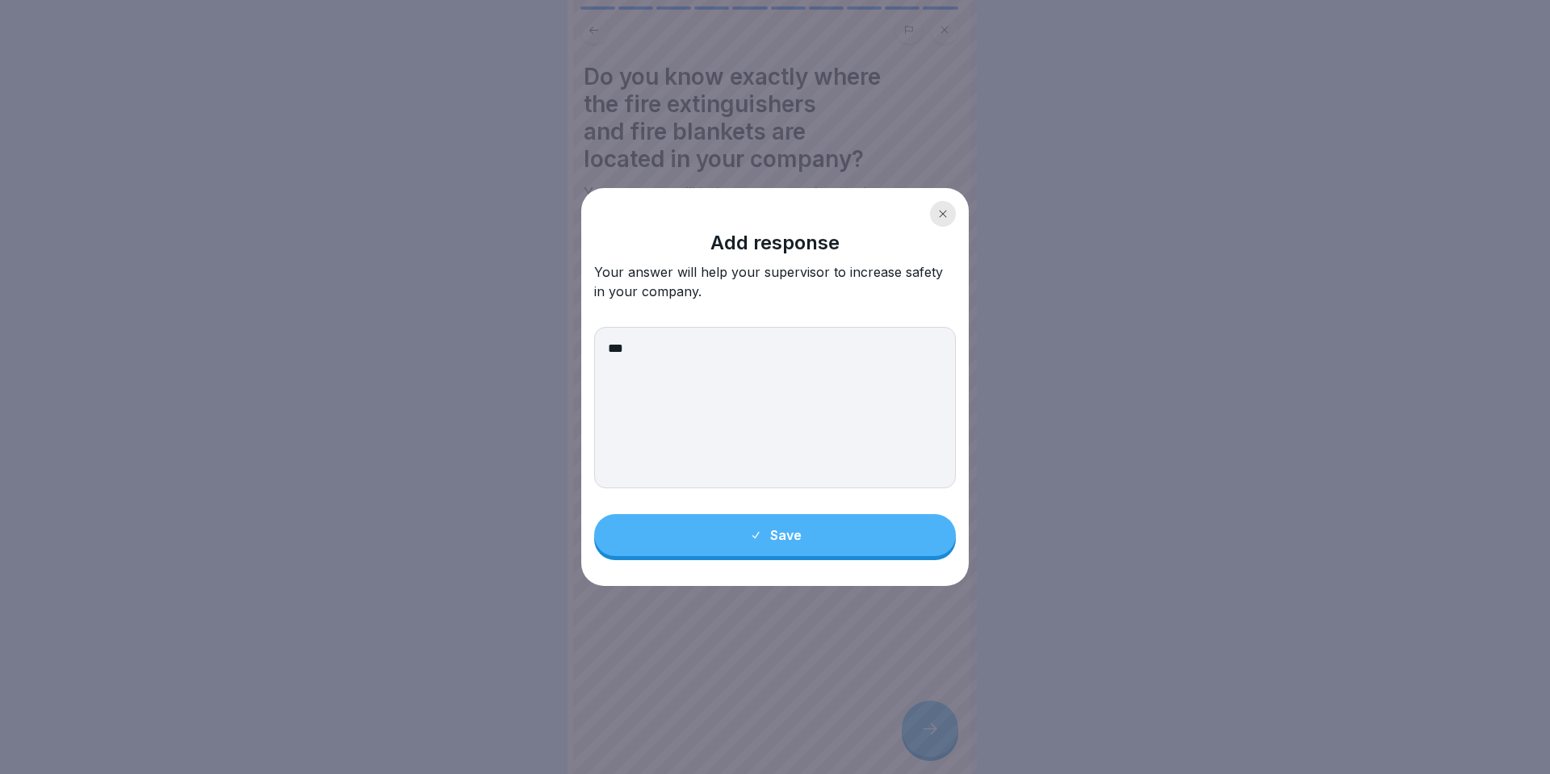
type textarea "***"
click at [871, 545] on button "Save" at bounding box center [775, 535] width 362 height 42
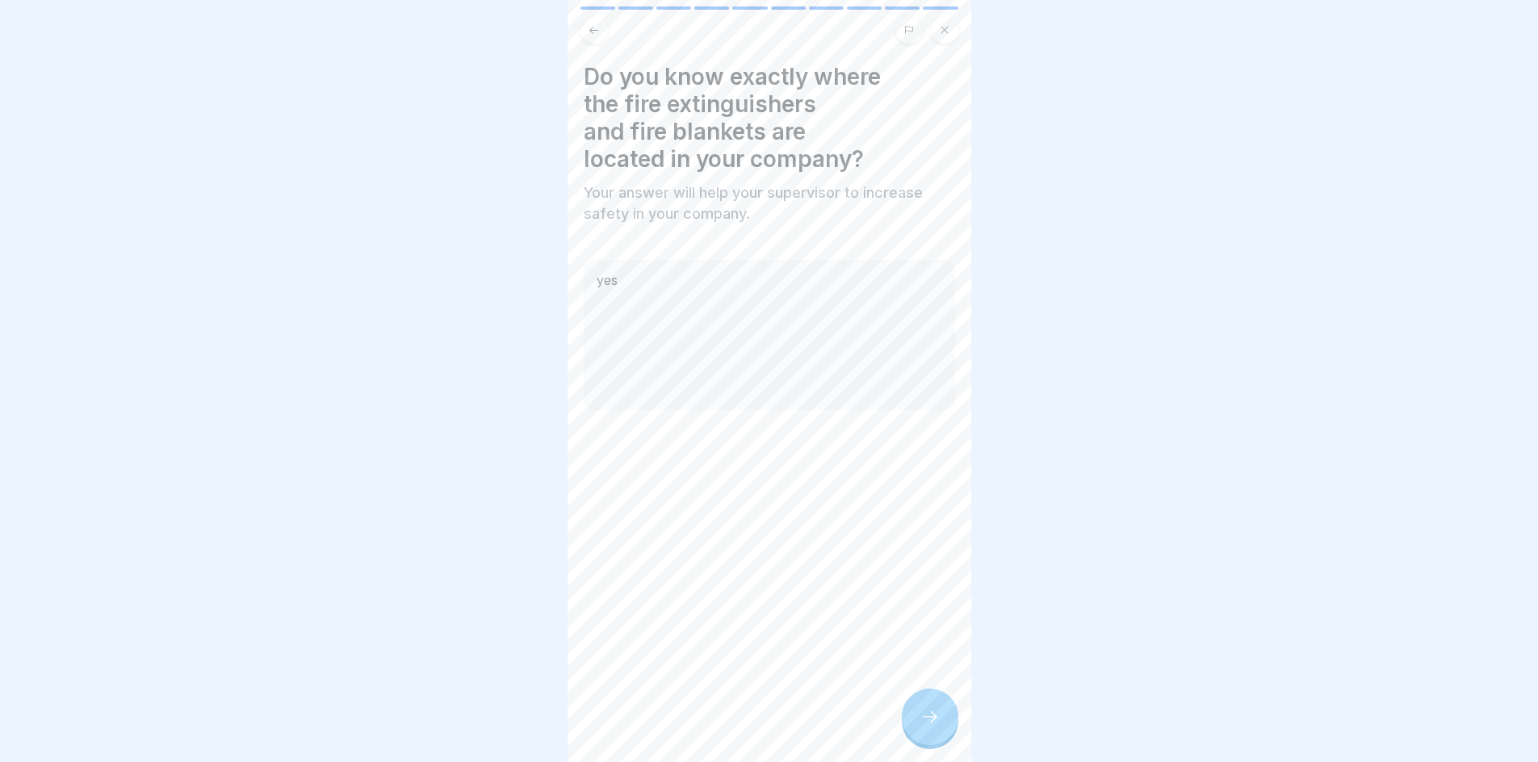
click at [923, 725] on icon at bounding box center [930, 716] width 19 height 19
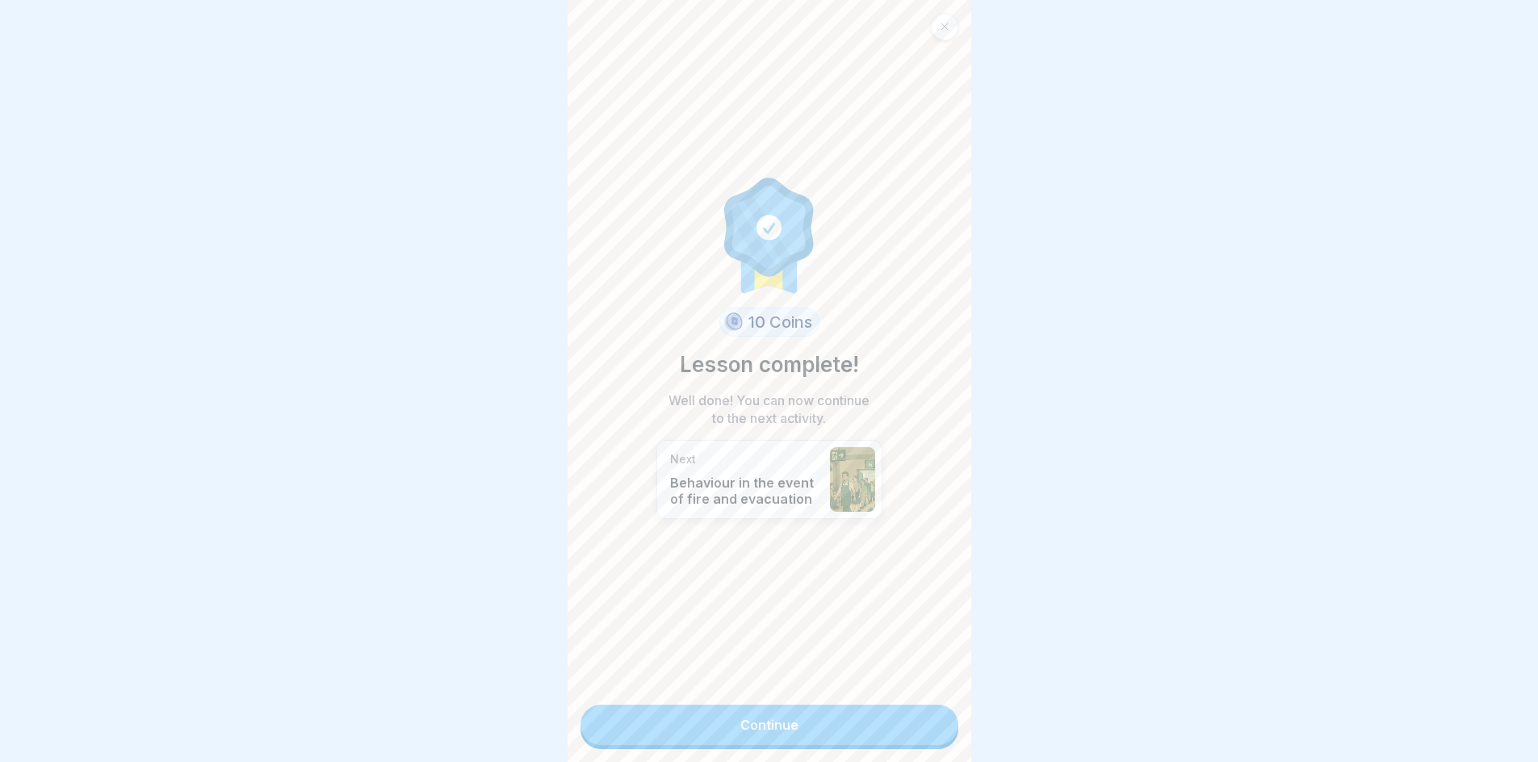
click at [917, 725] on link "Continue" at bounding box center [770, 725] width 378 height 40
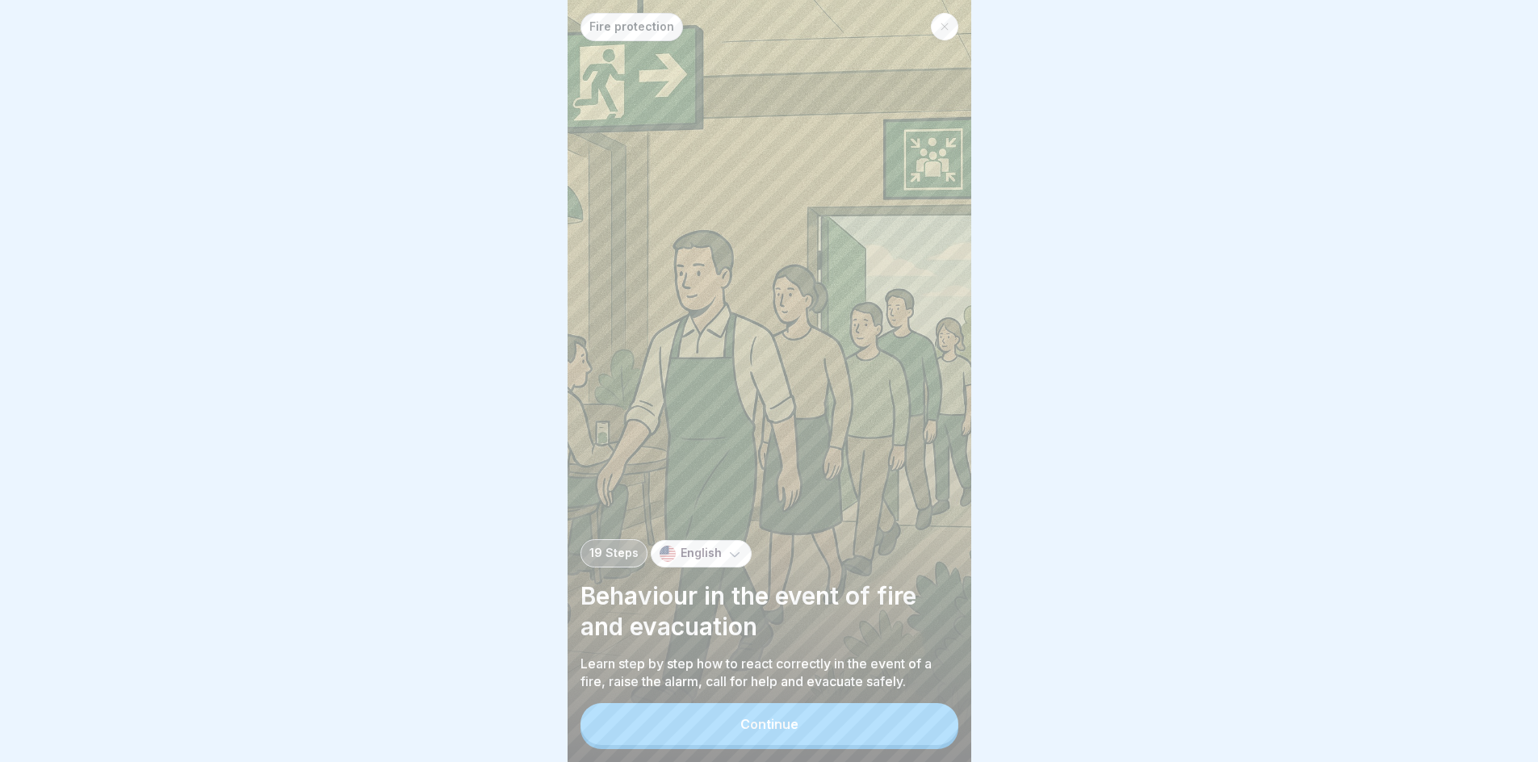
click at [917, 725] on button "Continue" at bounding box center [770, 724] width 378 height 42
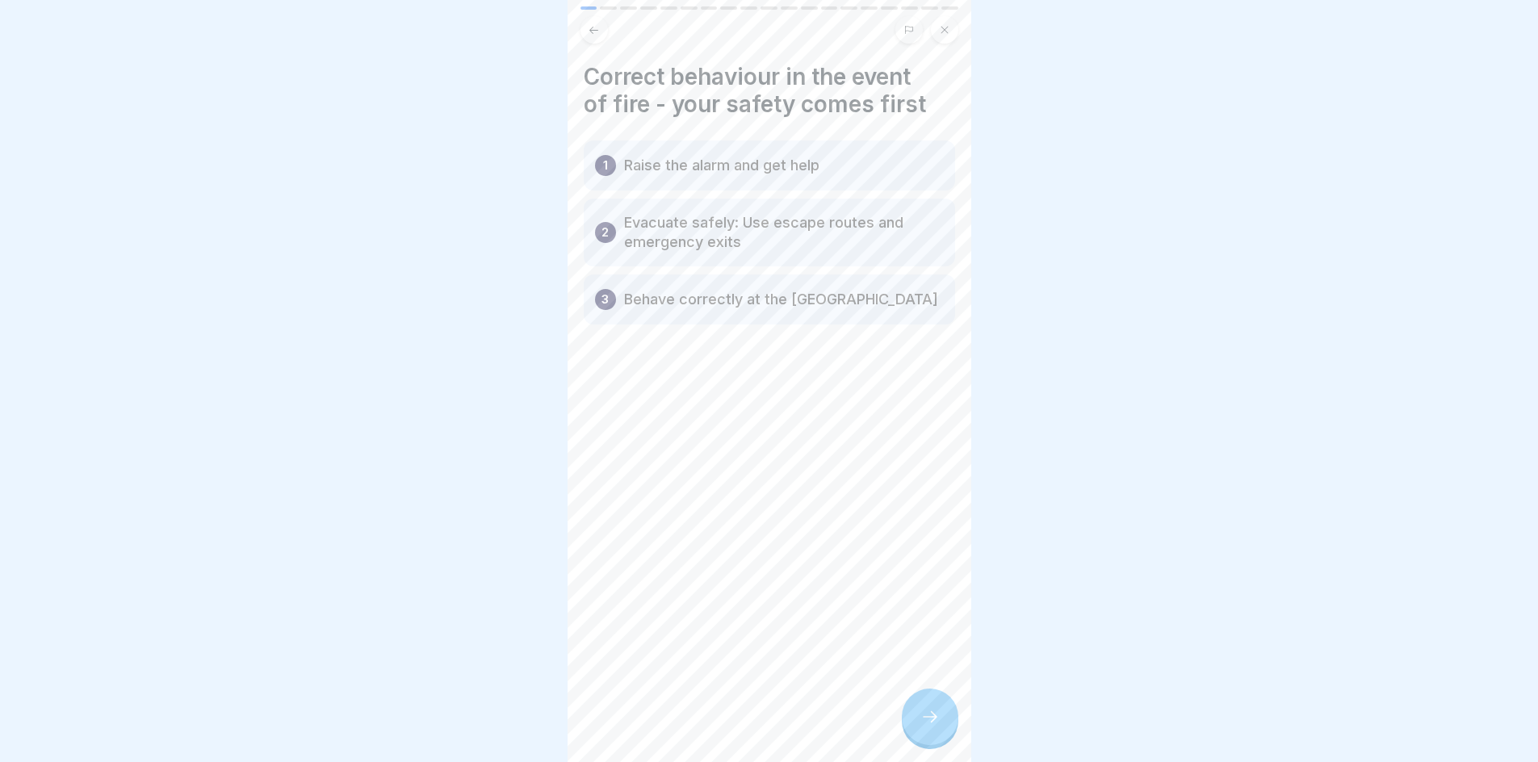
click at [931, 745] on div at bounding box center [930, 717] width 57 height 57
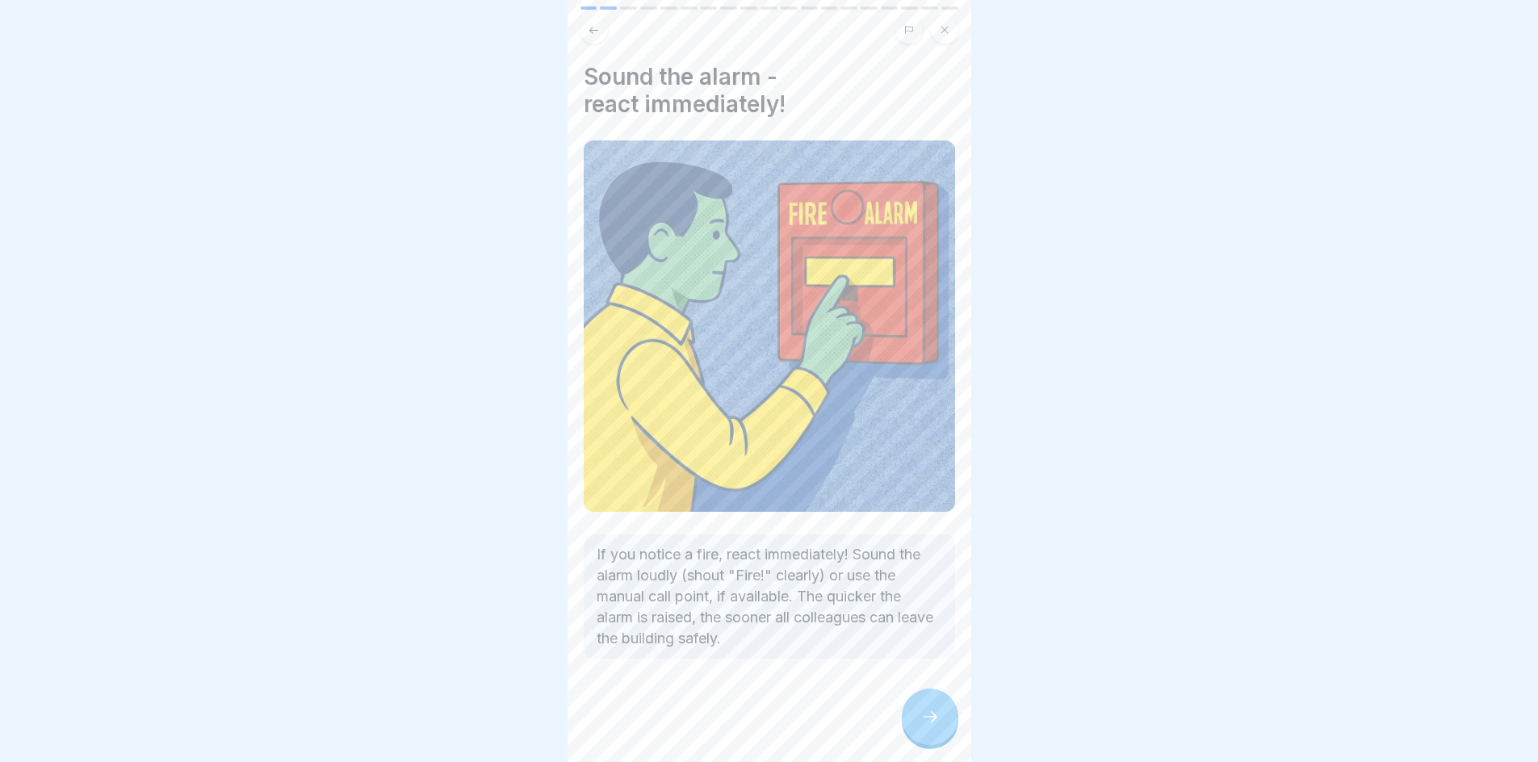
click at [946, 732] on div at bounding box center [930, 717] width 57 height 57
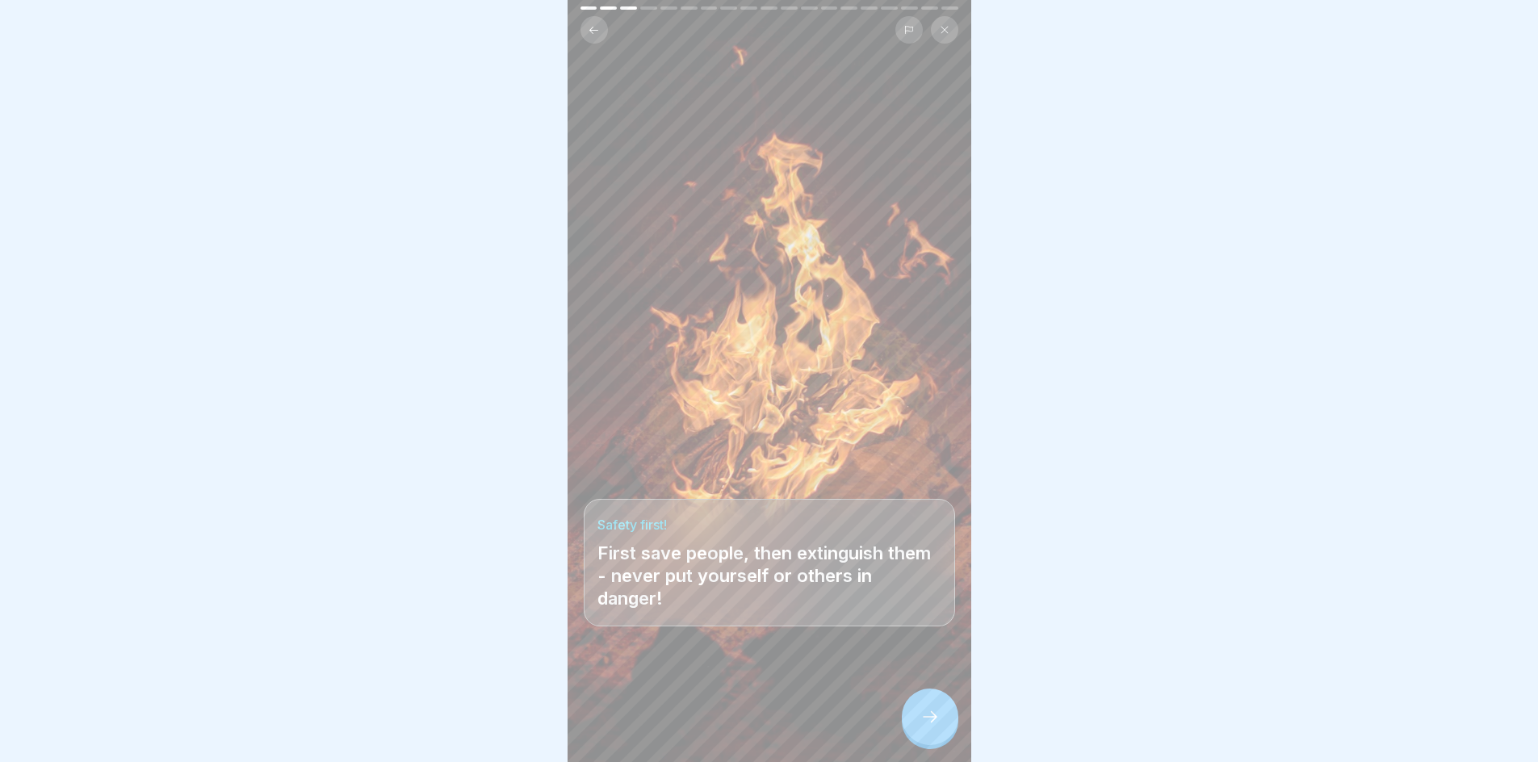
click at [946, 732] on div at bounding box center [930, 717] width 57 height 57
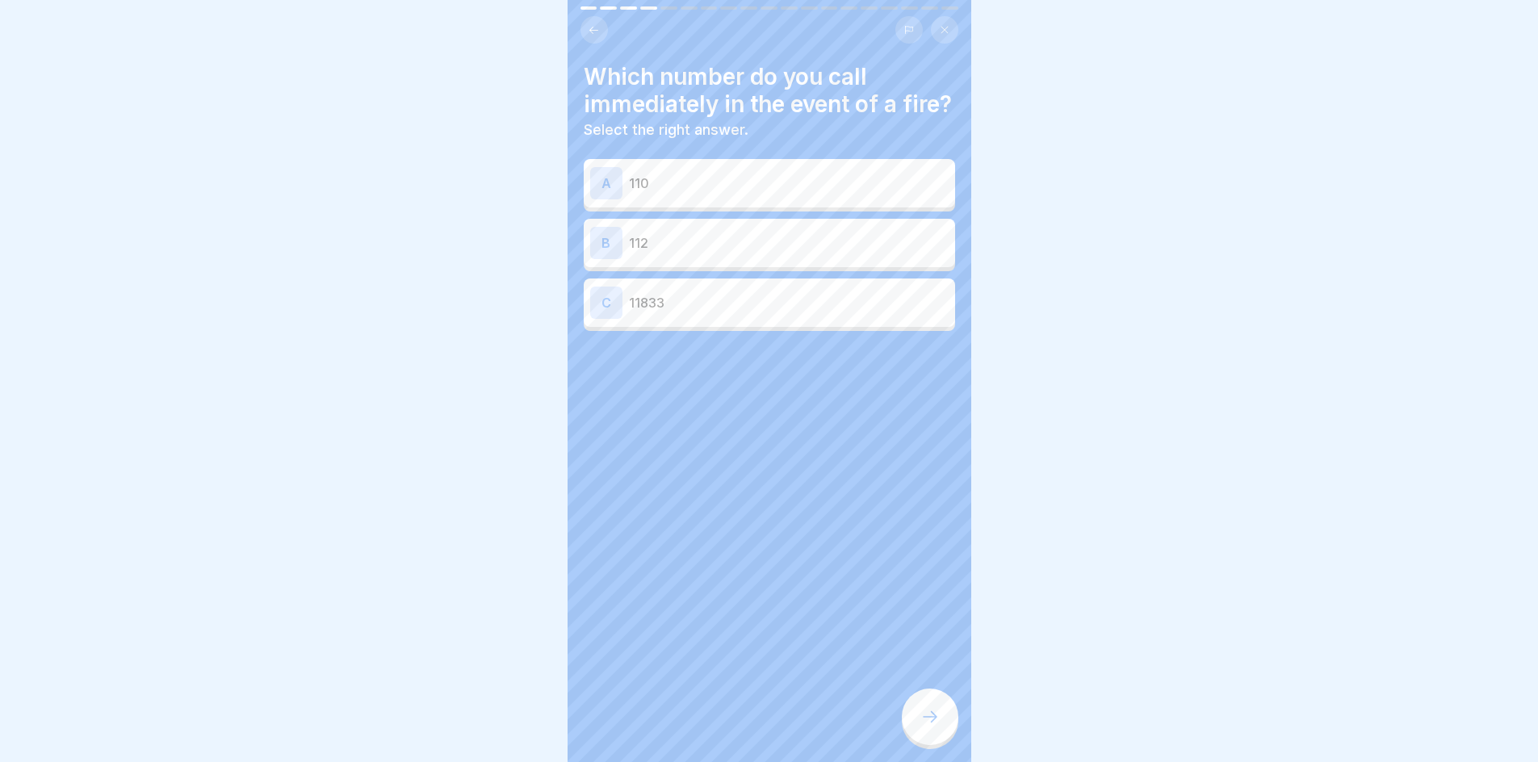
click at [801, 267] on div "B 112" at bounding box center [769, 243] width 371 height 48
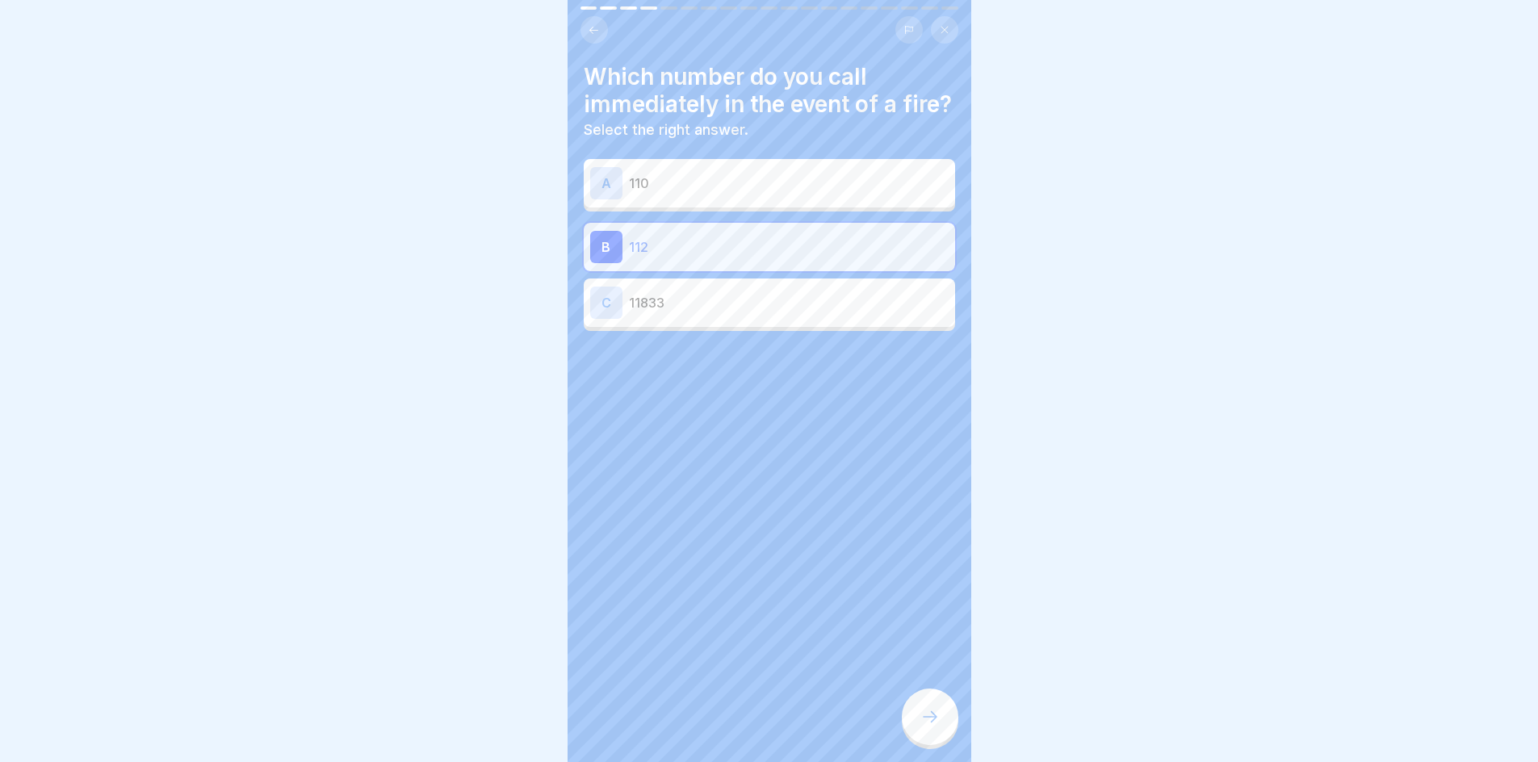
click at [915, 728] on div at bounding box center [930, 717] width 57 height 57
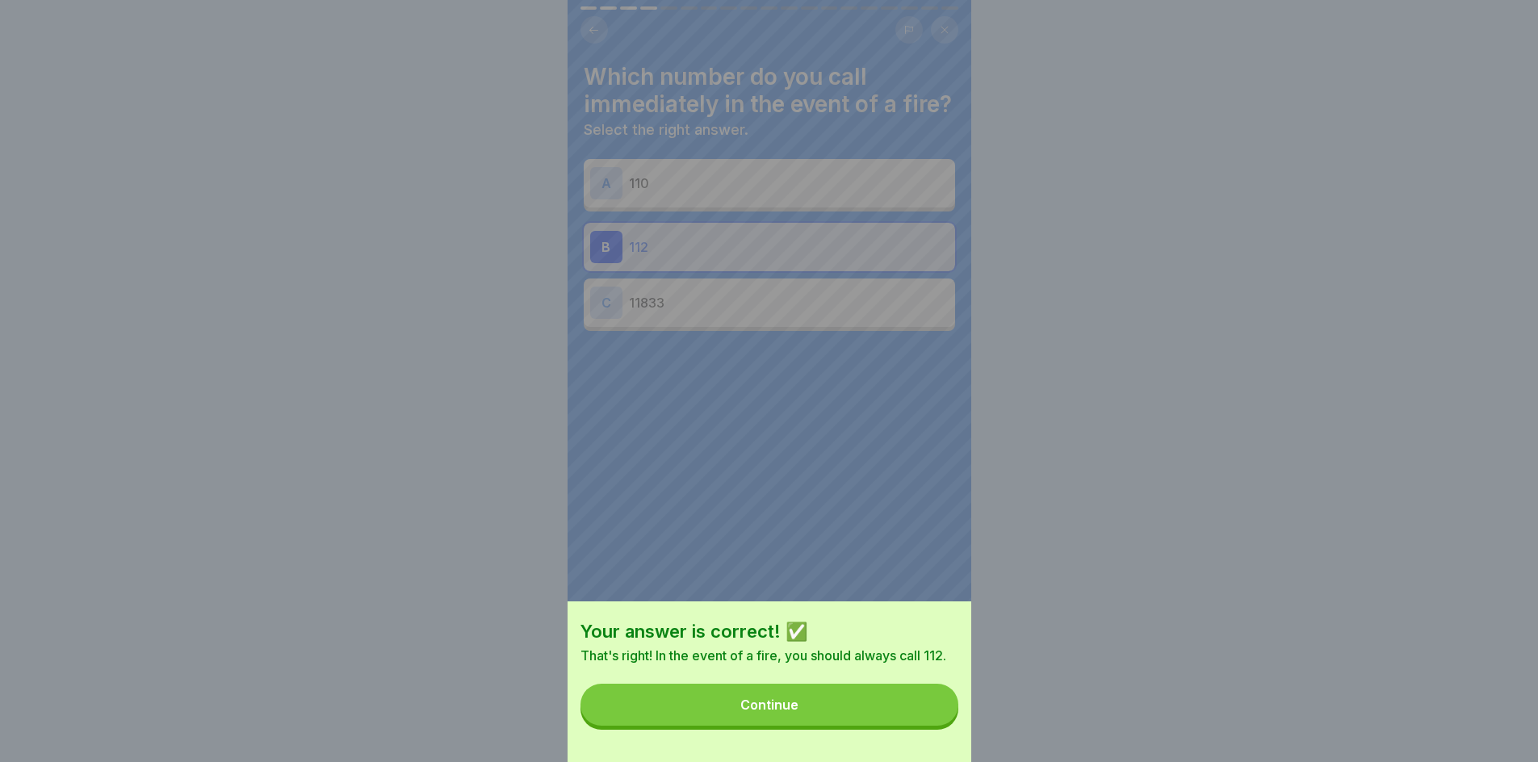
click at [892, 726] on button "Continue" at bounding box center [770, 705] width 378 height 42
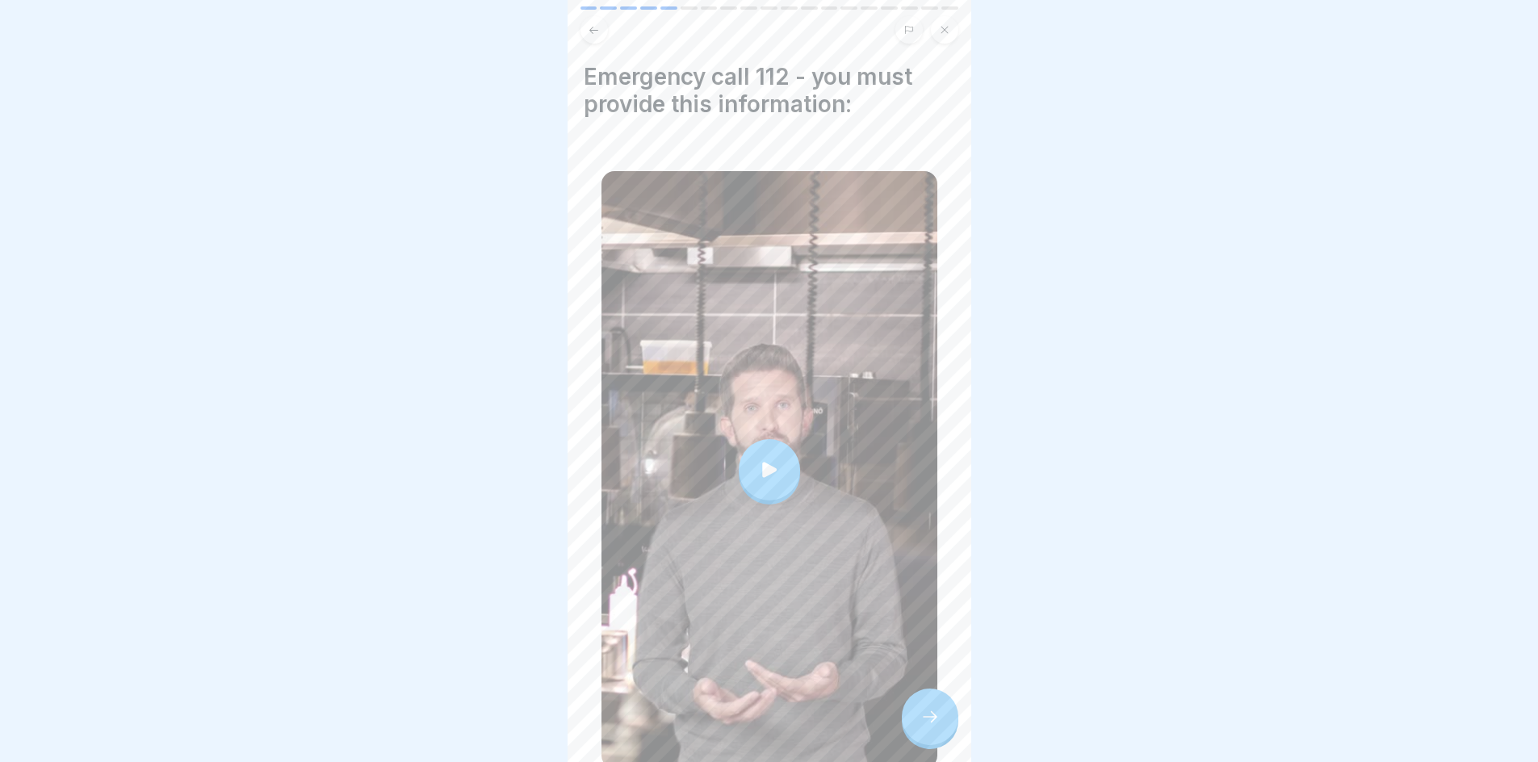
click at [767, 462] on icon at bounding box center [769, 469] width 15 height 15
click at [942, 738] on div at bounding box center [930, 717] width 57 height 57
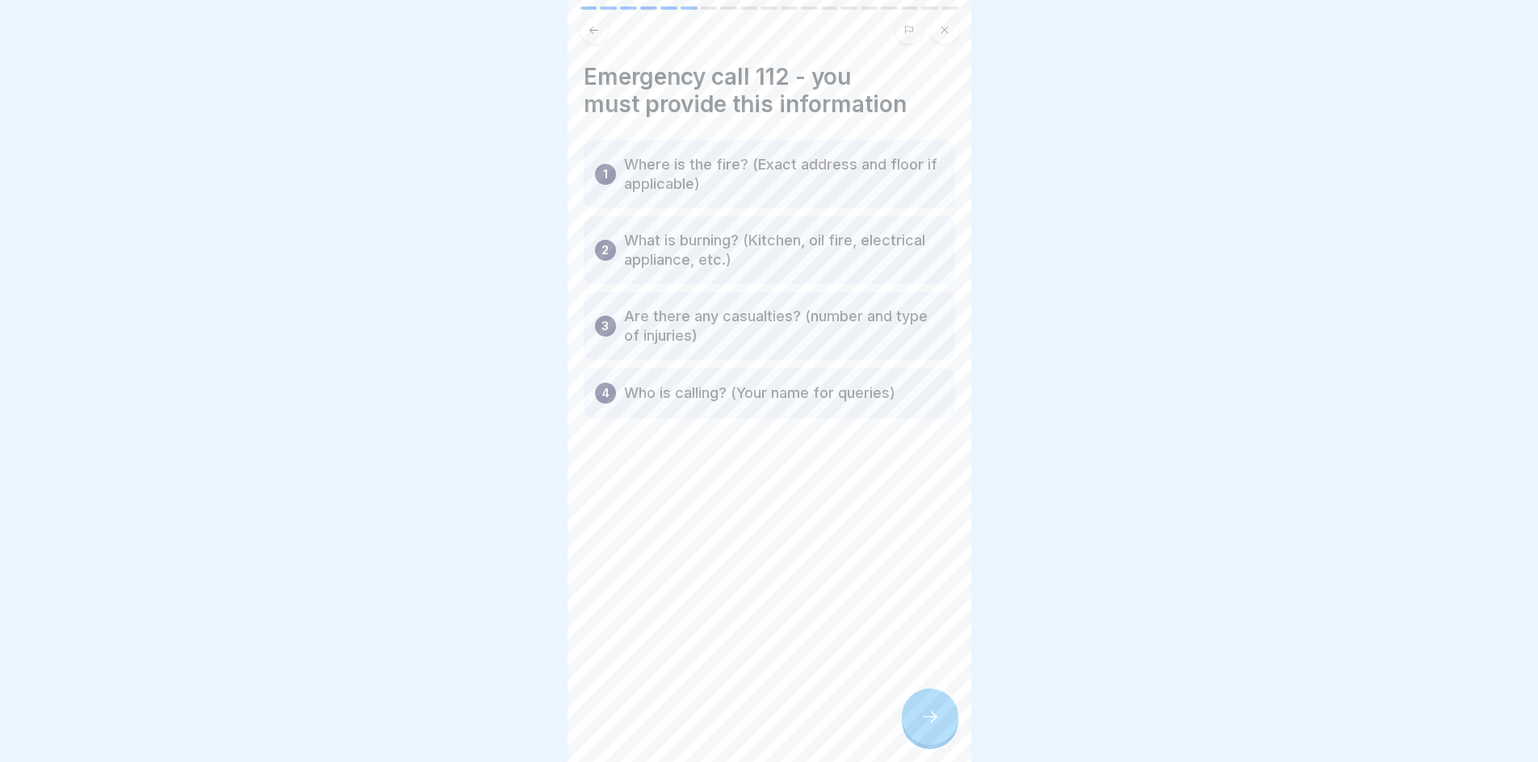
click at [933, 727] on icon at bounding box center [930, 716] width 19 height 19
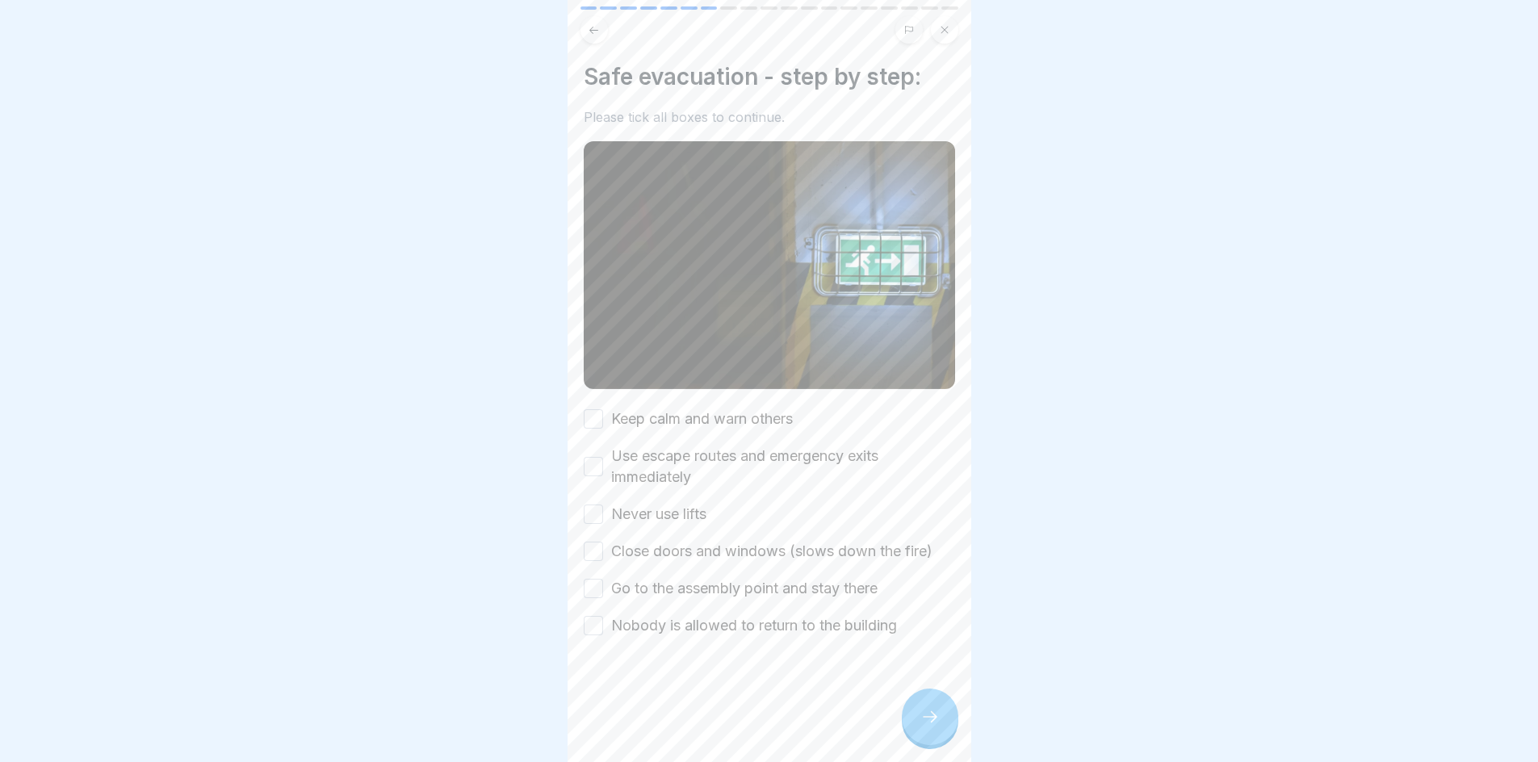
click at [597, 413] on button "Keep calm and warn others" at bounding box center [593, 418] width 19 height 19
click at [588, 460] on button "Use escape routes and emergency exits immediately" at bounding box center [593, 466] width 19 height 19
click at [592, 505] on button "Never use lifts" at bounding box center [593, 514] width 19 height 19
click at [591, 547] on button "Close doors and windows (slows down the fire)" at bounding box center [593, 551] width 19 height 19
click at [595, 581] on button "Go to the assembly point and stay there" at bounding box center [593, 588] width 19 height 19
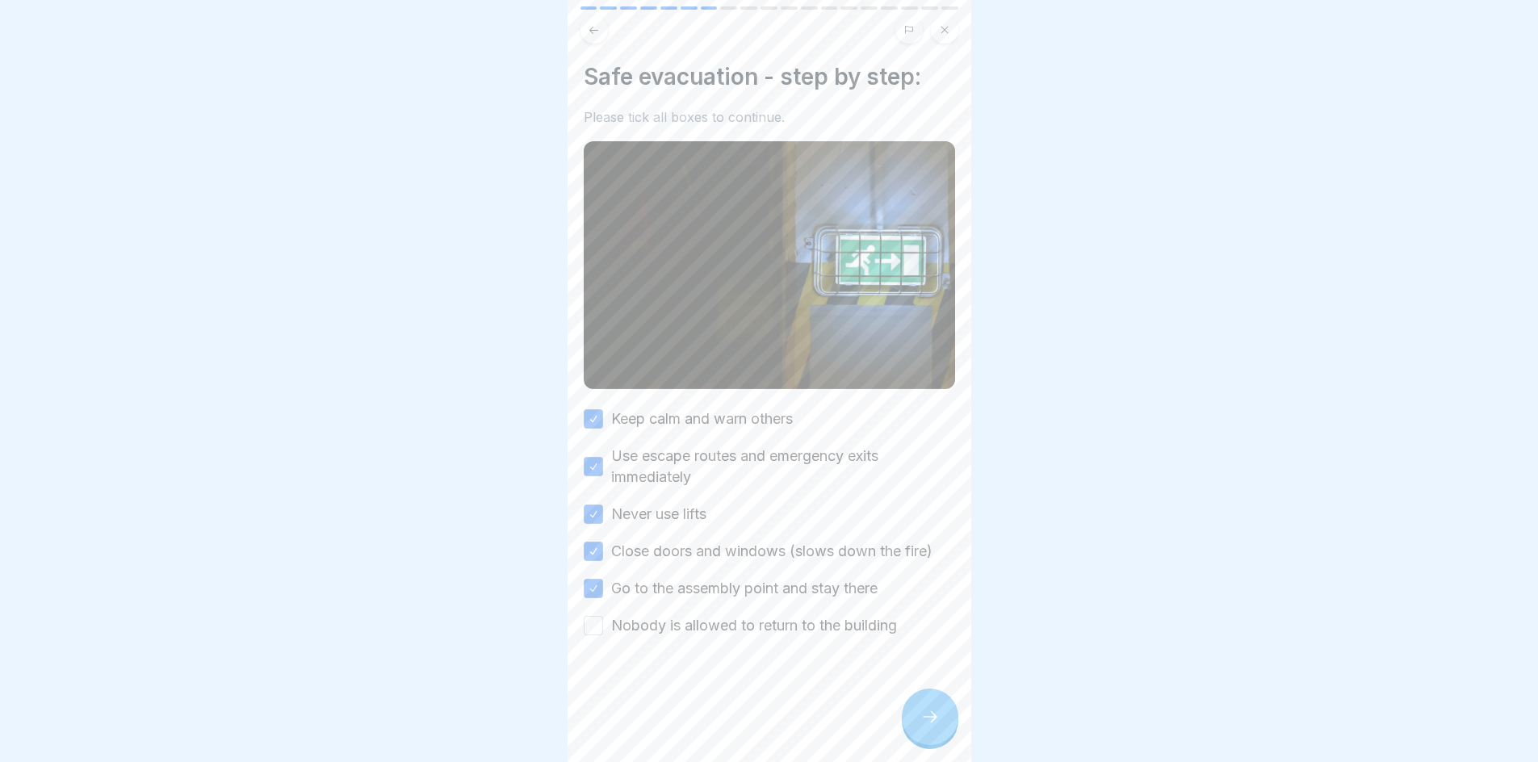
click at [595, 625] on button "Nobody is allowed to return to the building" at bounding box center [593, 625] width 19 height 19
click at [930, 744] on div at bounding box center [930, 717] width 57 height 57
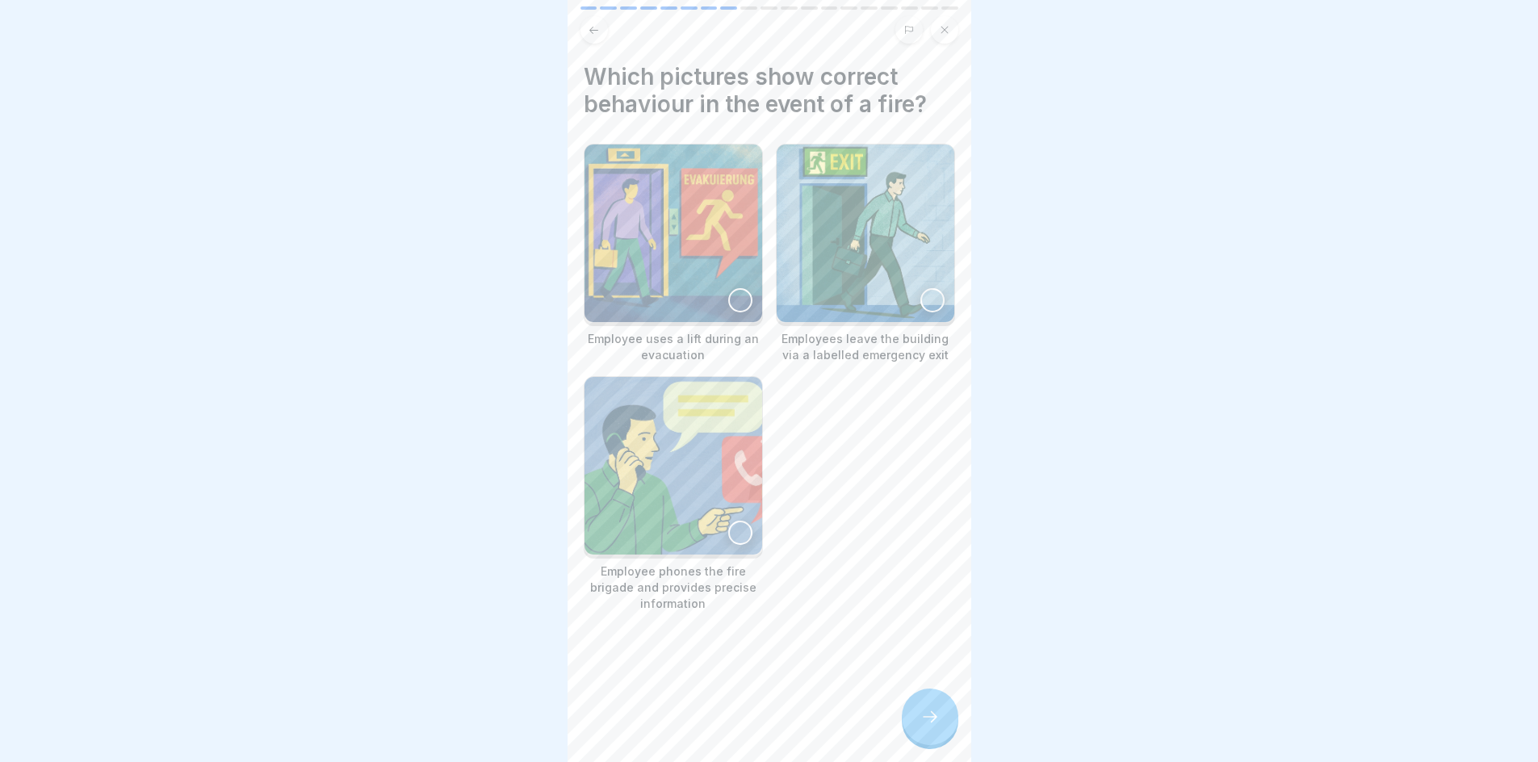
click at [921, 297] on div at bounding box center [933, 300] width 24 height 24
click at [745, 532] on img at bounding box center [674, 466] width 178 height 178
click at [946, 718] on div at bounding box center [930, 717] width 57 height 57
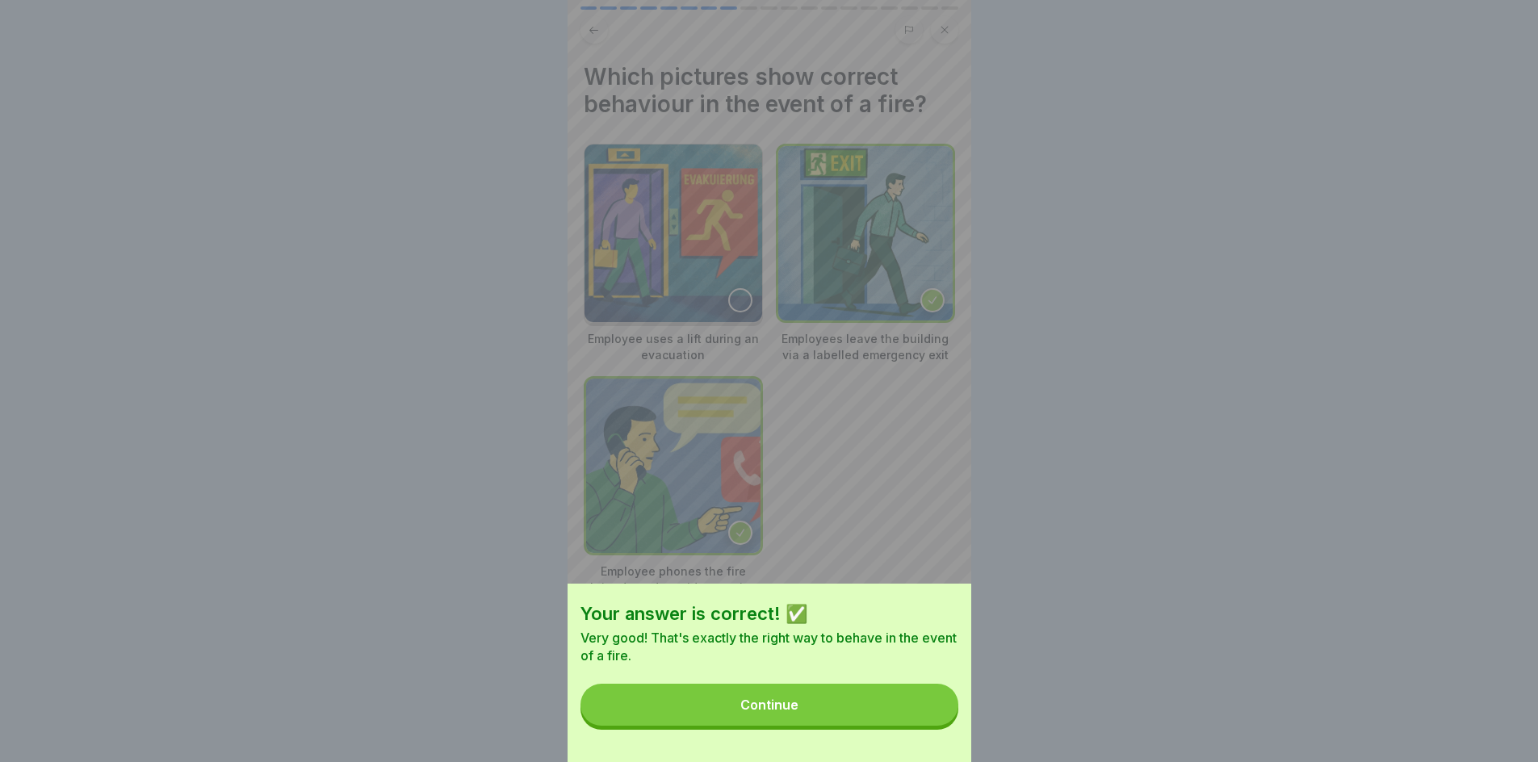
click at [933, 712] on button "Continue" at bounding box center [770, 705] width 378 height 42
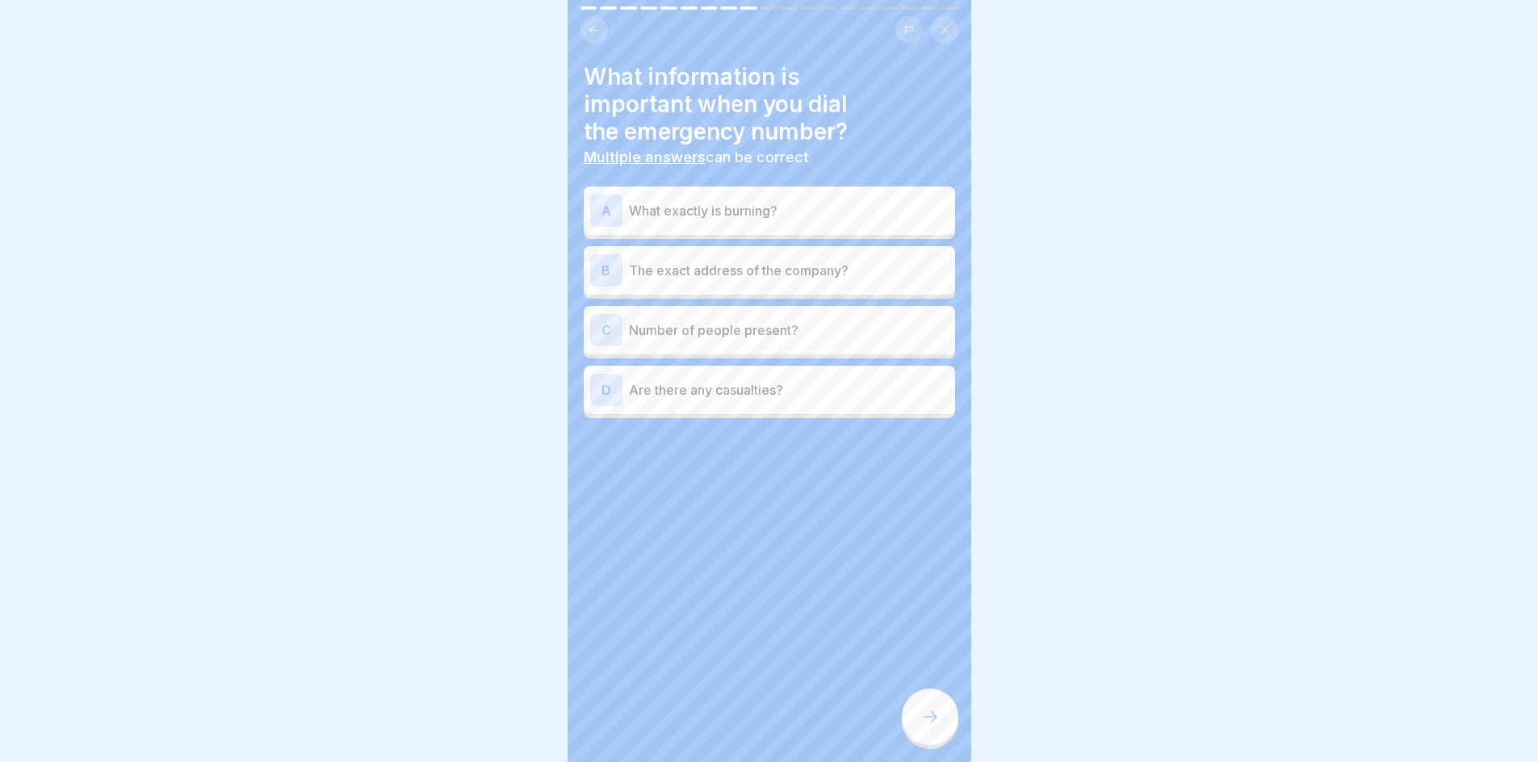
click at [661, 214] on p "What exactly is burning?" at bounding box center [789, 210] width 320 height 19
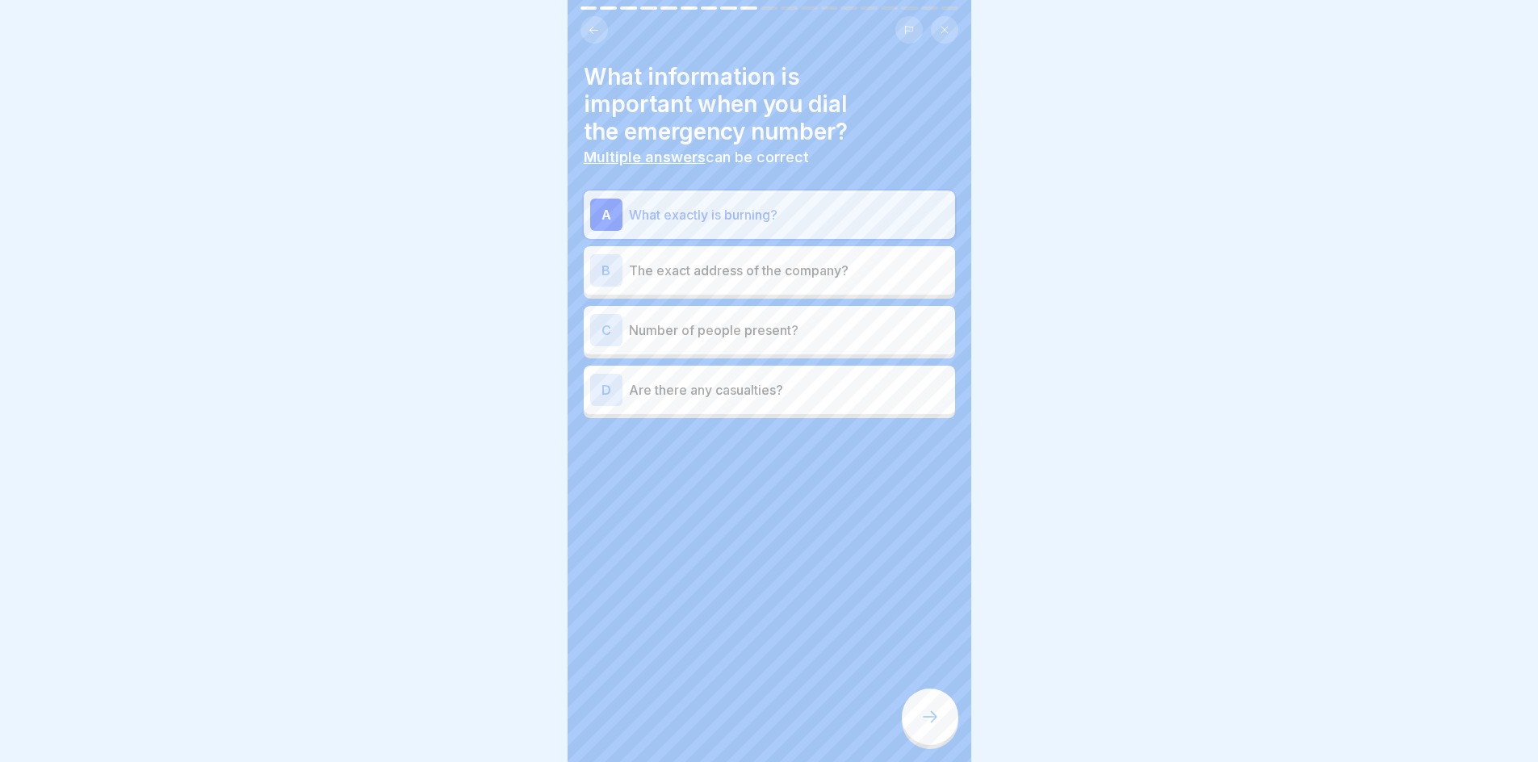
click at [683, 267] on p "The exact address of the company?" at bounding box center [789, 270] width 320 height 19
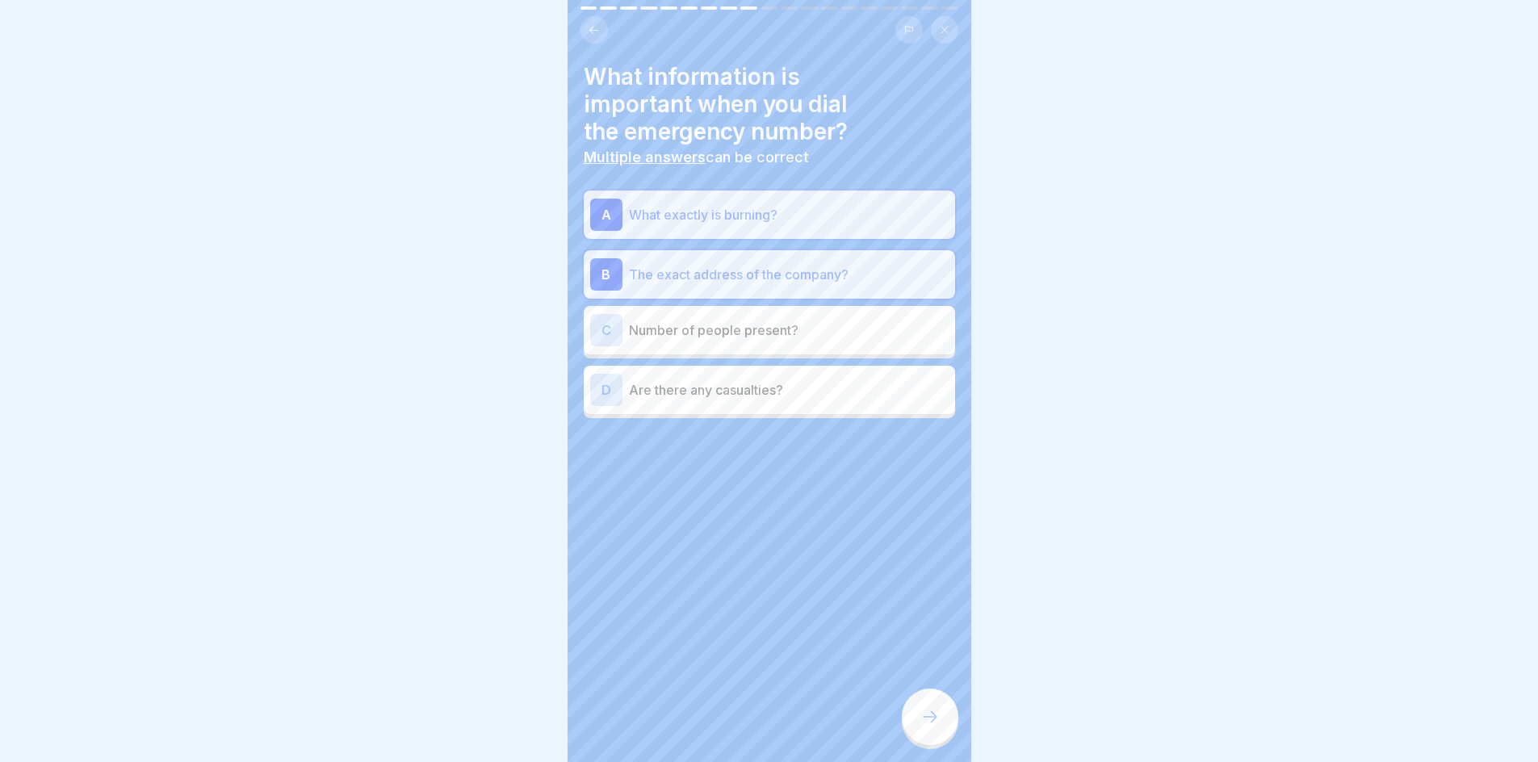
click at [703, 367] on div "D Are there any casualties?" at bounding box center [769, 390] width 371 height 48
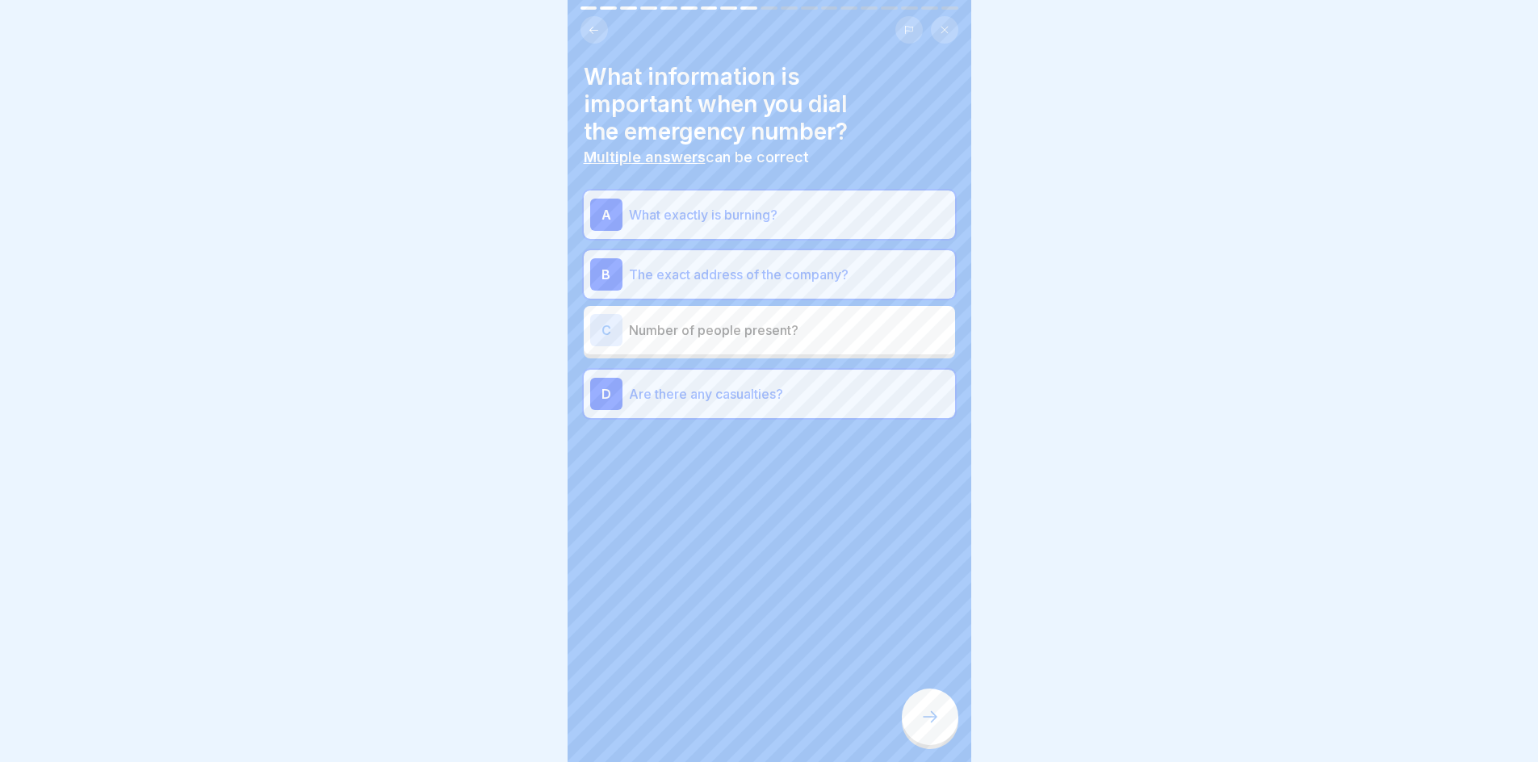
click at [926, 719] on div at bounding box center [930, 717] width 57 height 57
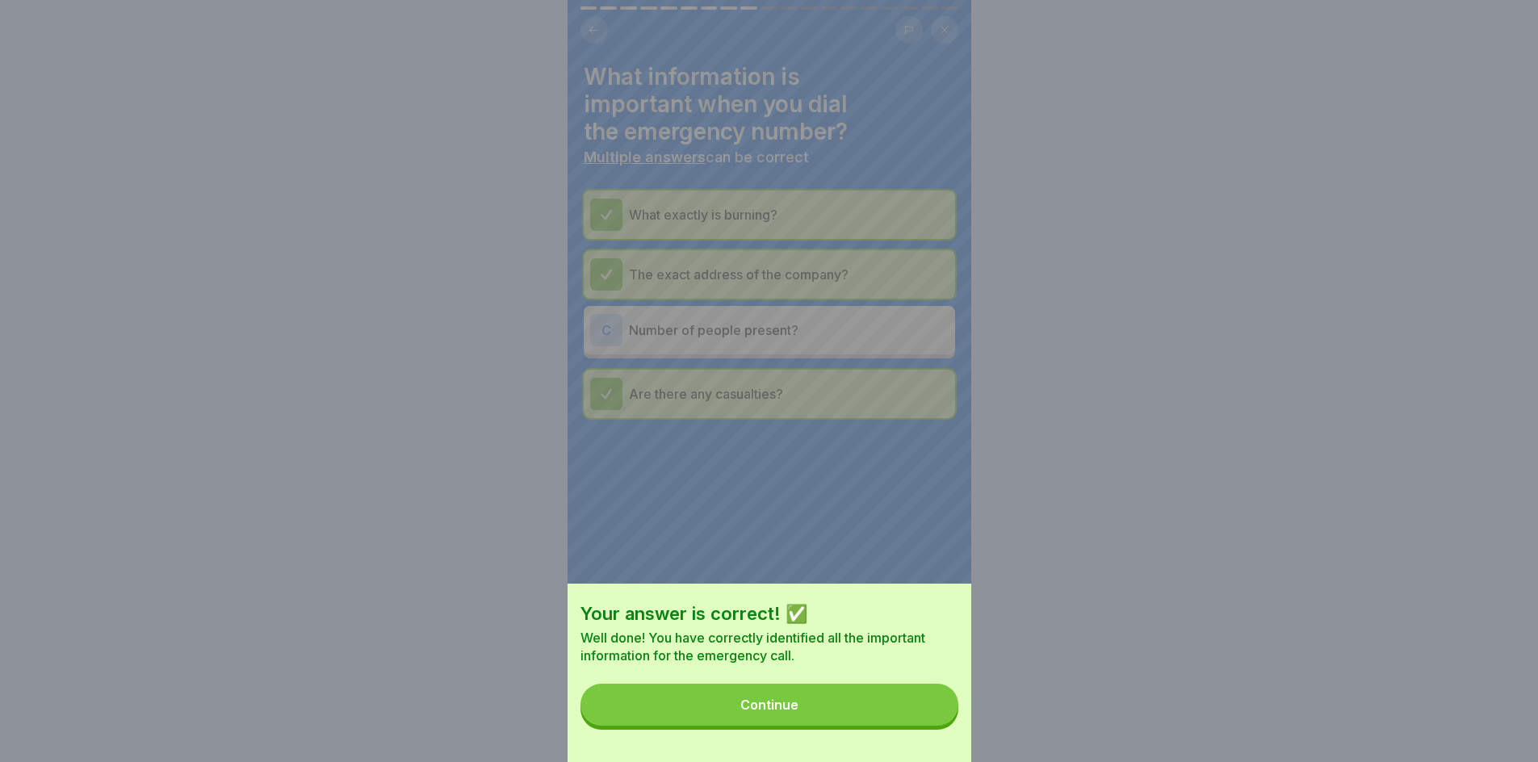
click at [925, 719] on button "Continue" at bounding box center [770, 705] width 378 height 42
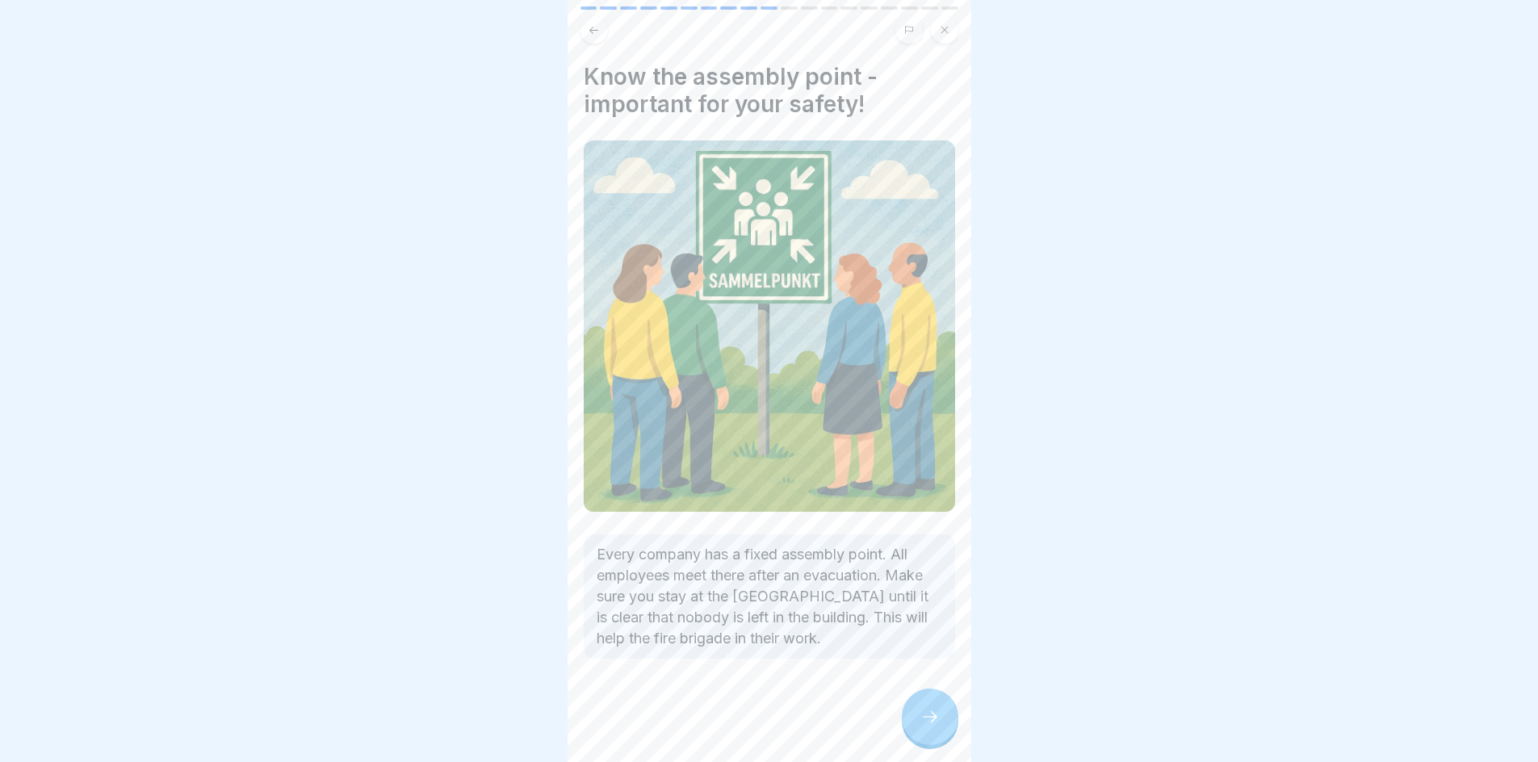
click at [923, 724] on icon at bounding box center [930, 716] width 19 height 19
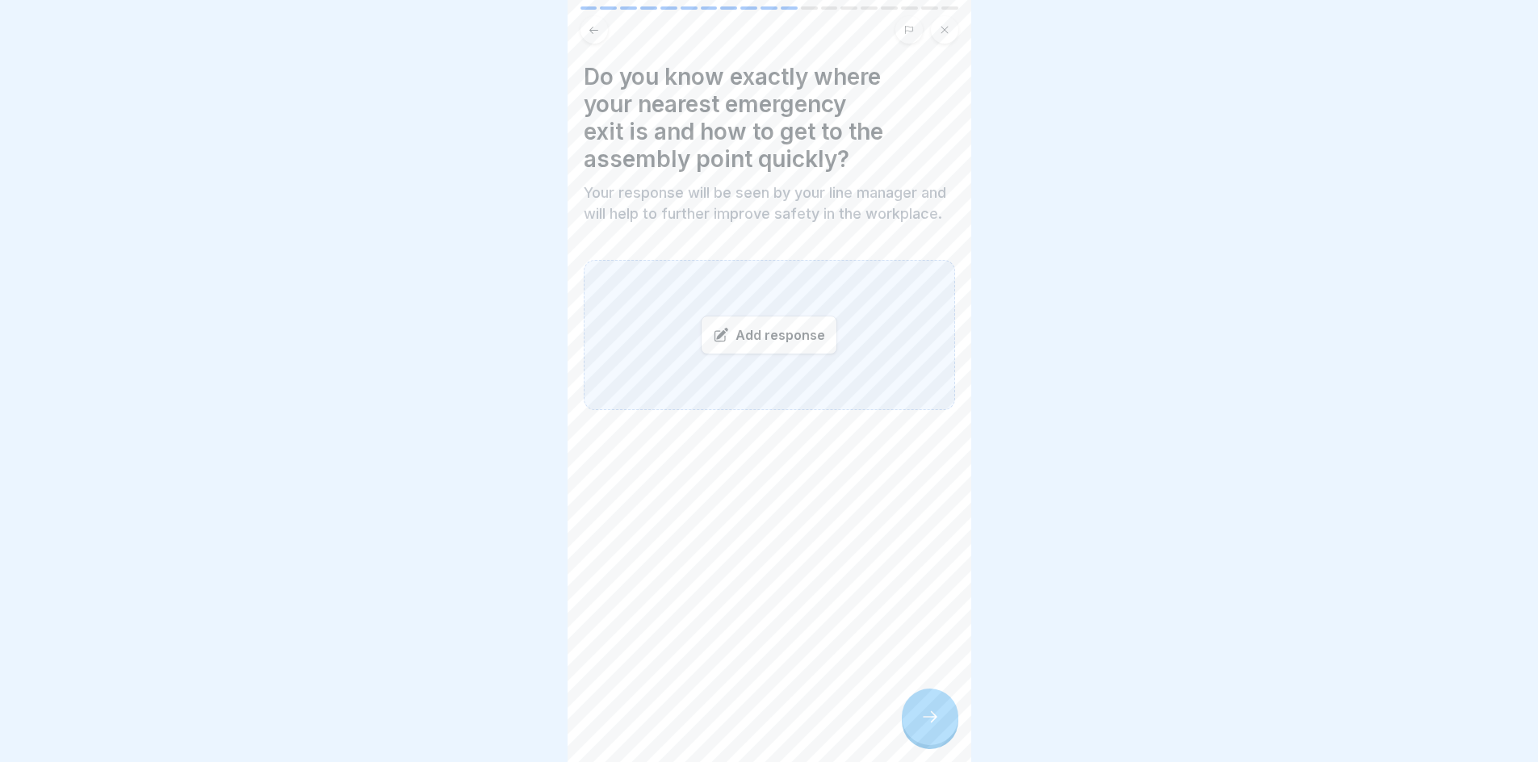
click at [791, 354] on div "Add response" at bounding box center [769, 335] width 136 height 39
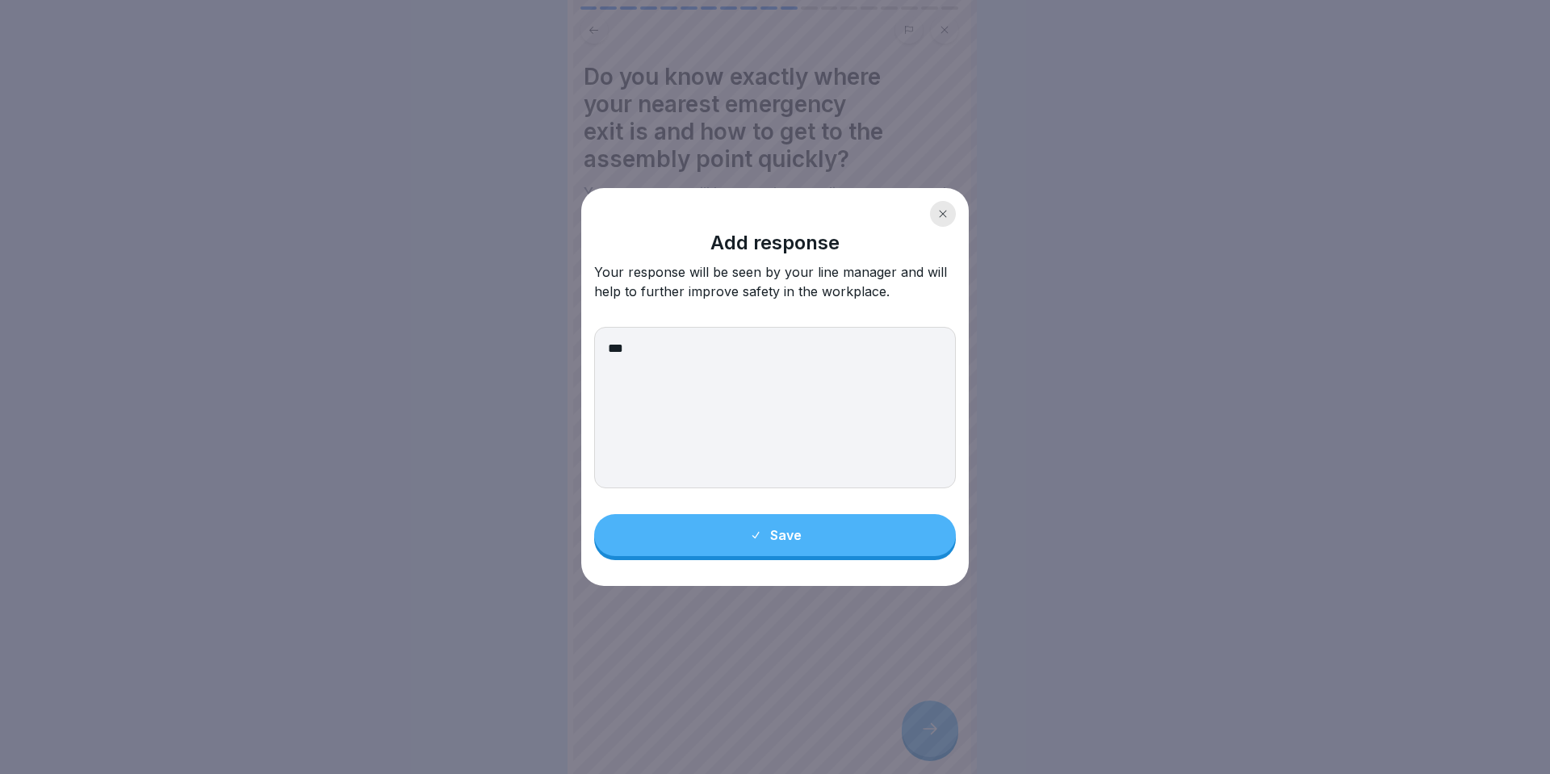
type textarea "***"
click at [800, 548] on button "Save" at bounding box center [775, 535] width 362 height 42
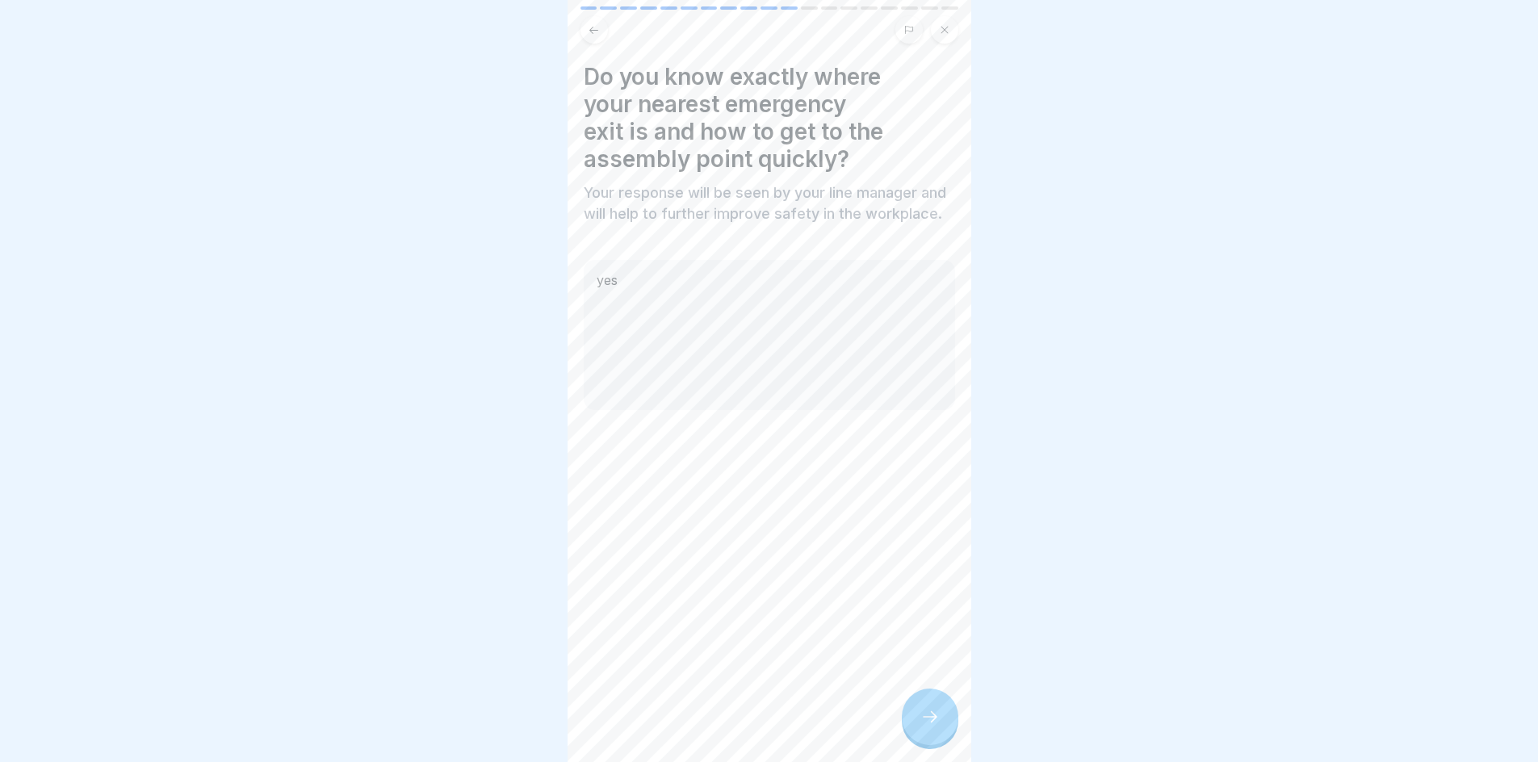
click at [926, 724] on icon at bounding box center [930, 716] width 19 height 19
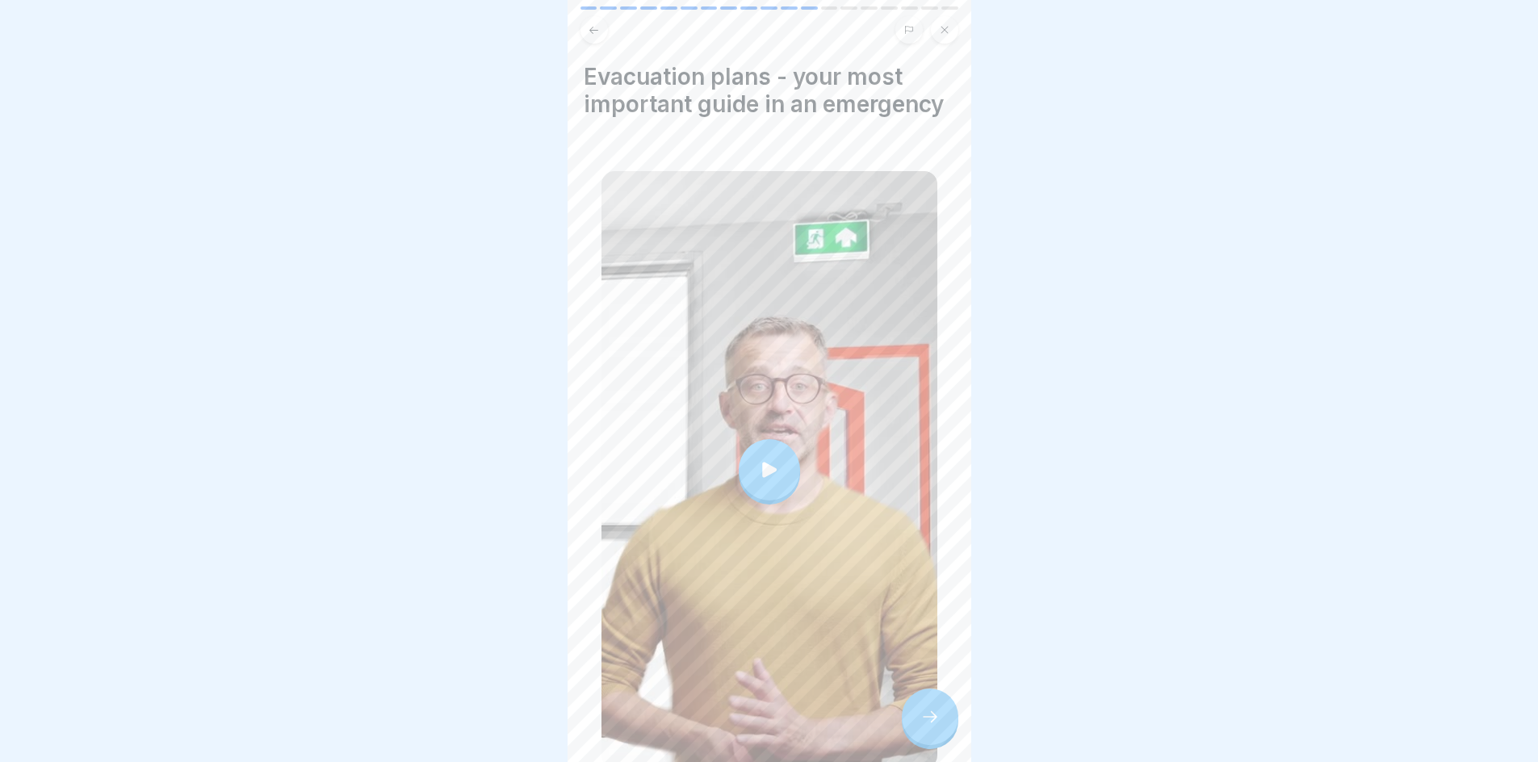
click at [758, 481] on icon at bounding box center [769, 470] width 23 height 23
click at [951, 744] on div at bounding box center [930, 717] width 57 height 57
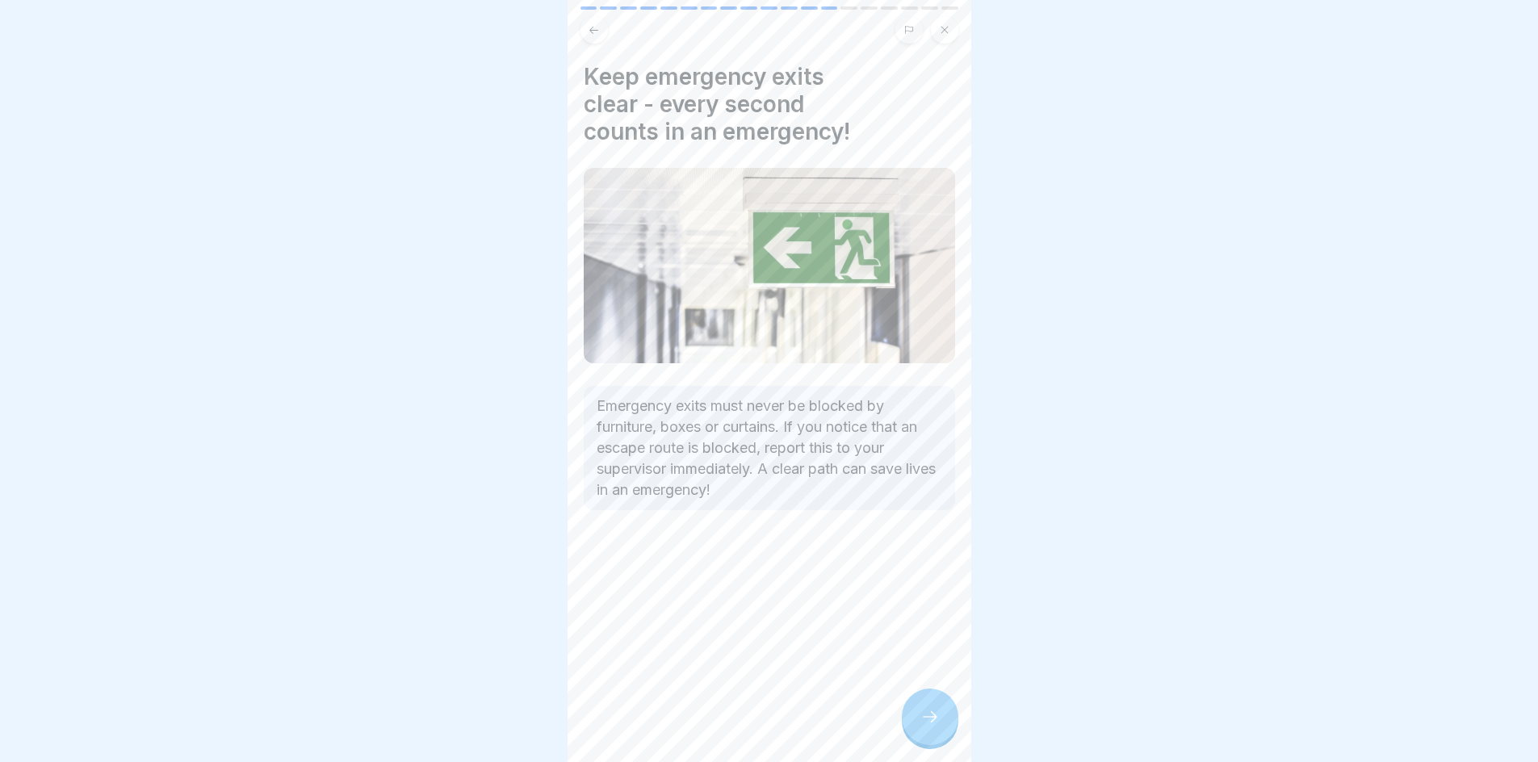
click at [951, 744] on div at bounding box center [930, 717] width 57 height 57
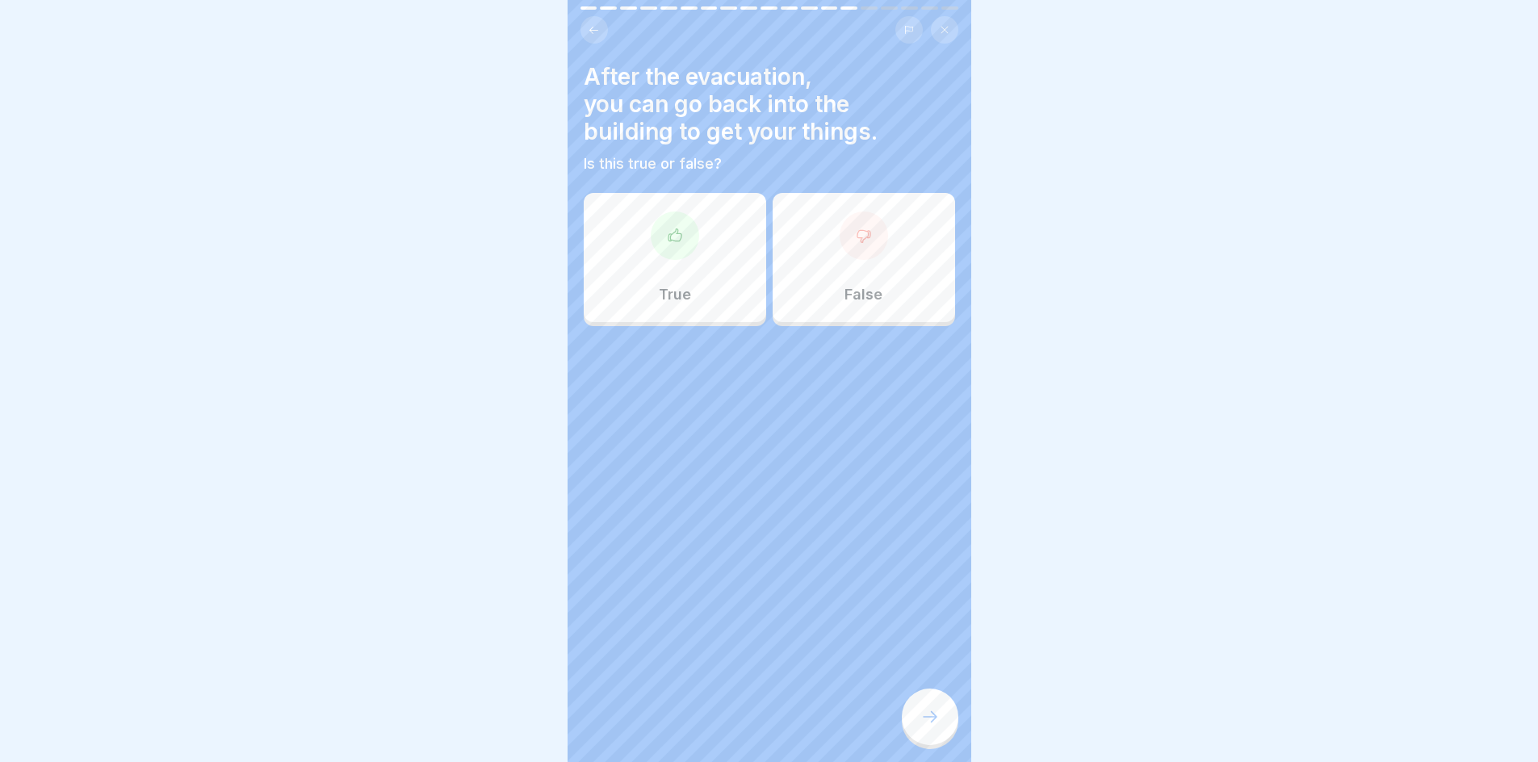
click at [842, 304] on div "False" at bounding box center [864, 257] width 182 height 129
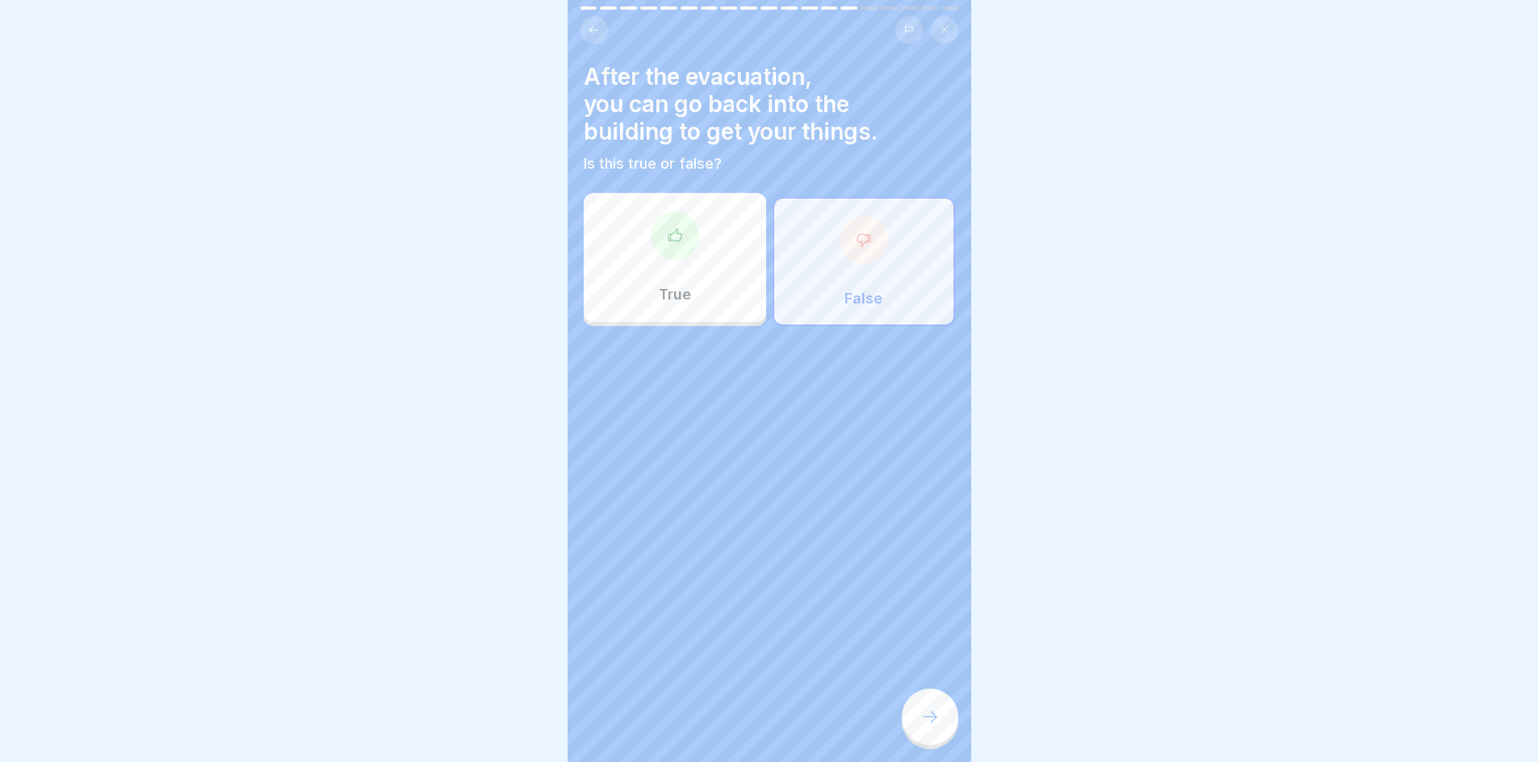
click at [926, 727] on icon at bounding box center [930, 716] width 19 height 19
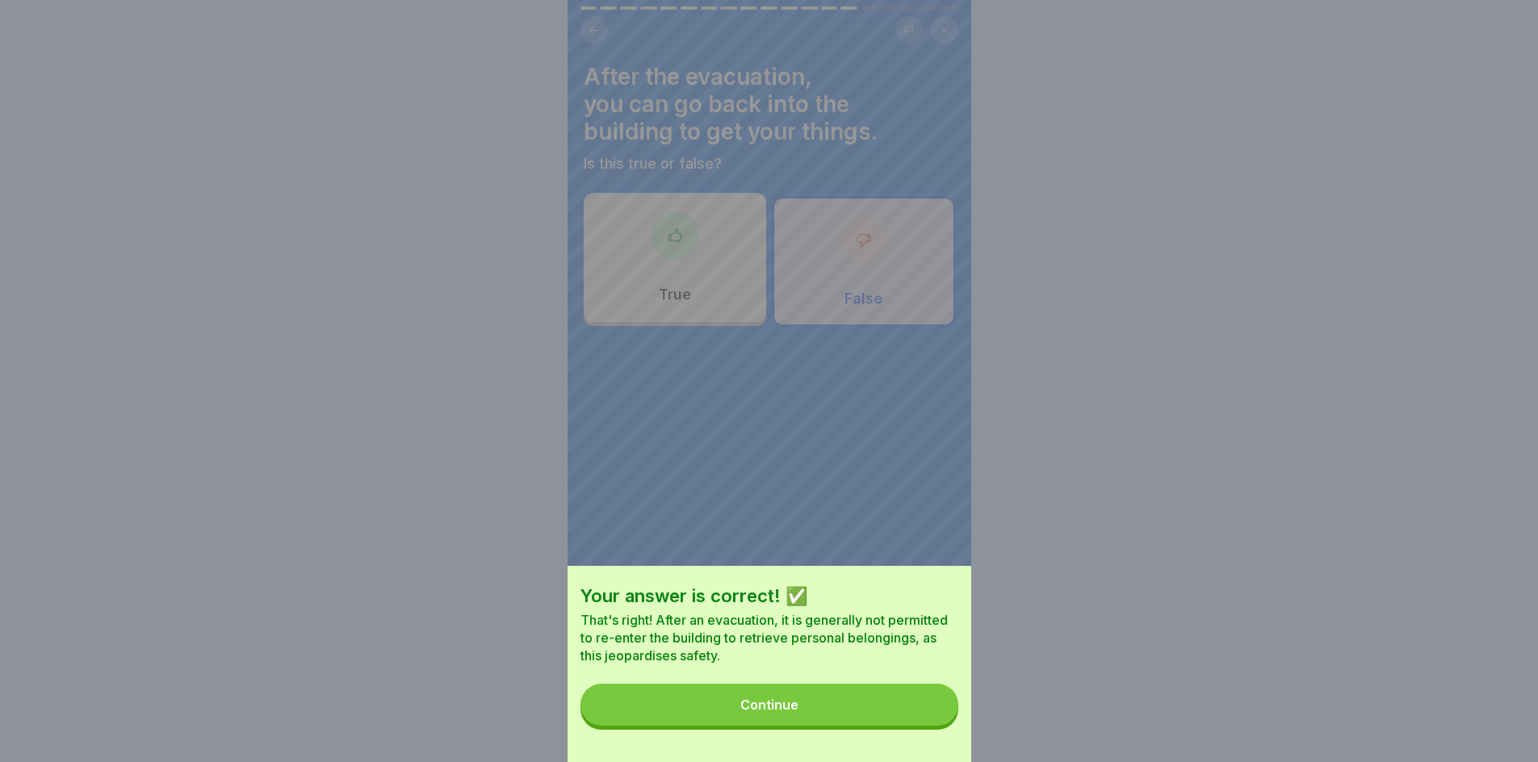
click at [909, 712] on button "Continue" at bounding box center [770, 705] width 378 height 42
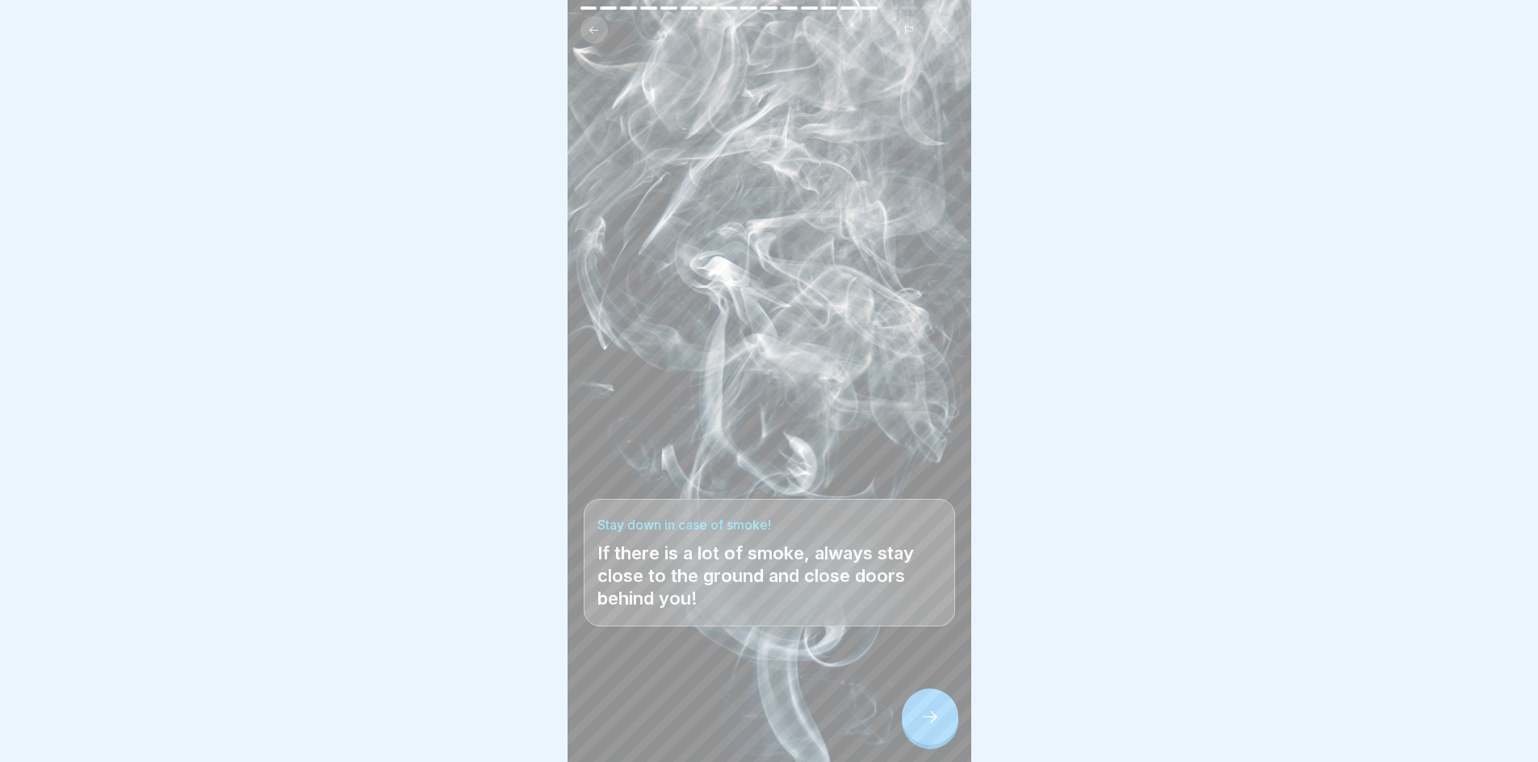
click at [927, 742] on div at bounding box center [930, 717] width 57 height 57
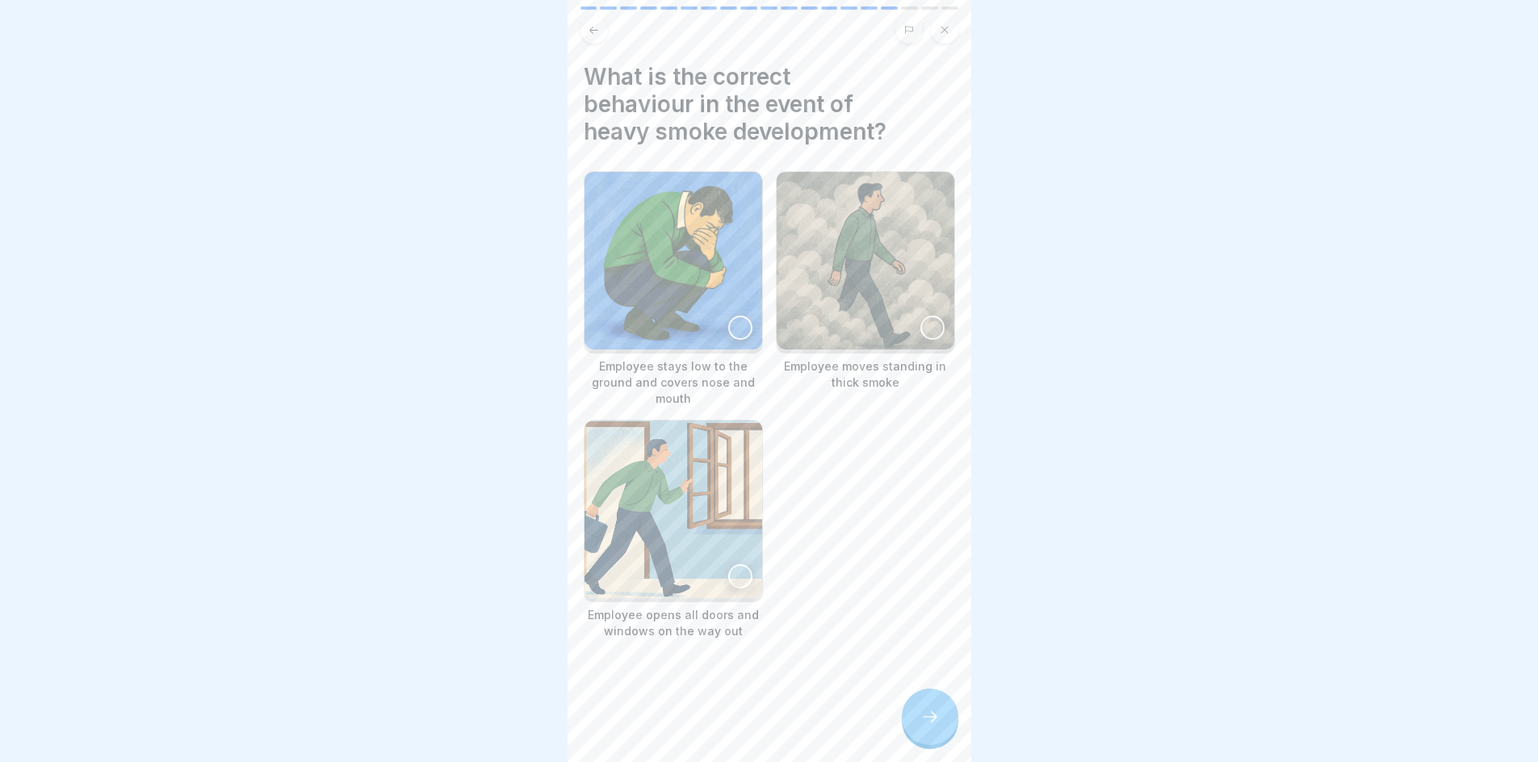
click at [740, 329] on div at bounding box center [740, 328] width 24 height 24
click at [927, 719] on div at bounding box center [930, 717] width 57 height 57
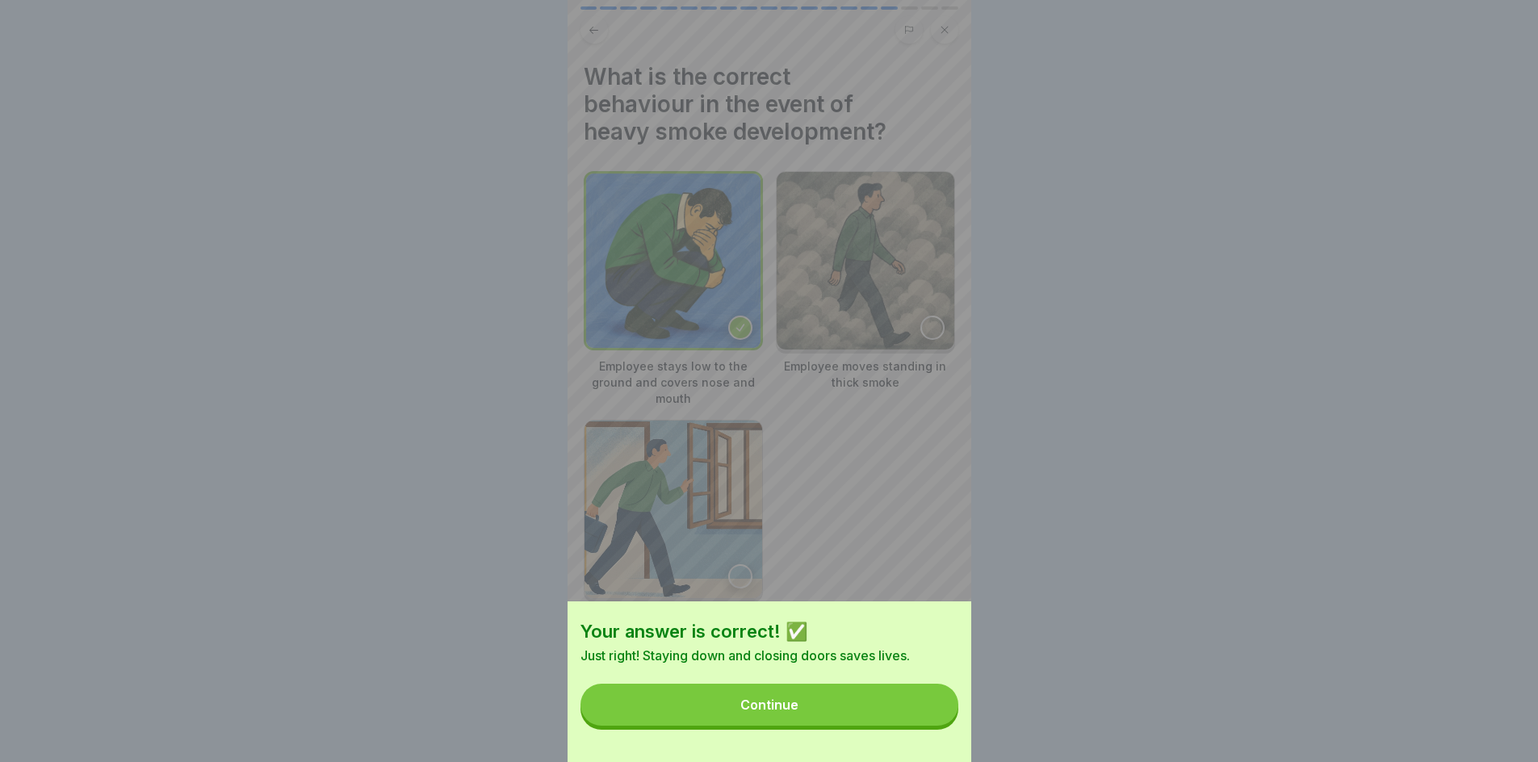
click at [921, 717] on button "Continue" at bounding box center [770, 705] width 378 height 42
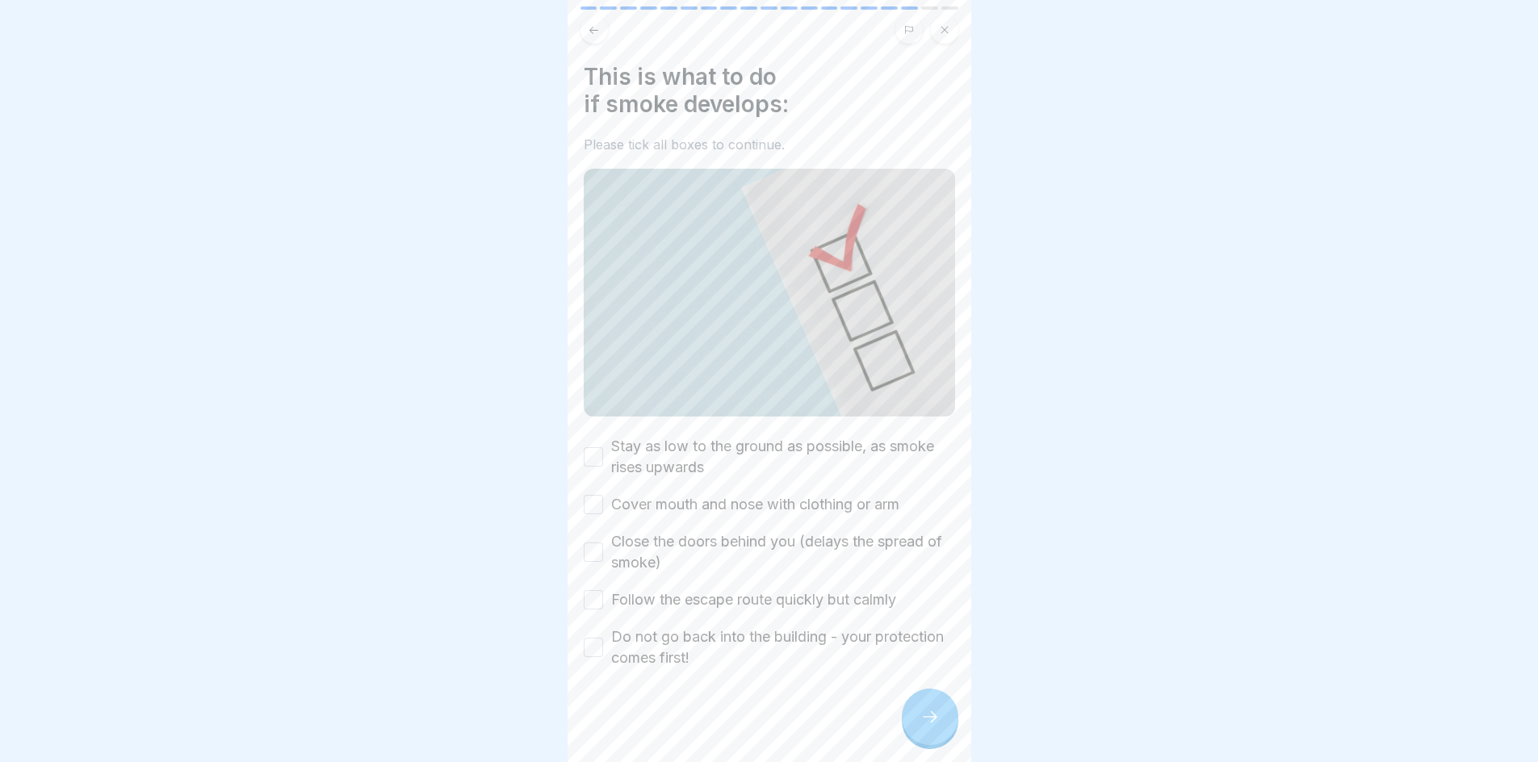
click at [593, 451] on button "Stay as low to the ground as possible, as smoke rises upwards" at bounding box center [593, 456] width 19 height 19
click at [594, 498] on button "Cover mouth and nose with clothing or arm" at bounding box center [593, 504] width 19 height 19
click at [591, 551] on button "Close the doors behind you (delays the spread of smoke)" at bounding box center [593, 552] width 19 height 19
click at [594, 590] on button "Follow the escape route quickly but calmly" at bounding box center [593, 599] width 19 height 19
click at [596, 638] on button "Do not go back into the building - your protection comes first!" at bounding box center [593, 647] width 19 height 19
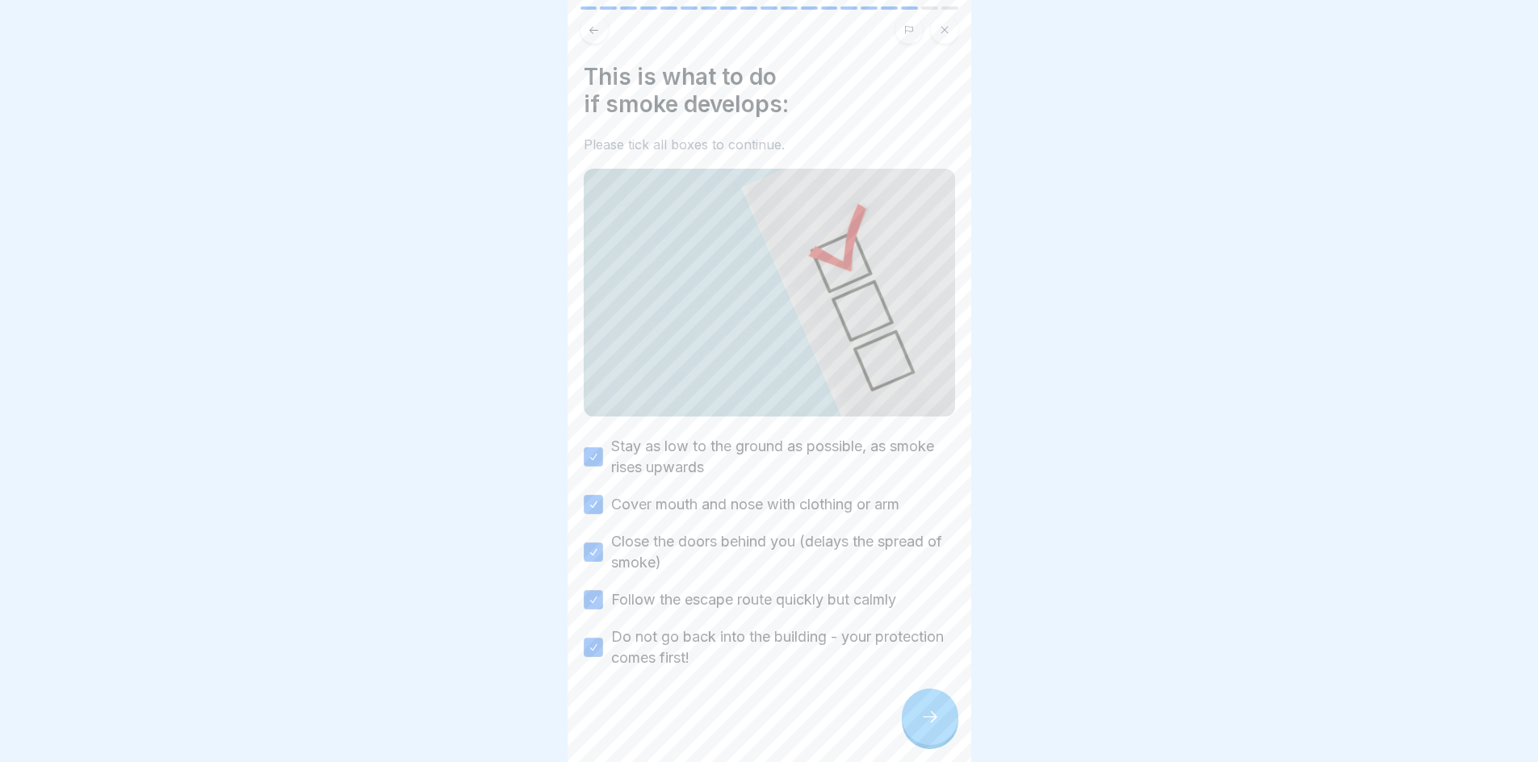
click at [924, 744] on div at bounding box center [930, 717] width 57 height 57
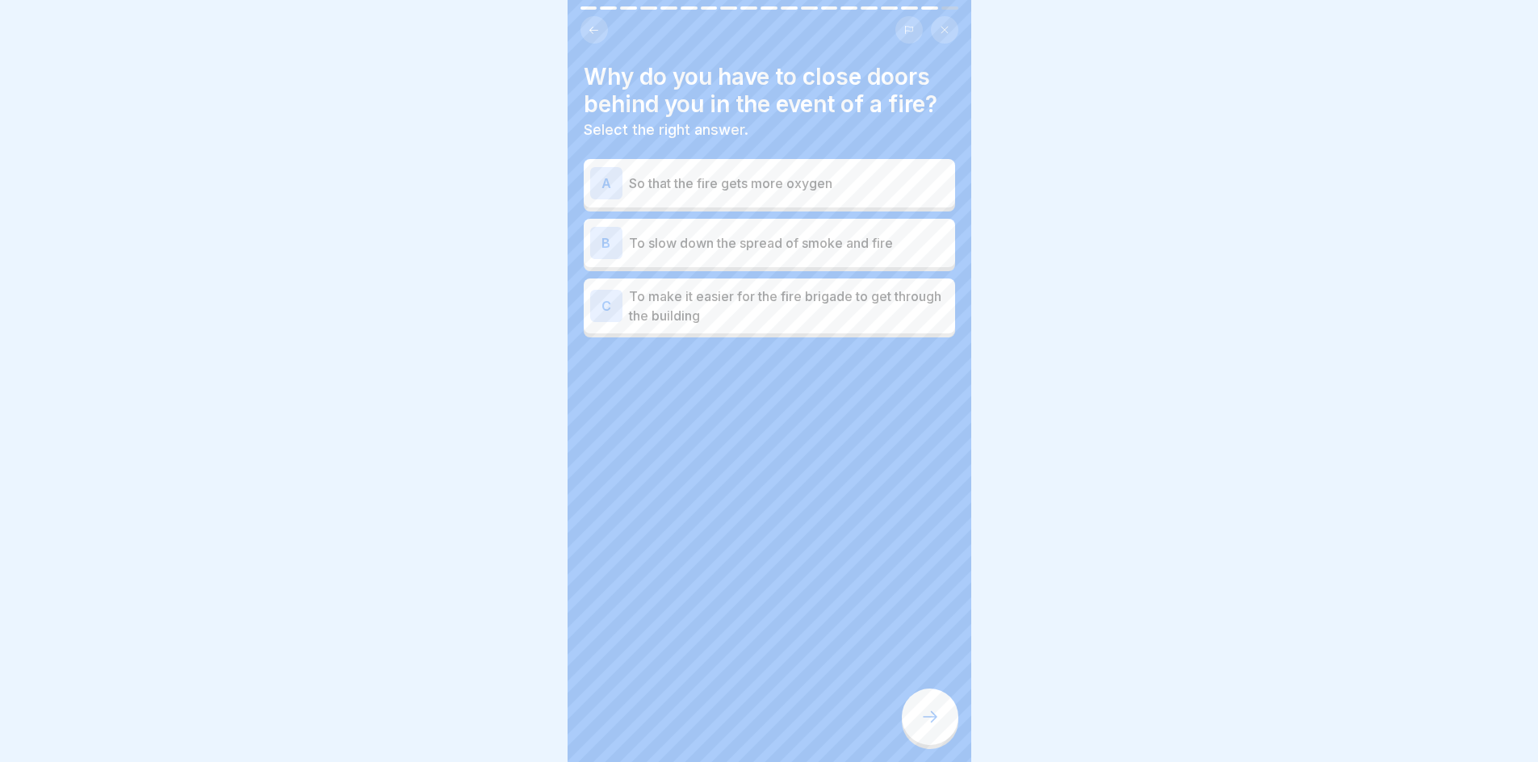
click at [799, 235] on p "To slow down the spread of smoke and fire" at bounding box center [789, 242] width 320 height 19
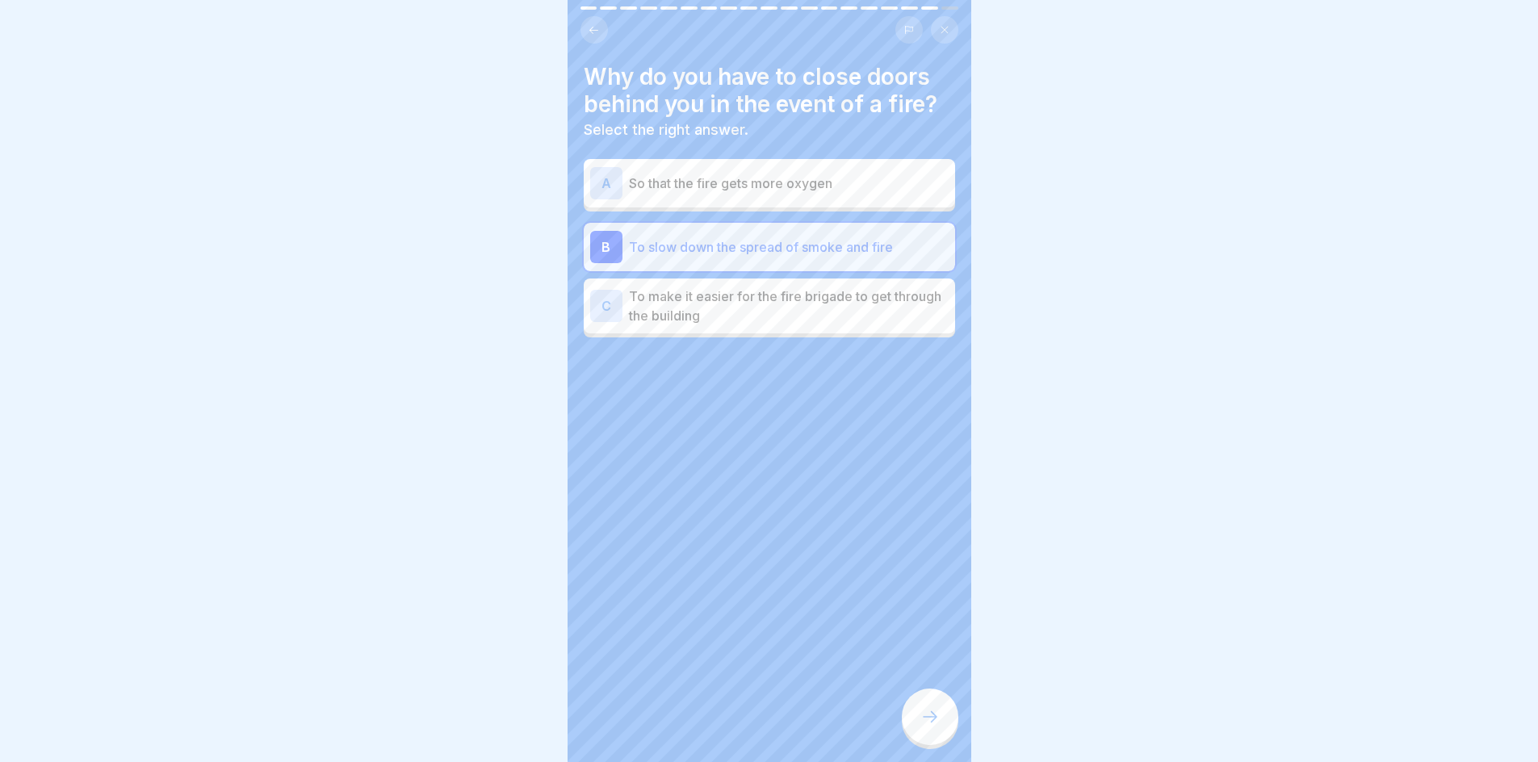
click at [931, 727] on icon at bounding box center [930, 716] width 19 height 19
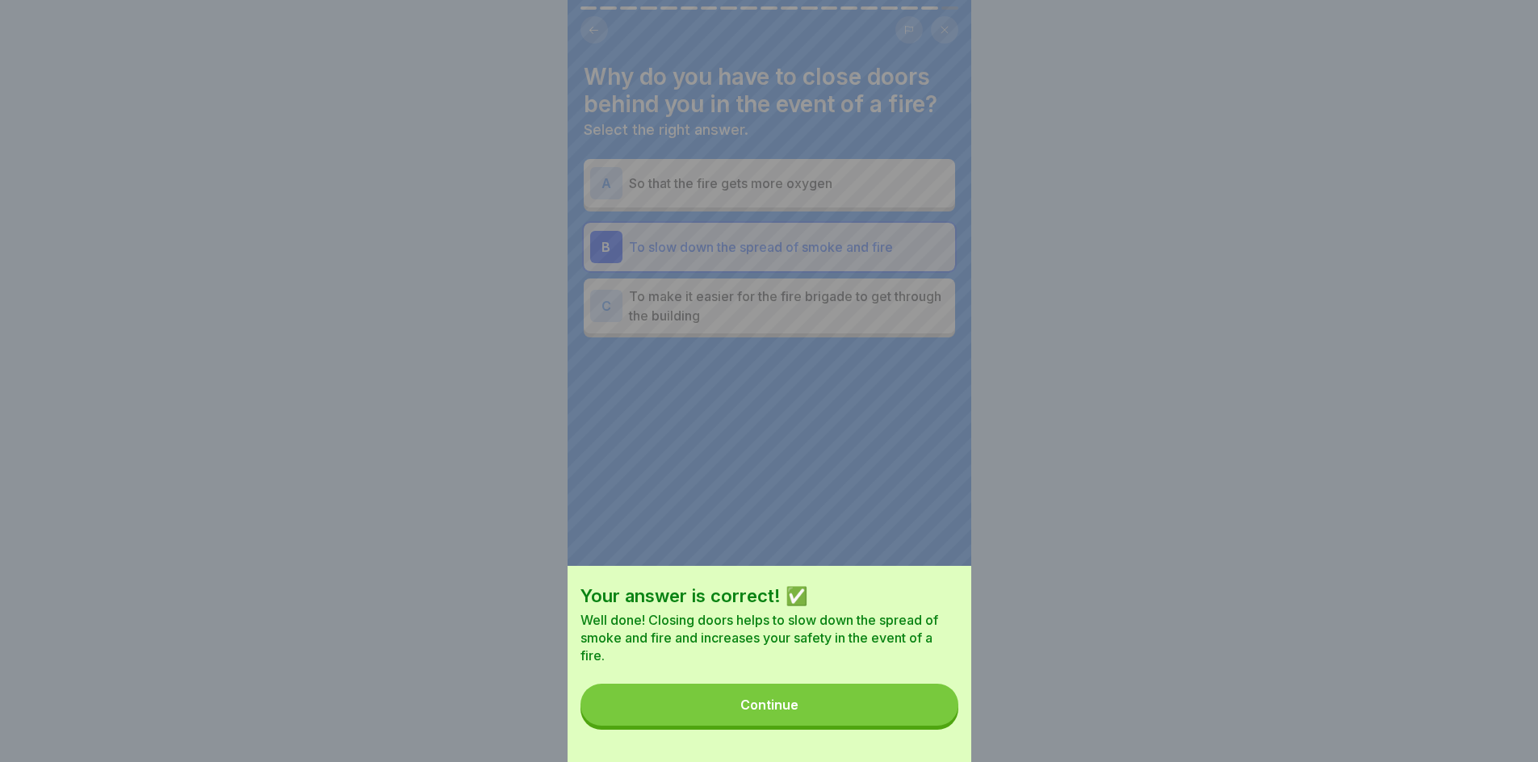
click at [912, 710] on button "Continue" at bounding box center [770, 705] width 378 height 42
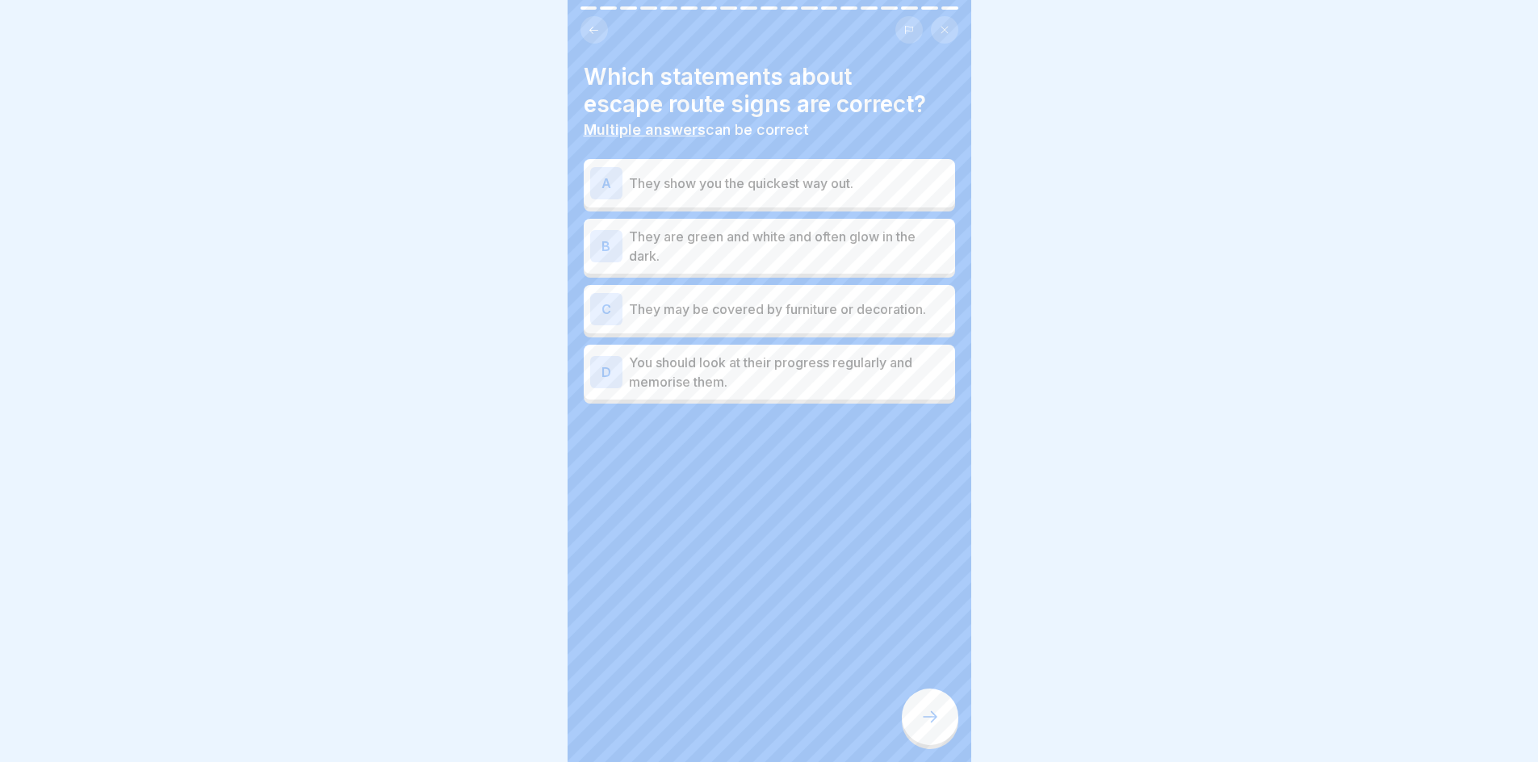
click at [792, 179] on p "They show you the quickest way out." at bounding box center [789, 183] width 320 height 19
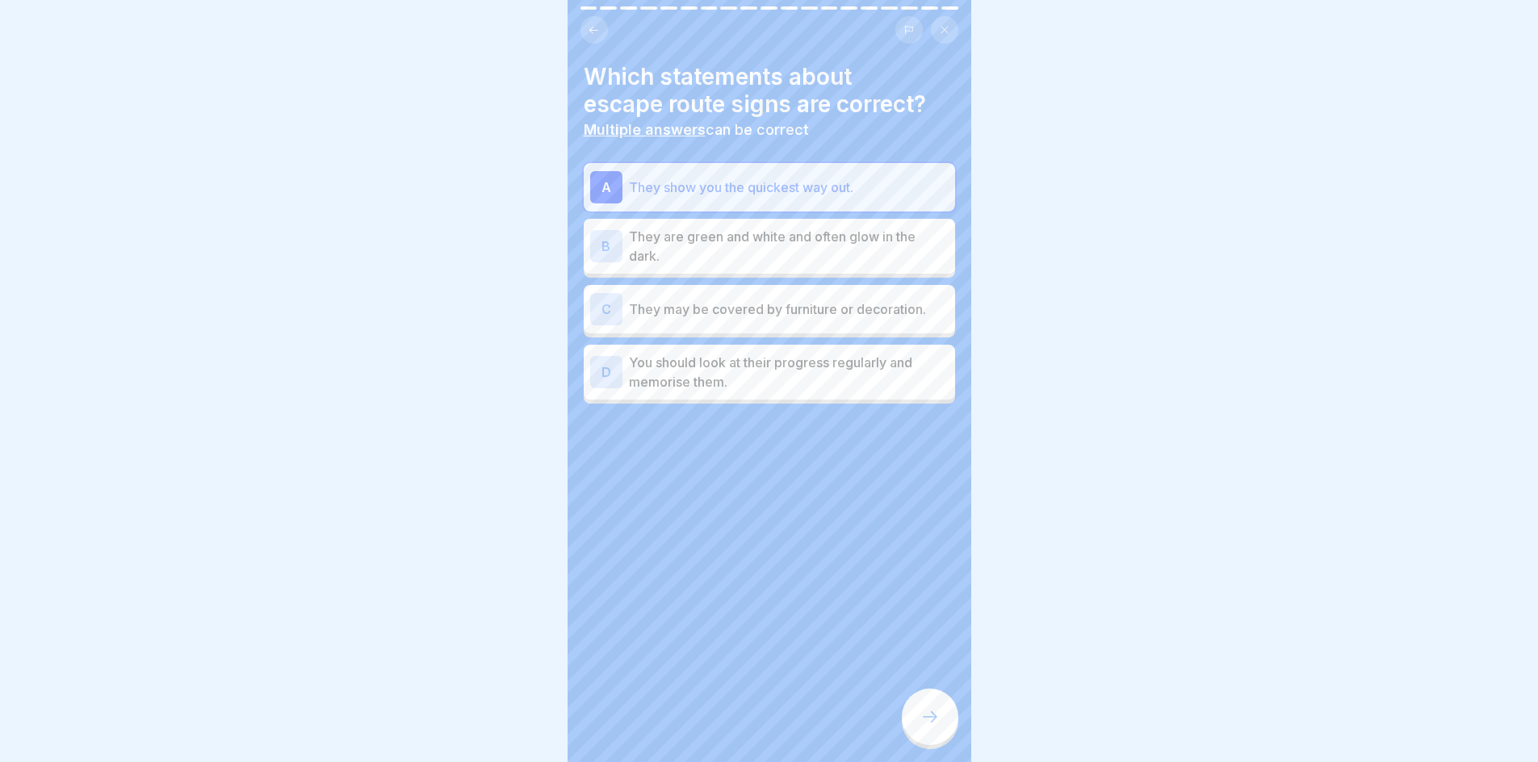
click at [804, 247] on p "They are green and white and often glow in the dark." at bounding box center [789, 246] width 320 height 39
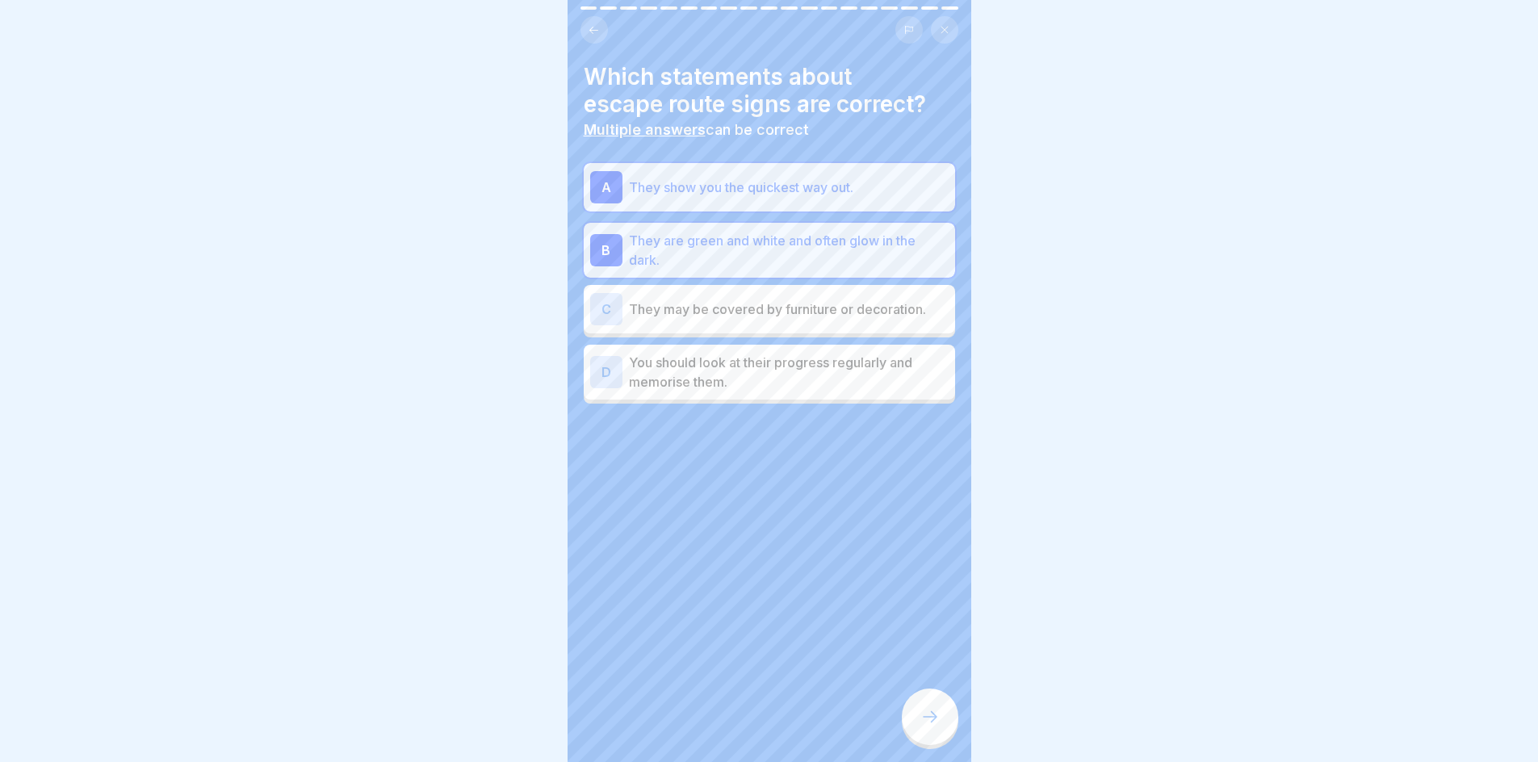
click at [822, 365] on p "You should look at their progress regularly and memorise them." at bounding box center [789, 372] width 320 height 39
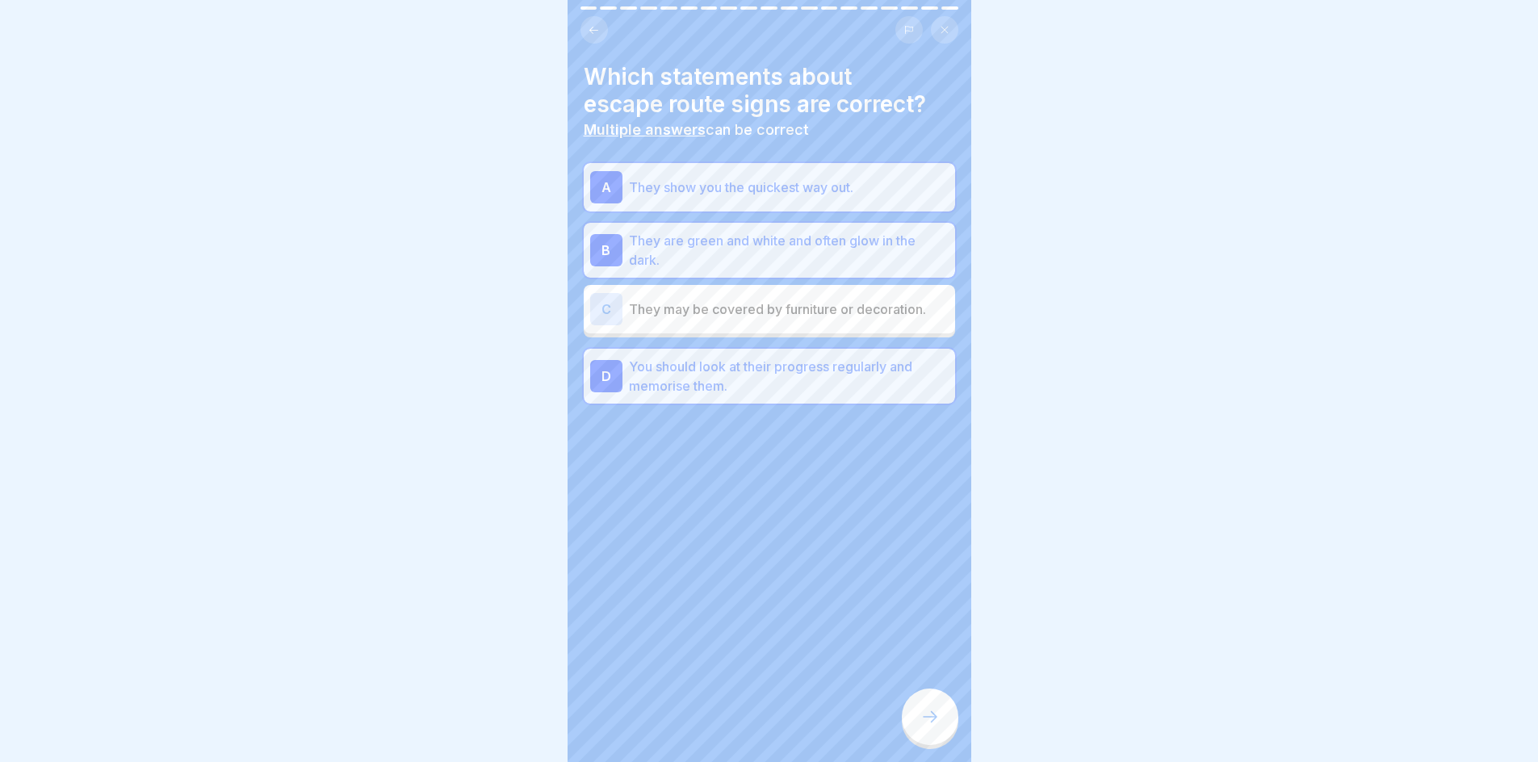
click at [921, 727] on icon at bounding box center [930, 716] width 19 height 19
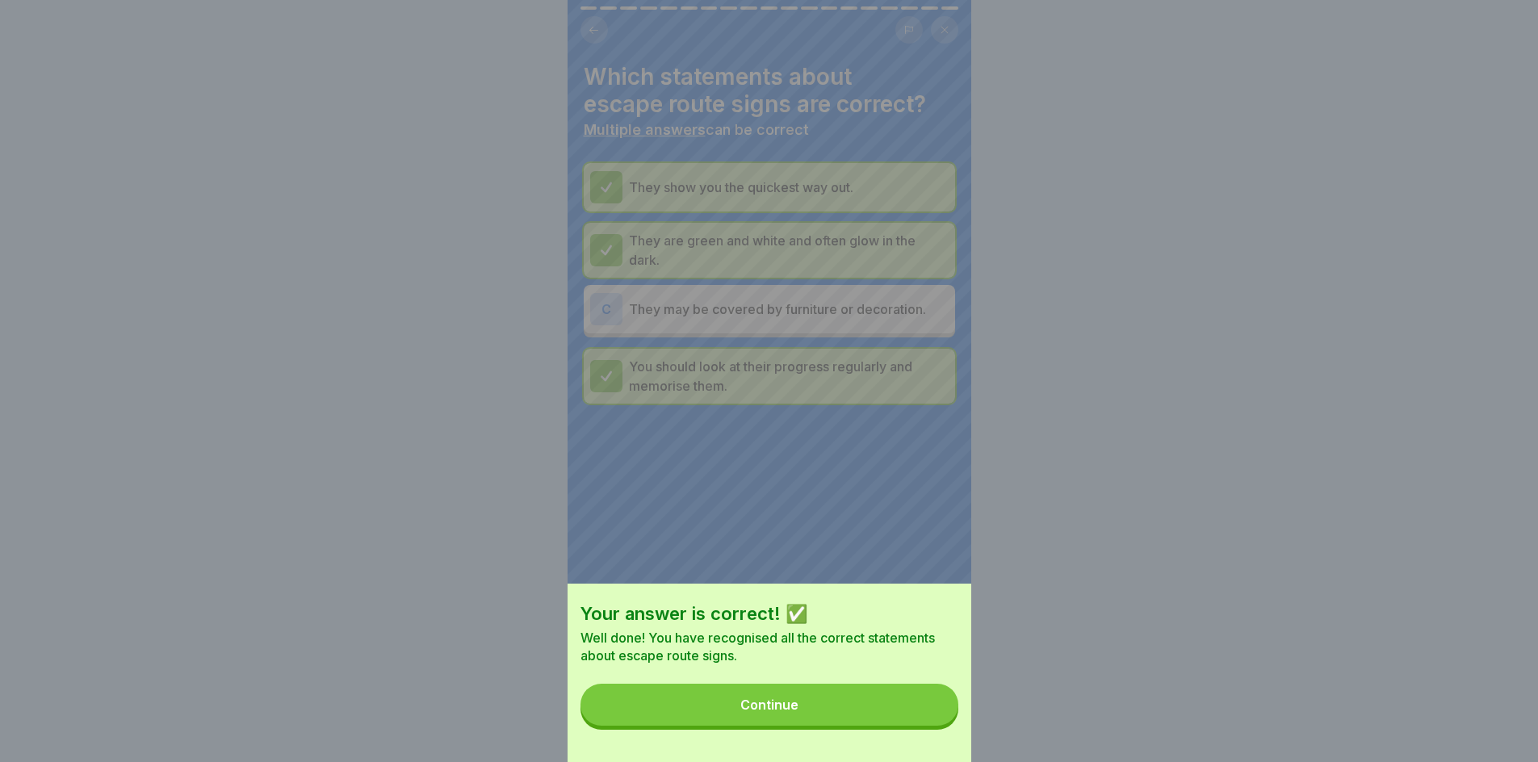
click at [870, 718] on button "Continue" at bounding box center [770, 705] width 378 height 42
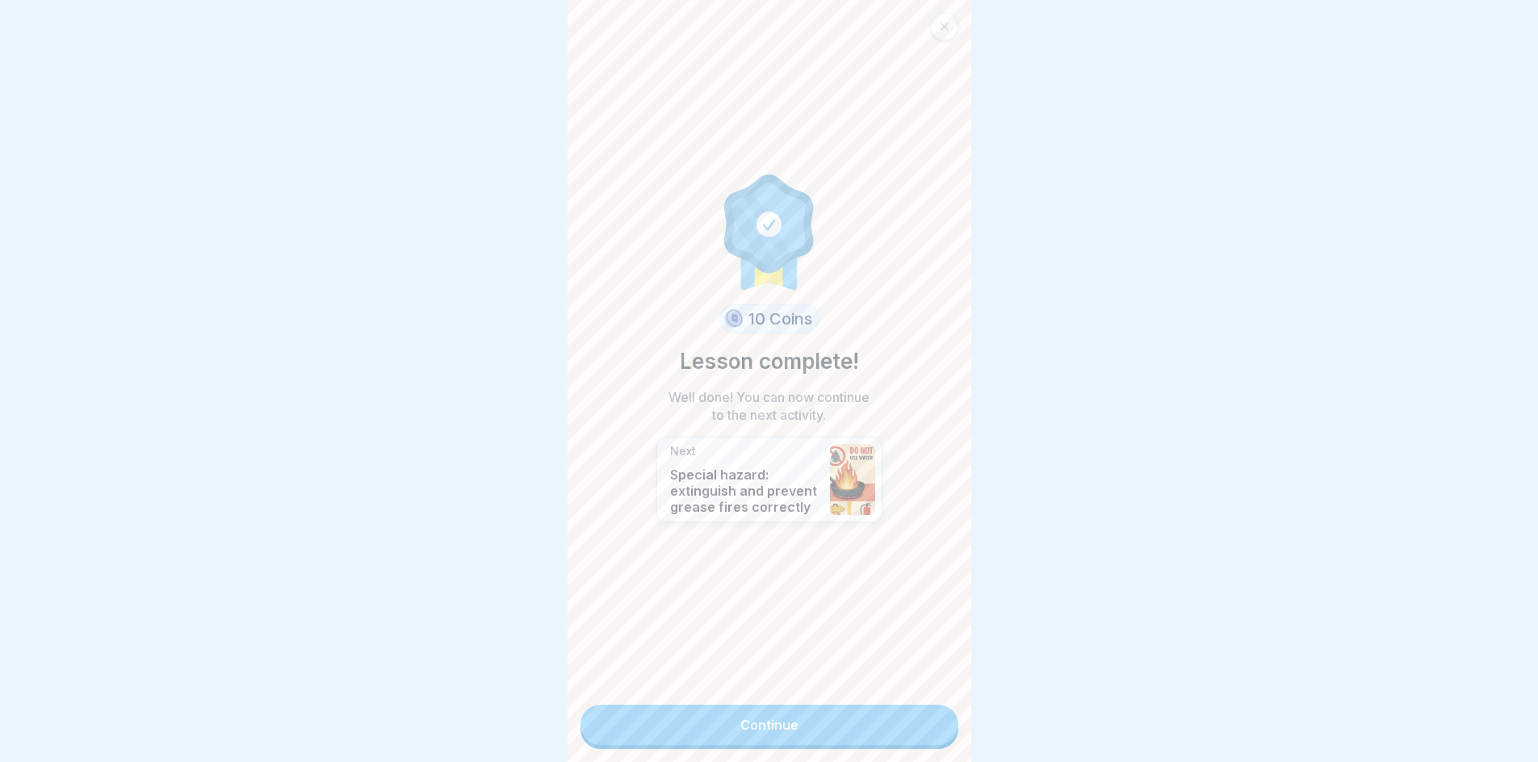
click at [791, 747] on div "10 Coins Lesson complete! Well done! You can now continue to the next activity.…" at bounding box center [770, 381] width 404 height 762
click at [778, 737] on link "Continue" at bounding box center [770, 725] width 378 height 40
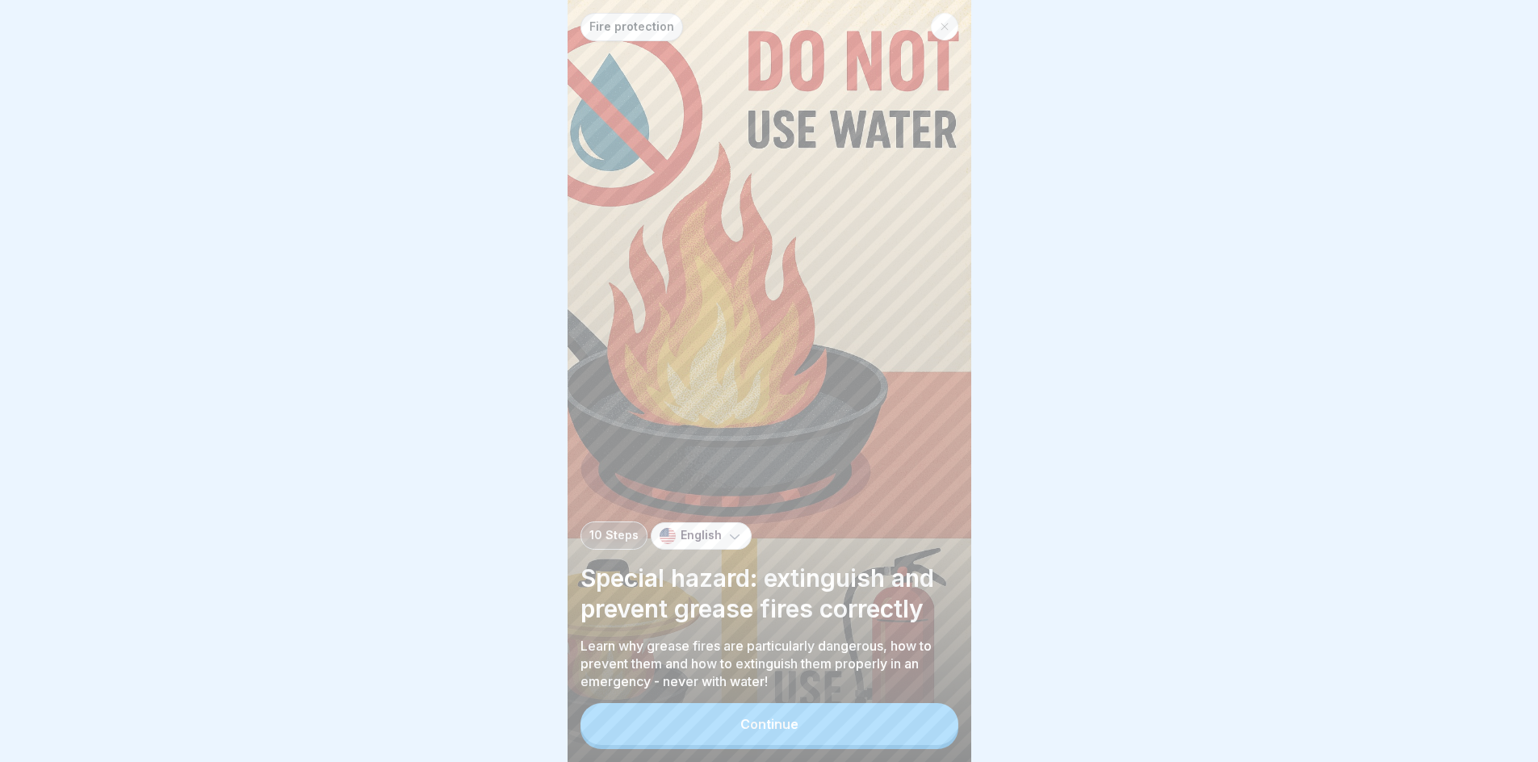
click at [777, 732] on div "Continue" at bounding box center [769, 724] width 58 height 15
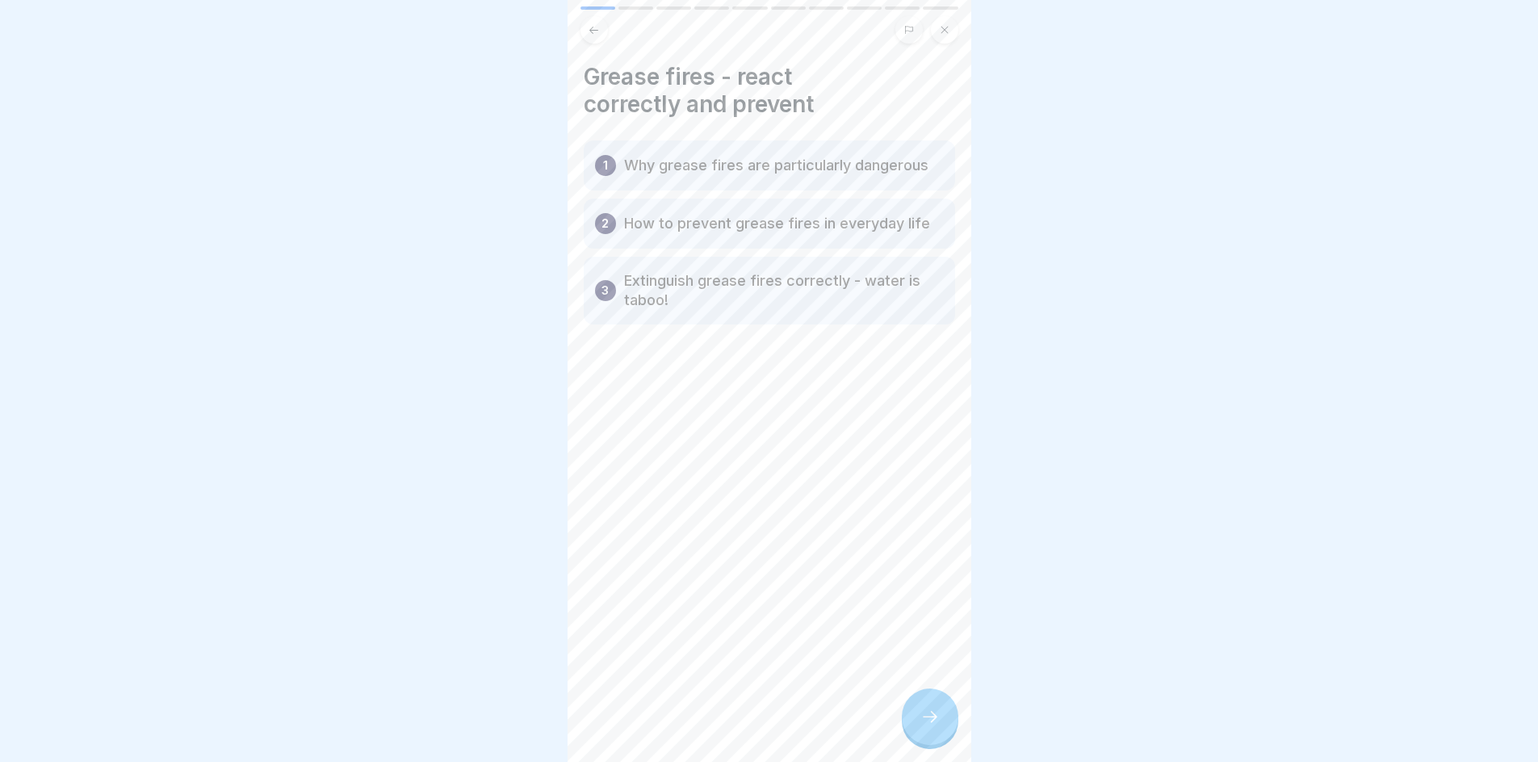
click at [937, 727] on icon at bounding box center [930, 716] width 19 height 19
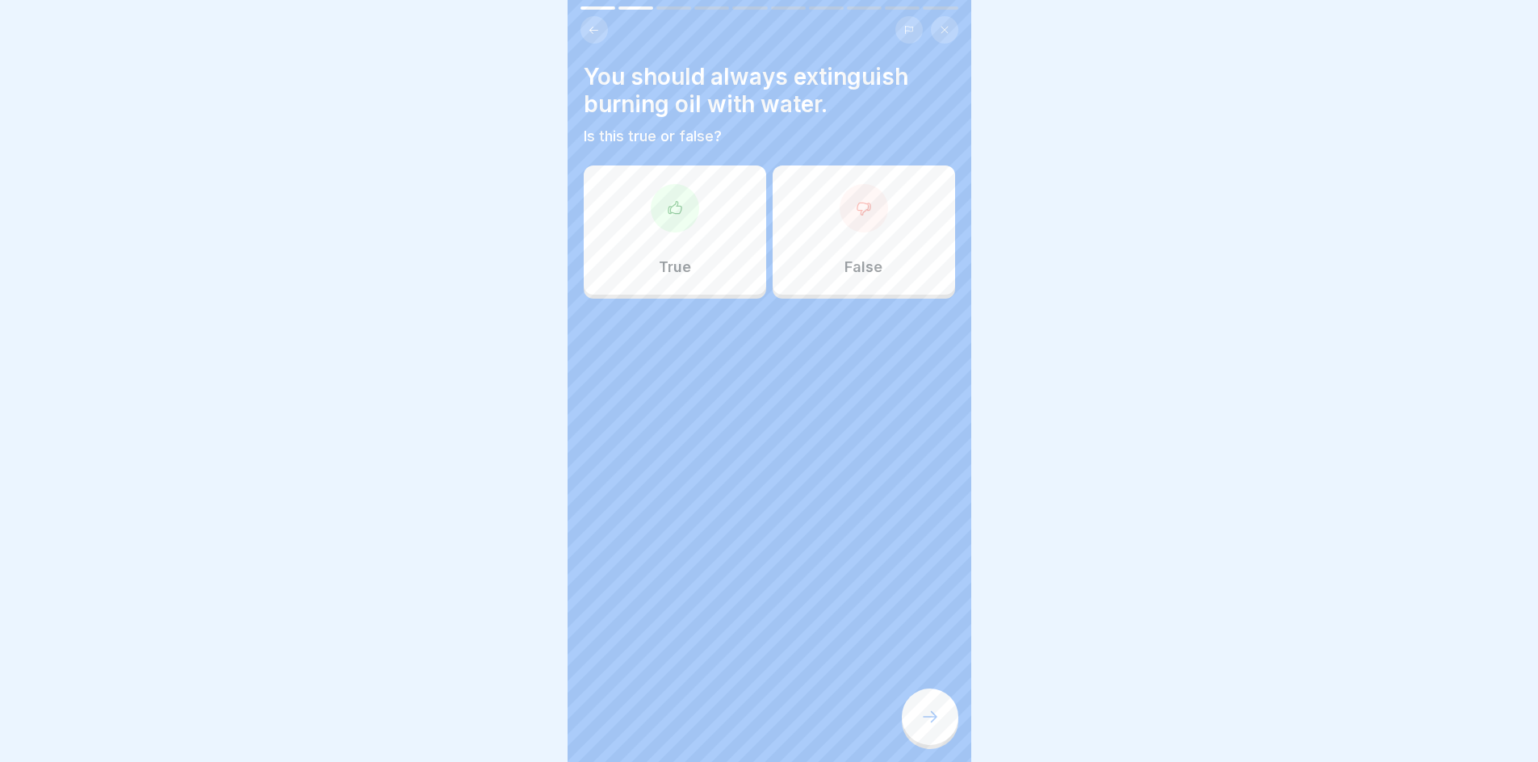
click at [831, 264] on div "False" at bounding box center [864, 230] width 182 height 129
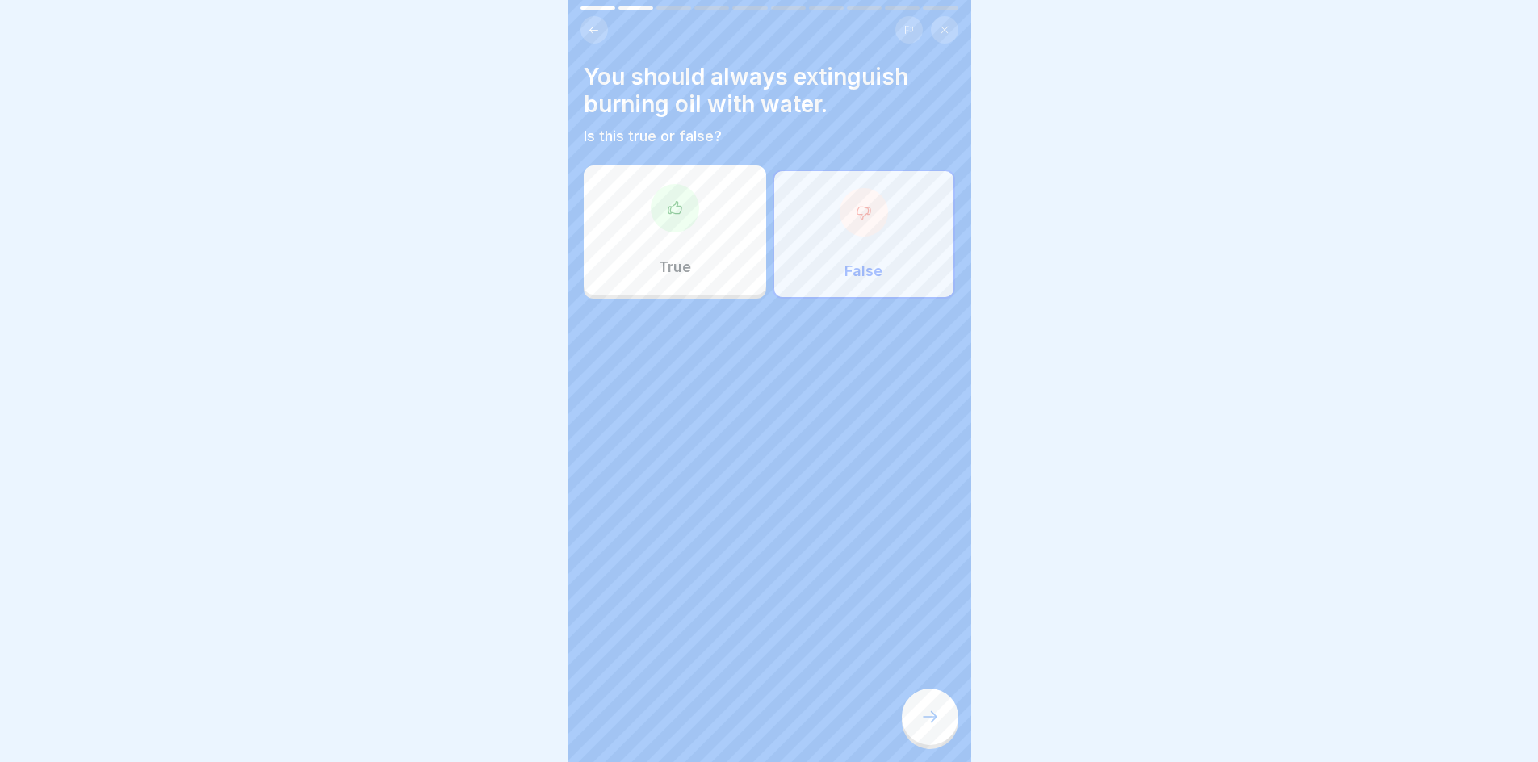
click at [931, 722] on icon at bounding box center [930, 716] width 19 height 19
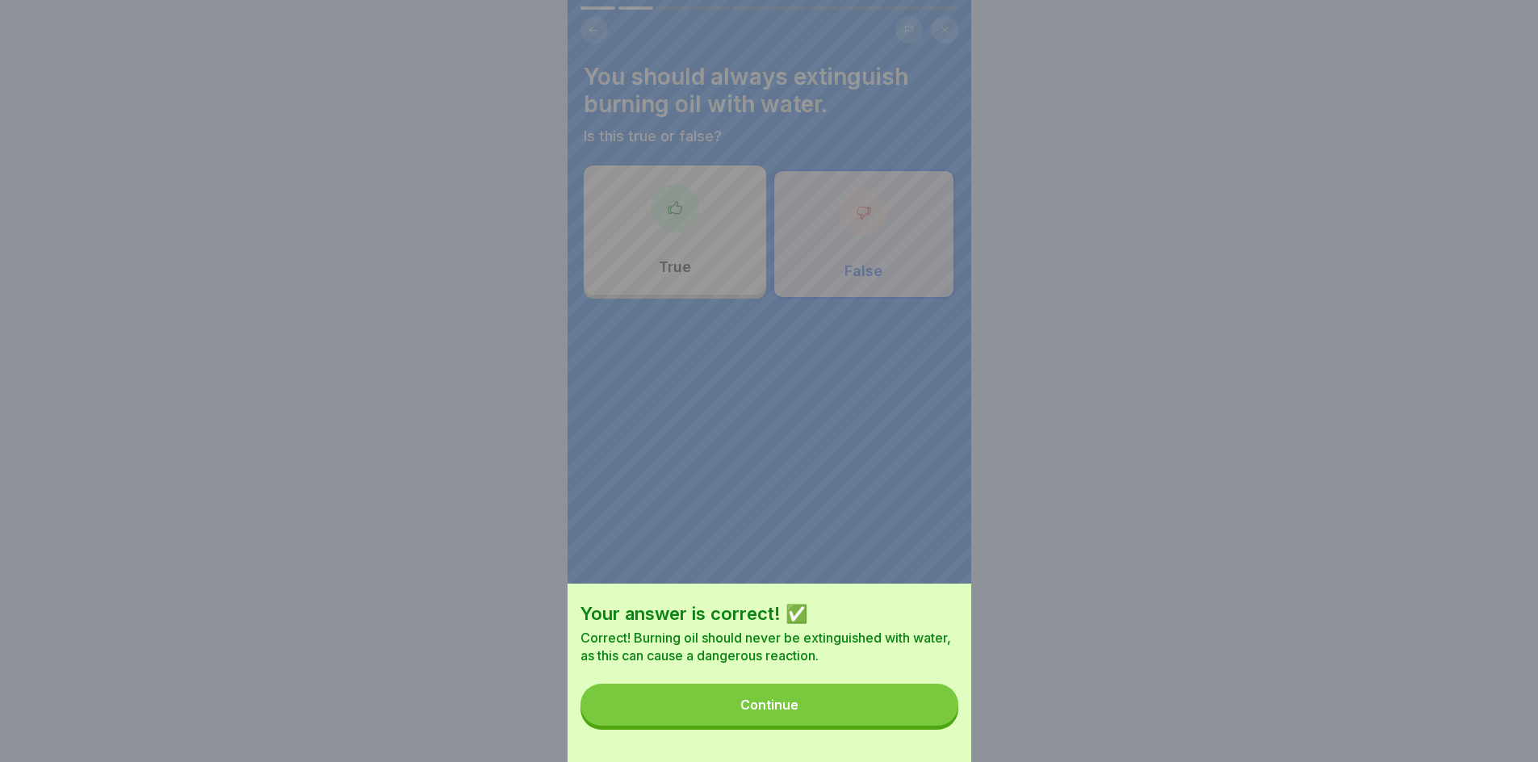
click at [880, 715] on button "Continue" at bounding box center [770, 705] width 378 height 42
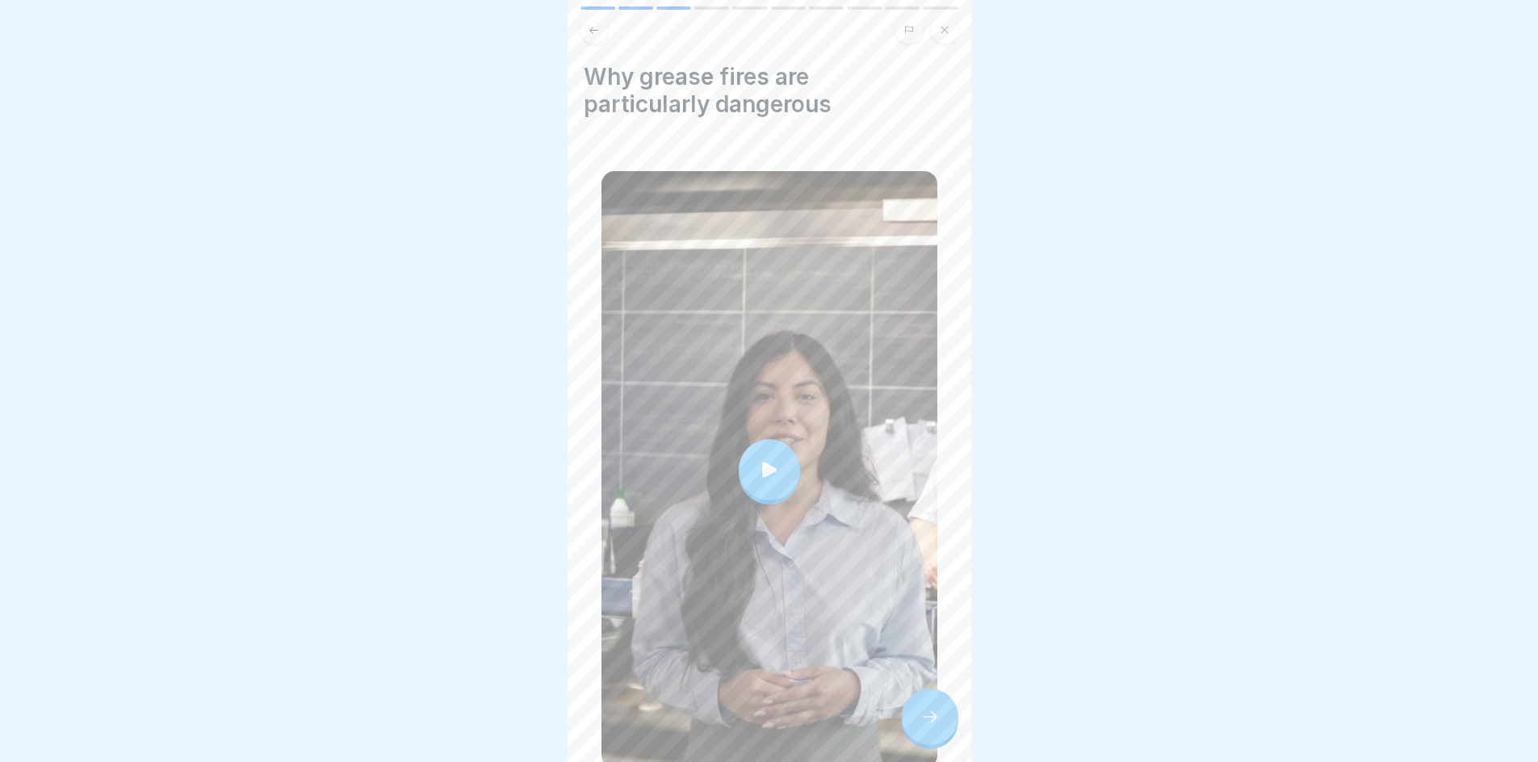
click at [747, 456] on div at bounding box center [769, 469] width 61 height 61
click at [913, 716] on div at bounding box center [930, 717] width 57 height 57
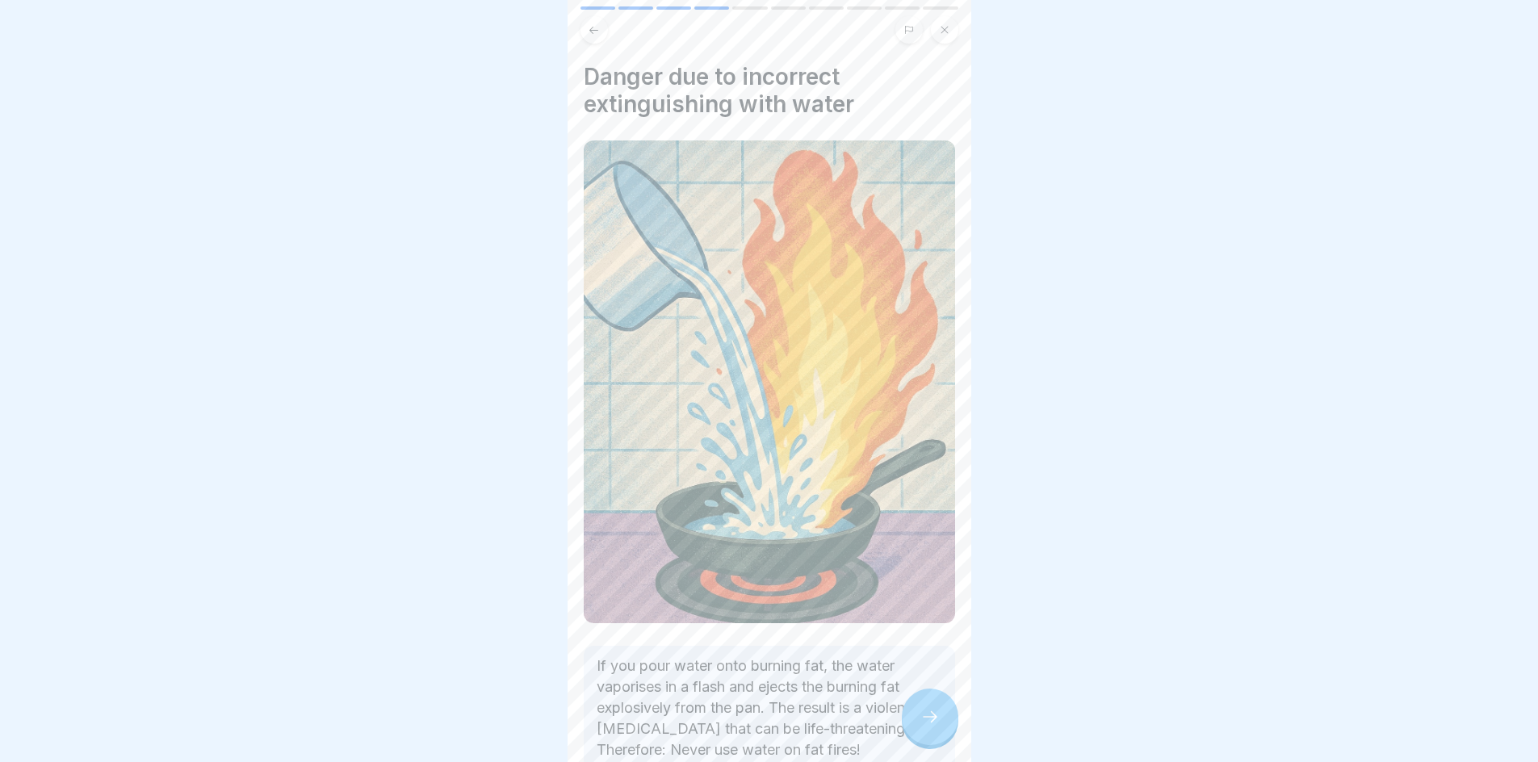
scroll to position [12, 0]
click at [946, 732] on div at bounding box center [930, 717] width 57 height 57
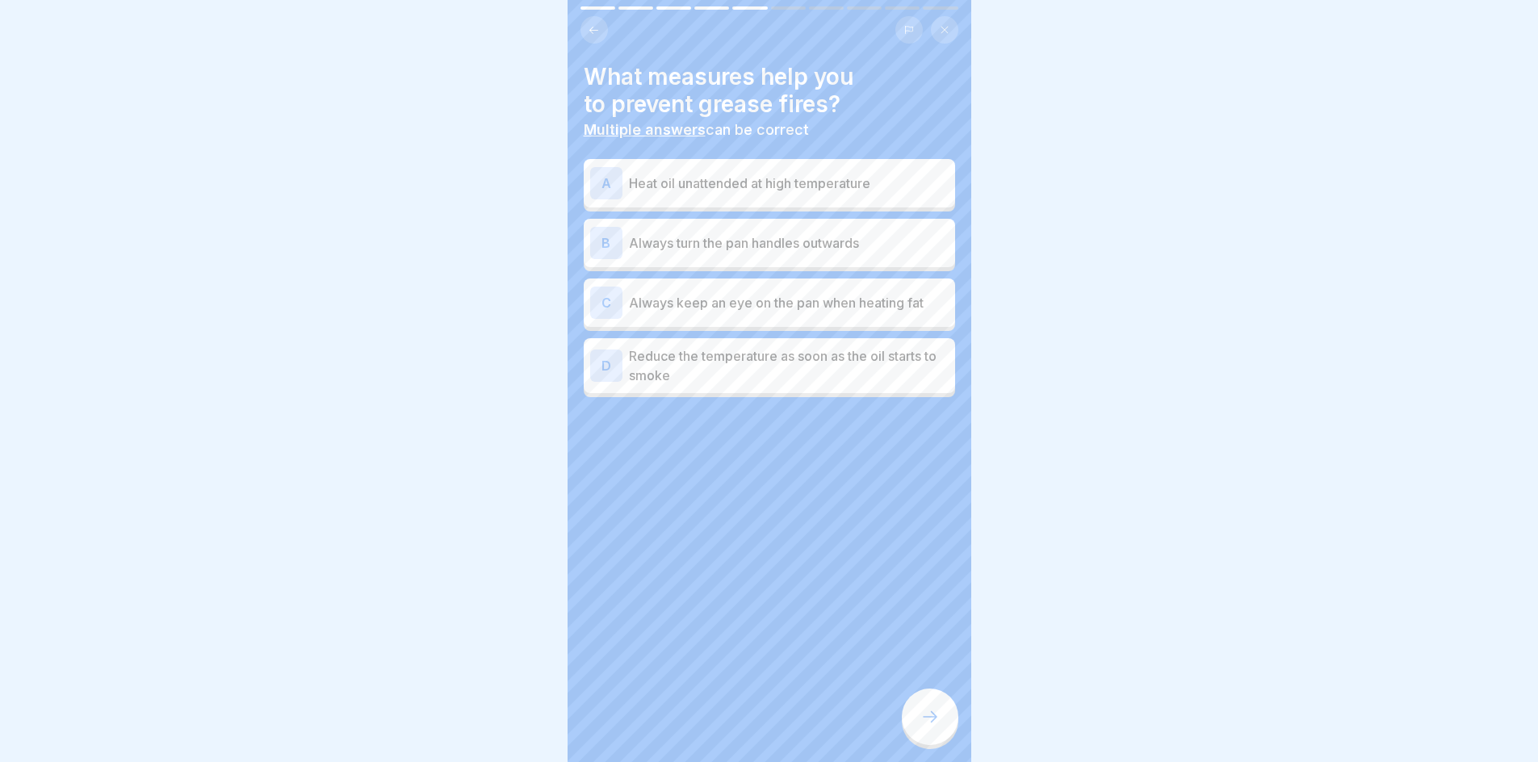
click at [857, 304] on div "C Always keep an eye on the pan when heating fat" at bounding box center [769, 303] width 359 height 32
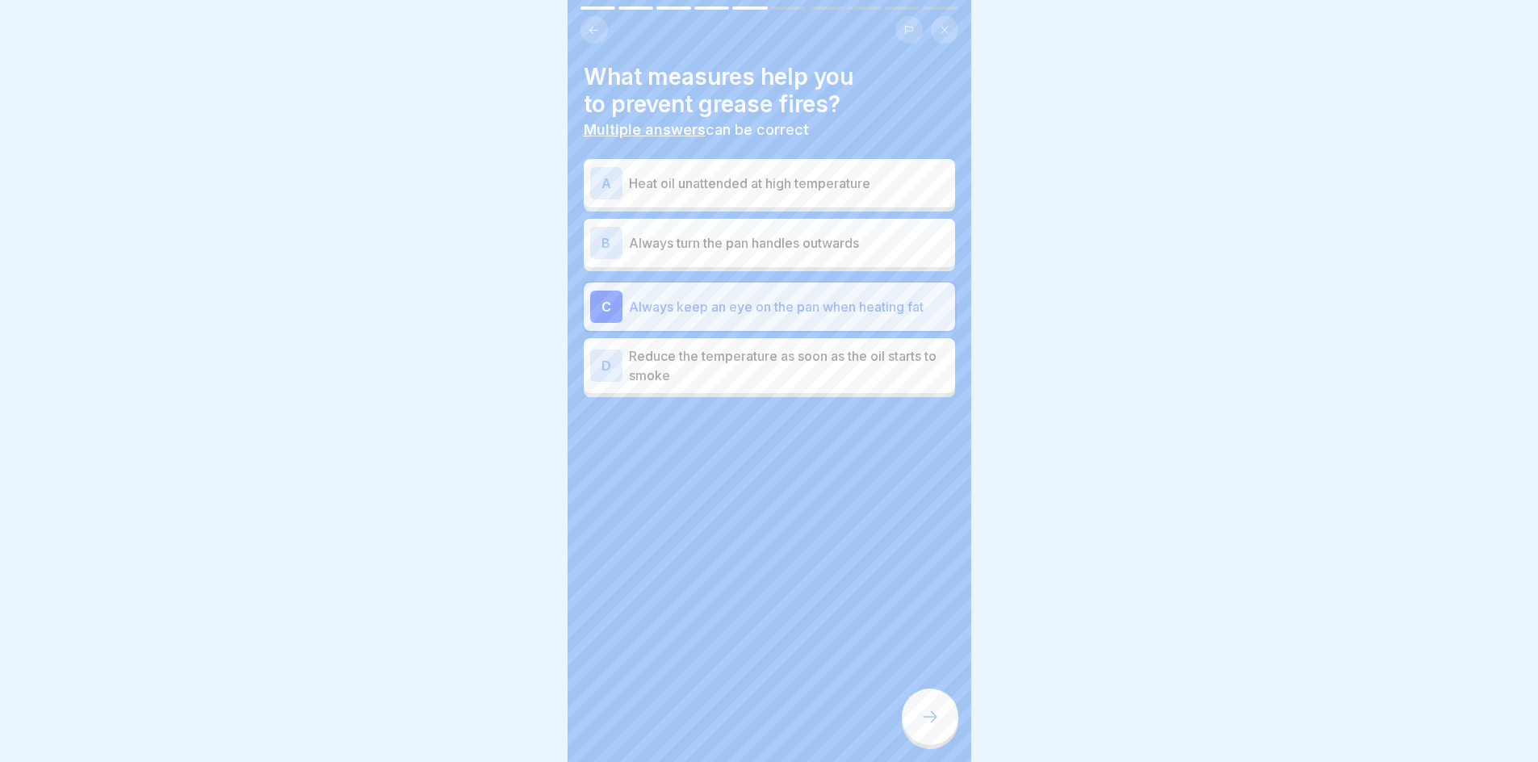
click at [763, 346] on p "Reduce the temperature as soon as the oil starts to smoke" at bounding box center [789, 365] width 320 height 39
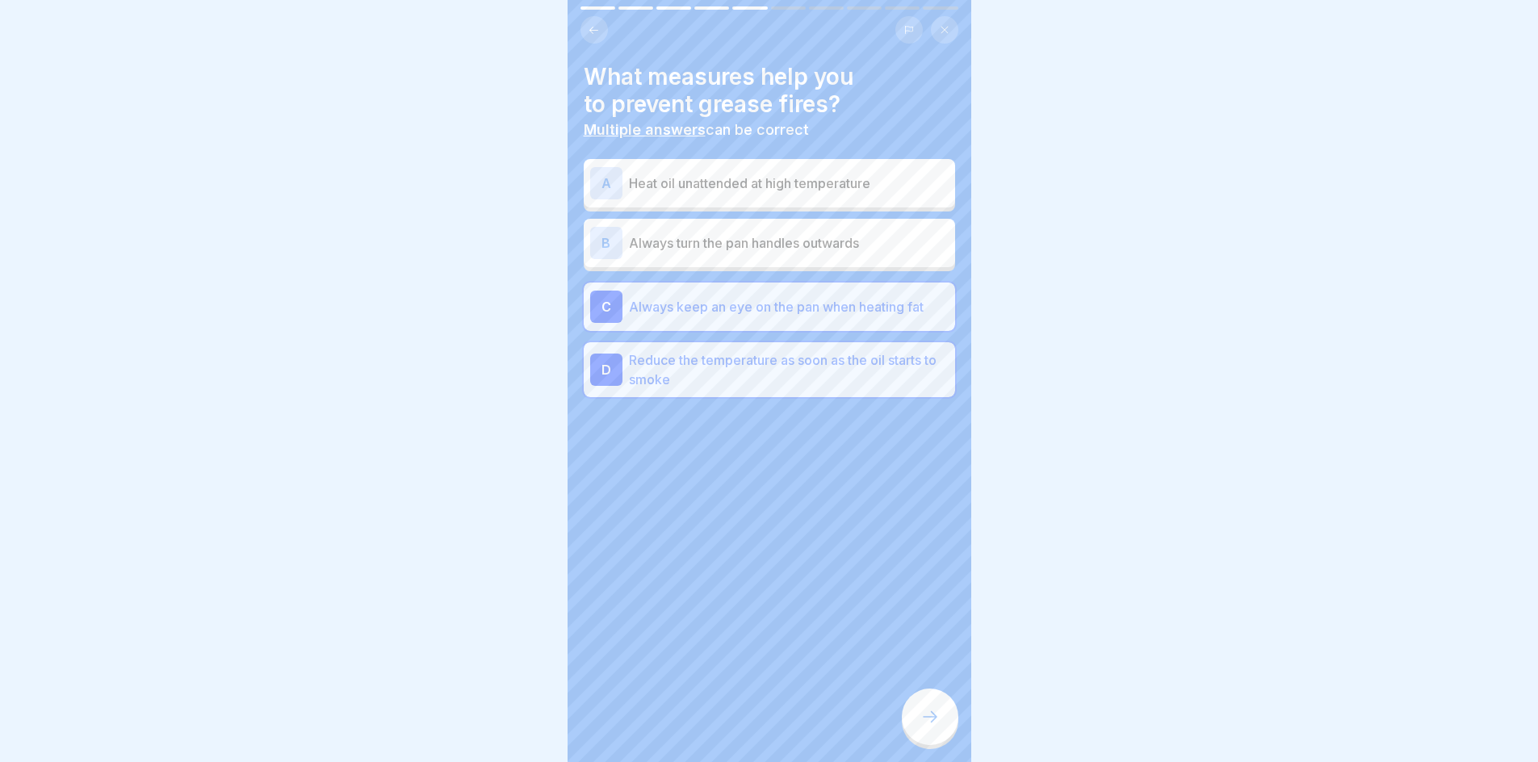
click at [938, 717] on icon at bounding box center [930, 716] width 19 height 19
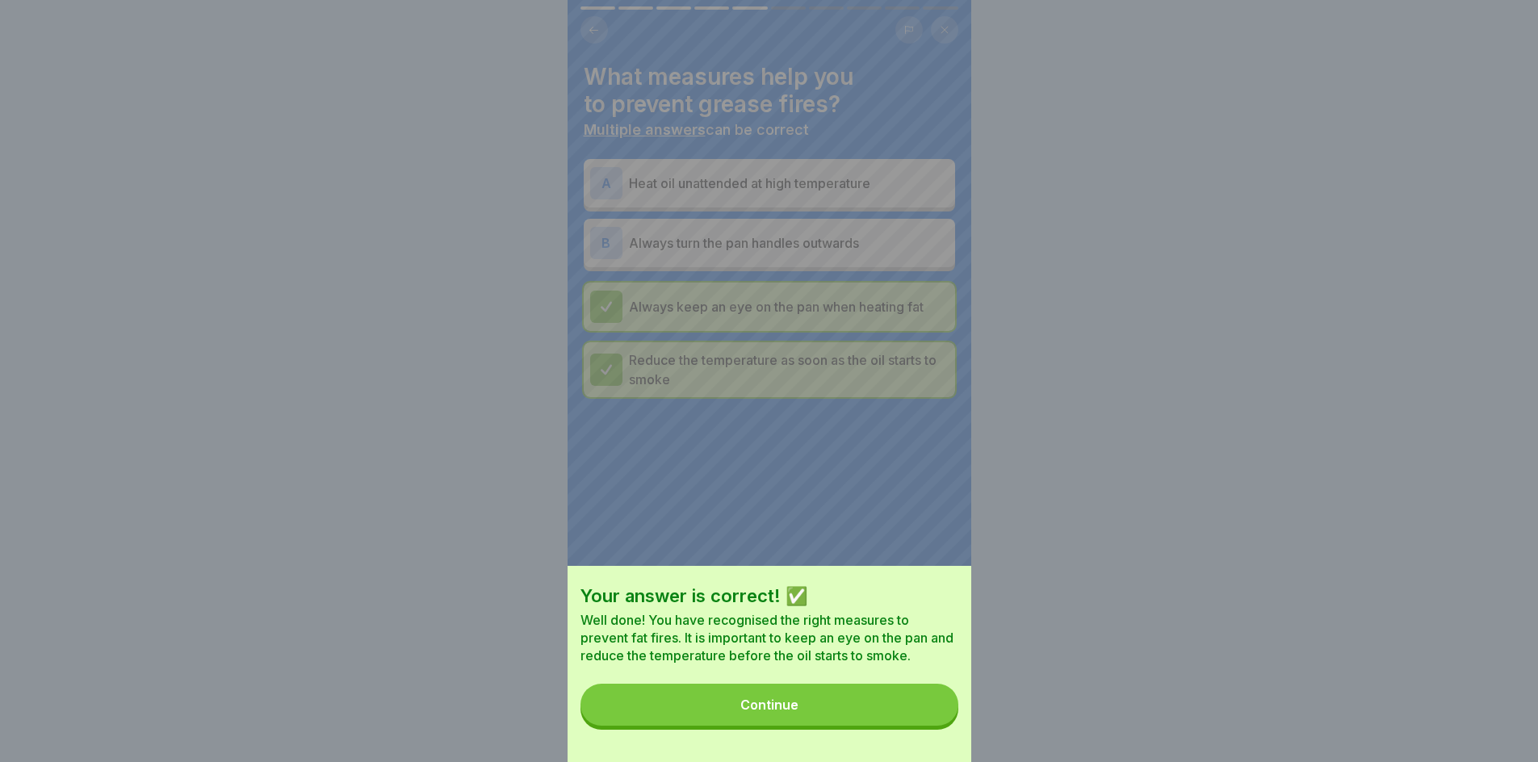
click at [875, 719] on button "Continue" at bounding box center [770, 705] width 378 height 42
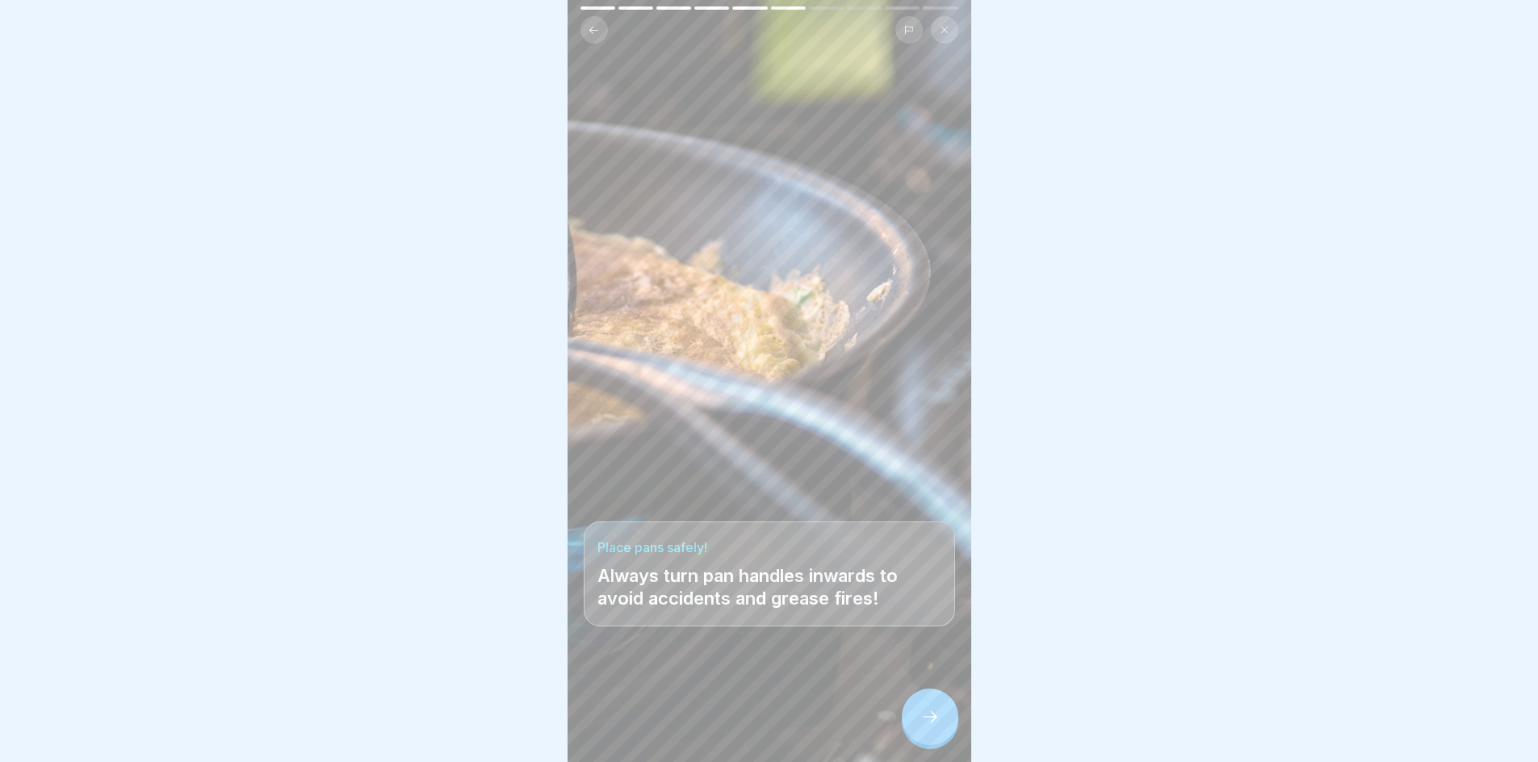
click at [933, 725] on icon at bounding box center [930, 716] width 19 height 19
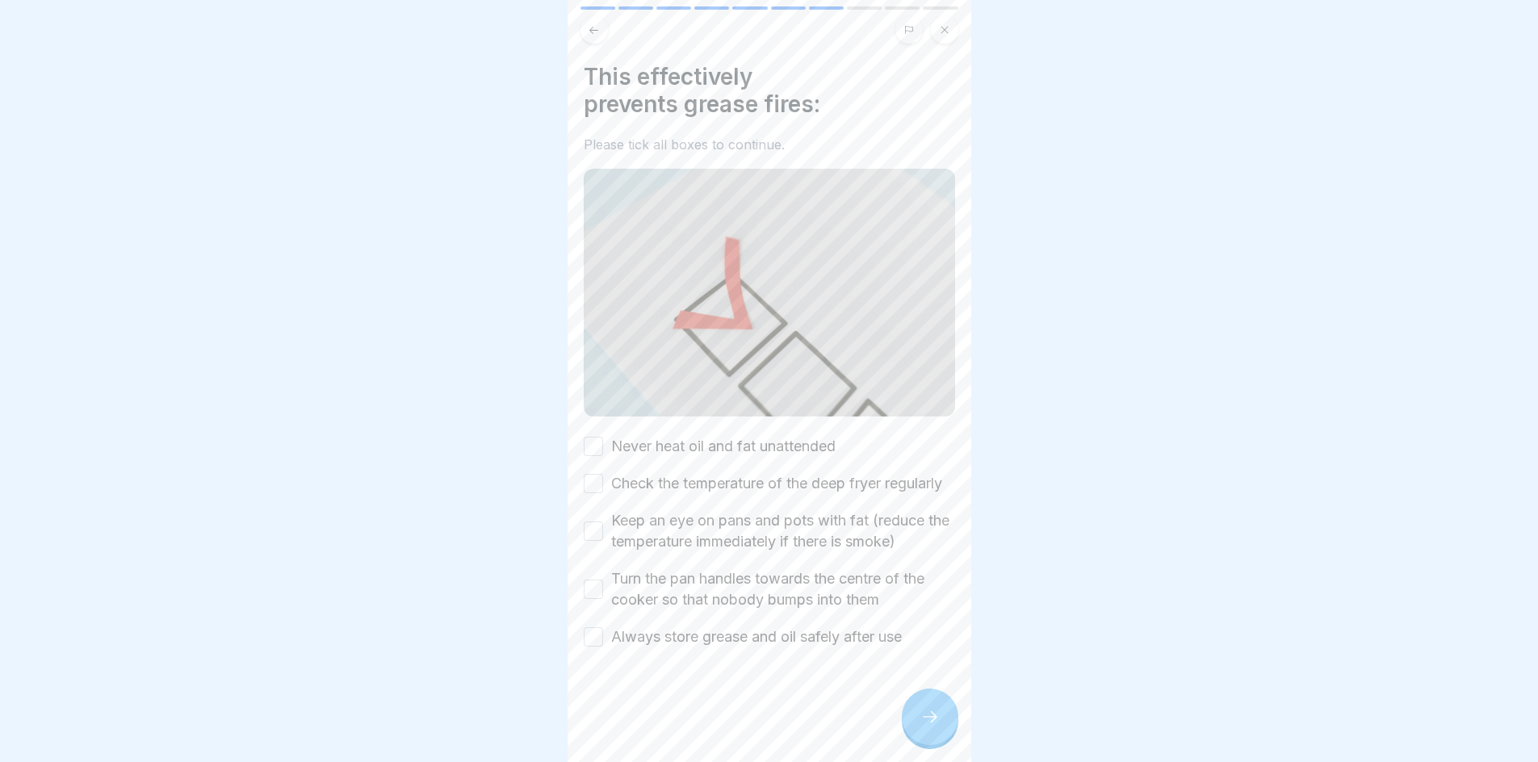
click at [590, 437] on button "Never heat oil and fat unattended" at bounding box center [593, 446] width 19 height 19
click at [593, 475] on button "Check the temperature of the deep fryer regularly" at bounding box center [593, 483] width 19 height 19
click at [589, 530] on button "Keep an eye on pans and pots with fat (reduce the temperature immediately if th…" at bounding box center [593, 531] width 19 height 19
click at [589, 589] on button "Turn the pan handles towards the centre of the cooker so that nobody bumps into…" at bounding box center [593, 589] width 19 height 19
click at [595, 635] on button "Always store grease and oil safely after use" at bounding box center [593, 636] width 19 height 19
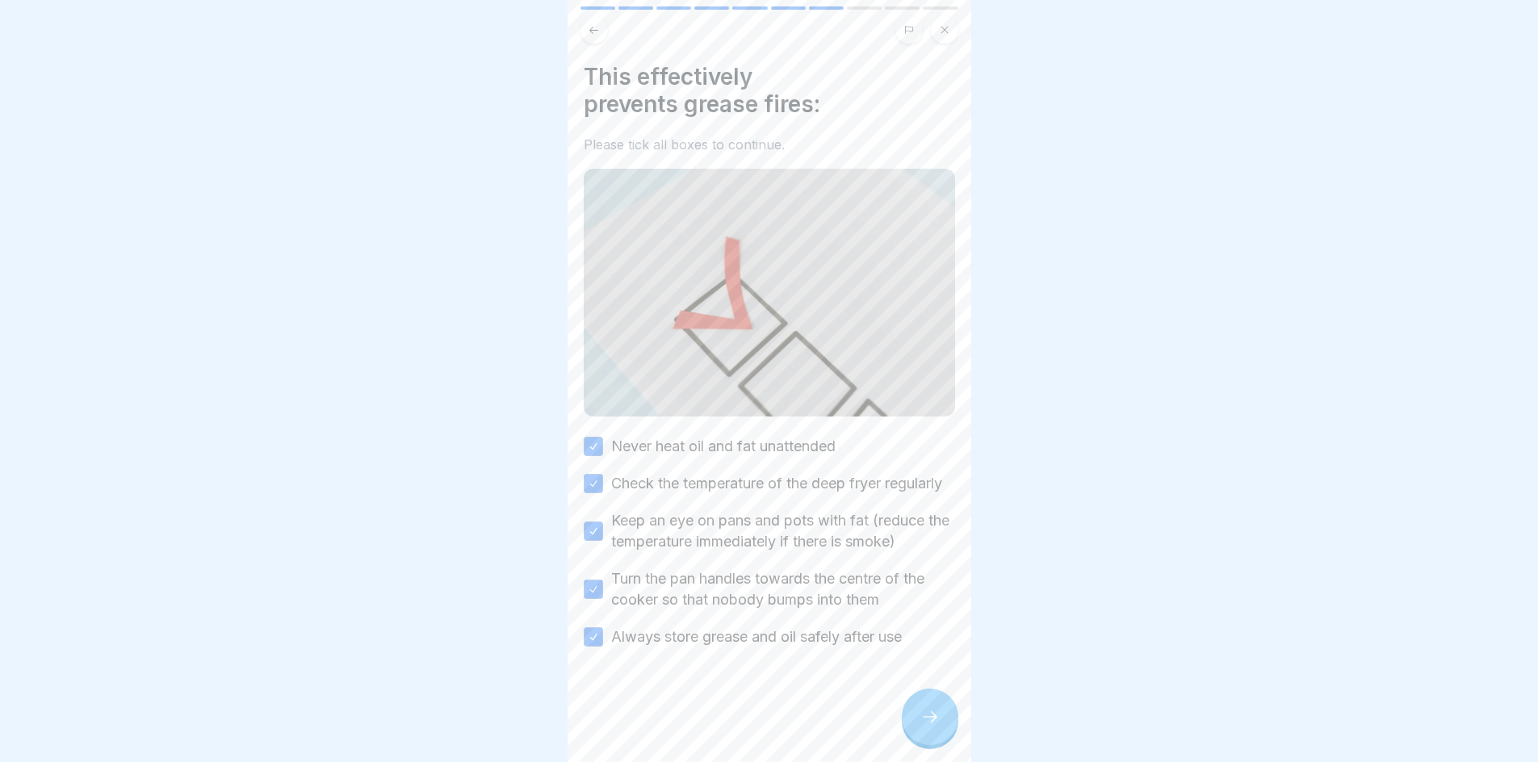
click at [928, 722] on icon at bounding box center [930, 716] width 19 height 19
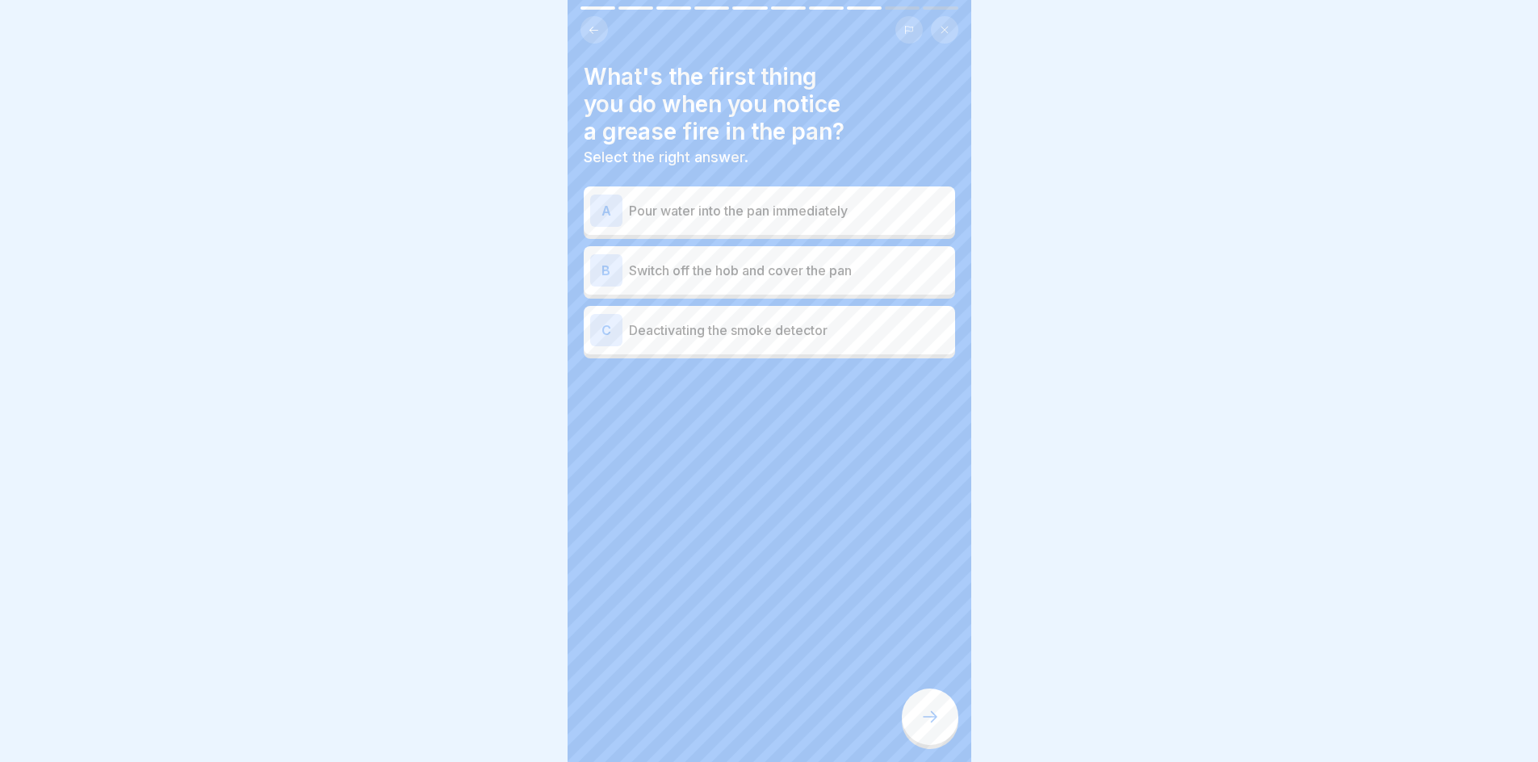
click at [834, 274] on div "B Switch off the hob and cover the pan" at bounding box center [769, 270] width 359 height 32
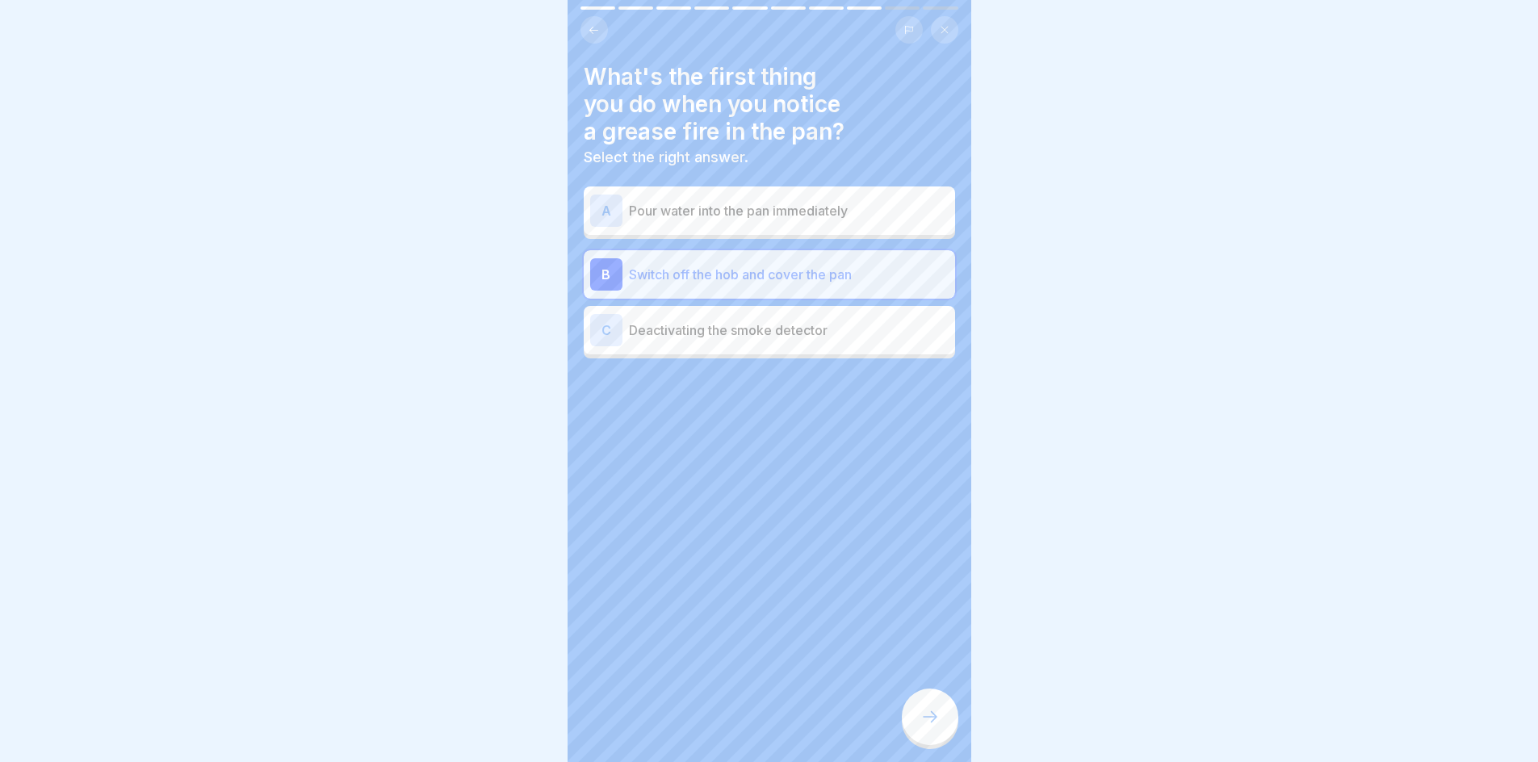
click at [939, 699] on div at bounding box center [930, 717] width 57 height 57
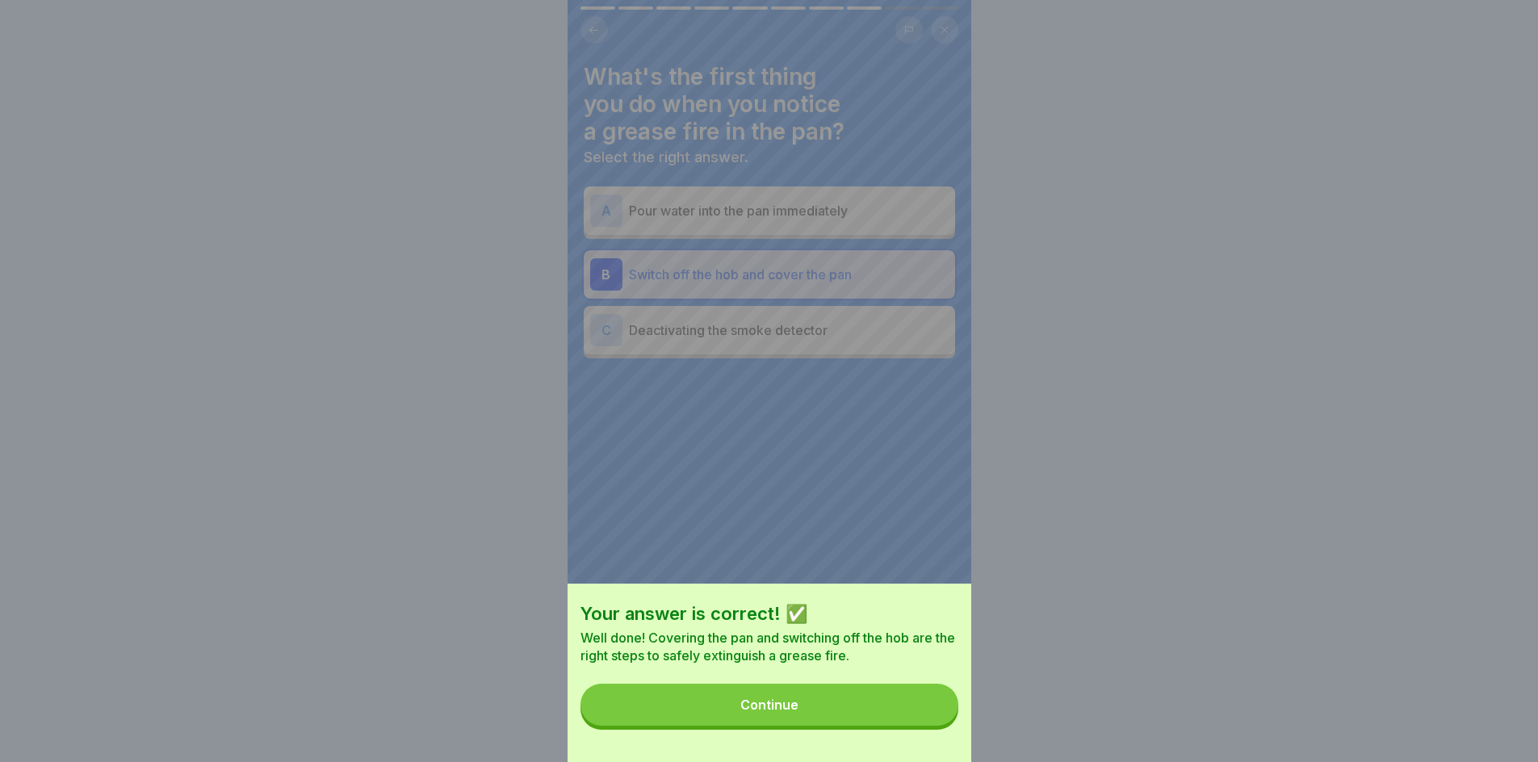
click at [796, 712] on div "Continue" at bounding box center [769, 705] width 58 height 15
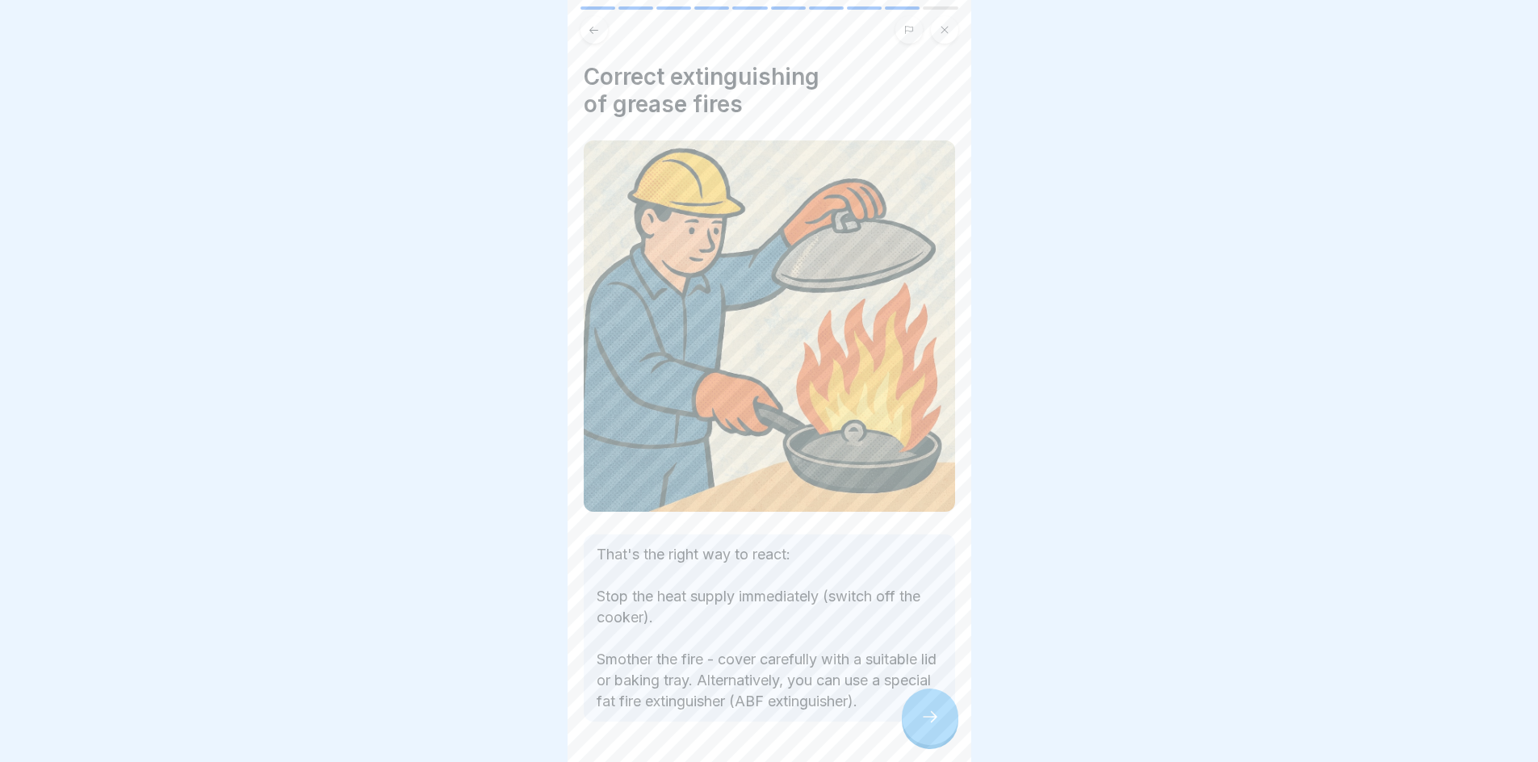
click at [935, 717] on icon at bounding box center [930, 716] width 19 height 19
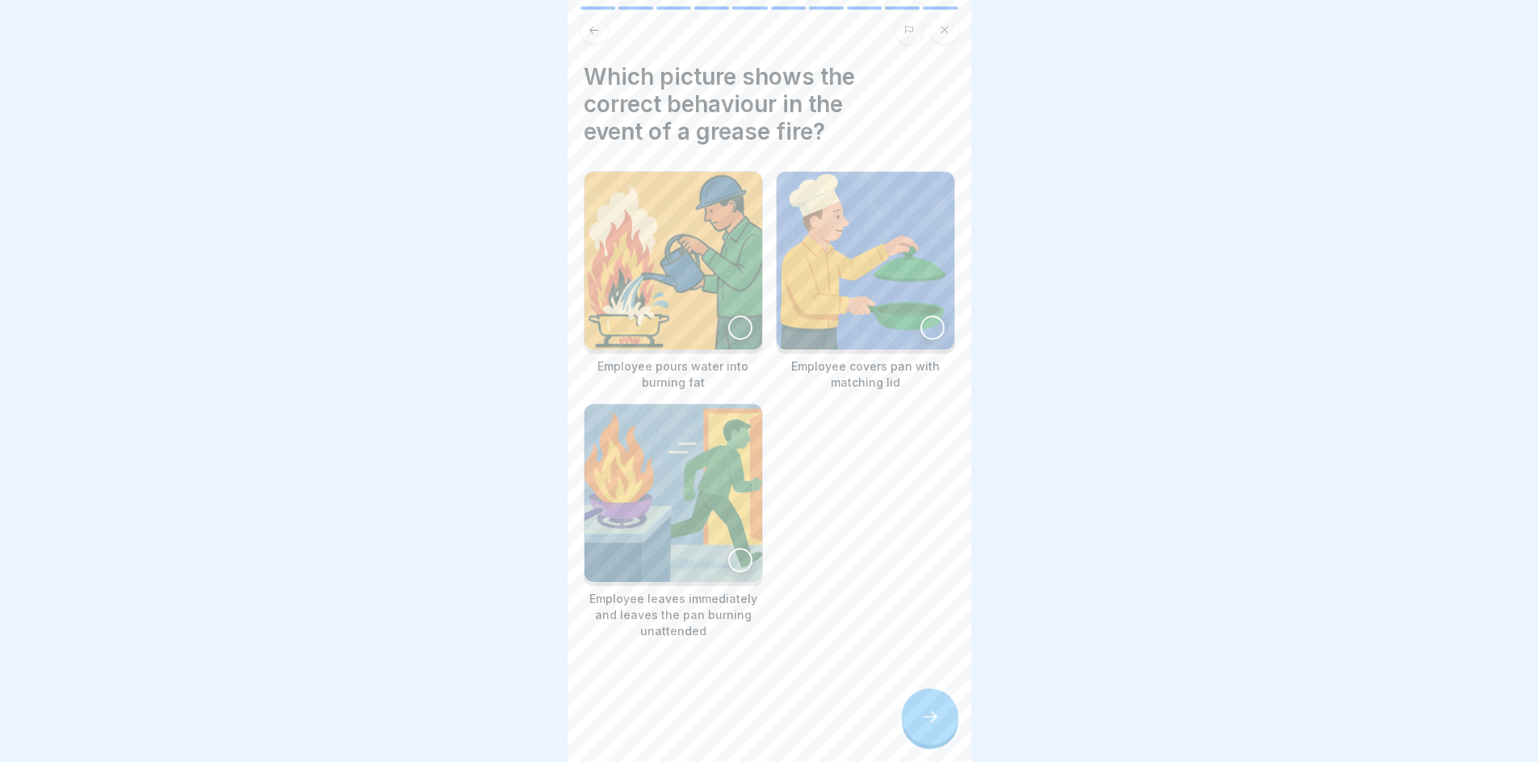
click at [930, 316] on div at bounding box center [933, 328] width 24 height 24
click at [934, 710] on icon at bounding box center [930, 716] width 19 height 19
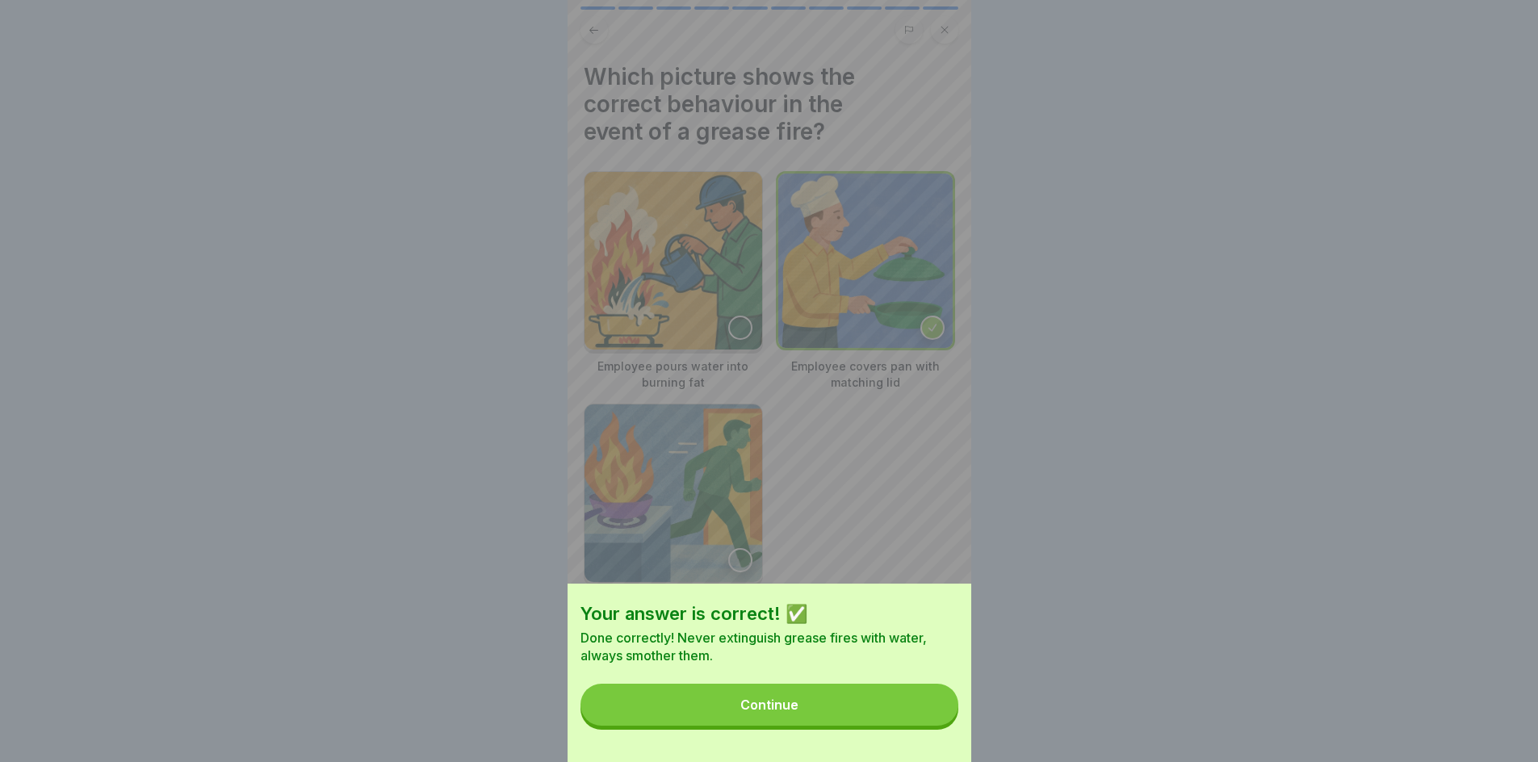
click at [905, 719] on button "Continue" at bounding box center [770, 705] width 378 height 42
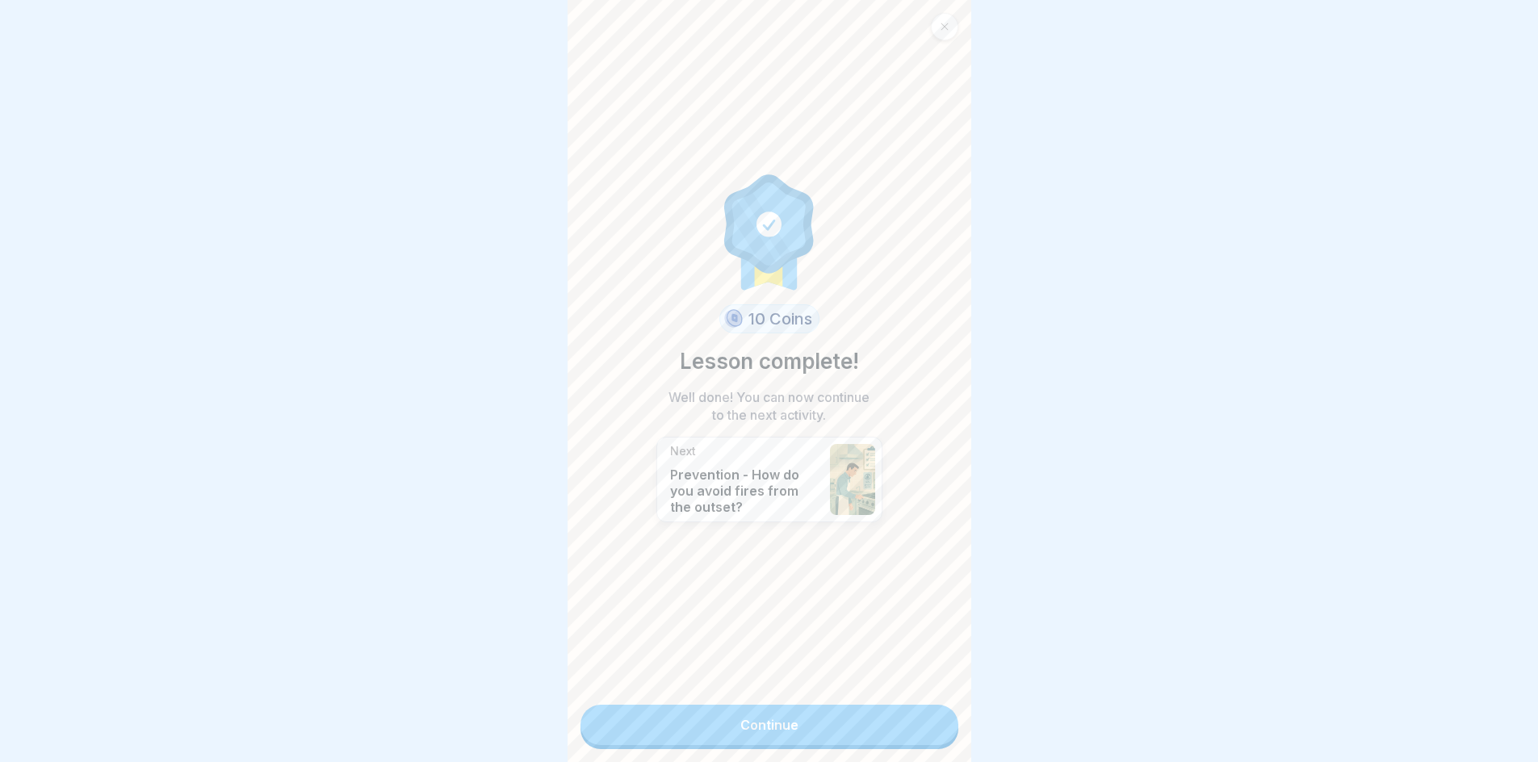
click at [905, 719] on link "Continue" at bounding box center [770, 725] width 378 height 40
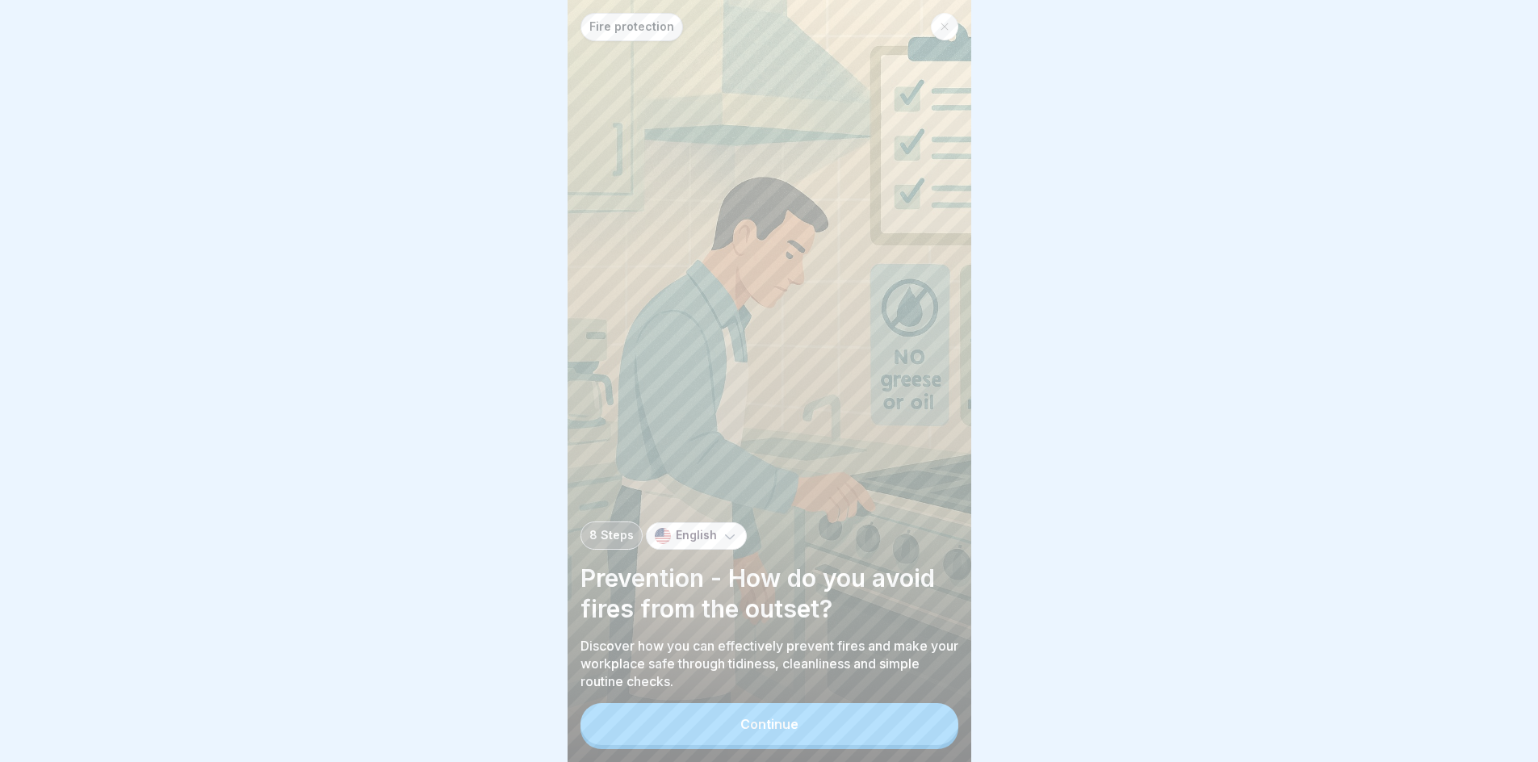
click at [828, 742] on button "Continue" at bounding box center [770, 724] width 378 height 42
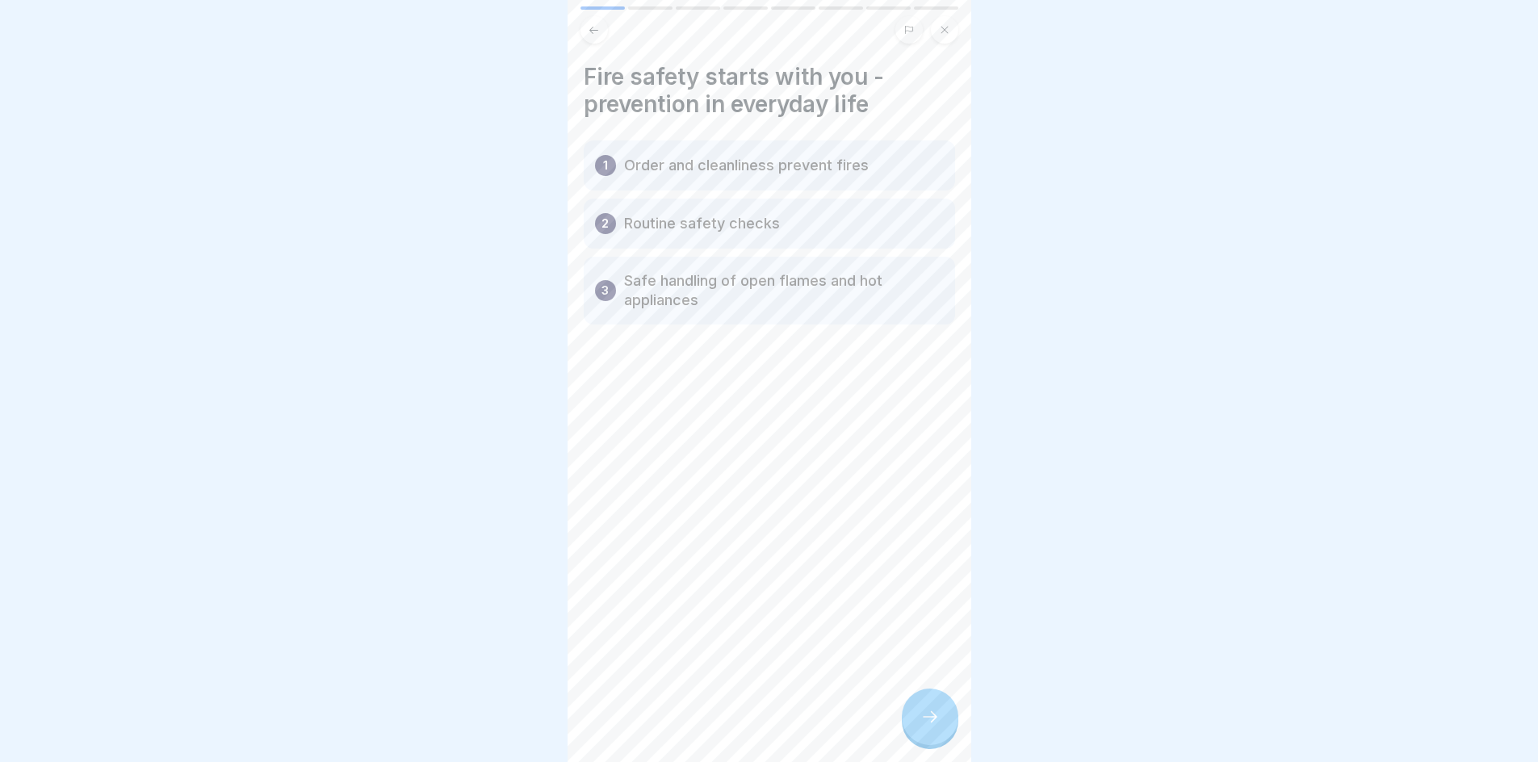
click at [933, 727] on icon at bounding box center [930, 716] width 19 height 19
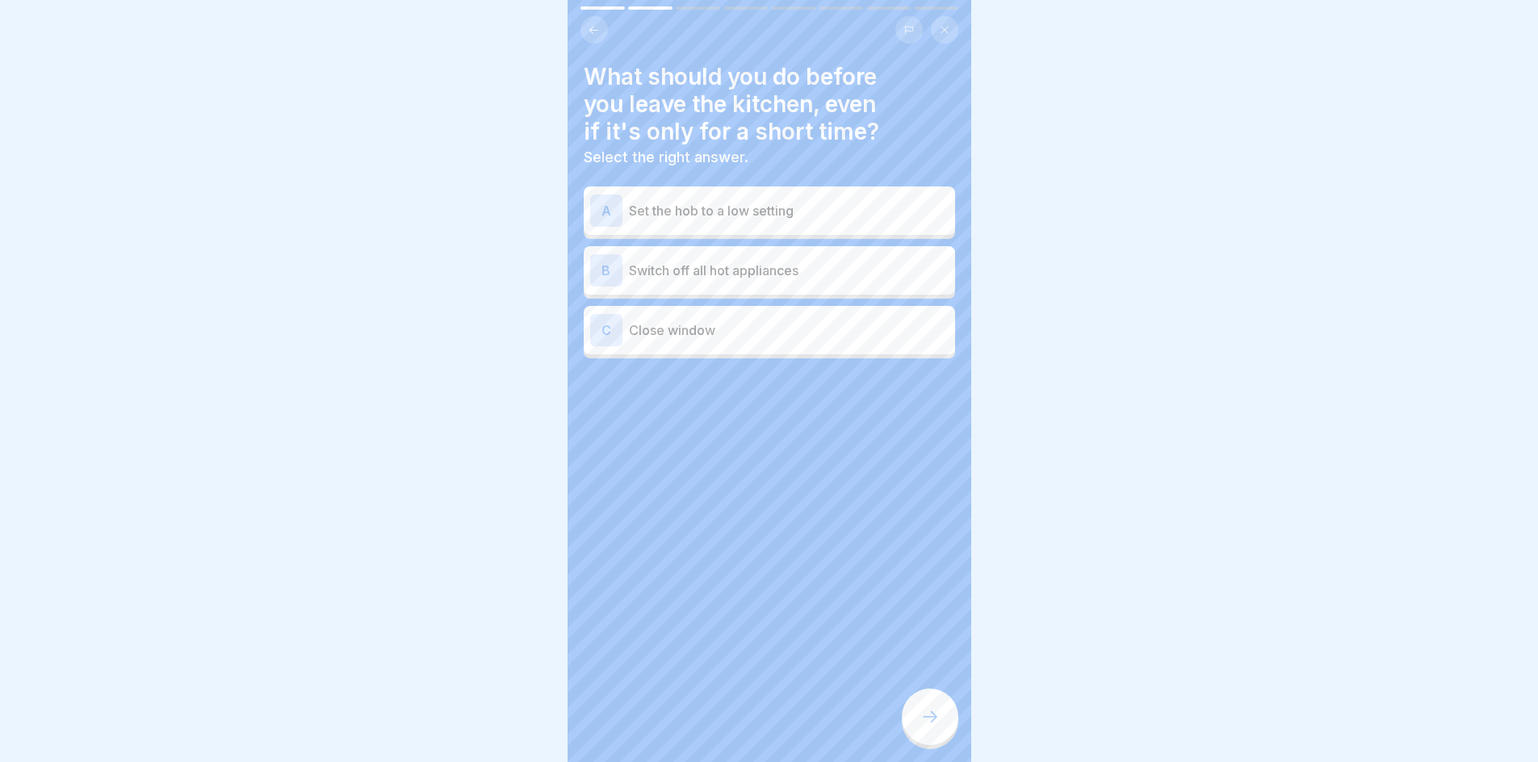
click at [777, 216] on p "Set the hob to a low setting" at bounding box center [789, 210] width 320 height 19
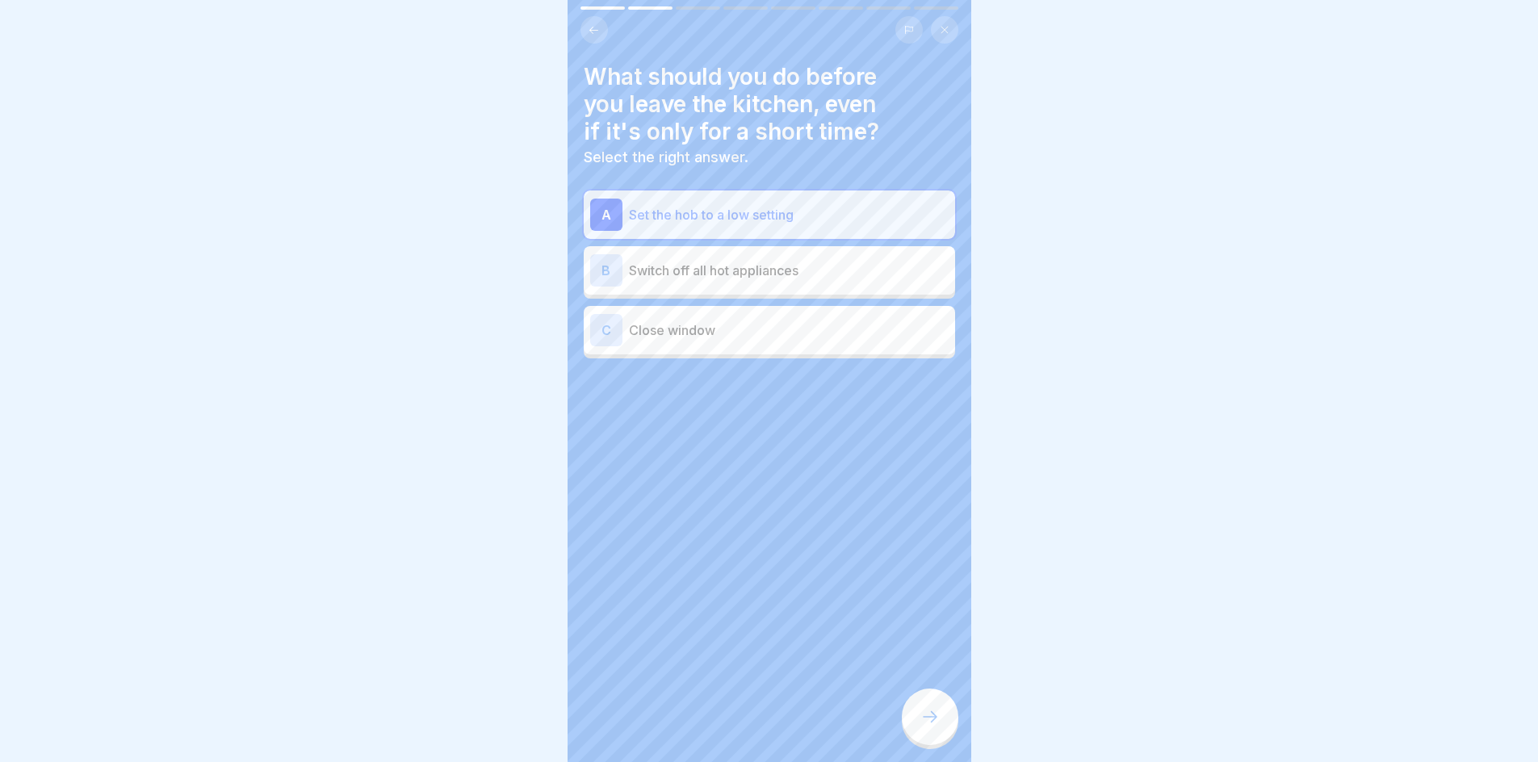
click at [725, 273] on p "Switch off all hot appliances" at bounding box center [789, 270] width 320 height 19
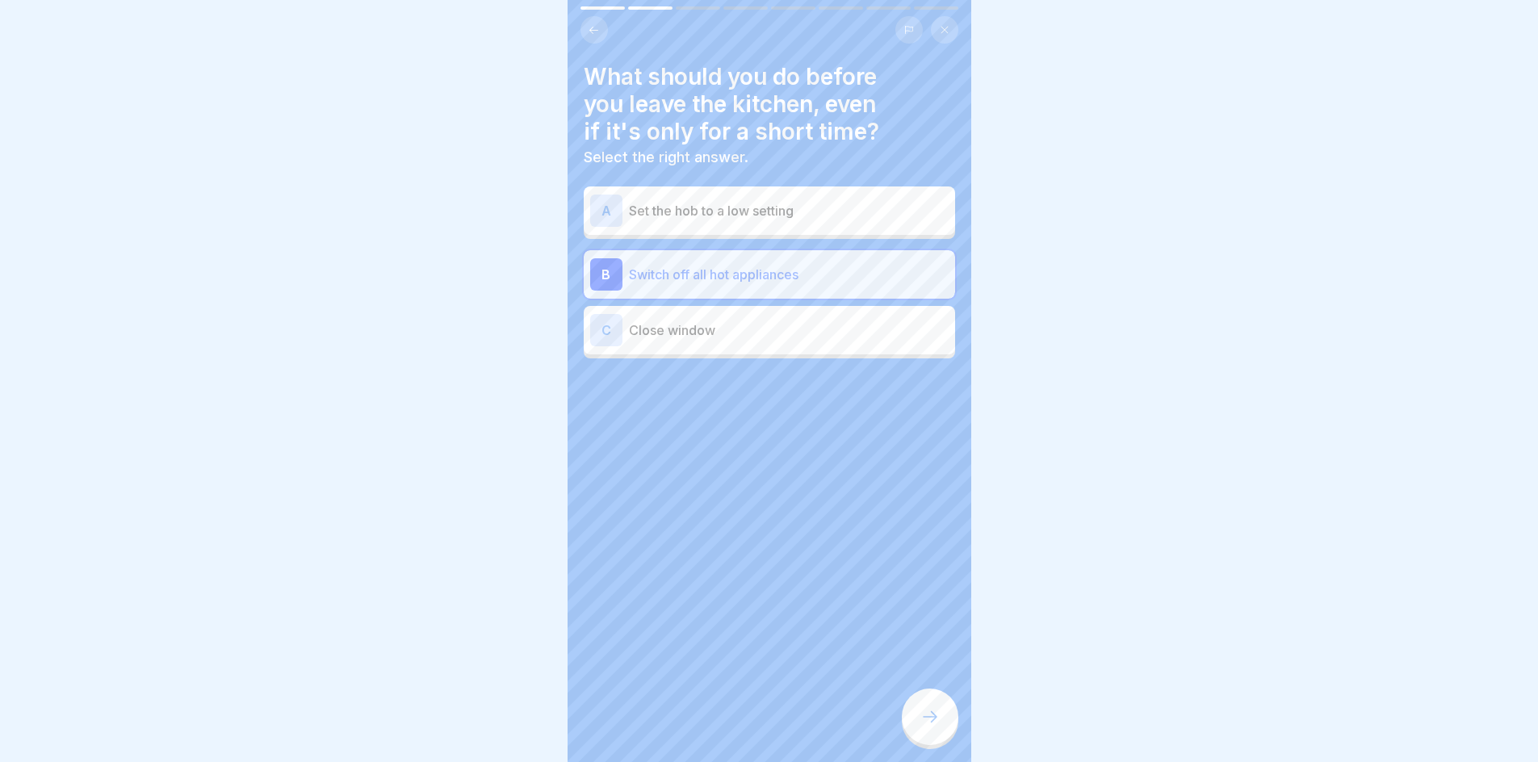
click at [929, 740] on div at bounding box center [930, 717] width 57 height 57
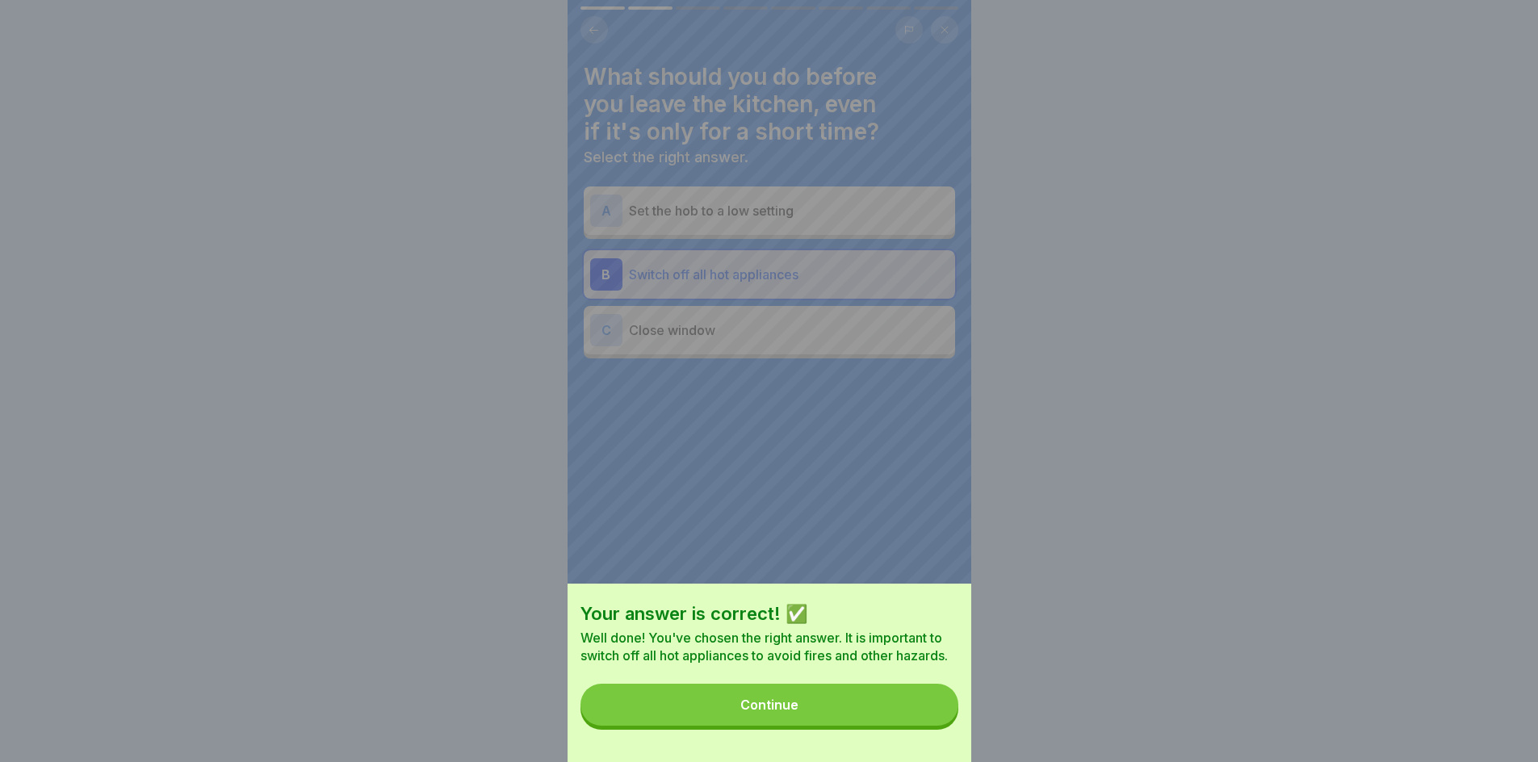
click at [863, 710] on button "Continue" at bounding box center [770, 705] width 378 height 42
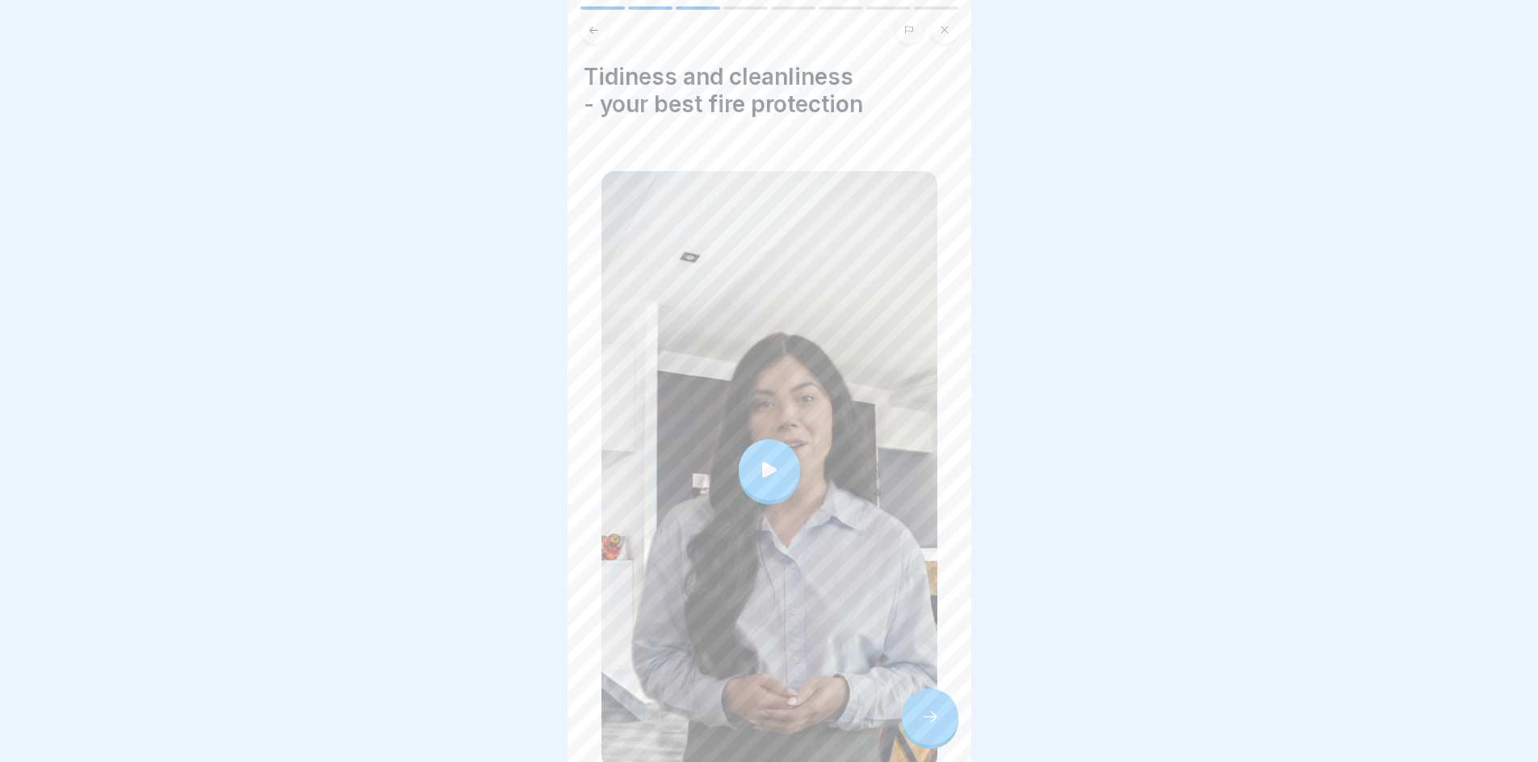
click at [770, 478] on div at bounding box center [769, 469] width 61 height 61
click at [935, 719] on div at bounding box center [930, 717] width 57 height 57
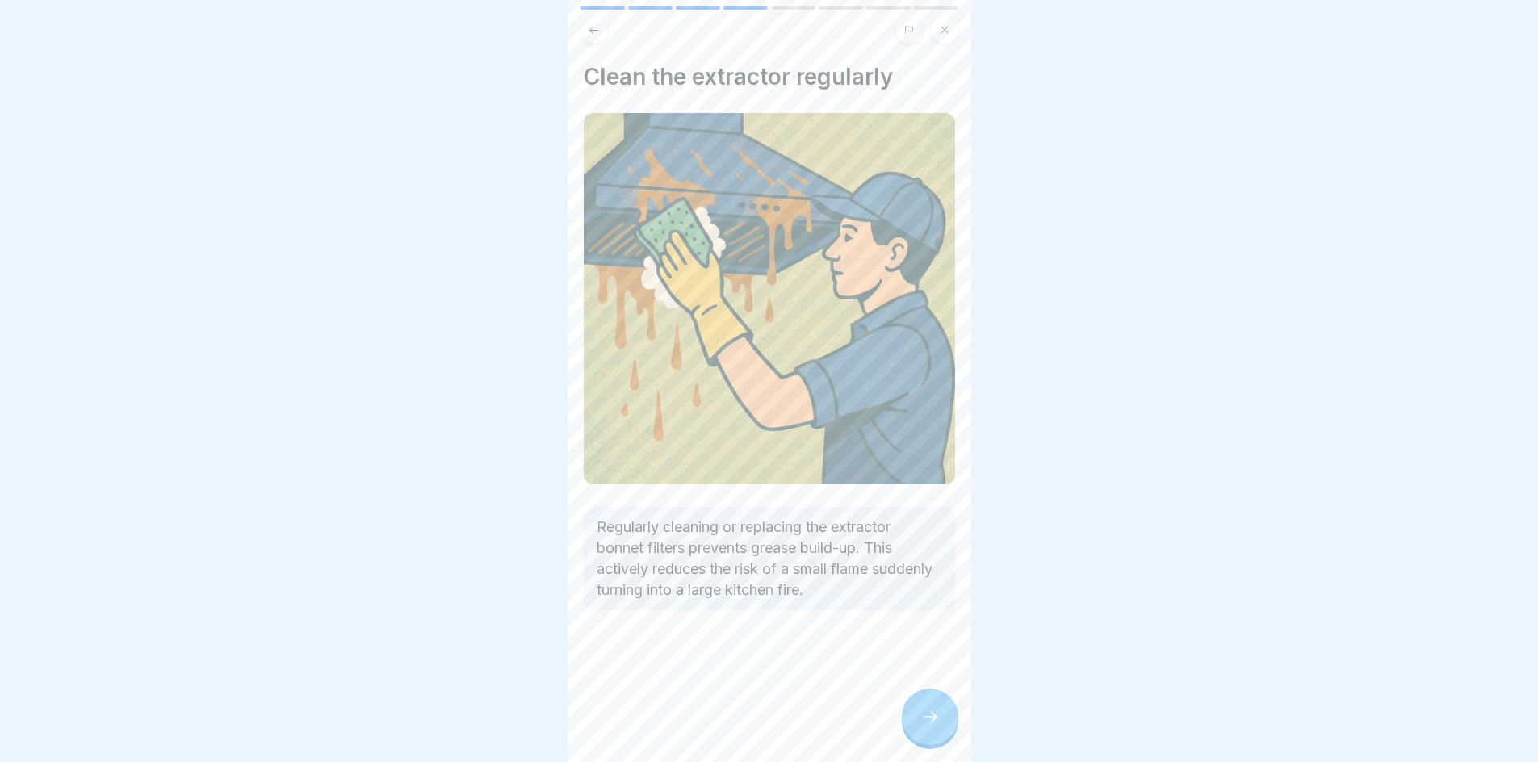
click at [942, 731] on div at bounding box center [930, 717] width 57 height 57
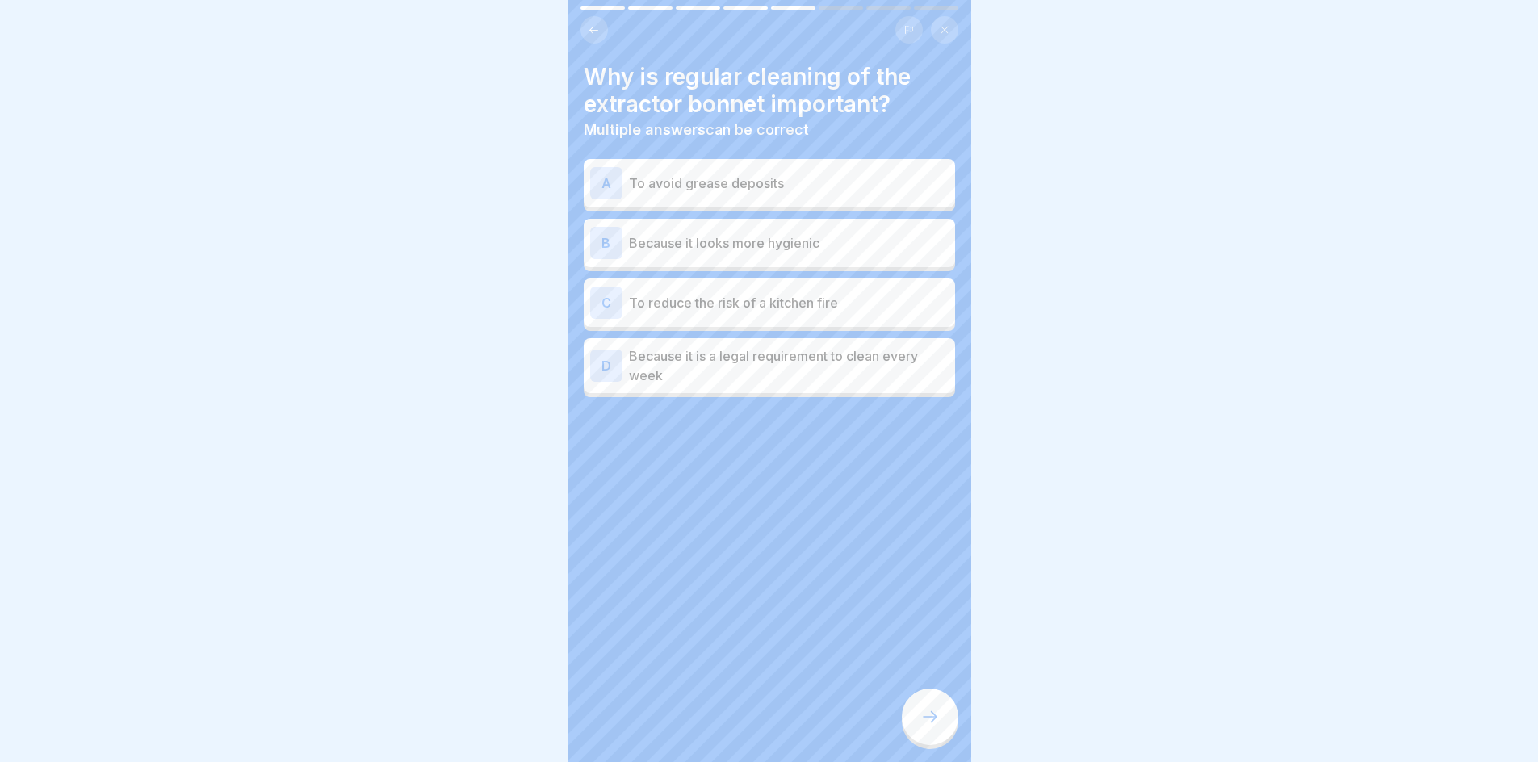
click at [752, 317] on div "C To reduce the risk of a kitchen fire" at bounding box center [769, 303] width 359 height 32
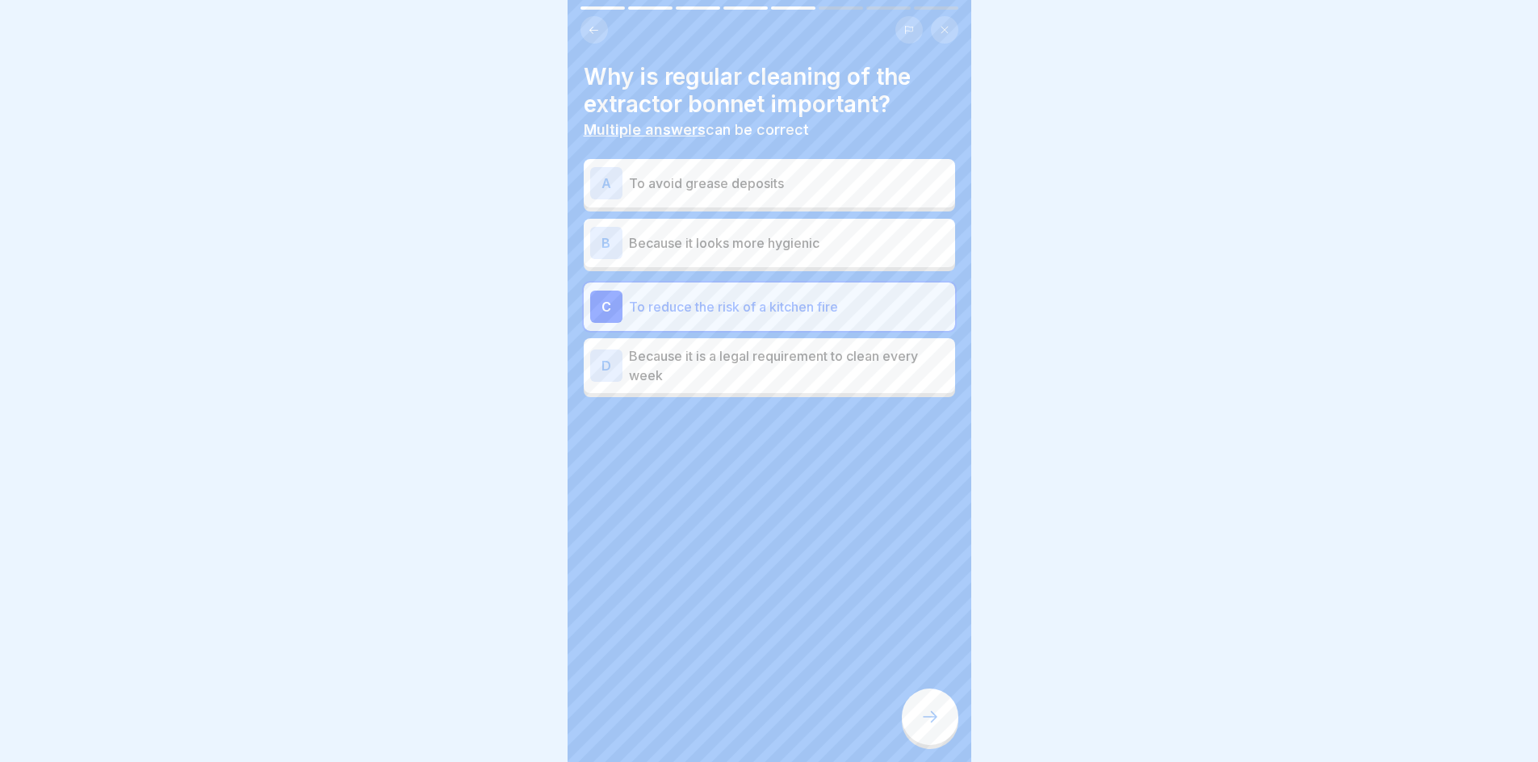
click at [816, 177] on p "To avoid grease deposits" at bounding box center [789, 183] width 320 height 19
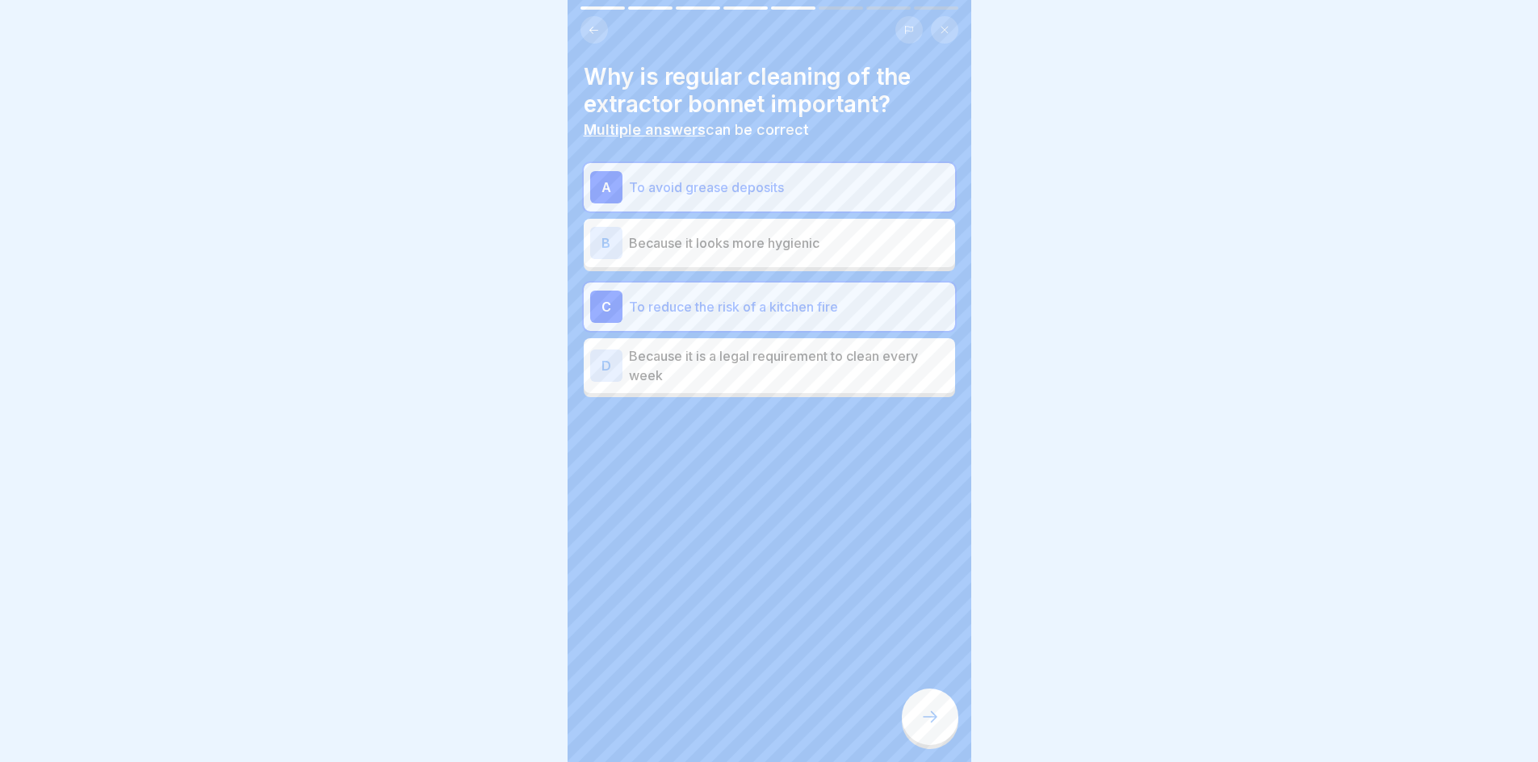
click at [936, 727] on icon at bounding box center [930, 716] width 19 height 19
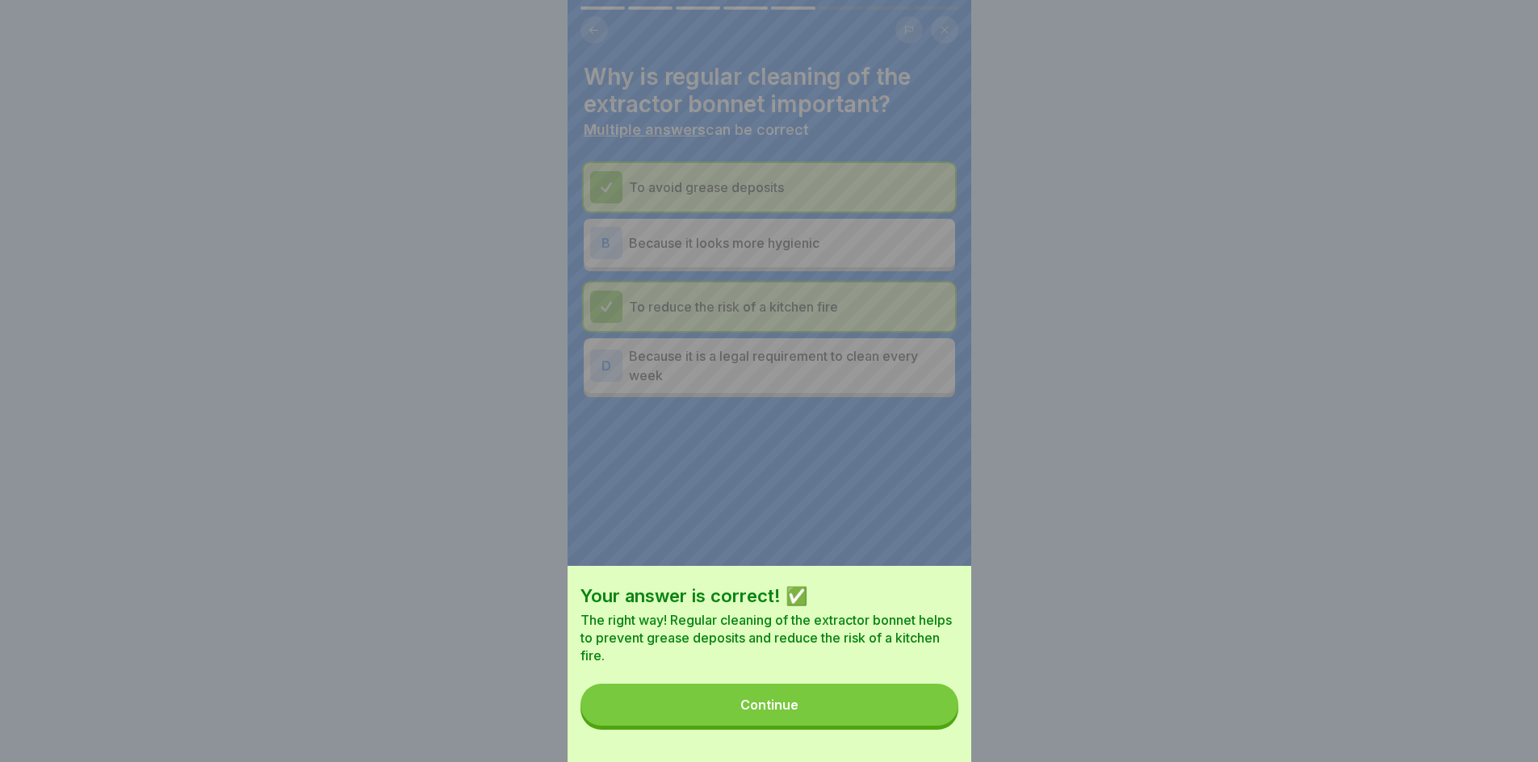
click at [816, 721] on button "Continue" at bounding box center [770, 705] width 378 height 42
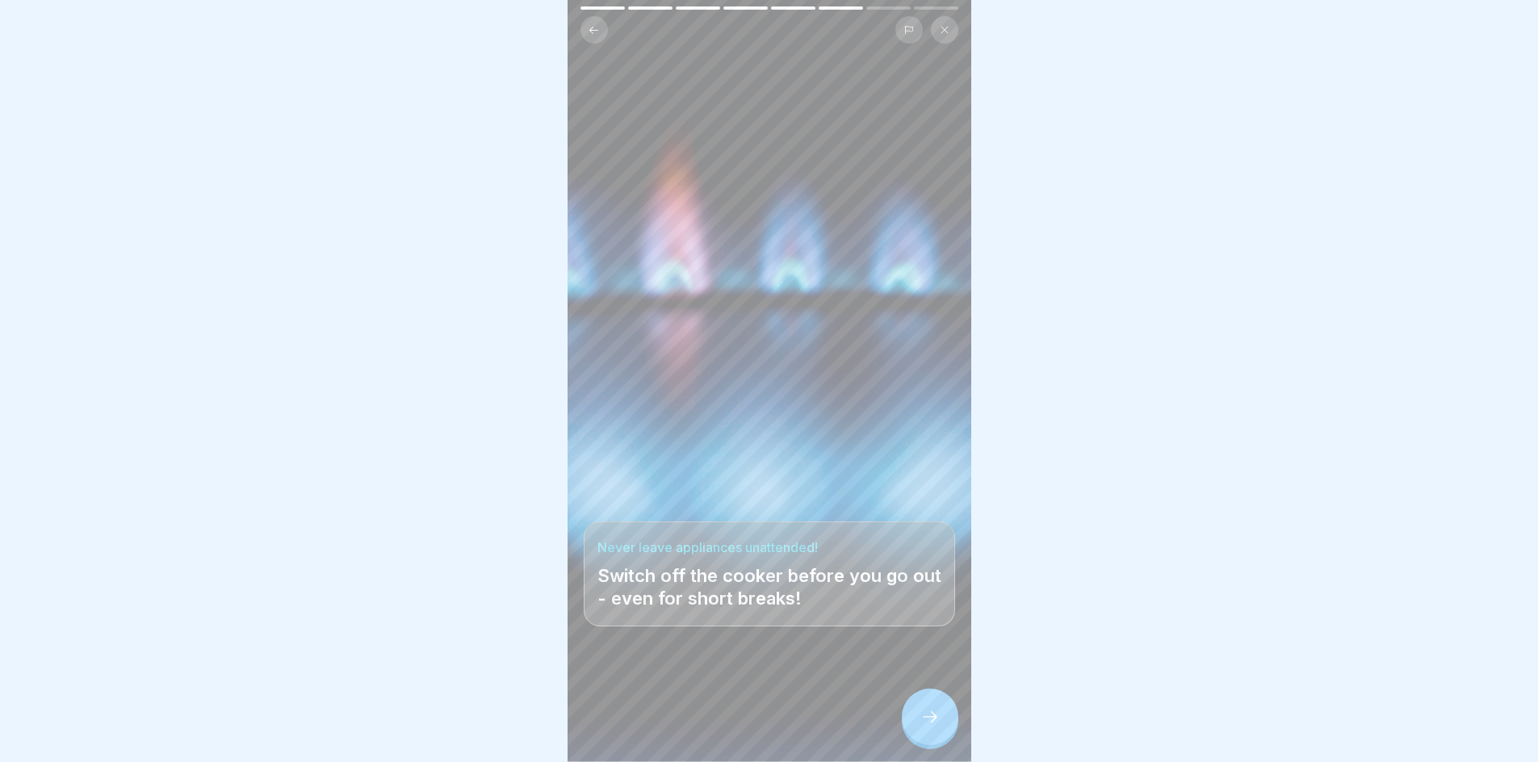
click at [938, 726] on icon at bounding box center [930, 716] width 19 height 19
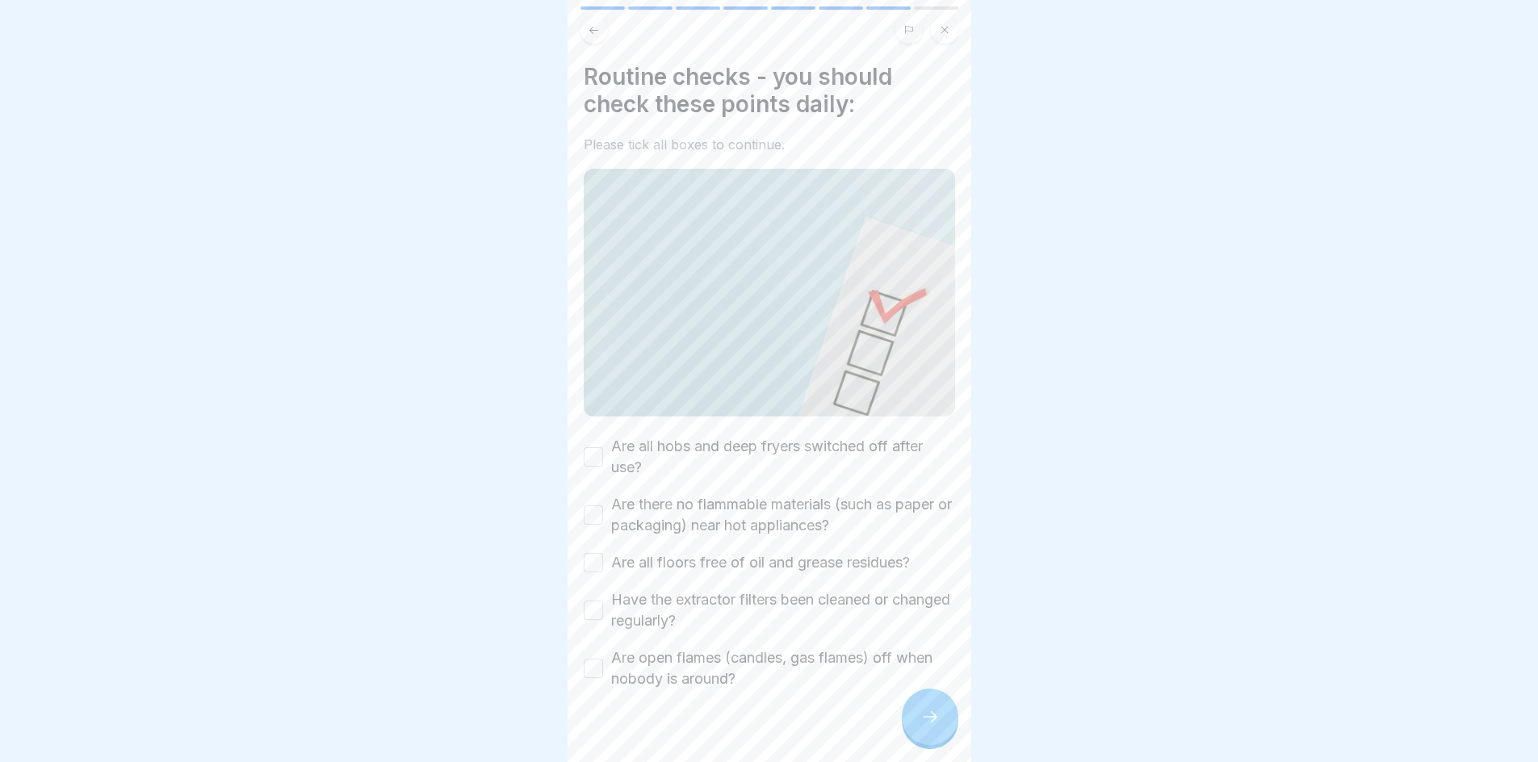
click at [591, 452] on button "Are all hobs and deep fryers switched off after use?" at bounding box center [593, 456] width 19 height 19
click at [589, 509] on button "Are there no flammable materials (such as paper or packaging) near hot applianc…" at bounding box center [593, 515] width 19 height 19
click at [590, 553] on button "Are all floors free of oil and grease residues?" at bounding box center [593, 562] width 19 height 19
click at [591, 605] on button "Have the extractor filters been cleaned or changed regularly?" at bounding box center [593, 610] width 19 height 19
click at [594, 666] on button "Are open flames (candles, gas flames) off when nobody is around?" at bounding box center [593, 668] width 19 height 19
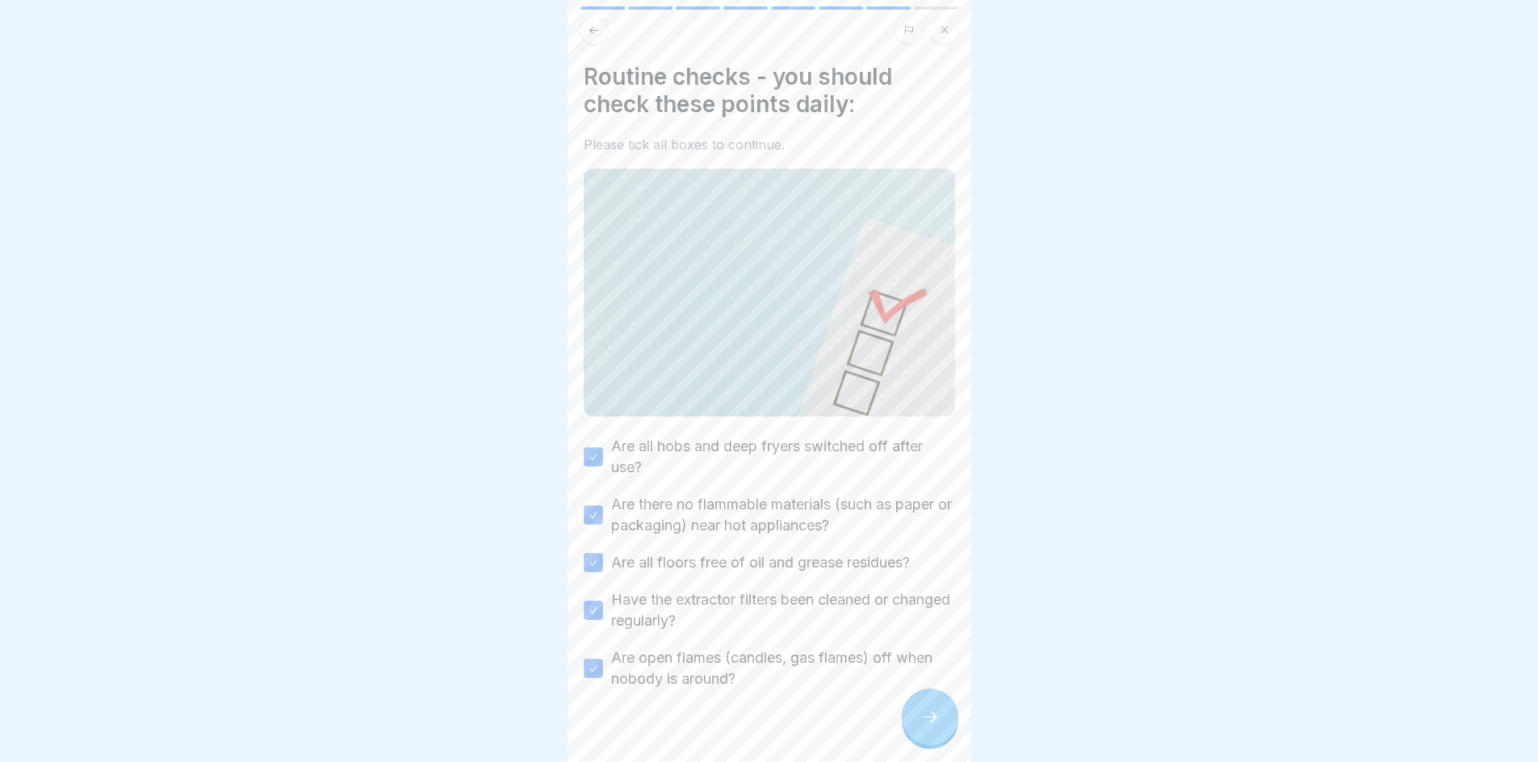
click at [924, 727] on icon at bounding box center [930, 716] width 19 height 19
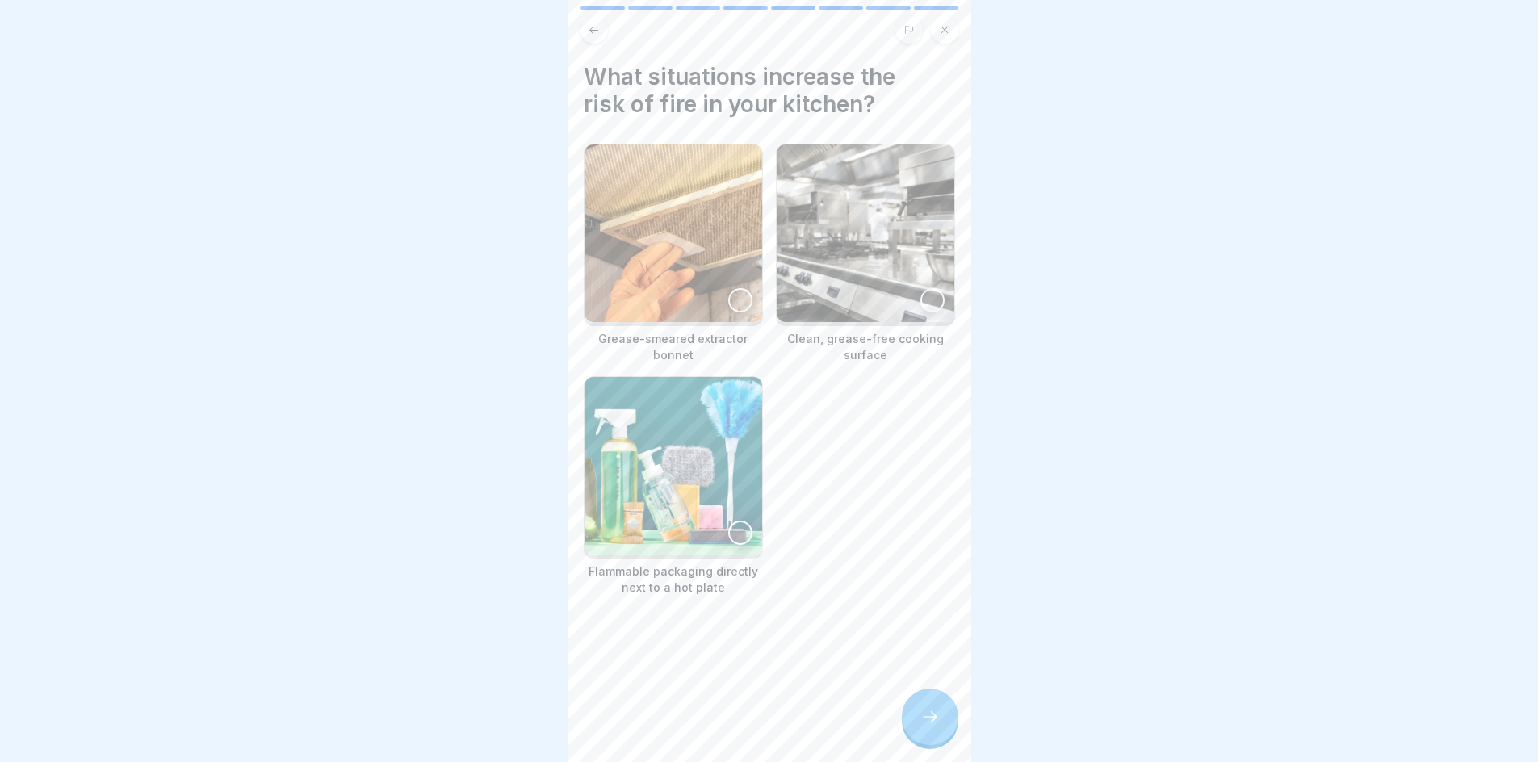
click at [732, 307] on img at bounding box center [674, 234] width 178 height 178
click at [738, 529] on div at bounding box center [740, 533] width 24 height 24
click at [945, 744] on div at bounding box center [930, 717] width 57 height 57
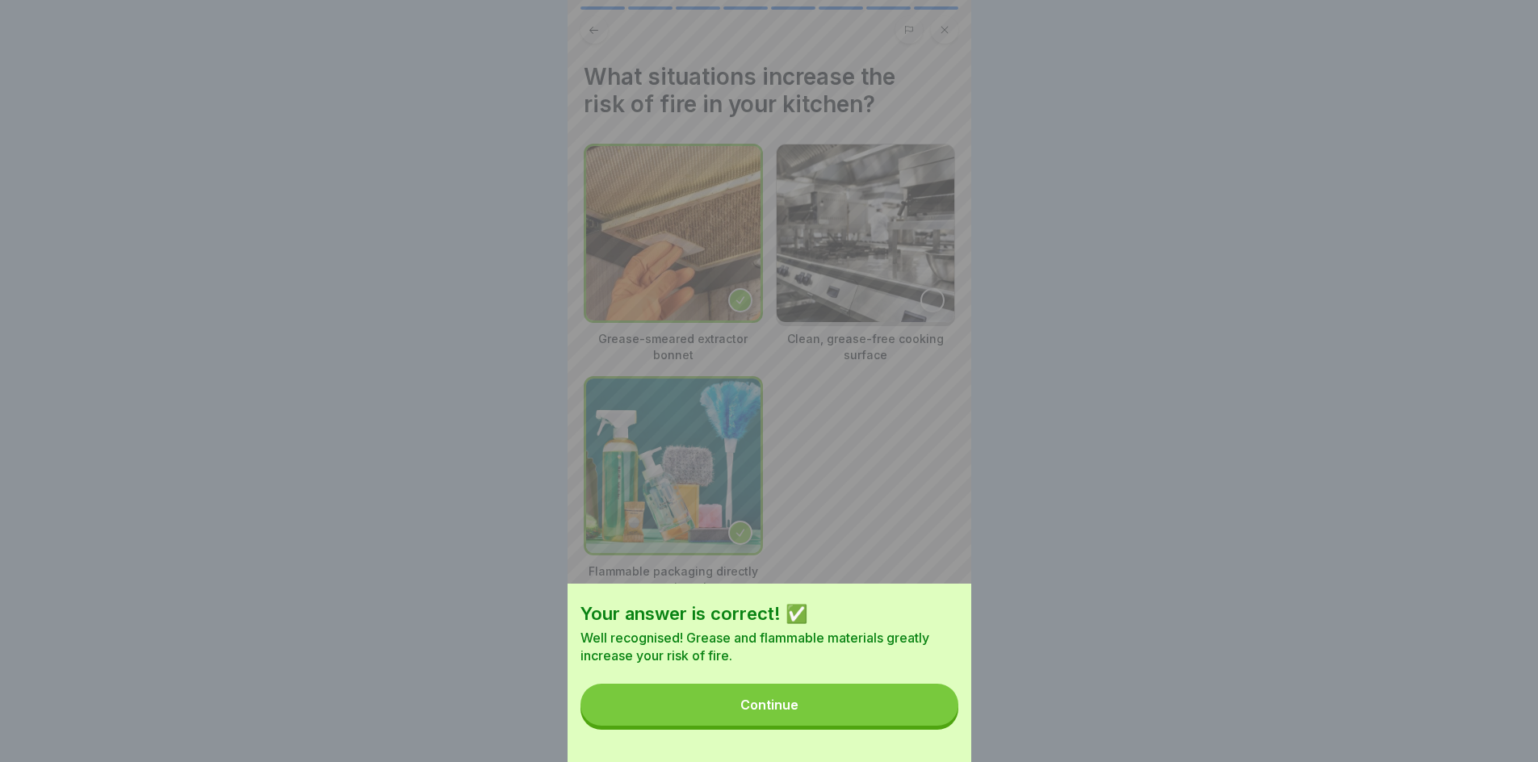
click at [923, 716] on button "Continue" at bounding box center [770, 705] width 378 height 42
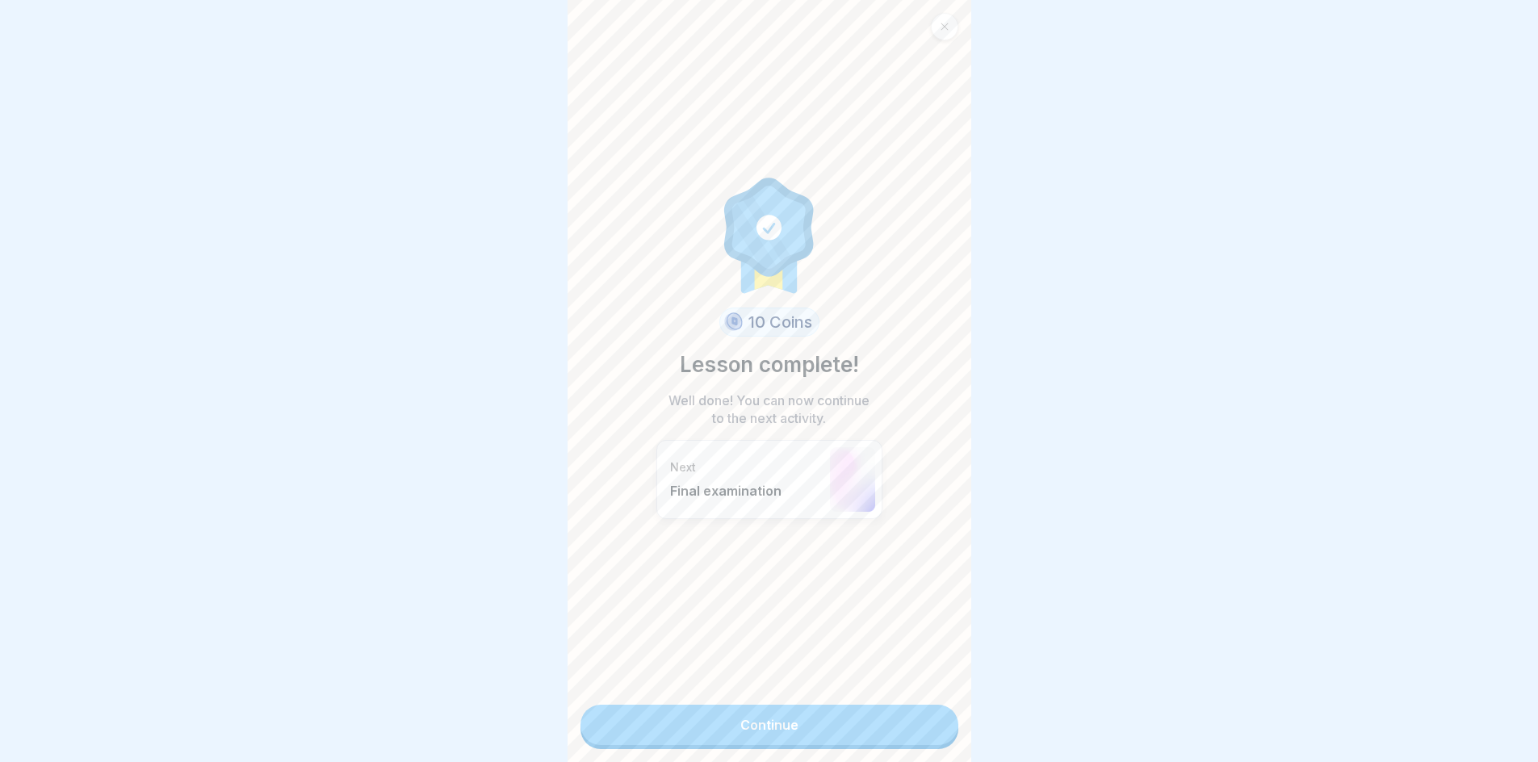
click at [853, 737] on link "Continue" at bounding box center [770, 725] width 378 height 40
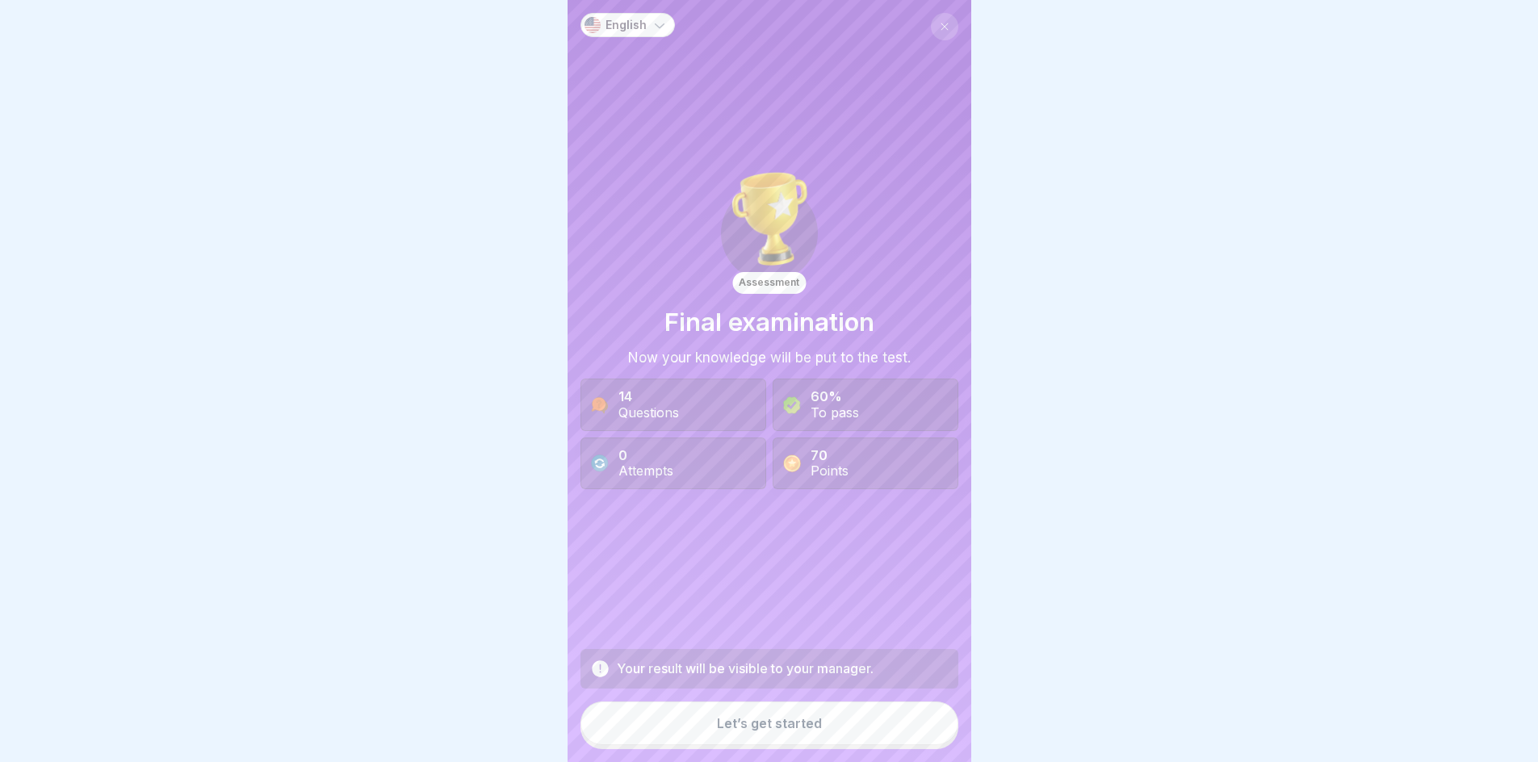
click at [794, 749] on div "Your result will be visible to your manager. Let’s get started" at bounding box center [770, 699] width 378 height 100
click at [791, 745] on button "Let’s get started" at bounding box center [770, 724] width 378 height 44
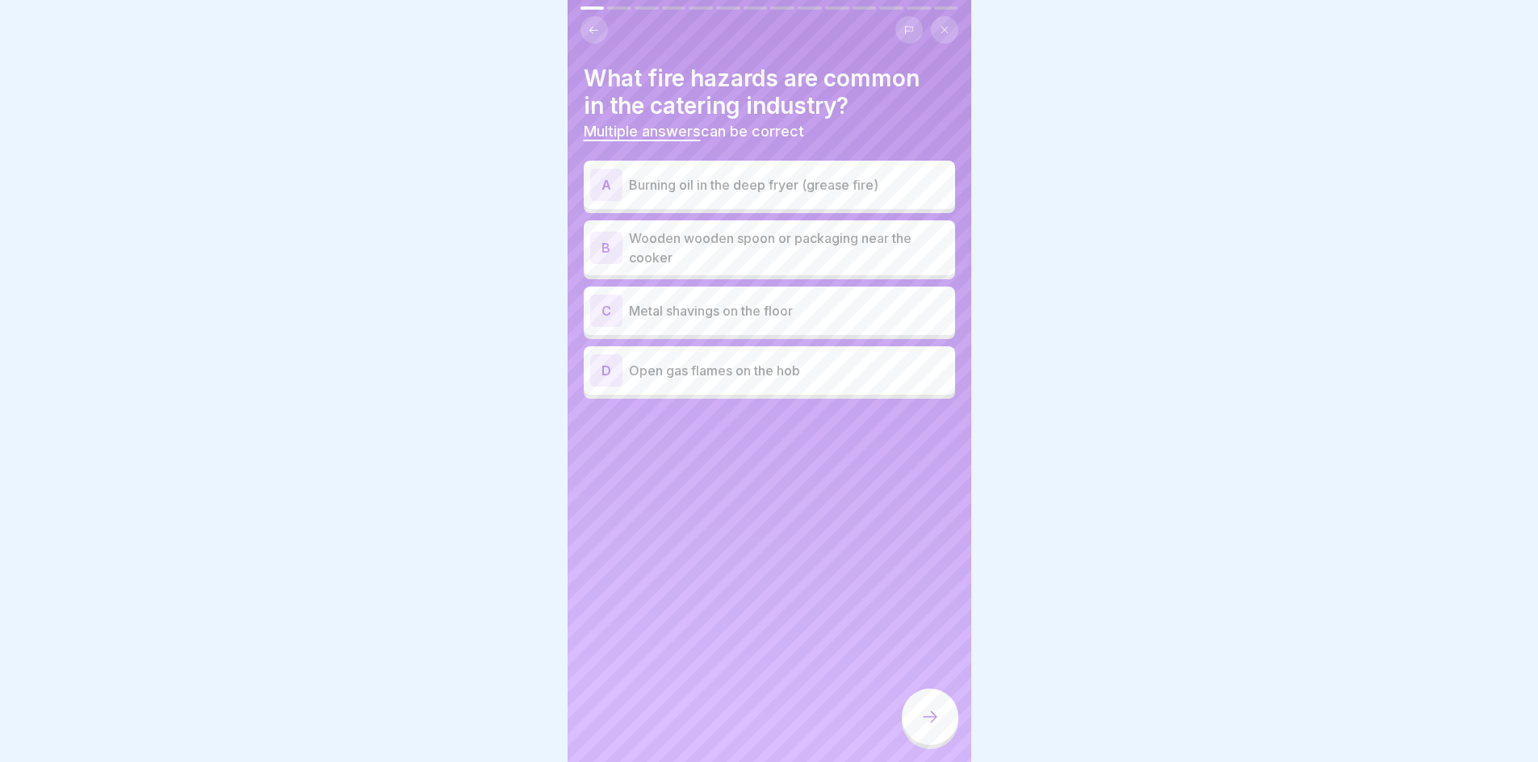
click at [753, 203] on div "A Burning oil in the deep fryer (grease fire)" at bounding box center [769, 185] width 371 height 48
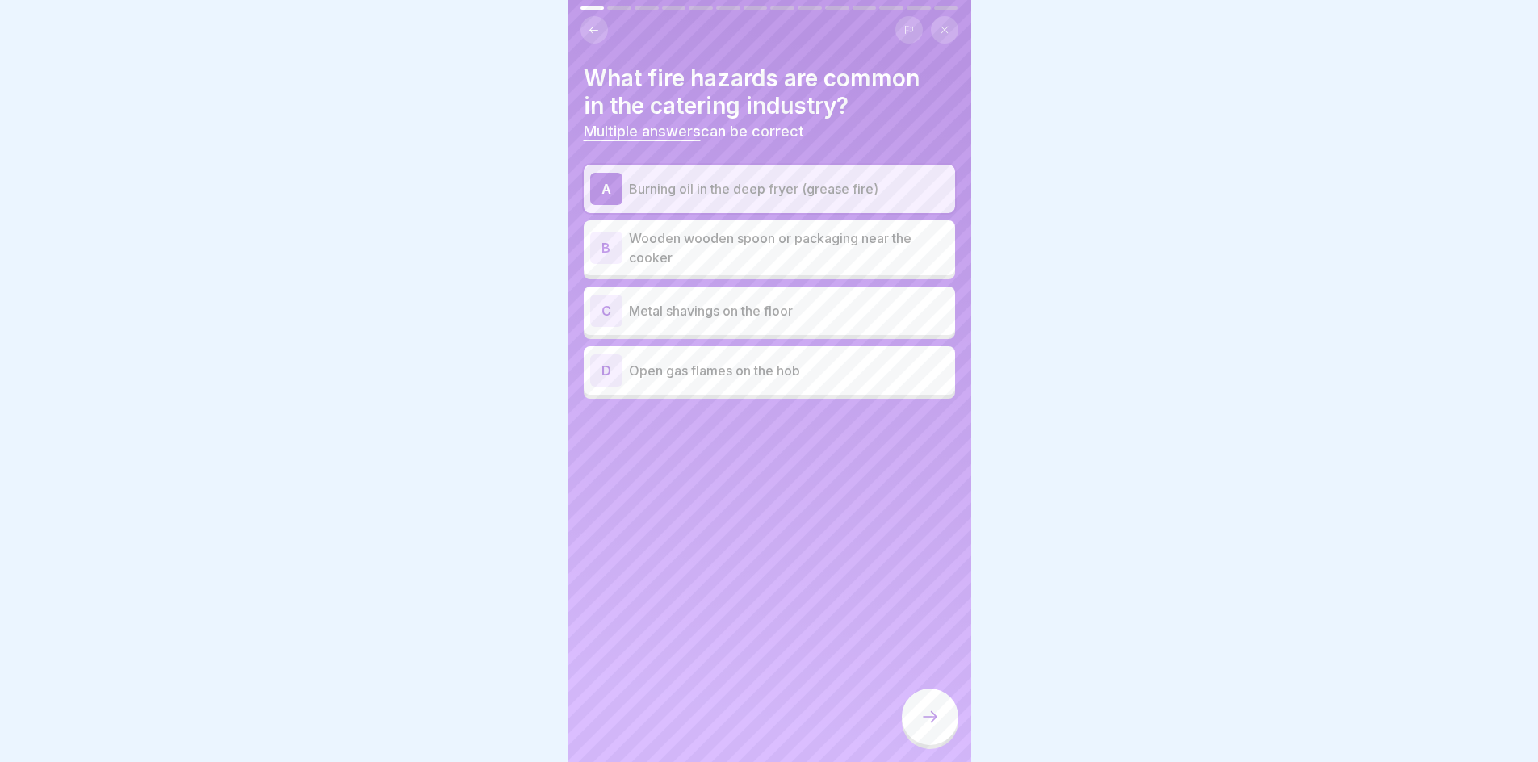
click at [752, 233] on p "Wooden wooden spoon or packaging near the cooker" at bounding box center [789, 248] width 320 height 39
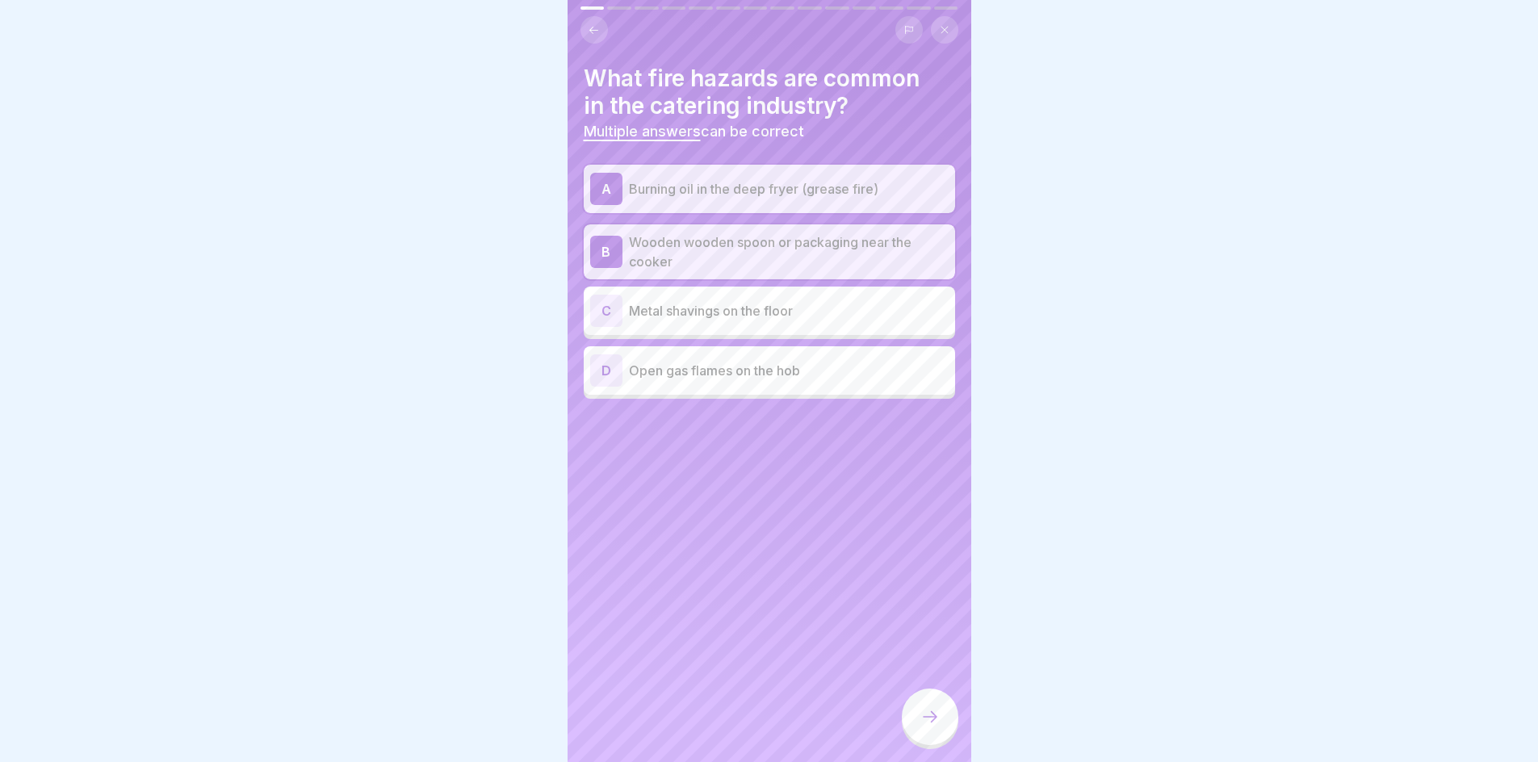
click at [780, 371] on p "Open gas flames on the hob" at bounding box center [789, 370] width 320 height 19
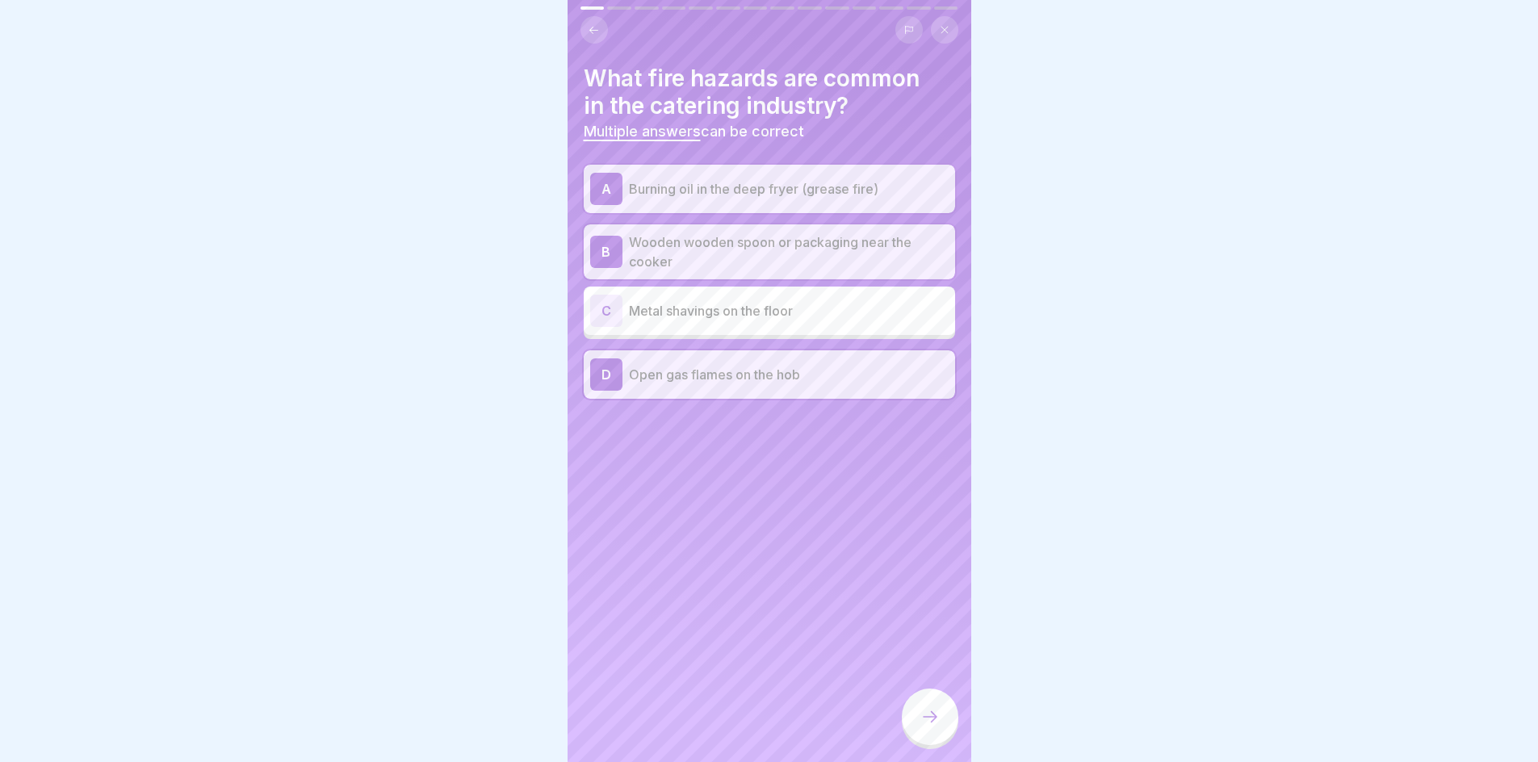
click at [935, 727] on icon at bounding box center [930, 716] width 19 height 19
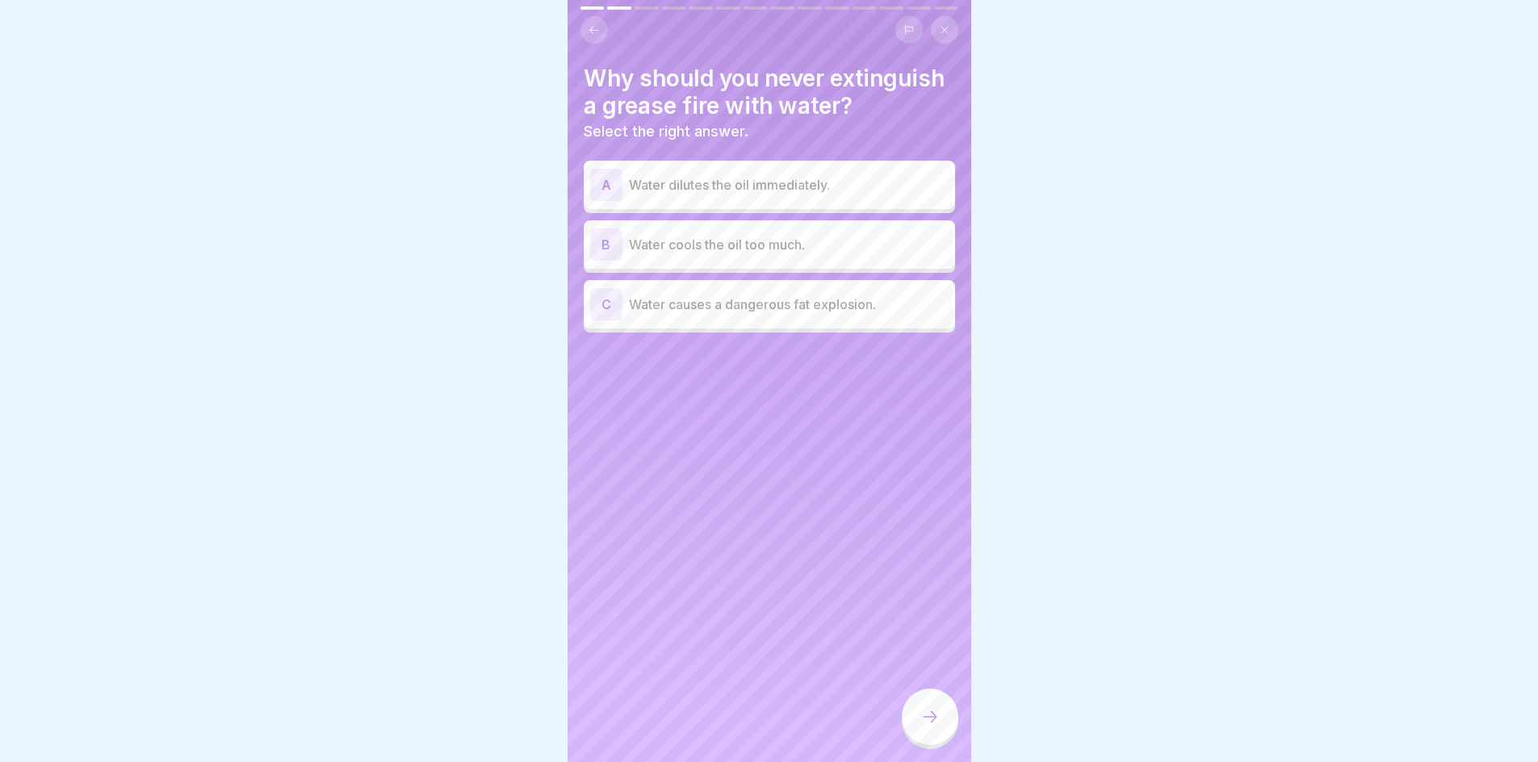
click at [782, 321] on div "C Water causes a dangerous fat explosion." at bounding box center [769, 304] width 359 height 32
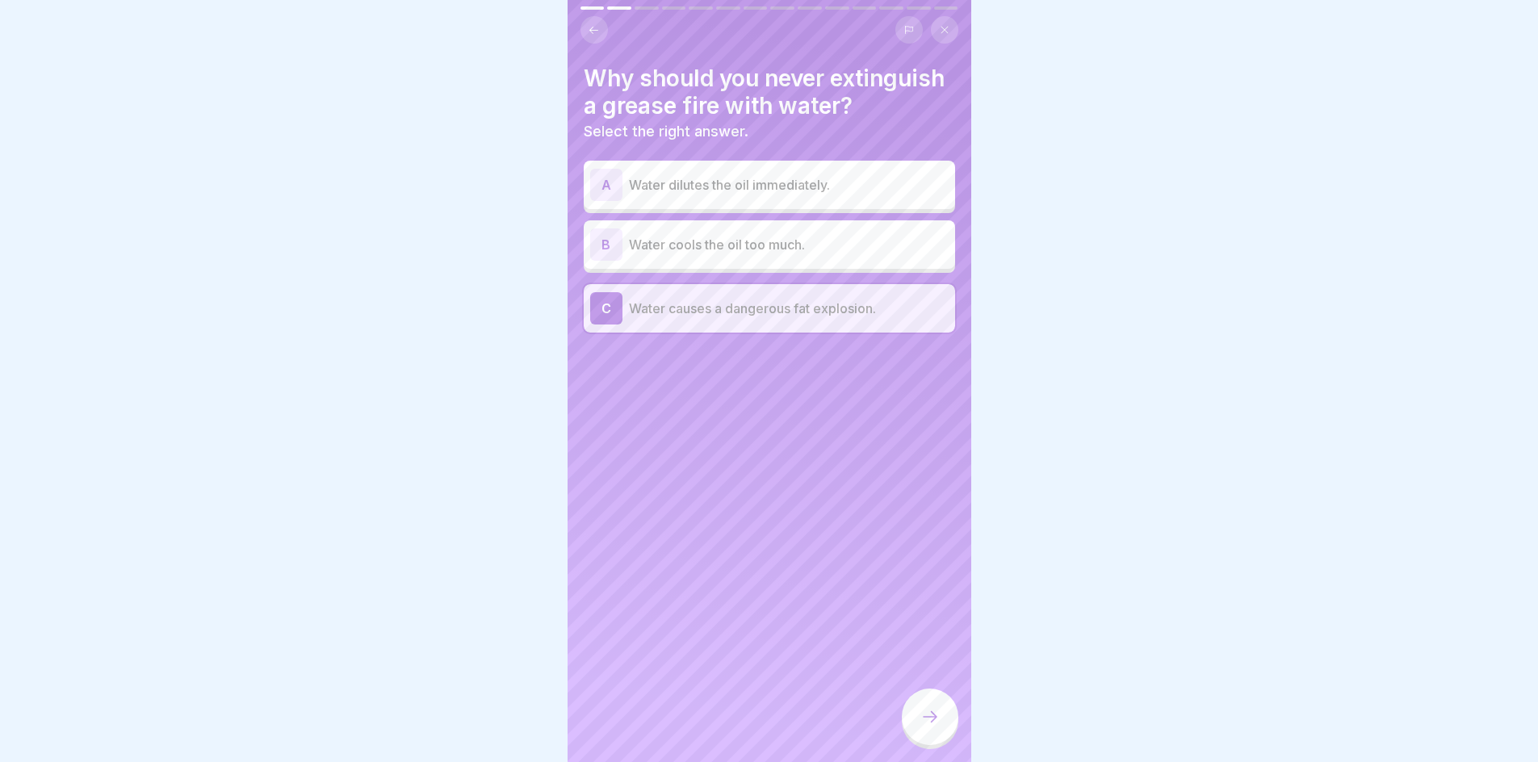
click at [935, 723] on icon at bounding box center [930, 716] width 15 height 11
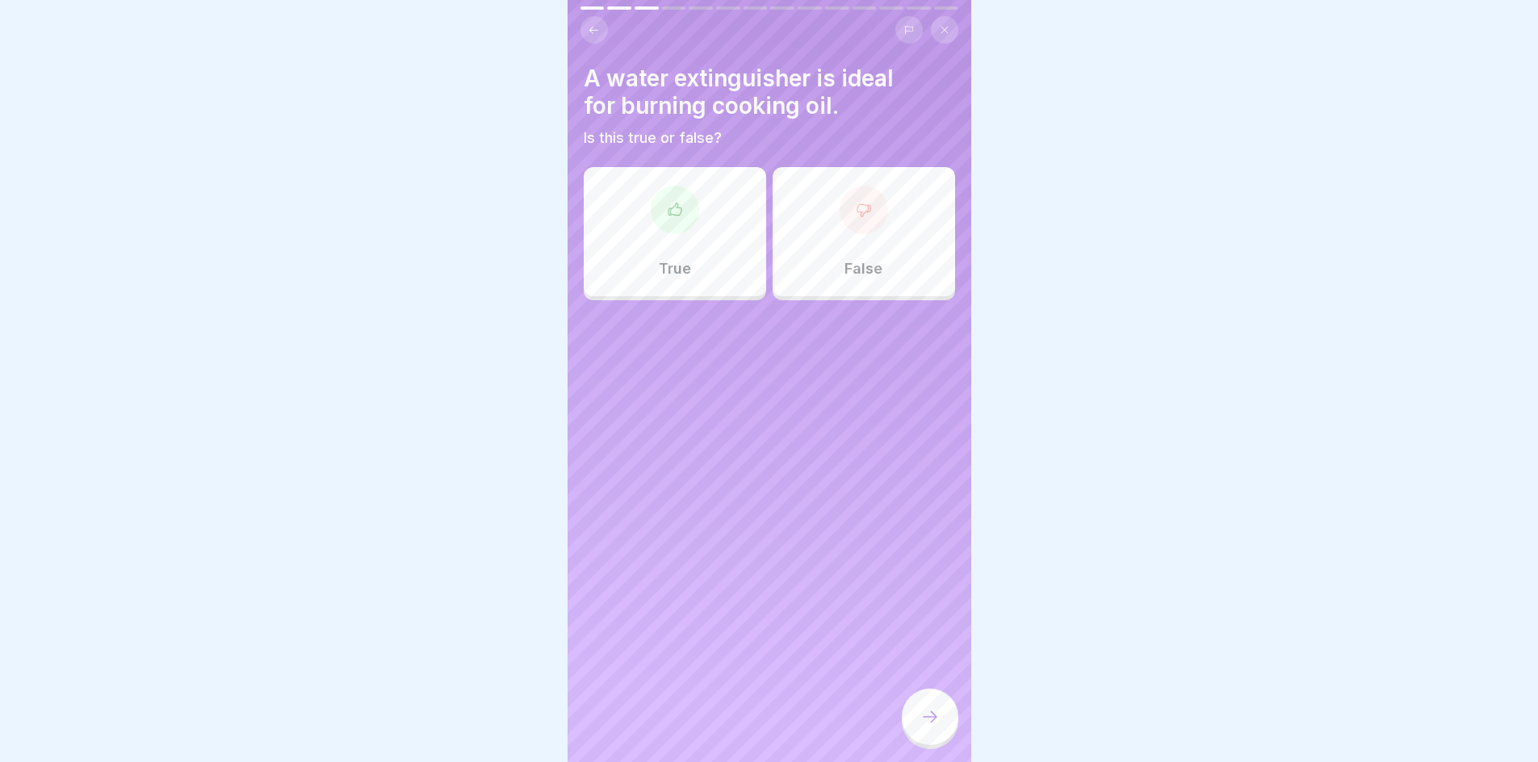
click at [887, 259] on div "False" at bounding box center [864, 231] width 182 height 129
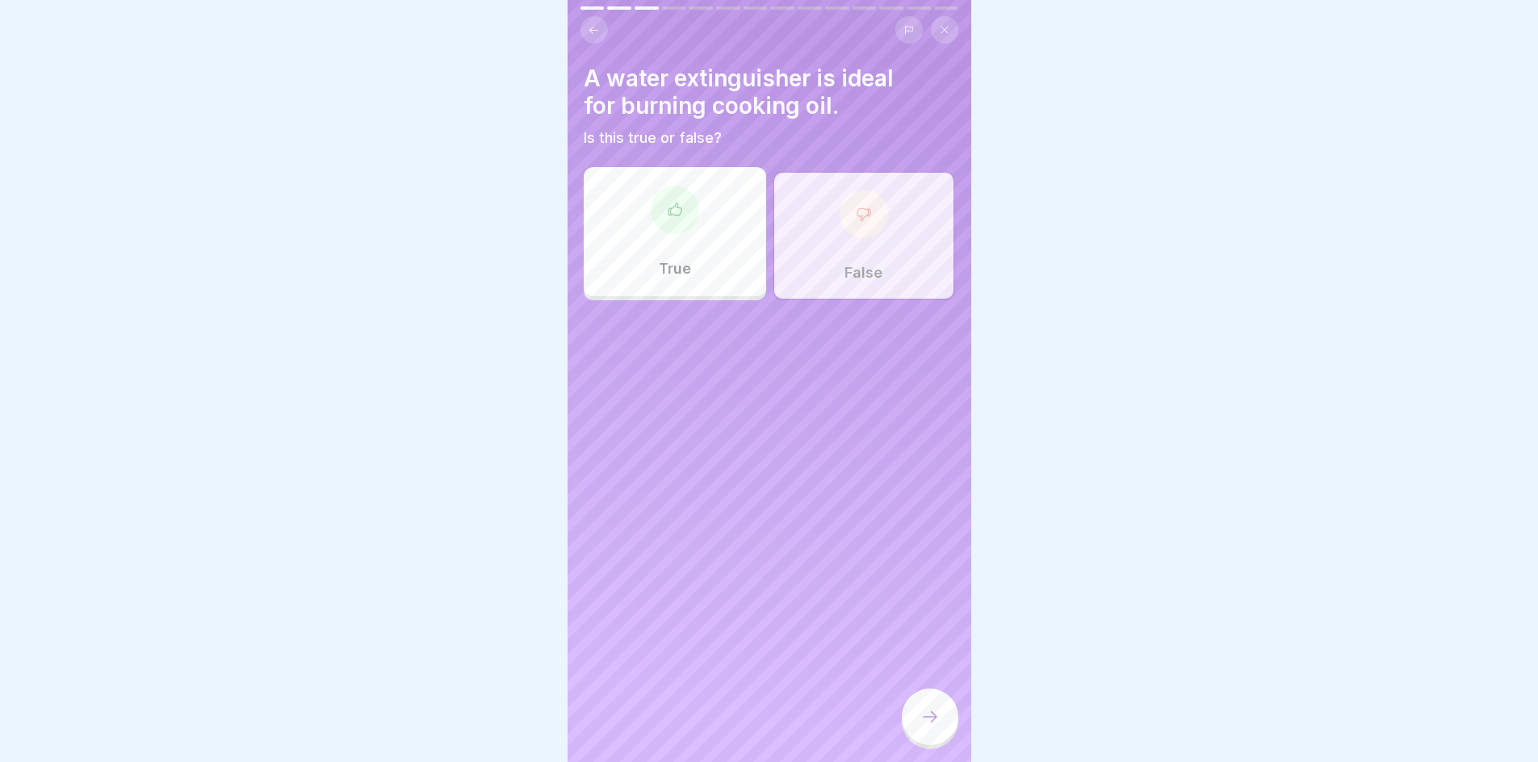
click at [937, 727] on icon at bounding box center [930, 716] width 19 height 19
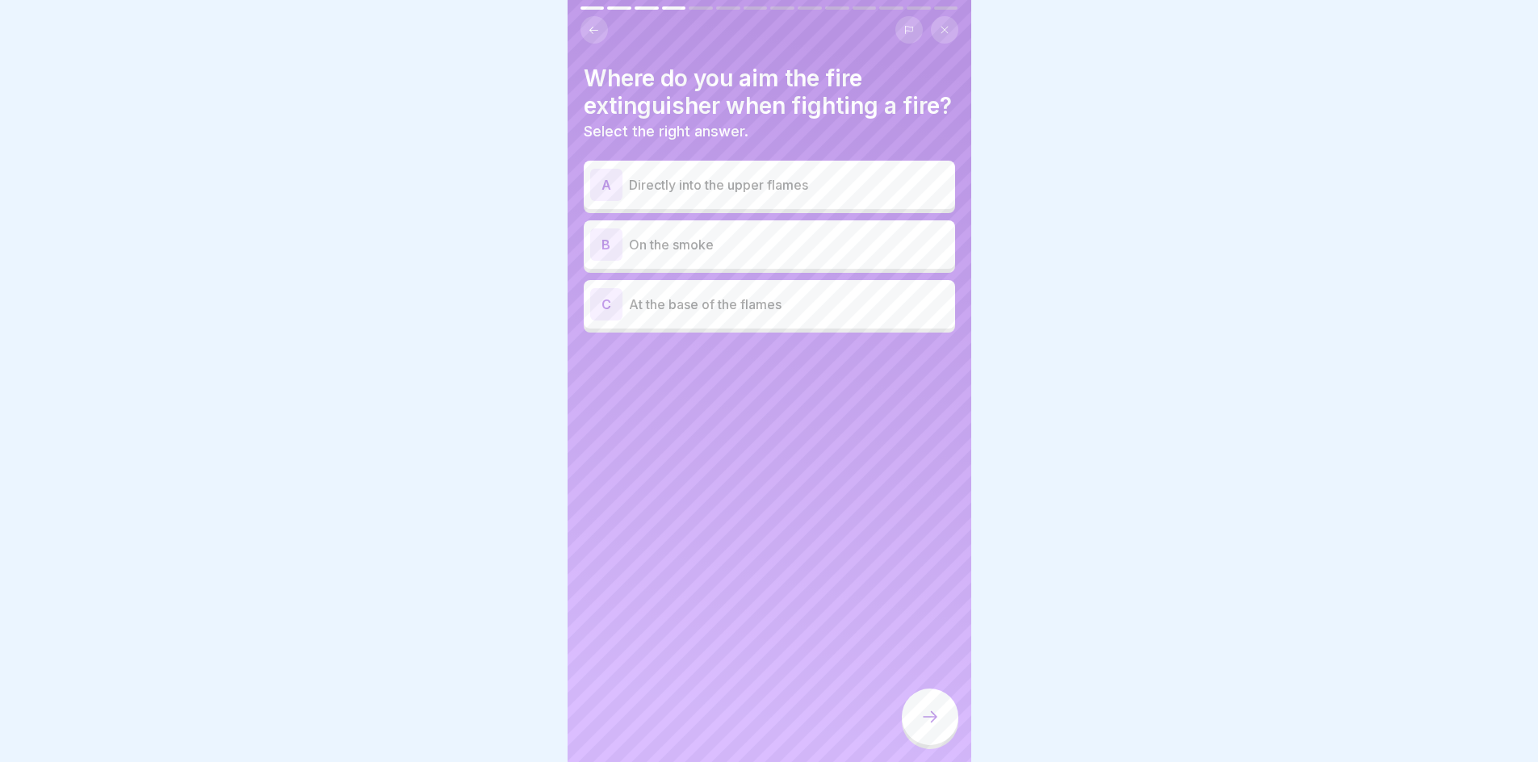
click at [747, 314] on p "At the base of the flames" at bounding box center [789, 304] width 320 height 19
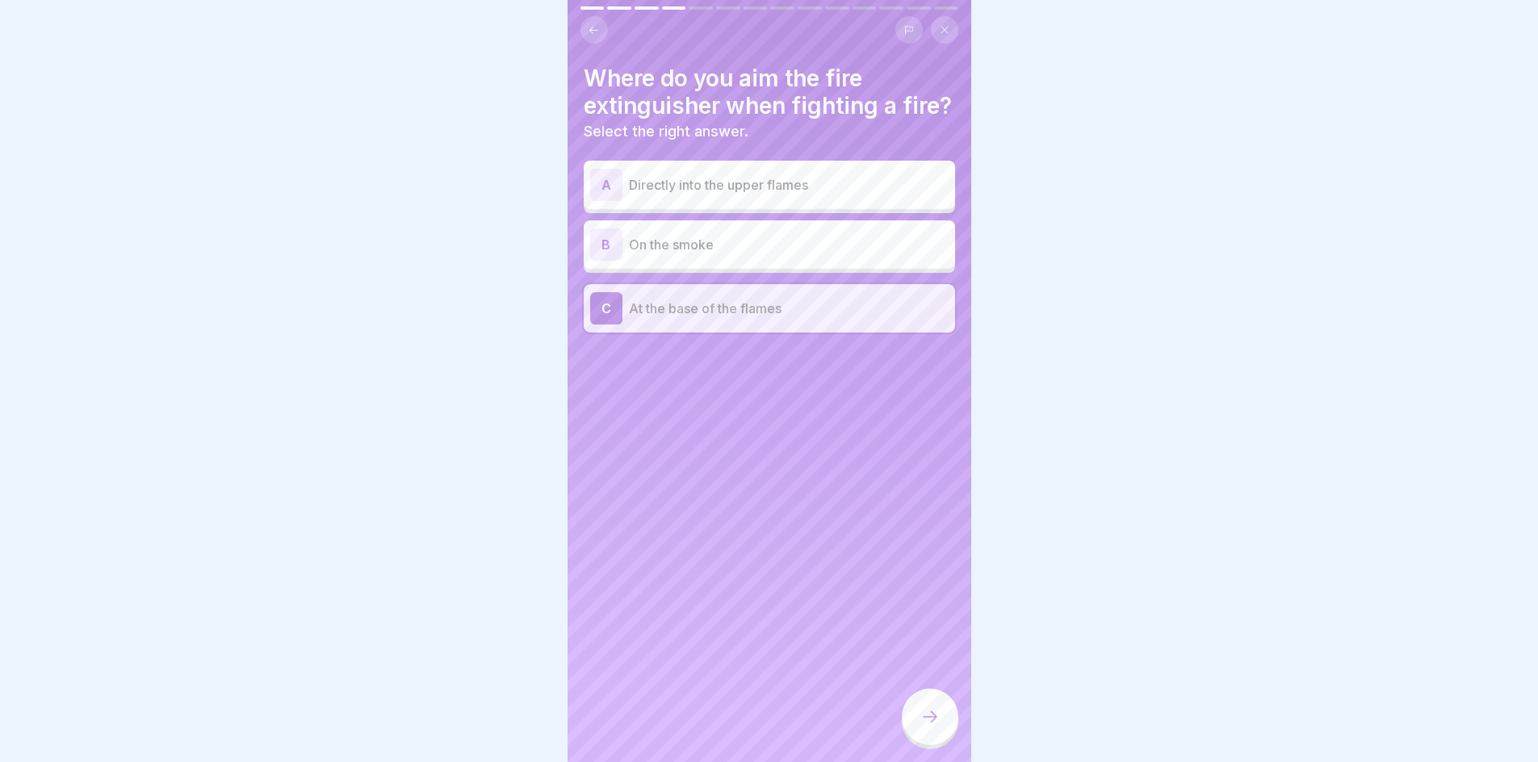
click at [921, 727] on icon at bounding box center [930, 716] width 19 height 19
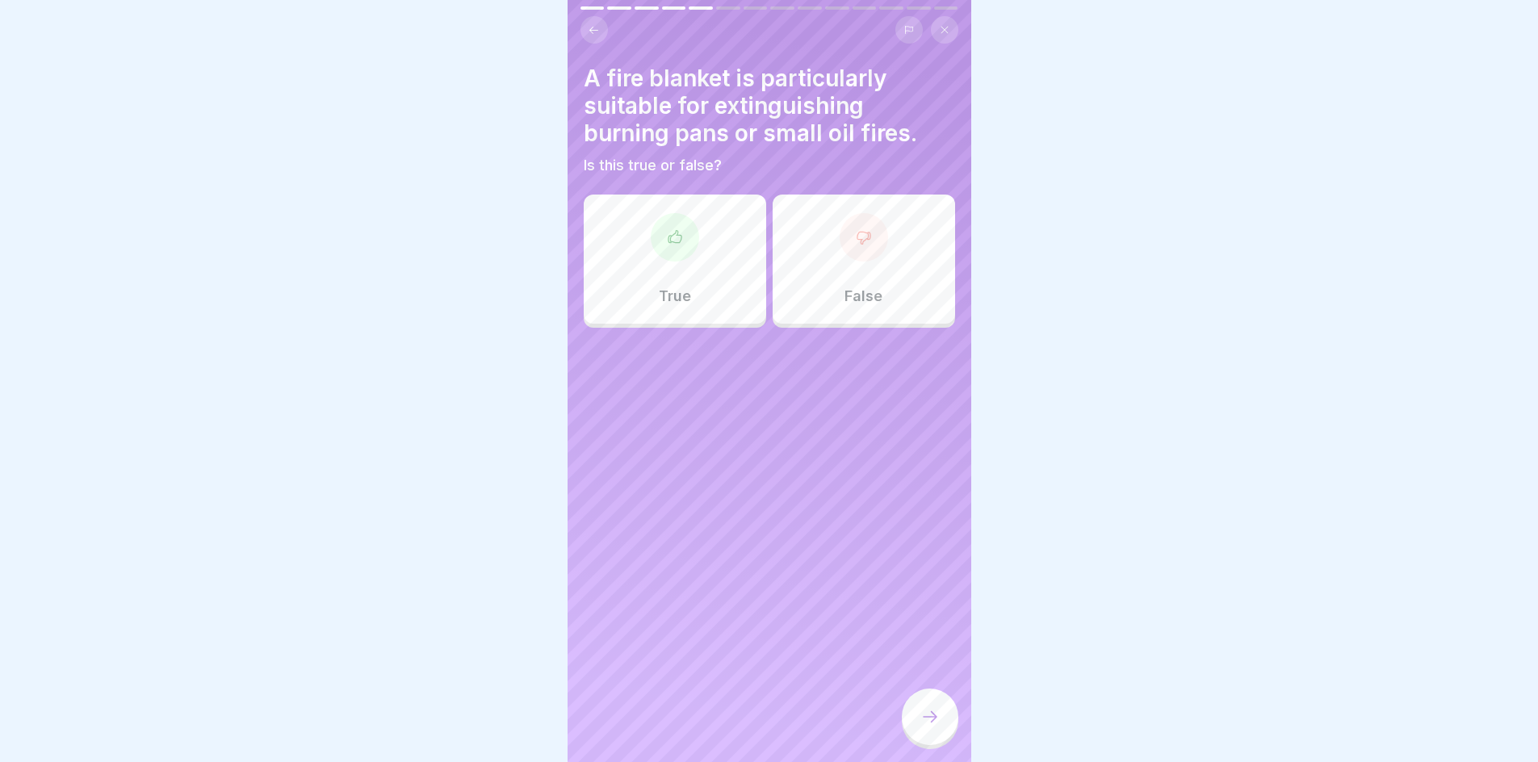
click at [704, 308] on div "True" at bounding box center [675, 259] width 182 height 129
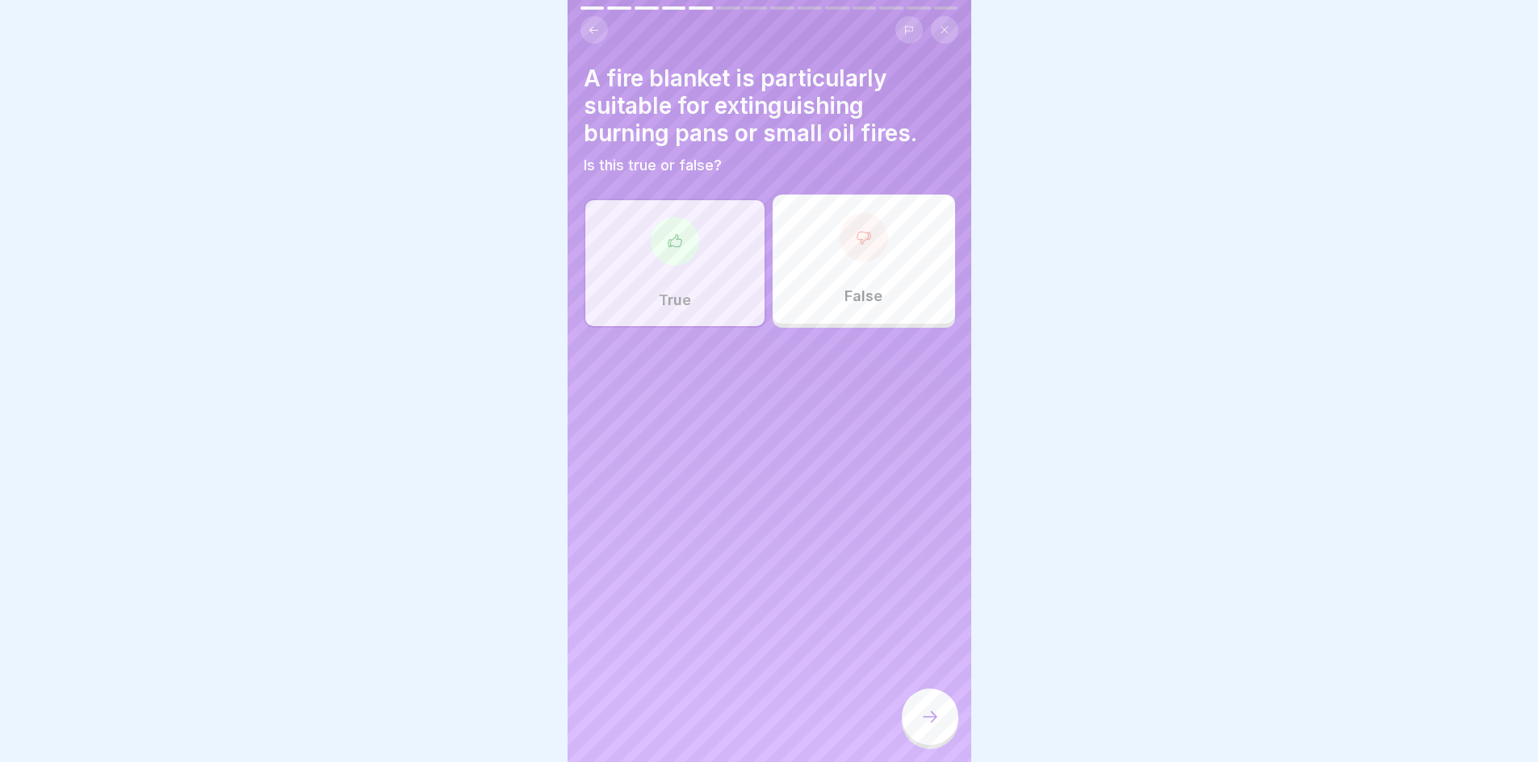
click at [934, 727] on icon at bounding box center [930, 716] width 19 height 19
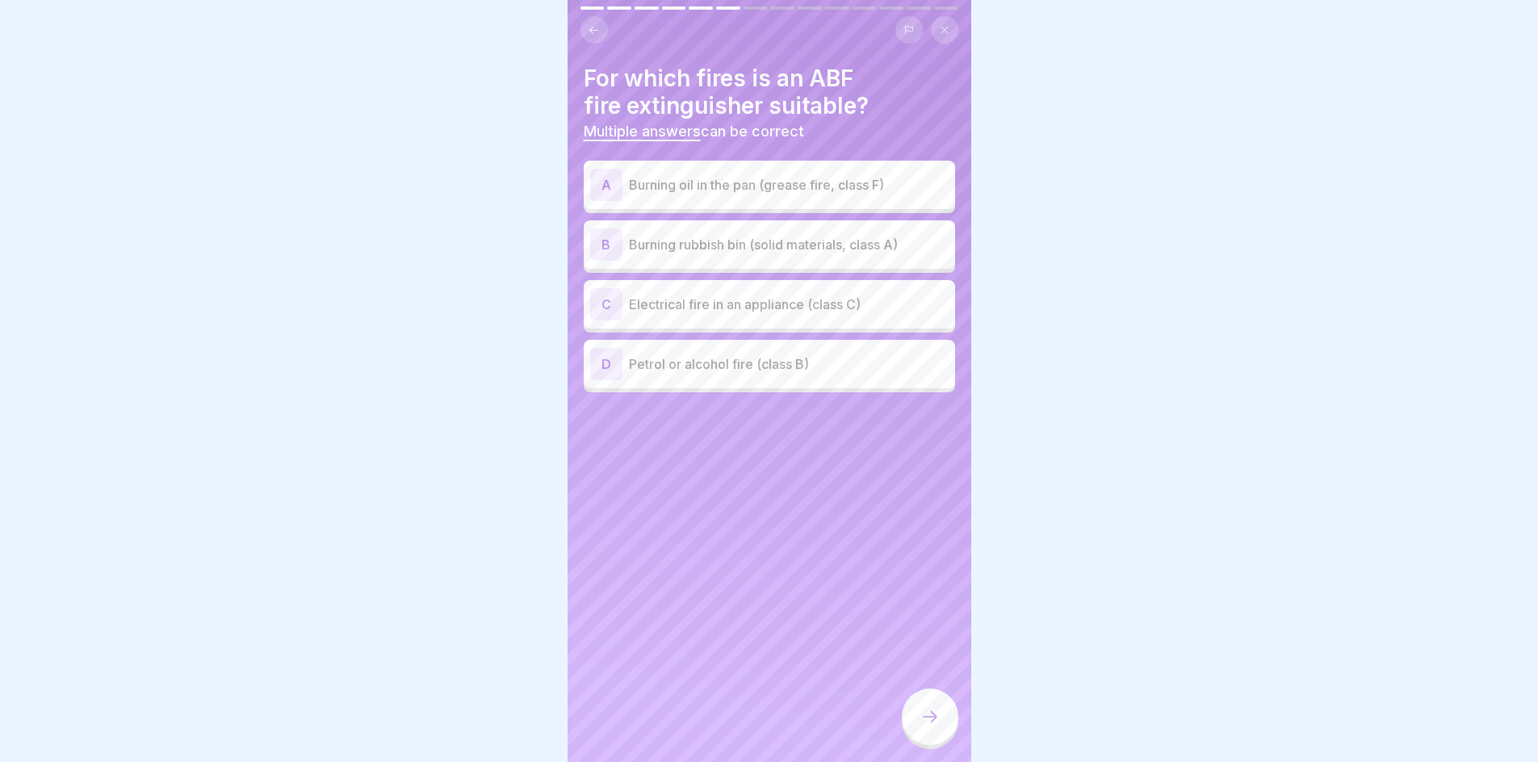
click at [737, 235] on p "Burning rubbish bin (solid materials, class A)" at bounding box center [789, 244] width 320 height 19
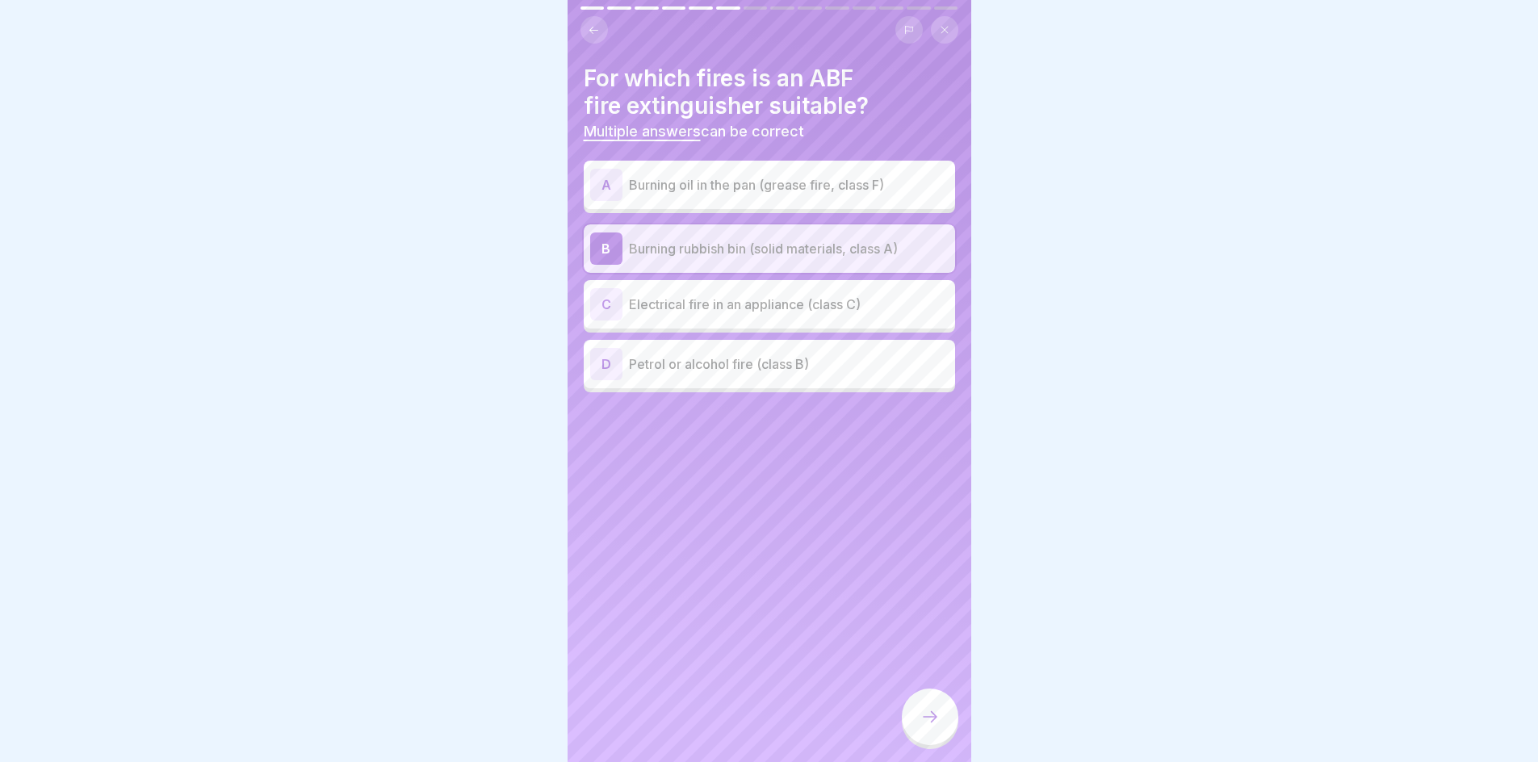
click at [782, 362] on p "Petrol or alcohol fire (class B)" at bounding box center [789, 363] width 320 height 19
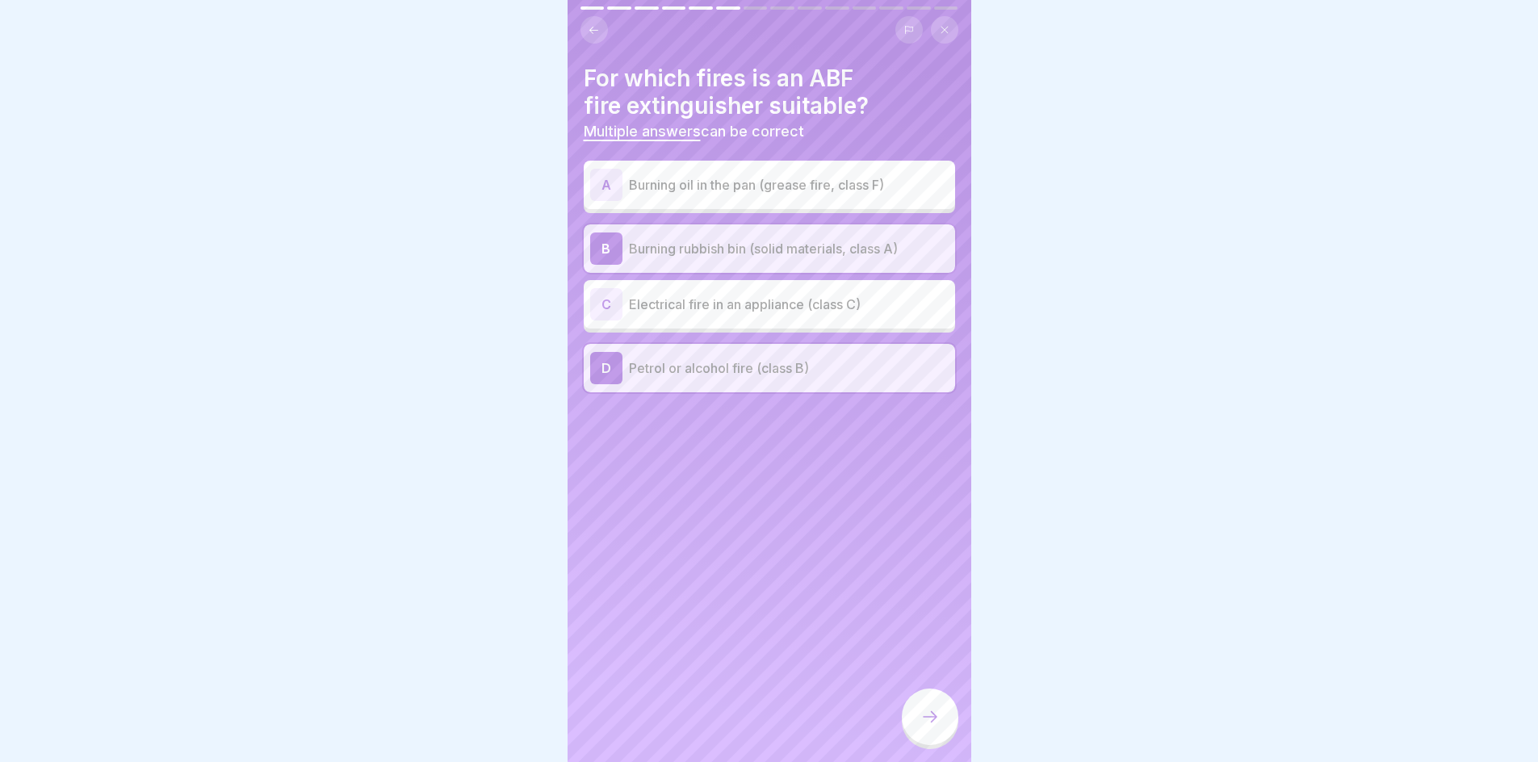
click at [943, 732] on div at bounding box center [930, 717] width 57 height 57
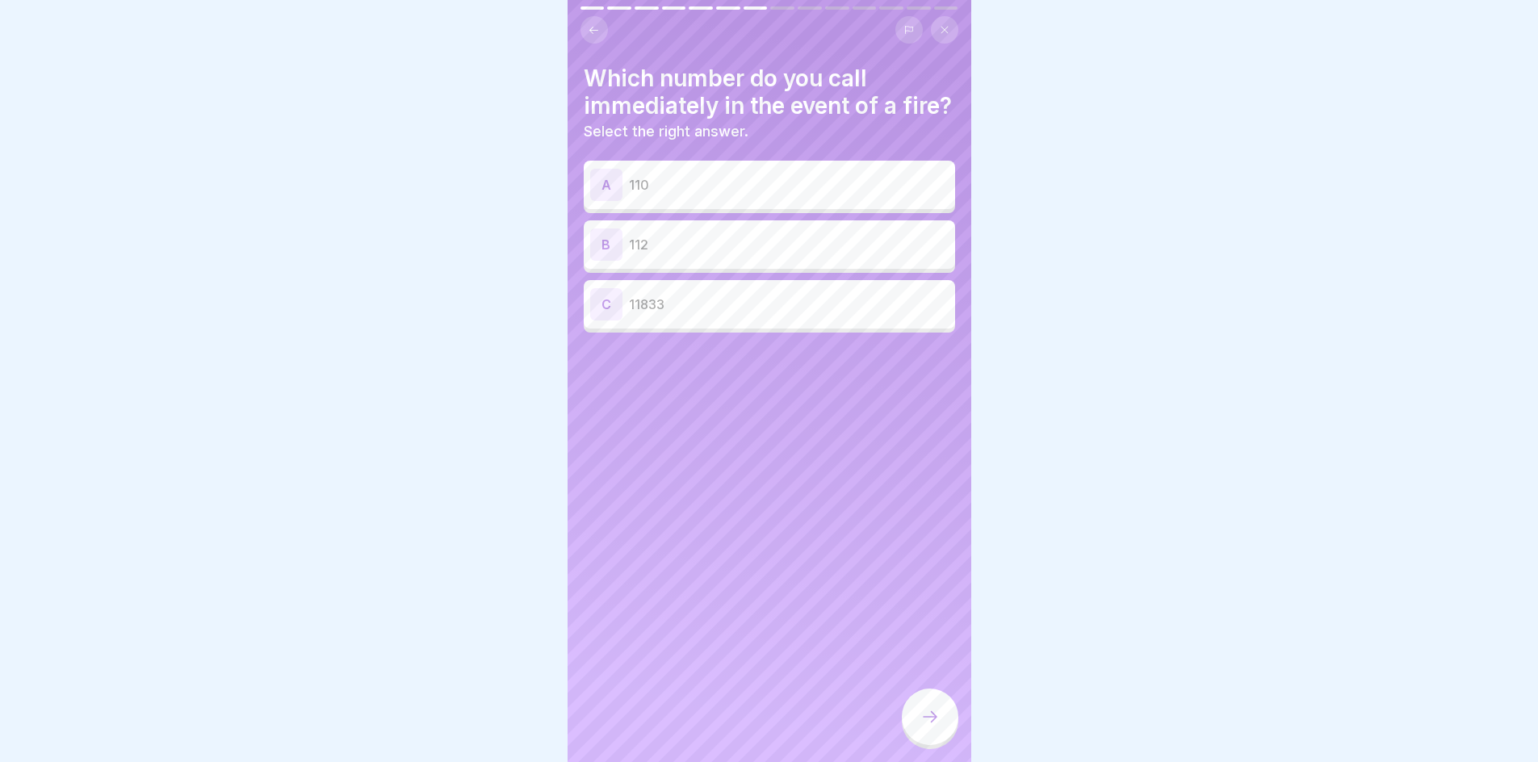
click at [792, 258] on div "B 112" at bounding box center [769, 245] width 359 height 32
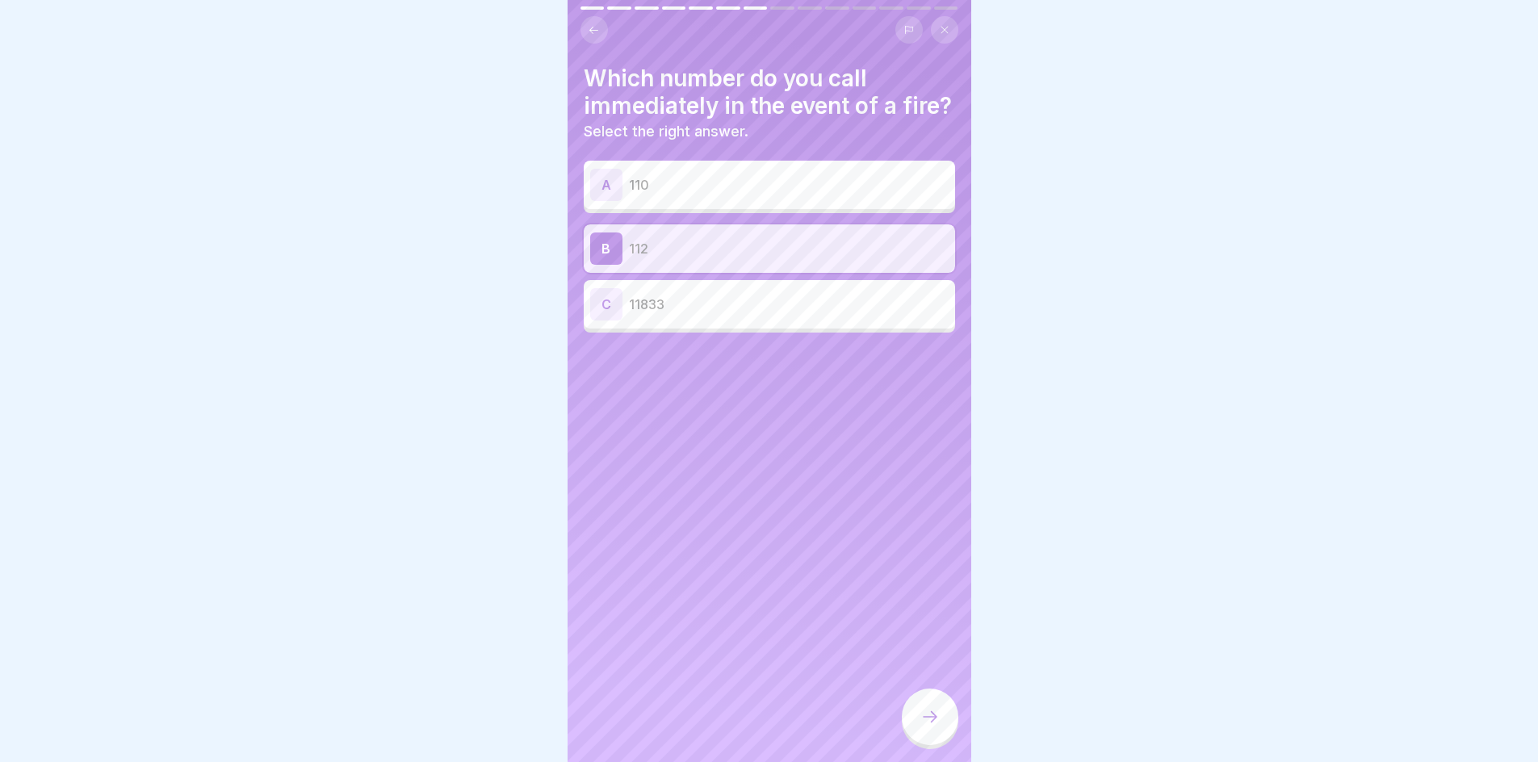
click at [917, 734] on div at bounding box center [930, 717] width 57 height 57
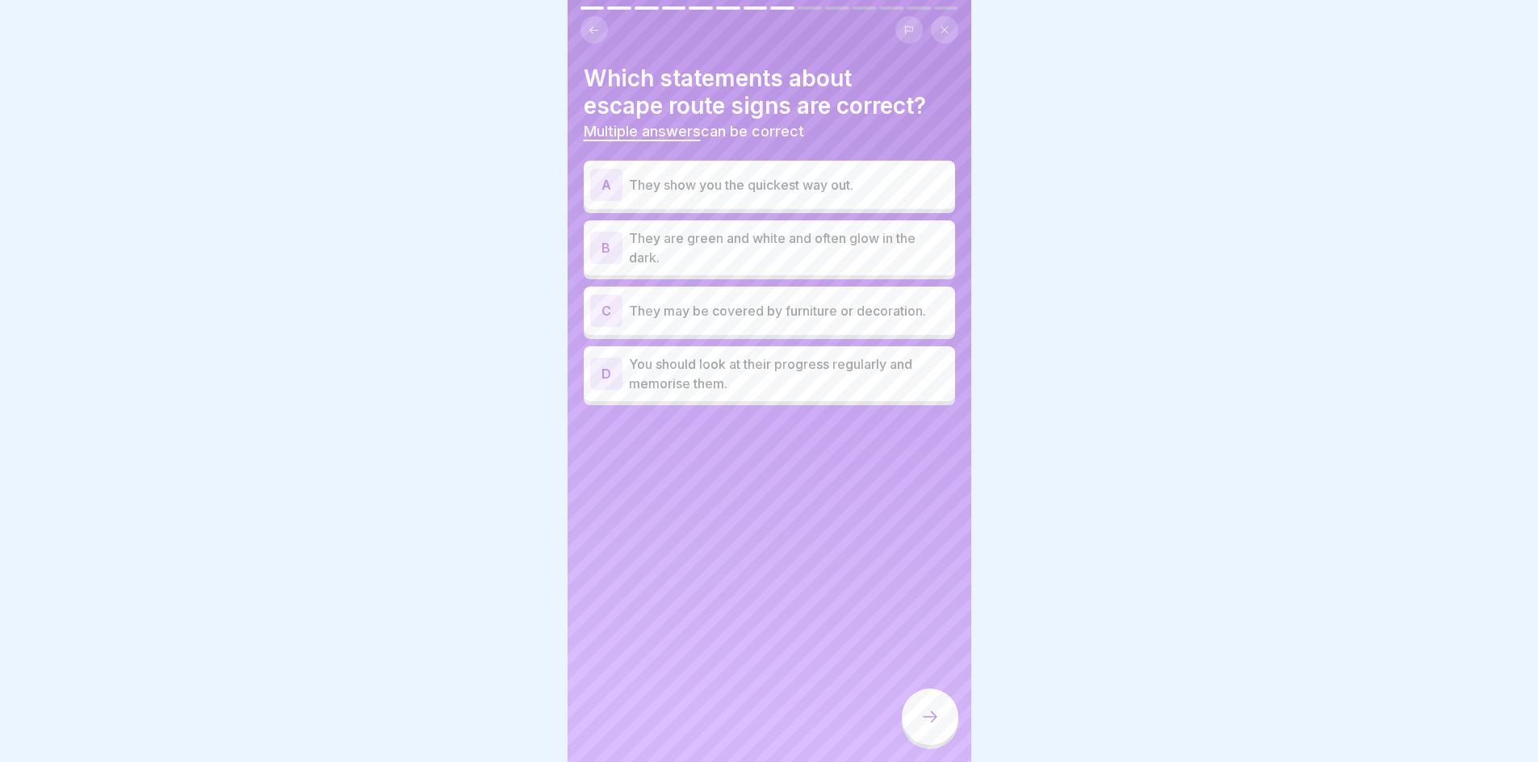
click at [780, 189] on p "They show you the quickest way out." at bounding box center [789, 184] width 320 height 19
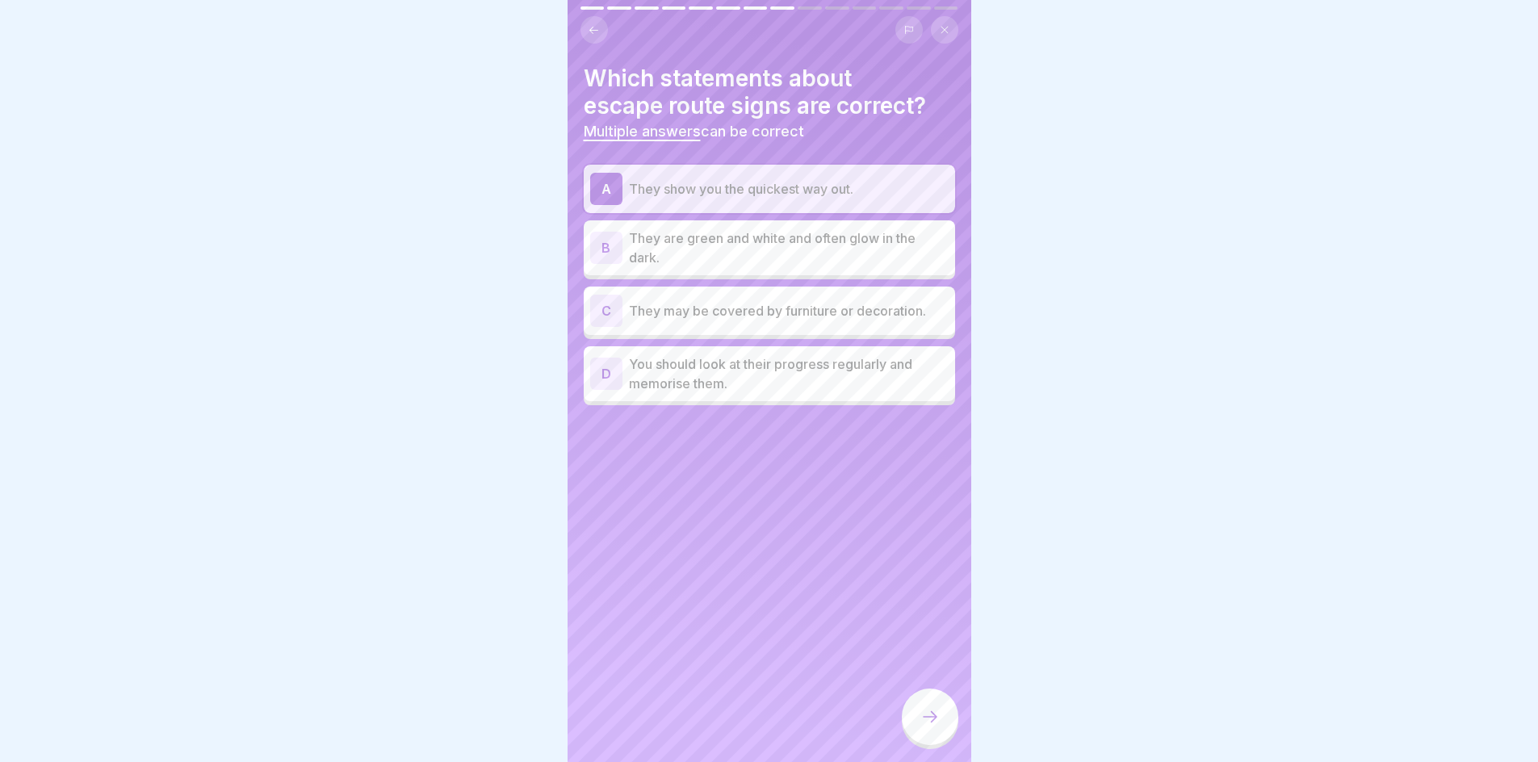
click at [775, 238] on p "They are green and white and often glow in the dark." at bounding box center [789, 248] width 320 height 39
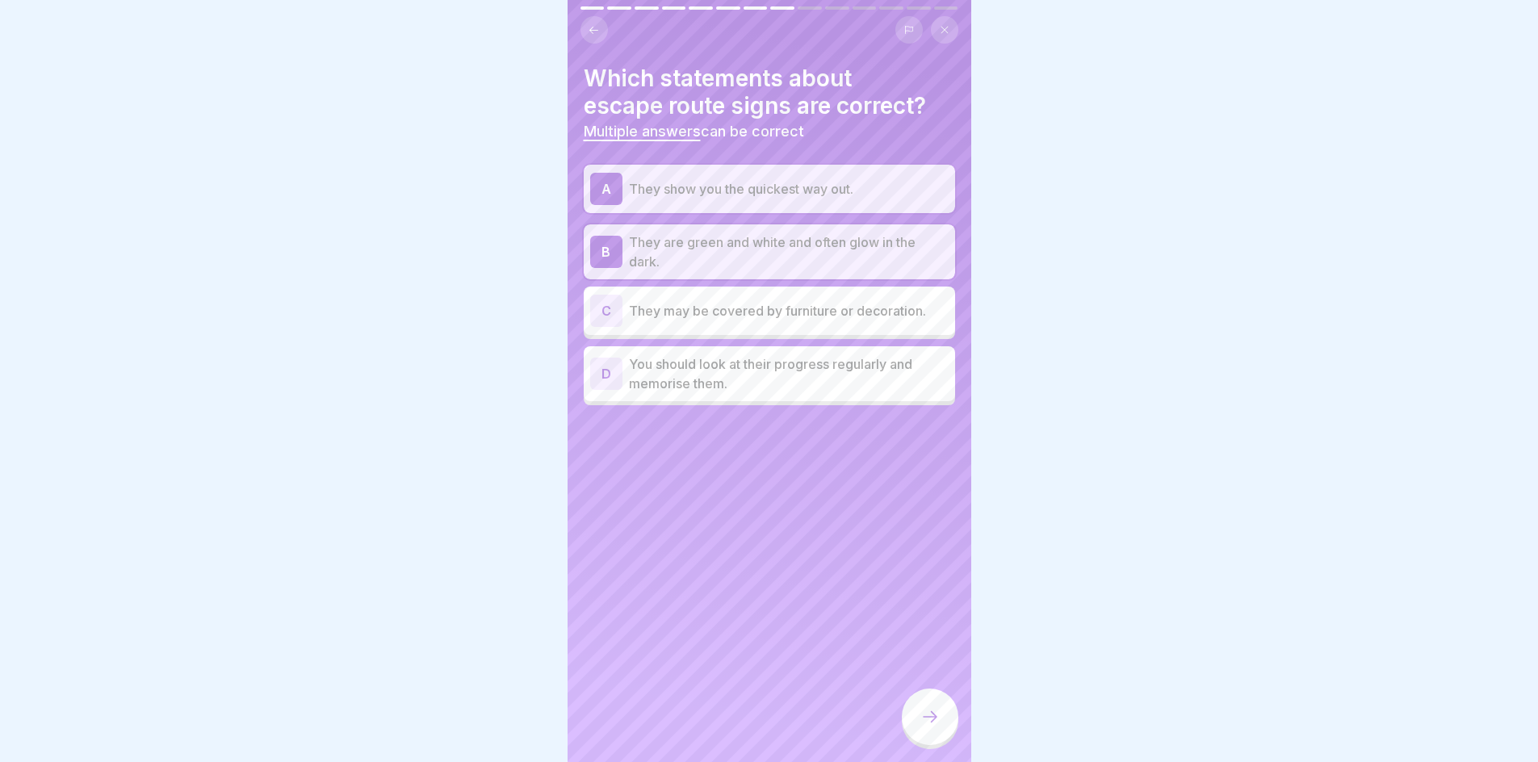
click at [753, 368] on p "You should look at their progress regularly and memorise them." at bounding box center [789, 373] width 320 height 39
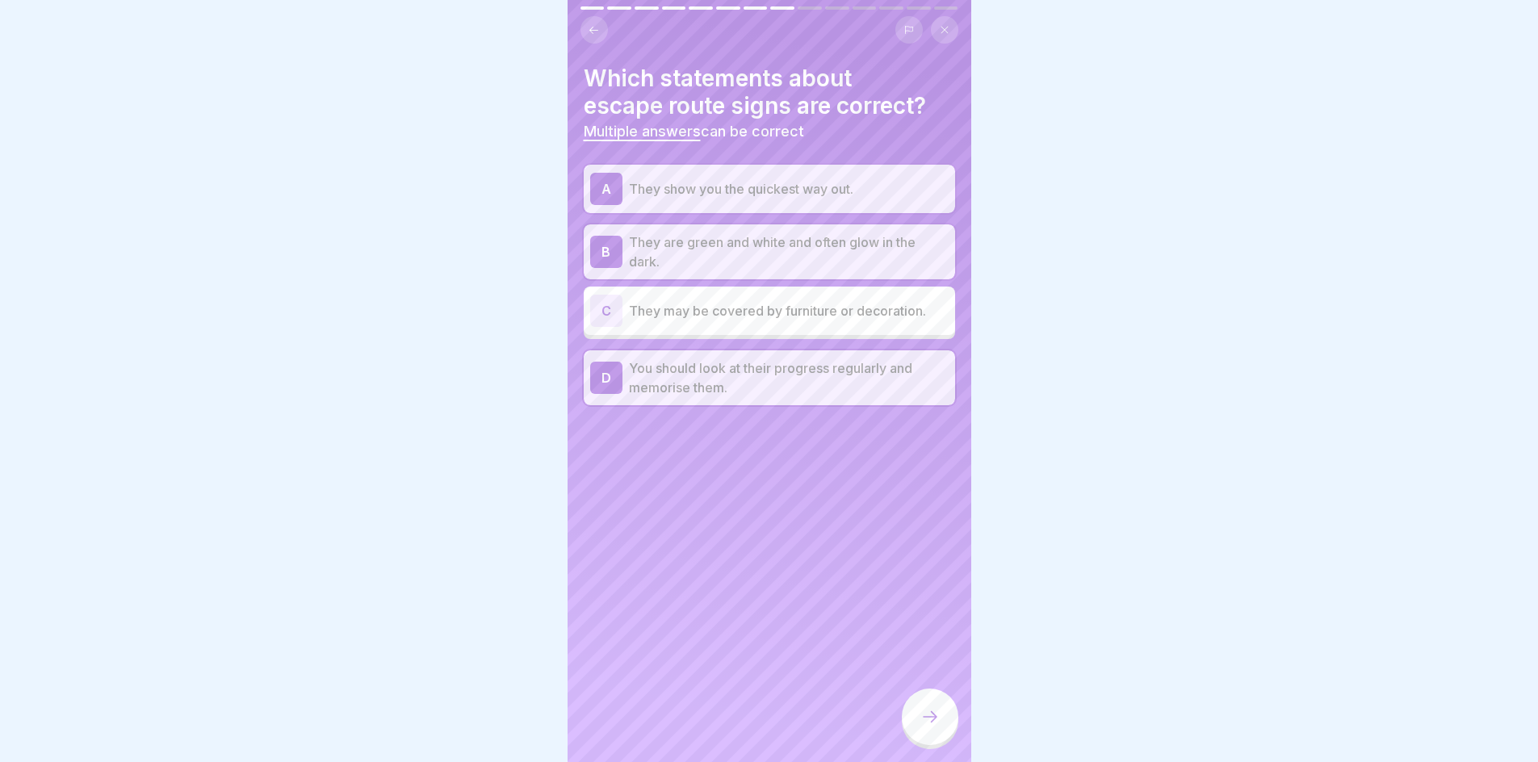
click at [942, 728] on div at bounding box center [930, 717] width 57 height 57
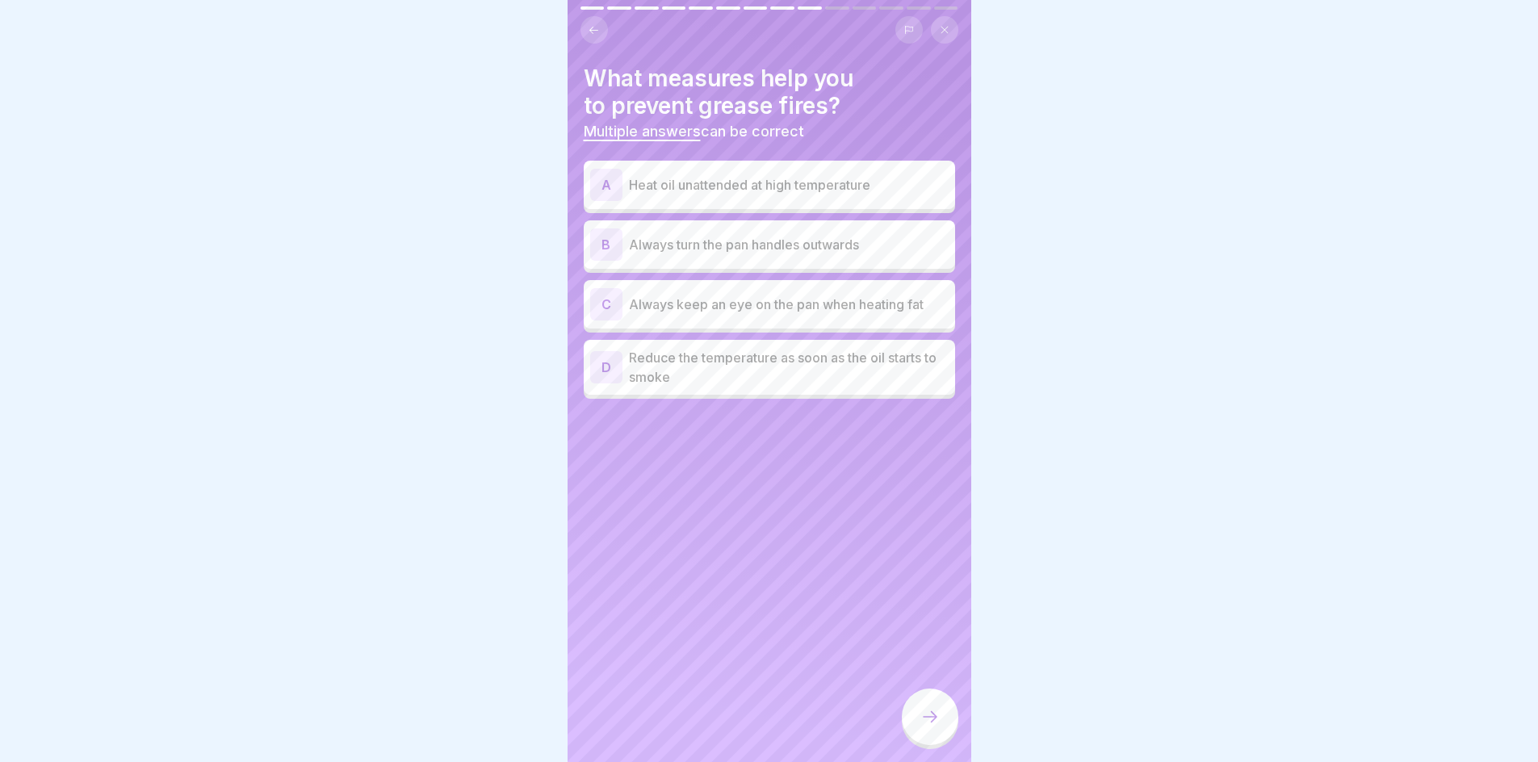
click at [758, 370] on p "Reduce the temperature as soon as the oil starts to smoke" at bounding box center [789, 367] width 320 height 39
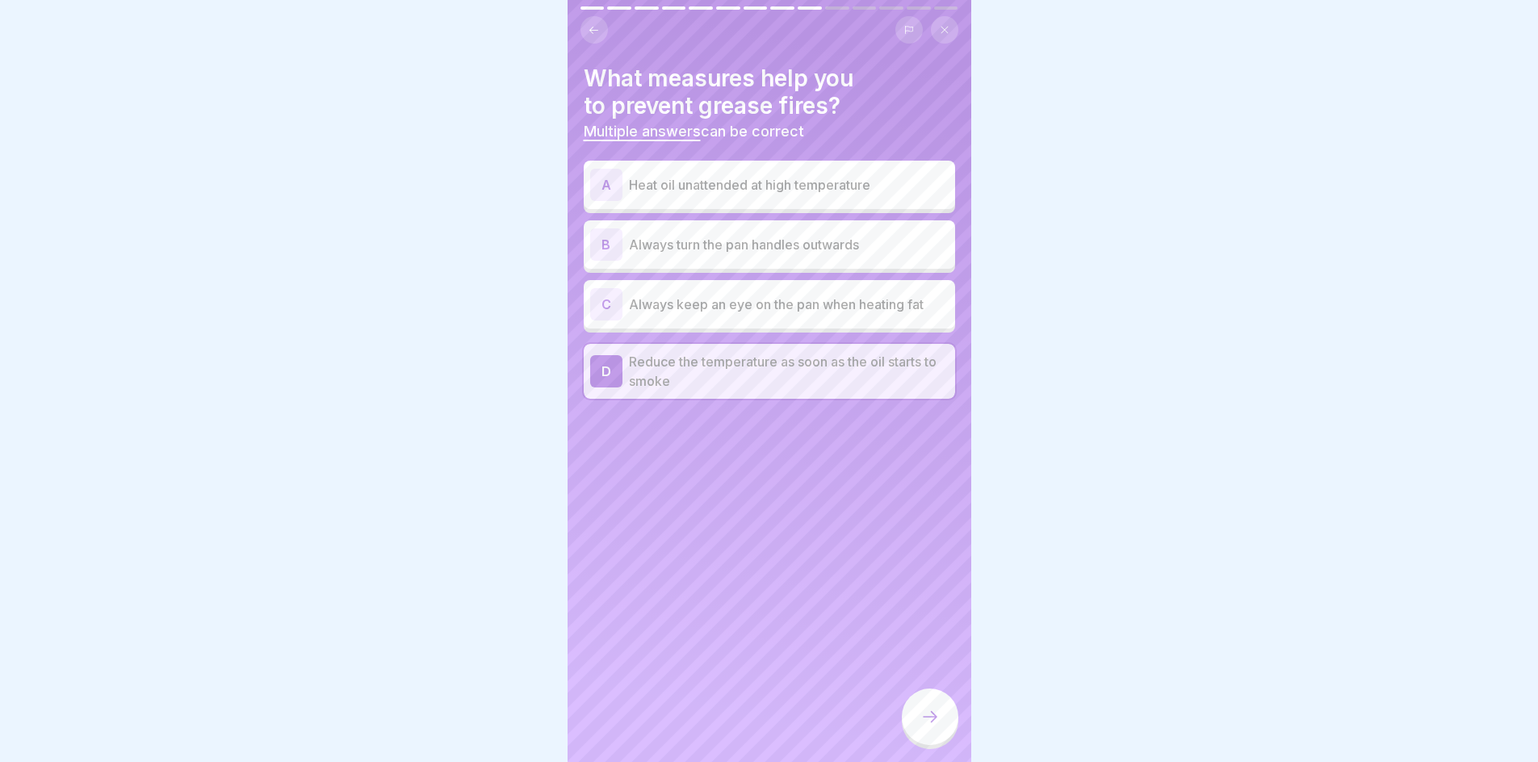
click at [788, 308] on p "Always keep an eye on the pan when heating fat" at bounding box center [789, 304] width 320 height 19
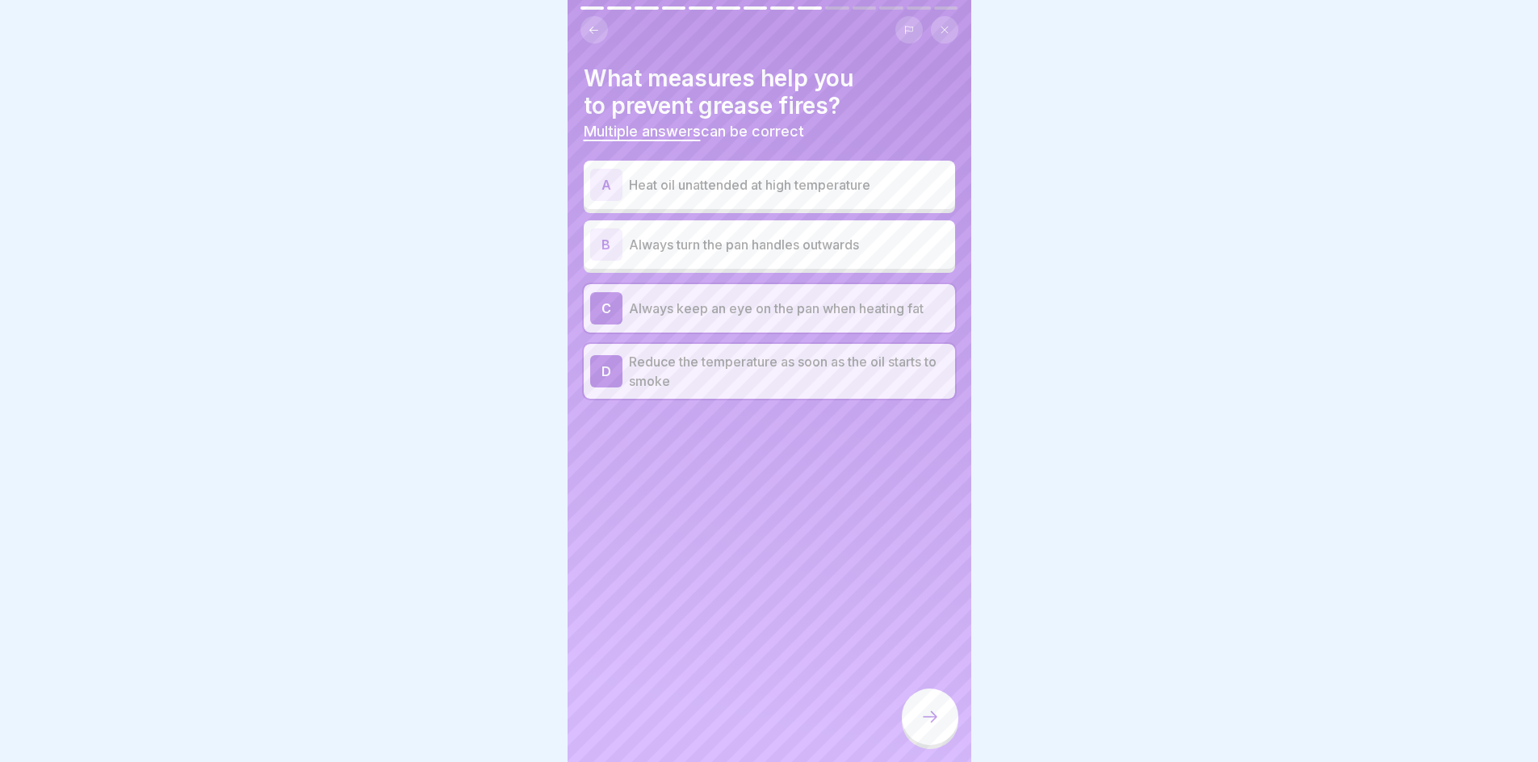
click at [916, 736] on div at bounding box center [930, 717] width 57 height 57
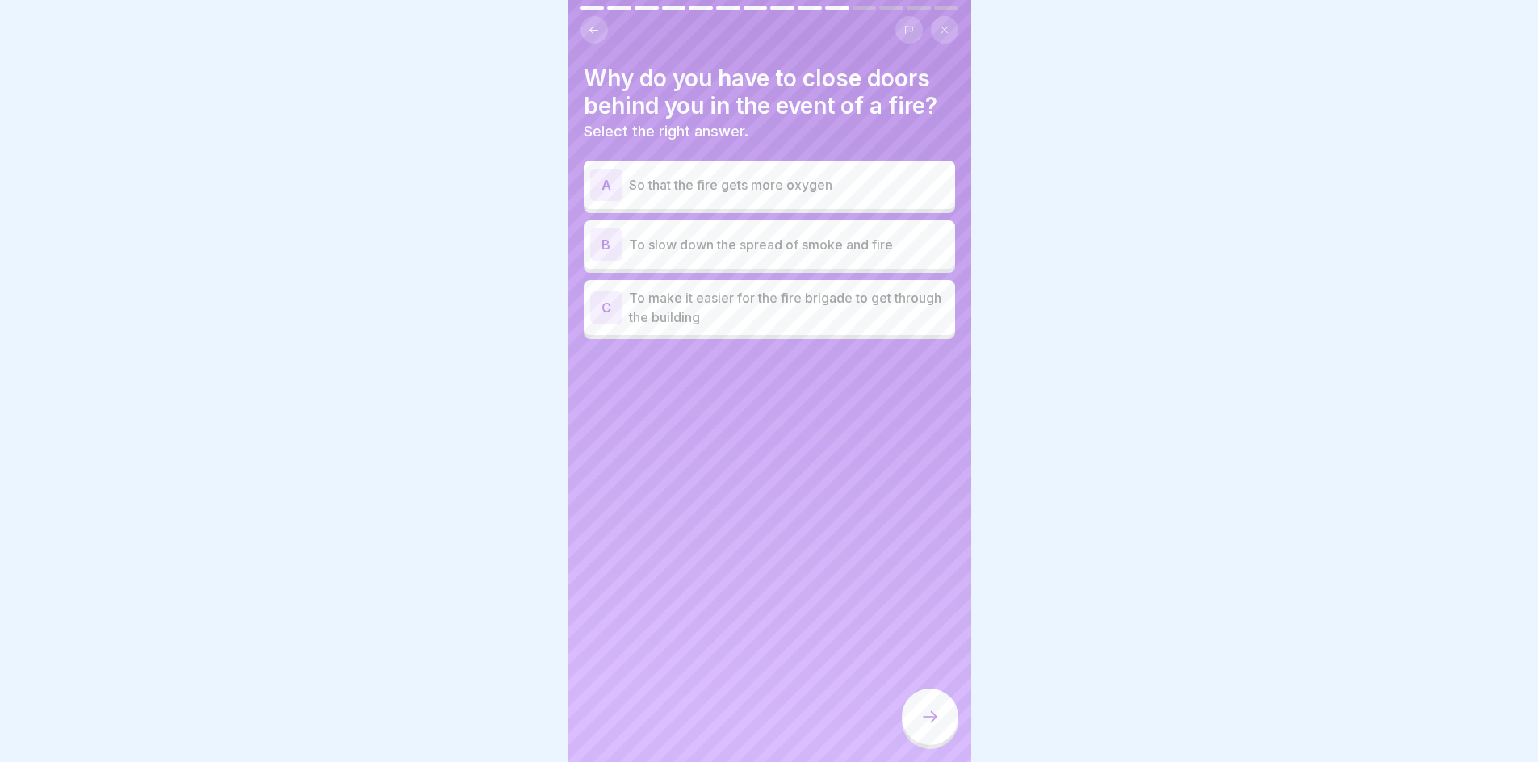
click at [794, 255] on div "B To slow down the spread of smoke and fire" at bounding box center [769, 245] width 359 height 32
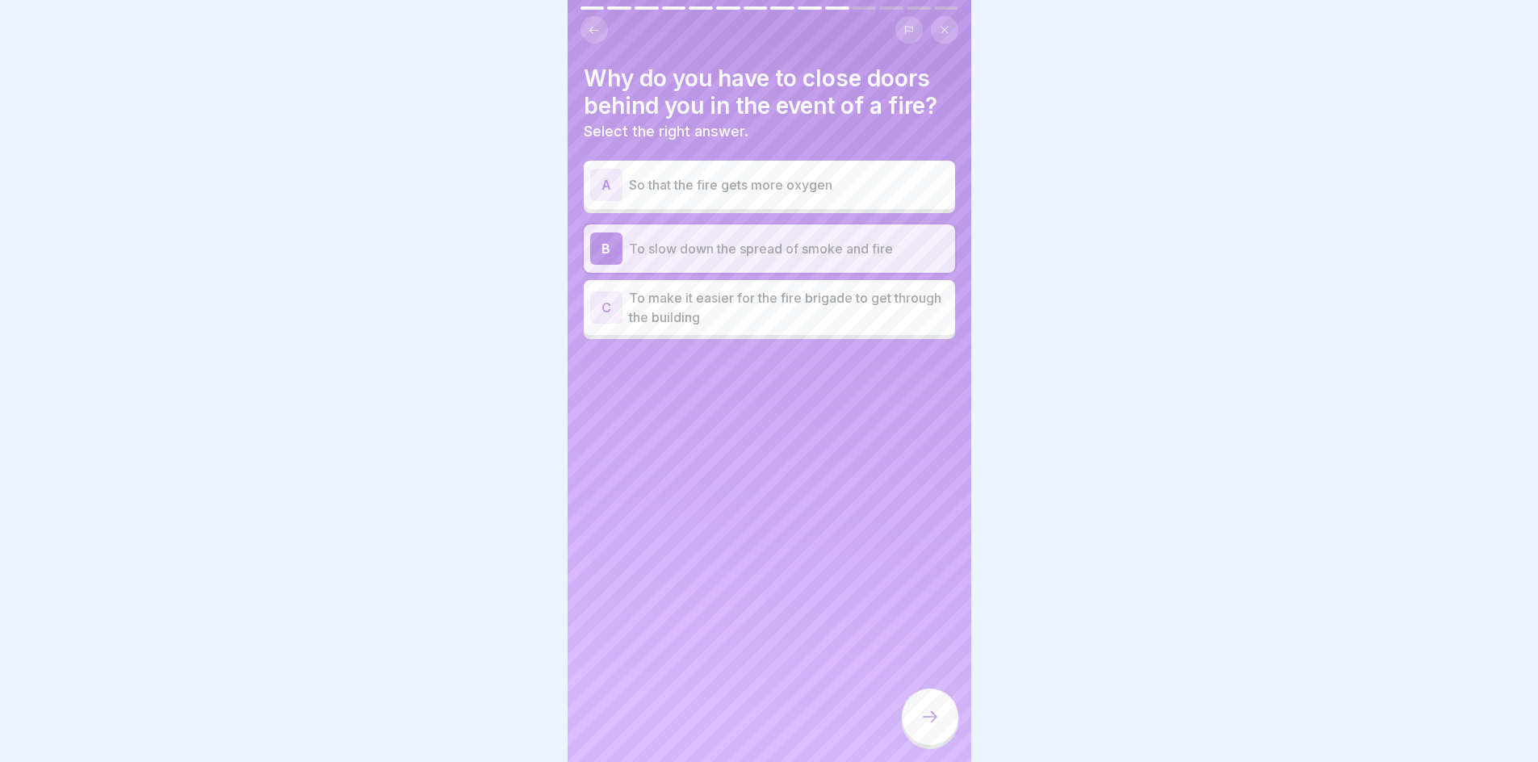
click at [932, 727] on icon at bounding box center [930, 716] width 19 height 19
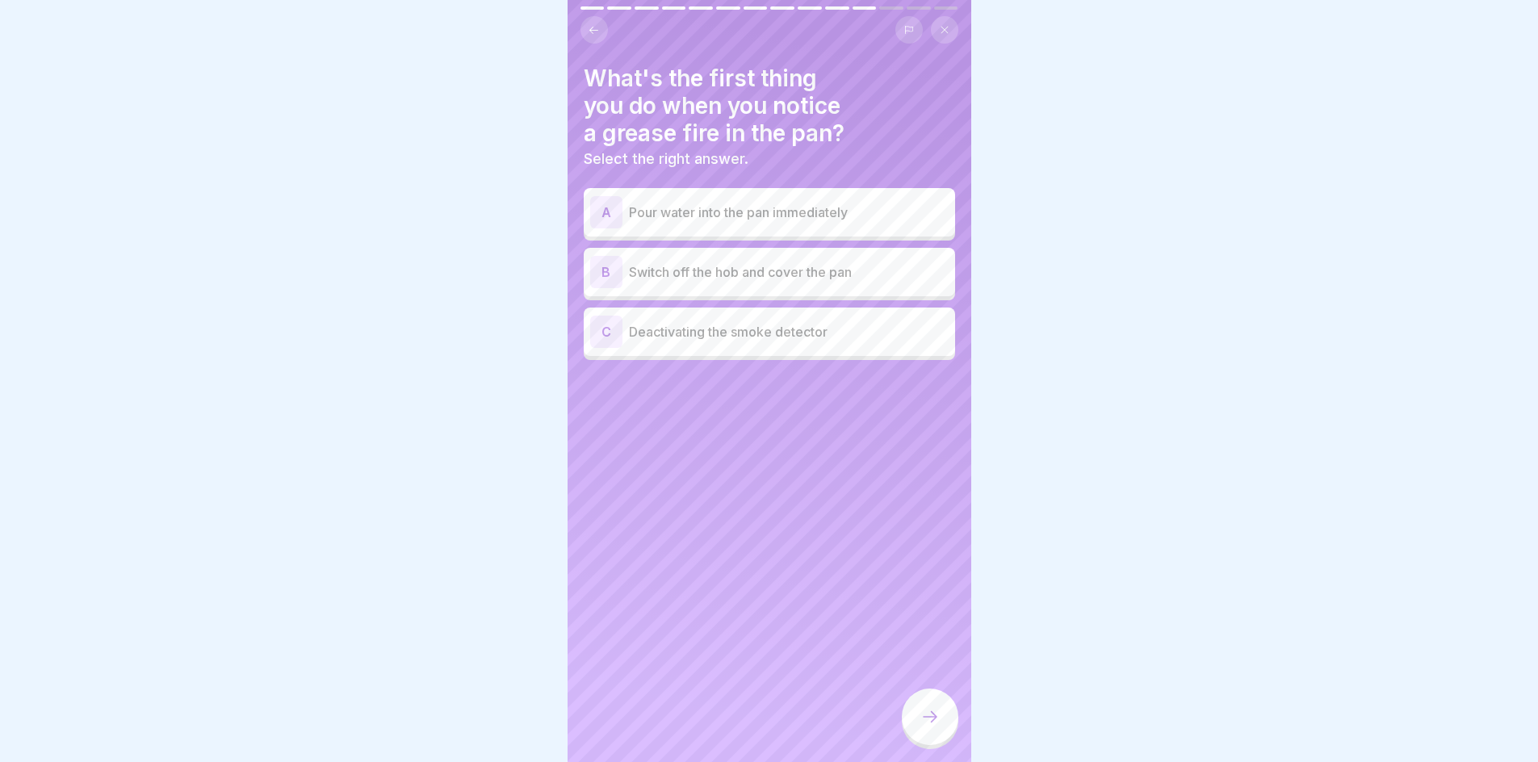
click at [798, 295] on div "B Switch off the hob and cover the pan" at bounding box center [769, 272] width 371 height 48
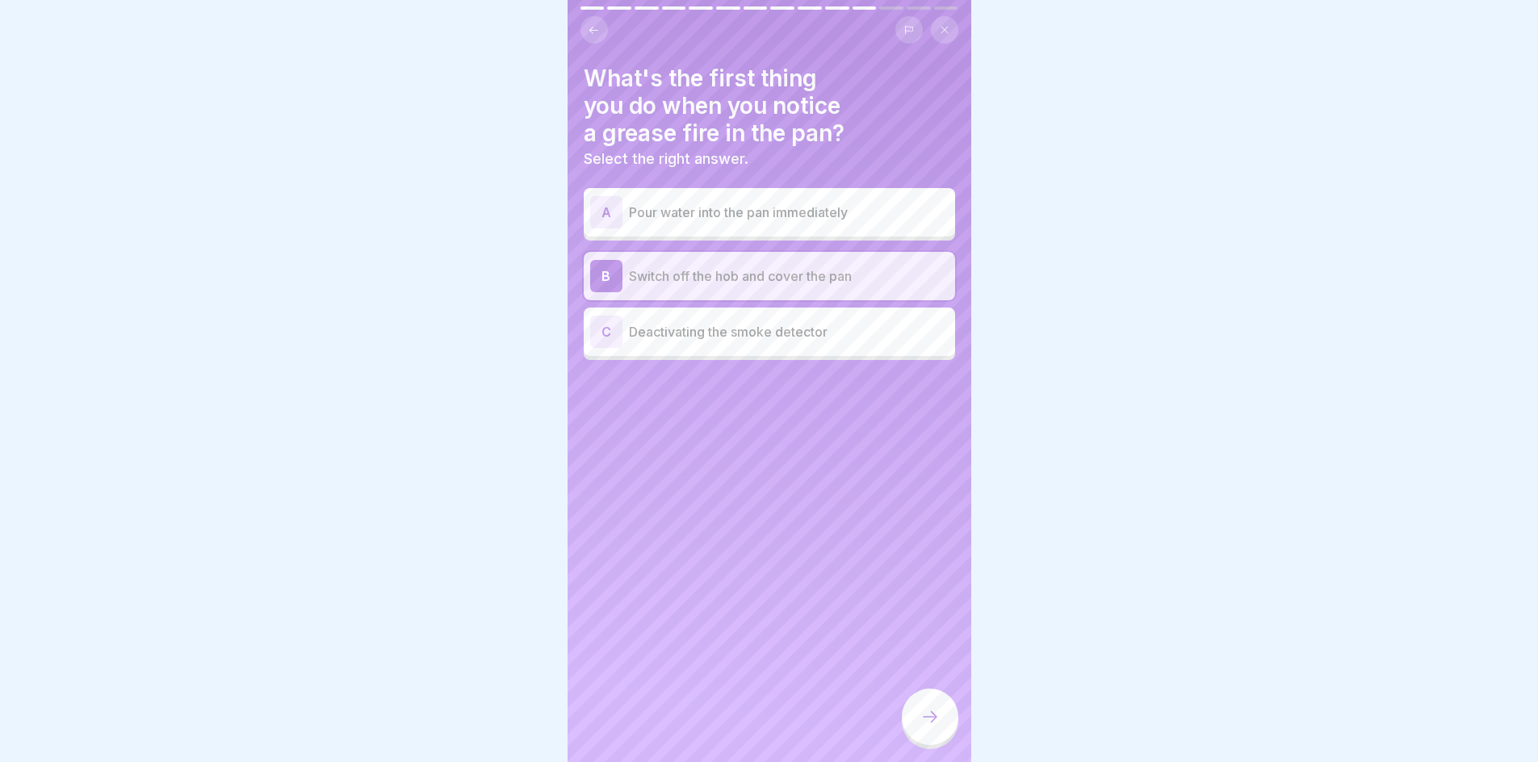
click at [928, 727] on icon at bounding box center [930, 716] width 19 height 19
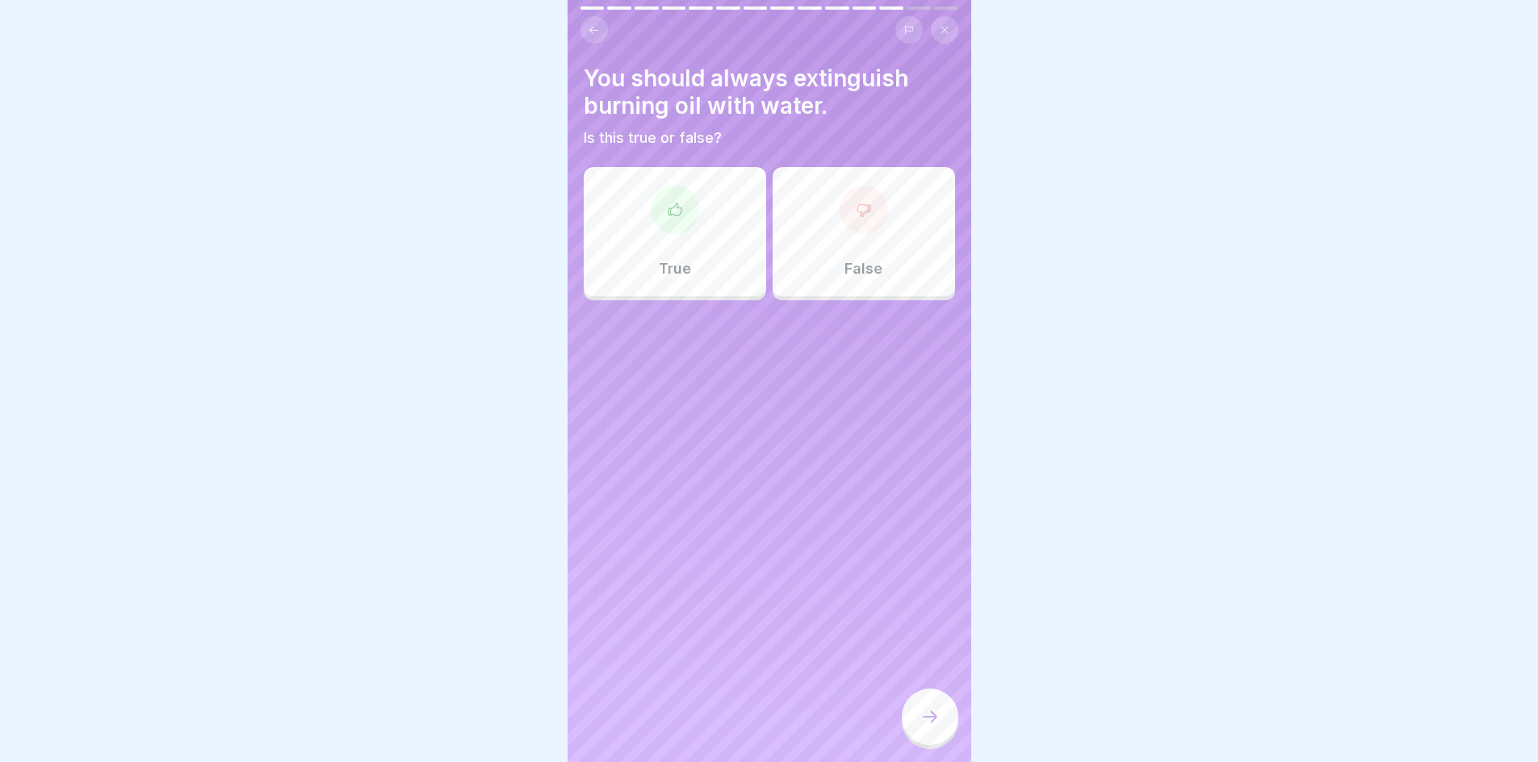
click at [854, 262] on p "False" at bounding box center [864, 269] width 38 height 18
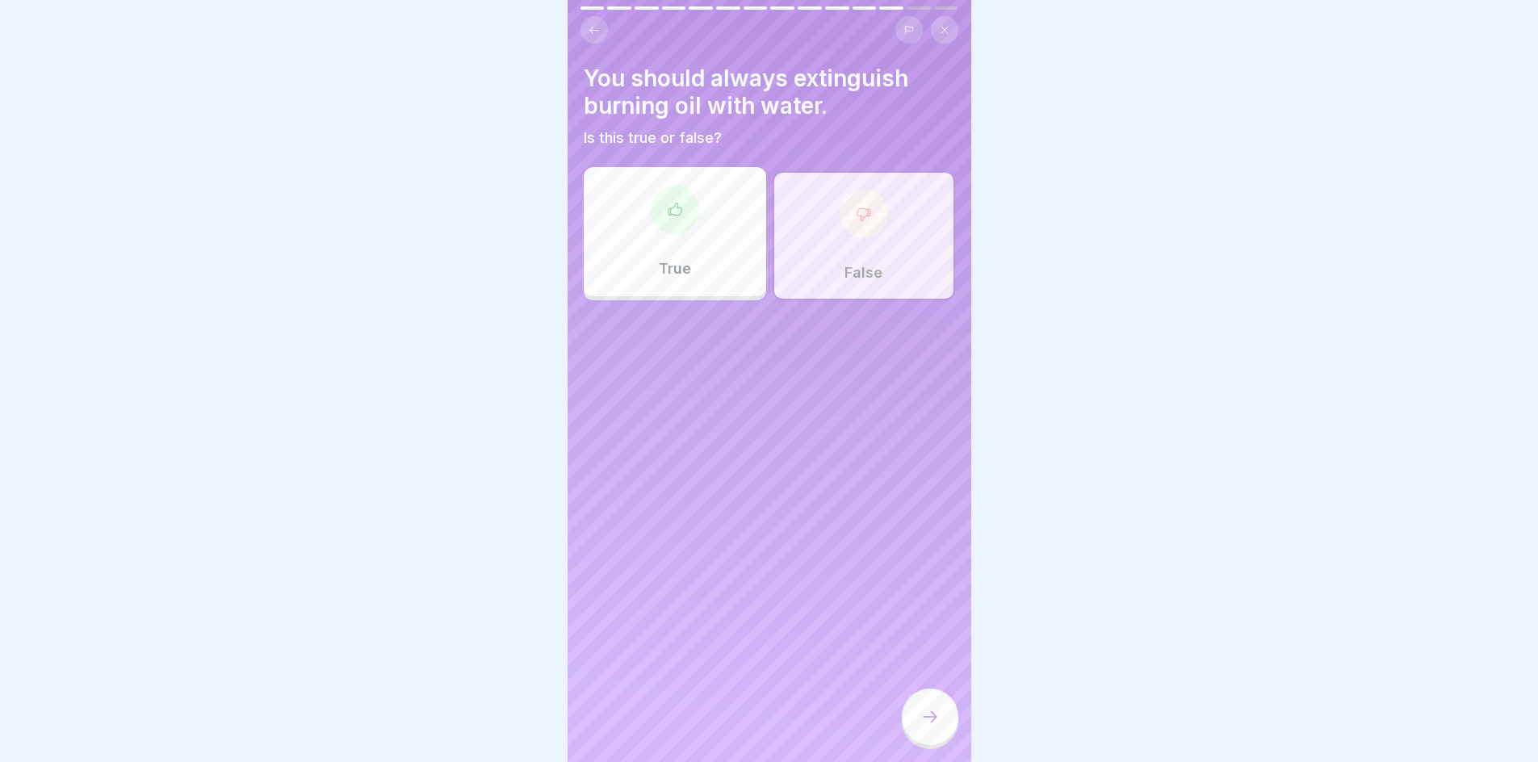
click at [930, 727] on icon at bounding box center [930, 716] width 19 height 19
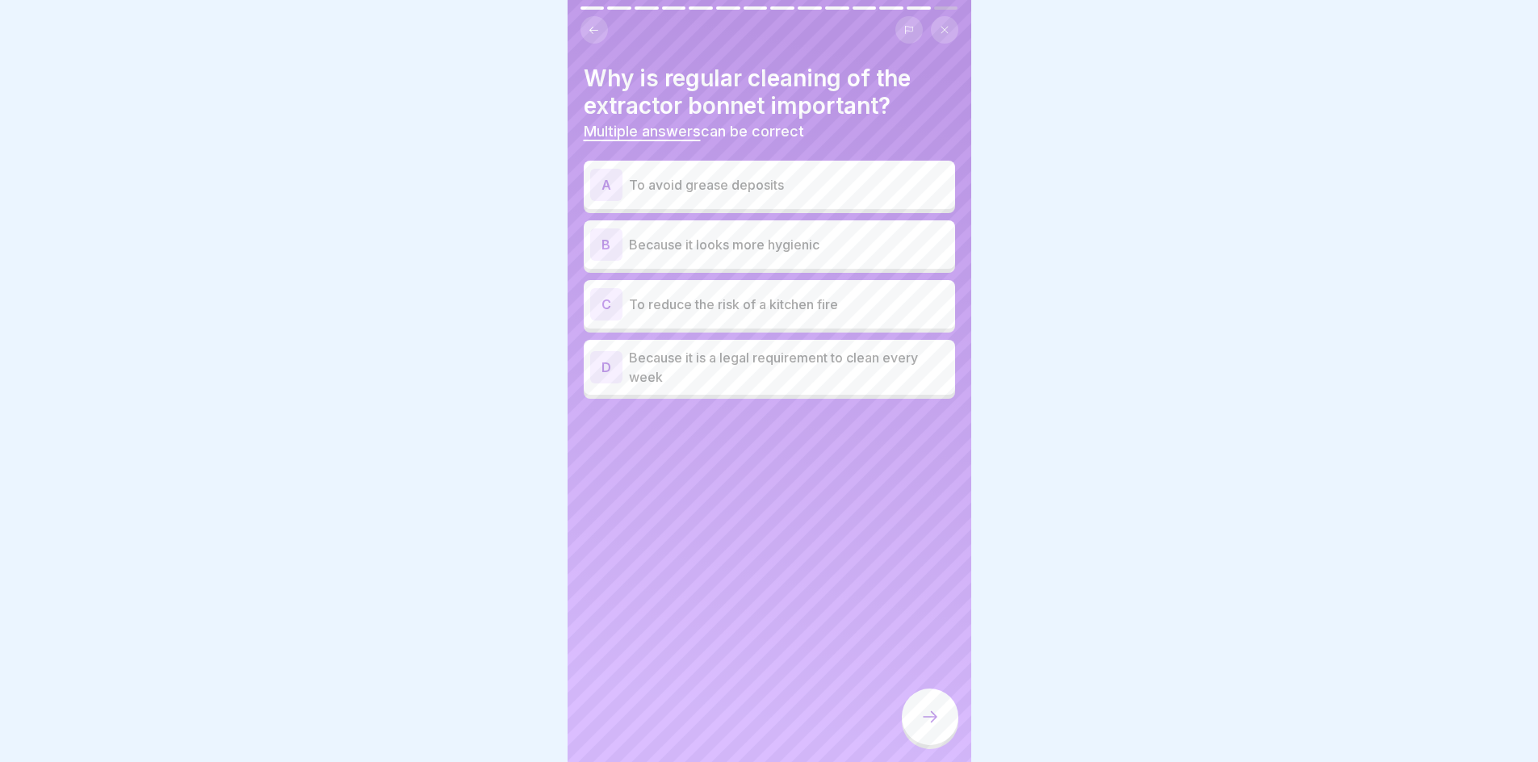
click at [774, 191] on p "To avoid grease deposits" at bounding box center [789, 184] width 320 height 19
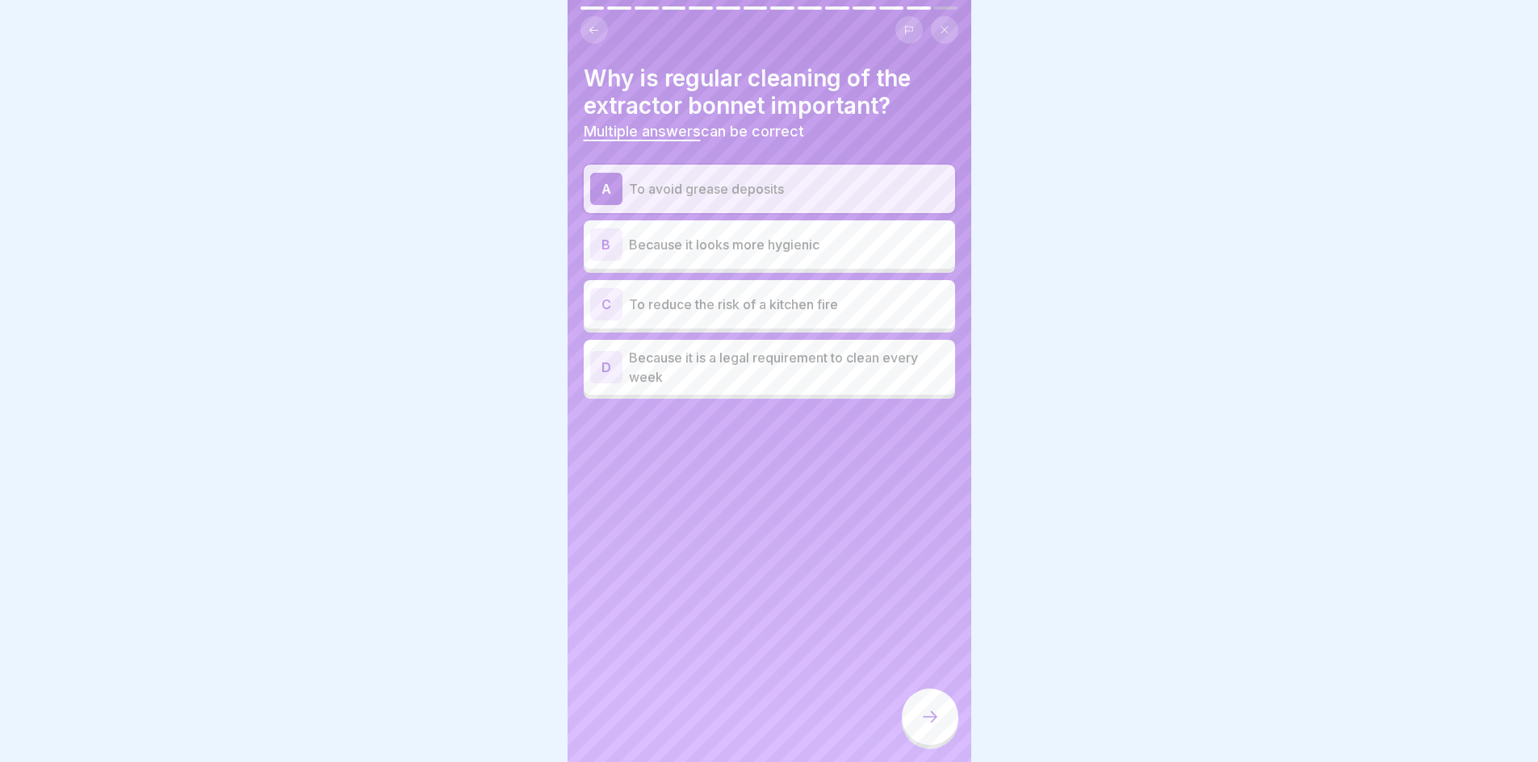
click at [779, 316] on div "C To reduce the risk of a kitchen fire" at bounding box center [769, 304] width 359 height 32
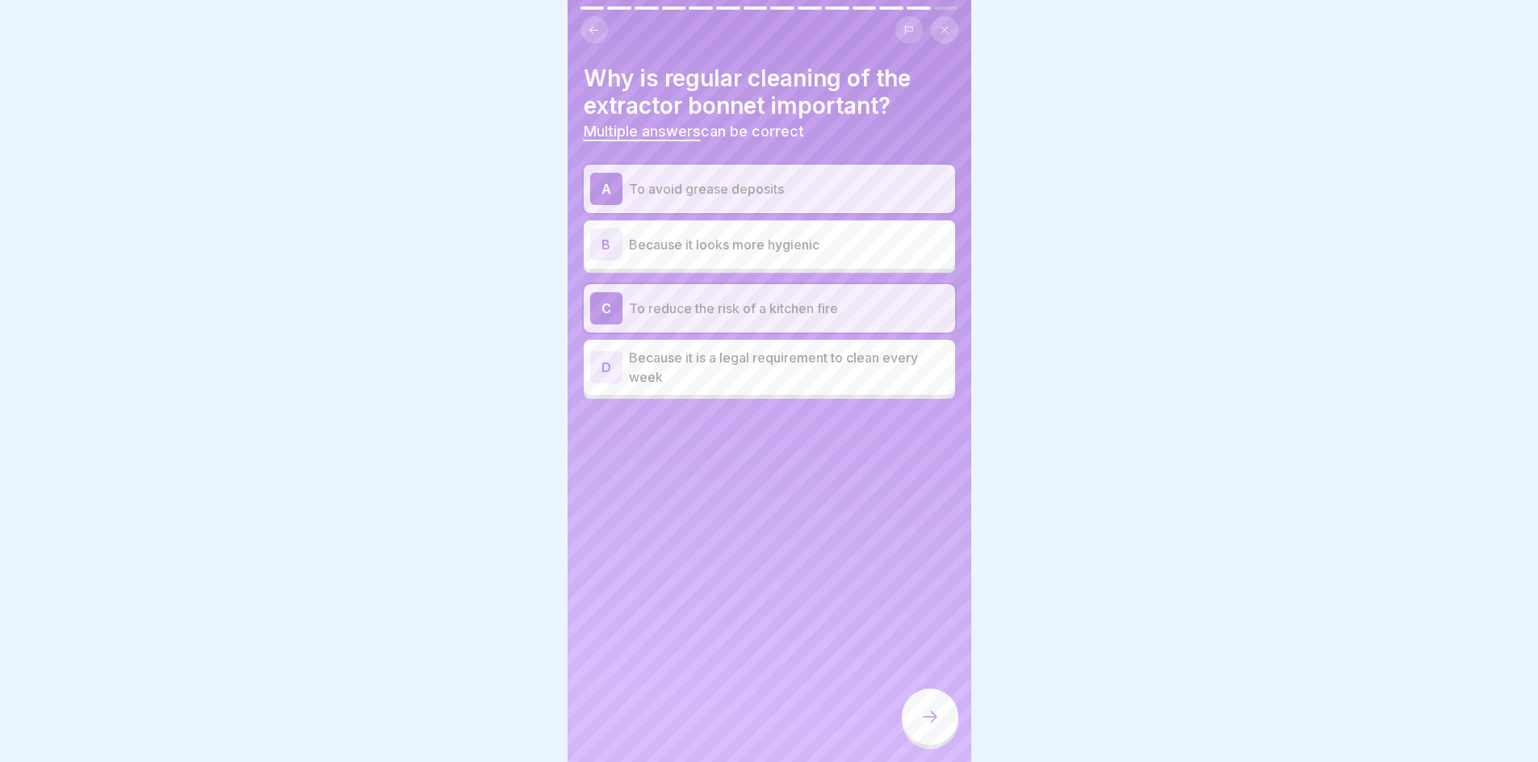
click at [943, 729] on div at bounding box center [930, 717] width 57 height 57
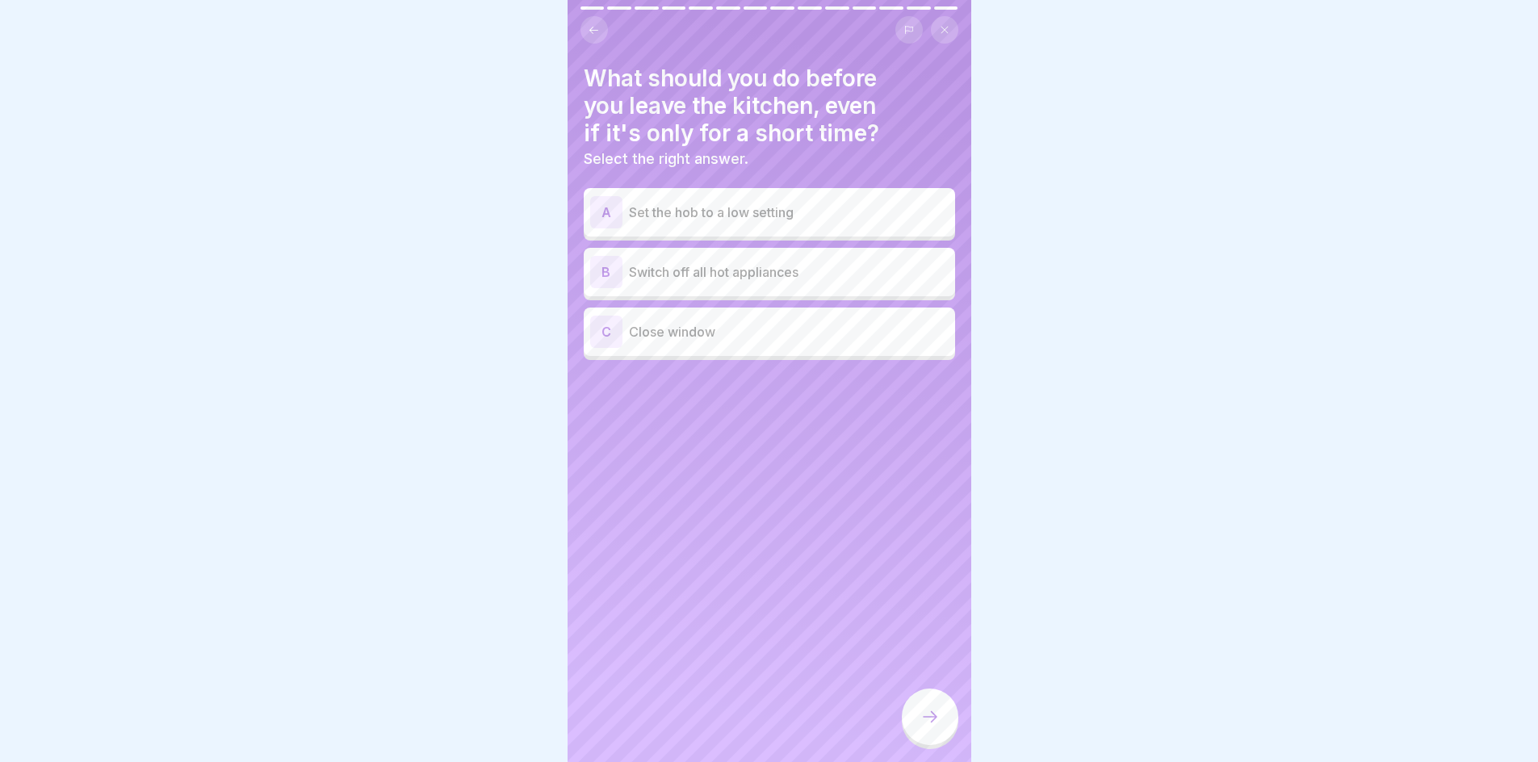
click at [736, 283] on div "B Switch off all hot appliances" at bounding box center [769, 272] width 359 height 32
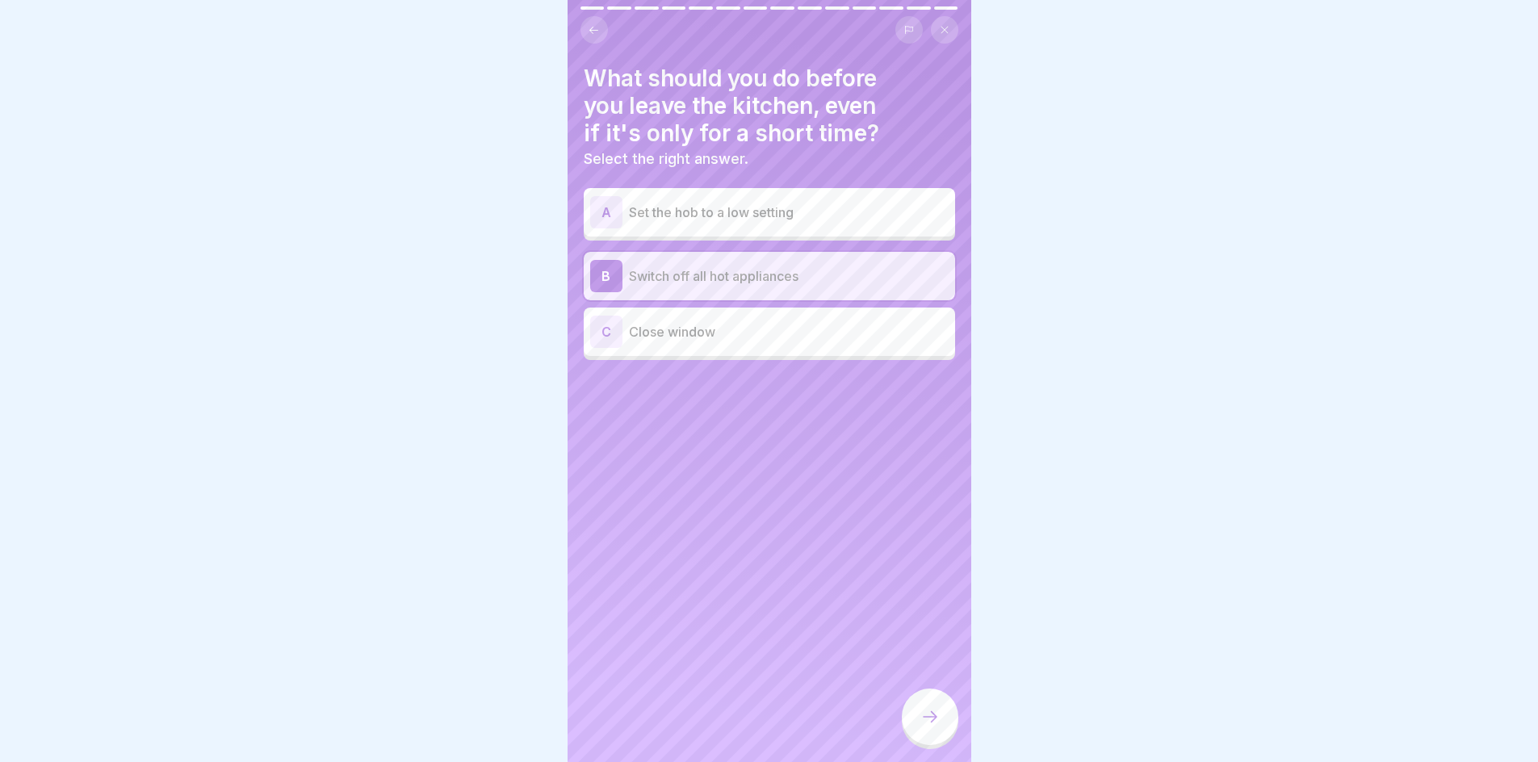
click at [927, 725] on icon at bounding box center [930, 716] width 19 height 19
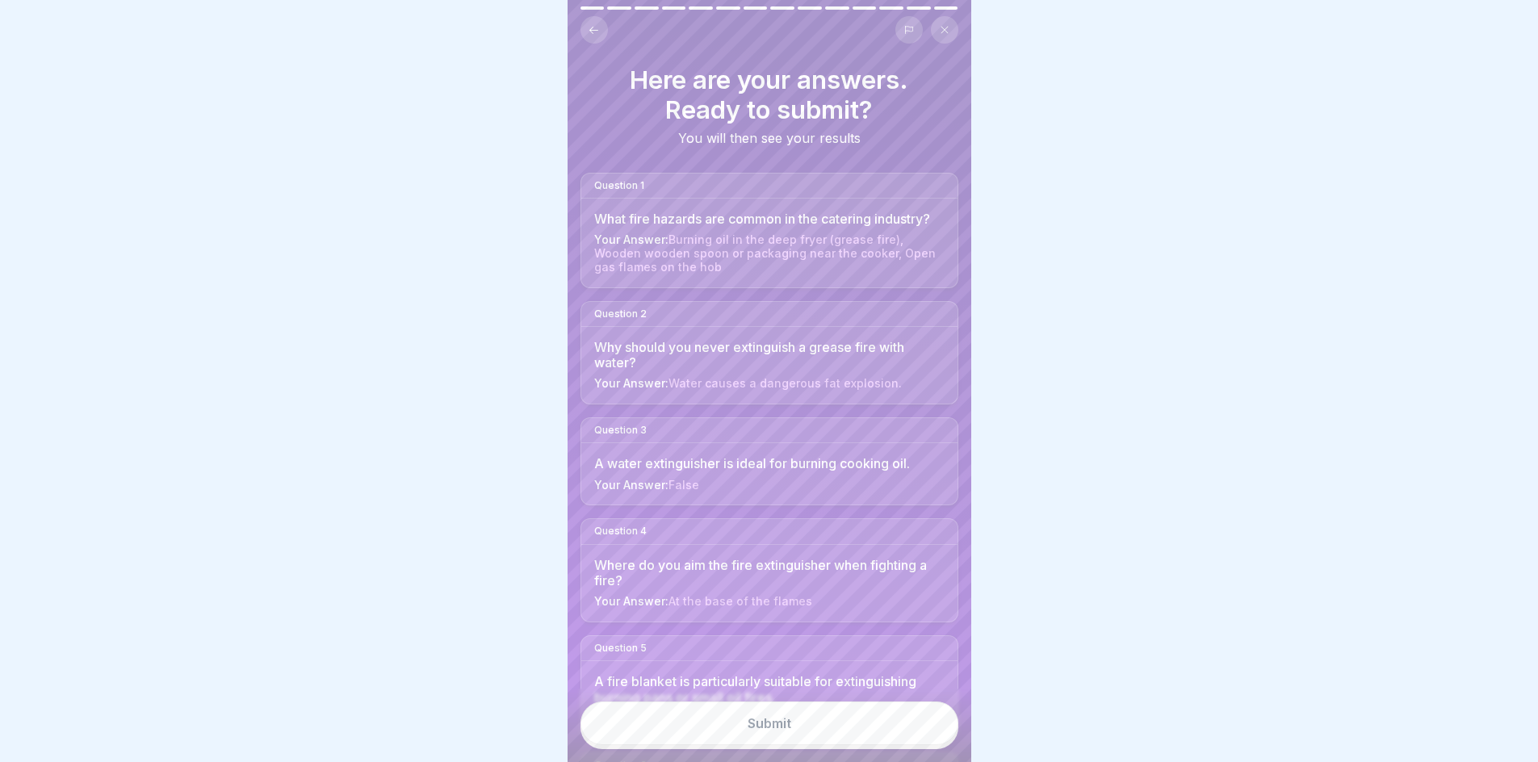
click at [804, 745] on button "Submit" at bounding box center [770, 724] width 378 height 44
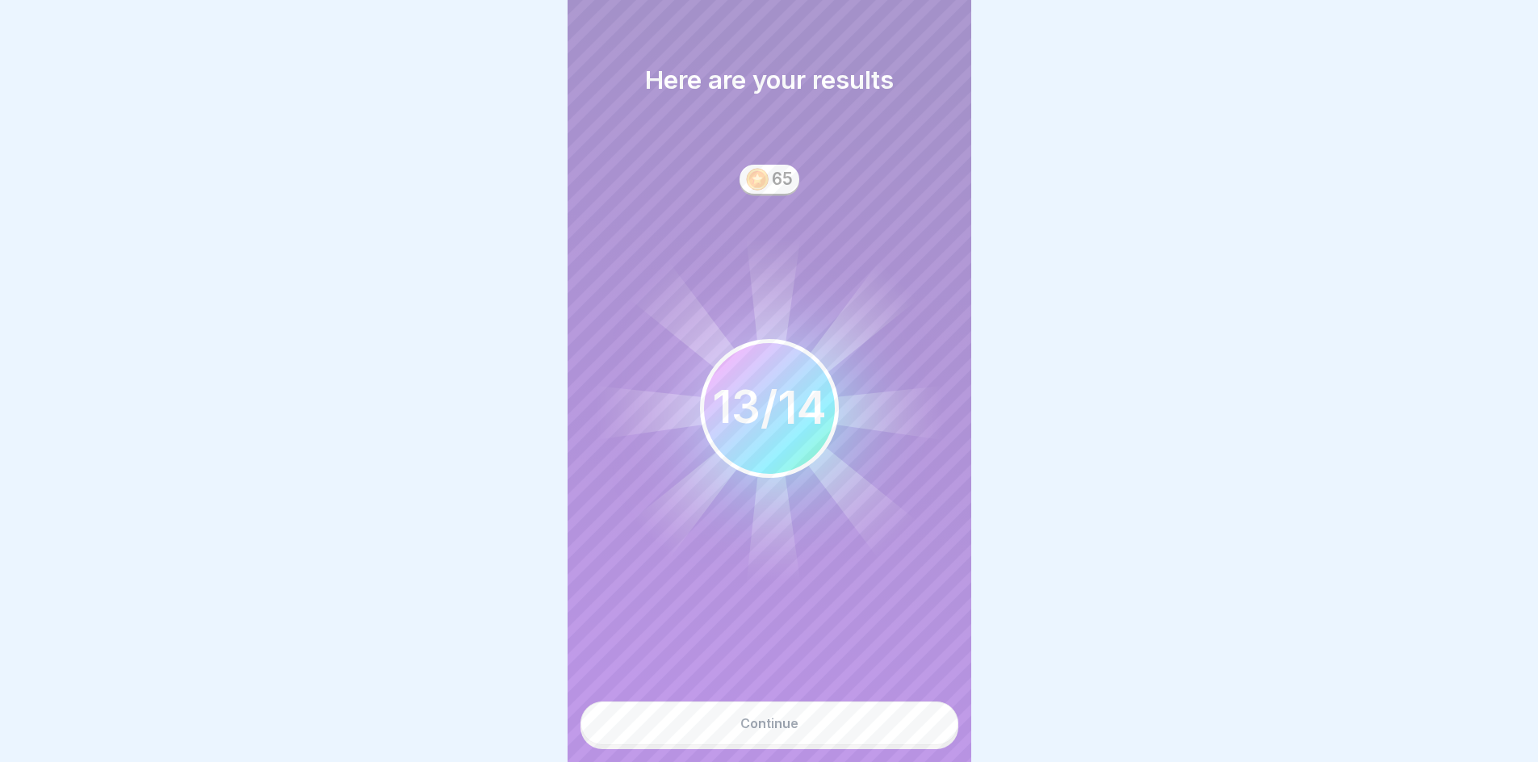
click at [803, 745] on button "Continue" at bounding box center [770, 724] width 378 height 44
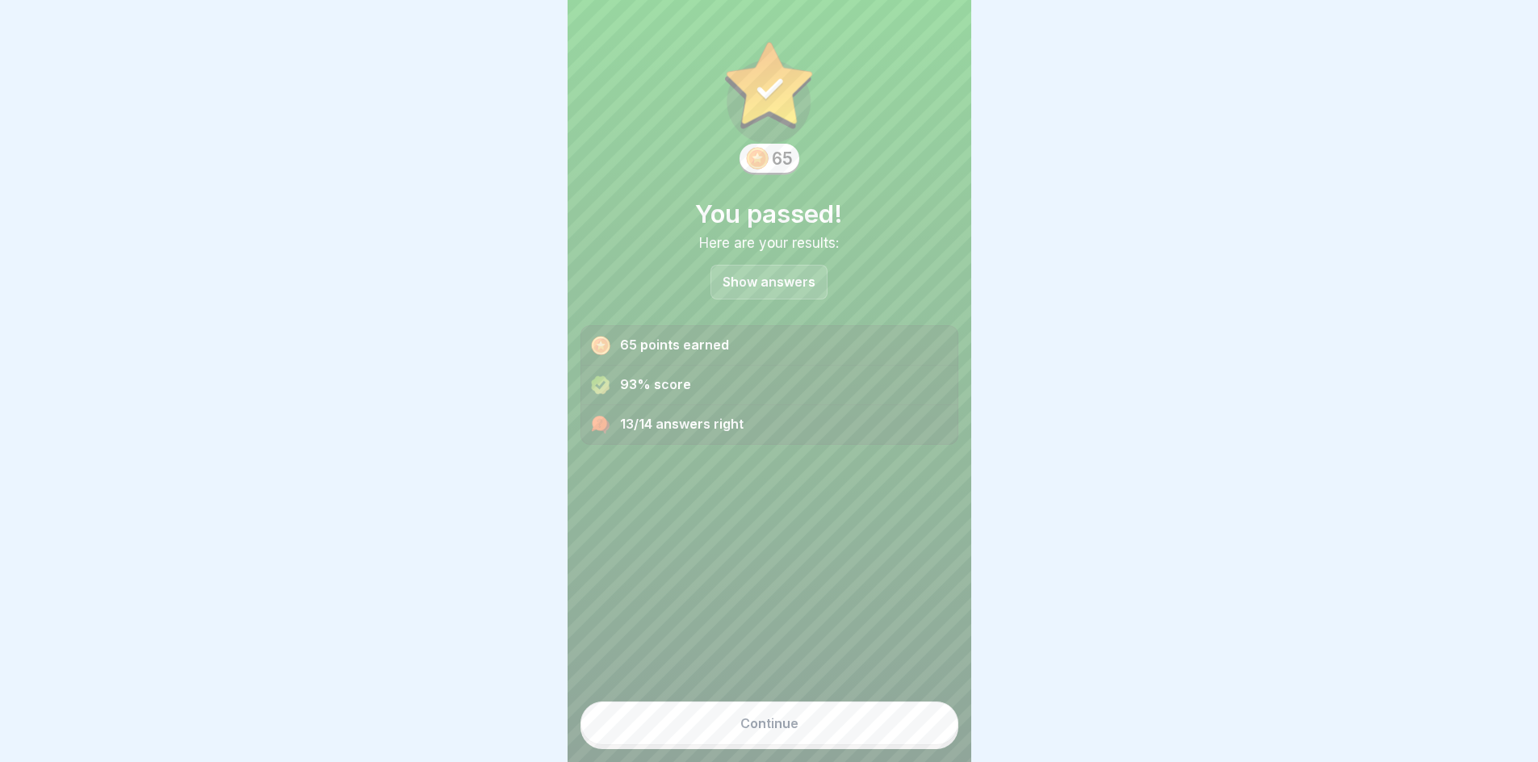
click at [800, 287] on p "Show answers" at bounding box center [769, 282] width 93 height 14
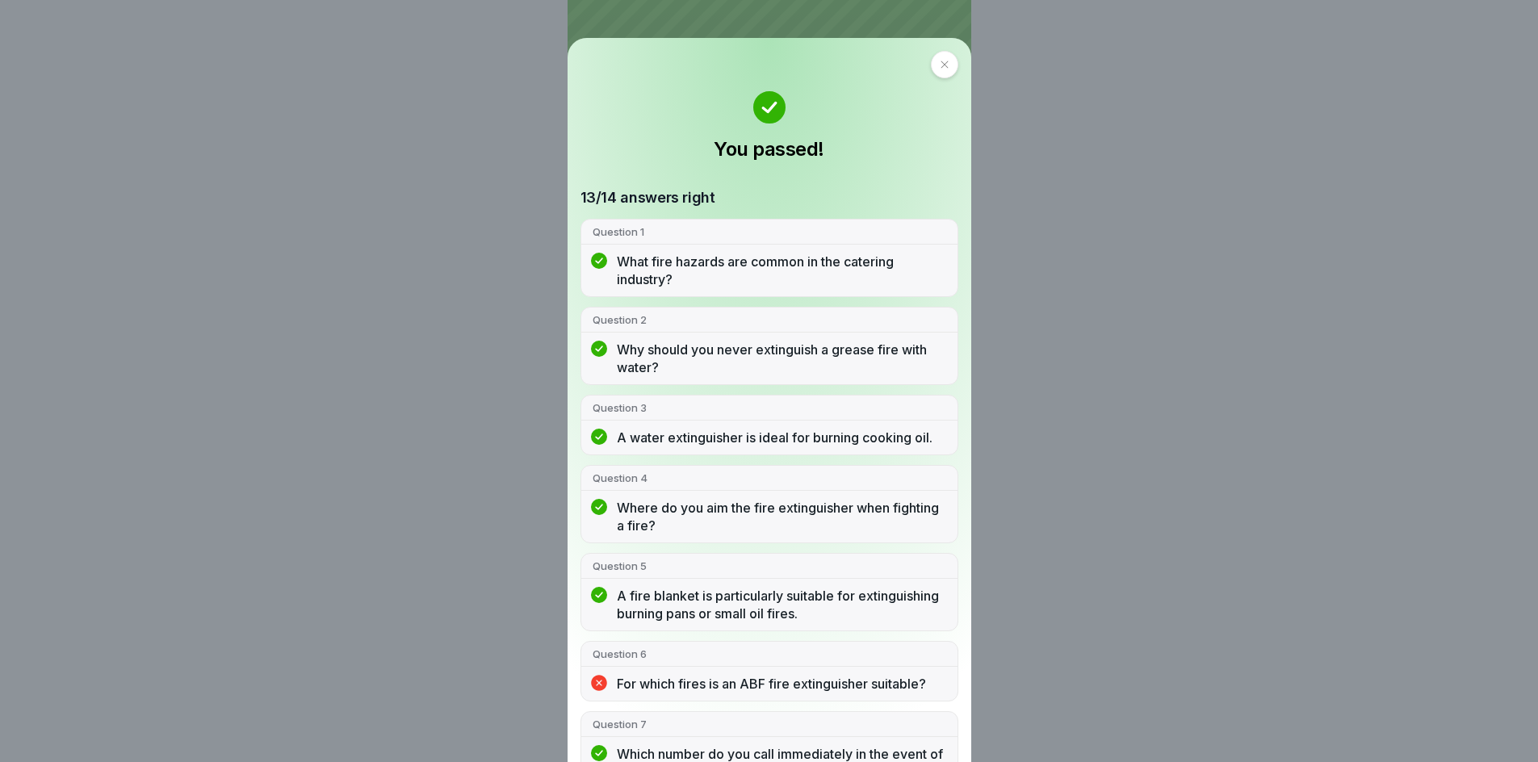
click at [936, 71] on div at bounding box center [944, 64] width 27 height 27
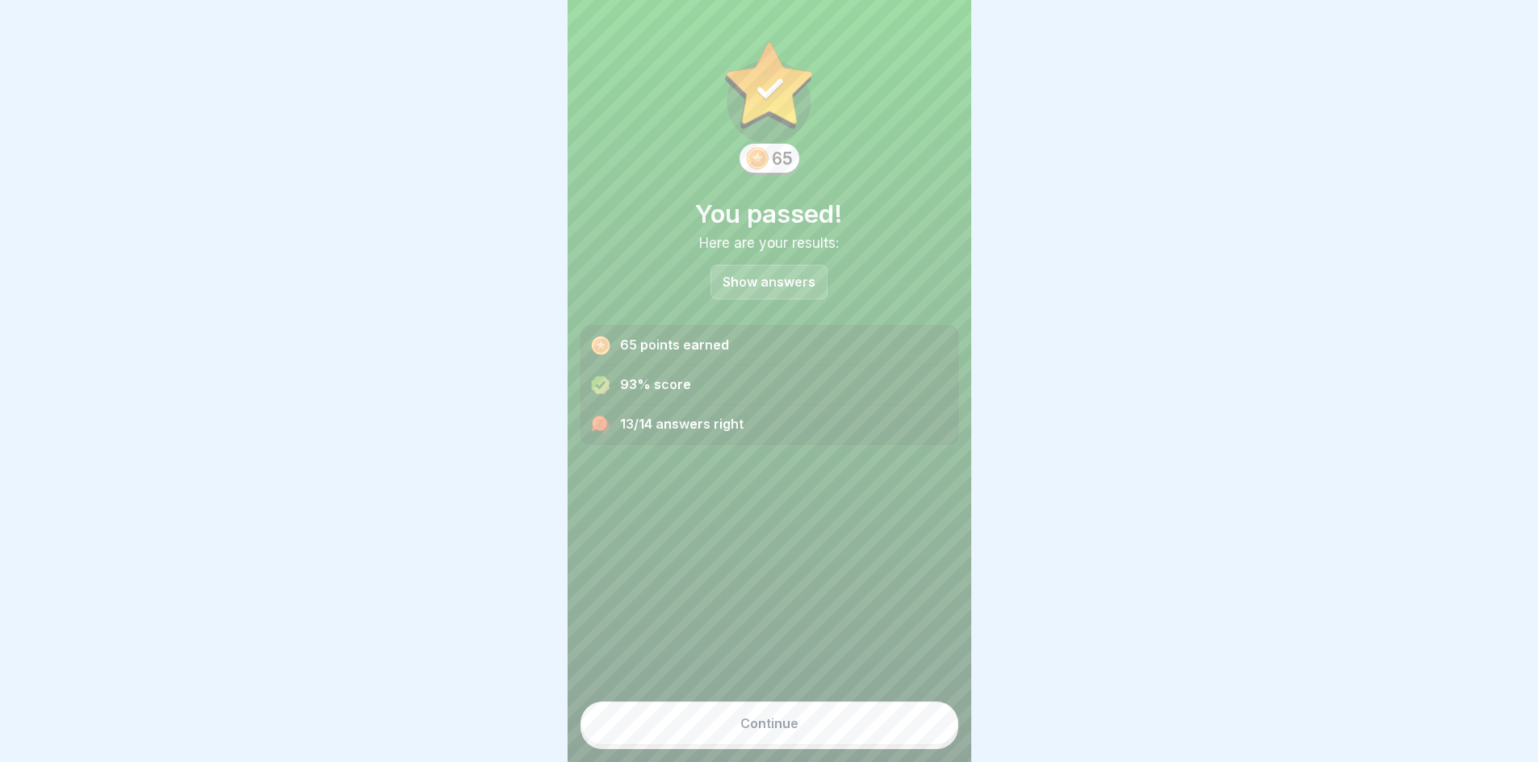
scroll to position [12, 0]
click at [782, 722] on div "Continue" at bounding box center [769, 723] width 58 height 15
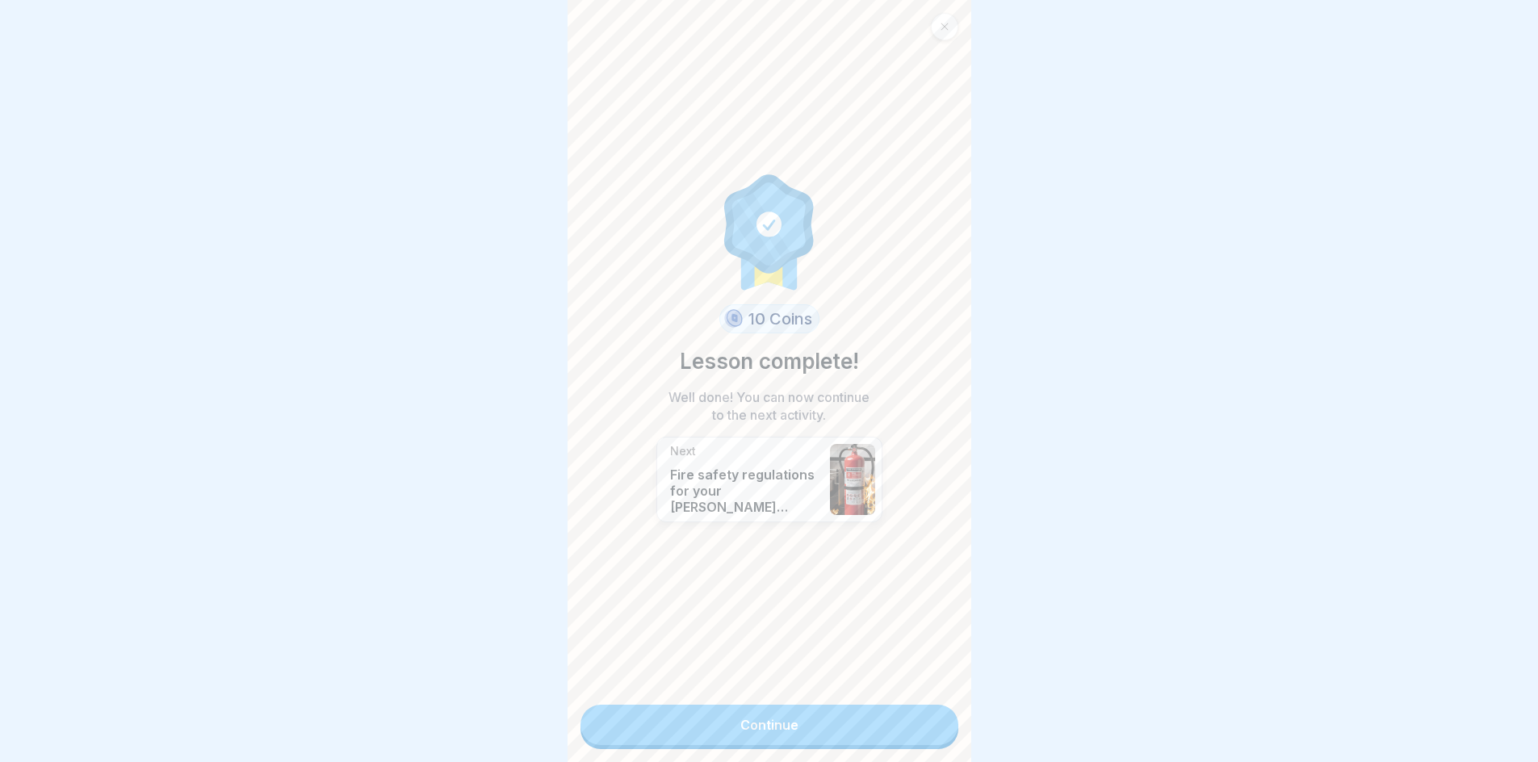
click at [778, 715] on link "Continue" at bounding box center [770, 725] width 378 height 40
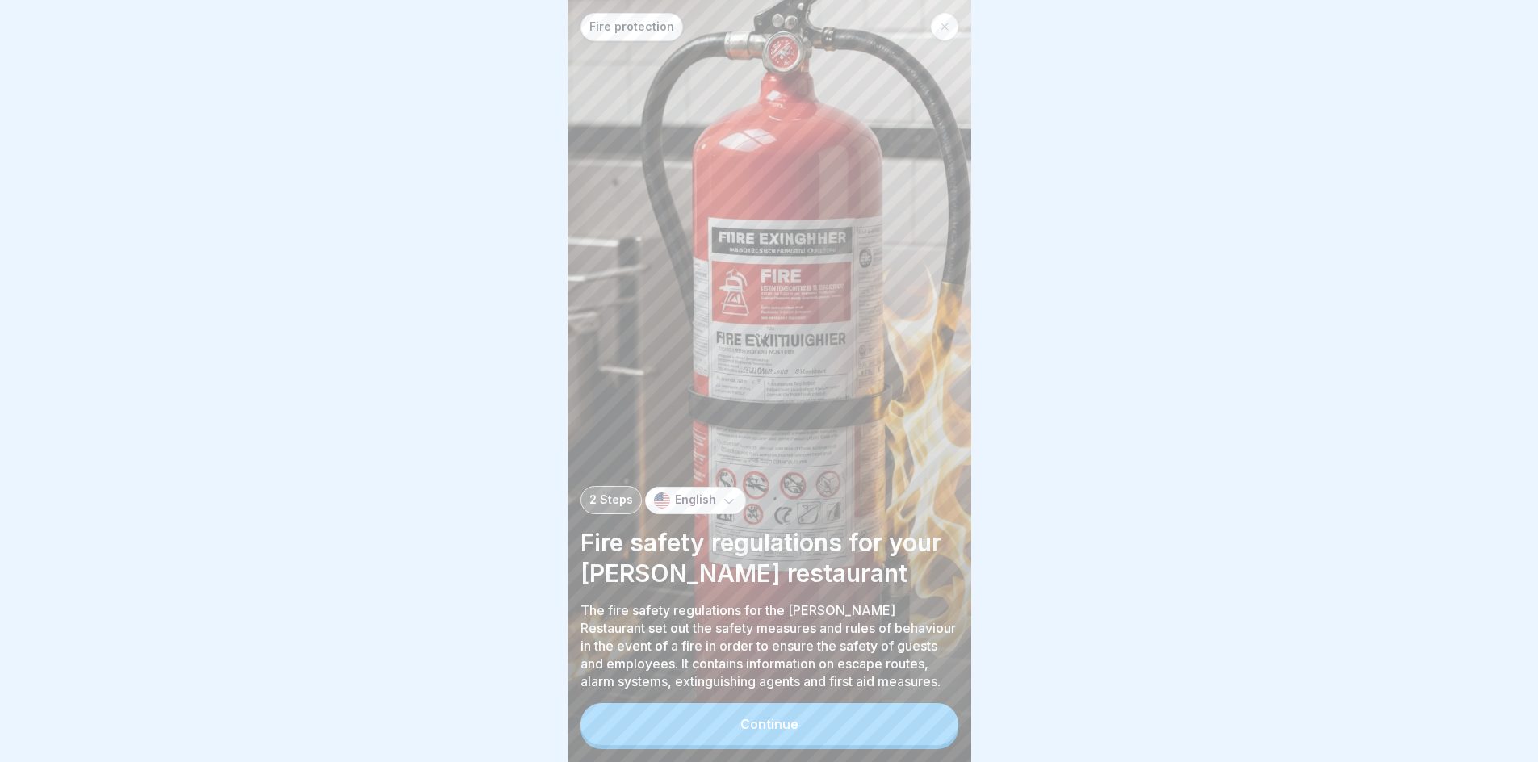
click at [779, 732] on div "Continue" at bounding box center [769, 724] width 58 height 15
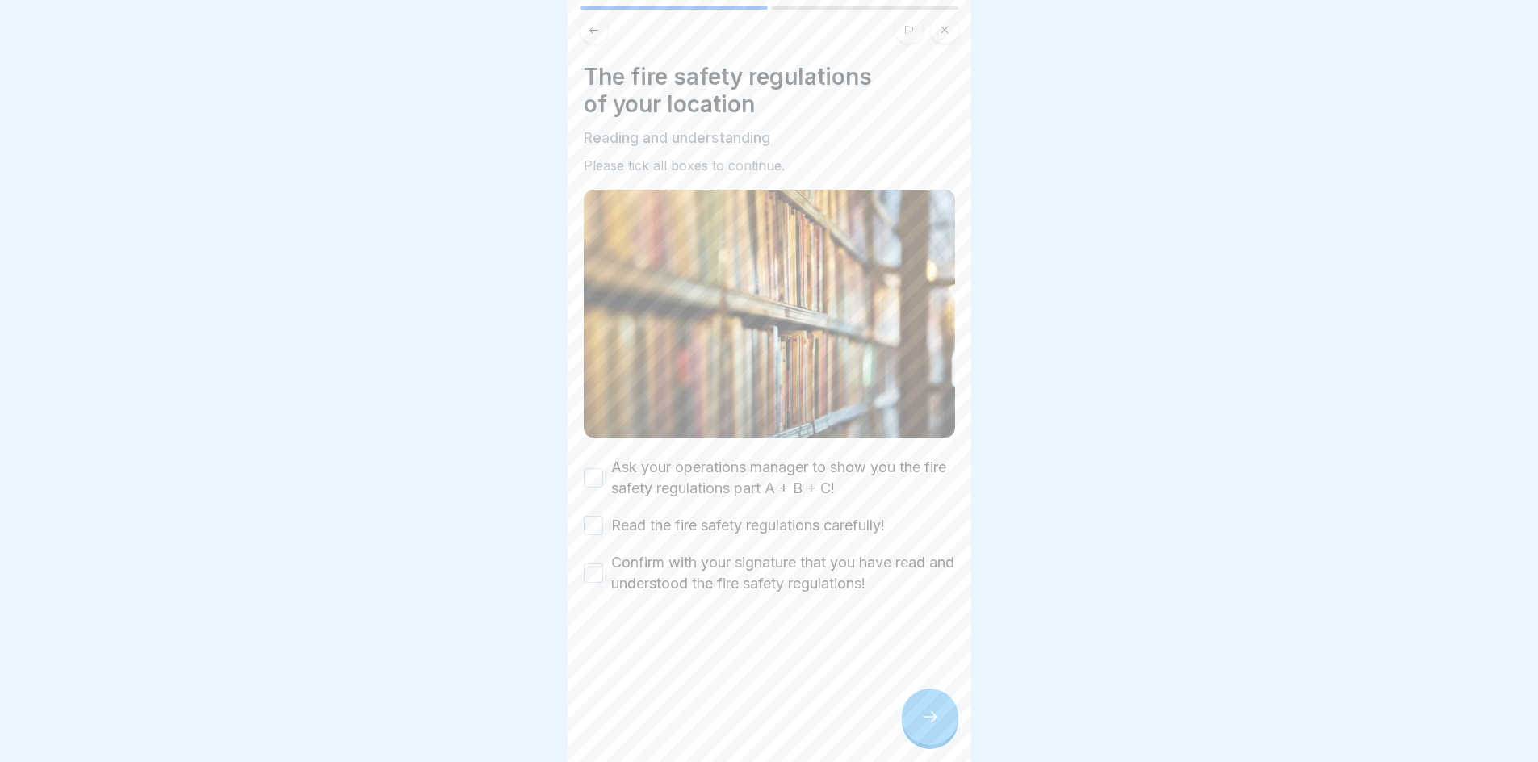
click at [591, 470] on button "Ask your operations manager to show you the fire safety regulations part A + B …" at bounding box center [593, 477] width 19 height 19
click at [595, 516] on button "Read the fire safety regulations carefully!" at bounding box center [593, 525] width 19 height 19
click at [598, 564] on button "Confirm with your signature that you have read and understood the fire safety r…" at bounding box center [593, 573] width 19 height 19
click at [912, 726] on div at bounding box center [930, 717] width 57 height 57
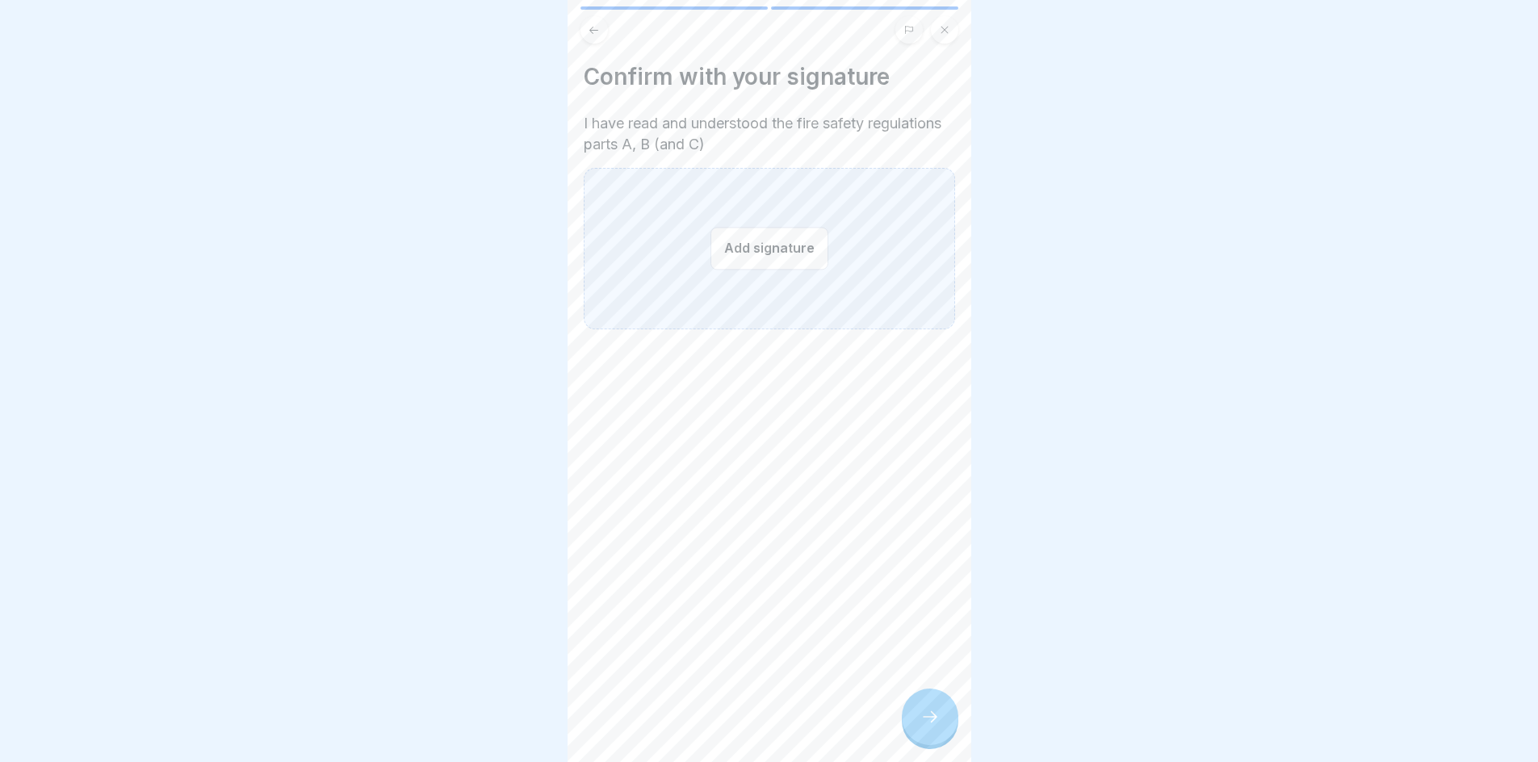
click at [798, 256] on button "Add signature" at bounding box center [770, 248] width 118 height 43
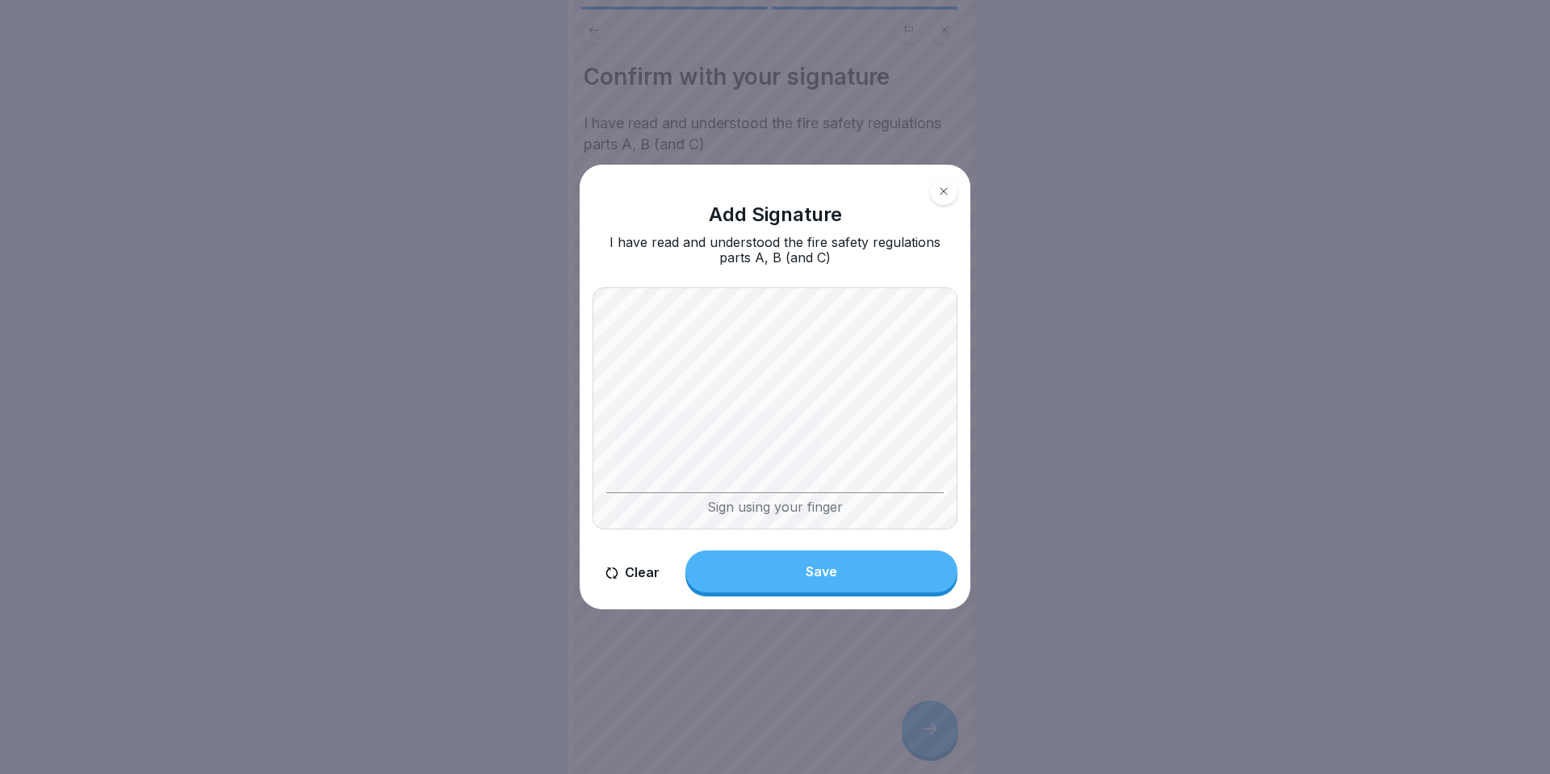
click at [834, 585] on button "Save" at bounding box center [822, 572] width 272 height 42
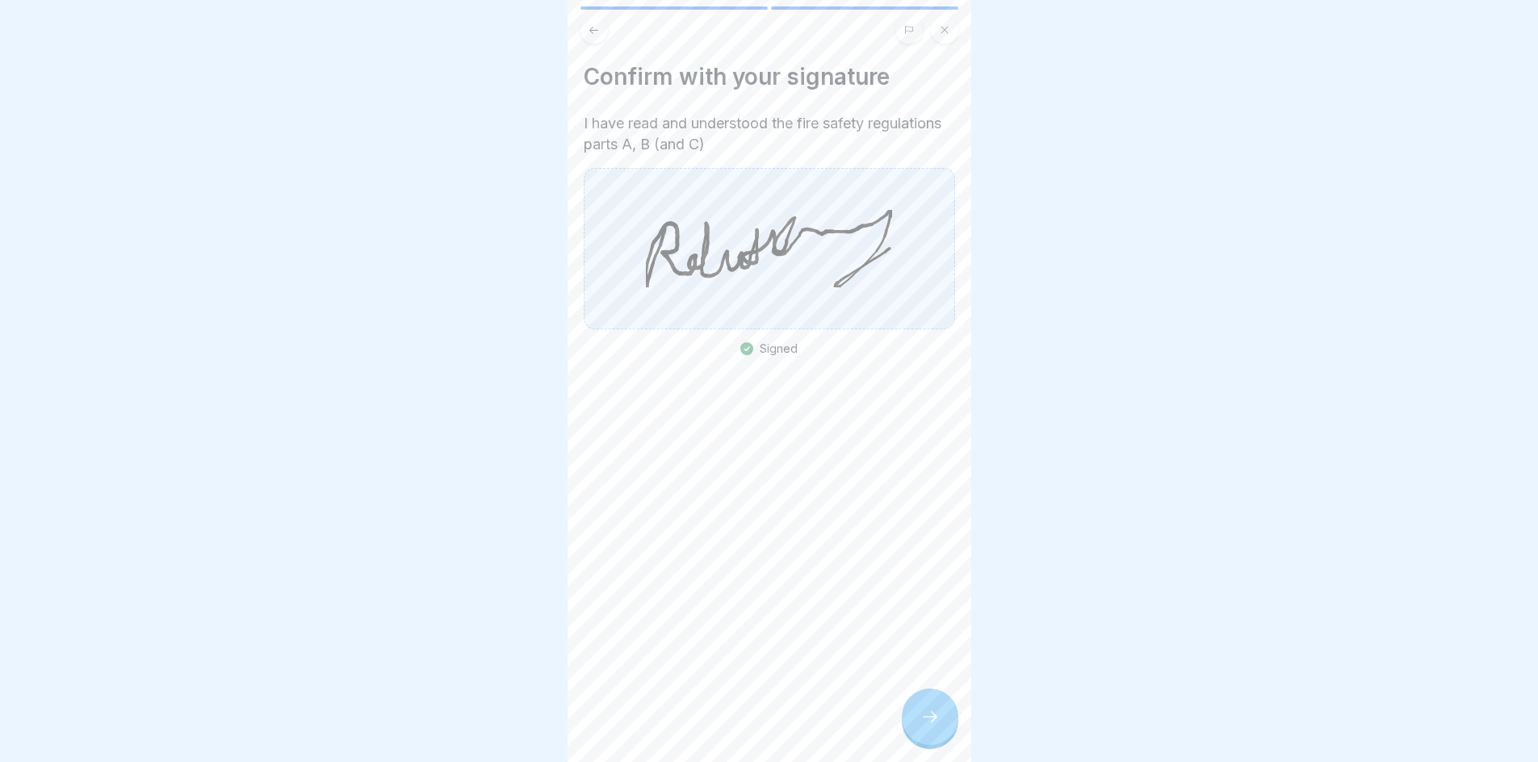
click at [911, 744] on div at bounding box center [930, 717] width 57 height 57
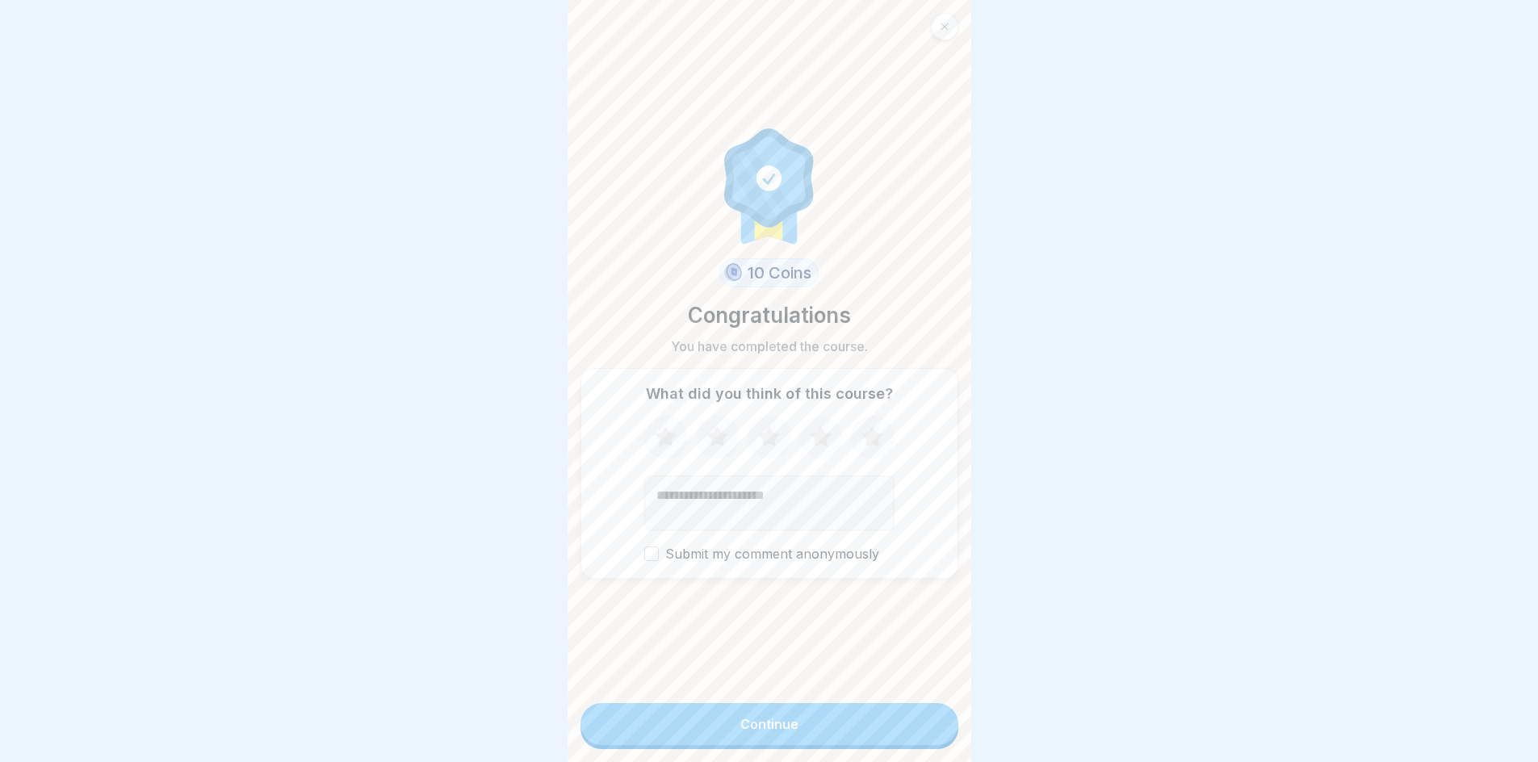
click at [874, 738] on button "Continue" at bounding box center [770, 724] width 378 height 42
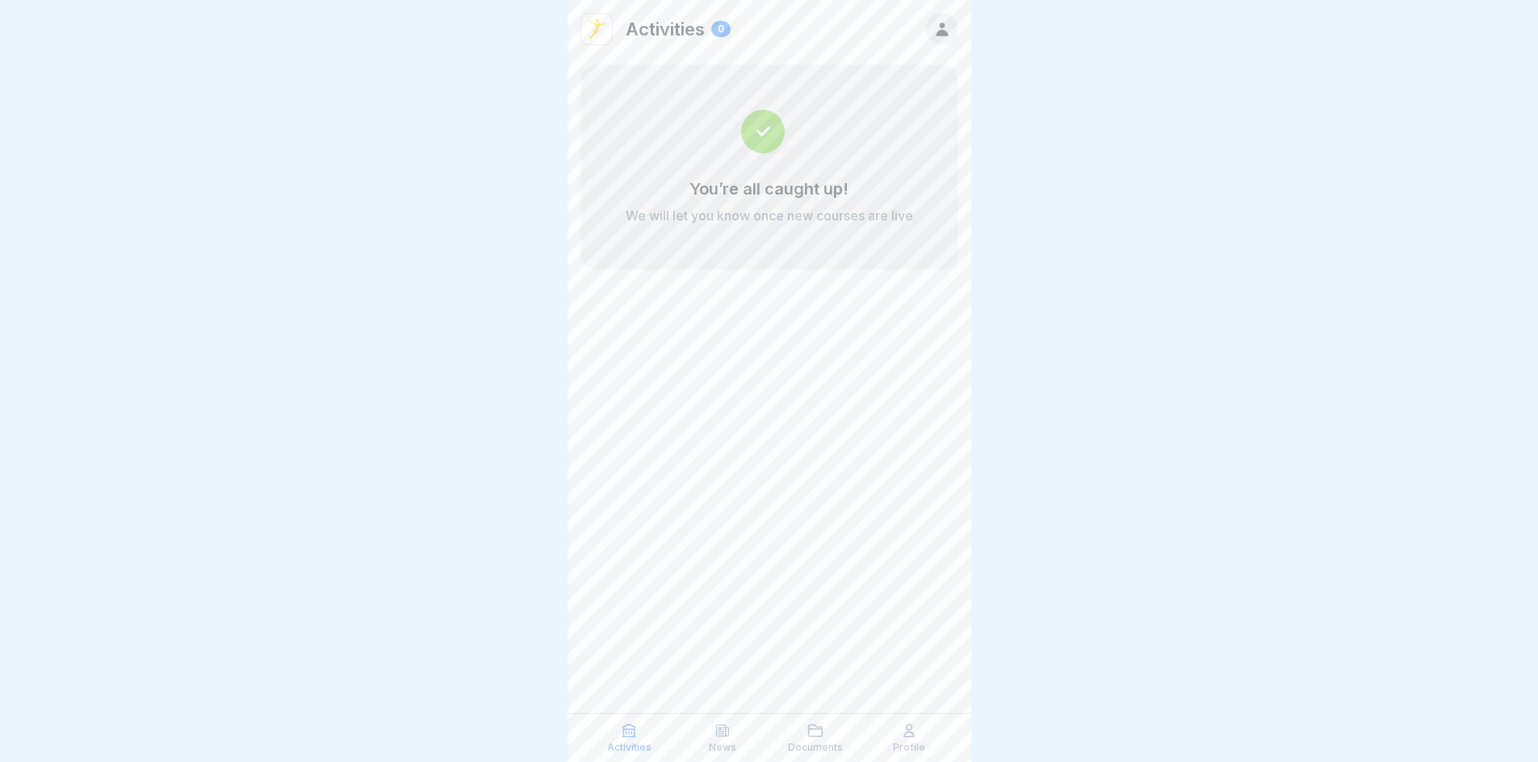
click at [937, 27] on icon at bounding box center [942, 29] width 18 height 18
